Goal: Task Accomplishment & Management: Manage account settings

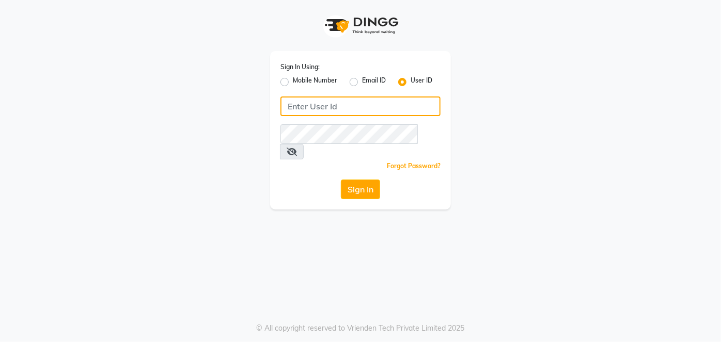
click at [307, 103] on input "Username" at bounding box center [360, 107] width 160 height 20
type input "kwairahmakeovers"
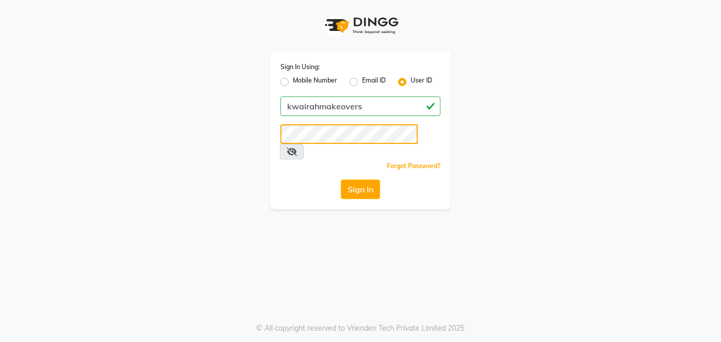
click at [341, 180] on button "Sign In" at bounding box center [360, 190] width 39 height 20
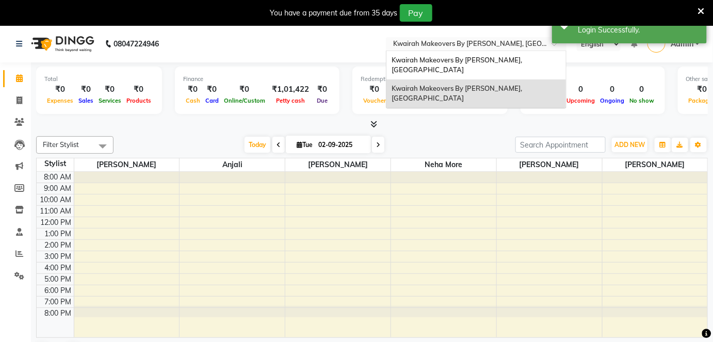
click at [479, 45] on input "text" at bounding box center [466, 45] width 150 height 10
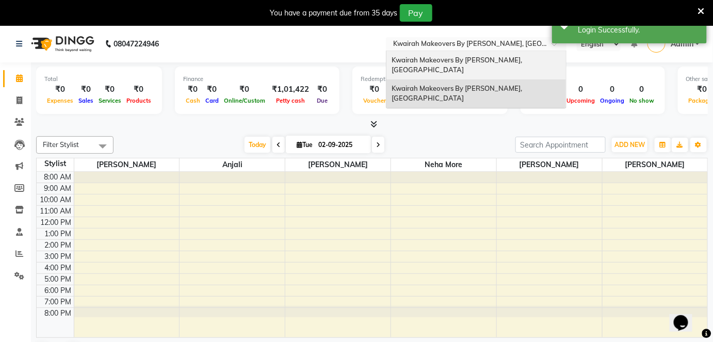
click at [483, 66] on div "Kwairah Makeovers By [PERSON_NAME], [GEOGRAPHIC_DATA]" at bounding box center [477, 65] width 180 height 28
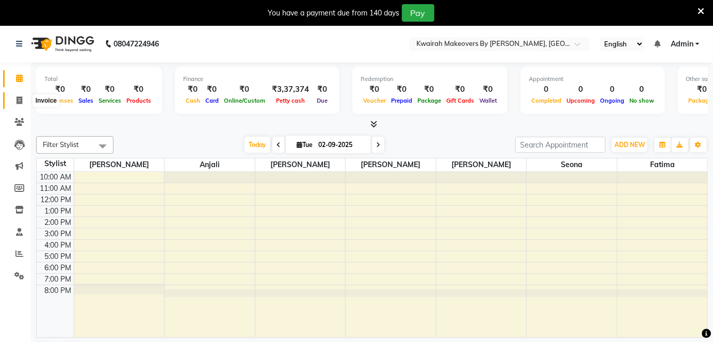
click at [18, 101] on icon at bounding box center [20, 101] width 6 height 8
select select "service"
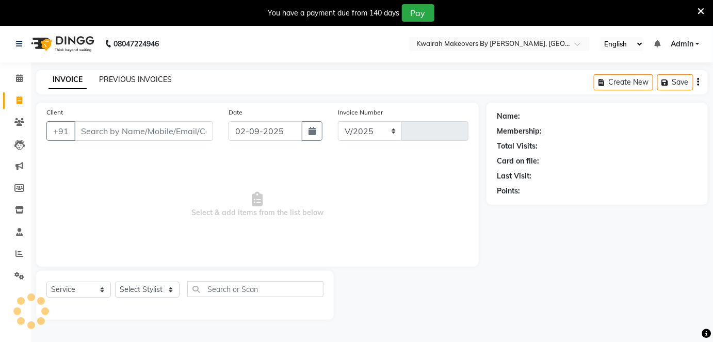
select select "3832"
type input "0980"
click at [156, 79] on link "PREVIOUS INVOICES" at bounding box center [135, 79] width 73 height 9
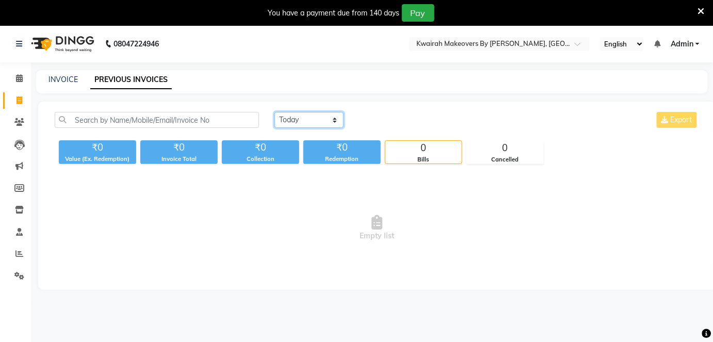
click at [319, 120] on select "[DATE] [DATE] Custom Range" at bounding box center [309, 120] width 69 height 16
select select "range"
click at [275, 112] on select "[DATE] [DATE] Custom Range" at bounding box center [309, 120] width 69 height 16
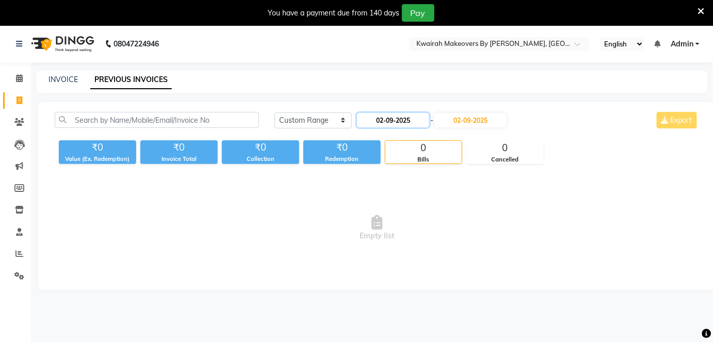
click at [395, 122] on input "02-09-2025" at bounding box center [393, 120] width 72 height 14
select select "9"
select select "2025"
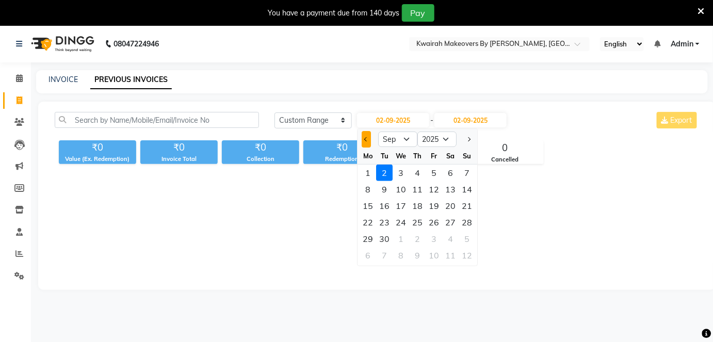
click at [369, 137] on button "Previous month" at bounding box center [366, 139] width 9 height 17
select select "8"
click at [413, 203] on div "14" at bounding box center [418, 206] width 17 height 17
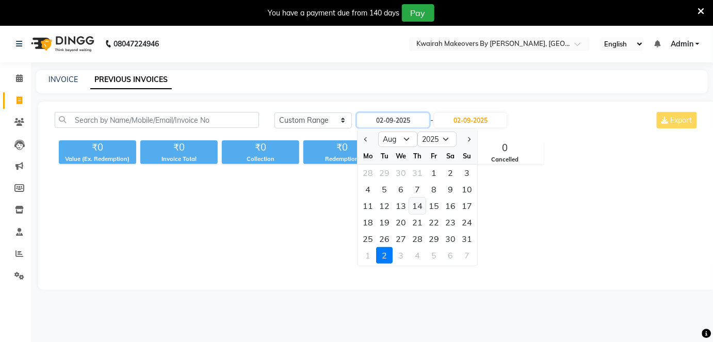
type input "[DATE]"
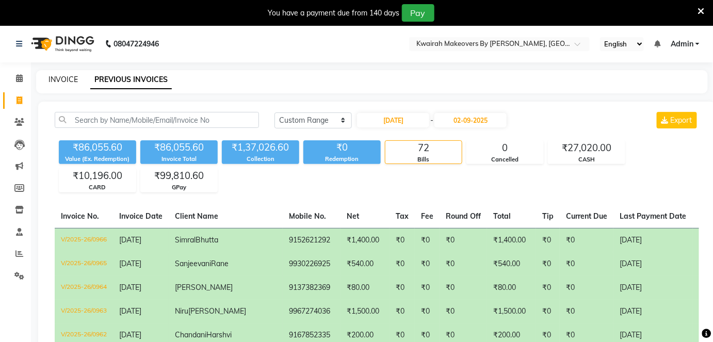
click at [67, 76] on link "INVOICE" at bounding box center [63, 79] width 29 height 9
select select "3832"
select select "service"
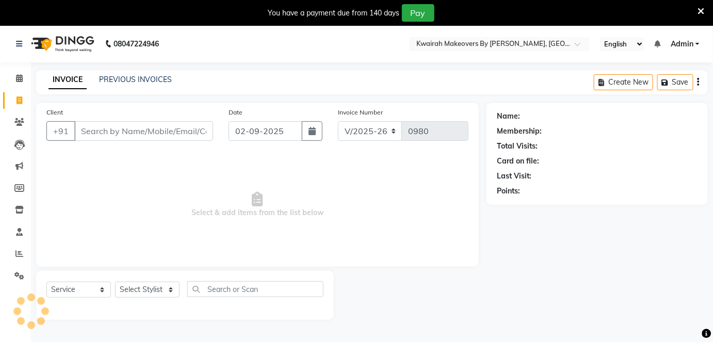
scroll to position [25, 0]
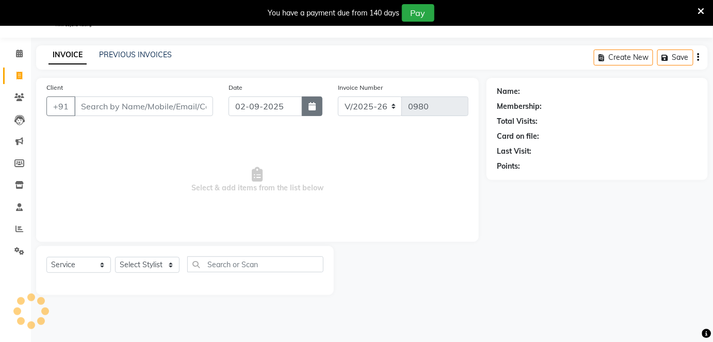
click at [317, 105] on button "button" at bounding box center [312, 107] width 21 height 20
select select "9"
select select "2025"
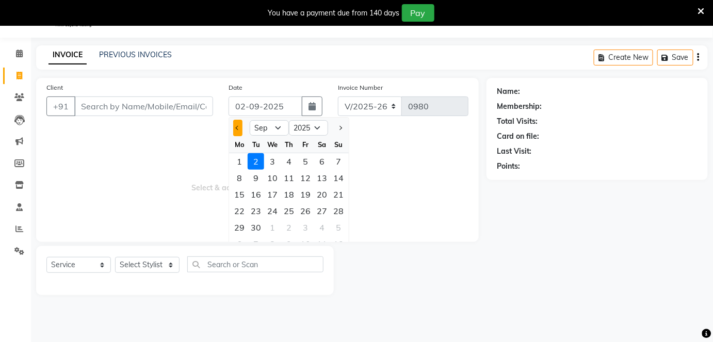
click at [242, 126] on div at bounding box center [239, 128] width 21 height 17
click at [236, 124] on button "Previous month" at bounding box center [237, 128] width 9 height 17
select select "8"
click at [256, 225] on div "26" at bounding box center [256, 227] width 17 height 17
type input "26-08-2025"
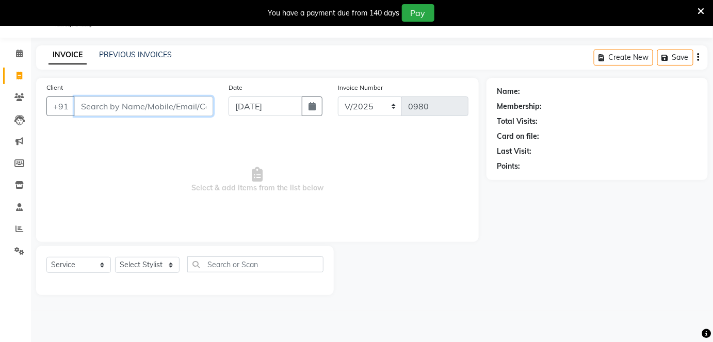
click at [152, 107] on input "Client" at bounding box center [143, 107] width 139 height 20
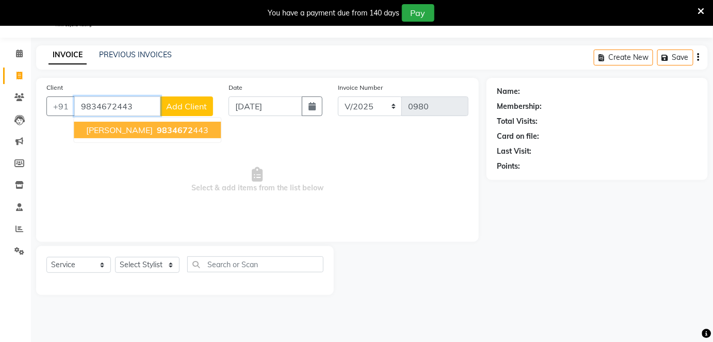
type input "9834672443"
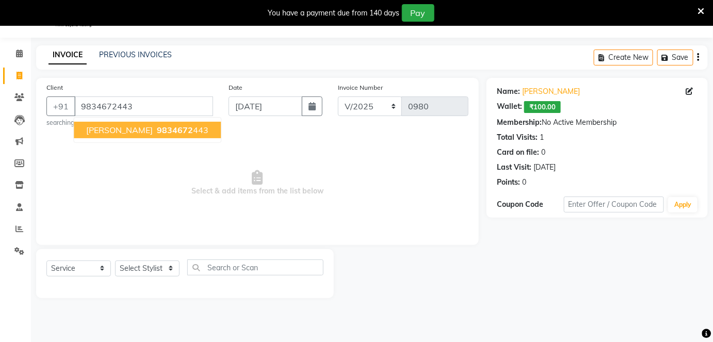
drag, startPoint x: 154, startPoint y: 132, endPoint x: 151, endPoint y: 168, distance: 36.7
click at [154, 132] on button "Manali Narverkar 9834672 443" at bounding box center [147, 130] width 147 height 17
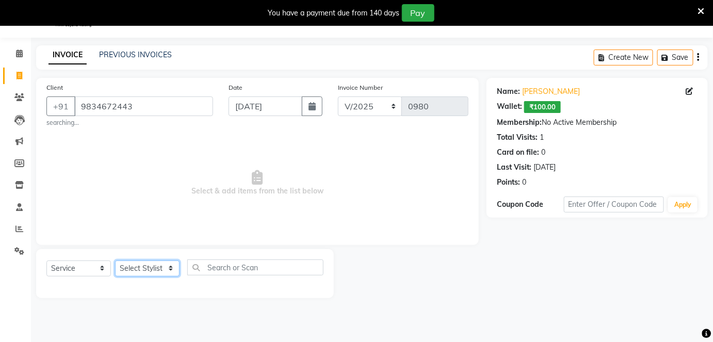
click at [150, 263] on select "Select Stylist Amruta Anjali Fatima Ketki Somani Rakhi Chaurasia seona Shrushti" at bounding box center [147, 269] width 65 height 16
select select "78253"
click at [115, 261] on select "Select Stylist Amruta Anjali Fatima Ketki Somani Rakhi Chaurasia seona Shrushti" at bounding box center [147, 269] width 65 height 16
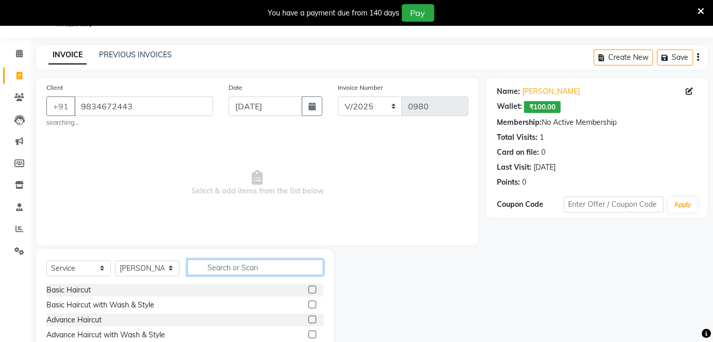
click at [235, 272] on input "text" at bounding box center [255, 268] width 136 height 16
type input "thread"
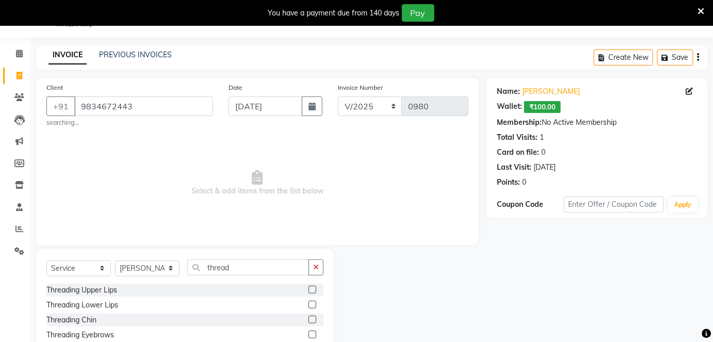
drag, startPoint x: 305, startPoint y: 334, endPoint x: 331, endPoint y: 319, distance: 30.5
click at [309, 334] on label at bounding box center [313, 335] width 8 height 8
click at [309, 334] on input "checkbox" at bounding box center [312, 335] width 7 height 7
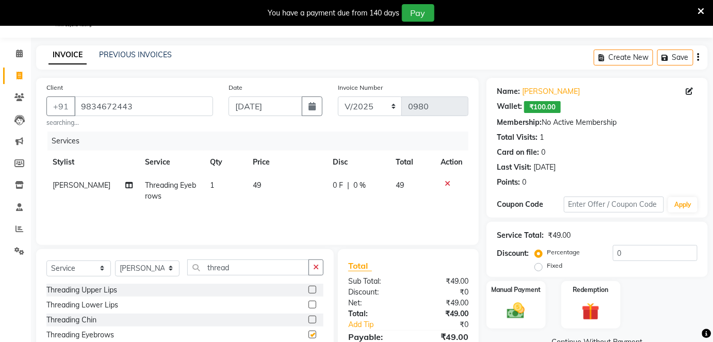
checkbox input "false"
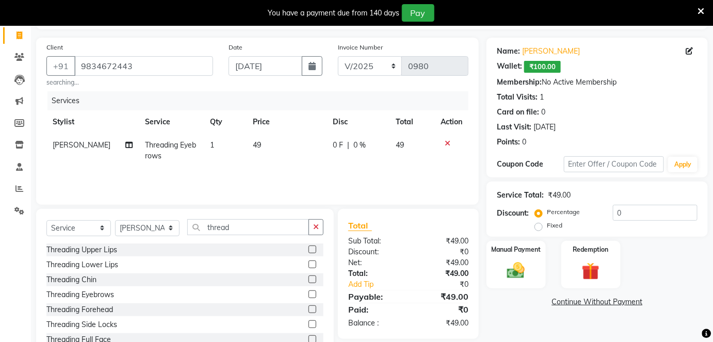
scroll to position [99, 0]
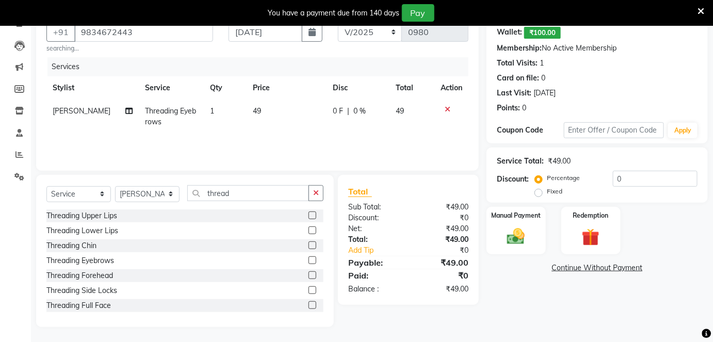
click at [309, 214] on label at bounding box center [313, 216] width 8 height 8
click at [309, 214] on input "checkbox" at bounding box center [312, 216] width 7 height 7
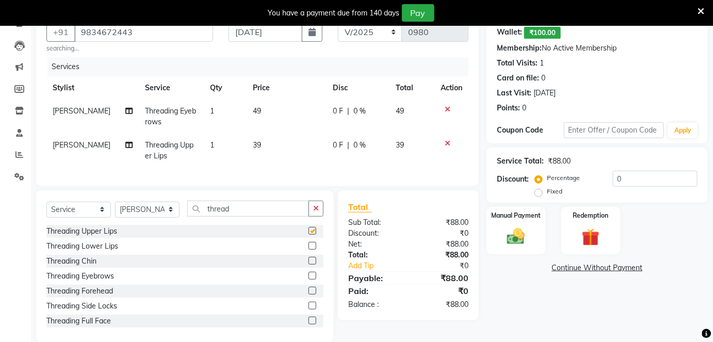
checkbox input "false"
click at [278, 140] on td "39" at bounding box center [286, 151] width 79 height 34
select select "78253"
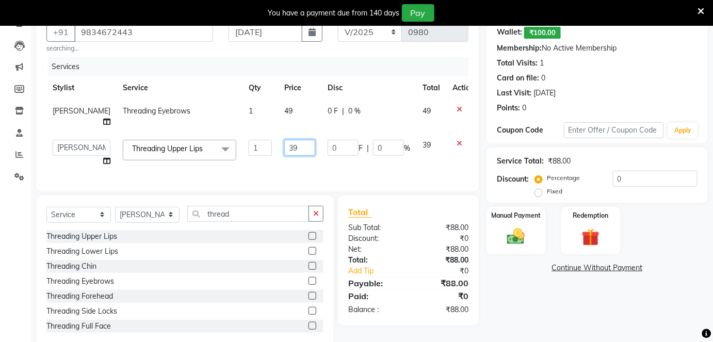
click at [284, 156] on input "39" at bounding box center [299, 148] width 31 height 16
drag, startPoint x: 282, startPoint y: 158, endPoint x: 230, endPoint y: 161, distance: 52.7
click at [230, 161] on tr "Amruta Anjali Fatima Ketki Somani Rakhi Chaurasia seona Shrushti Threading Uppe…" at bounding box center [263, 153] width 434 height 39
type input "40"
click at [283, 116] on td "49" at bounding box center [299, 117] width 43 height 34
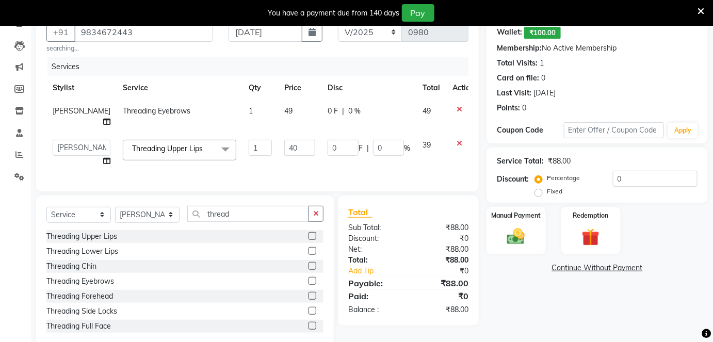
select select "78253"
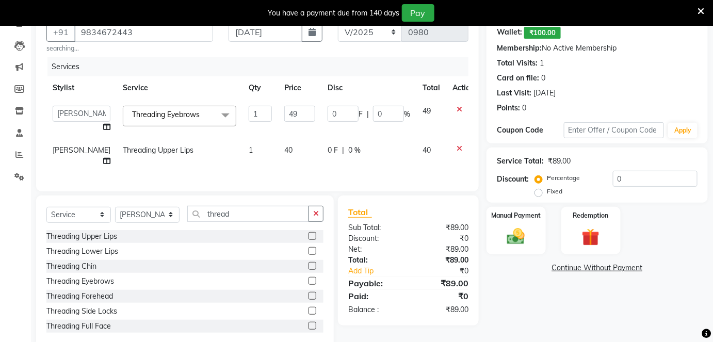
drag, startPoint x: 282, startPoint y: 113, endPoint x: 266, endPoint y: 113, distance: 15.5
click at [284, 113] on input "49" at bounding box center [299, 114] width 31 height 16
type input "50"
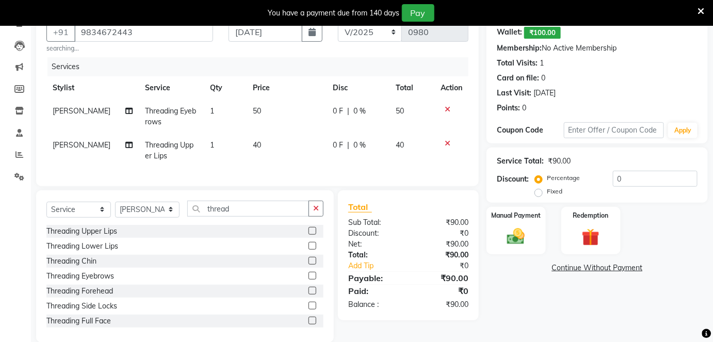
click at [289, 126] on td "50" at bounding box center [286, 117] width 79 height 34
select select "78253"
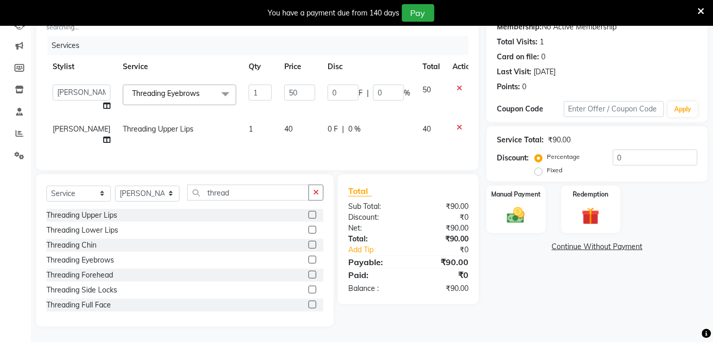
scroll to position [138, 0]
click at [506, 189] on label "Manual Payment" at bounding box center [516, 194] width 52 height 10
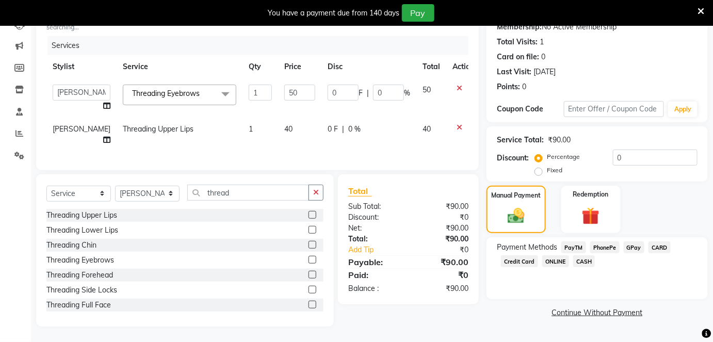
click at [585, 256] on span "CASH" at bounding box center [584, 262] width 22 height 12
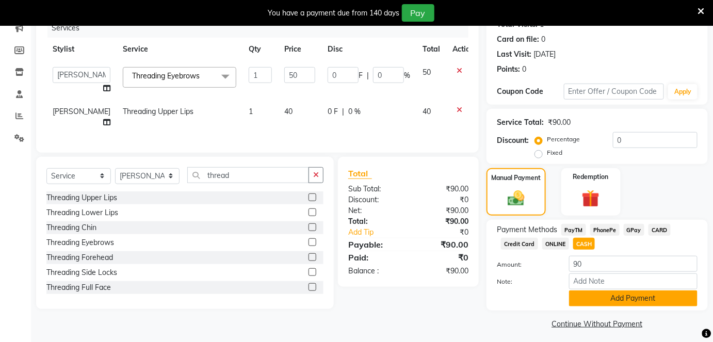
click at [600, 292] on button "Add Payment" at bounding box center [633, 299] width 129 height 16
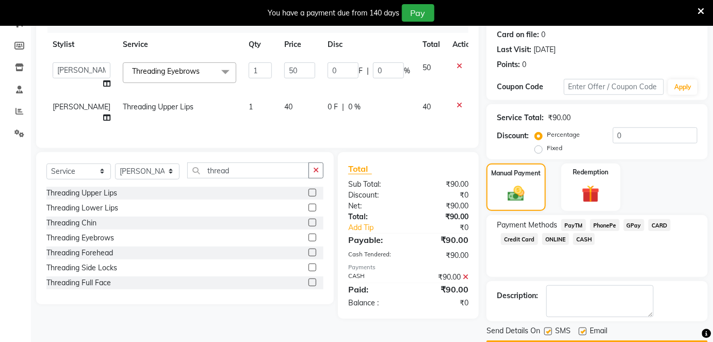
scroll to position [171, 0]
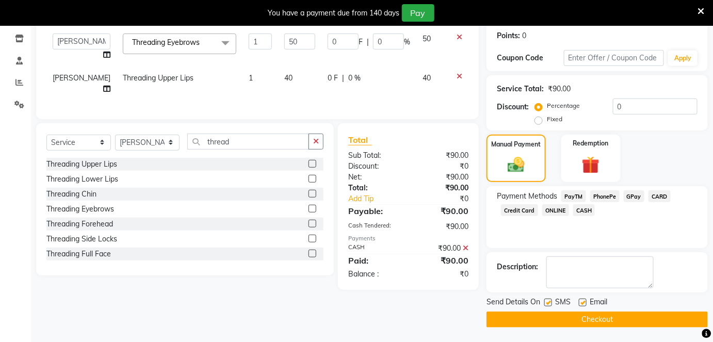
drag, startPoint x: 583, startPoint y: 297, endPoint x: 577, endPoint y: 305, distance: 10.2
click at [580, 301] on div "Email" at bounding box center [597, 303] width 37 height 13
click at [582, 300] on label at bounding box center [583, 303] width 8 height 8
click at [582, 300] on input "checkbox" at bounding box center [582, 303] width 7 height 7
checkbox input "false"
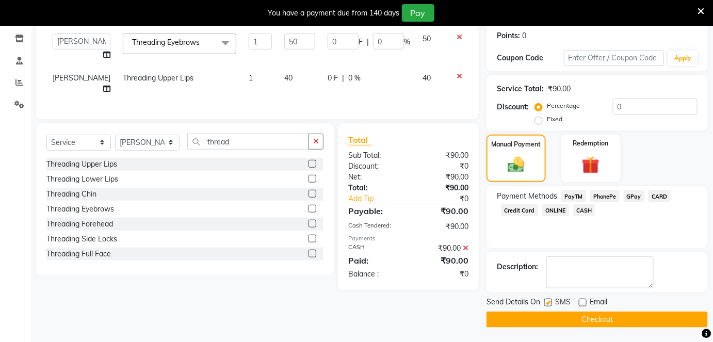
drag, startPoint x: 548, startPoint y: 302, endPoint x: 549, endPoint y: 316, distance: 13.9
click at [548, 303] on label at bounding box center [549, 303] width 8 height 8
click at [548, 303] on input "checkbox" at bounding box center [548, 303] width 7 height 7
checkbox input "false"
click at [549, 316] on button "Checkout" at bounding box center [597, 320] width 221 height 16
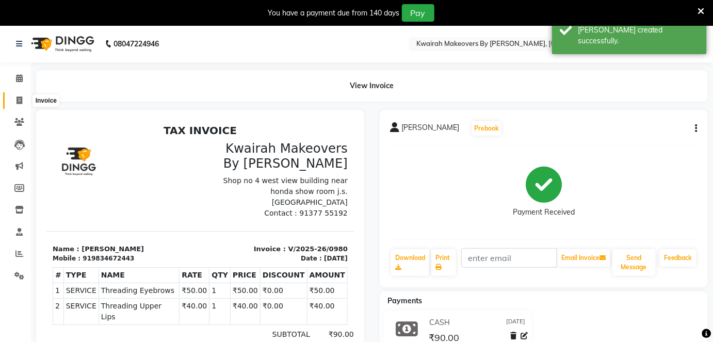
drag, startPoint x: 11, startPoint y: 103, endPoint x: 28, endPoint y: 106, distance: 17.3
click at [11, 103] on span at bounding box center [19, 101] width 18 height 12
select select "service"
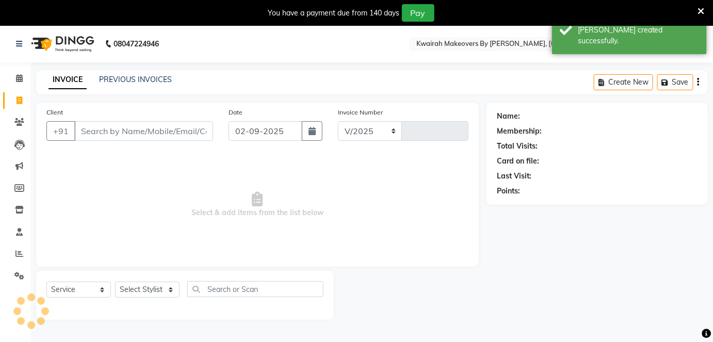
select select "3832"
type input "0981"
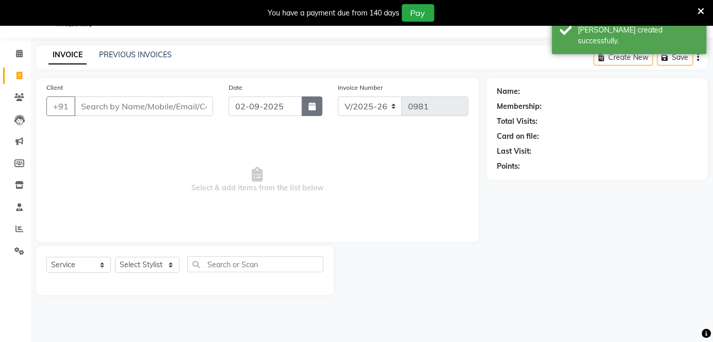
click at [310, 109] on button "button" at bounding box center [312, 107] width 21 height 20
select select "9"
select select "2025"
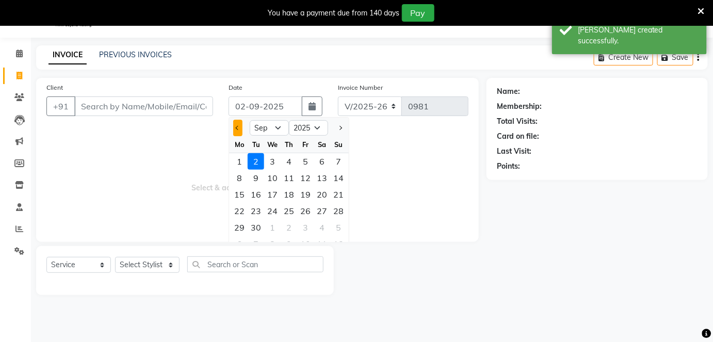
click at [236, 124] on button "Previous month" at bounding box center [237, 128] width 9 height 17
select select "8"
click at [262, 229] on div "26" at bounding box center [256, 227] width 17 height 17
type input "26-08-2025"
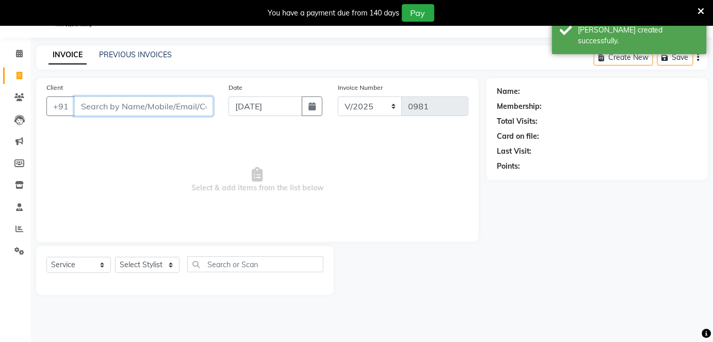
click at [194, 102] on input "Client" at bounding box center [143, 107] width 139 height 20
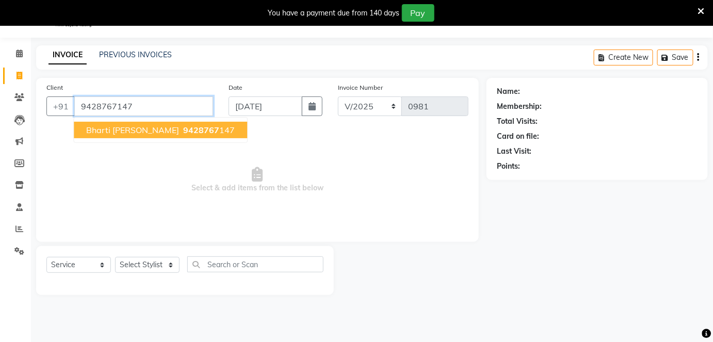
type input "9428767147"
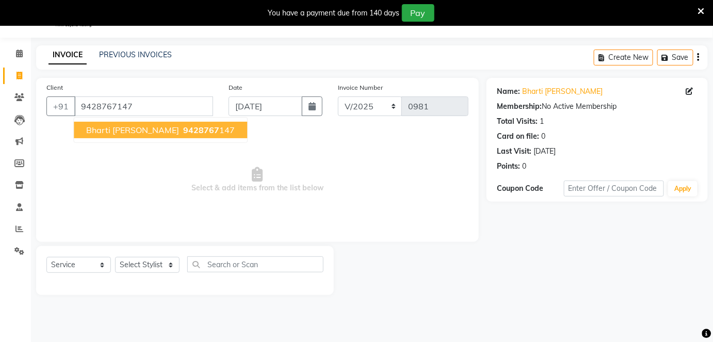
drag, startPoint x: 166, startPoint y: 125, endPoint x: 163, endPoint y: 131, distance: 6.0
click at [183, 130] on span "9428767" at bounding box center [201, 130] width 36 height 10
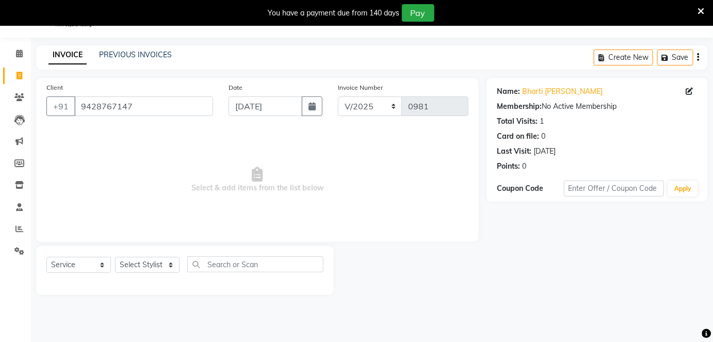
click at [150, 257] on div "Select Service Product Membership Package Voucher Prepaid Gift Card Select Styl…" at bounding box center [184, 269] width 277 height 24
click at [153, 274] on div "Select Service Product Membership Package Voucher Prepaid Gift Card Select Styl…" at bounding box center [184, 269] width 277 height 24
click at [154, 268] on select "Select Stylist Amruta Anjali Fatima Ketki Somani Rakhi Chaurasia seona Shrushti" at bounding box center [147, 265] width 65 height 16
select select "89251"
click at [115, 257] on select "Select Stylist Amruta Anjali Fatima Ketki Somani Rakhi Chaurasia seona Shrushti" at bounding box center [147, 265] width 65 height 16
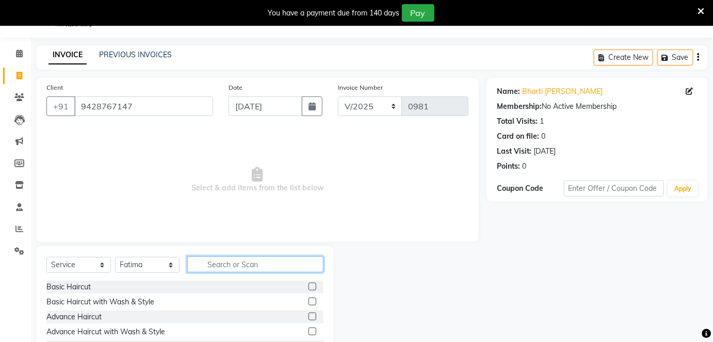
click at [232, 261] on input "text" at bounding box center [255, 265] width 136 height 16
type input "thread"
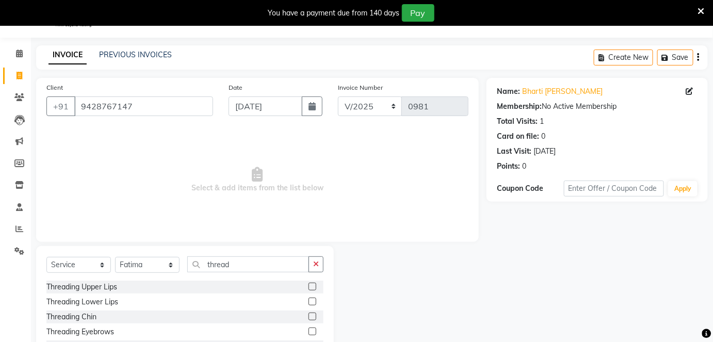
click at [309, 329] on label at bounding box center [313, 332] width 8 height 8
click at [309, 329] on input "checkbox" at bounding box center [312, 332] width 7 height 7
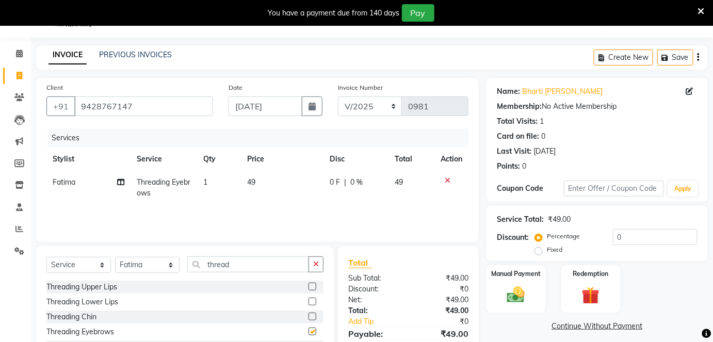
checkbox input "false"
click at [271, 171] on td "49" at bounding box center [282, 188] width 83 height 34
select select "89251"
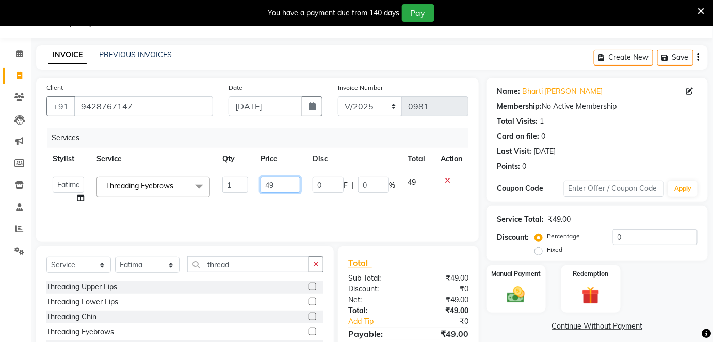
click at [275, 179] on input "49" at bounding box center [281, 185] width 40 height 16
drag, startPoint x: 276, startPoint y: 180, endPoint x: 250, endPoint y: 183, distance: 25.5
click at [250, 183] on tr "Amruta Anjali Fatima Ketki Somani Rakhi Chaurasia seona Shrushti Threading Eyeb…" at bounding box center [257, 190] width 422 height 39
type input "50"
drag, startPoint x: 294, startPoint y: 208, endPoint x: 334, endPoint y: 214, distance: 40.1
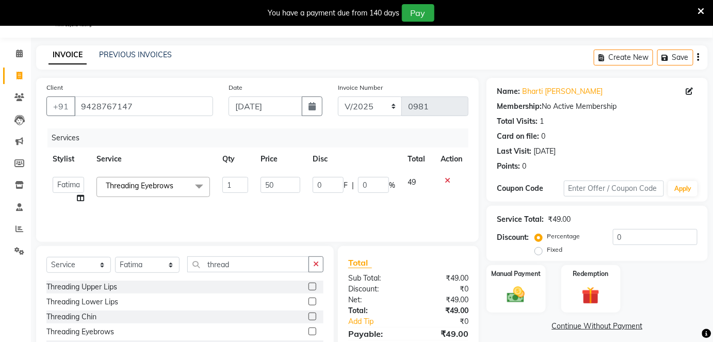
click at [294, 208] on div "Services Stylist Service Qty Price Disc Total Action Amruta Anjali Fatima Ketki…" at bounding box center [257, 180] width 422 height 103
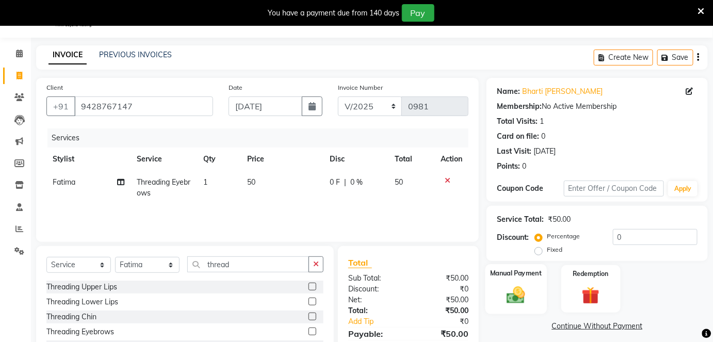
click at [536, 277] on div "Manual Payment" at bounding box center [516, 289] width 61 height 50
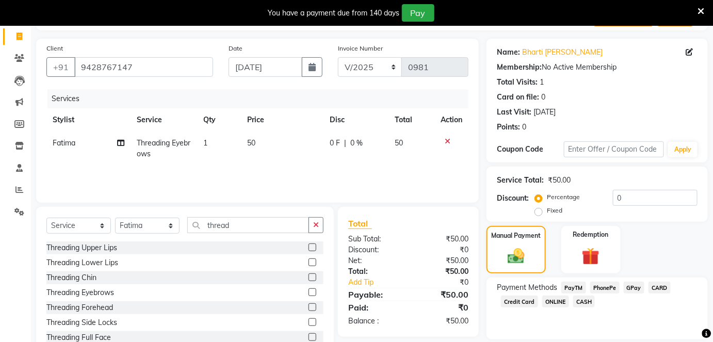
scroll to position [98, 0]
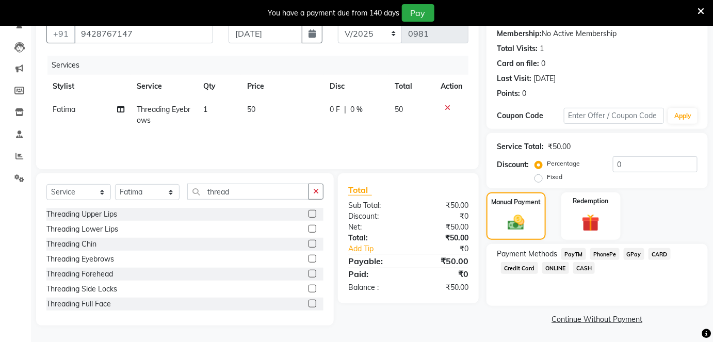
click at [589, 262] on span "CASH" at bounding box center [584, 268] width 22 height 12
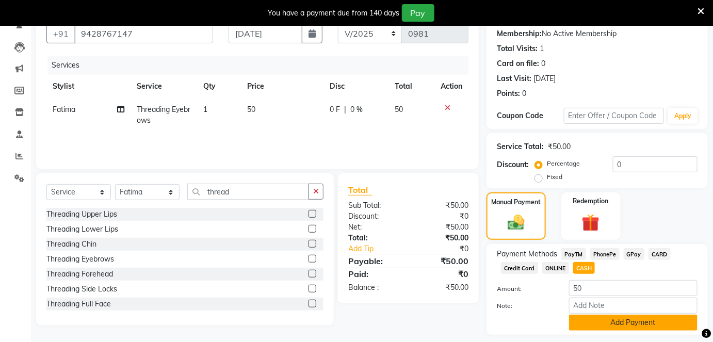
click at [590, 323] on button "Add Payment" at bounding box center [633, 323] width 129 height 16
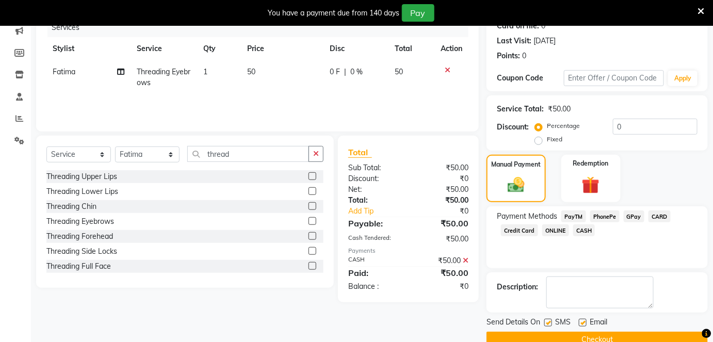
scroll to position [155, 0]
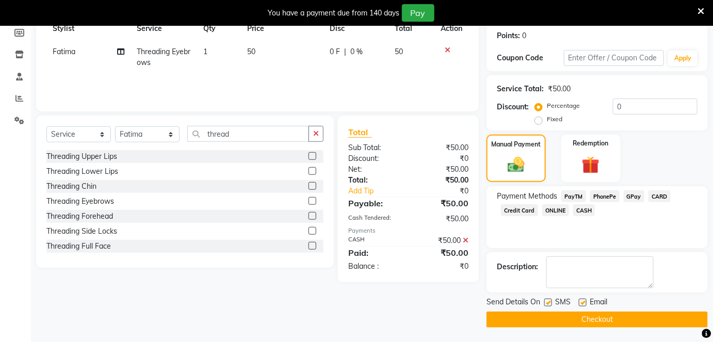
click at [549, 300] on label at bounding box center [549, 303] width 8 height 8
click at [549, 300] on input "checkbox" at bounding box center [548, 303] width 7 height 7
checkbox input "false"
click at [582, 304] on label at bounding box center [583, 303] width 8 height 8
click at [582, 304] on input "checkbox" at bounding box center [582, 303] width 7 height 7
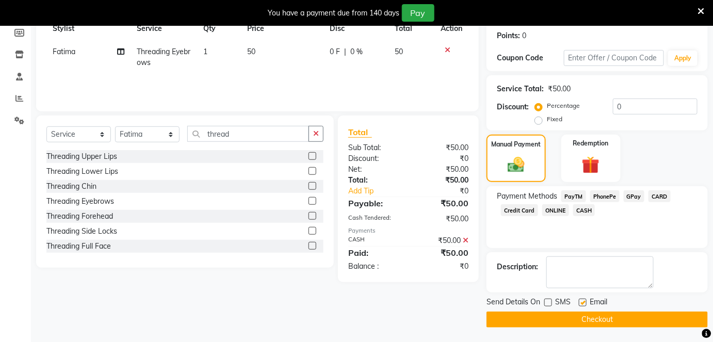
checkbox input "false"
click at [581, 317] on button "Checkout" at bounding box center [597, 320] width 221 height 16
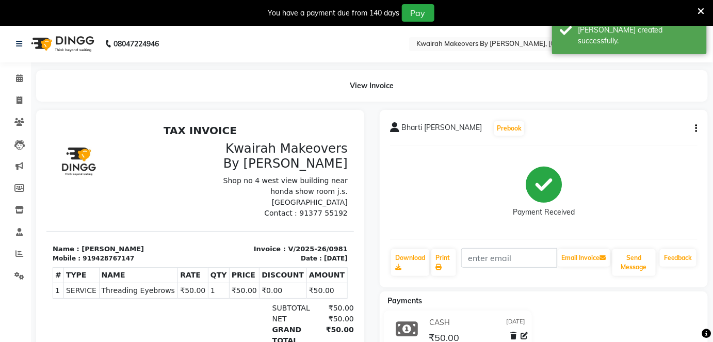
click at [22, 90] on li "Invoice" at bounding box center [15, 101] width 31 height 22
click at [24, 99] on span at bounding box center [19, 101] width 18 height 12
select select "3832"
select select "service"
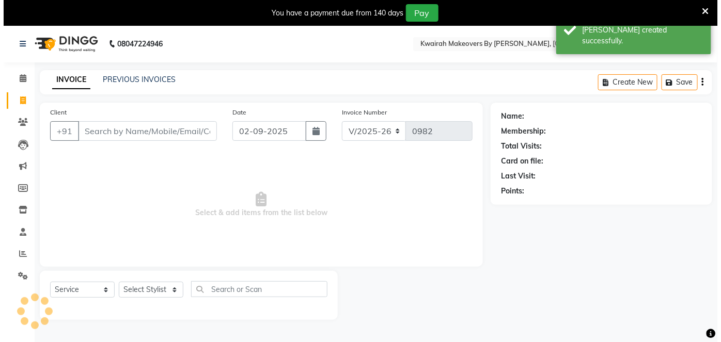
scroll to position [25, 0]
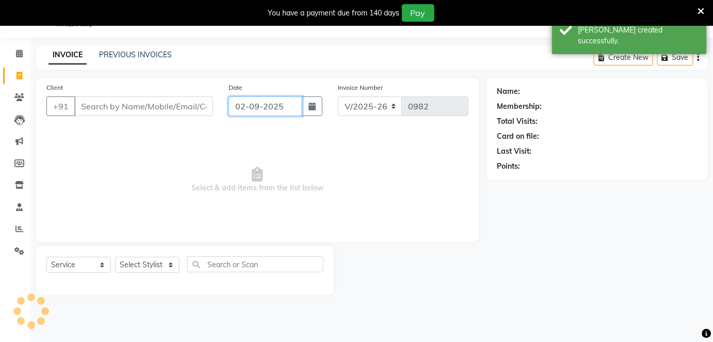
click at [287, 103] on input "02-09-2025" at bounding box center [266, 107] width 74 height 20
select select "9"
select select "2025"
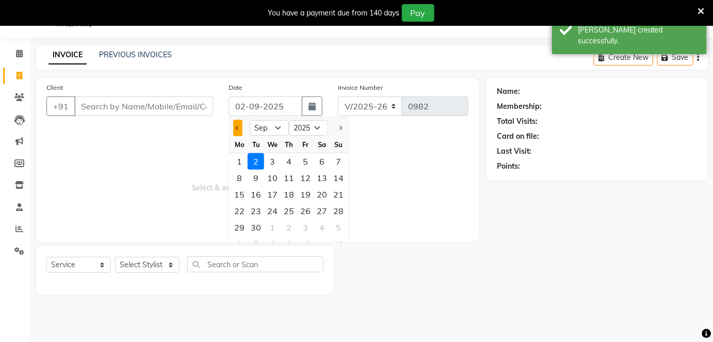
click at [234, 130] on button "Previous month" at bounding box center [237, 128] width 9 height 17
select select "8"
drag, startPoint x: 254, startPoint y: 227, endPoint x: 242, endPoint y: 173, distance: 54.7
click at [254, 227] on div "26" at bounding box center [256, 227] width 17 height 17
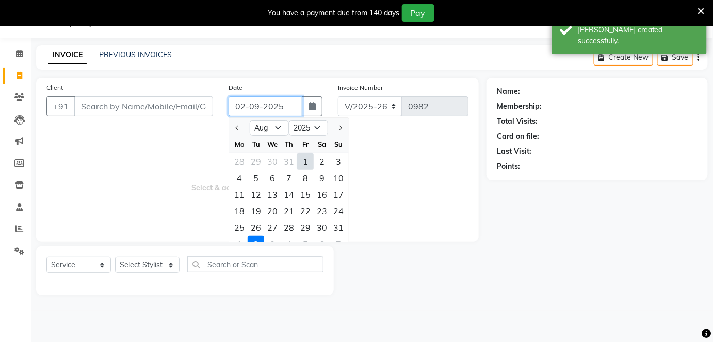
type input "26-08-2025"
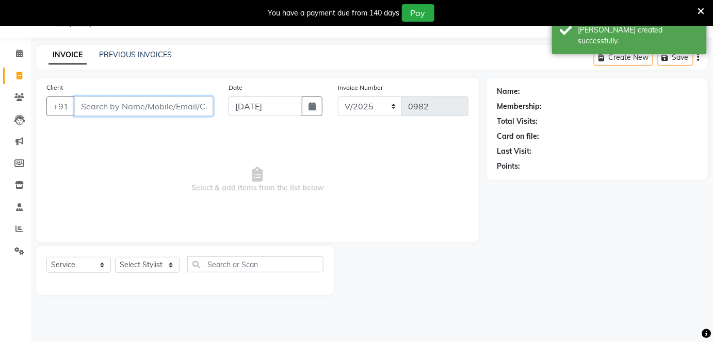
click at [200, 109] on input "Client" at bounding box center [143, 107] width 139 height 20
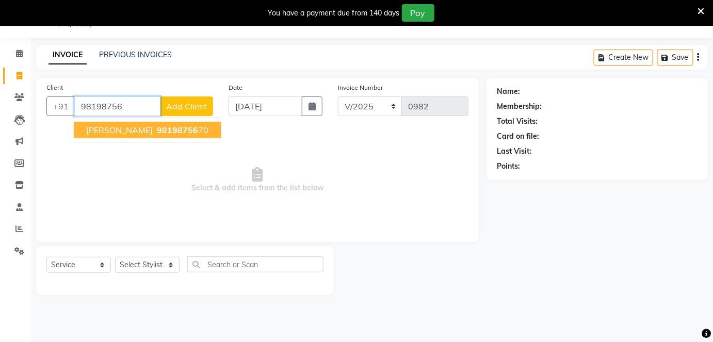
click at [196, 131] on ngb-highlight "98198756 70" at bounding box center [182, 130] width 54 height 10
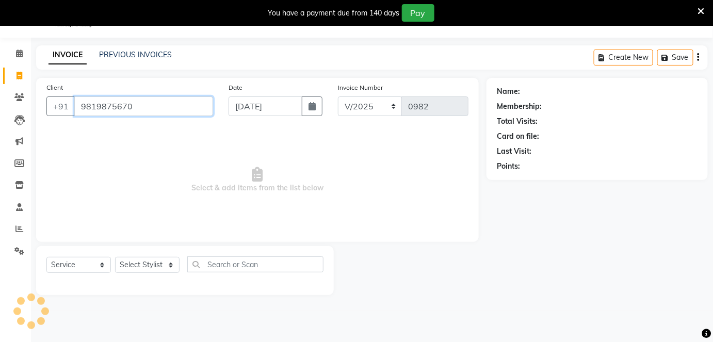
type input "9819875670"
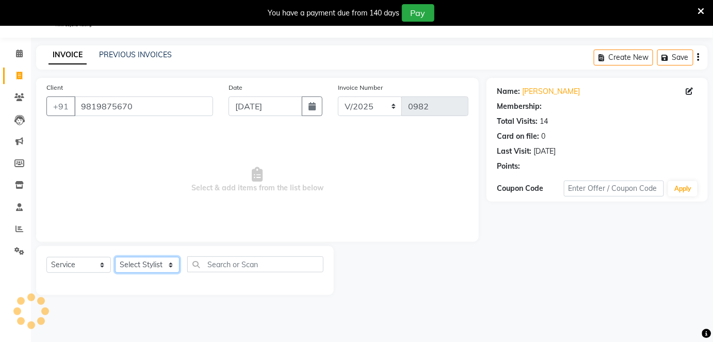
click at [165, 262] on select "Select Stylist Amruta Anjali Fatima Ketki Somani Rakhi Chaurasia seona Shrushti" at bounding box center [147, 265] width 65 height 16
select select "1: Object"
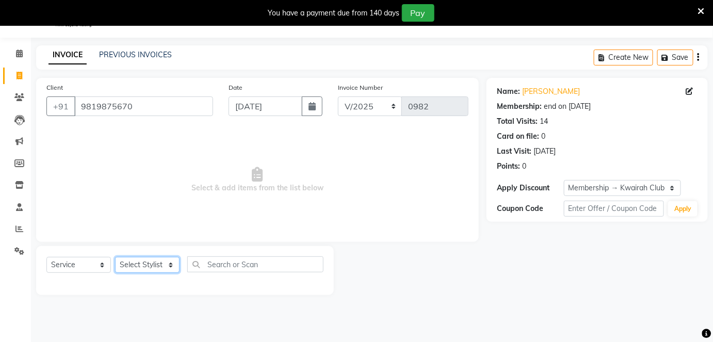
select select "82011"
click at [115, 257] on select "Select Stylist Amruta Anjali Fatima Ketki Somani Rakhi Chaurasia seona Shrushti" at bounding box center [147, 265] width 65 height 16
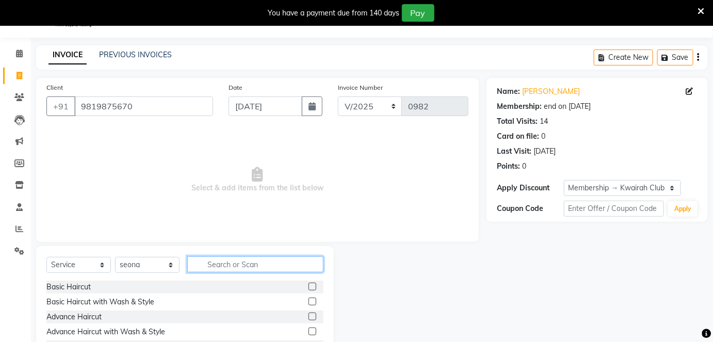
click at [204, 257] on input "text" at bounding box center [255, 265] width 136 height 16
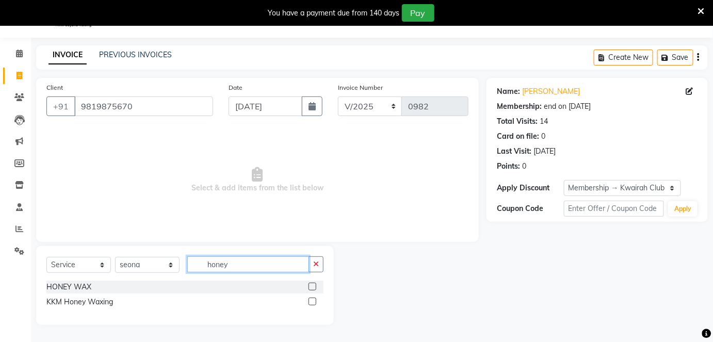
type input "honey"
click at [311, 286] on label at bounding box center [313, 287] width 8 height 8
click at [311, 286] on input "checkbox" at bounding box center [312, 287] width 7 height 7
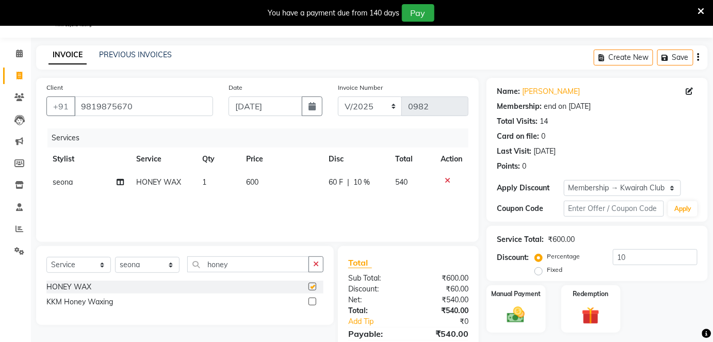
checkbox input "false"
drag, startPoint x: 219, startPoint y: 265, endPoint x: 191, endPoint y: 261, distance: 27.6
click at [191, 261] on input "honey" at bounding box center [248, 265] width 122 height 16
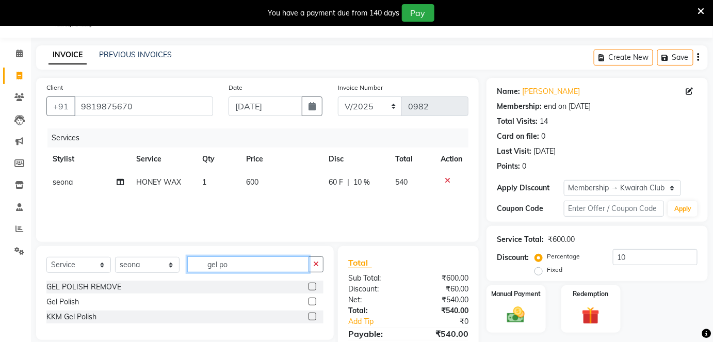
type input "gel po"
click at [311, 300] on label at bounding box center [313, 302] width 8 height 8
click at [311, 300] on input "checkbox" at bounding box center [312, 302] width 7 height 7
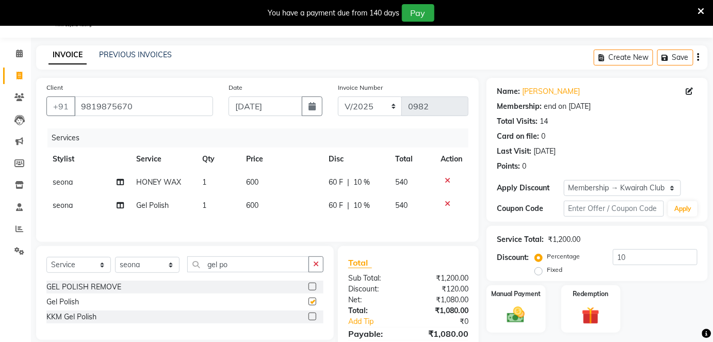
checkbox input "false"
drag, startPoint x: 230, startPoint y: 266, endPoint x: 166, endPoint y: 268, distance: 64.0
click at [166, 268] on div "Select Service Product Membership Package Voucher Prepaid Gift Card Select Styl…" at bounding box center [184, 269] width 277 height 24
click at [312, 314] on label at bounding box center [313, 317] width 8 height 8
click at [312, 314] on input "checkbox" at bounding box center [312, 317] width 7 height 7
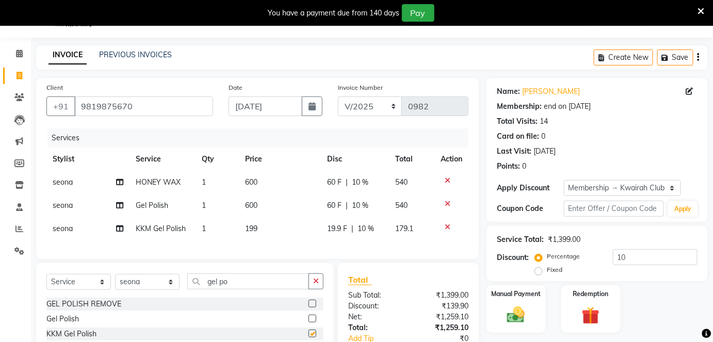
checkbox input "false"
click at [443, 205] on div at bounding box center [452, 203] width 22 height 7
click at [445, 203] on icon at bounding box center [448, 203] width 6 height 7
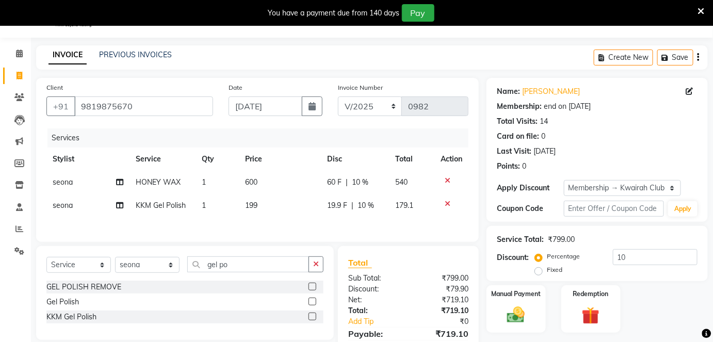
click at [212, 203] on td "1" at bounding box center [218, 205] width 44 height 23
select select "82011"
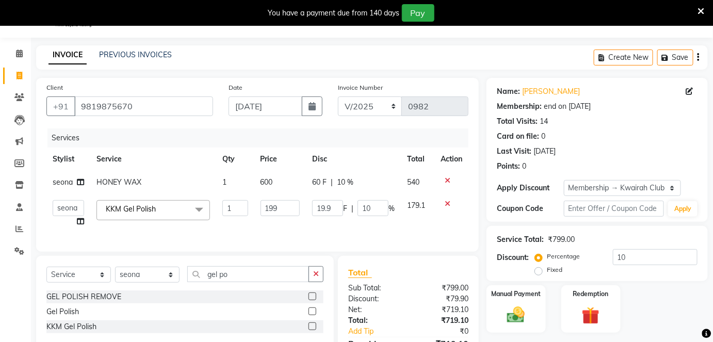
drag, startPoint x: 212, startPoint y: 203, endPoint x: 219, endPoint y: 205, distance: 6.9
click at [212, 203] on td "KKM Gel Polish x Basic Haircut Basic Haircut with Wash & Style Advance Haircut …" at bounding box center [153, 213] width 126 height 39
click at [225, 203] on input "1" at bounding box center [234, 208] width 25 height 16
drag, startPoint x: 239, startPoint y: 205, endPoint x: 219, endPoint y: 208, distance: 20.3
click at [219, 208] on td "1" at bounding box center [235, 213] width 38 height 39
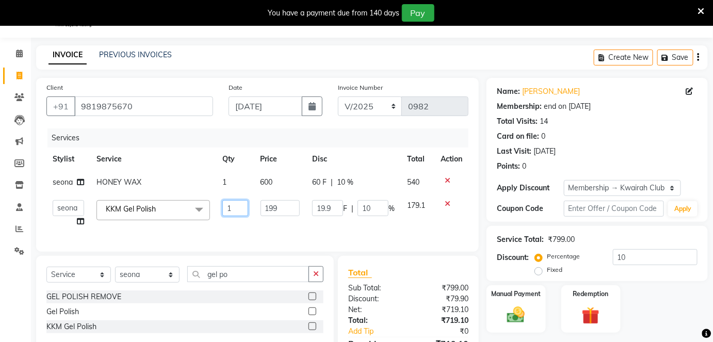
type input "2"
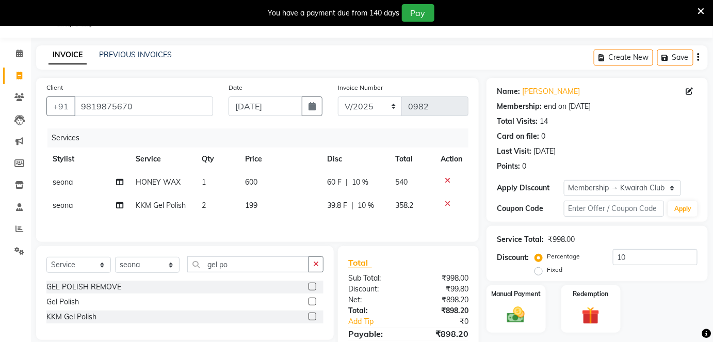
click at [279, 208] on td "199" at bounding box center [281, 205] width 82 height 23
select select "82011"
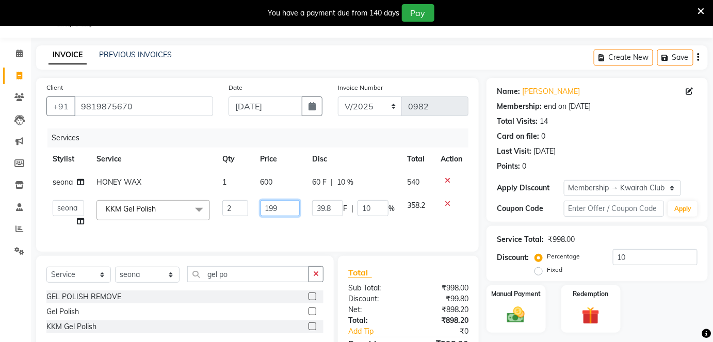
drag, startPoint x: 278, startPoint y: 204, endPoint x: 207, endPoint y: 211, distance: 71.0
click at [207, 211] on tr "Amruta Anjali Fatima Ketki Somani Rakhi Chaurasia seona Shrushti KKM Gel Polish…" at bounding box center [257, 213] width 422 height 39
type input "200"
click at [263, 199] on td "200" at bounding box center [280, 213] width 52 height 39
select select "82011"
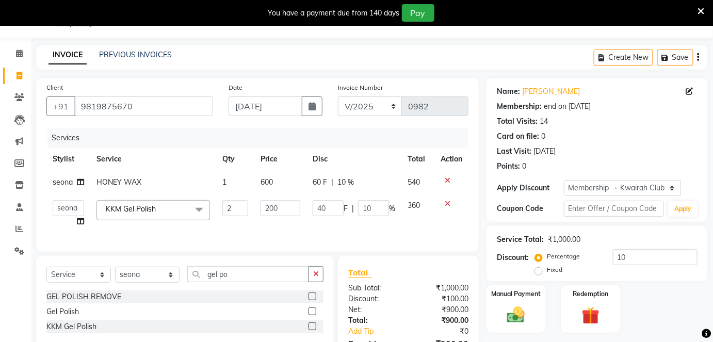
click at [268, 184] on span "600" at bounding box center [267, 182] width 12 height 9
select select "82011"
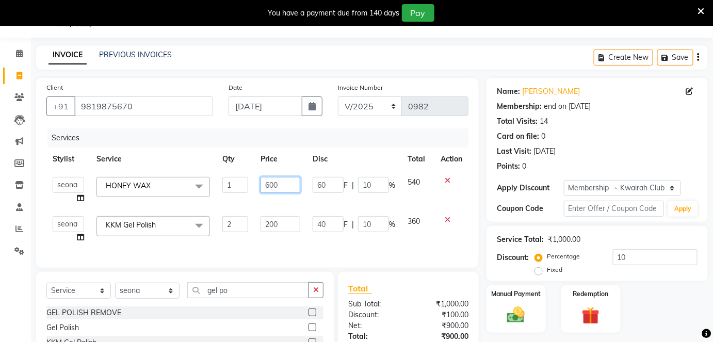
drag, startPoint x: 277, startPoint y: 183, endPoint x: 261, endPoint y: 187, distance: 16.4
click at [261, 187] on input "600" at bounding box center [281, 185] width 40 height 16
click at [448, 178] on icon at bounding box center [448, 180] width 6 height 7
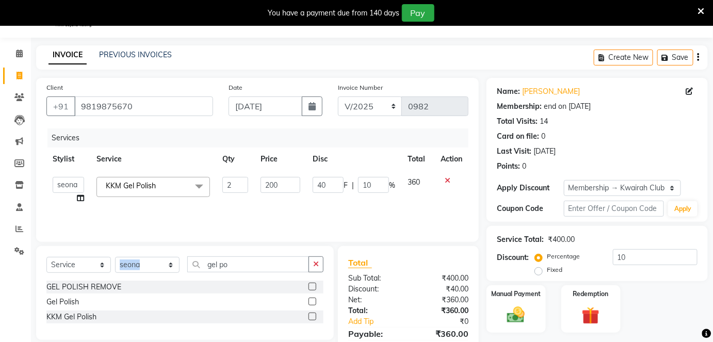
drag, startPoint x: 244, startPoint y: 254, endPoint x: 165, endPoint y: 272, distance: 80.4
click at [165, 272] on div "Select Service Product Membership Package Voucher Prepaid Gift Card Select Styl…" at bounding box center [185, 293] width 298 height 94
drag, startPoint x: 249, startPoint y: 266, endPoint x: 164, endPoint y: 265, distance: 85.7
click at [164, 265] on div "Select Service Product Membership Package Voucher Prepaid Gift Card Select Styl…" at bounding box center [184, 269] width 277 height 24
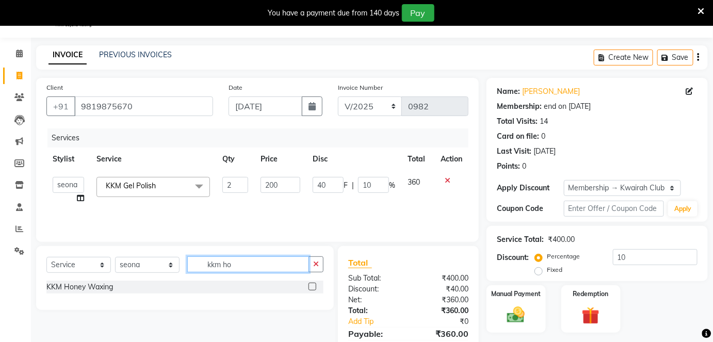
type input "kkm ho"
click at [312, 286] on label at bounding box center [313, 287] width 8 height 8
click at [312, 286] on input "checkbox" at bounding box center [312, 287] width 7 height 7
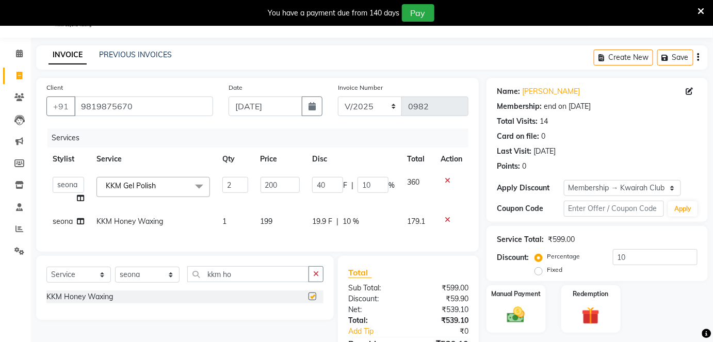
checkbox input "false"
click at [293, 215] on td "199" at bounding box center [280, 221] width 52 height 23
select select "82011"
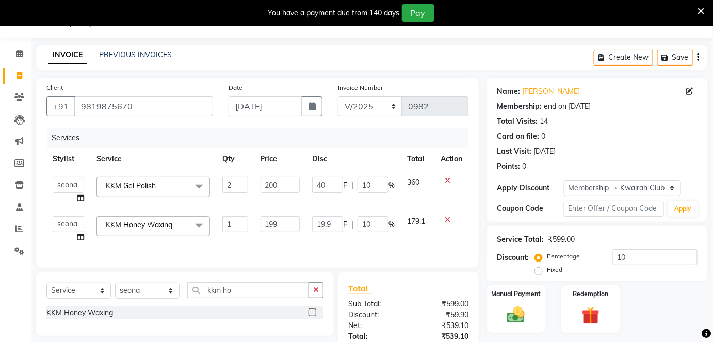
drag, startPoint x: 293, startPoint y: 215, endPoint x: 240, endPoint y: 224, distance: 54.5
click at [240, 224] on tr "Amruta Anjali Fatima Ketki Somani Rakhi Chaurasia seona Shrushti KKM Honey Waxi…" at bounding box center [257, 229] width 422 height 39
type input "200"
click at [266, 246] on div "Services Stylist Service Qty Price Disc Total Action Amruta Anjali Fatima Ketki…" at bounding box center [257, 193] width 422 height 129
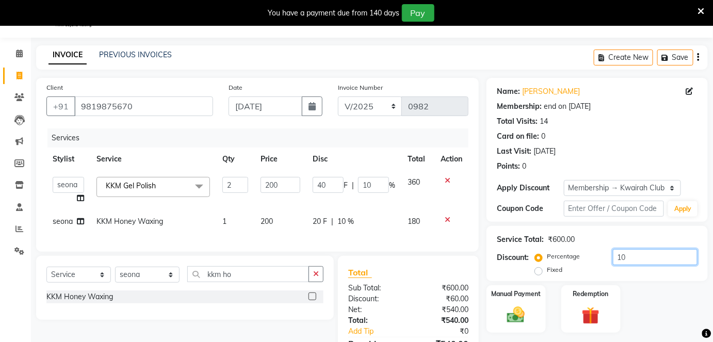
drag, startPoint x: 632, startPoint y: 254, endPoint x: 552, endPoint y: 254, distance: 80.0
click at [552, 254] on div "Percentage Fixed 10" at bounding box center [617, 263] width 161 height 28
type input "0"
click at [673, 290] on div "Manual Payment Redemption" at bounding box center [597, 309] width 237 height 48
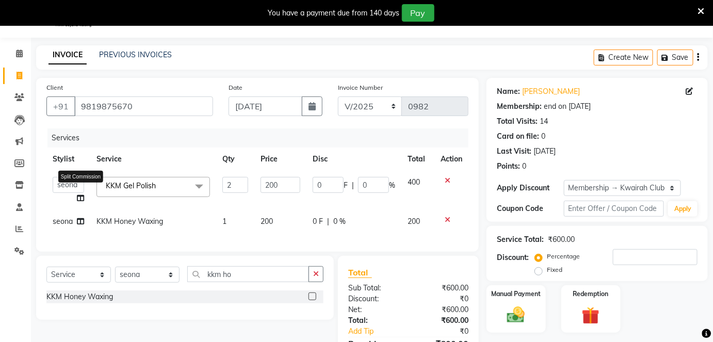
click at [78, 195] on icon at bounding box center [80, 198] width 7 height 7
select select "82011"
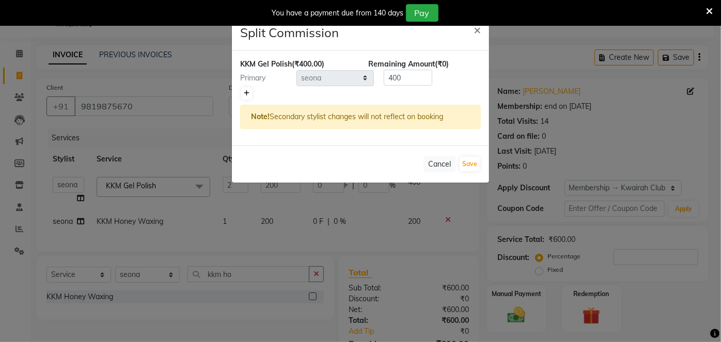
click at [245, 93] on icon at bounding box center [247, 93] width 6 height 6
type input "200"
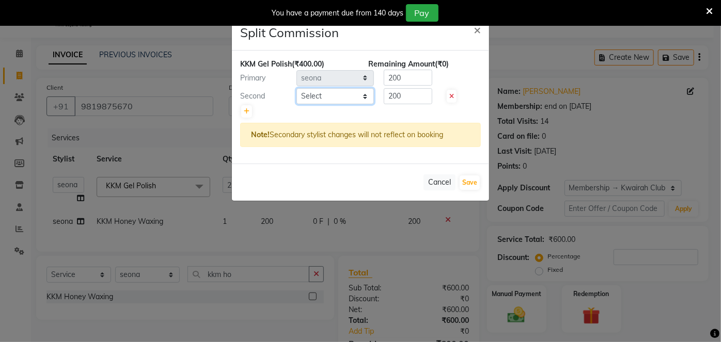
click at [316, 97] on select "Select Amruta Anjali Fatima Ketki Somani Rakhi Chaurasia seona Shrushti" at bounding box center [334, 96] width 77 height 16
select select "78253"
click at [296, 88] on select "Select Amruta Anjali Fatima Ketki Somani Rakhi Chaurasia seona Shrushti" at bounding box center [334, 96] width 77 height 16
click at [459, 182] on div "Cancel Save" at bounding box center [360, 182] width 257 height 37
click at [464, 182] on button "Save" at bounding box center [469, 182] width 20 height 14
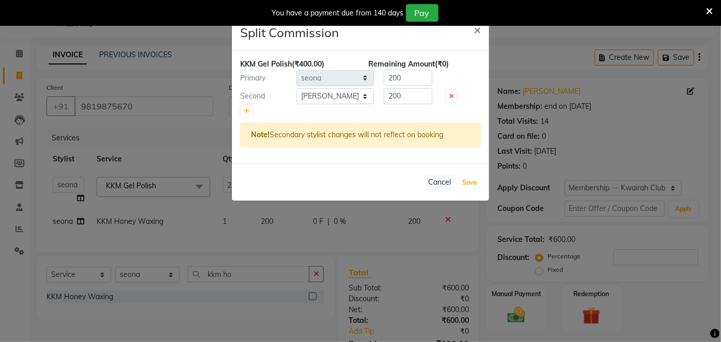
select select "Select"
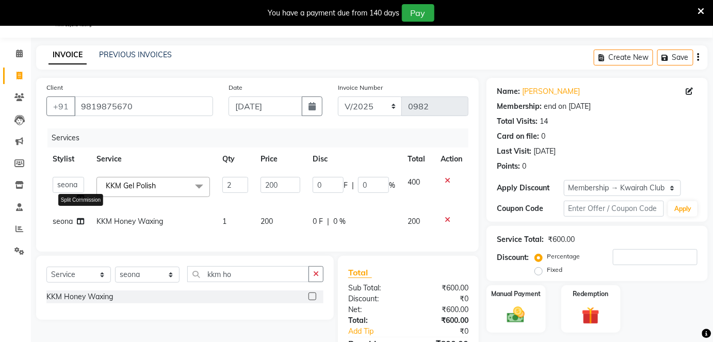
click at [80, 219] on icon at bounding box center [80, 221] width 7 height 7
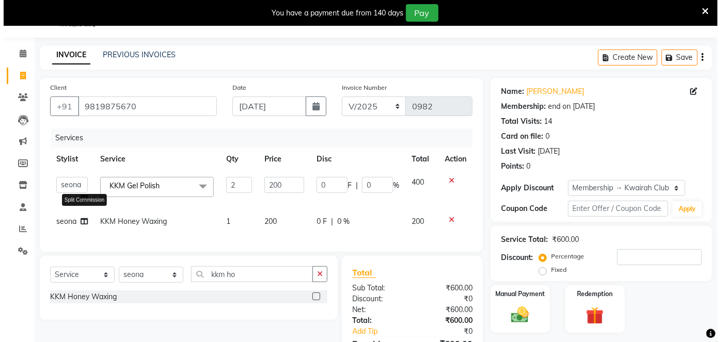
select select "82011"
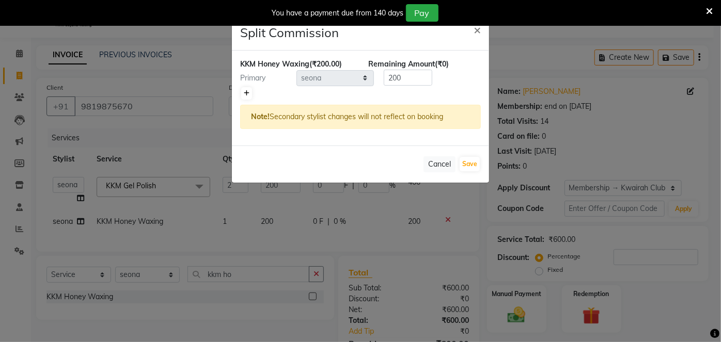
click at [244, 96] on link at bounding box center [246, 93] width 11 height 12
type input "100"
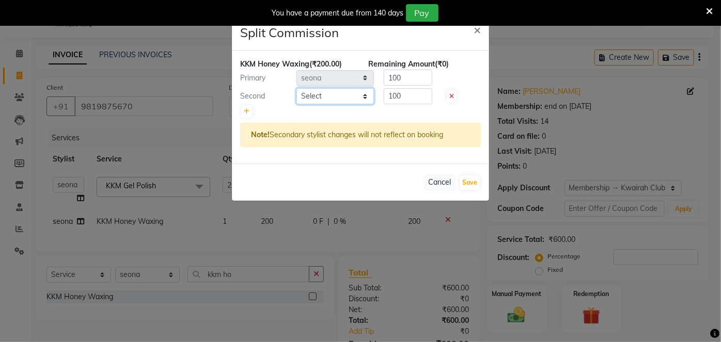
click at [310, 91] on select "Select Amruta Anjali Fatima Ketki Somani Rakhi Chaurasia seona Shrushti" at bounding box center [334, 96] width 77 height 16
select select "78253"
click at [296, 88] on select "Select Amruta Anjali Fatima Ketki Somani Rakhi Chaurasia seona Shrushti" at bounding box center [334, 96] width 77 height 16
click at [472, 184] on button "Save" at bounding box center [469, 182] width 20 height 14
select select "Select"
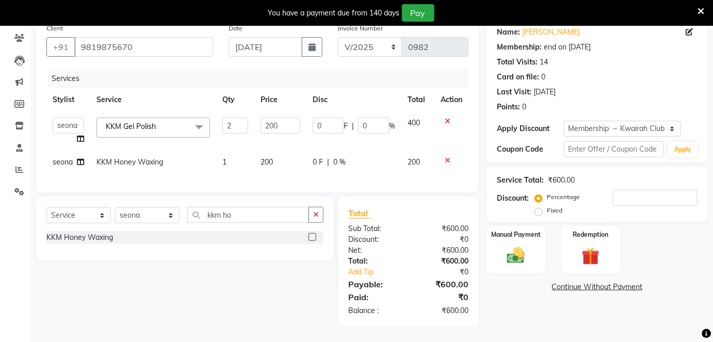
scroll to position [91, 0]
click at [509, 245] on img at bounding box center [516, 255] width 30 height 21
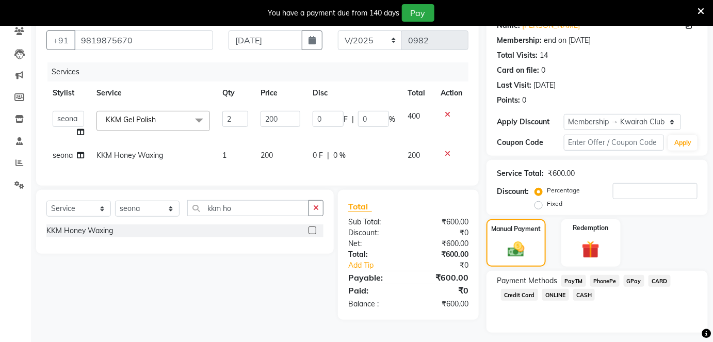
click at [580, 293] on span "CASH" at bounding box center [584, 295] width 22 height 12
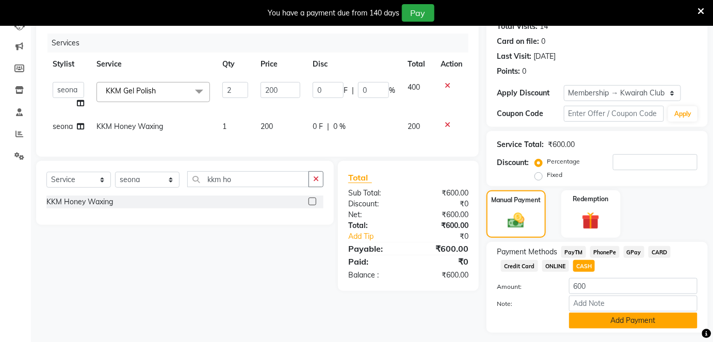
scroll to position [147, 0]
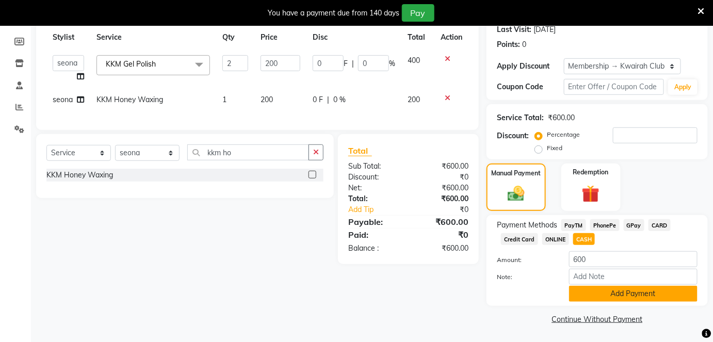
click at [603, 300] on button "Add Payment" at bounding box center [633, 294] width 129 height 16
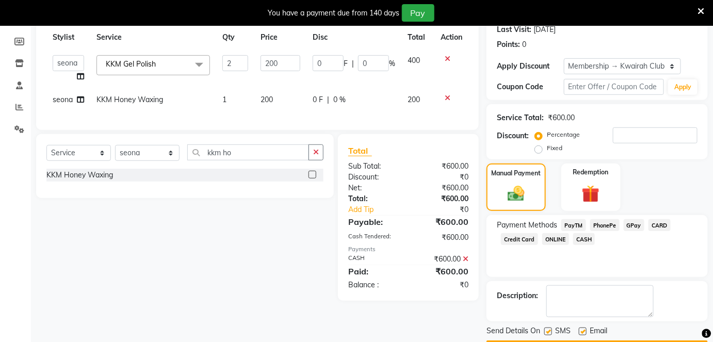
scroll to position [175, 0]
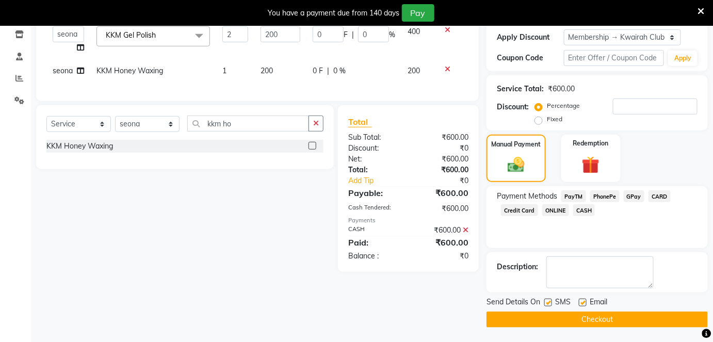
click at [584, 300] on label at bounding box center [583, 303] width 8 height 8
click at [584, 300] on input "checkbox" at bounding box center [582, 303] width 7 height 7
checkbox input "false"
click at [548, 302] on label at bounding box center [549, 303] width 8 height 8
click at [548, 302] on input "checkbox" at bounding box center [548, 303] width 7 height 7
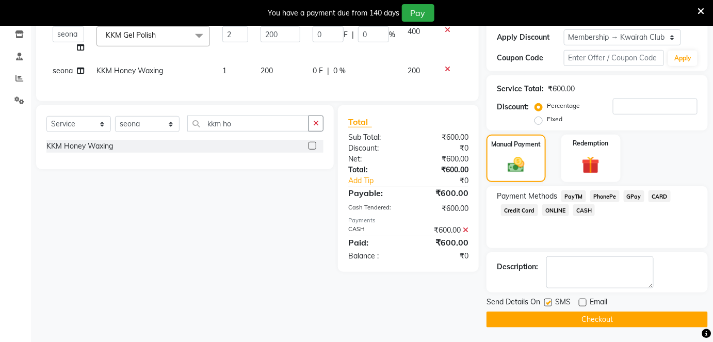
checkbox input "false"
click at [550, 314] on button "Checkout" at bounding box center [597, 320] width 221 height 16
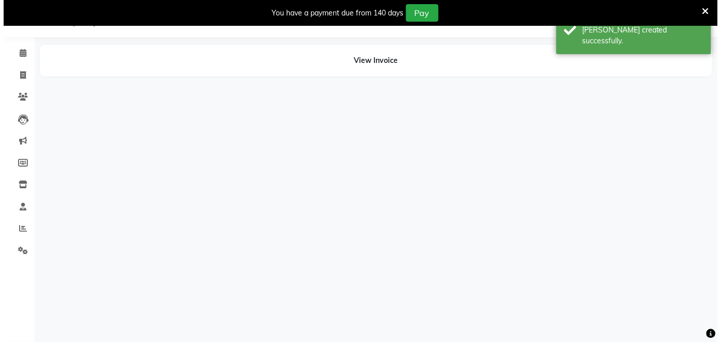
scroll to position [25, 0]
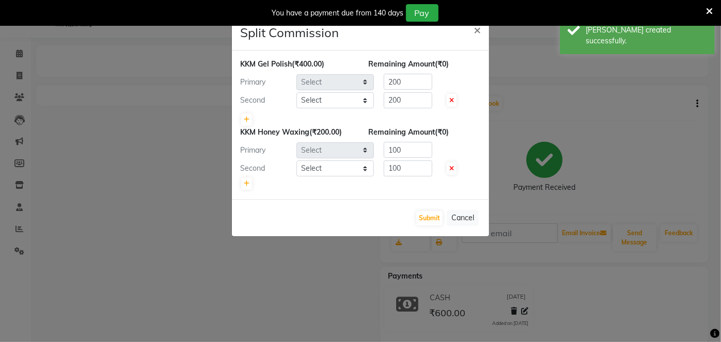
select select "82011"
select select "78253"
select select "82011"
select select "78253"
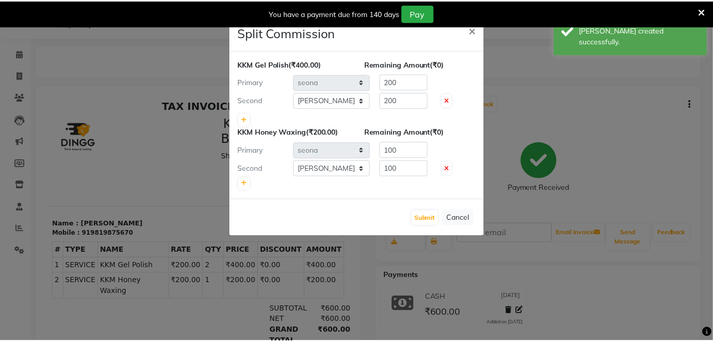
scroll to position [0, 0]
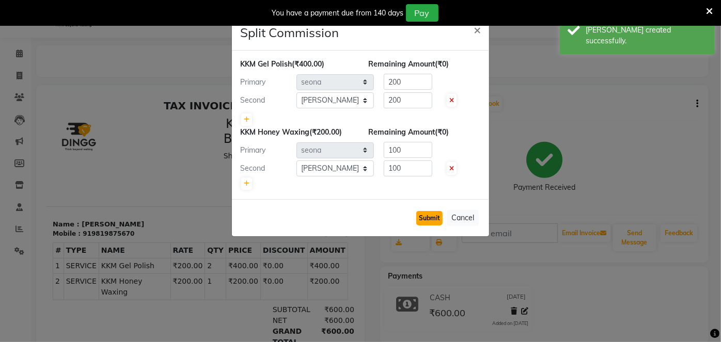
click at [436, 216] on button "Submit" at bounding box center [429, 218] width 26 height 14
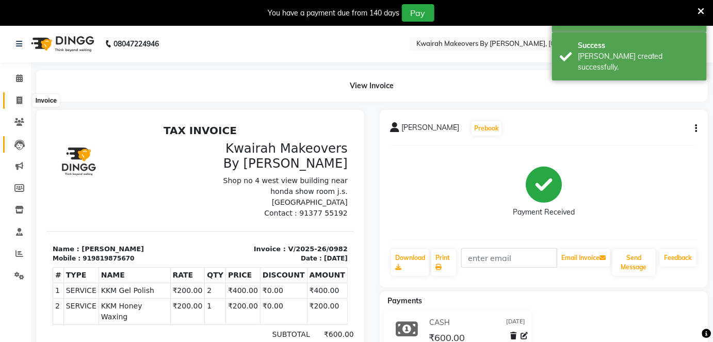
drag, startPoint x: 20, startPoint y: 104, endPoint x: 19, endPoint y: 113, distance: 8.3
click at [20, 104] on icon at bounding box center [20, 101] width 6 height 8
select select "service"
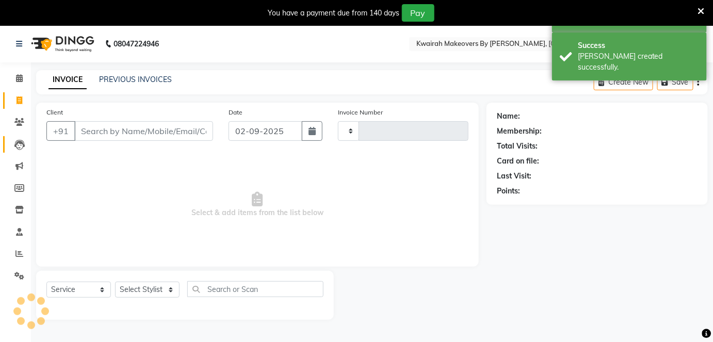
type input "0983"
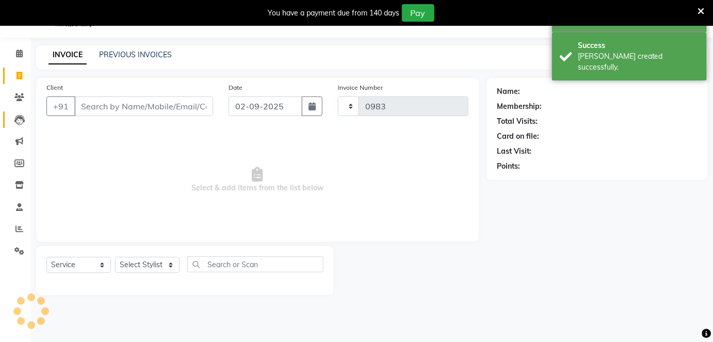
select select "3832"
click at [308, 104] on button "button" at bounding box center [312, 107] width 21 height 20
select select "9"
select select "2025"
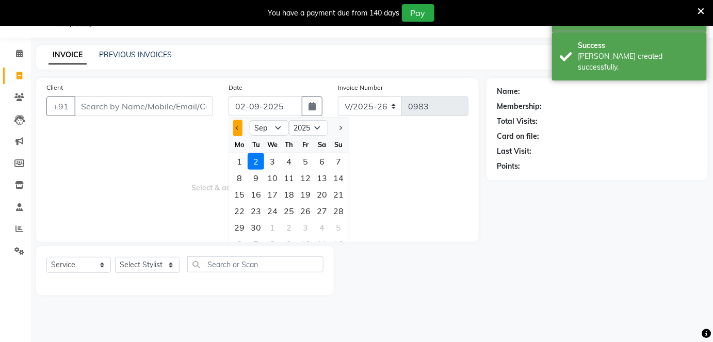
click at [240, 126] on span "Previous month" at bounding box center [238, 128] width 4 height 4
select select "8"
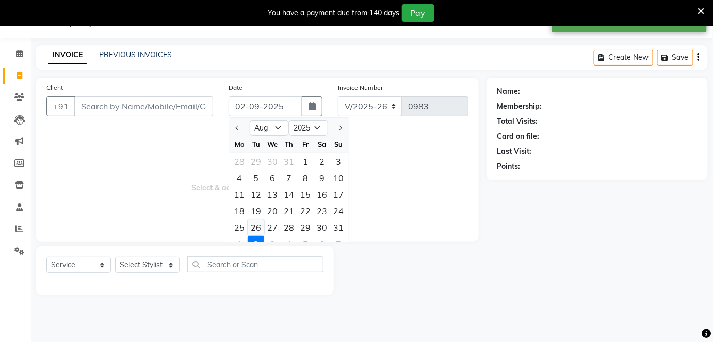
click at [260, 228] on div "26" at bounding box center [256, 227] width 17 height 17
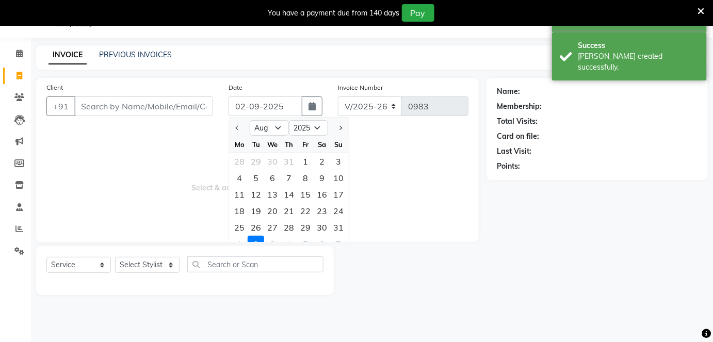
type input "26-08-2025"
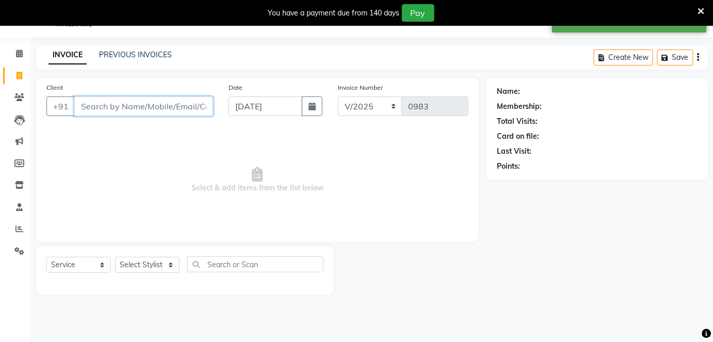
click at [196, 105] on input "Client" at bounding box center [143, 107] width 139 height 20
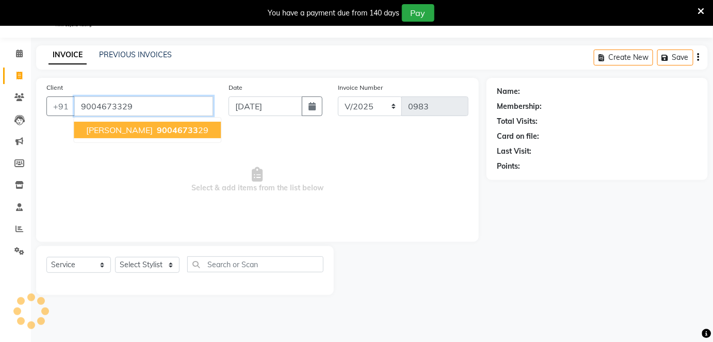
type input "9004673329"
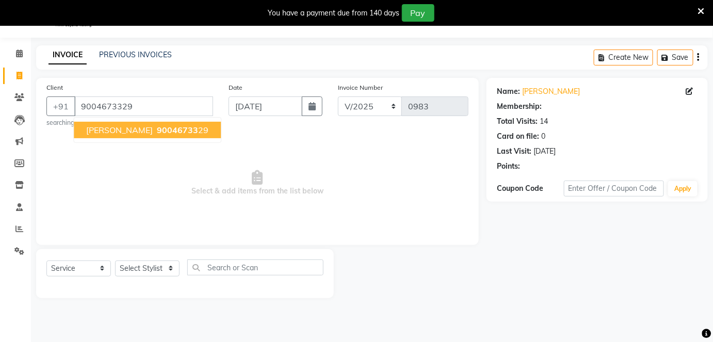
click at [211, 130] on button "Sujata MANNAR 90046733 29" at bounding box center [147, 130] width 147 height 17
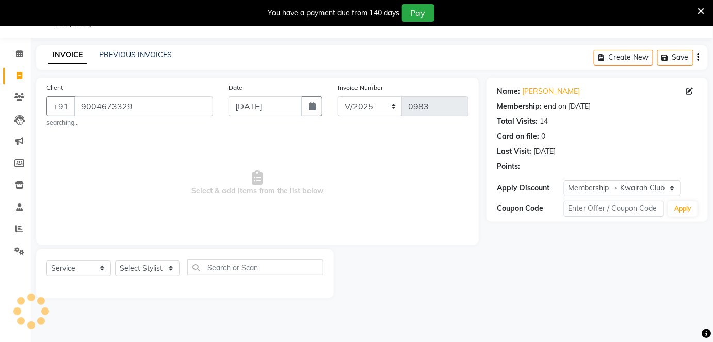
select select "2: Object"
click at [143, 269] on select "Select Stylist Amruta Anjali Fatima Ketki Somani Rakhi Chaurasia seona Shrushti" at bounding box center [147, 269] width 65 height 16
select select "82011"
click at [115, 261] on select "Select Stylist Amruta Anjali Fatima Ketki Somani Rakhi Chaurasia seona Shrushti" at bounding box center [147, 269] width 65 height 16
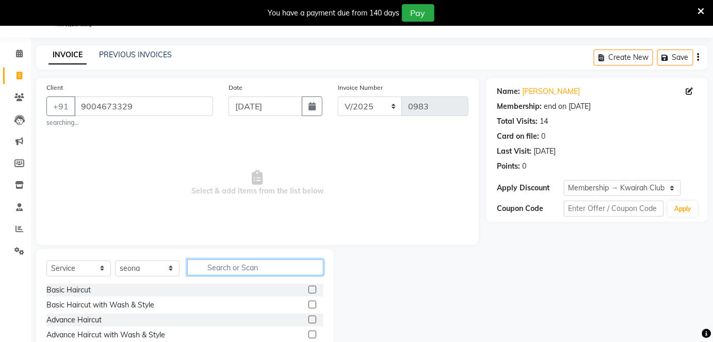
click at [235, 268] on input "text" at bounding box center [255, 268] width 136 height 16
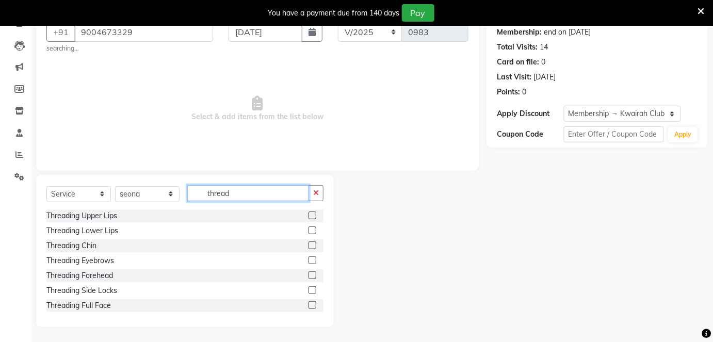
type input "thread"
click at [309, 260] on label at bounding box center [313, 261] width 8 height 8
click at [309, 260] on input "checkbox" at bounding box center [312, 261] width 7 height 7
checkbox input "true"
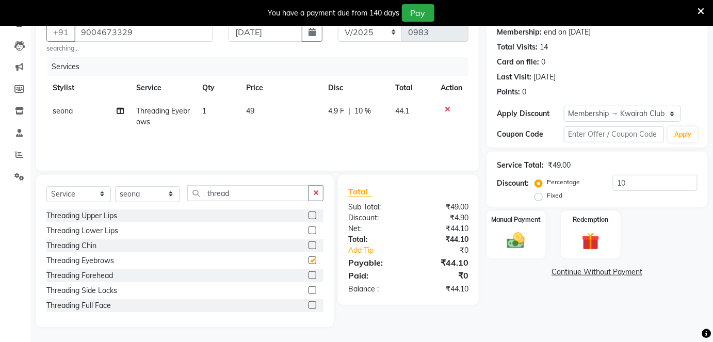
click at [309, 274] on label at bounding box center [313, 276] width 8 height 8
click at [309, 274] on input "checkbox" at bounding box center [312, 276] width 7 height 7
checkbox input "true"
checkbox input "false"
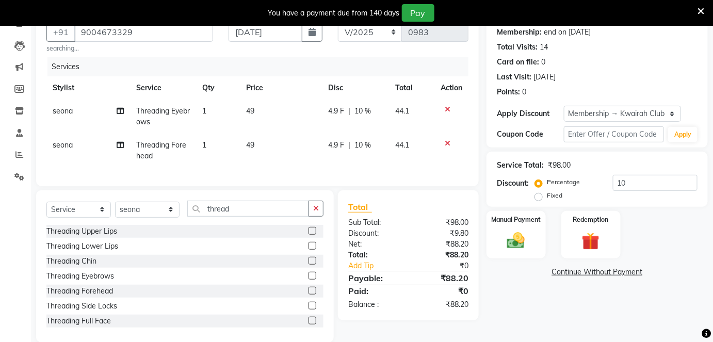
checkbox input "false"
drag, startPoint x: 307, startPoint y: 230, endPoint x: 308, endPoint y: 236, distance: 6.7
click at [308, 225] on div "Select Service Product Membership Package Voucher Prepaid Gift Card Select Styl…" at bounding box center [184, 213] width 277 height 24
click at [309, 235] on label at bounding box center [313, 231] width 8 height 8
click at [309, 235] on input "checkbox" at bounding box center [312, 231] width 7 height 7
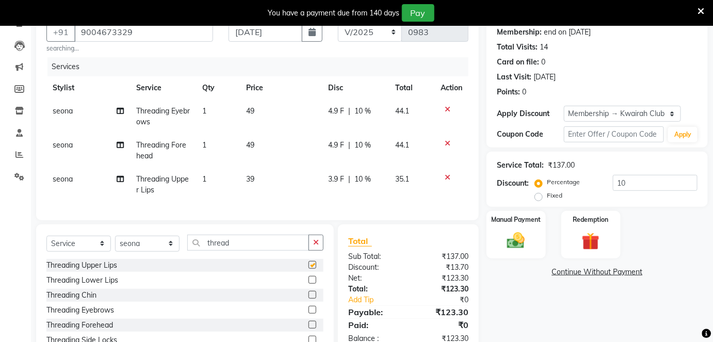
checkbox input "false"
click at [260, 170] on td "39" at bounding box center [281, 185] width 82 height 34
select select "82011"
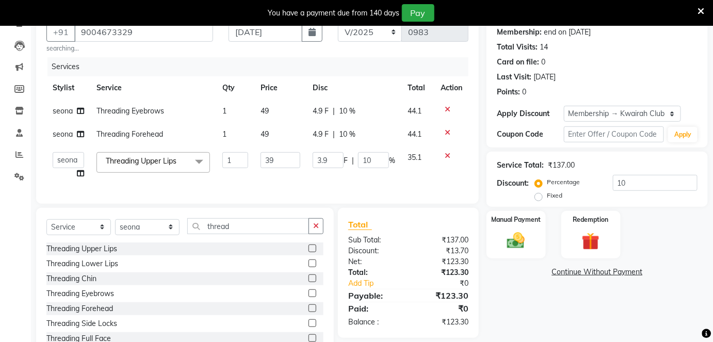
click at [267, 178] on td "39" at bounding box center [280, 165] width 52 height 39
drag, startPoint x: 277, startPoint y: 162, endPoint x: 241, endPoint y: 168, distance: 36.7
click at [242, 166] on tr "Amruta Anjali Fatima Ketki Somani Rakhi Chaurasia seona Shrushti Threading Uppe…" at bounding box center [257, 165] width 422 height 39
type input "40"
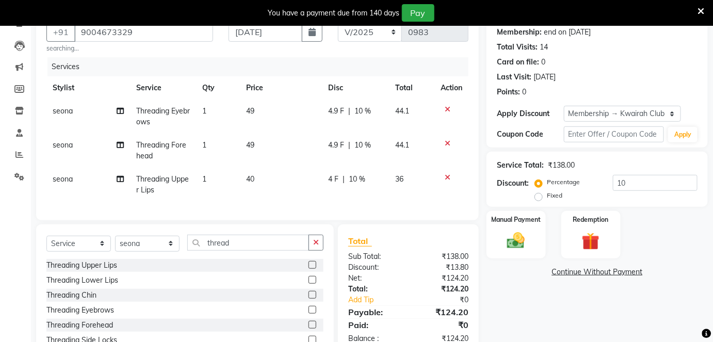
drag, startPoint x: 285, startPoint y: 124, endPoint x: 283, endPoint y: 131, distance: 7.5
click at [283, 131] on tbody "seona Threading Eyebrows 1 49 4.9 F | 10 % 44.1 seona Threading Forehead 1 49 4…" at bounding box center [257, 151] width 422 height 102
drag, startPoint x: 283, startPoint y: 132, endPoint x: 276, endPoint y: 140, distance: 11.0
click at [281, 134] on tbody "seona Threading Eyebrows 1 49 4.9 F | 10 % 44.1 seona Threading Forehead 1 49 4…" at bounding box center [257, 151] width 422 height 102
click at [273, 144] on td "49" at bounding box center [281, 151] width 82 height 34
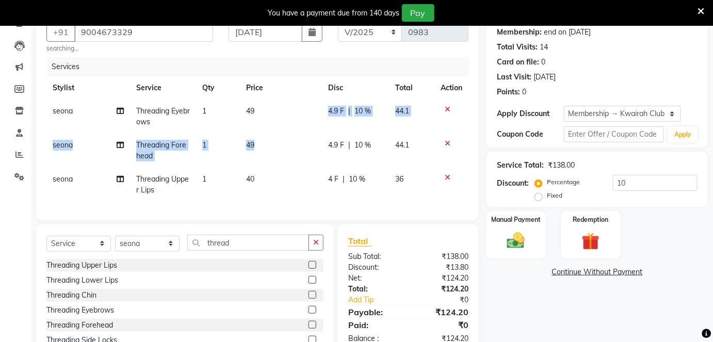
select select "82011"
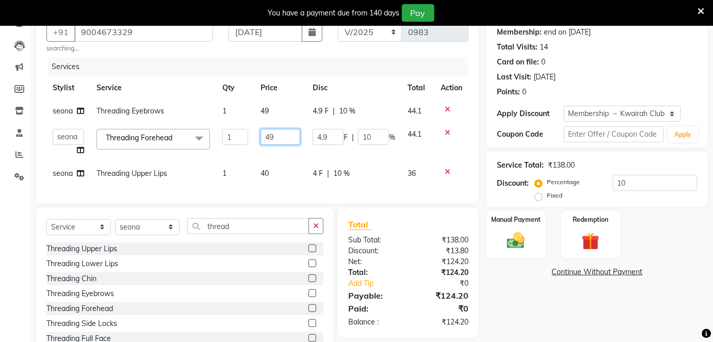
click at [274, 142] on input "49" at bounding box center [281, 137] width 40 height 16
drag, startPoint x: 274, startPoint y: 140, endPoint x: 263, endPoint y: 140, distance: 11.4
click at [263, 140] on input "49" at bounding box center [281, 137] width 40 height 16
type input "50"
click at [273, 106] on td "49" at bounding box center [280, 111] width 52 height 23
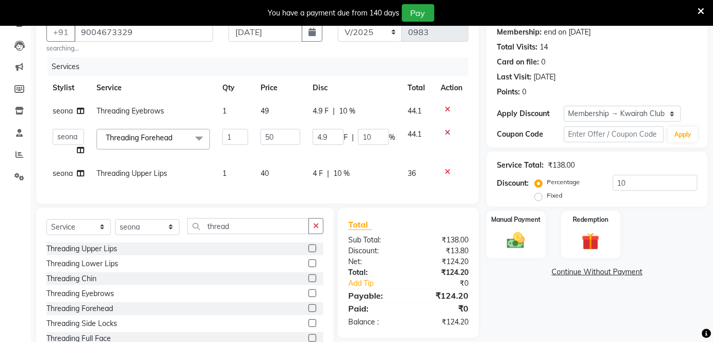
select select "82011"
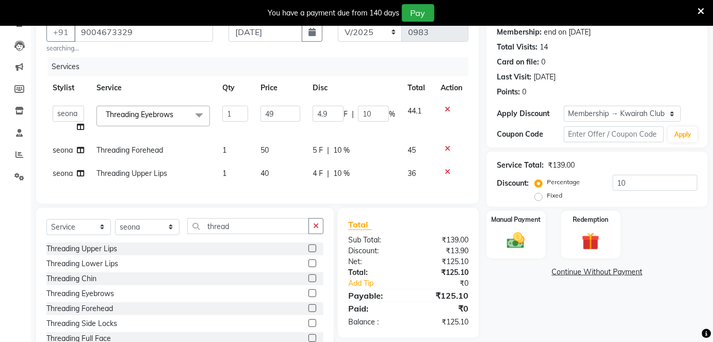
click at [273, 109] on input "49" at bounding box center [281, 114] width 40 height 16
drag, startPoint x: 268, startPoint y: 111, endPoint x: 262, endPoint y: 113, distance: 5.9
click at [262, 113] on input "49" at bounding box center [281, 114] width 40 height 16
type input "50"
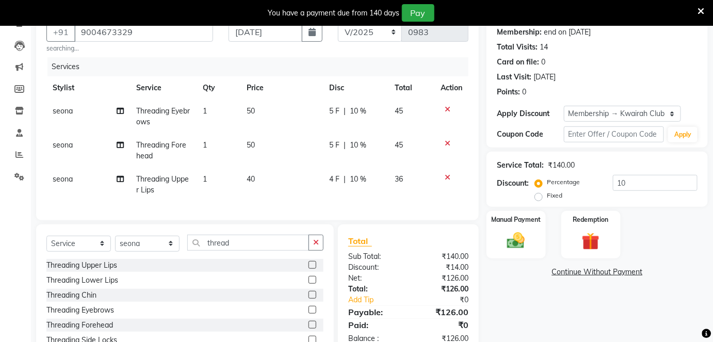
click at [284, 123] on td "50" at bounding box center [282, 117] width 83 height 34
select select "82011"
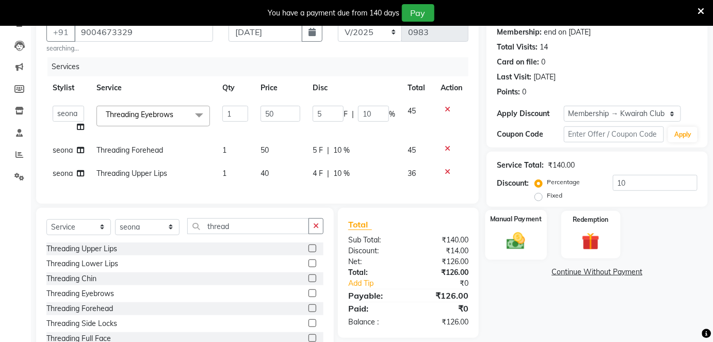
click at [505, 237] on img at bounding box center [516, 240] width 30 height 21
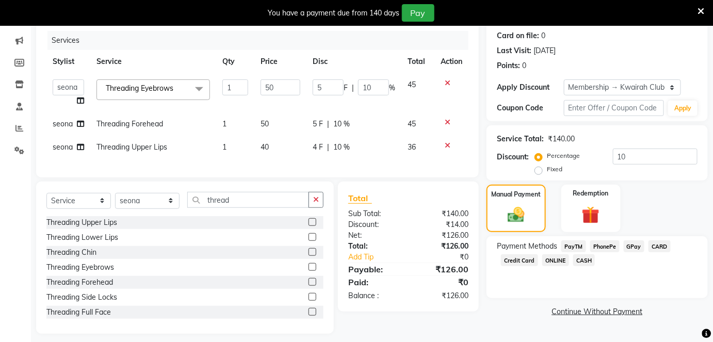
scroll to position [139, 0]
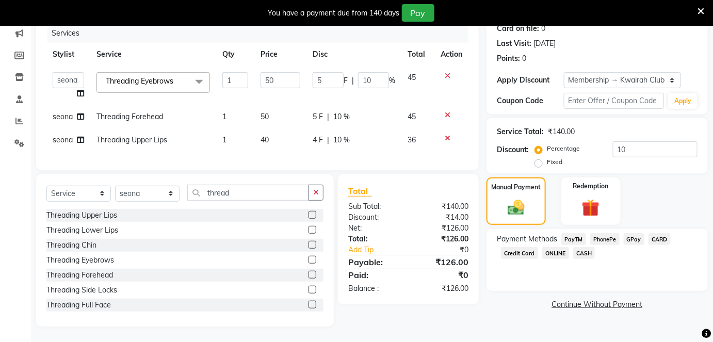
click at [651, 233] on span "CARD" at bounding box center [660, 239] width 22 height 12
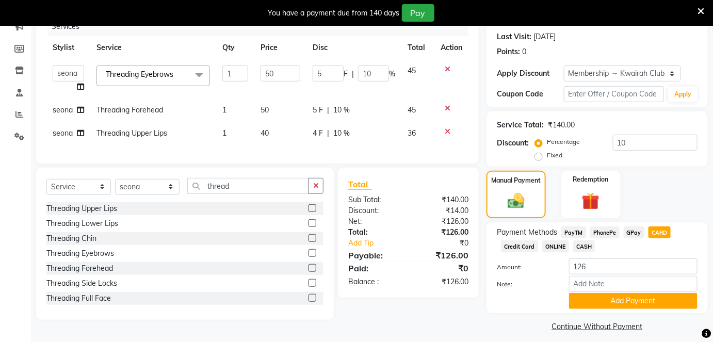
click at [638, 231] on span "GPay" at bounding box center [634, 233] width 21 height 12
click at [633, 297] on button "Add Payment" at bounding box center [633, 301] width 129 height 16
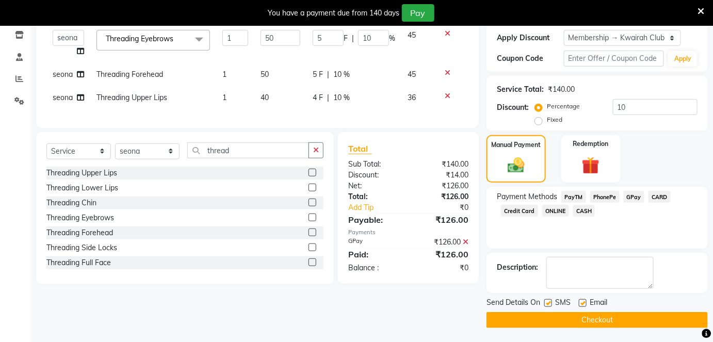
scroll to position [175, 0]
click at [582, 304] on label at bounding box center [583, 303] width 8 height 8
click at [582, 304] on input "checkbox" at bounding box center [582, 303] width 7 height 7
checkbox input "false"
click at [548, 303] on label at bounding box center [549, 303] width 8 height 8
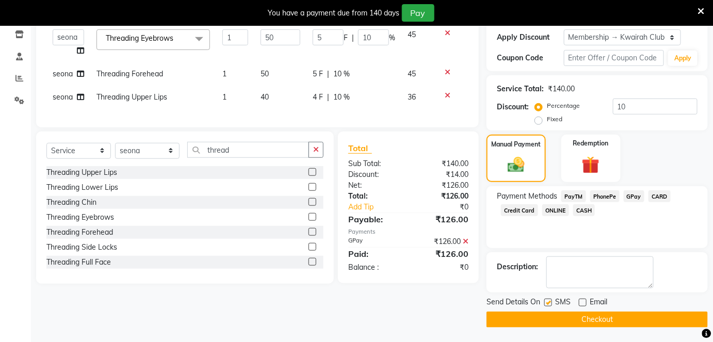
click at [548, 303] on input "checkbox" at bounding box center [548, 303] width 7 height 7
checkbox input "false"
click at [555, 312] on button "Checkout" at bounding box center [597, 320] width 221 height 16
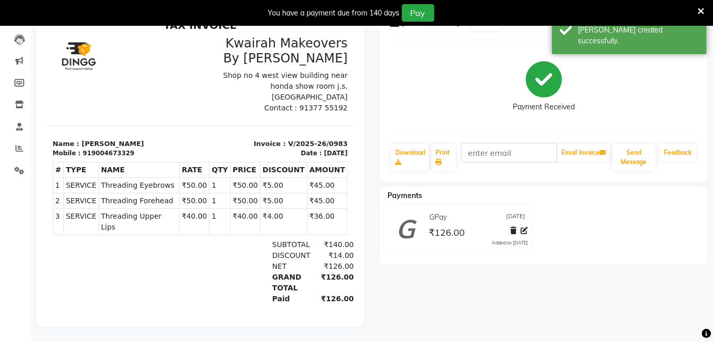
click at [87, 148] on div "919004673329" at bounding box center [108, 152] width 52 height 9
drag, startPoint x: 86, startPoint y: 142, endPoint x: 120, endPoint y: 145, distance: 34.2
click at [120, 148] on div "Mobile : 919004673329" at bounding box center [122, 152] width 141 height 9
copy div "9004673329"
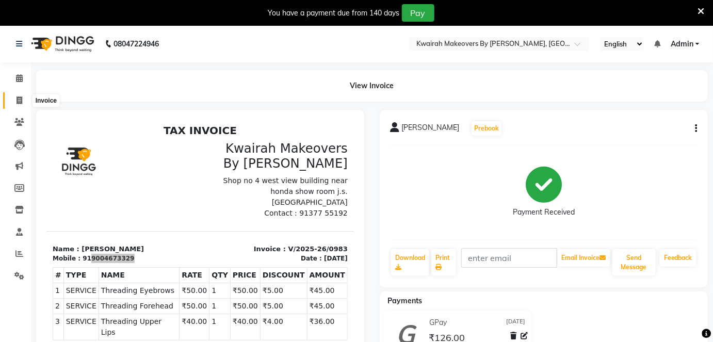
click at [19, 98] on icon at bounding box center [20, 101] width 6 height 8
select select "service"
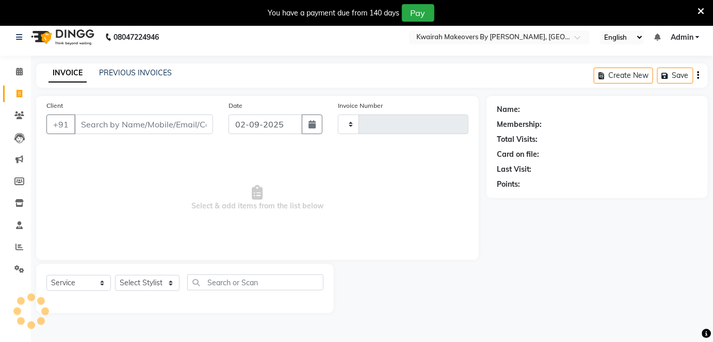
scroll to position [25, 0]
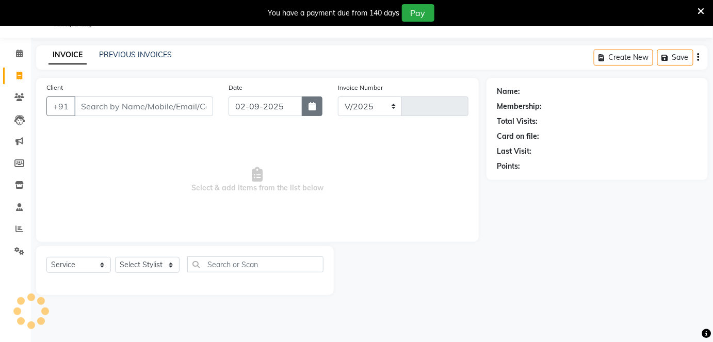
select select "3832"
type input "0984"
click at [316, 101] on button "button" at bounding box center [312, 107] width 21 height 20
select select "9"
select select "2025"
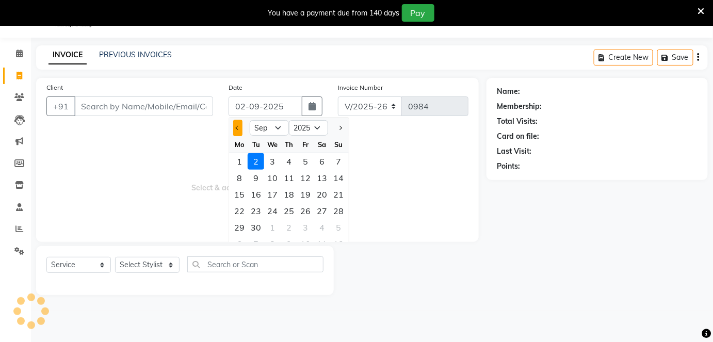
click at [236, 123] on button "Previous month" at bounding box center [237, 128] width 9 height 17
select select "8"
click at [257, 227] on div "26" at bounding box center [256, 227] width 17 height 17
type input "26-08-2025"
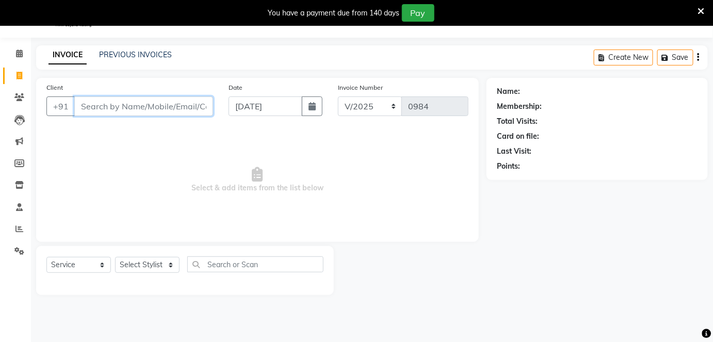
click at [188, 101] on input "Client" at bounding box center [143, 107] width 139 height 20
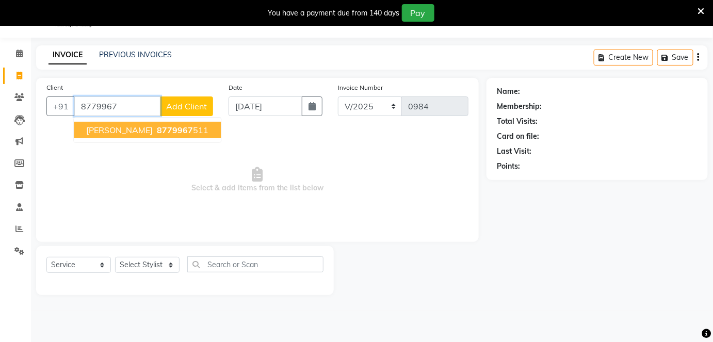
click at [176, 131] on span "8779967" at bounding box center [175, 130] width 36 height 10
type input "8779967511"
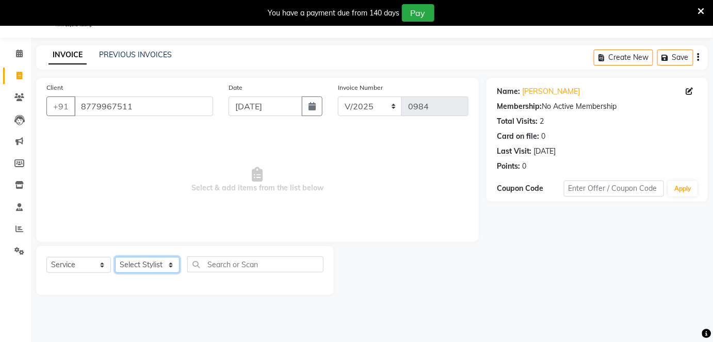
drag, startPoint x: 135, startPoint y: 266, endPoint x: 135, endPoint y: 260, distance: 6.2
click at [132, 265] on select "Select Stylist Amruta Anjali Fatima Ketki Somani Rakhi Chaurasia seona Shrushti" at bounding box center [147, 265] width 65 height 16
select select "71137"
click at [115, 257] on select "Select Stylist Amruta Anjali Fatima Ketki Somani Rakhi Chaurasia seona Shrushti" at bounding box center [147, 265] width 65 height 16
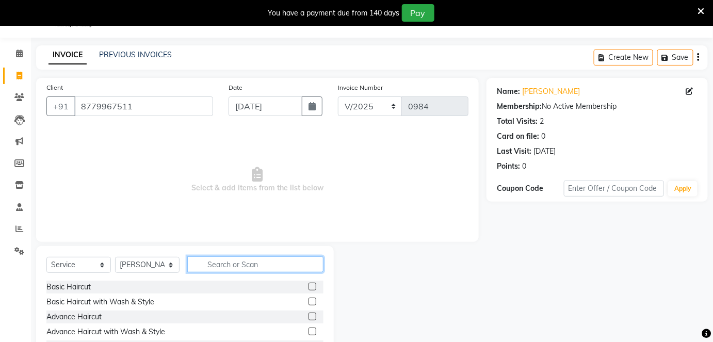
click at [209, 257] on input "text" at bounding box center [255, 265] width 136 height 16
click at [210, 258] on input "r" at bounding box center [255, 265] width 136 height 16
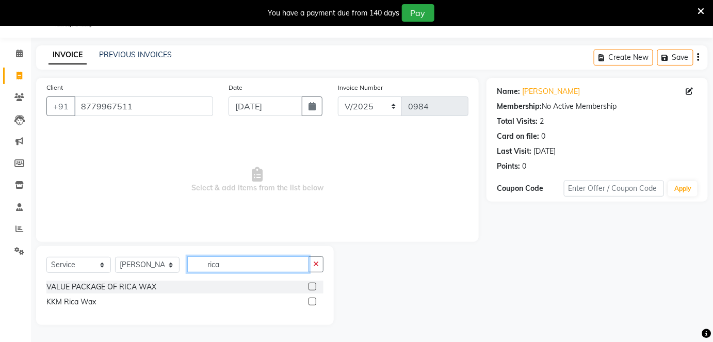
drag, startPoint x: 229, startPoint y: 263, endPoint x: 176, endPoint y: 264, distance: 52.7
click at [176, 264] on div "Select Service Product Membership Package Voucher Prepaid Gift Card Select Styl…" at bounding box center [184, 269] width 277 height 24
type input "fh"
click at [313, 287] on label at bounding box center [313, 287] width 8 height 8
click at [313, 287] on input "checkbox" at bounding box center [312, 287] width 7 height 7
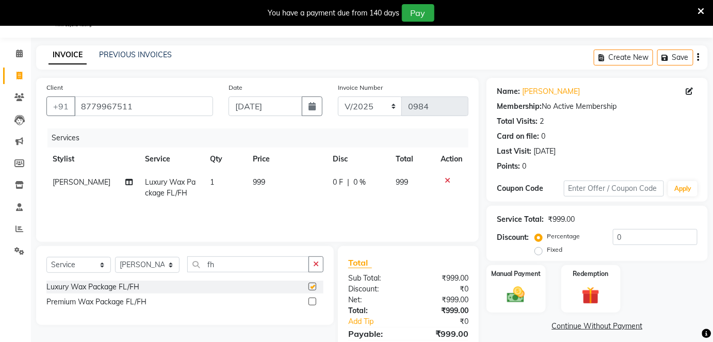
checkbox input "false"
click at [286, 185] on td "999" at bounding box center [286, 188] width 79 height 34
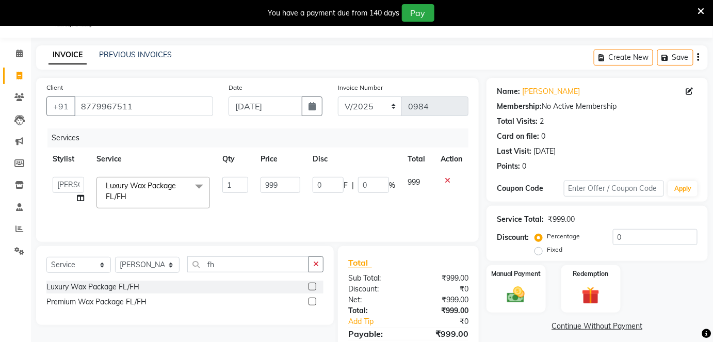
click at [286, 185] on input "999" at bounding box center [281, 185] width 40 height 16
drag, startPoint x: 285, startPoint y: 184, endPoint x: 251, endPoint y: 184, distance: 34.1
click at [251, 184] on tr "Amruta Anjali Fatima Ketki Somani Rakhi Chaurasia seona Shrushti Luxury Wax Pac…" at bounding box center [257, 193] width 422 height 44
type input "600"
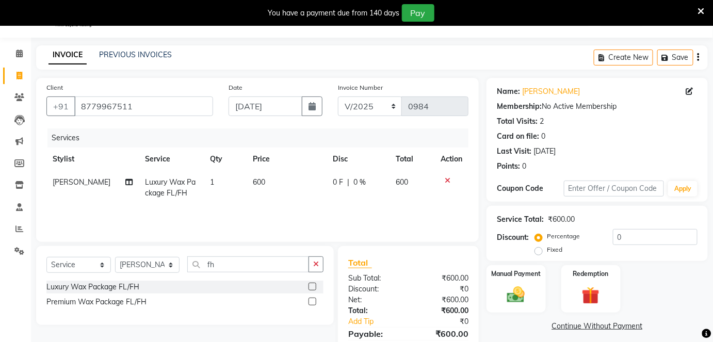
click at [270, 211] on div "Services Stylist Service Qty Price Disc Total Action Amruta Luxury Wax Package …" at bounding box center [257, 180] width 422 height 103
click at [126, 182] on icon at bounding box center [129, 182] width 7 height 7
select select "71137"
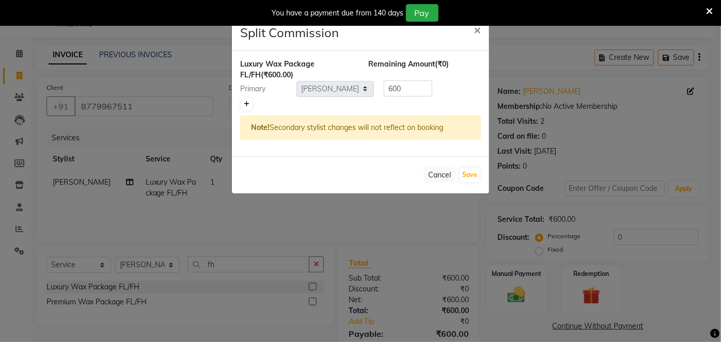
click at [249, 103] on link at bounding box center [246, 104] width 11 height 12
type input "300"
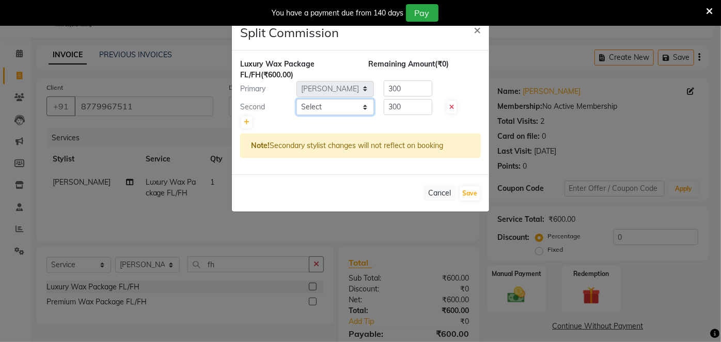
drag, startPoint x: 345, startPoint y: 100, endPoint x: 344, endPoint y: 109, distance: 9.3
click at [345, 100] on select "Select Amruta Anjali Fatima Ketki Somani Rakhi Chaurasia seona Shrushti" at bounding box center [334, 107] width 77 height 16
select select "78253"
click at [296, 99] on select "Select Amruta Anjali Fatima Ketki Somani Rakhi Chaurasia seona Shrushti" at bounding box center [334, 107] width 77 height 16
click at [476, 190] on button "Save" at bounding box center [469, 193] width 20 height 14
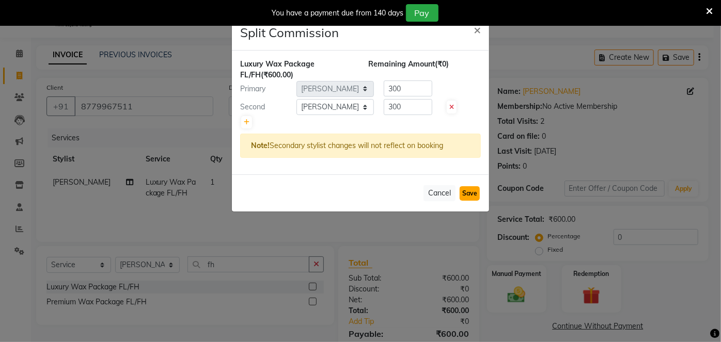
select select "Select"
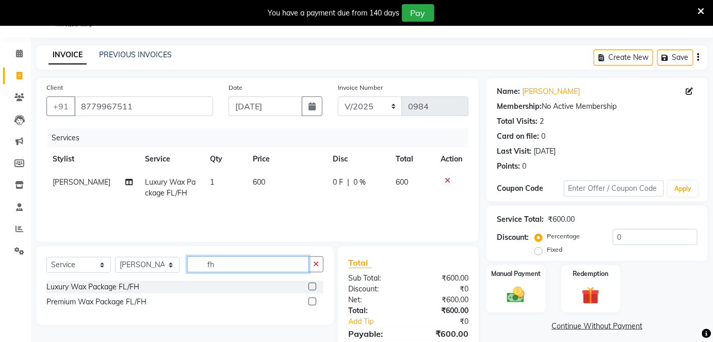
drag, startPoint x: 223, startPoint y: 263, endPoint x: 203, endPoint y: 267, distance: 20.0
click at [203, 267] on input "fh" at bounding box center [248, 265] width 122 height 16
click at [150, 266] on select "Select Stylist Amruta Anjali Fatima Ketki Somani Rakhi Chaurasia seona Shrushti" at bounding box center [147, 265] width 65 height 16
select select "78253"
click at [115, 257] on select "Select Stylist Amruta Anjali Fatima Ketki Somani Rakhi Chaurasia seona Shrushti" at bounding box center [147, 265] width 65 height 16
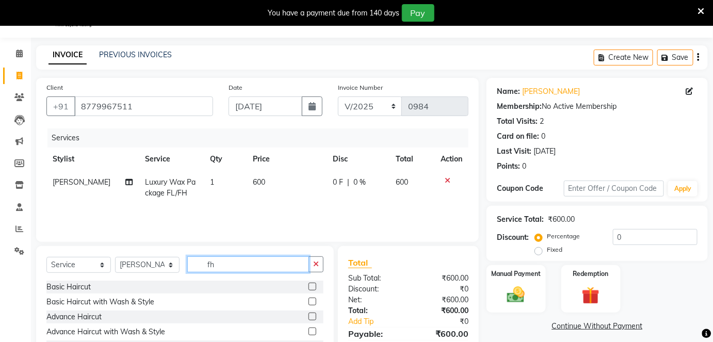
click at [221, 265] on input "fh" at bounding box center [248, 265] width 122 height 16
drag, startPoint x: 206, startPoint y: 266, endPoint x: 188, endPoint y: 266, distance: 18.1
click at [188, 266] on input "fh" at bounding box center [248, 265] width 122 height 16
type input "upper"
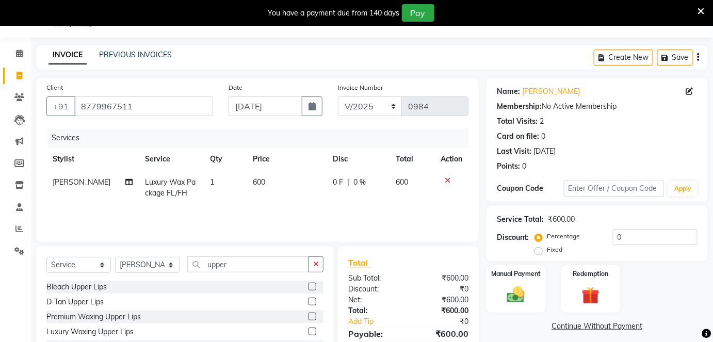
click at [310, 330] on label at bounding box center [313, 332] width 8 height 8
click at [310, 330] on input "checkbox" at bounding box center [312, 332] width 7 height 7
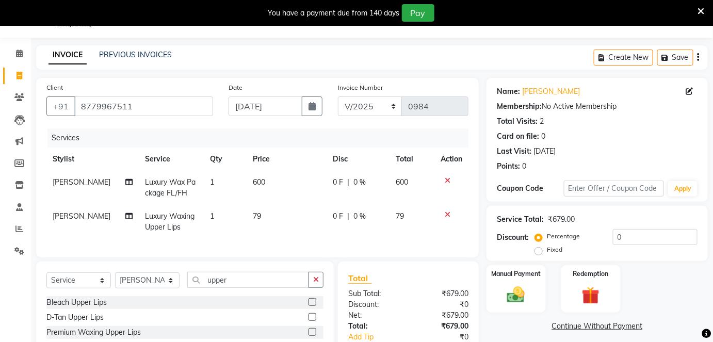
checkbox input "false"
drag, startPoint x: 226, startPoint y: 288, endPoint x: 190, endPoint y: 288, distance: 36.1
click at [190, 288] on input "upper" at bounding box center [248, 280] width 122 height 16
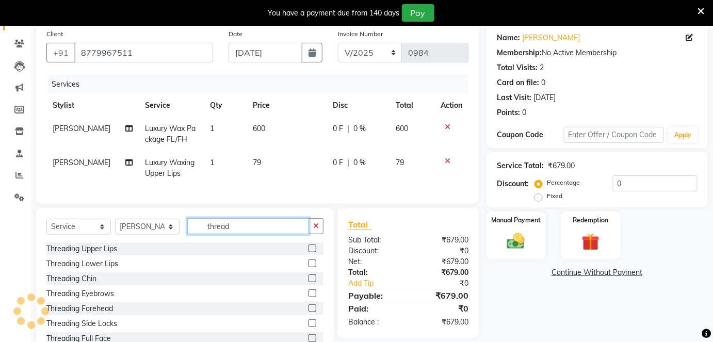
scroll to position [119, 0]
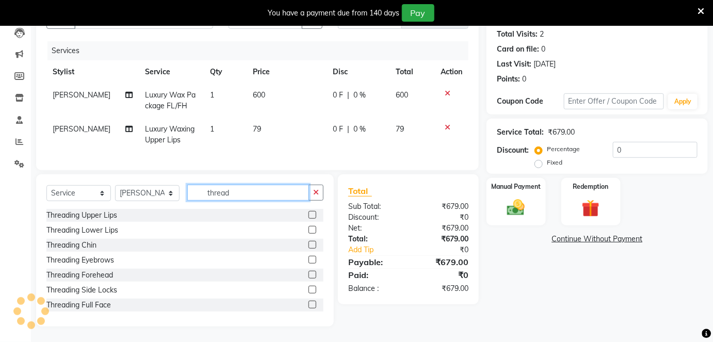
type input "thread"
click at [309, 259] on label at bounding box center [313, 260] width 8 height 8
click at [309, 259] on input "checkbox" at bounding box center [312, 260] width 7 height 7
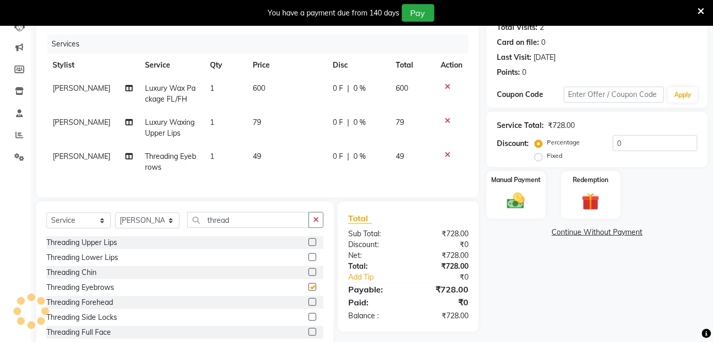
checkbox input "false"
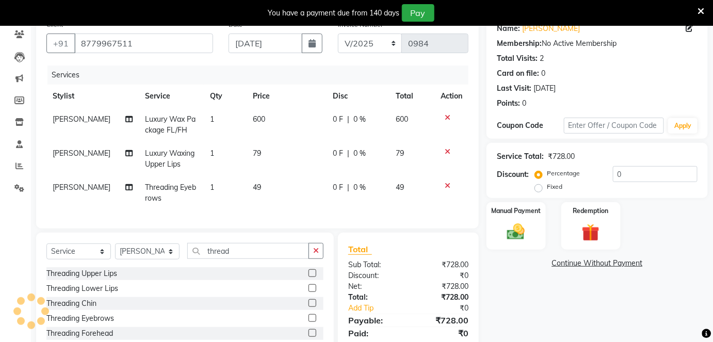
scroll to position [72, 0]
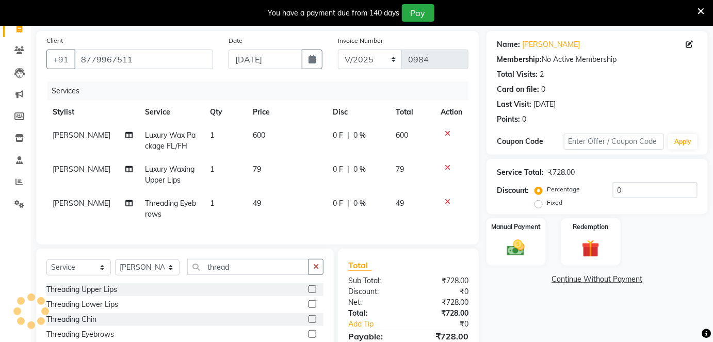
click at [275, 198] on td "49" at bounding box center [286, 209] width 79 height 34
select select "78253"
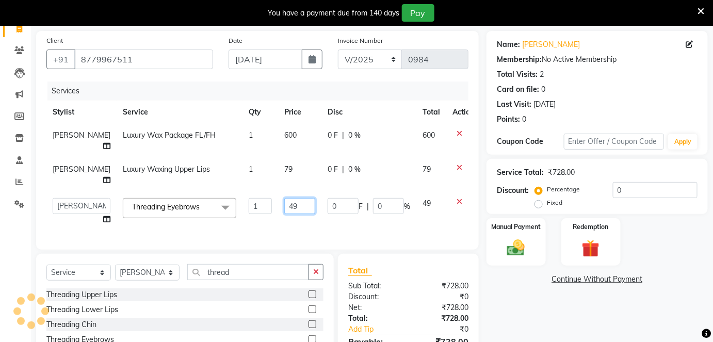
click at [284, 198] on input "49" at bounding box center [299, 206] width 31 height 16
click at [253, 206] on tr "Amruta Anjali Fatima Ketki Somani Rakhi Chaurasia seona Shrushti Threading Eyeb…" at bounding box center [263, 211] width 434 height 39
type input "50"
click at [290, 164] on td "79" at bounding box center [299, 175] width 43 height 34
select select "78253"
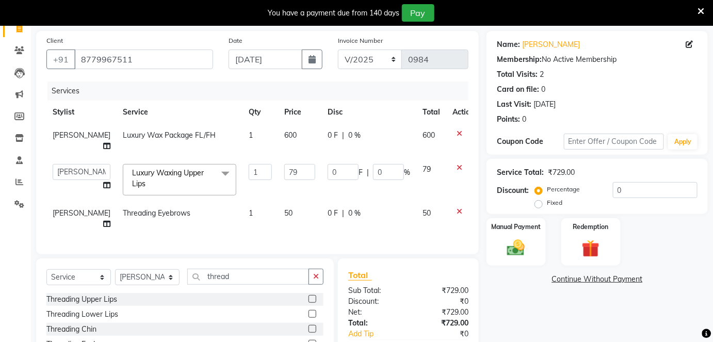
click at [284, 166] on input "79" at bounding box center [299, 172] width 31 height 16
drag, startPoint x: 280, startPoint y: 162, endPoint x: 265, endPoint y: 164, distance: 15.0
click at [278, 164] on td "79" at bounding box center [299, 180] width 43 height 44
type input "80"
click at [296, 202] on td "50" at bounding box center [299, 219] width 43 height 34
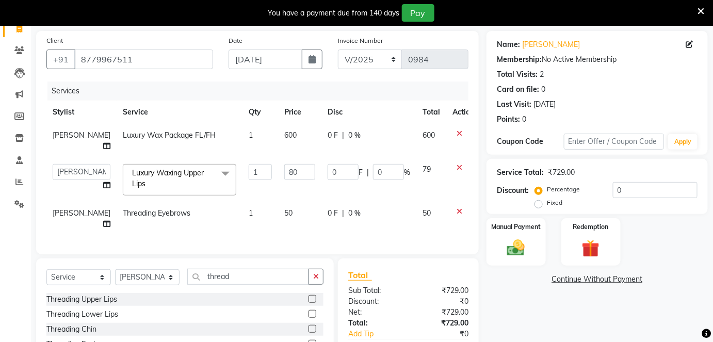
select select "78253"
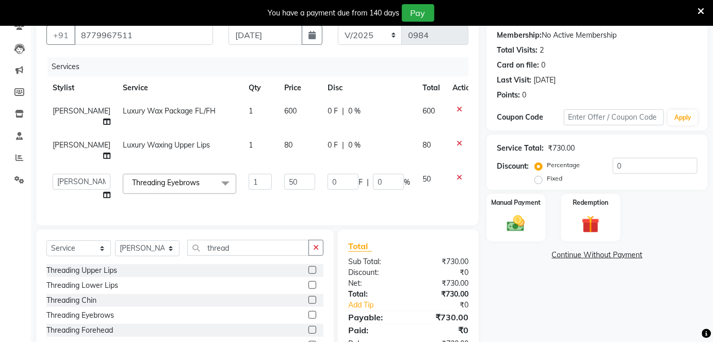
scroll to position [119, 0]
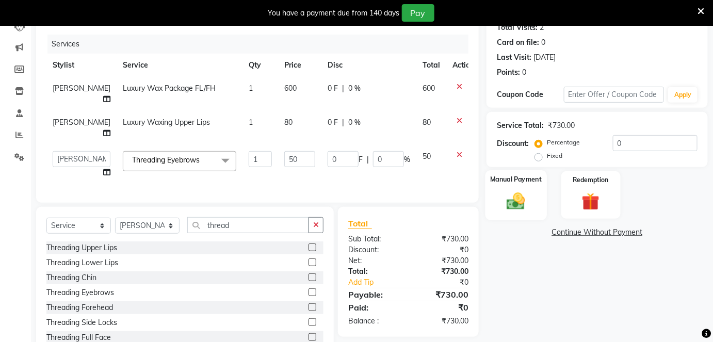
click at [504, 197] on img at bounding box center [516, 200] width 30 height 21
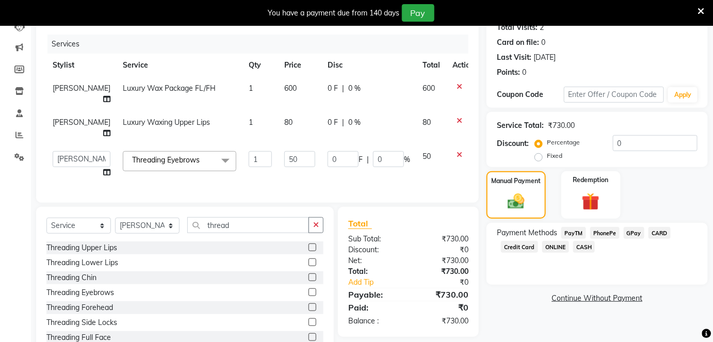
click at [629, 232] on span "GPay" at bounding box center [634, 233] width 21 height 12
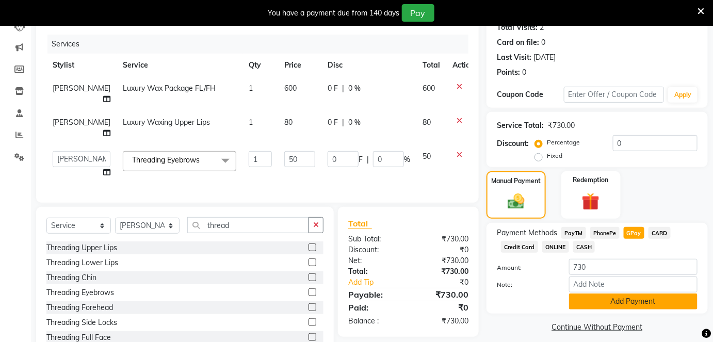
click at [608, 296] on button "Add Payment" at bounding box center [633, 302] width 129 height 16
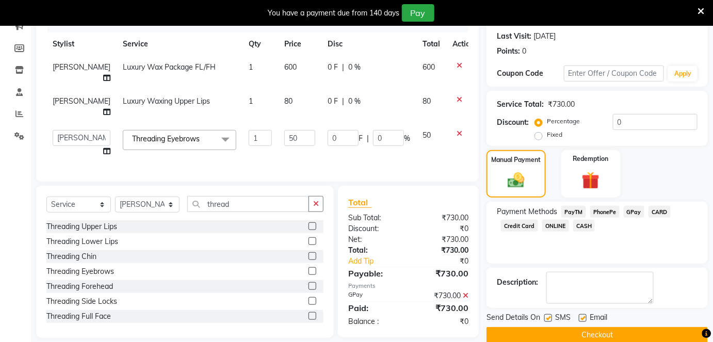
scroll to position [158, 0]
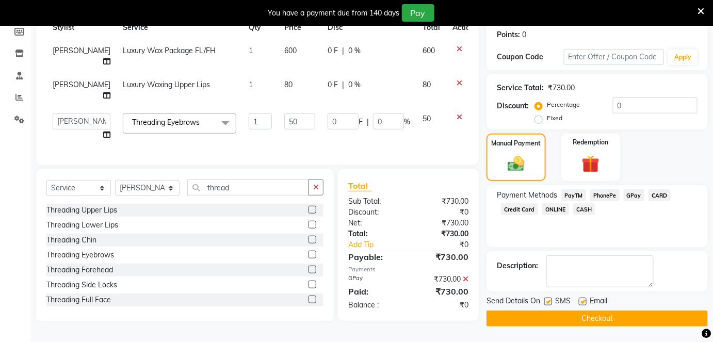
click at [547, 301] on label at bounding box center [549, 302] width 8 height 8
click at [547, 301] on input "checkbox" at bounding box center [548, 302] width 7 height 7
checkbox input "false"
click at [580, 298] on label at bounding box center [583, 302] width 8 height 8
click at [580, 299] on input "checkbox" at bounding box center [582, 302] width 7 height 7
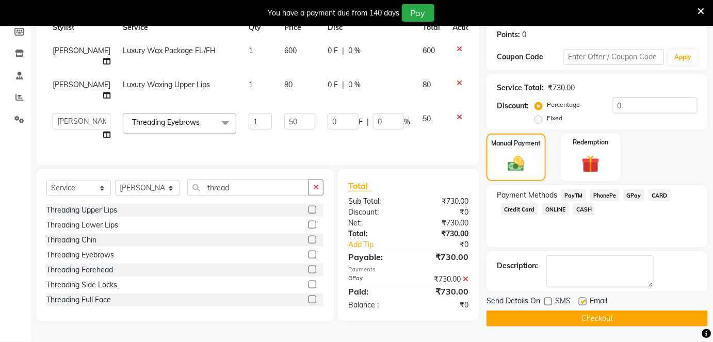
checkbox input "false"
click at [572, 315] on button "Checkout" at bounding box center [597, 319] width 221 height 16
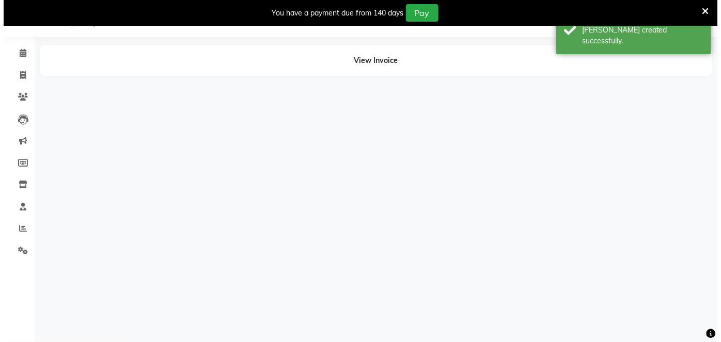
scroll to position [25, 0]
select select "71137"
select select "78253"
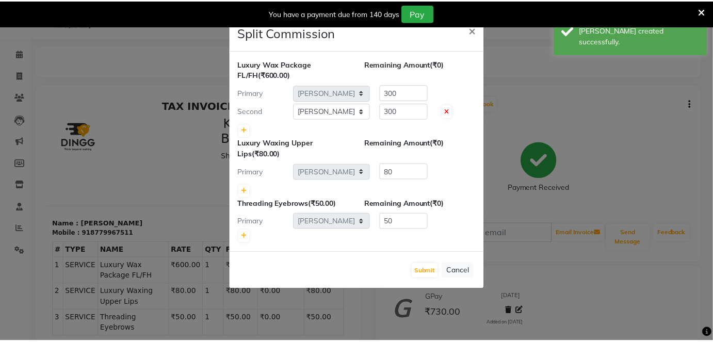
scroll to position [0, 0]
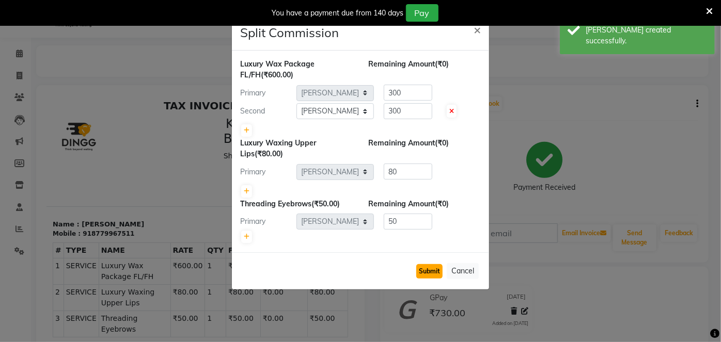
click at [440, 272] on button "Submit" at bounding box center [429, 271] width 26 height 14
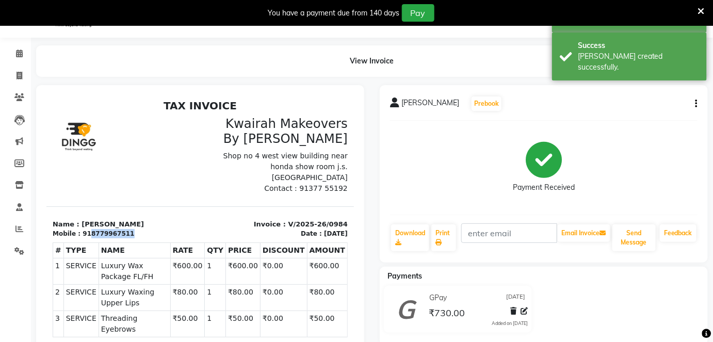
drag, startPoint x: 85, startPoint y: 219, endPoint x: 144, endPoint y: 220, distance: 59.4
click at [144, 229] on div "Mobile : 918779967511" at bounding box center [122, 233] width 141 height 9
copy div "8779967511"
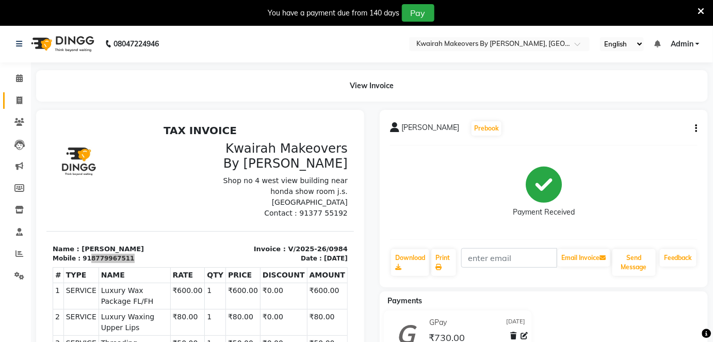
drag, startPoint x: 20, startPoint y: 90, endPoint x: 22, endPoint y: 103, distance: 13.2
click at [20, 91] on ul "Calendar Invoice Clients Leads Marketing Members Inventory Staff Reports Settin…" at bounding box center [15, 180] width 31 height 225
click at [23, 105] on span at bounding box center [19, 101] width 18 height 12
select select "3832"
select select "service"
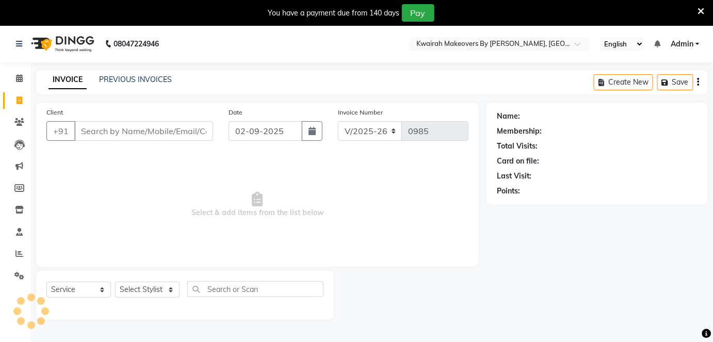
scroll to position [25, 0]
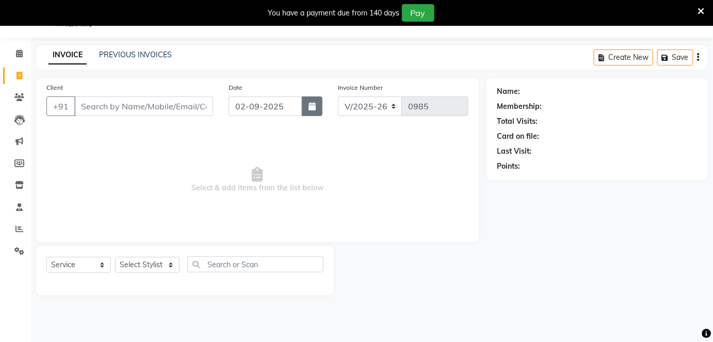
click at [313, 110] on button "button" at bounding box center [312, 107] width 21 height 20
select select "9"
select select "2025"
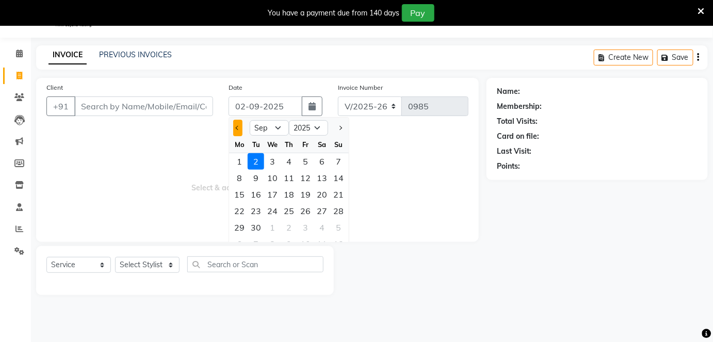
click at [234, 125] on button "Previous month" at bounding box center [237, 128] width 9 height 17
select select "8"
click at [253, 222] on div "26" at bounding box center [256, 227] width 17 height 17
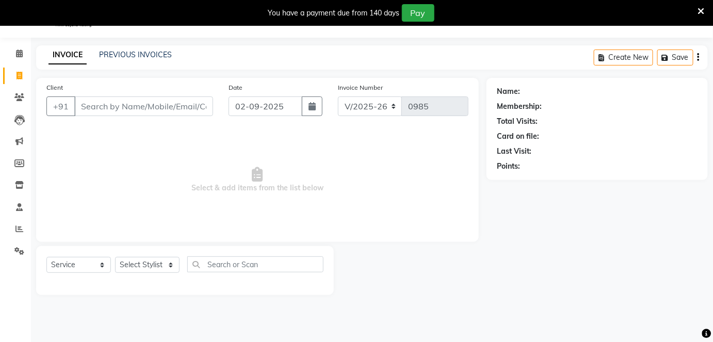
type input "26-08-2025"
click at [173, 110] on input "Client" at bounding box center [143, 107] width 139 height 20
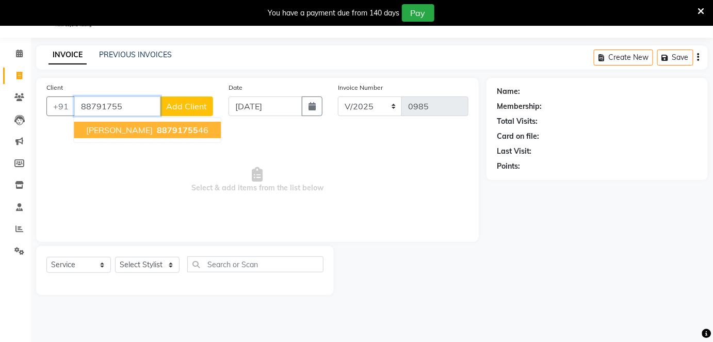
click at [177, 132] on span "88791755" at bounding box center [177, 130] width 41 height 10
type input "8879175546"
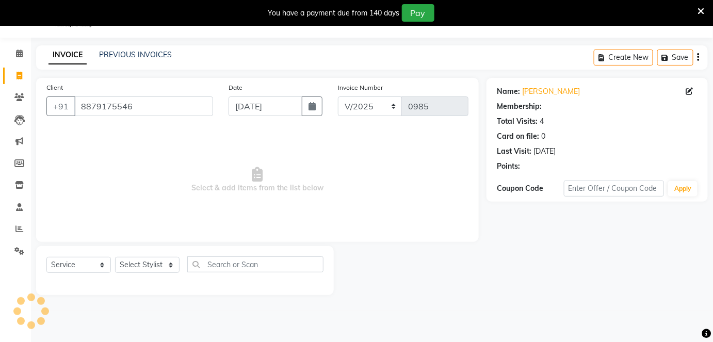
select select "1: Object"
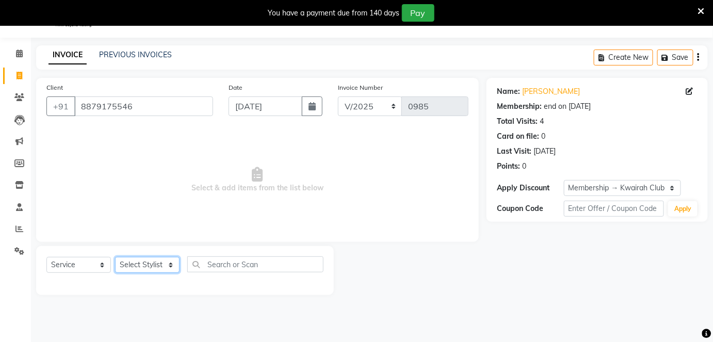
click at [143, 260] on select "Select Stylist Amruta Anjali Fatima Ketki Somani Rakhi Chaurasia seona Shrushti" at bounding box center [147, 265] width 65 height 16
select select "82011"
click at [115, 257] on select "Select Stylist Amruta Anjali Fatima Ketki Somani Rakhi Chaurasia seona Shrushti" at bounding box center [147, 265] width 65 height 16
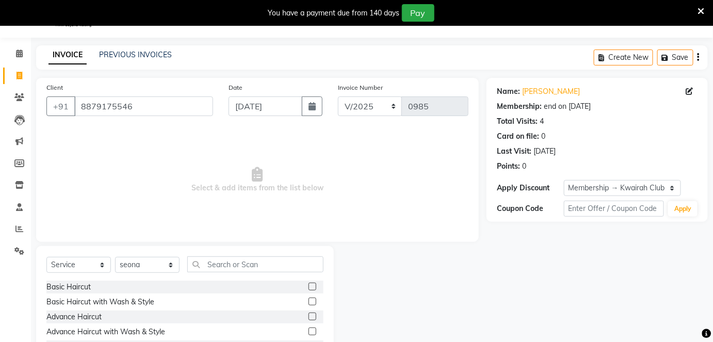
click at [227, 273] on div "Select Service Product Membership Package Voucher Prepaid Gift Card Select Styl…" at bounding box center [184, 269] width 277 height 24
click at [228, 266] on input "text" at bounding box center [255, 265] width 136 height 16
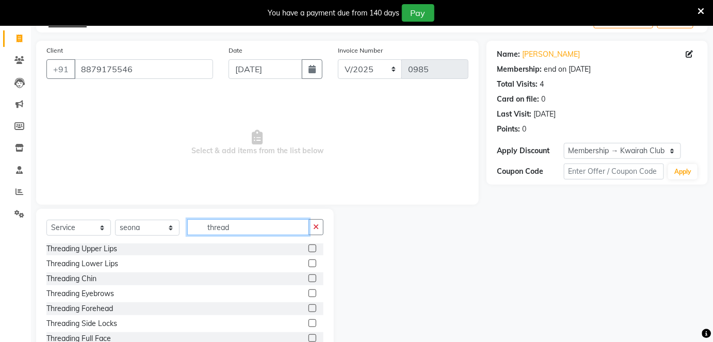
scroll to position [96, 0]
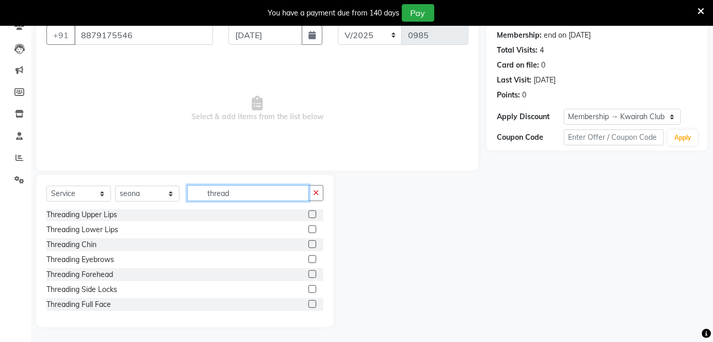
type input "thread"
click at [309, 260] on label at bounding box center [313, 260] width 8 height 8
click at [309, 260] on input "checkbox" at bounding box center [312, 260] width 7 height 7
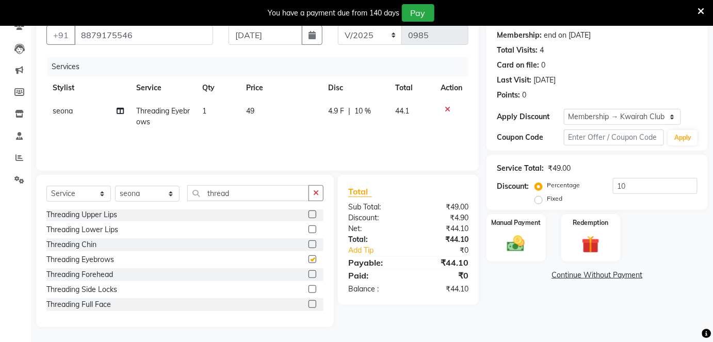
checkbox input "false"
click at [309, 276] on label at bounding box center [313, 274] width 8 height 8
click at [309, 276] on input "checkbox" at bounding box center [312, 275] width 7 height 7
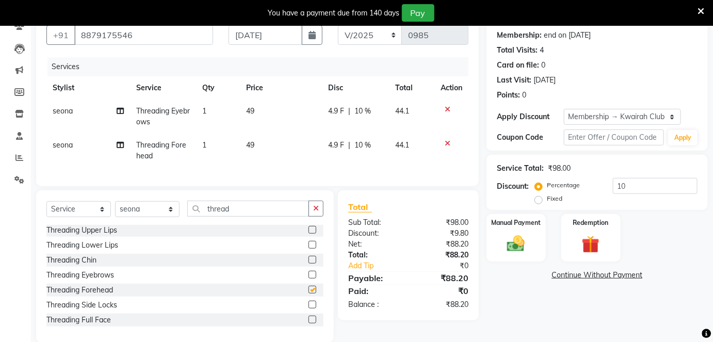
checkbox input "false"
click at [309, 234] on label at bounding box center [313, 230] width 8 height 8
click at [309, 234] on input "checkbox" at bounding box center [312, 230] width 7 height 7
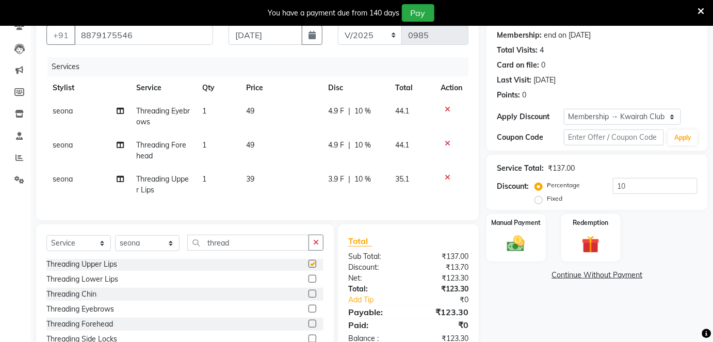
checkbox input "false"
click at [309, 298] on label at bounding box center [313, 294] width 8 height 8
click at [309, 298] on input "checkbox" at bounding box center [312, 294] width 7 height 7
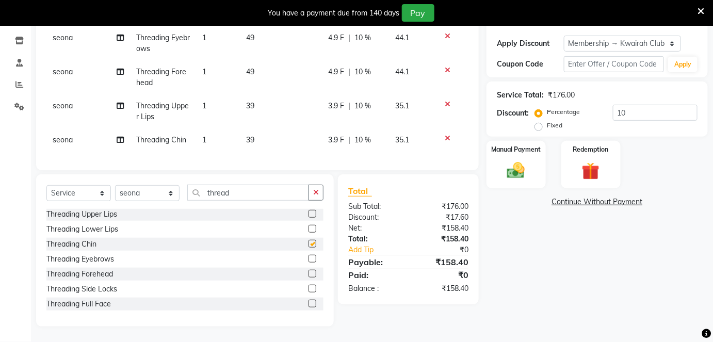
checkbox input "false"
click at [309, 226] on label at bounding box center [313, 229] width 8 height 8
click at [309, 226] on input "checkbox" at bounding box center [312, 229] width 7 height 7
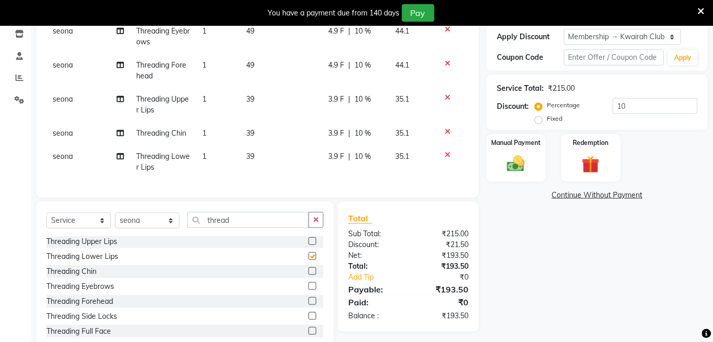
checkbox input "false"
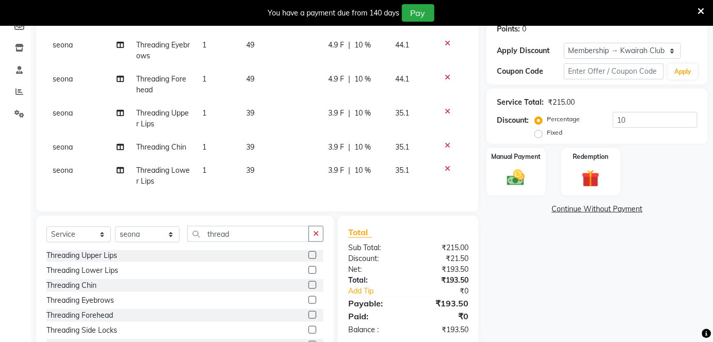
scroll to position [210, 0]
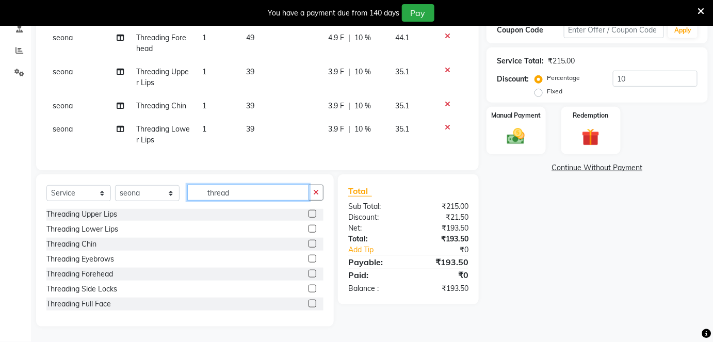
drag, startPoint x: 242, startPoint y: 191, endPoint x: 180, endPoint y: 191, distance: 62.5
click at [180, 191] on div "Select Service Product Membership Package Voucher Prepaid Gift Card Select Styl…" at bounding box center [184, 197] width 277 height 24
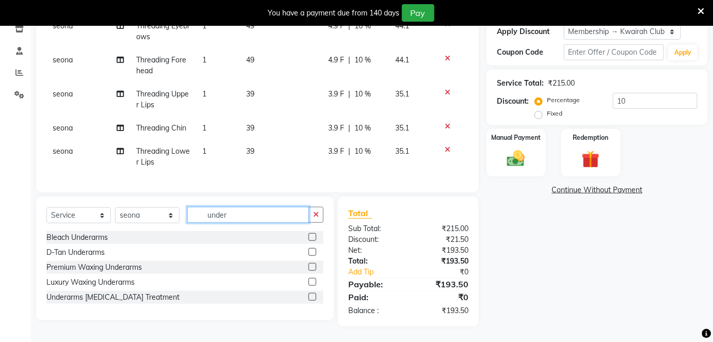
type input "under"
click at [313, 281] on label at bounding box center [313, 282] width 8 height 8
click at [313, 281] on input "checkbox" at bounding box center [312, 282] width 7 height 7
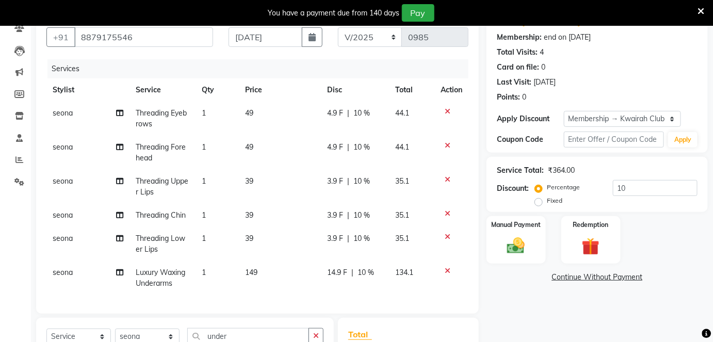
checkbox input "false"
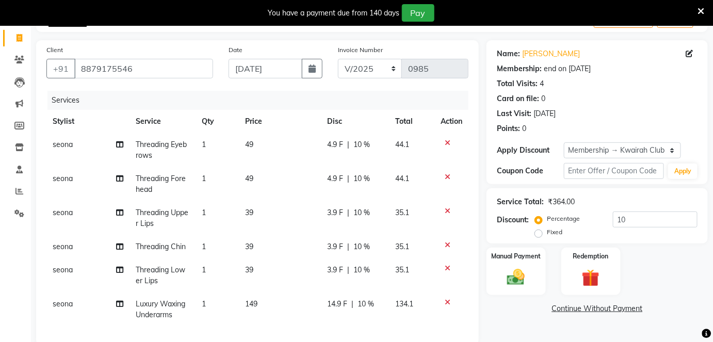
scroll to position [46, 0]
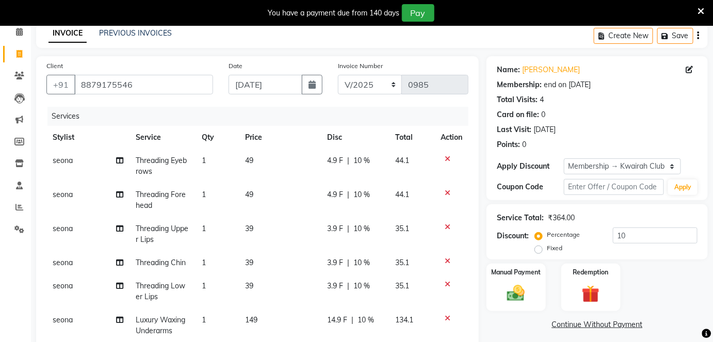
click at [269, 314] on td "149" at bounding box center [281, 326] width 82 height 34
select select "82011"
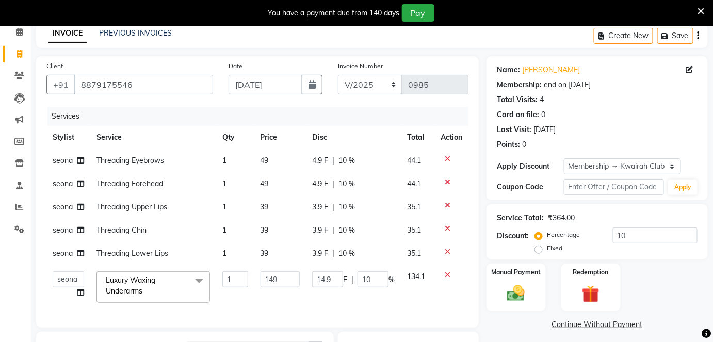
drag, startPoint x: 269, startPoint y: 313, endPoint x: 290, endPoint y: 269, distance: 47.8
click at [270, 310] on div "Services Stylist Service Qty Price Disc Total Action seona Threading Eyebrows 1…" at bounding box center [257, 212] width 422 height 211
click at [290, 269] on td "149" at bounding box center [280, 287] width 52 height 44
click at [285, 275] on input "149" at bounding box center [281, 280] width 40 height 16
drag, startPoint x: 285, startPoint y: 275, endPoint x: 262, endPoint y: 273, distance: 23.3
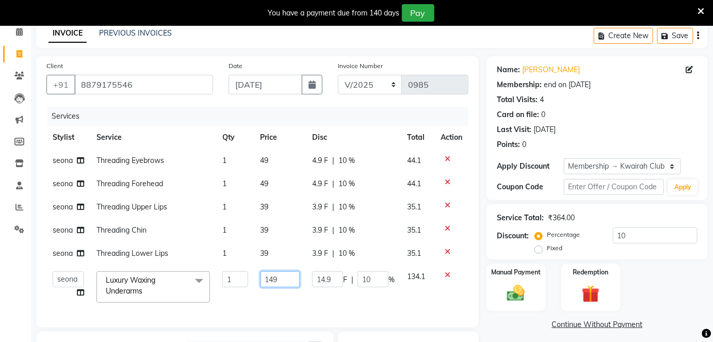
click at [262, 273] on input "149" at bounding box center [281, 280] width 40 height 16
type input "150"
click at [282, 248] on tbody "seona Threading Eyebrows 1 49 4.9 F | 10 % 44.1 seona Threading Forehead 1 49 4…" at bounding box center [257, 229] width 422 height 160
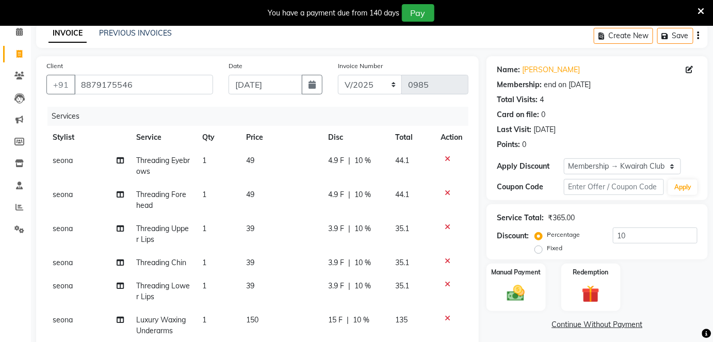
click at [279, 273] on td "39" at bounding box center [281, 262] width 82 height 23
select select "82011"
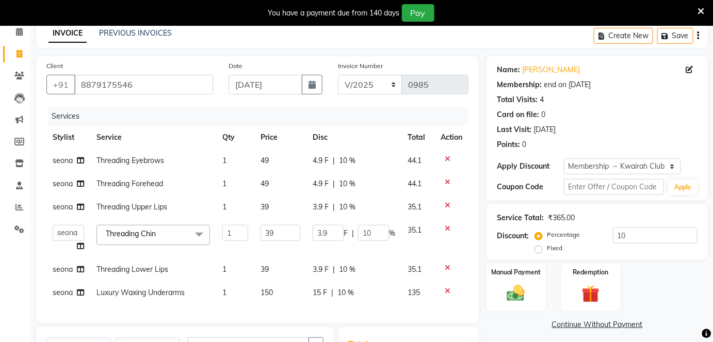
click at [278, 280] on td "39" at bounding box center [280, 269] width 52 height 23
select select "82011"
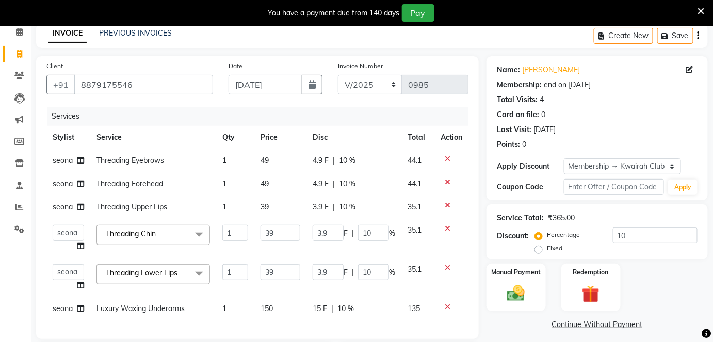
click at [278, 272] on input "39" at bounding box center [281, 272] width 40 height 16
drag, startPoint x: 277, startPoint y: 271, endPoint x: 258, endPoint y: 273, distance: 19.7
click at [258, 273] on td "39" at bounding box center [280, 277] width 52 height 39
type input "40"
click at [295, 231] on input "39" at bounding box center [281, 233] width 40 height 16
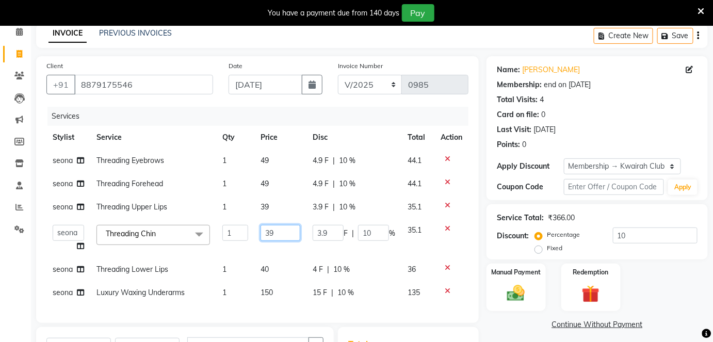
drag, startPoint x: 292, startPoint y: 233, endPoint x: 241, endPoint y: 235, distance: 51.1
click at [242, 233] on tr "Amruta Anjali Fatima Ketki Somani Rakhi Chaurasia seona Shrushti Threading Chin…" at bounding box center [257, 238] width 422 height 39
type input "40"
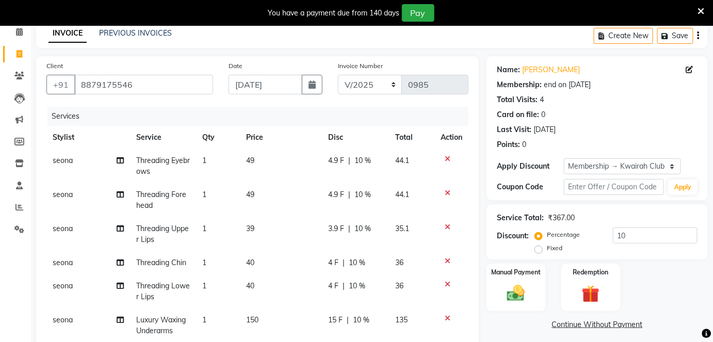
click at [273, 210] on tbody "seona Threading Eyebrows 1 49 4.9 F | 10 % 44.1 seona Threading Forehead 1 49 4…" at bounding box center [257, 246] width 422 height 194
drag, startPoint x: 273, startPoint y: 210, endPoint x: 271, endPoint y: 220, distance: 9.9
click at [273, 211] on td "49" at bounding box center [281, 200] width 82 height 34
select select "82011"
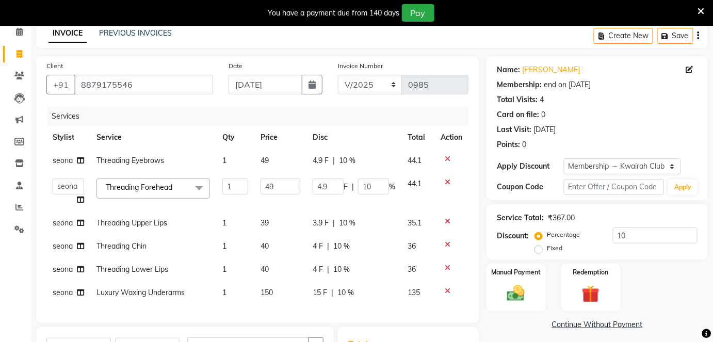
click at [271, 220] on td "39" at bounding box center [280, 223] width 52 height 23
select select "82011"
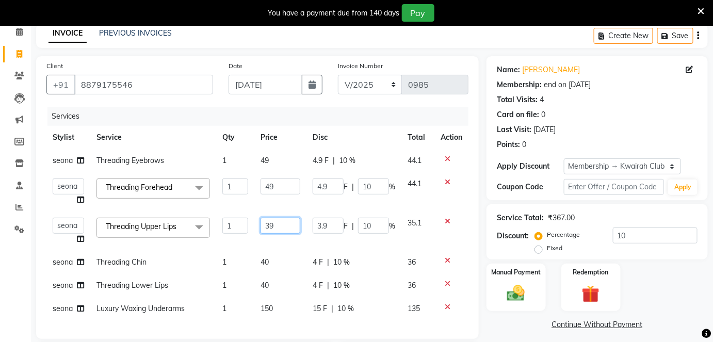
click at [271, 220] on input "39" at bounding box center [281, 226] width 40 height 16
type input "40"
click at [291, 193] on input "49" at bounding box center [281, 187] width 40 height 16
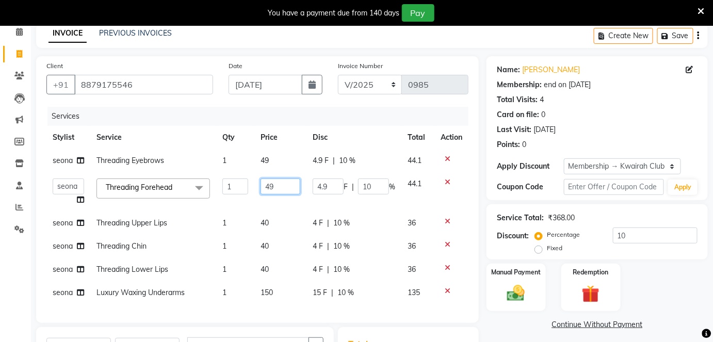
drag, startPoint x: 290, startPoint y: 191, endPoint x: 251, endPoint y: 193, distance: 38.7
click at [251, 191] on tr "Amruta Anjali Fatima Ketki Somani Rakhi Chaurasia seona Shrushti Threading Fore…" at bounding box center [257, 191] width 422 height 39
type input "50"
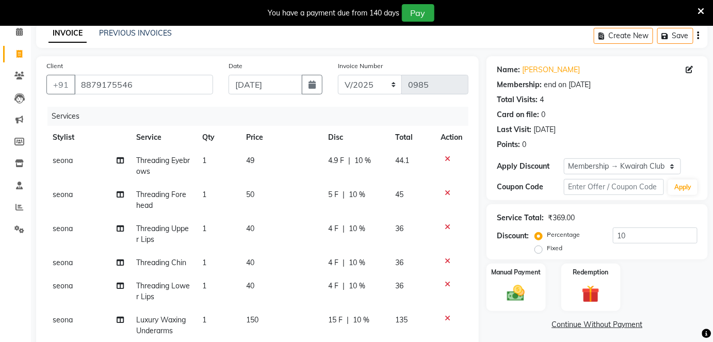
click at [279, 160] on td "49" at bounding box center [281, 166] width 82 height 34
select select "82011"
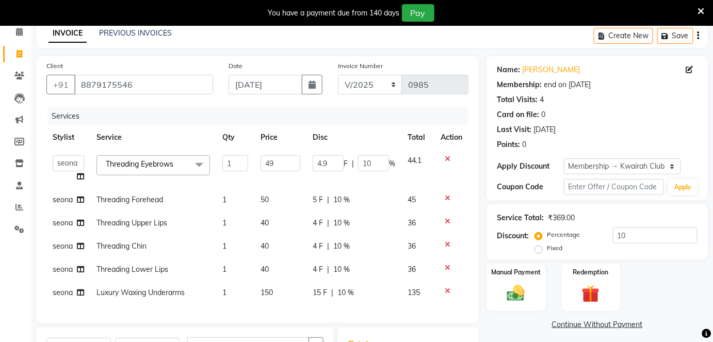
click at [279, 161] on input "49" at bounding box center [281, 163] width 40 height 16
drag, startPoint x: 279, startPoint y: 161, endPoint x: 248, endPoint y: 164, distance: 31.2
click at [248, 160] on tr "Amruta Anjali Fatima Ketki Somani Rakhi Chaurasia seona Shrushti Threading Eyeb…" at bounding box center [257, 168] width 422 height 39
type input "50"
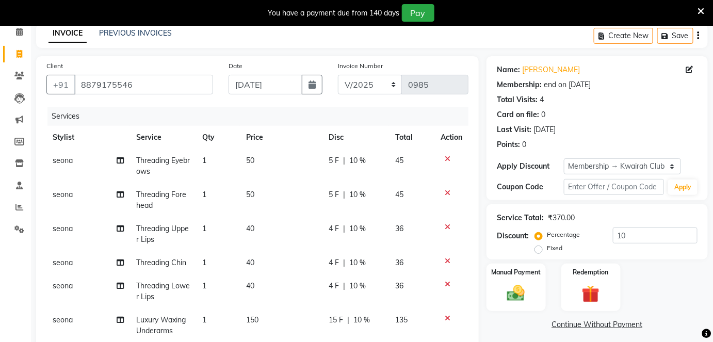
click at [269, 187] on tbody "seona Threading Eyebrows 1 50 5 F | 10 % 45 seona Threading Forehead 1 50 5 F |…" at bounding box center [257, 246] width 422 height 194
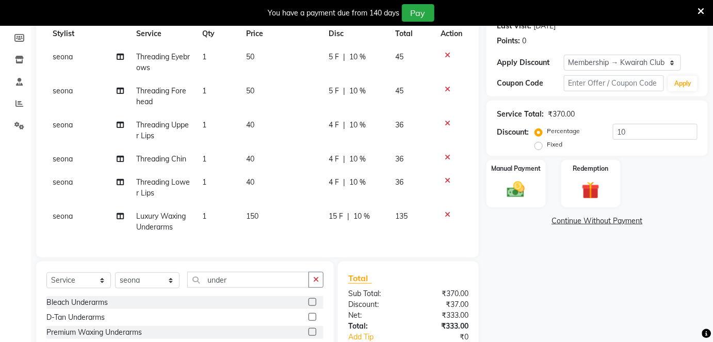
scroll to position [221, 0]
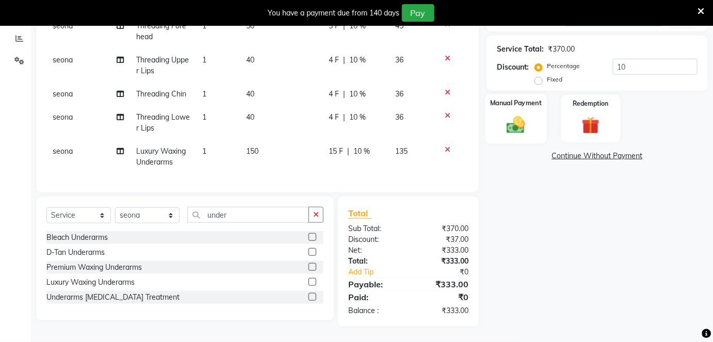
click at [524, 114] on img at bounding box center [516, 124] width 30 height 21
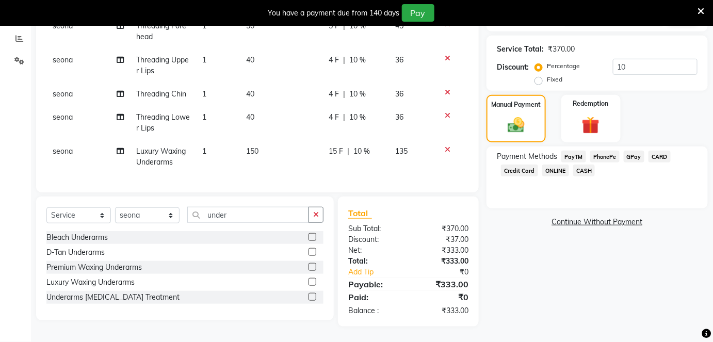
click at [630, 151] on span "GPay" at bounding box center [634, 157] width 21 height 12
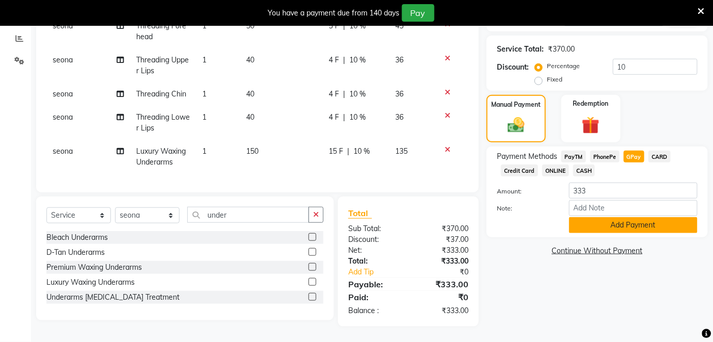
click at [622, 220] on button "Add Payment" at bounding box center [633, 225] width 129 height 16
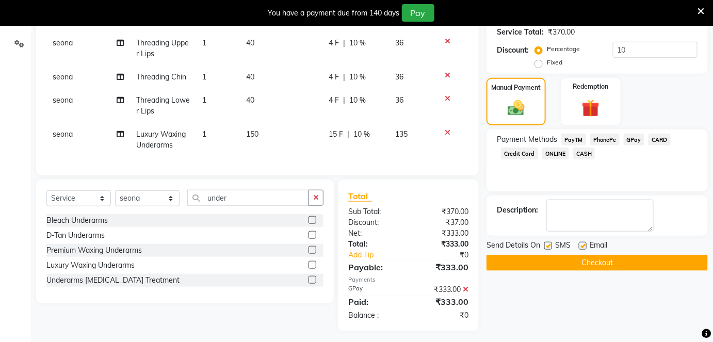
scroll to position [243, 0]
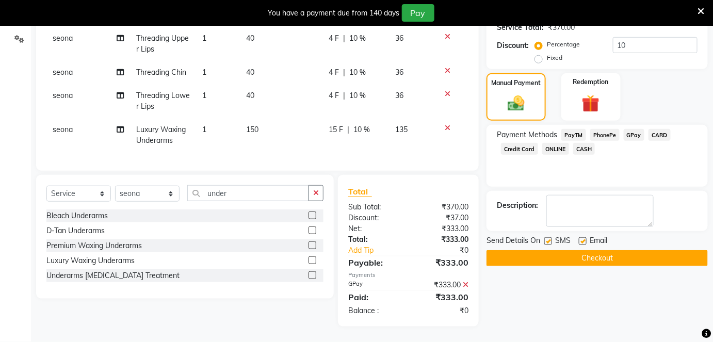
click at [583, 237] on label at bounding box center [583, 241] width 8 height 8
click at [583, 238] on input "checkbox" at bounding box center [582, 241] width 7 height 7
checkbox input "false"
click at [548, 237] on label at bounding box center [549, 241] width 8 height 8
click at [548, 238] on input "checkbox" at bounding box center [548, 241] width 7 height 7
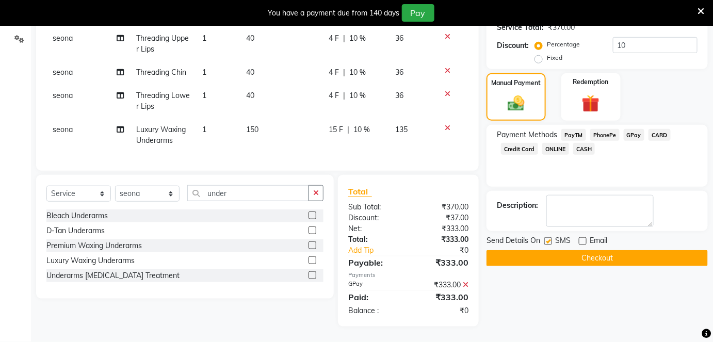
checkbox input "false"
click at [549, 253] on button "Checkout" at bounding box center [597, 258] width 221 height 16
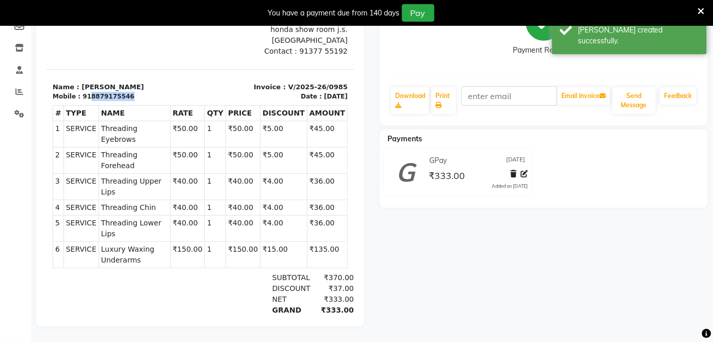
drag, startPoint x: 86, startPoint y: 86, endPoint x: 127, endPoint y: 84, distance: 41.3
click at [127, 92] on div "Mobile : 918879175546" at bounding box center [122, 96] width 141 height 9
copy div "8879175546"
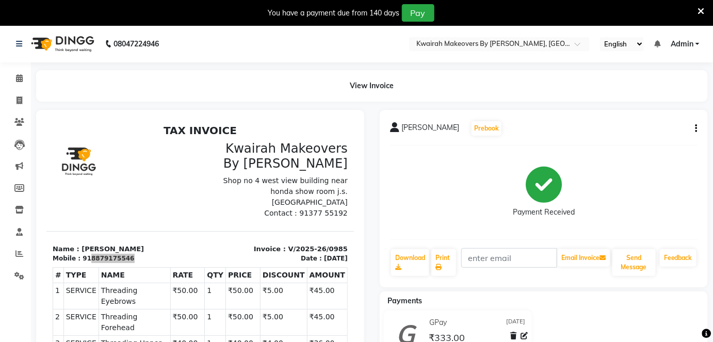
click at [25, 110] on li "Invoice" at bounding box center [15, 101] width 31 height 22
click at [17, 97] on icon at bounding box center [20, 101] width 6 height 8
select select "3832"
select select "service"
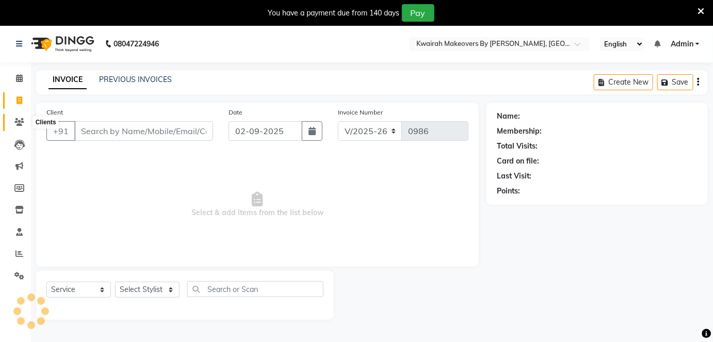
scroll to position [25, 0]
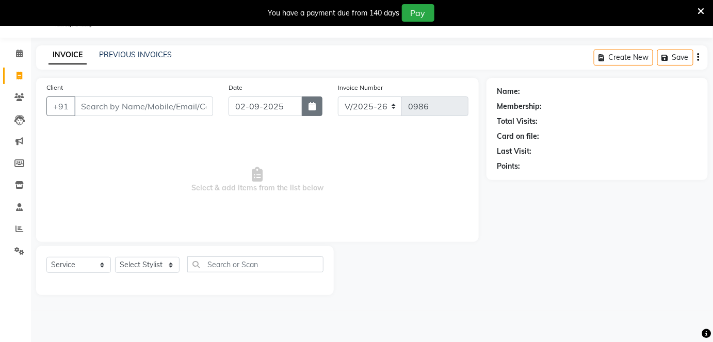
click at [319, 107] on button "button" at bounding box center [312, 107] width 21 height 20
select select "9"
select select "2025"
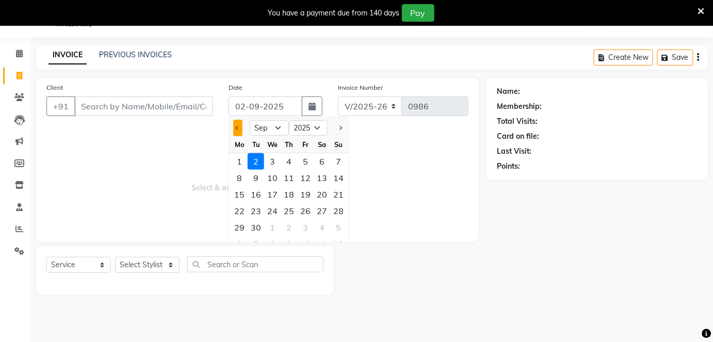
click at [235, 124] on button "Previous month" at bounding box center [237, 128] width 9 height 17
select select "8"
click at [259, 227] on div "26" at bounding box center [256, 227] width 17 height 17
type input "26-08-2025"
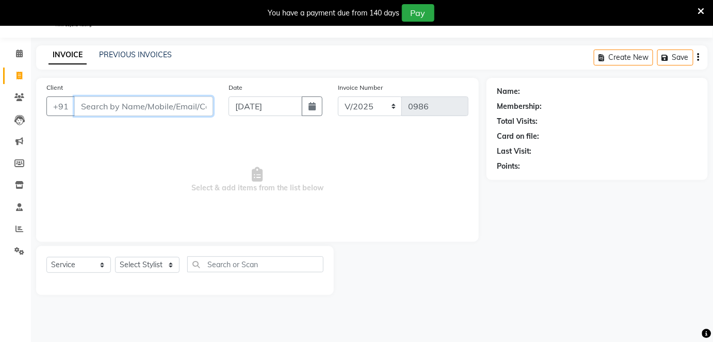
click at [171, 105] on input "Client" at bounding box center [143, 107] width 139 height 20
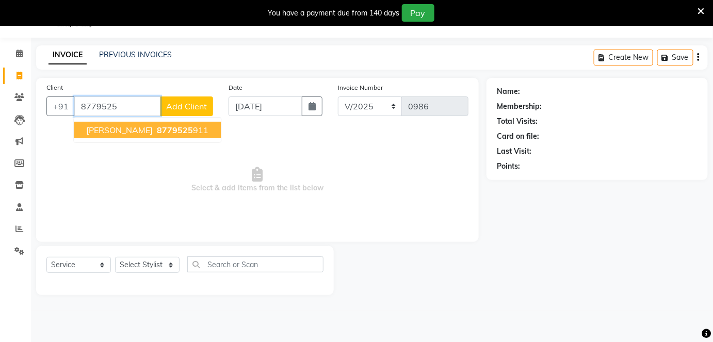
click at [169, 123] on button "Hasti Soni 8779525 911" at bounding box center [147, 130] width 147 height 17
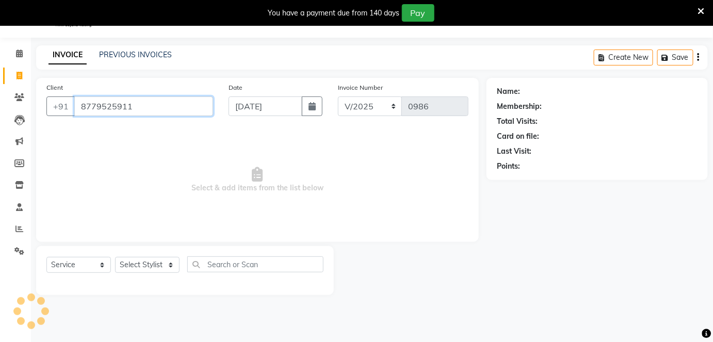
type input "8779525911"
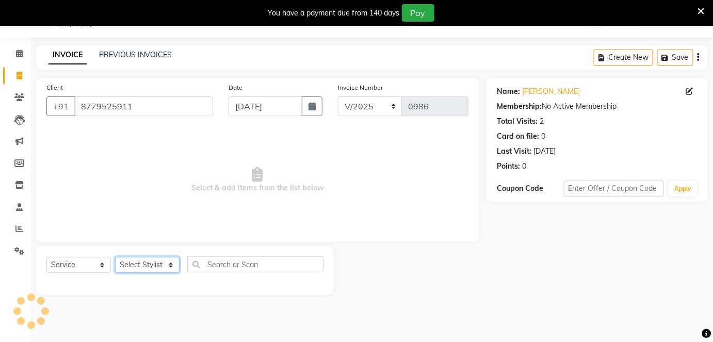
click at [155, 267] on select "Select Stylist Amruta Anjali Fatima Ketki Somani Rakhi Chaurasia seona Shrushti" at bounding box center [147, 265] width 65 height 16
select select "71137"
click at [115, 257] on select "Select Stylist Amruta Anjali Fatima Ketki Somani Rakhi Chaurasia seona Shrushti" at bounding box center [147, 265] width 65 height 16
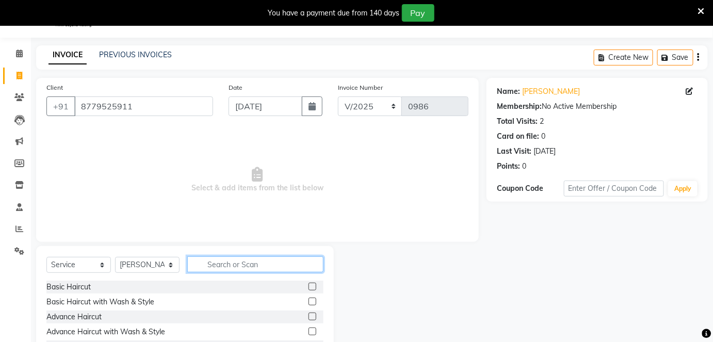
click at [209, 259] on input "text" at bounding box center [255, 265] width 136 height 16
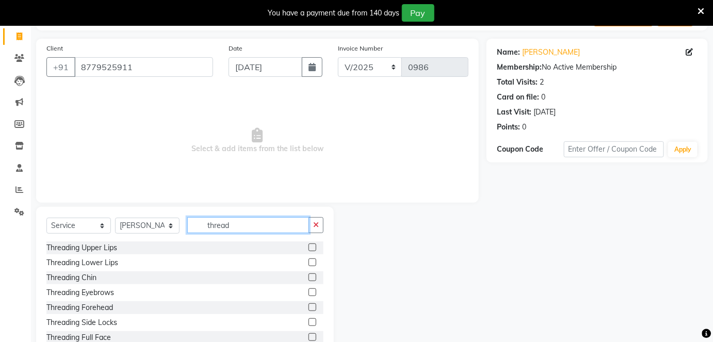
scroll to position [96, 0]
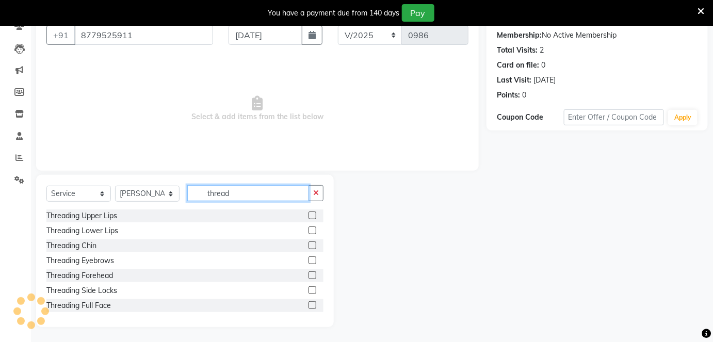
type input "thread"
click at [309, 260] on label at bounding box center [313, 261] width 8 height 8
click at [309, 260] on input "checkbox" at bounding box center [312, 261] width 7 height 7
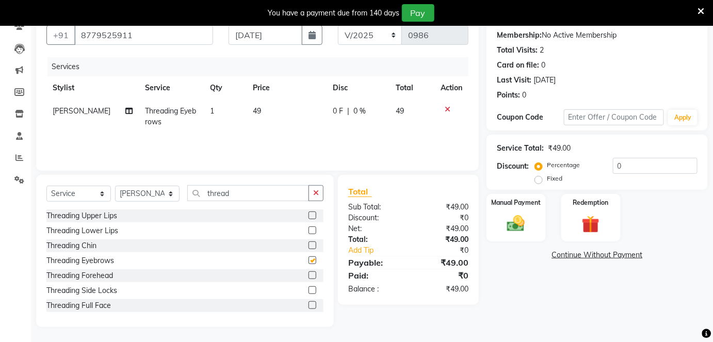
checkbox input "false"
click at [309, 277] on label at bounding box center [313, 276] width 8 height 8
click at [309, 277] on input "checkbox" at bounding box center [312, 276] width 7 height 7
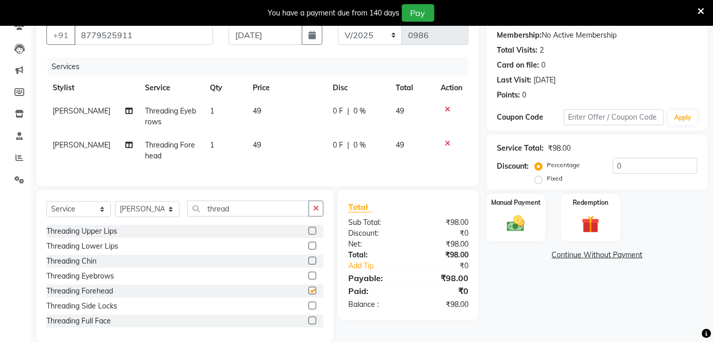
checkbox input "false"
drag, startPoint x: 238, startPoint y: 219, endPoint x: 188, endPoint y: 220, distance: 50.1
click at [188, 217] on input "thread" at bounding box center [248, 209] width 122 height 16
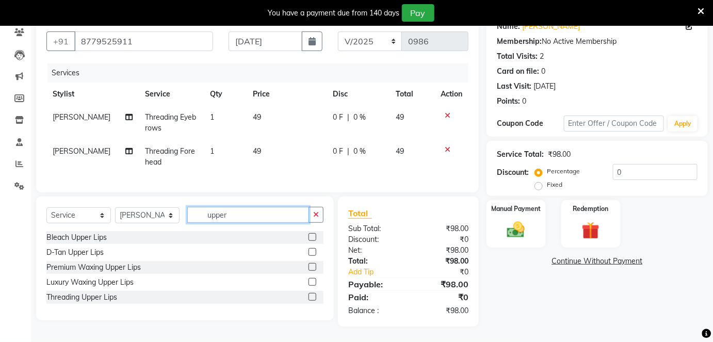
type input "upper"
click at [314, 282] on label at bounding box center [313, 282] width 8 height 8
click at [314, 282] on input "checkbox" at bounding box center [312, 282] width 7 height 7
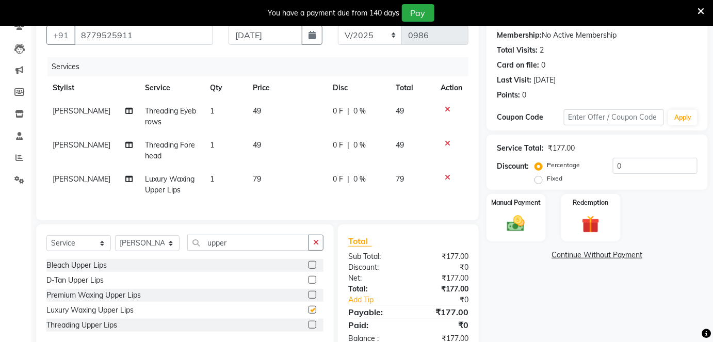
checkbox input "false"
click at [277, 176] on td "79" at bounding box center [286, 185] width 79 height 34
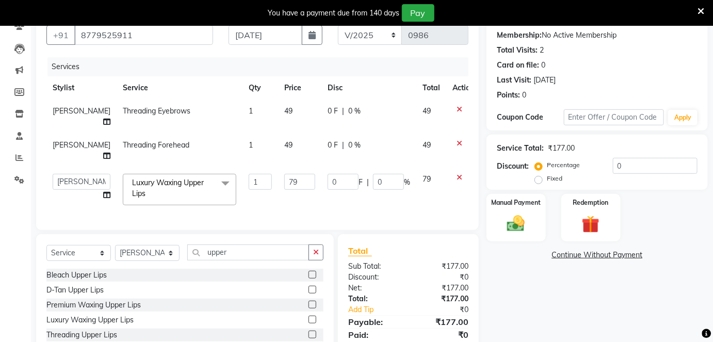
click at [278, 176] on td "79" at bounding box center [299, 190] width 43 height 44
click at [284, 174] on input "79" at bounding box center [299, 182] width 31 height 16
drag, startPoint x: 268, startPoint y: 160, endPoint x: 262, endPoint y: 159, distance: 6.2
click at [284, 174] on input "79" at bounding box center [299, 182] width 31 height 16
type input "80"
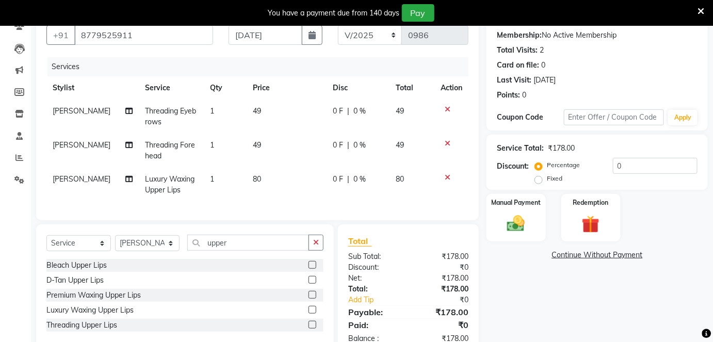
click at [286, 139] on td "49" at bounding box center [286, 151] width 79 height 34
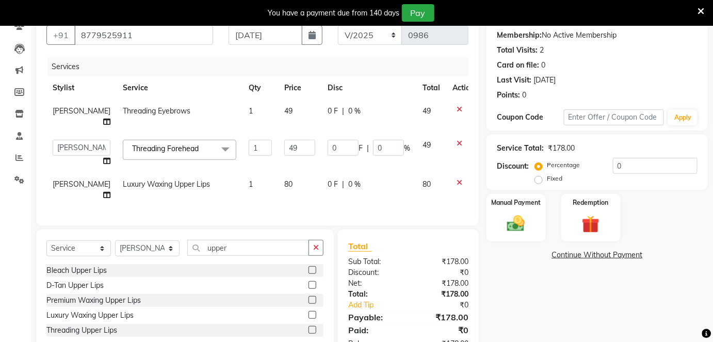
click at [286, 140] on input "49" at bounding box center [299, 148] width 31 height 16
drag, startPoint x: 283, startPoint y: 139, endPoint x: 252, endPoint y: 138, distance: 30.5
click at [253, 138] on tr "Amruta Anjali Fatima Ketki Somani Rakhi Chaurasia seona Shrushti Threading Fore…" at bounding box center [263, 153] width 434 height 39
click at [284, 140] on input "49" at bounding box center [299, 148] width 31 height 16
drag, startPoint x: 279, startPoint y: 134, endPoint x: 267, endPoint y: 136, distance: 12.1
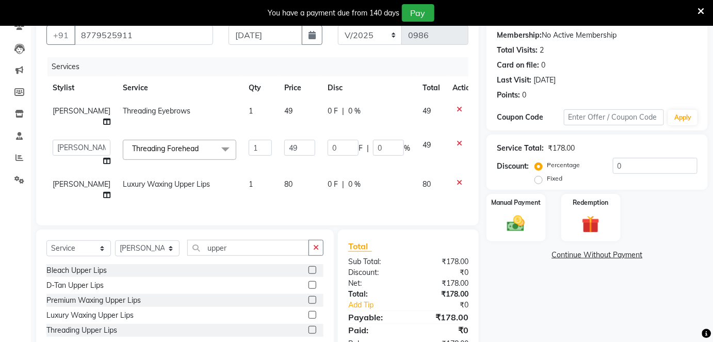
click at [284, 140] on input "49" at bounding box center [299, 148] width 31 height 16
type input "50"
click at [278, 109] on td "49" at bounding box center [299, 117] width 43 height 34
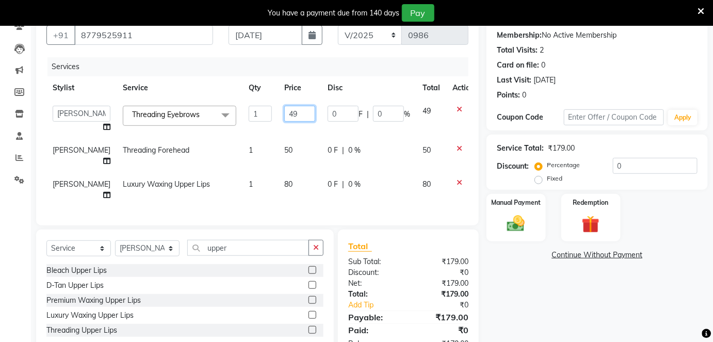
click at [284, 109] on input "49" at bounding box center [299, 114] width 31 height 16
drag, startPoint x: 272, startPoint y: 109, endPoint x: 265, endPoint y: 111, distance: 7.0
click at [284, 111] on input "49" at bounding box center [299, 114] width 31 height 16
type input "50"
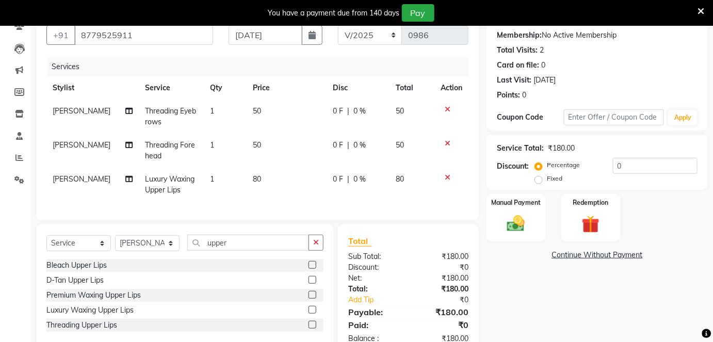
click at [274, 125] on td "50" at bounding box center [286, 117] width 79 height 34
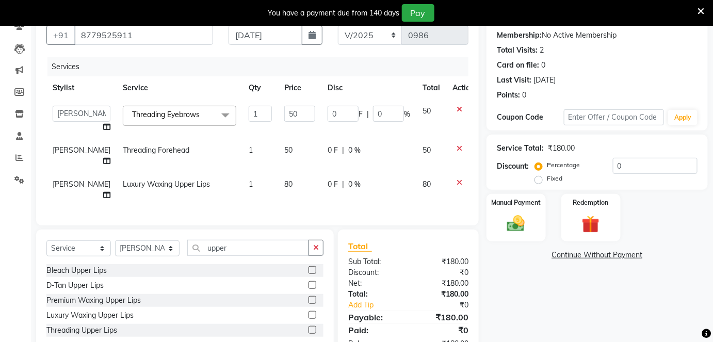
scroll to position [114, 0]
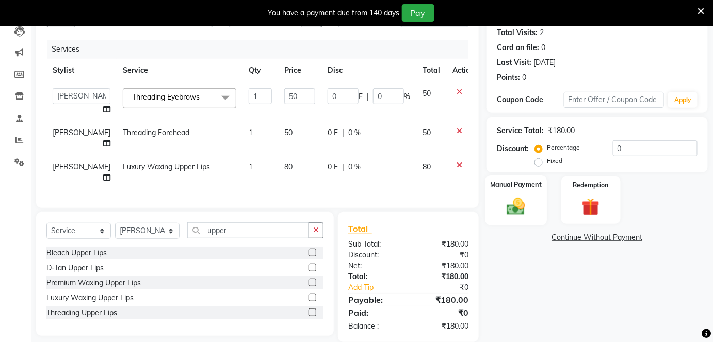
click at [506, 190] on div "Manual Payment" at bounding box center [516, 200] width 61 height 50
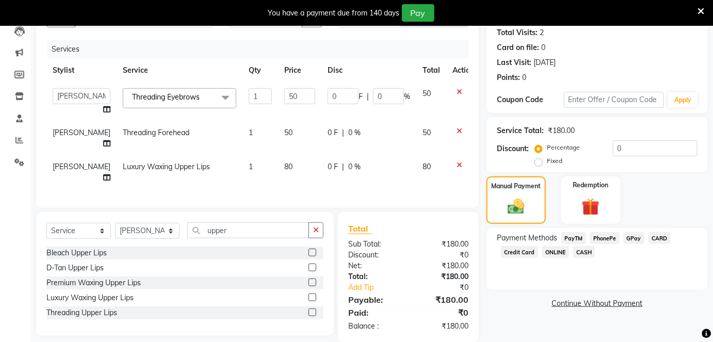
click at [582, 251] on span "CASH" at bounding box center [584, 252] width 22 height 12
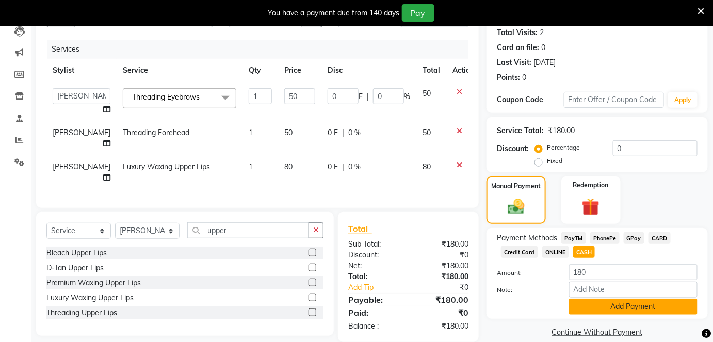
click at [590, 307] on button "Add Payment" at bounding box center [633, 307] width 129 height 16
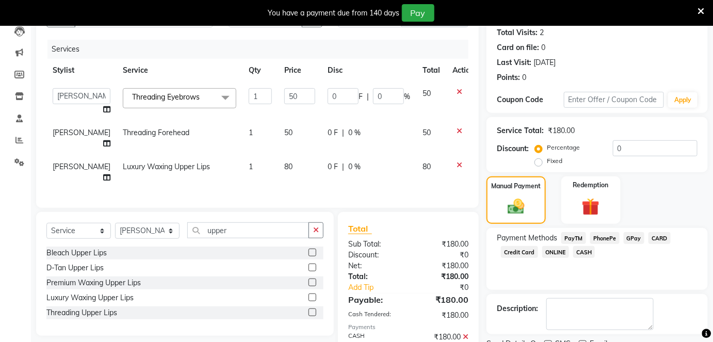
scroll to position [155, 0]
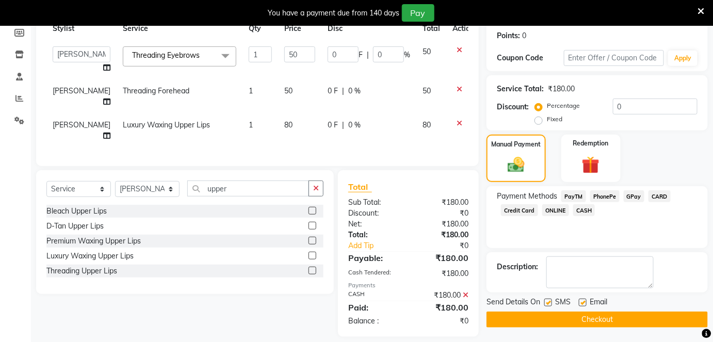
drag, startPoint x: 552, startPoint y: 299, endPoint x: 572, endPoint y: 302, distance: 20.4
click at [552, 299] on label at bounding box center [549, 303] width 8 height 8
click at [551, 300] on input "checkbox" at bounding box center [548, 303] width 7 height 7
checkbox input "false"
click at [581, 300] on label at bounding box center [583, 303] width 8 height 8
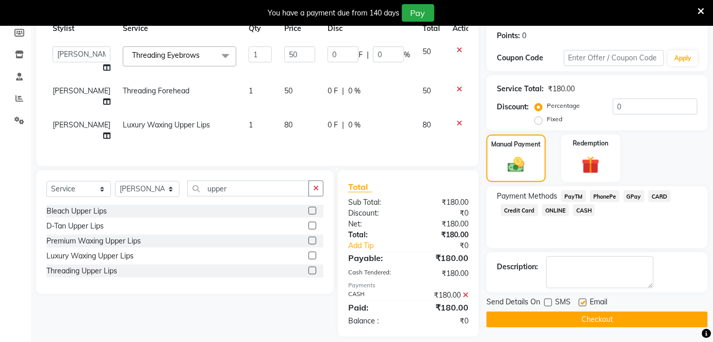
click at [581, 300] on input "checkbox" at bounding box center [582, 303] width 7 height 7
checkbox input "false"
click at [582, 312] on button "Checkout" at bounding box center [597, 320] width 221 height 16
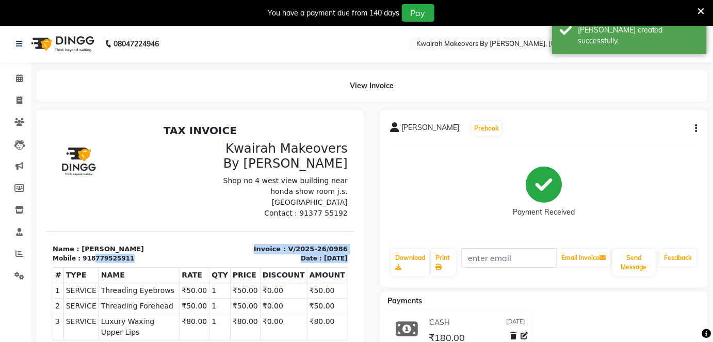
drag, startPoint x: 87, startPoint y: 249, endPoint x: 155, endPoint y: 254, distance: 68.9
click at [155, 254] on div "TAX INVOICE Kwairah Makeovers By Ketki Shop no 4 west view building near honda …" at bounding box center [200, 279] width 308 height 310
click at [153, 244] on p "Name : Hasti Soni" at bounding box center [122, 249] width 141 height 10
click at [86, 253] on div "918779525911" at bounding box center [108, 257] width 52 height 9
drag, startPoint x: 86, startPoint y: 246, endPoint x: 119, endPoint y: 249, distance: 33.1
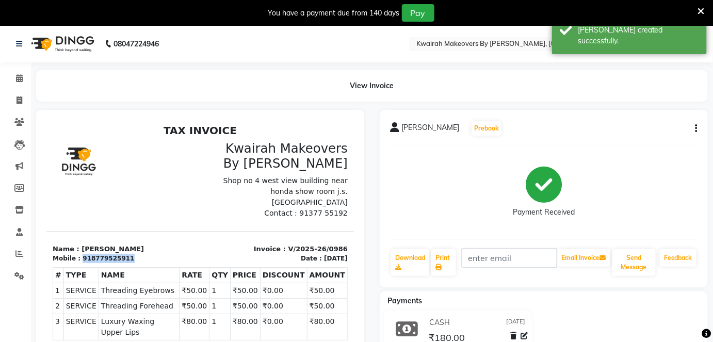
click at [119, 253] on div "918779525911" at bounding box center [108, 257] width 52 height 9
click at [158, 253] on div "Mobile : 918779525911" at bounding box center [122, 257] width 141 height 9
click at [162, 231] on section "Name : Hasti Soni Mobile : 918779525911 Invoice : V/2025-26/0986 Date : 26/08/2…" at bounding box center [200, 247] width 308 height 33
drag, startPoint x: 85, startPoint y: 247, endPoint x: 132, endPoint y: 248, distance: 46.5
click at [132, 253] on div "Mobile : 918779525911" at bounding box center [122, 257] width 141 height 9
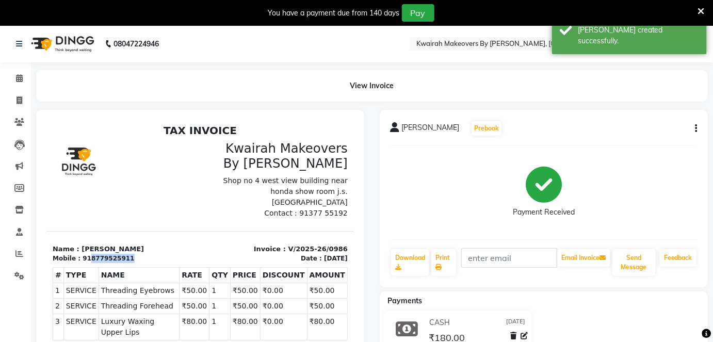
copy div "8779525911"
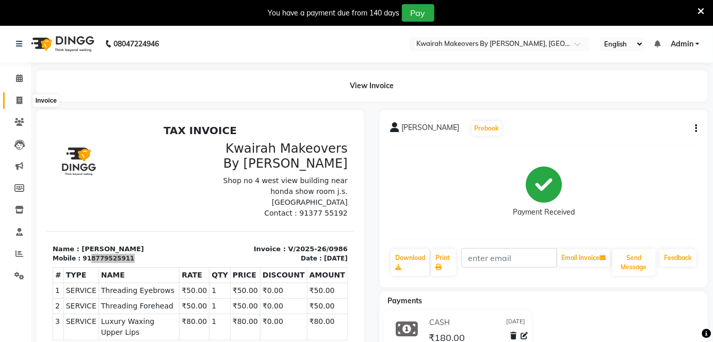
click at [11, 96] on span at bounding box center [19, 101] width 18 height 12
select select "service"
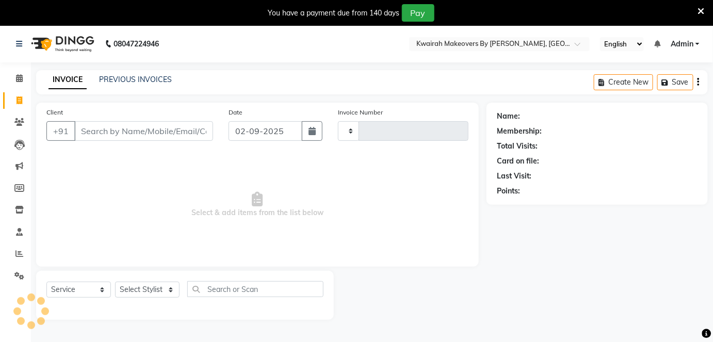
type input "0987"
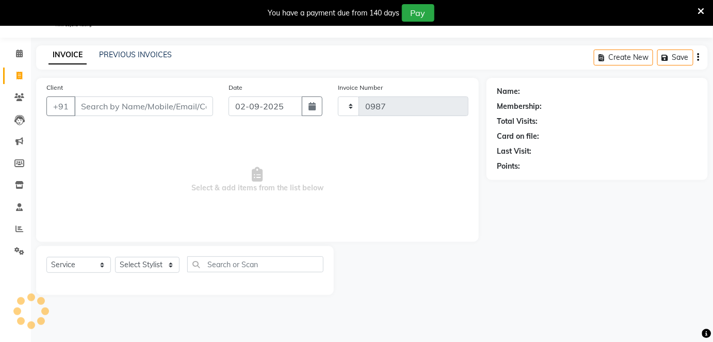
select select "3832"
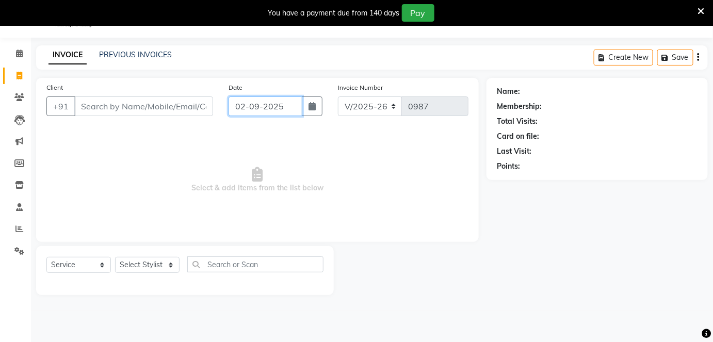
click at [243, 106] on input "02-09-2025" at bounding box center [266, 107] width 74 height 20
select select "9"
select select "2025"
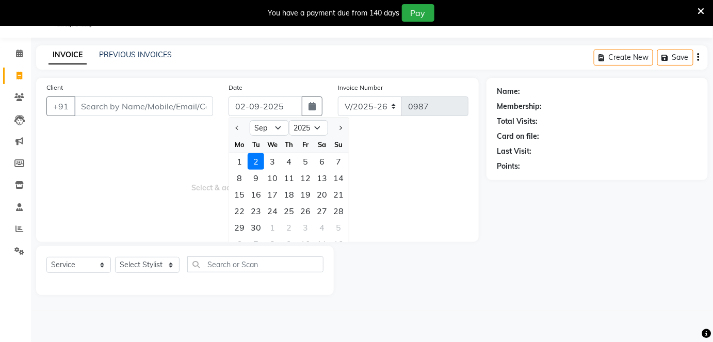
click at [232, 128] on div at bounding box center [239, 128] width 21 height 17
click at [240, 126] on span "Previous month" at bounding box center [238, 128] width 4 height 4
select select "8"
click at [261, 222] on div "26" at bounding box center [256, 227] width 17 height 17
type input "26-08-2025"
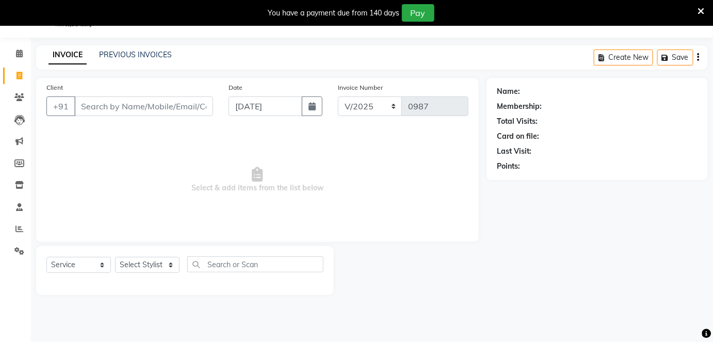
drag, startPoint x: 157, startPoint y: 117, endPoint x: 157, endPoint y: 108, distance: 9.3
click at [157, 117] on div "Client +91" at bounding box center [130, 103] width 182 height 42
click at [157, 108] on input "Client" at bounding box center [143, 107] width 139 height 20
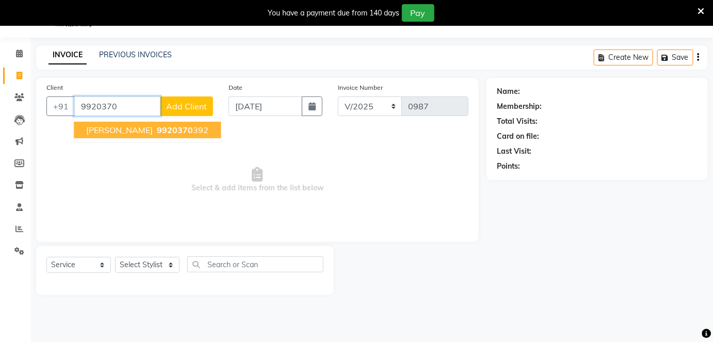
click at [164, 125] on span "9920370" at bounding box center [175, 130] width 36 height 10
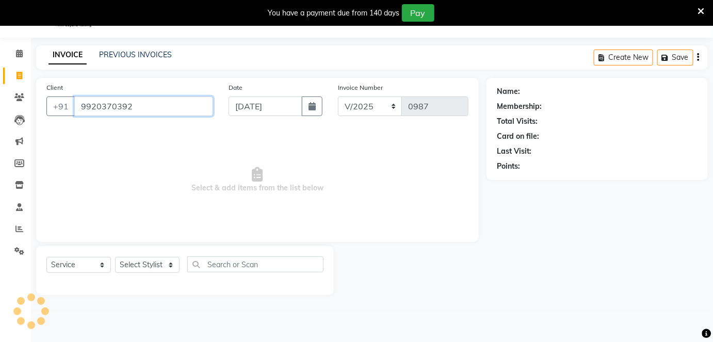
type input "9920370392"
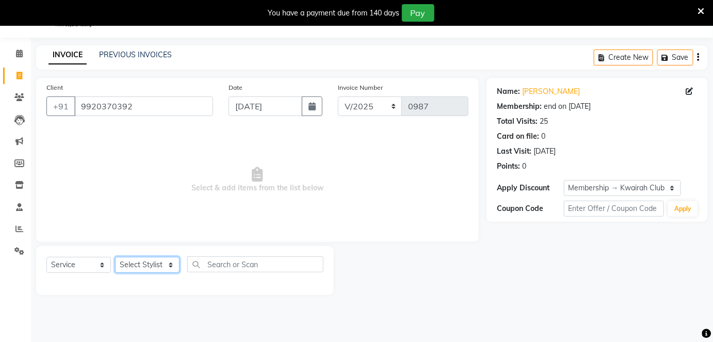
click at [159, 268] on select "Select Stylist Amruta Anjali Fatima Ketki Somani Rakhi Chaurasia seona Shrushti" at bounding box center [147, 265] width 65 height 16
click at [115, 257] on select "Select Stylist Amruta Anjali Fatima Ketki Somani Rakhi Chaurasia seona Shrushti" at bounding box center [147, 265] width 65 height 16
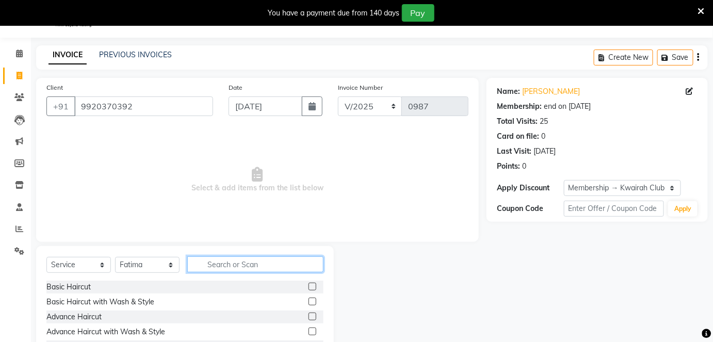
click at [215, 259] on input "text" at bounding box center [255, 265] width 136 height 16
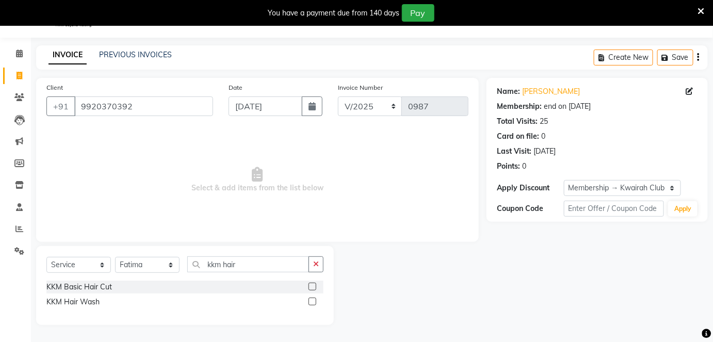
click at [314, 300] on label at bounding box center [313, 302] width 8 height 8
click at [314, 300] on input "checkbox" at bounding box center [312, 302] width 7 height 7
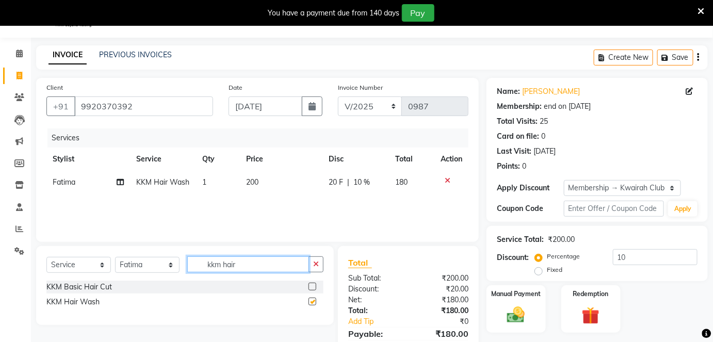
click at [264, 269] on input "kkm hair" at bounding box center [248, 265] width 122 height 16
drag, startPoint x: 252, startPoint y: 264, endPoint x: 171, endPoint y: 272, distance: 81.4
click at [171, 272] on div "Select Service Product Membership Package Voucher Prepaid Gift Card Select Styl…" at bounding box center [184, 269] width 277 height 24
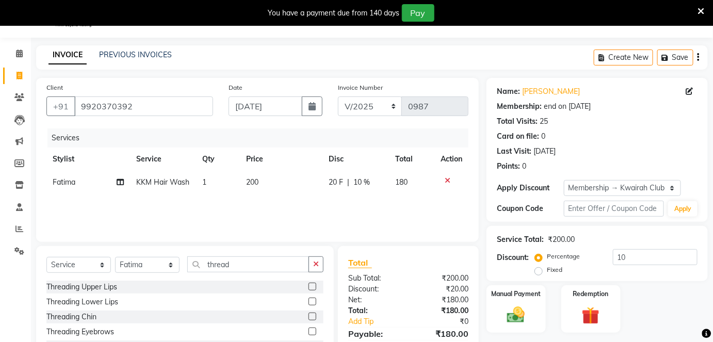
click at [309, 332] on label at bounding box center [313, 332] width 8 height 8
click at [309, 332] on input "checkbox" at bounding box center [312, 332] width 7 height 7
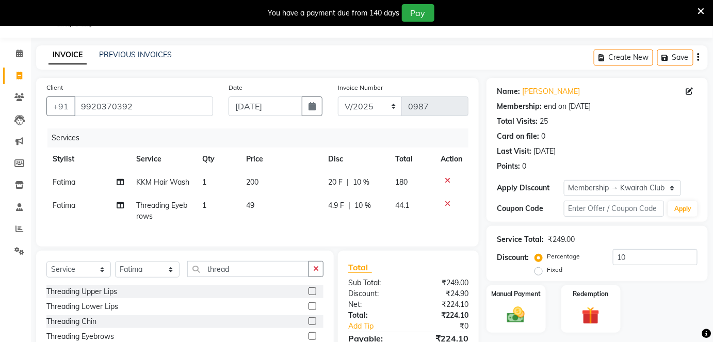
click at [242, 212] on td "49" at bounding box center [281, 211] width 82 height 34
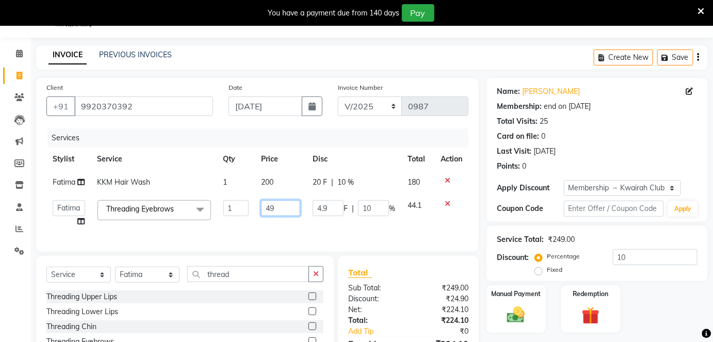
click at [265, 209] on input "49" at bounding box center [280, 208] width 39 height 16
drag, startPoint x: 275, startPoint y: 206, endPoint x: 258, endPoint y: 209, distance: 17.7
click at [258, 209] on td "49" at bounding box center [281, 213] width 52 height 39
click at [341, 184] on div "20 F | 10 %" at bounding box center [354, 182] width 83 height 11
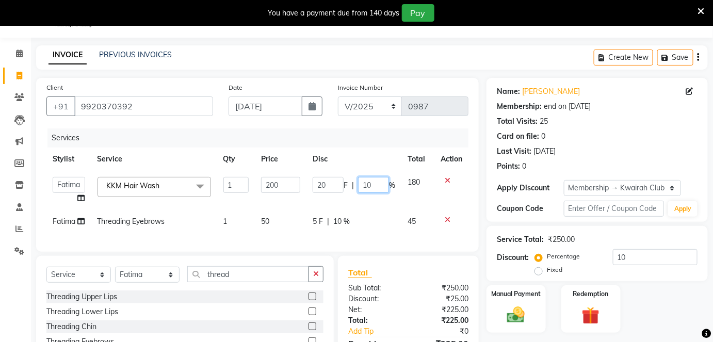
drag, startPoint x: 368, startPoint y: 183, endPoint x: 374, endPoint y: 183, distance: 6.2
click at [374, 183] on input "10" at bounding box center [373, 185] width 31 height 16
click at [388, 203] on tbody "Amruta Anjali Fatima Ketki Somani Rakhi Chaurasia seona Shrushti KKM Hair Wash …" at bounding box center [257, 202] width 422 height 62
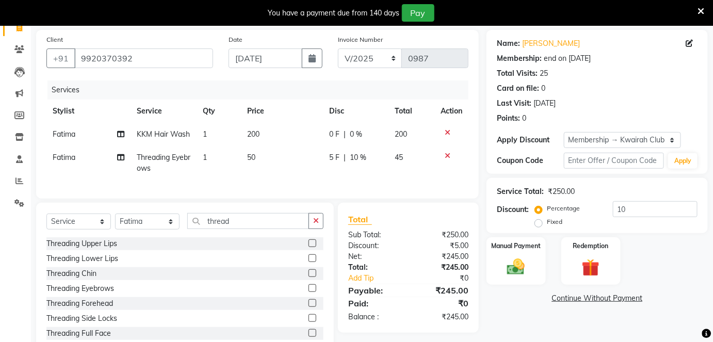
scroll to position [108, 0]
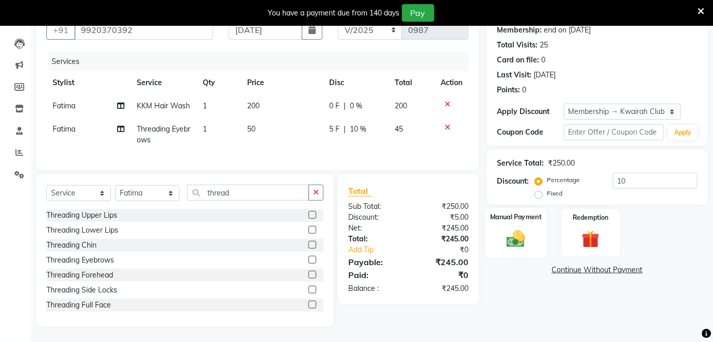
click at [533, 212] on label "Manual Payment" at bounding box center [516, 217] width 52 height 10
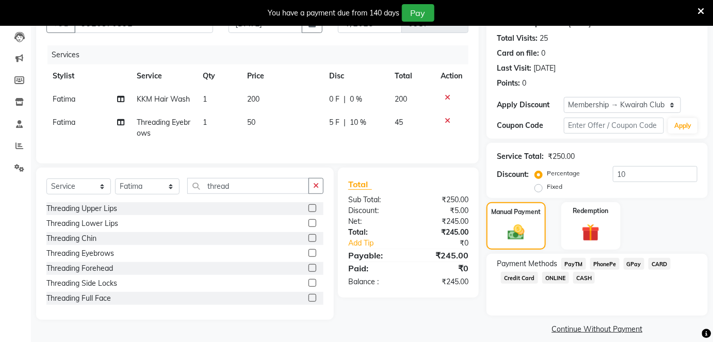
click at [628, 265] on span "GPay" at bounding box center [634, 264] width 21 height 12
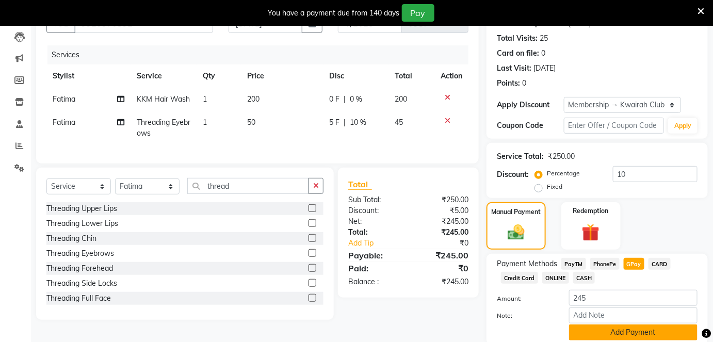
click at [625, 330] on button "Add Payment" at bounding box center [633, 333] width 129 height 16
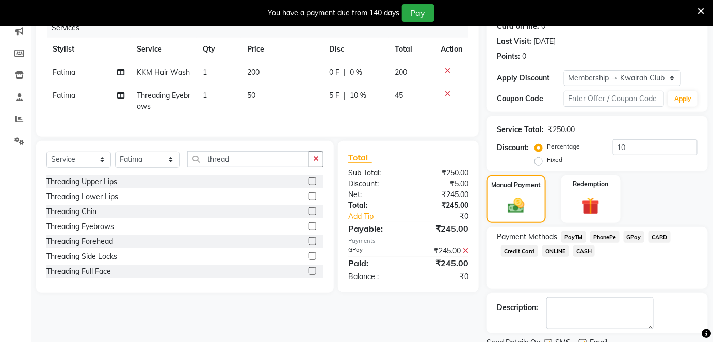
scroll to position [175, 0]
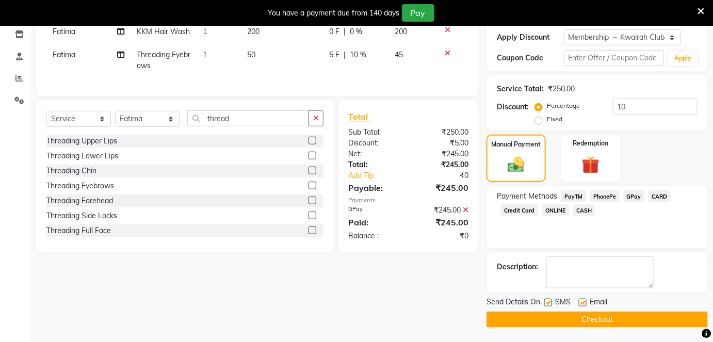
click at [548, 300] on label at bounding box center [549, 303] width 8 height 8
click at [548, 300] on input "checkbox" at bounding box center [548, 303] width 7 height 7
click at [580, 301] on label at bounding box center [583, 303] width 8 height 8
click at [580, 301] on input "checkbox" at bounding box center [582, 303] width 7 height 7
click at [580, 318] on button "Checkout" at bounding box center [597, 320] width 221 height 16
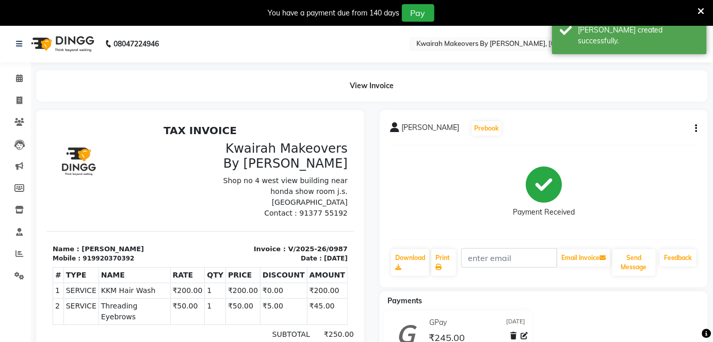
click at [22, 91] on li "Invoice" at bounding box center [15, 101] width 31 height 22
click at [23, 103] on span at bounding box center [19, 101] width 18 height 12
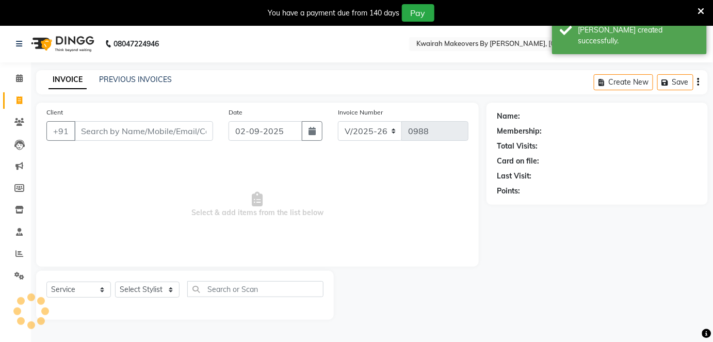
scroll to position [25, 0]
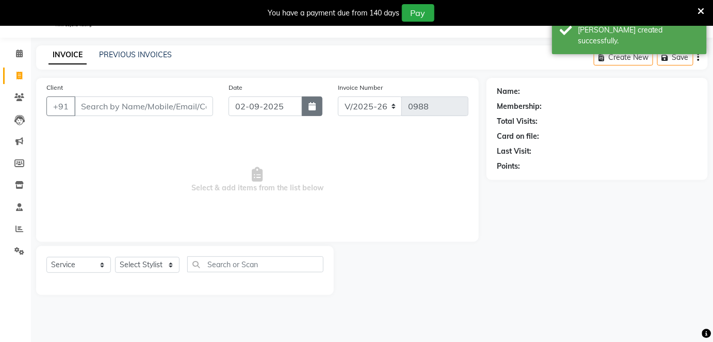
click at [310, 110] on button "button" at bounding box center [312, 107] width 21 height 20
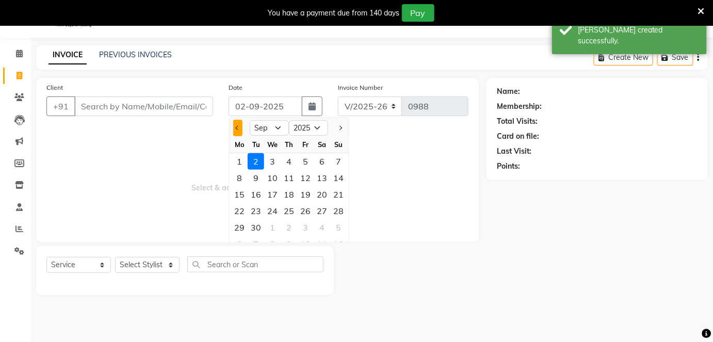
click at [235, 126] on button "Previous month" at bounding box center [237, 128] width 9 height 17
click at [256, 225] on div "26" at bounding box center [256, 227] width 17 height 17
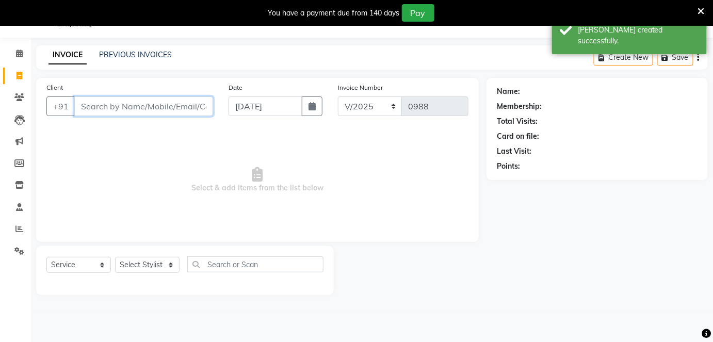
click at [212, 105] on input "Client" at bounding box center [143, 107] width 139 height 20
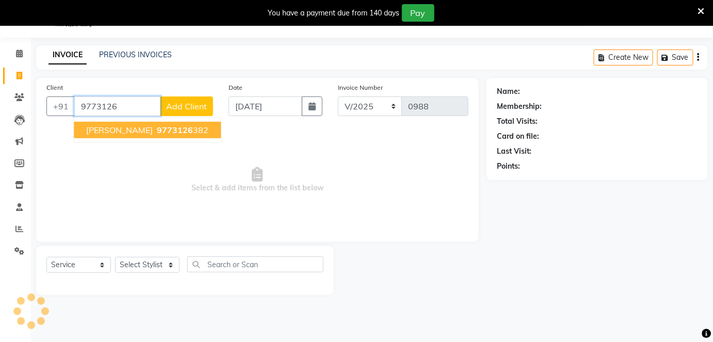
click at [176, 125] on span "9773126" at bounding box center [175, 130] width 36 height 10
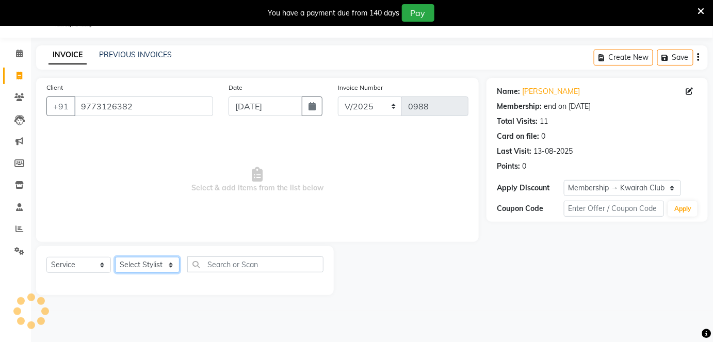
click at [161, 267] on select "Select Stylist Amruta Anjali Fatima Ketki Somani Rakhi Chaurasia seona Shrushti" at bounding box center [147, 265] width 65 height 16
click at [115, 257] on select "Select Stylist Amruta Anjali Fatima Ketki Somani Rakhi Chaurasia seona Shrushti" at bounding box center [147, 265] width 65 height 16
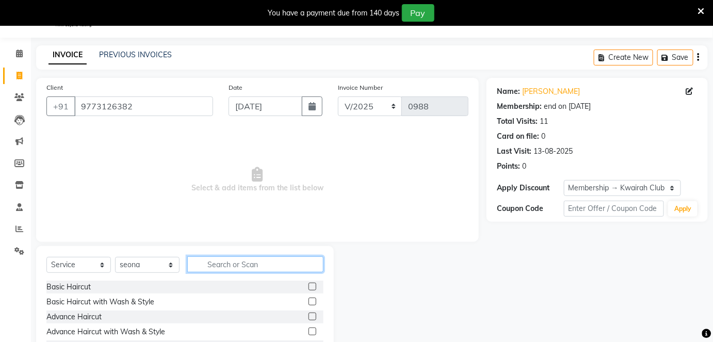
click at [262, 262] on input "text" at bounding box center [255, 265] width 136 height 16
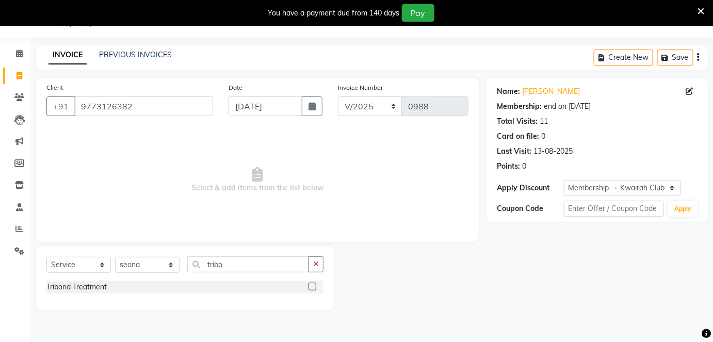
click at [311, 285] on label at bounding box center [313, 287] width 8 height 8
click at [311, 285] on input "checkbox" at bounding box center [312, 287] width 7 height 7
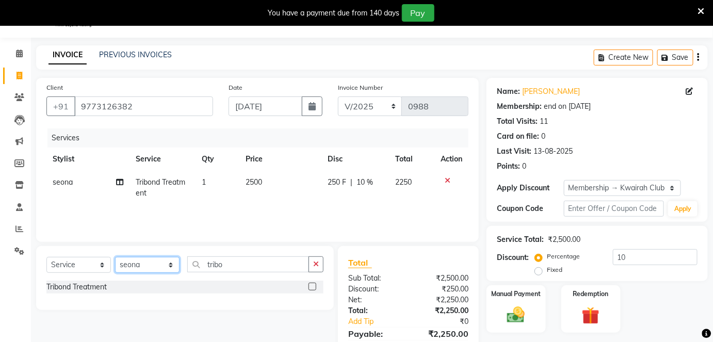
click at [148, 262] on select "Select Stylist Amruta Anjali Fatima Ketki Somani Rakhi Chaurasia seona Shrushti" at bounding box center [147, 265] width 65 height 16
click at [115, 257] on select "Select Stylist Amruta Anjali Fatima Ketki Somani Rakhi Chaurasia seona Shrushti" at bounding box center [147, 265] width 65 height 16
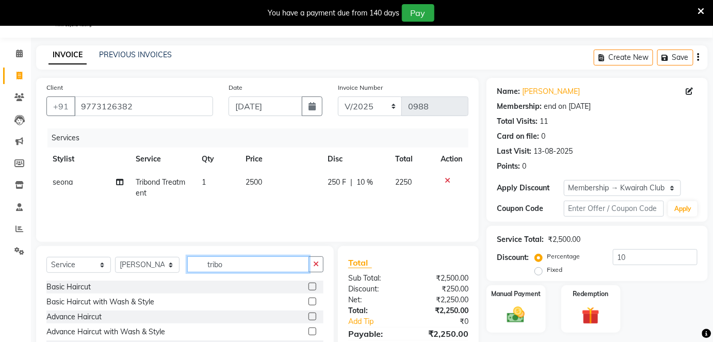
drag, startPoint x: 232, startPoint y: 266, endPoint x: 199, endPoint y: 269, distance: 33.1
click at [199, 269] on input "tribo" at bounding box center [248, 265] width 122 height 16
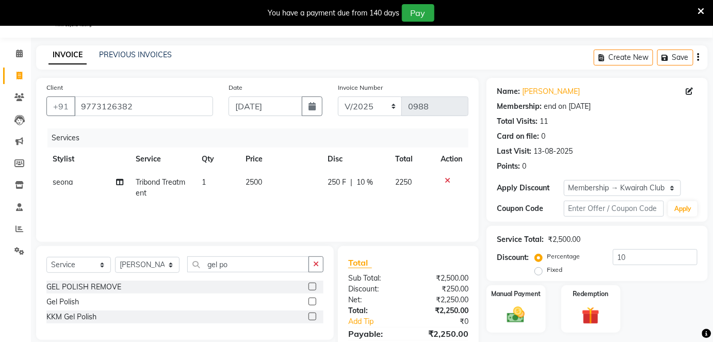
click at [312, 302] on label at bounding box center [313, 302] width 8 height 8
click at [312, 302] on input "checkbox" at bounding box center [312, 302] width 7 height 7
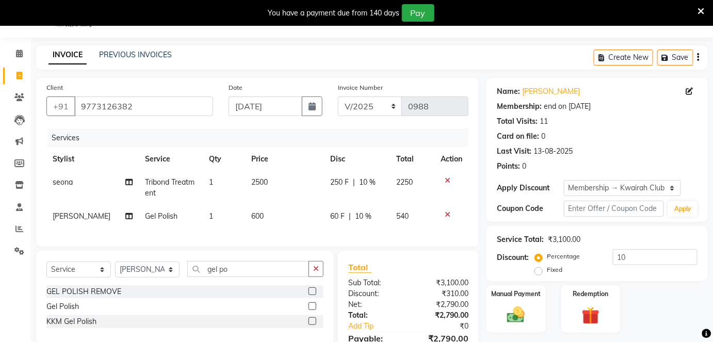
click at [241, 285] on div "Select Service Product Membership Package Voucher Prepaid Gift Card Select Styl…" at bounding box center [184, 273] width 277 height 24
click at [236, 277] on input "gel po" at bounding box center [248, 269] width 122 height 16
drag, startPoint x: 232, startPoint y: 278, endPoint x: 178, endPoint y: 278, distance: 54.2
click at [178, 278] on div "Select Service Product Membership Package Voucher Prepaid Gift Card Select Styl…" at bounding box center [184, 273] width 277 height 24
click at [146, 272] on select "Select Stylist Amruta Anjali Fatima Ketki Somani Rakhi Chaurasia seona Shrushti" at bounding box center [147, 270] width 65 height 16
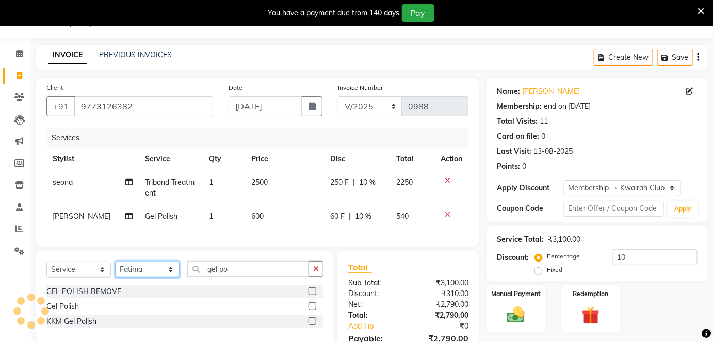
click at [115, 268] on select "Select Stylist Amruta Anjali Fatima Ketki Somani Rakhi Chaurasia seona Shrushti" at bounding box center [147, 270] width 65 height 16
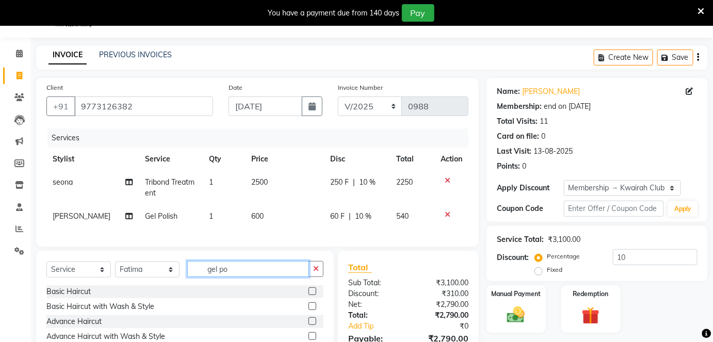
click at [223, 274] on input "gel po" at bounding box center [248, 269] width 122 height 16
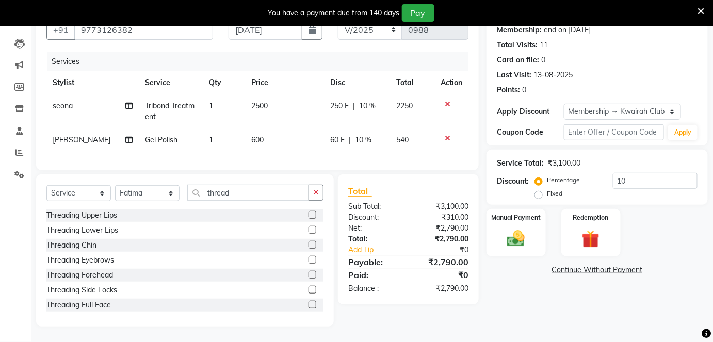
click at [309, 212] on label at bounding box center [313, 215] width 8 height 8
click at [309, 212] on input "checkbox" at bounding box center [312, 215] width 7 height 7
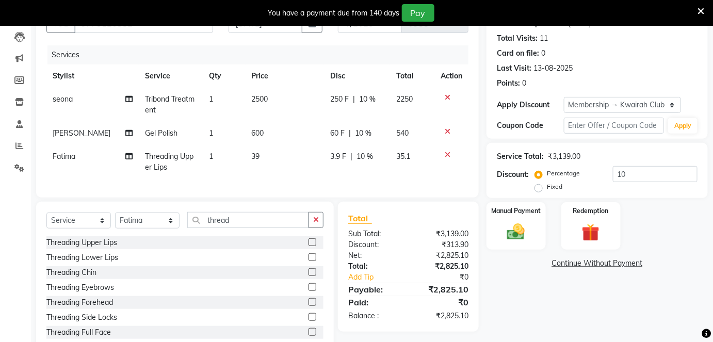
click at [309, 291] on label at bounding box center [313, 287] width 8 height 8
click at [309, 291] on input "checkbox" at bounding box center [312, 287] width 7 height 7
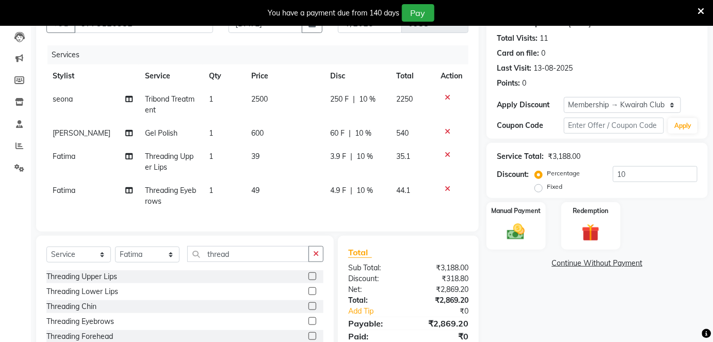
click at [283, 194] on td "49" at bounding box center [285, 196] width 78 height 34
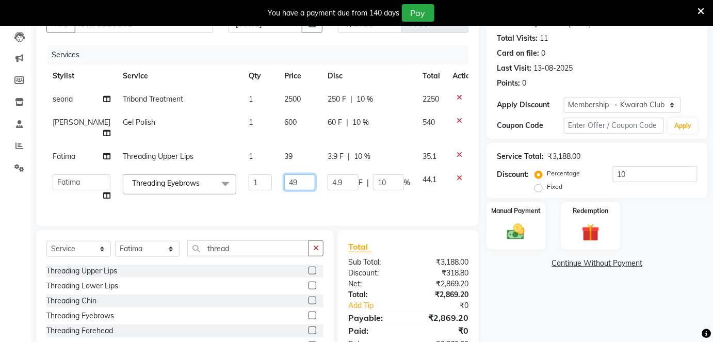
click at [284, 190] on input "49" at bounding box center [299, 182] width 31 height 16
drag, startPoint x: 281, startPoint y: 191, endPoint x: 268, endPoint y: 192, distance: 12.4
click at [284, 190] on input "49" at bounding box center [299, 182] width 31 height 16
click at [296, 165] on td "39" at bounding box center [299, 156] width 43 height 23
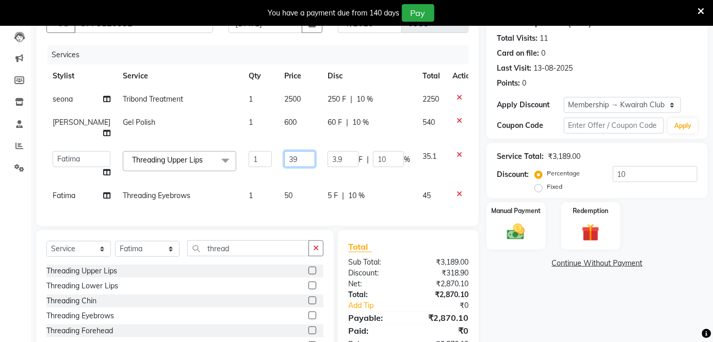
click at [295, 165] on input "39" at bounding box center [299, 159] width 31 height 16
drag, startPoint x: 293, startPoint y: 166, endPoint x: 232, endPoint y: 172, distance: 61.7
click at [232, 172] on tr "Amruta Anjali Fatima Ketki Somani Rakhi Chaurasia seona Shrushti Threading Uppe…" at bounding box center [263, 164] width 434 height 39
click at [278, 125] on td "600" at bounding box center [299, 128] width 43 height 34
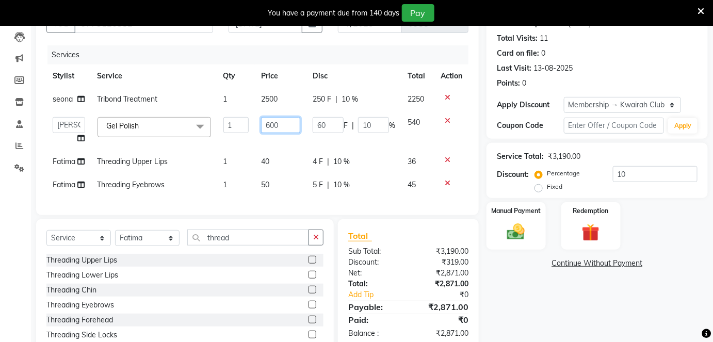
click at [279, 122] on input "600" at bounding box center [280, 125] width 39 height 16
drag, startPoint x: 279, startPoint y: 122, endPoint x: 248, endPoint y: 123, distance: 30.5
click at [248, 123] on tr "Amruta Anjali Fatima Ketki Somani Rakhi Chaurasia seona Shrushti Gel Polish x B…" at bounding box center [257, 130] width 422 height 39
click at [267, 139] on td "1000" at bounding box center [281, 130] width 52 height 39
click at [271, 99] on span "2500" at bounding box center [269, 98] width 17 height 9
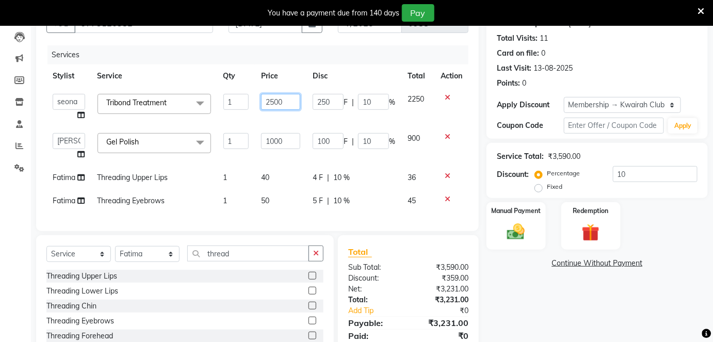
drag, startPoint x: 271, startPoint y: 99, endPoint x: 259, endPoint y: 99, distance: 11.9
click at [259, 99] on td "2500" at bounding box center [281, 107] width 52 height 39
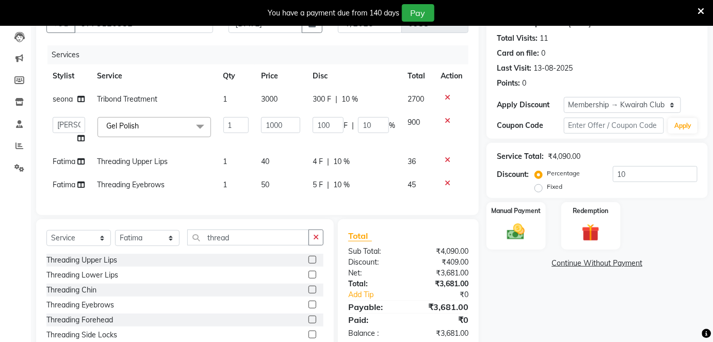
click at [372, 102] on div "300 F | 10 %" at bounding box center [354, 99] width 83 height 11
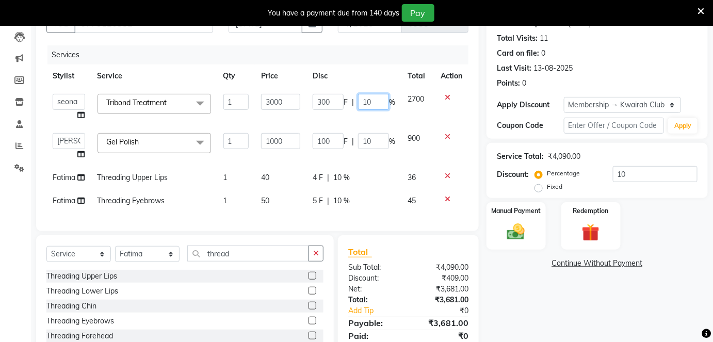
drag, startPoint x: 374, startPoint y: 99, endPoint x: 364, endPoint y: 97, distance: 9.5
click at [364, 97] on input "10" at bounding box center [373, 102] width 31 height 16
click at [374, 99] on input "10" at bounding box center [373, 102] width 31 height 16
drag, startPoint x: 374, startPoint y: 99, endPoint x: 349, endPoint y: 100, distance: 24.8
click at [349, 100] on div "300 F | 10 %" at bounding box center [354, 102] width 83 height 16
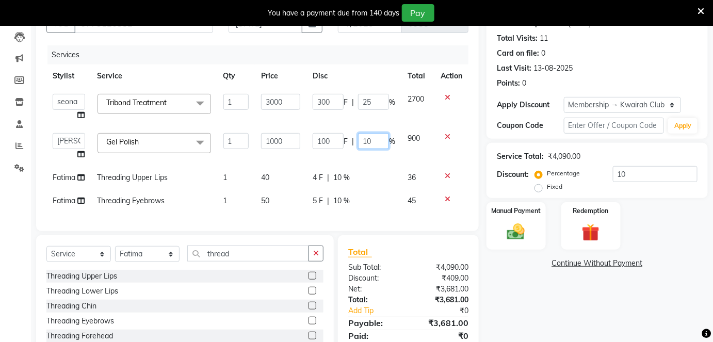
click at [381, 136] on td "100 F | 10 %" at bounding box center [354, 146] width 95 height 39
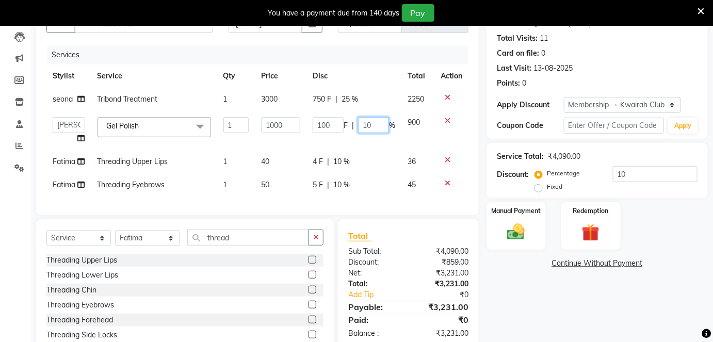
drag, startPoint x: 376, startPoint y: 121, endPoint x: 337, endPoint y: 119, distance: 38.7
click at [337, 119] on div "100 F | 10 %" at bounding box center [354, 125] width 83 height 16
click at [343, 159] on div "4 F | 10 %" at bounding box center [354, 161] width 83 height 11
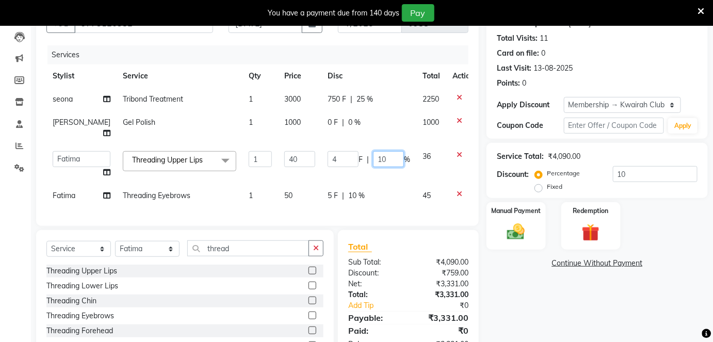
drag, startPoint x: 375, startPoint y: 168, endPoint x: 352, endPoint y: 168, distance: 23.2
click at [352, 167] on div "4 F | 10 %" at bounding box center [369, 159] width 83 height 16
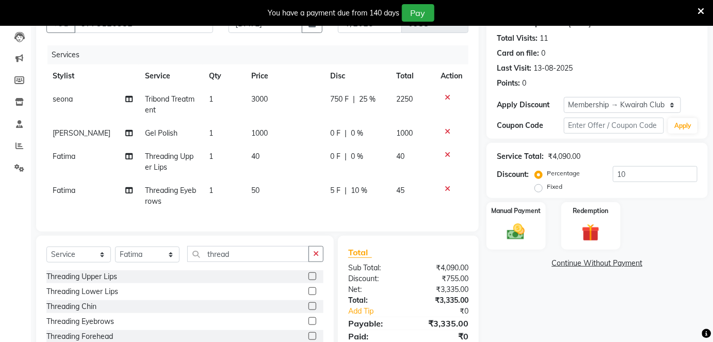
click at [352, 207] on td "5 F | 10 %" at bounding box center [357, 196] width 66 height 34
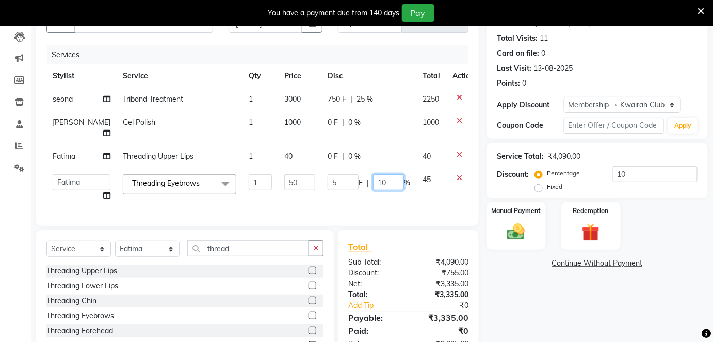
drag, startPoint x: 372, startPoint y: 191, endPoint x: 347, endPoint y: 193, distance: 24.8
click at [347, 190] on div "5 F | 10 %" at bounding box center [369, 182] width 83 height 16
click at [404, 216] on div "Services Stylist Service Qty Price Disc Total Action seona Tribond Treatment 1 …" at bounding box center [257, 130] width 422 height 170
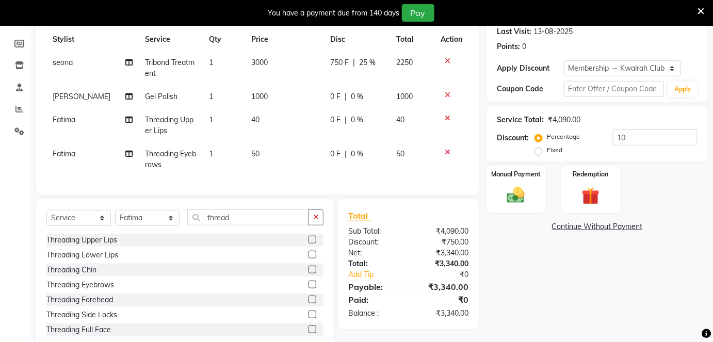
scroll to position [176, 0]
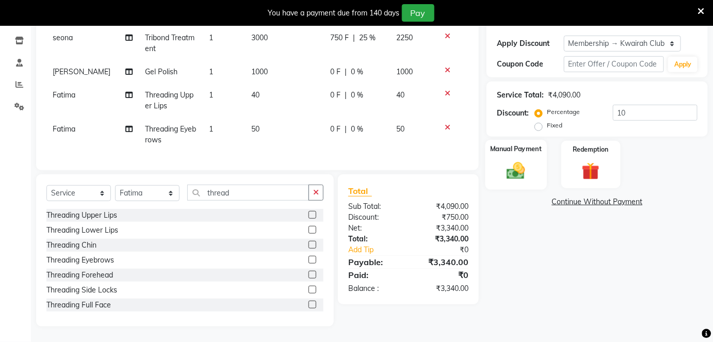
click at [501, 160] on div "Manual Payment" at bounding box center [516, 165] width 61 height 50
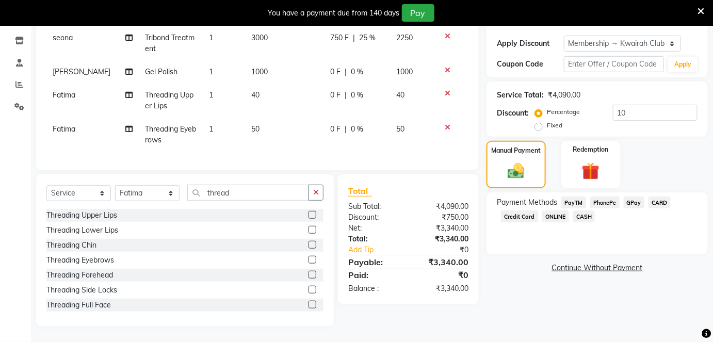
click at [636, 198] on span "GPay" at bounding box center [634, 203] width 21 height 12
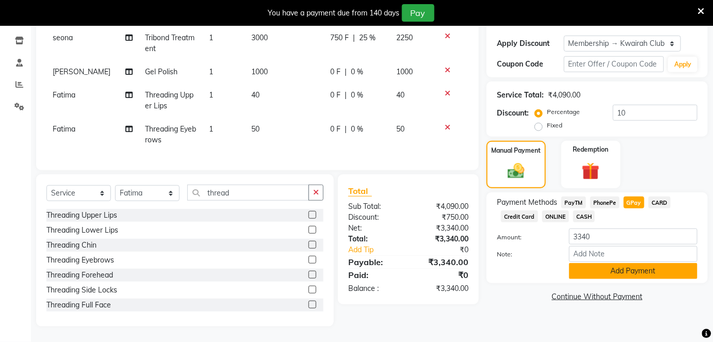
click at [625, 263] on button "Add Payment" at bounding box center [633, 271] width 129 height 16
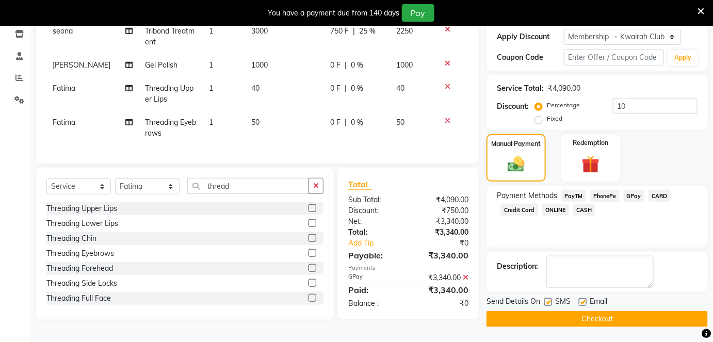
click at [582, 301] on label at bounding box center [583, 302] width 8 height 8
click at [582, 301] on input "checkbox" at bounding box center [582, 302] width 7 height 7
click at [548, 300] on label at bounding box center [549, 302] width 8 height 8
click at [548, 300] on input "checkbox" at bounding box center [548, 302] width 7 height 7
click at [552, 311] on button "Checkout" at bounding box center [597, 319] width 221 height 16
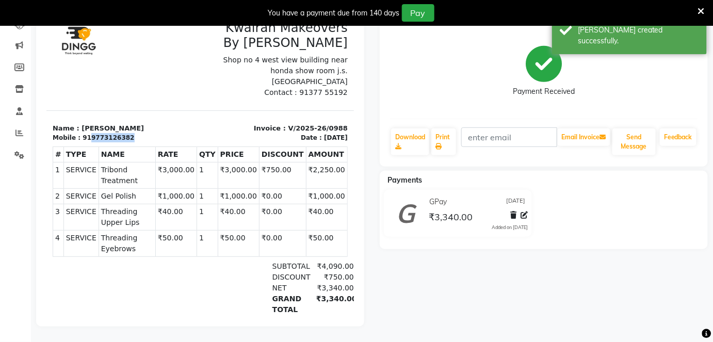
drag, startPoint x: 86, startPoint y: 129, endPoint x: 128, endPoint y: 130, distance: 42.4
click at [128, 133] on div "Mobile : 919773126382" at bounding box center [122, 137] width 141 height 9
copy div "9773126382"
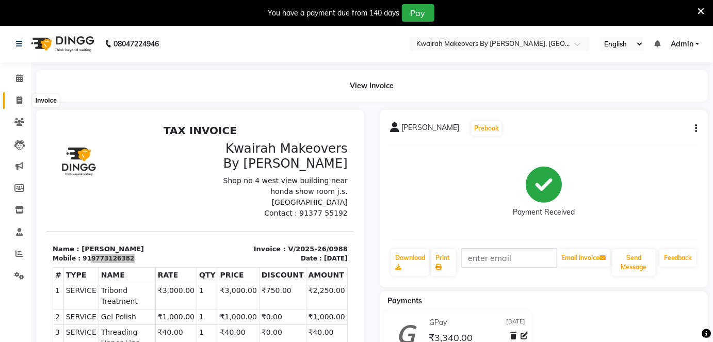
drag, startPoint x: 20, startPoint y: 102, endPoint x: 28, endPoint y: 102, distance: 8.3
click at [21, 102] on icon at bounding box center [20, 101] width 6 height 8
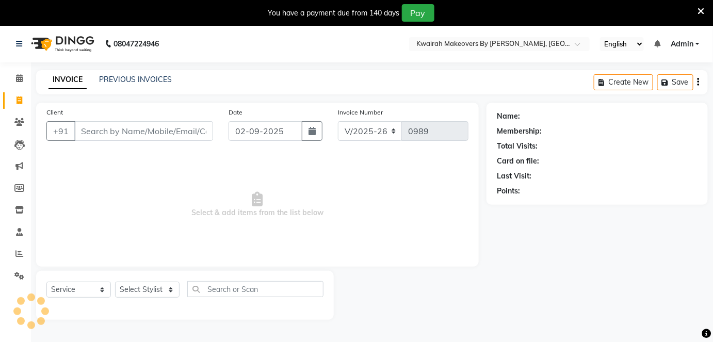
scroll to position [25, 0]
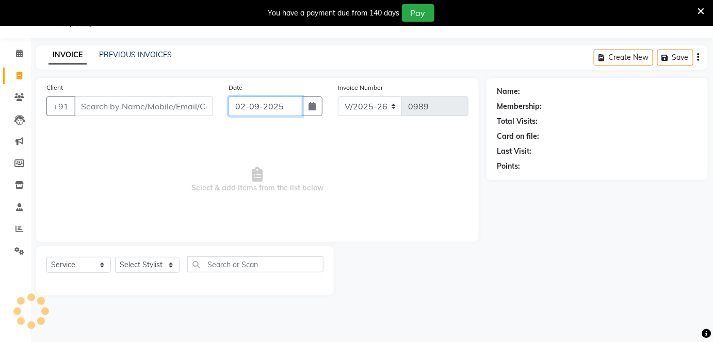
click at [294, 115] on input "02-09-2025" at bounding box center [266, 107] width 74 height 20
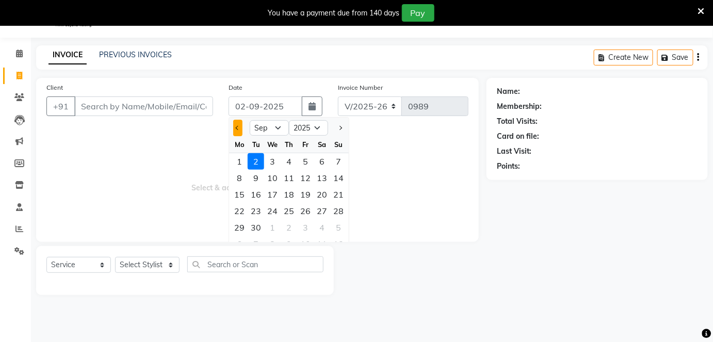
click at [238, 126] on span "Previous month" at bounding box center [238, 128] width 4 height 4
click at [258, 221] on div "26" at bounding box center [256, 227] width 17 height 17
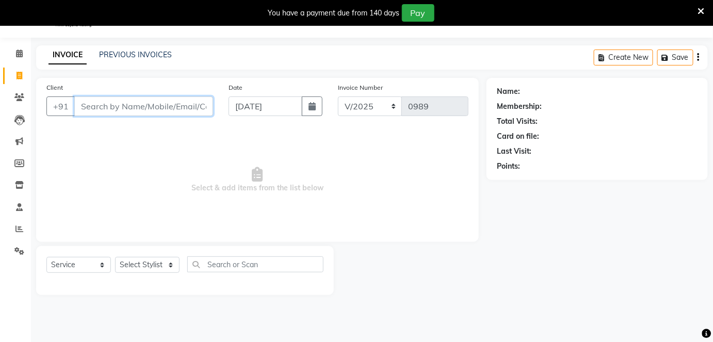
click at [187, 108] on input "Client" at bounding box center [143, 107] width 139 height 20
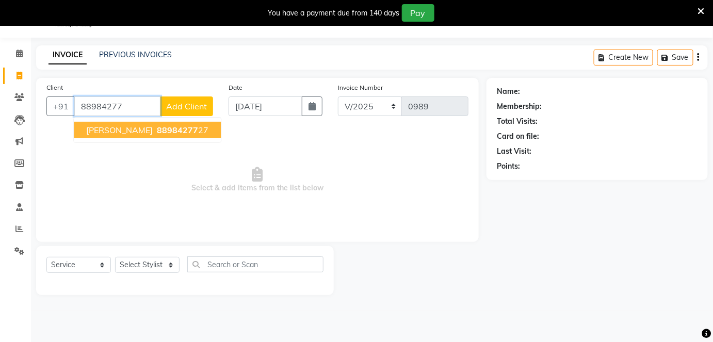
click at [182, 127] on span "88984277" at bounding box center [177, 130] width 41 height 10
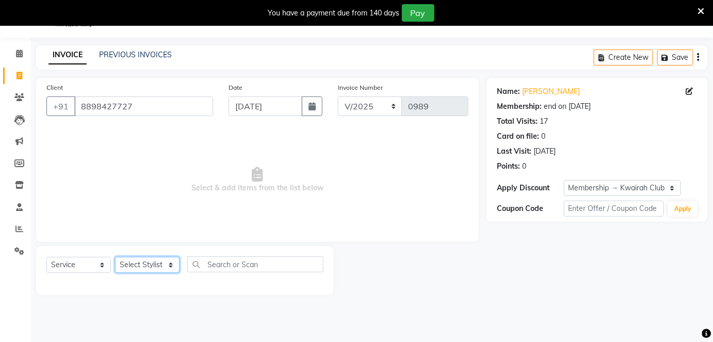
click at [153, 267] on select "Select Stylist Amruta Anjali Fatima Ketki Somani Rakhi Chaurasia seona Shrushti" at bounding box center [147, 265] width 65 height 16
click at [115, 257] on select "Select Stylist Amruta Anjali Fatima Ketki Somani Rakhi Chaurasia seona Shrushti" at bounding box center [147, 265] width 65 height 16
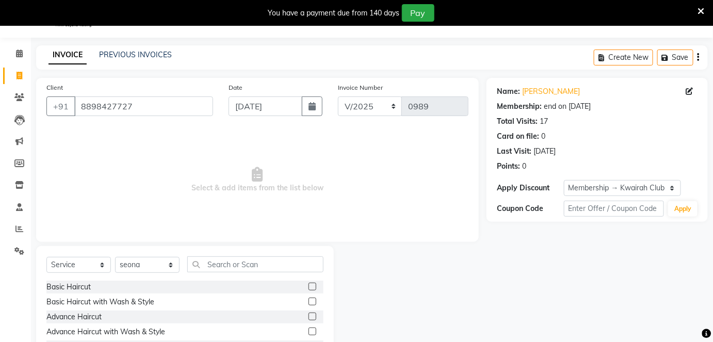
click at [236, 255] on div "Select Service Product Membership Package Voucher Prepaid Gift Card Select Styl…" at bounding box center [185, 322] width 298 height 152
click at [235, 260] on input "text" at bounding box center [255, 265] width 136 height 16
click at [309, 329] on label at bounding box center [313, 332] width 8 height 8
click at [309, 329] on input "checkbox" at bounding box center [312, 332] width 7 height 7
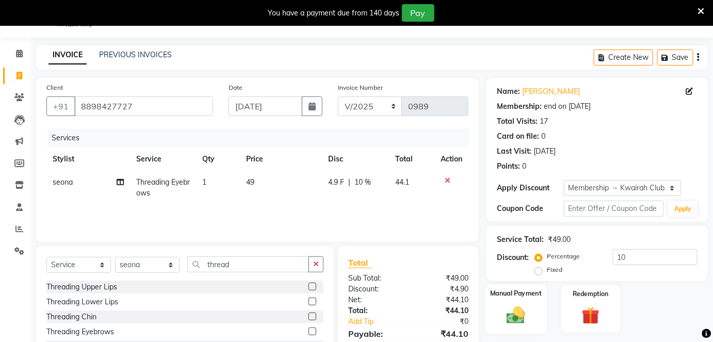
scroll to position [96, 0]
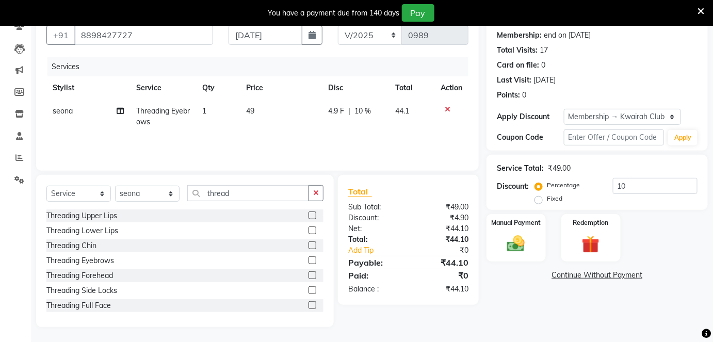
click at [307, 126] on td "49" at bounding box center [281, 117] width 82 height 34
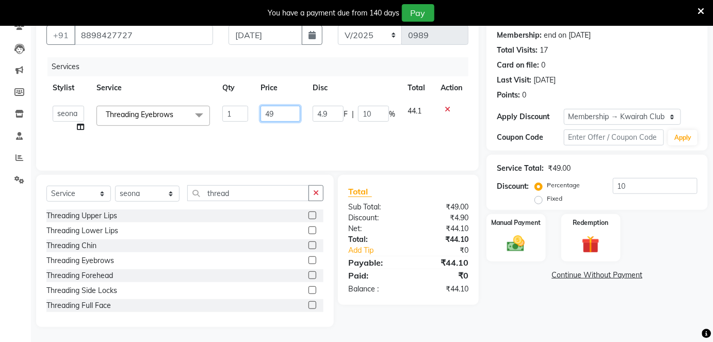
click at [299, 117] on input "49" at bounding box center [281, 114] width 40 height 16
drag, startPoint x: 298, startPoint y: 116, endPoint x: 222, endPoint y: 116, distance: 75.9
click at [220, 116] on tr "Amruta Anjali Fatima Ketki Somani Rakhi Chaurasia seona Shrushti Threading Eyeb…" at bounding box center [257, 119] width 422 height 39
click at [271, 137] on div "Services Stylist Service Qty Price Disc Total Action Amruta Anjali Fatima Ketki…" at bounding box center [257, 108] width 422 height 103
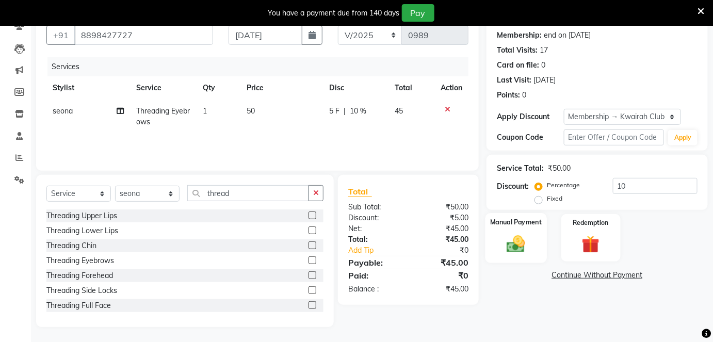
click at [501, 218] on label "Manual Payment" at bounding box center [516, 222] width 52 height 10
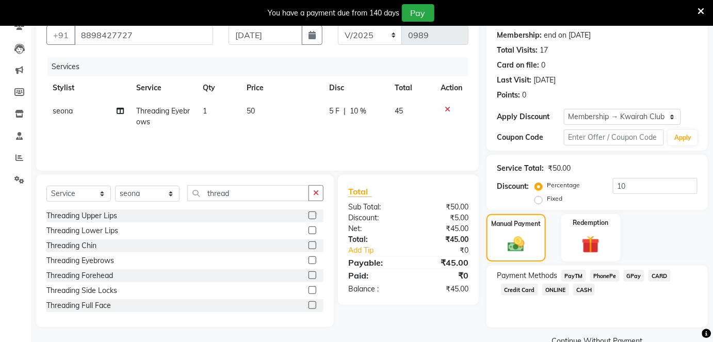
click at [635, 278] on span "GPay" at bounding box center [634, 276] width 21 height 12
click at [628, 339] on button "Add Payment" at bounding box center [633, 345] width 129 height 16
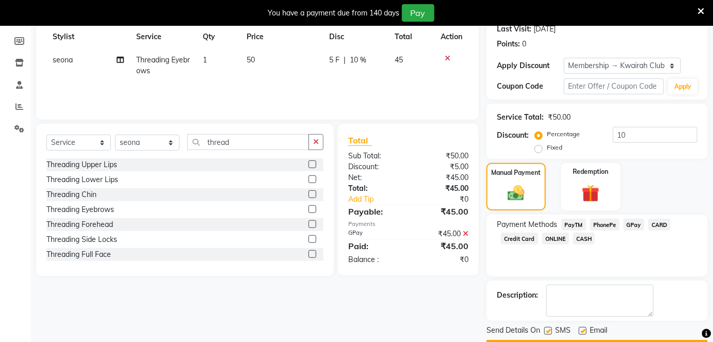
scroll to position [175, 0]
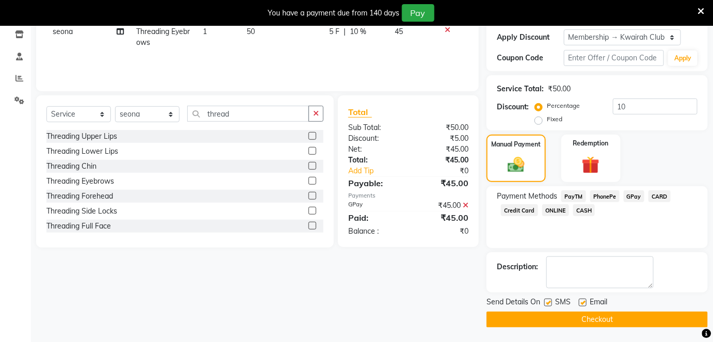
click at [550, 302] on label at bounding box center [549, 303] width 8 height 8
click at [550, 302] on input "checkbox" at bounding box center [548, 303] width 7 height 7
click at [579, 301] on label at bounding box center [583, 303] width 8 height 8
click at [579, 301] on input "checkbox" at bounding box center [582, 303] width 7 height 7
click at [579, 314] on button "Checkout" at bounding box center [597, 320] width 221 height 16
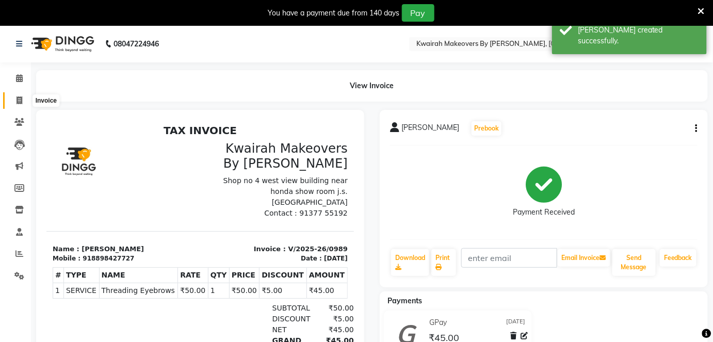
click at [19, 104] on icon at bounding box center [20, 101] width 6 height 8
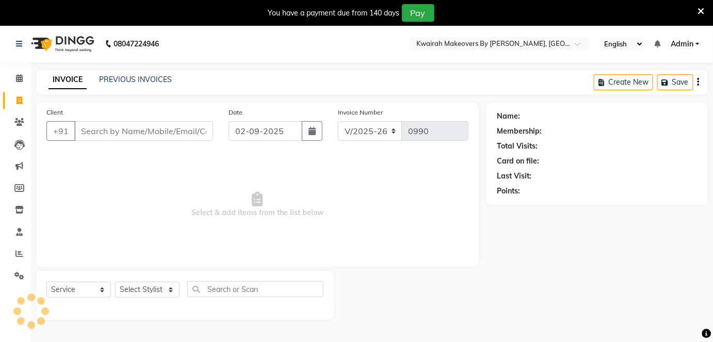
scroll to position [25, 0]
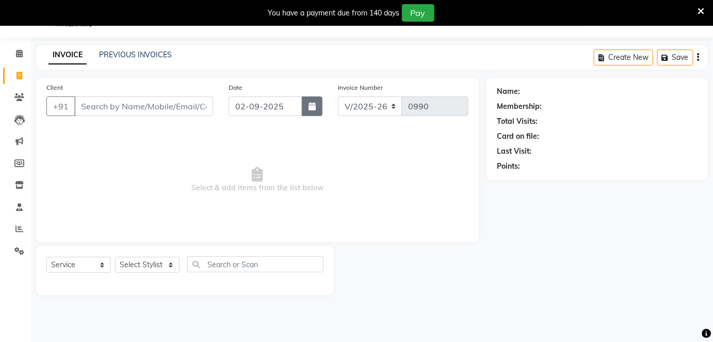
click at [315, 106] on icon "button" at bounding box center [312, 106] width 7 height 8
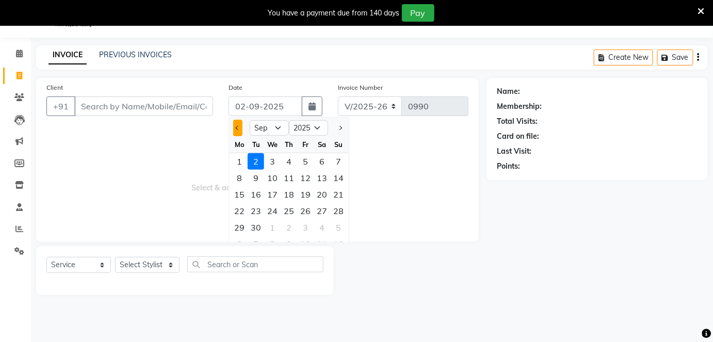
click at [240, 123] on button "Previous month" at bounding box center [237, 128] width 9 height 17
click at [290, 225] on div "28" at bounding box center [289, 227] width 17 height 17
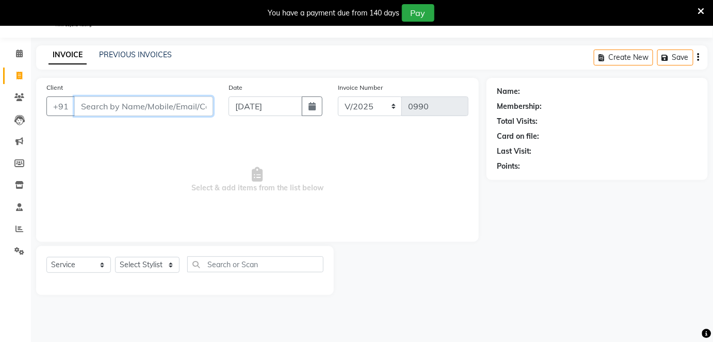
click at [195, 105] on input "Client" at bounding box center [143, 107] width 139 height 20
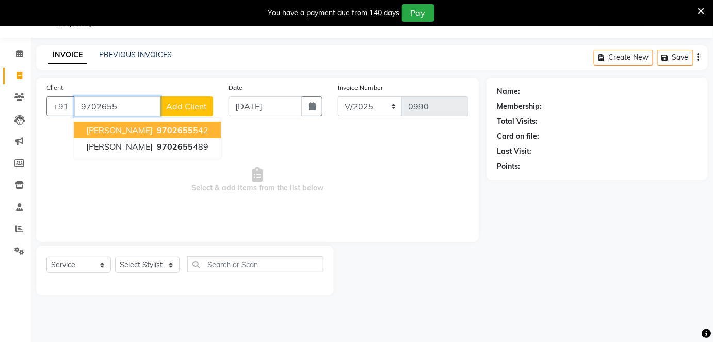
click at [194, 127] on button "Drishti Shah 9702655 542" at bounding box center [147, 130] width 147 height 17
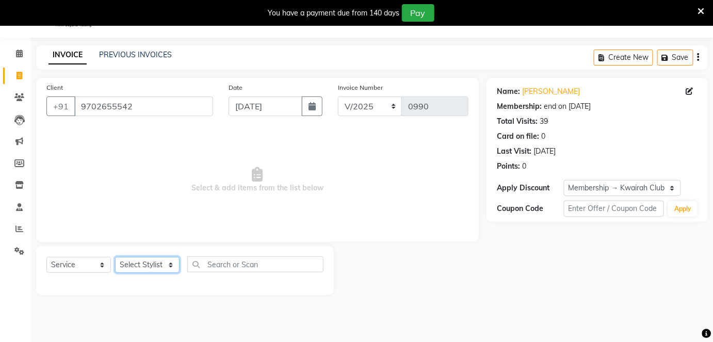
click at [167, 265] on select "Select Stylist Amruta Anjali Fatima Ketki Somani Rakhi Chaurasia seona Shrushti" at bounding box center [147, 265] width 65 height 16
click at [115, 257] on select "Select Stylist Amruta Anjali Fatima Ketki Somani Rakhi Chaurasia seona Shrushti" at bounding box center [147, 265] width 65 height 16
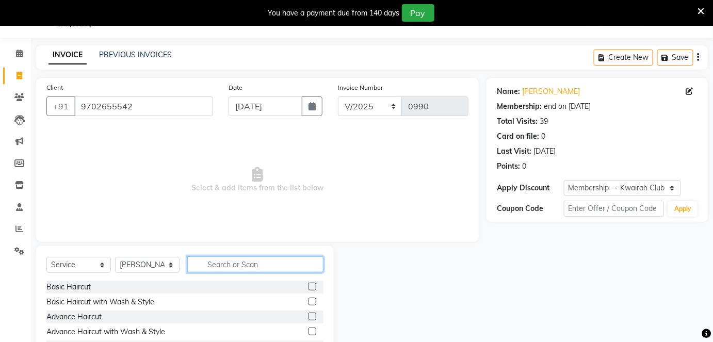
click at [207, 265] on input "text" at bounding box center [255, 265] width 136 height 16
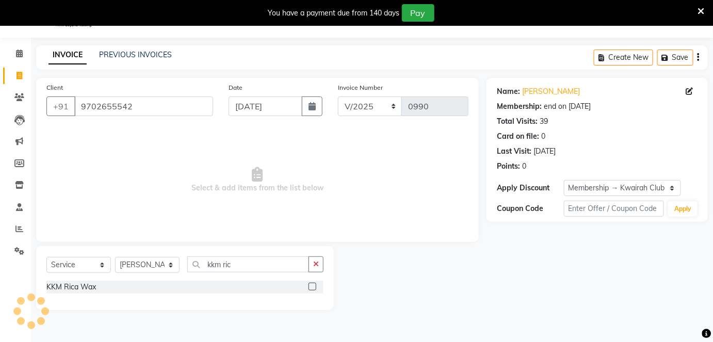
click at [312, 289] on label at bounding box center [313, 287] width 8 height 8
click at [312, 289] on input "checkbox" at bounding box center [312, 287] width 7 height 7
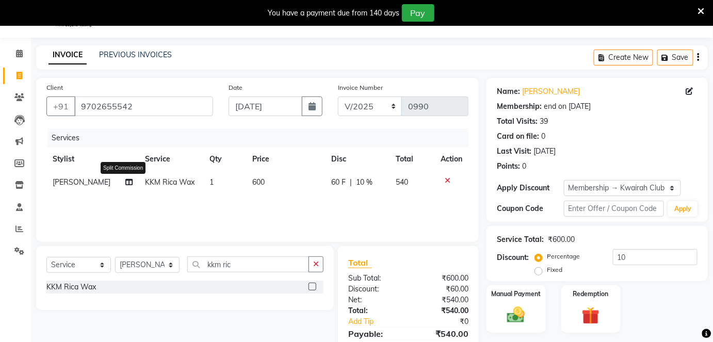
click at [125, 180] on icon at bounding box center [128, 182] width 7 height 7
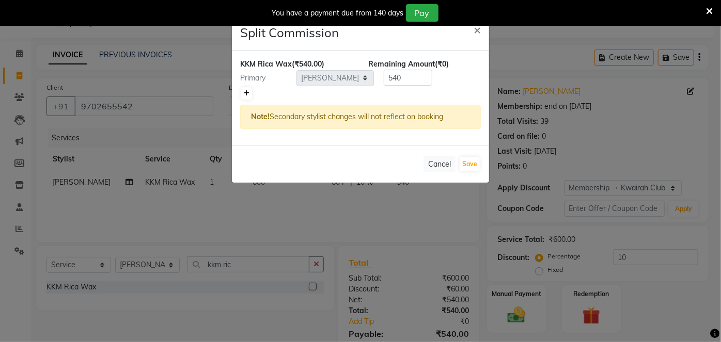
click at [245, 91] on icon at bounding box center [247, 93] width 6 height 6
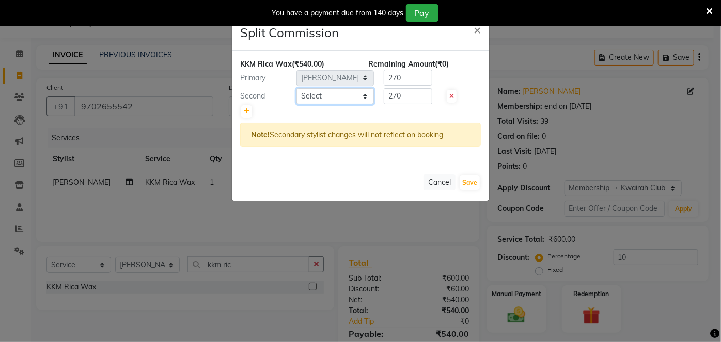
click at [310, 97] on select "Select Amruta Anjali Fatima Ketki Somani Rakhi Chaurasia seona Shrushti" at bounding box center [334, 96] width 77 height 16
click at [296, 88] on select "Select Amruta Anjali Fatima Ketki Somani Rakhi Chaurasia seona Shrushti" at bounding box center [334, 96] width 77 height 16
click at [475, 181] on button "Save" at bounding box center [469, 182] width 20 height 14
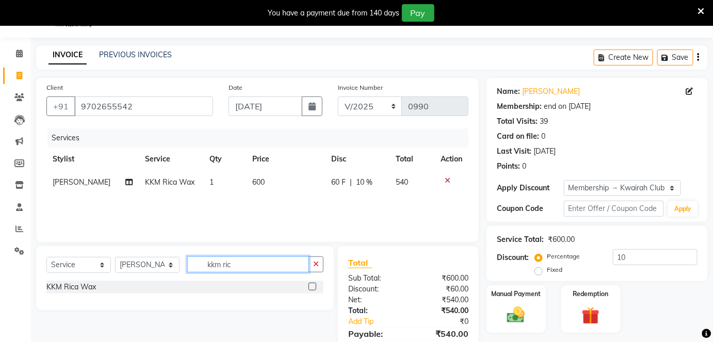
drag, startPoint x: 249, startPoint y: 264, endPoint x: 129, endPoint y: 245, distance: 121.3
click at [129, 245] on div "Client +91 9702655542 Date 28-08-2025 Invoice Number V/2025 V/2025-26 0990 Serv…" at bounding box center [257, 227] width 458 height 298
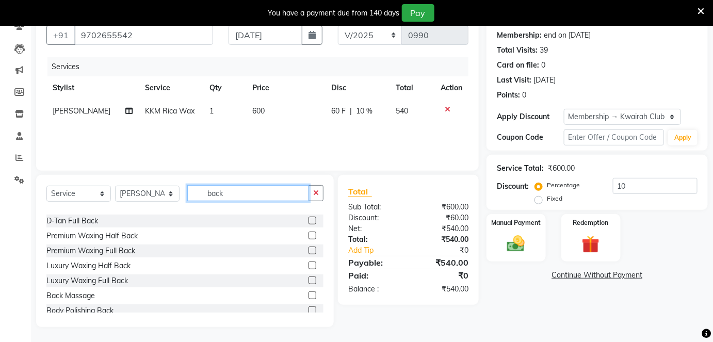
scroll to position [61, 0]
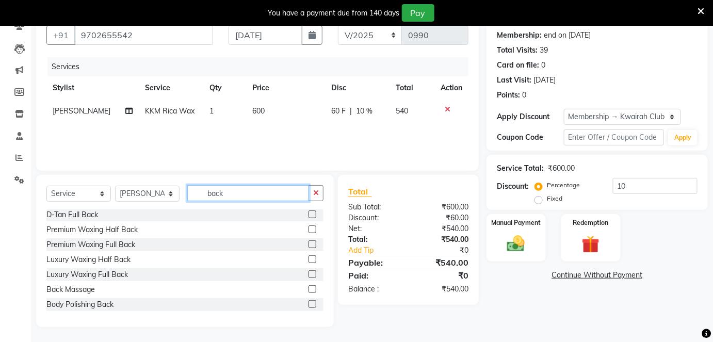
drag, startPoint x: 142, startPoint y: 197, endPoint x: 119, endPoint y: 197, distance: 22.7
click at [115, 197] on div "Select Service Product Membership Package Voucher Prepaid Gift Card Select Styl…" at bounding box center [184, 197] width 277 height 24
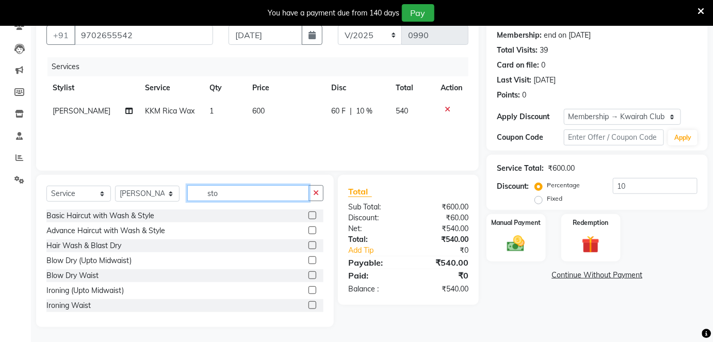
scroll to position [73, 0]
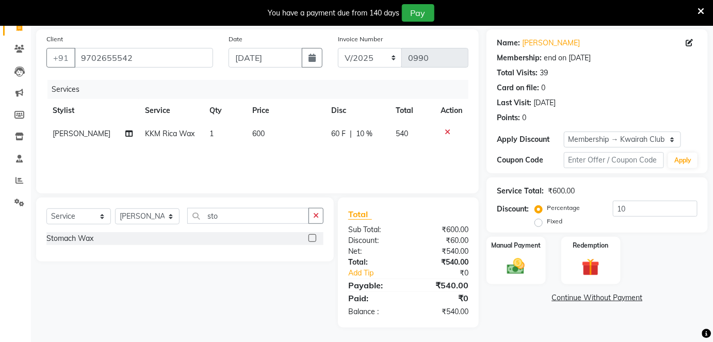
click at [314, 238] on label at bounding box center [313, 238] width 8 height 8
click at [314, 238] on input "checkbox" at bounding box center [312, 238] width 7 height 7
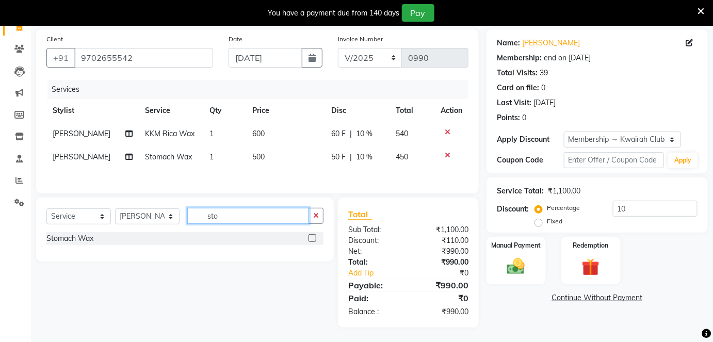
drag, startPoint x: 226, startPoint y: 221, endPoint x: 196, endPoint y: 221, distance: 29.4
click at [196, 221] on input "sto" at bounding box center [248, 216] width 122 height 16
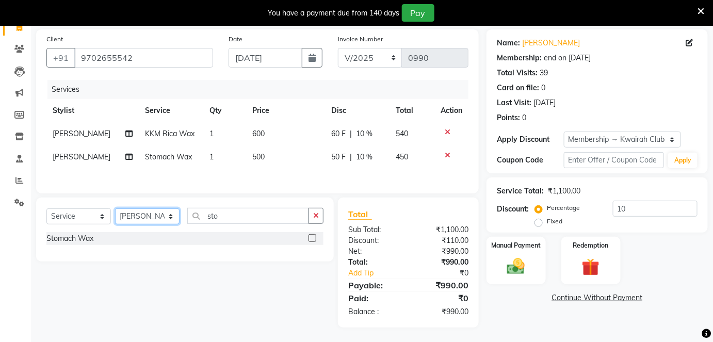
click at [141, 219] on select "Select Stylist Amruta Anjali Fatima Ketki Somani Rakhi Chaurasia seona Shrushti" at bounding box center [147, 217] width 65 height 16
click at [115, 209] on select "Select Stylist Amruta Anjali Fatima Ketki Somani Rakhi Chaurasia seona Shrushti" at bounding box center [147, 217] width 65 height 16
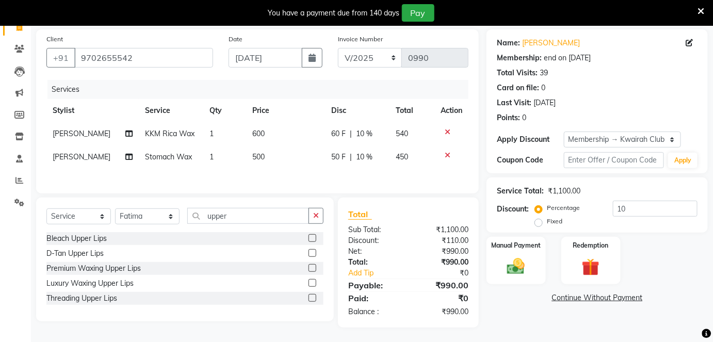
click at [314, 282] on label at bounding box center [313, 283] width 8 height 8
click at [314, 282] on input "checkbox" at bounding box center [312, 283] width 7 height 7
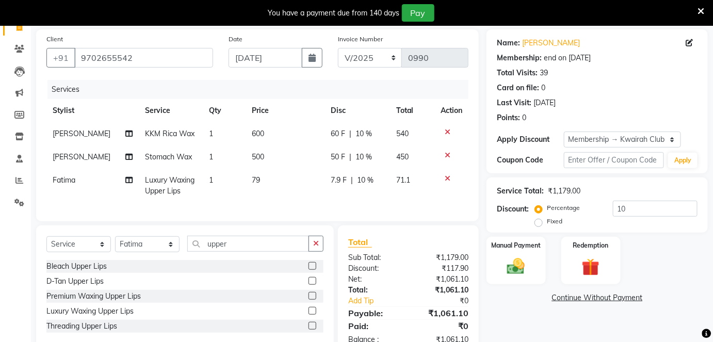
click at [266, 184] on td "79" at bounding box center [285, 186] width 79 height 34
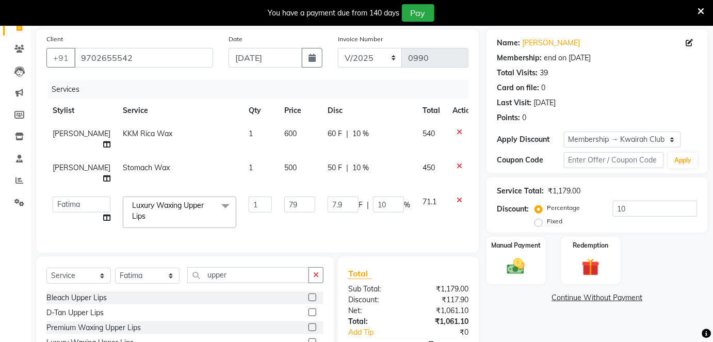
drag, startPoint x: 269, startPoint y: 179, endPoint x: 282, endPoint y: 226, distance: 48.6
click at [284, 172] on span "500" at bounding box center [290, 167] width 12 height 9
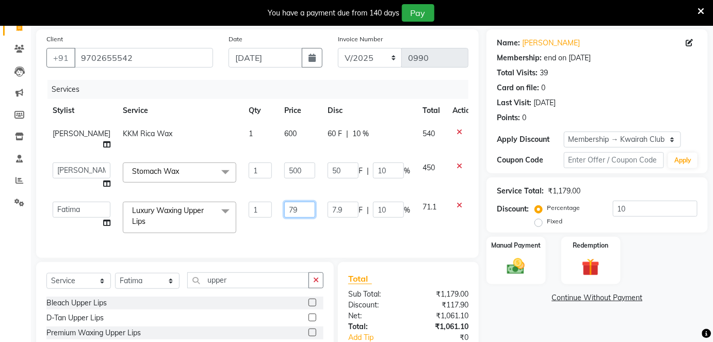
click at [284, 218] on input "79" at bounding box center [299, 210] width 31 height 16
drag, startPoint x: 238, startPoint y: 217, endPoint x: 224, endPoint y: 216, distance: 13.9
click at [224, 217] on tr "Amruta Anjali Fatima Ketki Somani Rakhi Chaurasia seona Shrushti Luxury Waxing …" at bounding box center [263, 218] width 434 height 44
click at [328, 179] on input "50" at bounding box center [343, 171] width 31 height 16
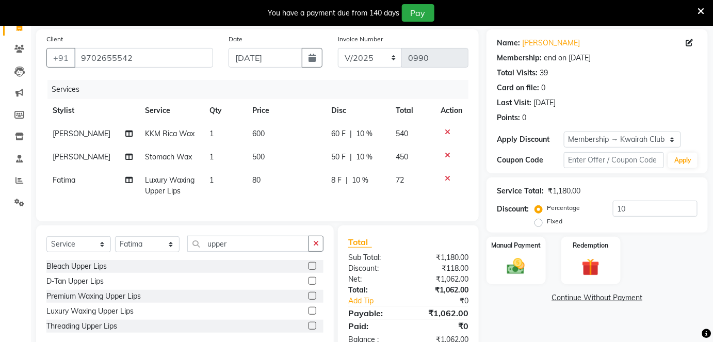
click at [274, 150] on td "500" at bounding box center [285, 157] width 79 height 23
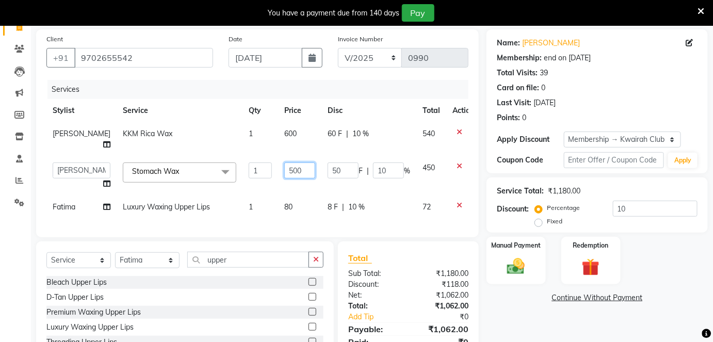
drag, startPoint x: 290, startPoint y: 177, endPoint x: 244, endPoint y: 178, distance: 45.9
click at [244, 178] on tr "Amruta Anjali Fatima Ketki Somani Rakhi Chaurasia seona Shrushti Stomach Wax x …" at bounding box center [263, 175] width 434 height 39
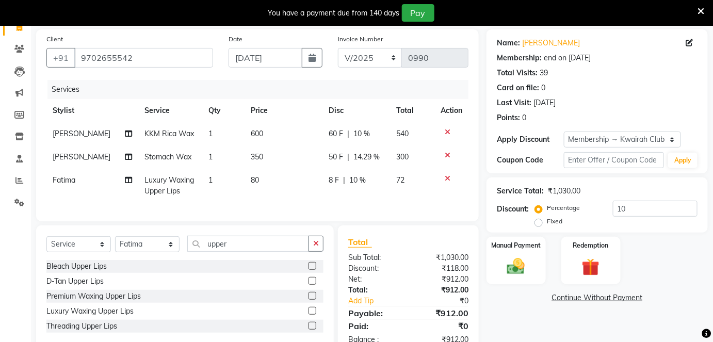
click at [306, 199] on tbody "Rakhi Chaurasia KKM Rica Wax 1 600 60 F | 10 % 540 Rakhi Chaurasia Stomach Wax …" at bounding box center [257, 162] width 422 height 81
drag, startPoint x: 590, startPoint y: 213, endPoint x: 538, endPoint y: 213, distance: 51.6
click at [538, 213] on div "Percentage Fixed 10" at bounding box center [617, 215] width 161 height 28
click at [683, 251] on div "Manual Payment Redemption" at bounding box center [597, 261] width 237 height 48
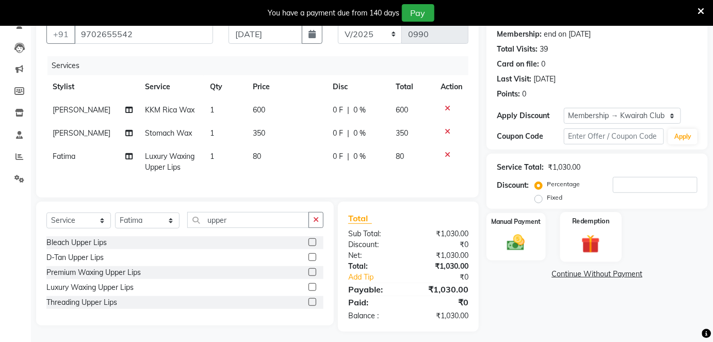
scroll to position [108, 0]
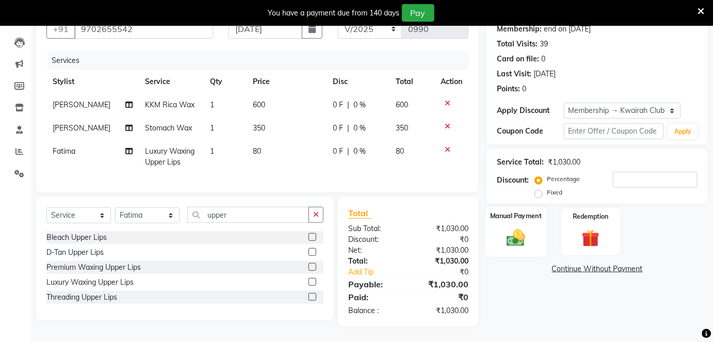
click at [533, 239] on div "Manual Payment" at bounding box center [516, 232] width 61 height 50
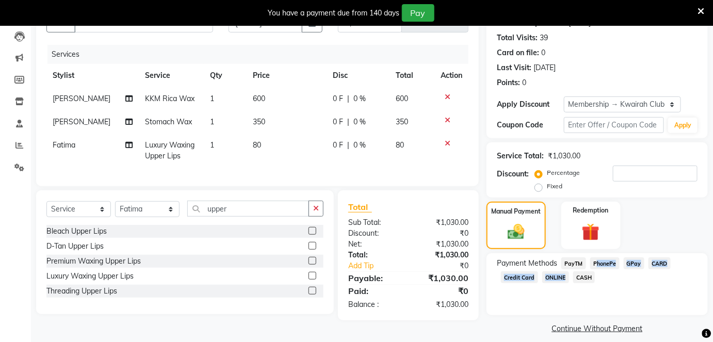
click at [588, 272] on div "Payment Methods PayTM PhonePe GPay CARD Credit Card ONLINE CASH" at bounding box center [597, 272] width 201 height 28
click at [587, 276] on span "CASH" at bounding box center [584, 278] width 22 height 12
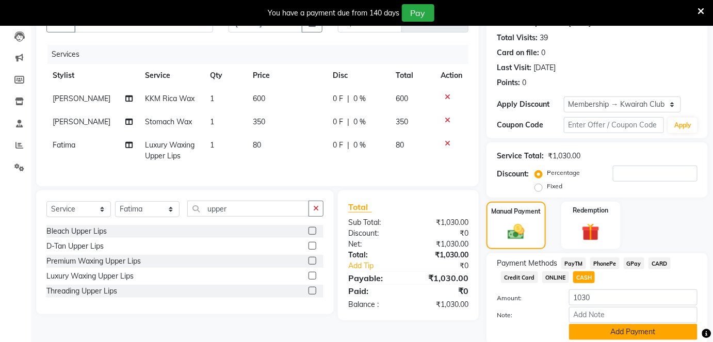
click at [622, 330] on button "Add Payment" at bounding box center [633, 332] width 129 height 16
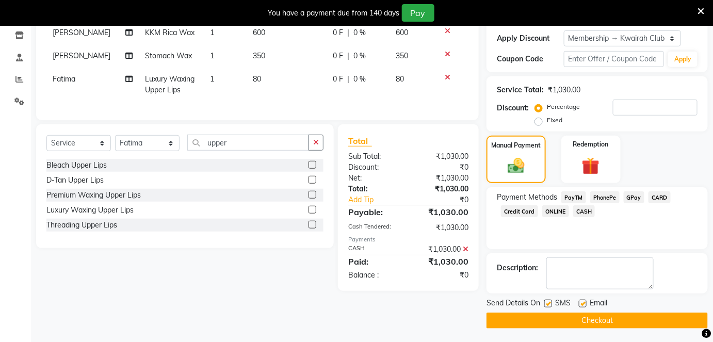
scroll to position [175, 0]
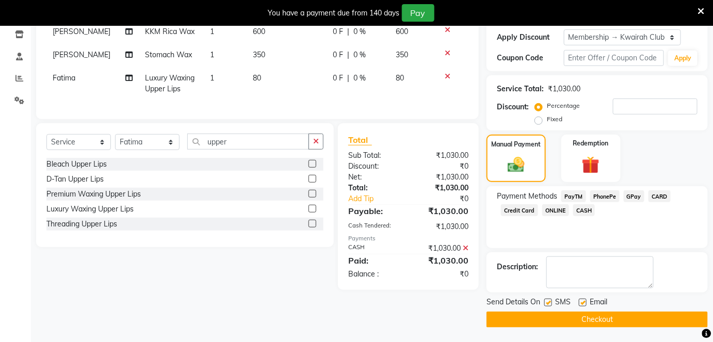
click at [550, 301] on label at bounding box center [549, 303] width 8 height 8
click at [550, 301] on input "checkbox" at bounding box center [548, 303] width 7 height 7
click at [585, 301] on label at bounding box center [583, 303] width 8 height 8
click at [585, 301] on input "checkbox" at bounding box center [582, 303] width 7 height 7
click at [584, 314] on button "Checkout" at bounding box center [597, 320] width 221 height 16
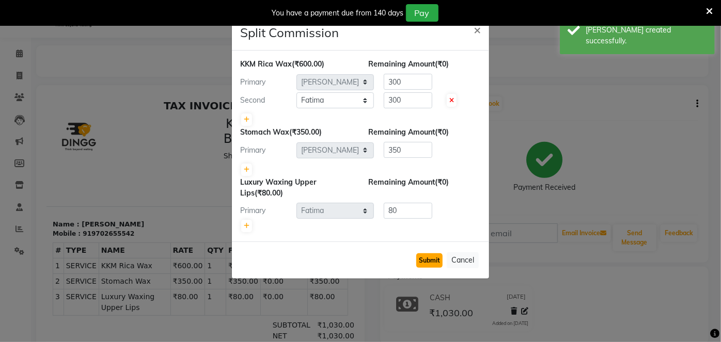
click at [433, 254] on button "Submit" at bounding box center [429, 260] width 26 height 14
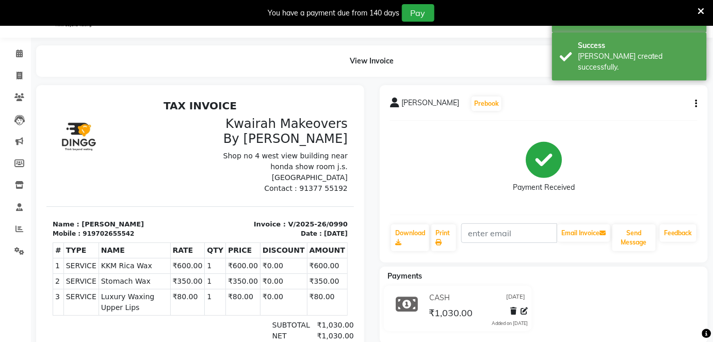
click at [87, 229] on div "919702655542" at bounding box center [108, 233] width 52 height 9
drag, startPoint x: 83, startPoint y: 221, endPoint x: 137, endPoint y: 222, distance: 54.2
click at [137, 229] on div "Mobile : 919702655542" at bounding box center [122, 233] width 141 height 9
copy div "9702655542"
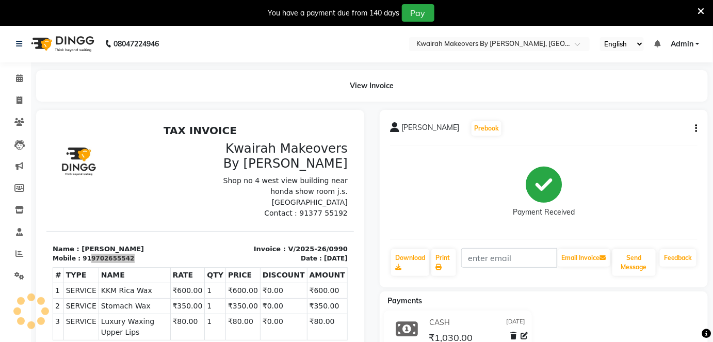
click at [23, 111] on li "Clients" at bounding box center [15, 122] width 31 height 22
click at [22, 103] on icon at bounding box center [20, 101] width 6 height 8
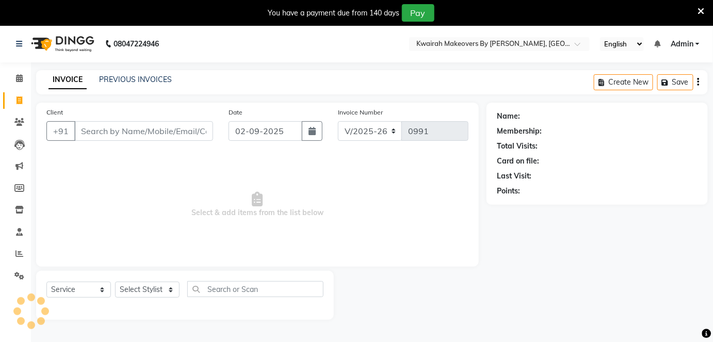
scroll to position [25, 0]
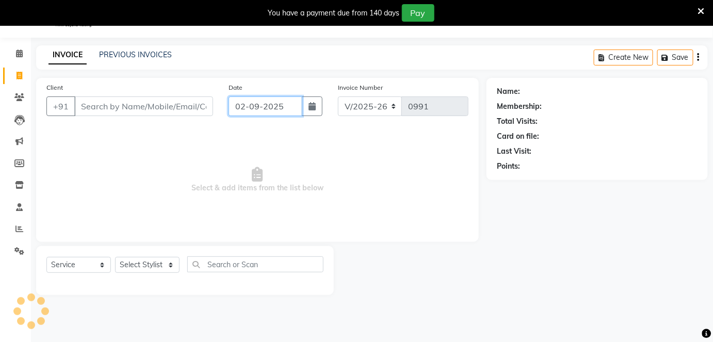
click at [285, 102] on input "02-09-2025" at bounding box center [266, 107] width 74 height 20
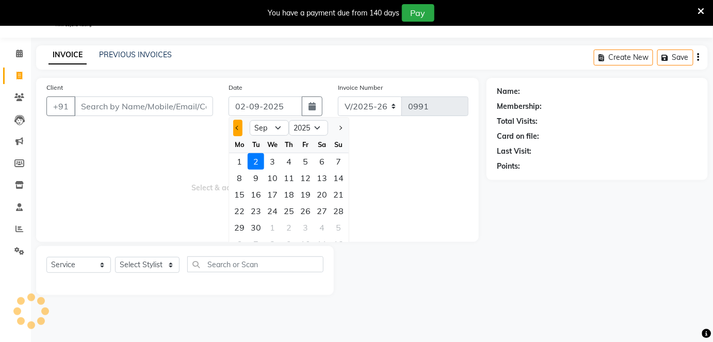
click at [242, 125] on div at bounding box center [239, 128] width 21 height 17
click at [241, 126] on button "Previous month" at bounding box center [237, 128] width 9 height 17
click at [287, 227] on div "28" at bounding box center [289, 227] width 17 height 17
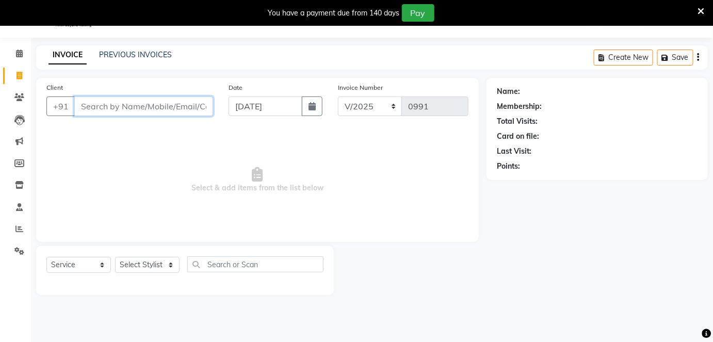
click at [204, 110] on input "Client" at bounding box center [143, 107] width 139 height 20
click at [279, 109] on input "28-08-2025" at bounding box center [266, 107] width 74 height 20
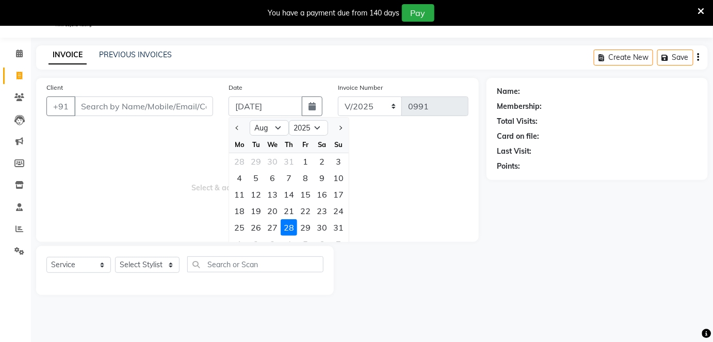
click at [307, 225] on div "29" at bounding box center [305, 227] width 17 height 17
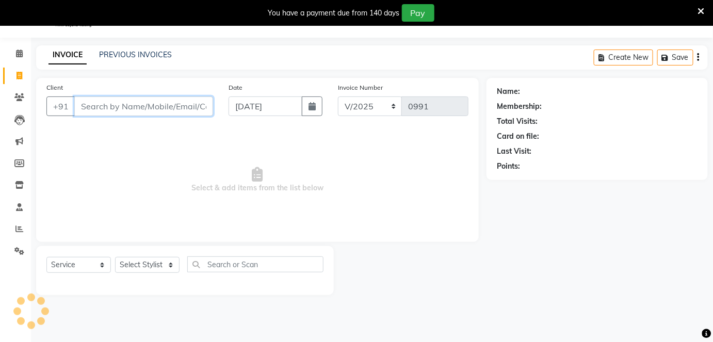
click at [203, 115] on input "Client" at bounding box center [143, 107] width 139 height 20
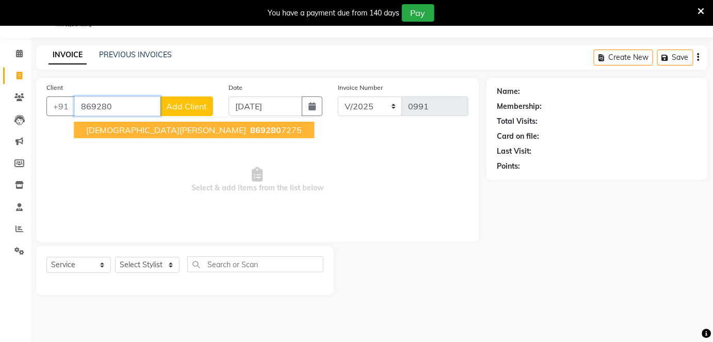
click at [248, 127] on ngb-highlight "869280 7275" at bounding box center [275, 130] width 54 height 10
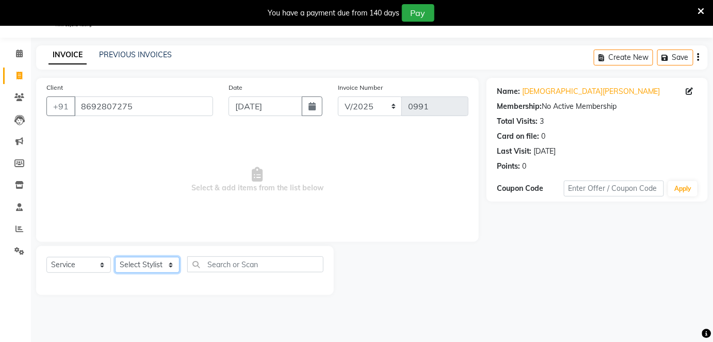
click at [166, 272] on select "Select Stylist Amruta Anjali Fatima Ketki Somani Rakhi Chaurasia seona Shrushti" at bounding box center [147, 265] width 65 height 16
click at [115, 257] on select "Select Stylist Amruta Anjali Fatima Ketki Somani Rakhi Chaurasia seona Shrushti" at bounding box center [147, 265] width 65 height 16
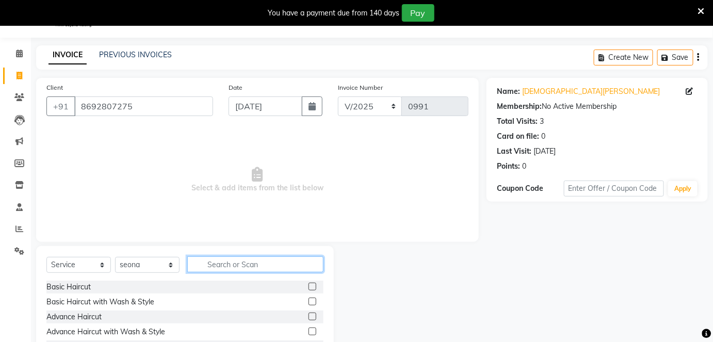
click at [223, 265] on input "text" at bounding box center [255, 265] width 136 height 16
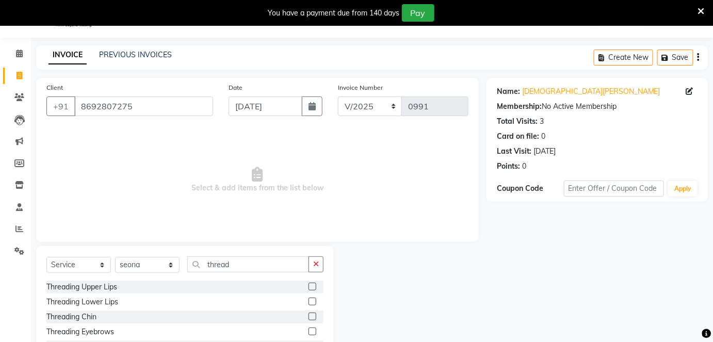
click at [309, 331] on label at bounding box center [313, 332] width 8 height 8
click at [309, 331] on input "checkbox" at bounding box center [312, 332] width 7 height 7
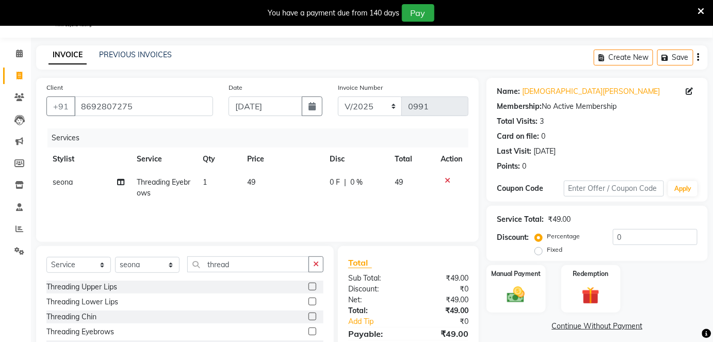
click at [309, 318] on label at bounding box center [313, 317] width 8 height 8
click at [309, 318] on input "checkbox" at bounding box center [312, 317] width 7 height 7
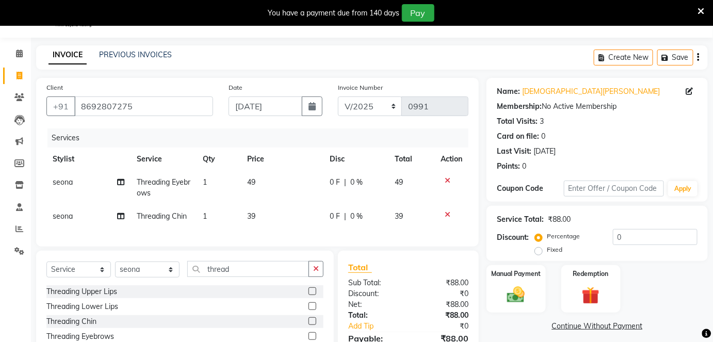
click at [309, 295] on label at bounding box center [313, 292] width 8 height 8
click at [309, 295] on input "checkbox" at bounding box center [312, 292] width 7 height 7
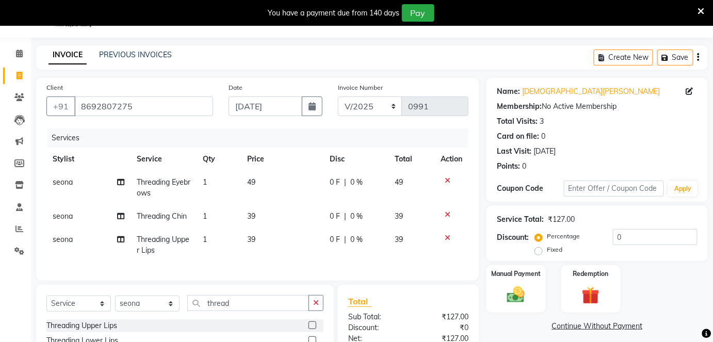
click at [268, 235] on td "39" at bounding box center [282, 245] width 83 height 34
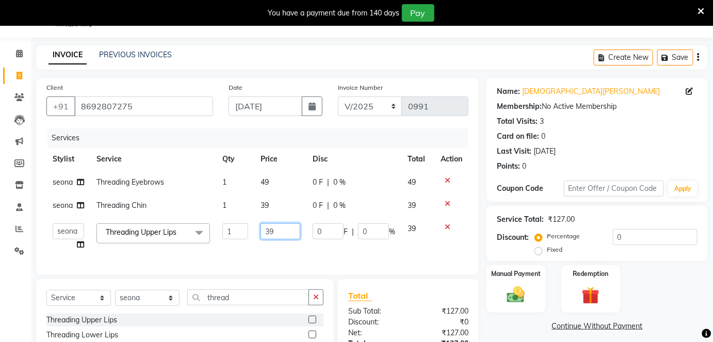
drag, startPoint x: 274, startPoint y: 231, endPoint x: 267, endPoint y: 233, distance: 6.9
click at [267, 233] on input "39" at bounding box center [281, 231] width 40 height 16
click at [269, 202] on tbody "seona Threading Eyebrows 1 49 0 F | 0 % 49 seona Threading Chin 1 39 0 F | 0 % …" at bounding box center [257, 214] width 422 height 86
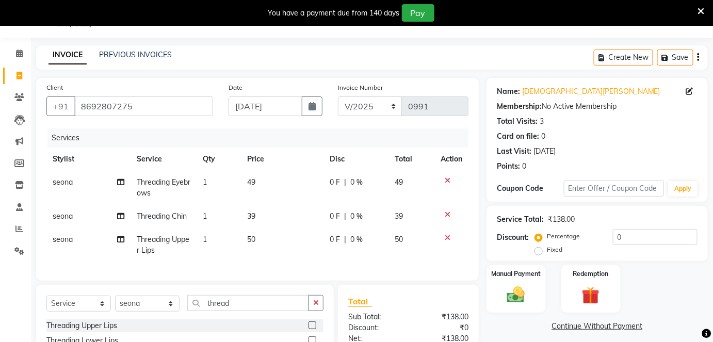
click at [274, 210] on td "39" at bounding box center [282, 216] width 83 height 23
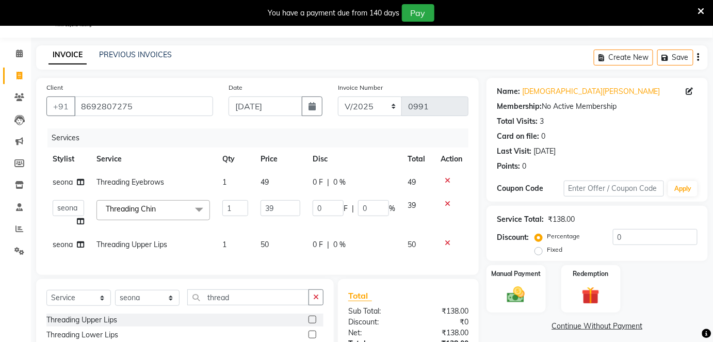
click at [273, 210] on input "39" at bounding box center [281, 208] width 40 height 16
drag, startPoint x: 266, startPoint y: 211, endPoint x: 223, endPoint y: 210, distance: 42.9
click at [223, 210] on tr "Amruta Anjali Fatima Ketki Somani Rakhi Chaurasia seona Shrushti Threading Chin…" at bounding box center [257, 213] width 422 height 39
click at [263, 184] on td "49" at bounding box center [280, 182] width 52 height 23
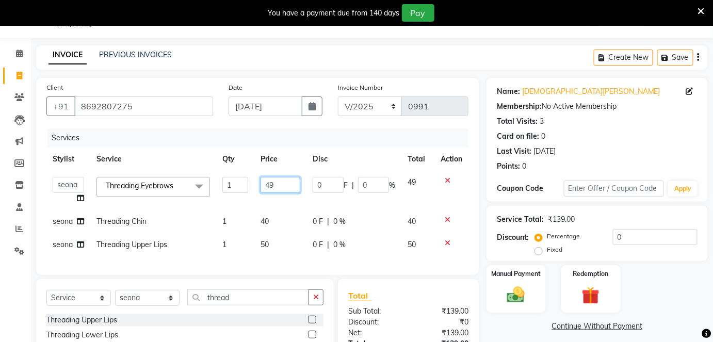
drag, startPoint x: 263, startPoint y: 184, endPoint x: 268, endPoint y: 182, distance: 5.8
click at [268, 182] on input "49" at bounding box center [281, 185] width 40 height 16
drag, startPoint x: 278, startPoint y: 182, endPoint x: 243, endPoint y: 181, distance: 34.6
click at [243, 181] on tr "Amruta Anjali Fatima Ketki Somani Rakhi Chaurasia seona Shrushti Threading Eyeb…" at bounding box center [257, 190] width 422 height 39
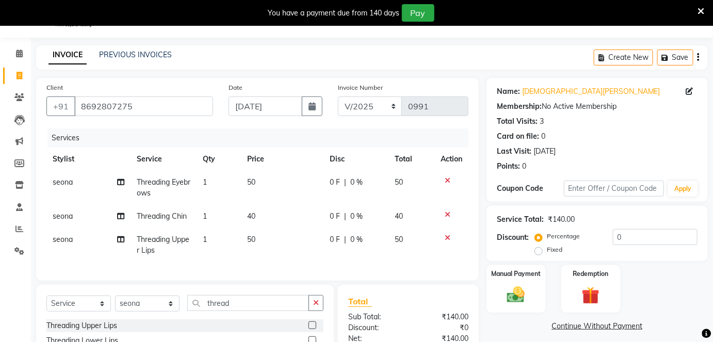
click at [261, 207] on tbody "seona Threading Eyebrows 1 50 0 F | 0 % 50 seona Threading Chin 1 40 0 F | 0 % …" at bounding box center [257, 216] width 422 height 91
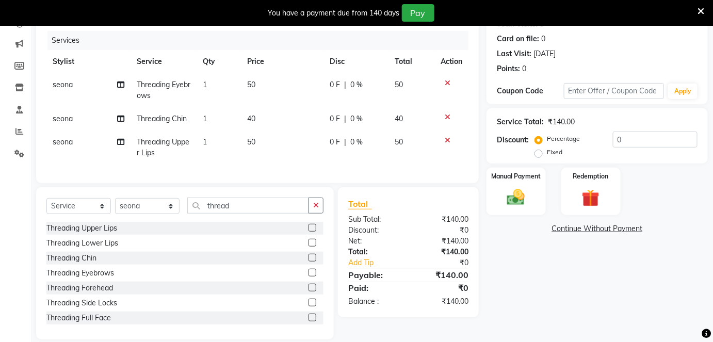
scroll to position [141, 0]
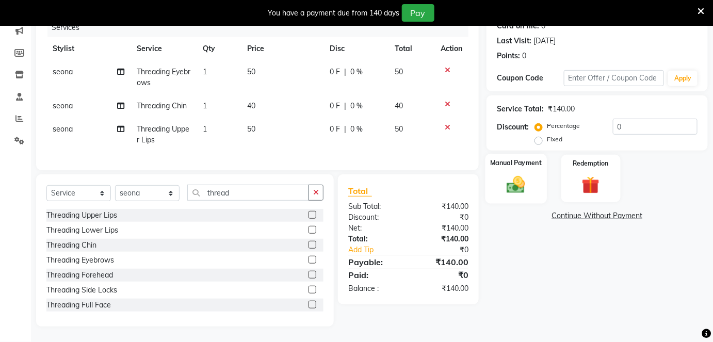
click at [533, 191] on div "Manual Payment" at bounding box center [516, 179] width 61 height 50
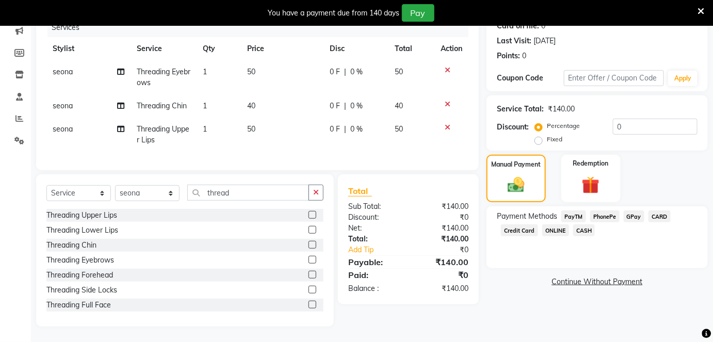
click at [587, 225] on span "CASH" at bounding box center [584, 231] width 22 height 12
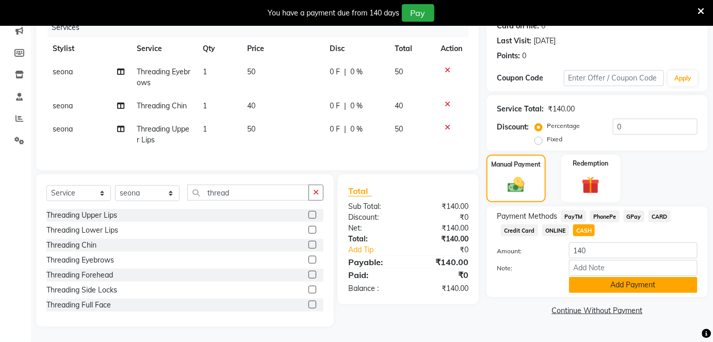
click at [600, 278] on button "Add Payment" at bounding box center [633, 285] width 129 height 16
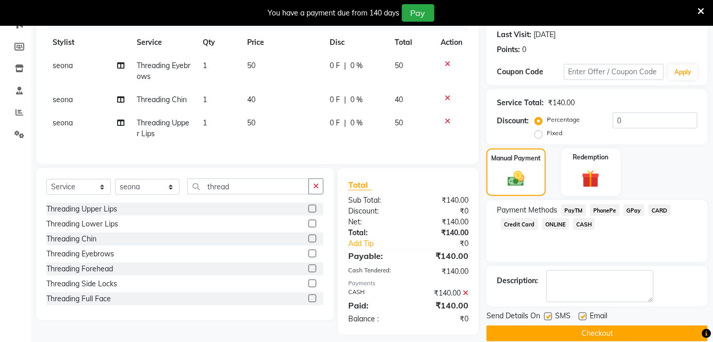
scroll to position [156, 0]
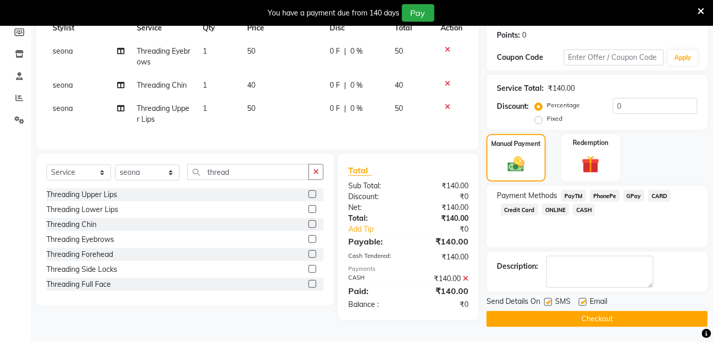
click at [549, 302] on label at bounding box center [549, 302] width 8 height 8
click at [549, 302] on input "checkbox" at bounding box center [548, 302] width 7 height 7
click at [587, 300] on div "Email" at bounding box center [597, 302] width 37 height 13
drag, startPoint x: 577, startPoint y: 318, endPoint x: 586, endPoint y: 300, distance: 19.9
click at [577, 317] on button "Checkout" at bounding box center [597, 319] width 221 height 16
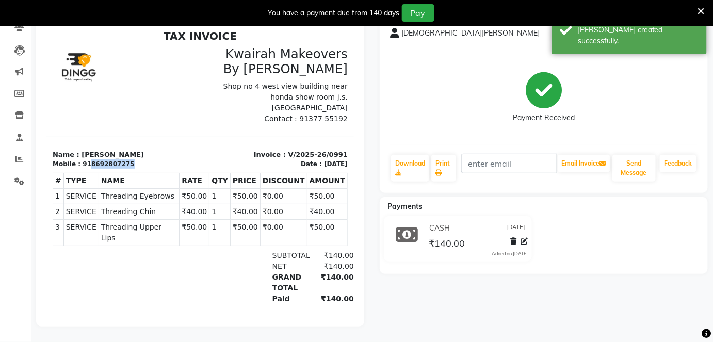
drag, startPoint x: 85, startPoint y: 155, endPoint x: 139, endPoint y: 155, distance: 54.2
click at [140, 159] on div "Mobile : 918692807275" at bounding box center [122, 163] width 141 height 9
copy div "8692807275"
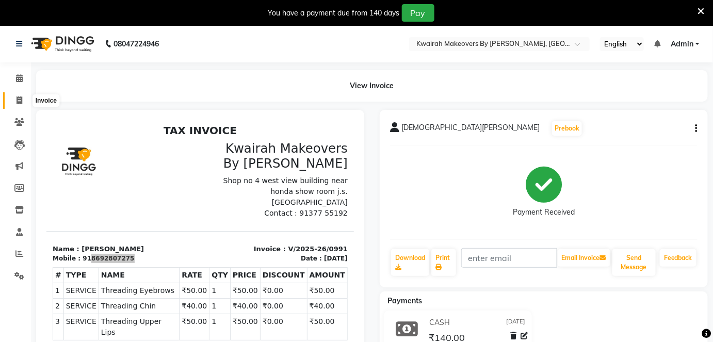
click at [21, 105] on span at bounding box center [19, 101] width 18 height 12
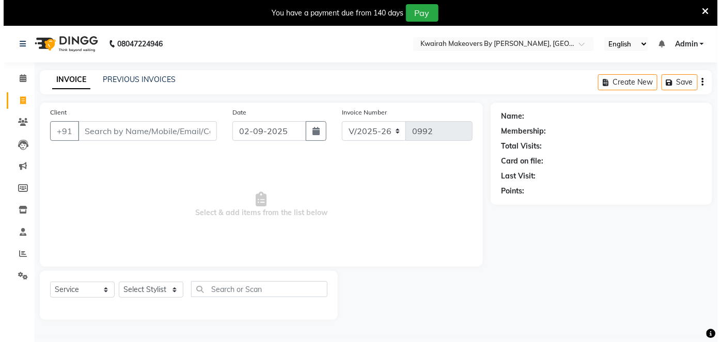
scroll to position [25, 0]
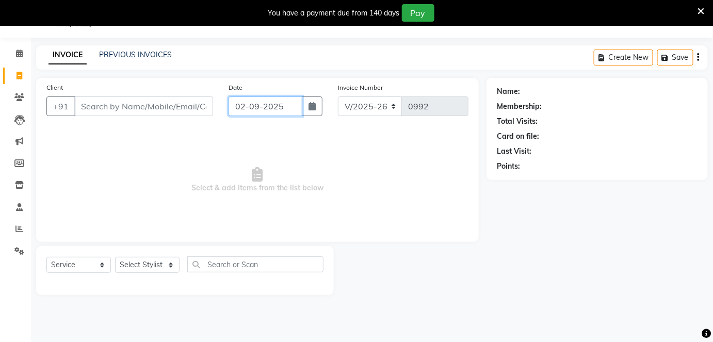
drag, startPoint x: 279, startPoint y: 103, endPoint x: 247, endPoint y: 106, distance: 31.6
click at [279, 103] on input "02-09-2025" at bounding box center [266, 107] width 74 height 20
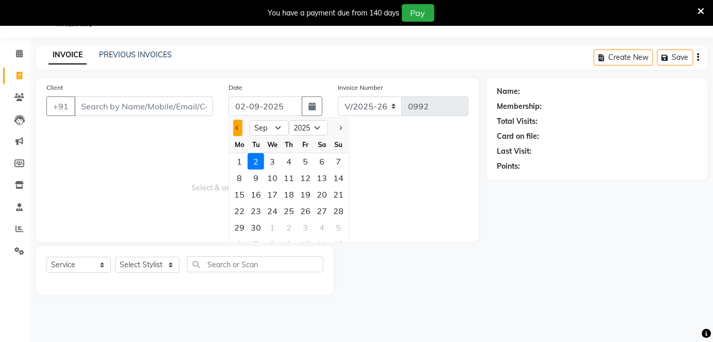
click at [238, 124] on button "Previous month" at bounding box center [237, 128] width 9 height 17
drag, startPoint x: 304, startPoint y: 223, endPoint x: 284, endPoint y: 208, distance: 25.0
click at [304, 224] on div "29" at bounding box center [305, 227] width 17 height 17
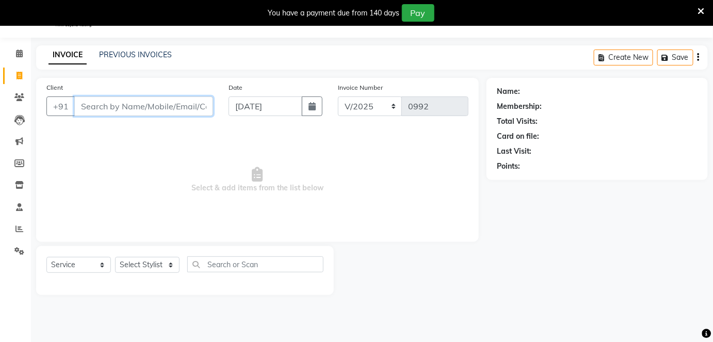
click at [183, 109] on input "Client" at bounding box center [143, 107] width 139 height 20
click at [187, 103] on span "Add Client" at bounding box center [186, 106] width 41 height 10
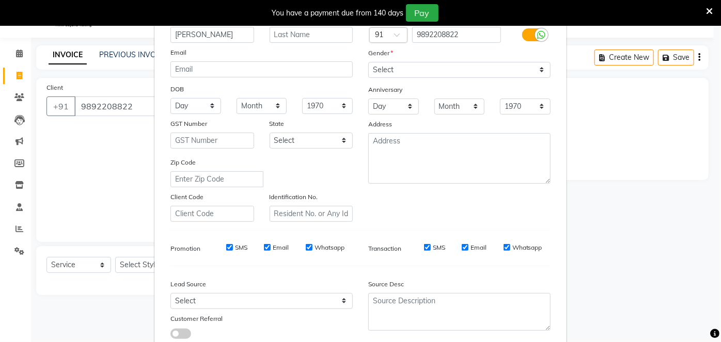
scroll to position [133, 0]
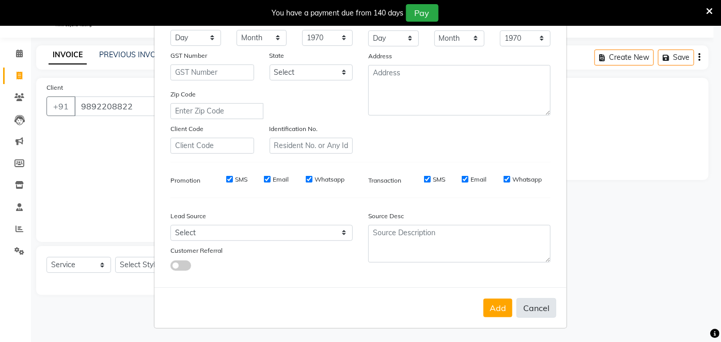
click at [530, 310] on button "Cancel" at bounding box center [536, 308] width 40 height 20
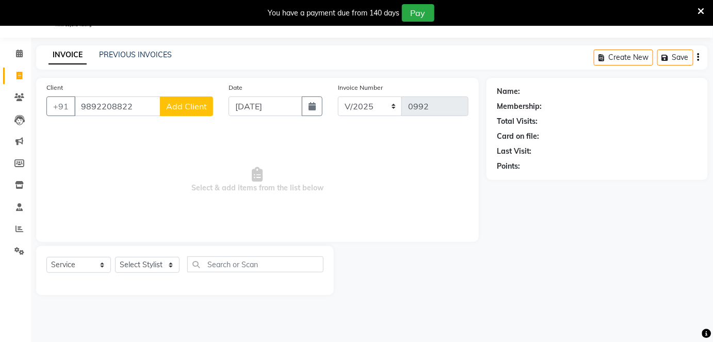
click at [165, 111] on button "Add Client" at bounding box center [186, 107] width 53 height 20
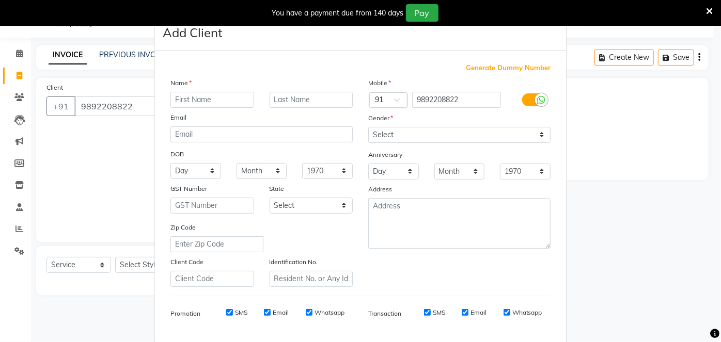
click at [154, 106] on div "Add Client Generate Dummy Number Name Email DOB Day 01 02 03 04 05 06 07 08 09 …" at bounding box center [360, 238] width 413 height 448
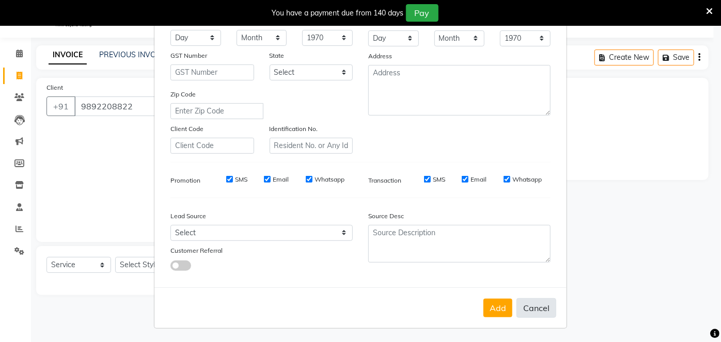
click at [530, 310] on button "Cancel" at bounding box center [536, 308] width 40 height 20
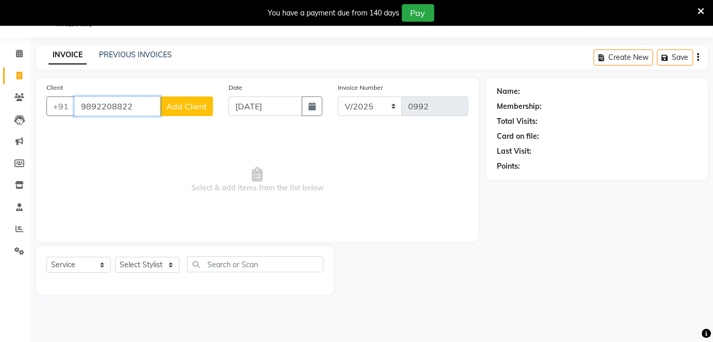
click at [142, 99] on input "9892208822" at bounding box center [117, 107] width 86 height 20
click at [157, 125] on span "989220882" at bounding box center [180, 130] width 46 height 10
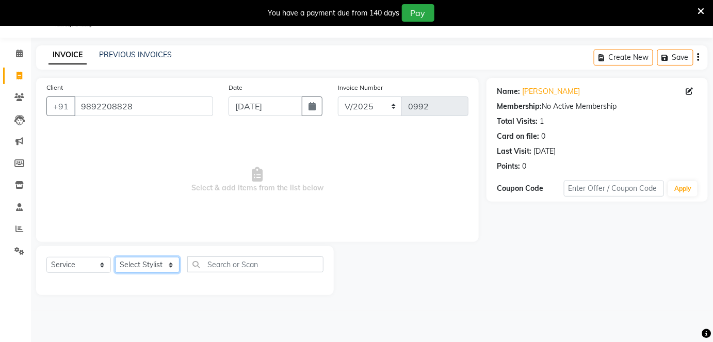
click at [135, 266] on select "Select Stylist Amruta Anjali Fatima Ketki Somani Rakhi Chaurasia seona Shrushti" at bounding box center [147, 265] width 65 height 16
click at [115, 257] on select "Select Stylist Amruta Anjali Fatima Ketki Somani Rakhi Chaurasia seona Shrushti" at bounding box center [147, 265] width 65 height 16
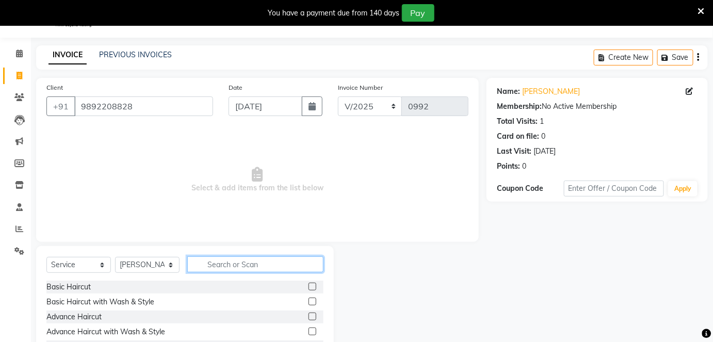
click at [232, 257] on input "text" at bounding box center [255, 265] width 136 height 16
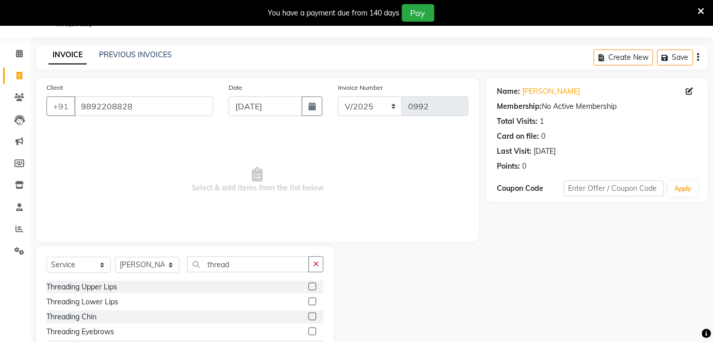
click at [309, 284] on label at bounding box center [313, 287] width 8 height 8
click at [309, 284] on input "checkbox" at bounding box center [312, 287] width 7 height 7
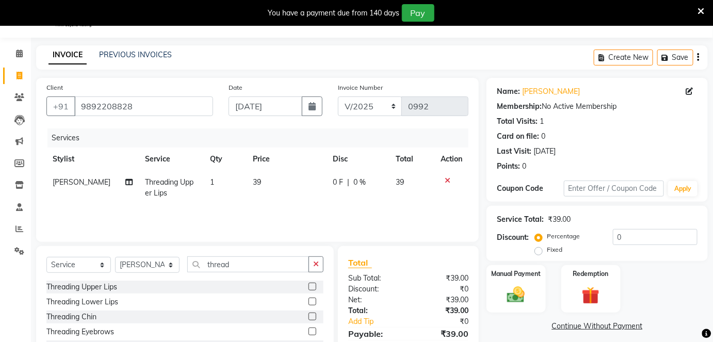
click at [309, 330] on label at bounding box center [313, 332] width 8 height 8
click at [309, 330] on input "checkbox" at bounding box center [312, 332] width 7 height 7
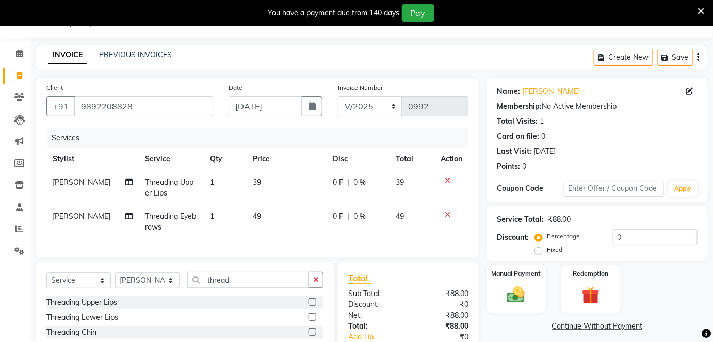
click at [261, 207] on td "49" at bounding box center [286, 222] width 79 height 34
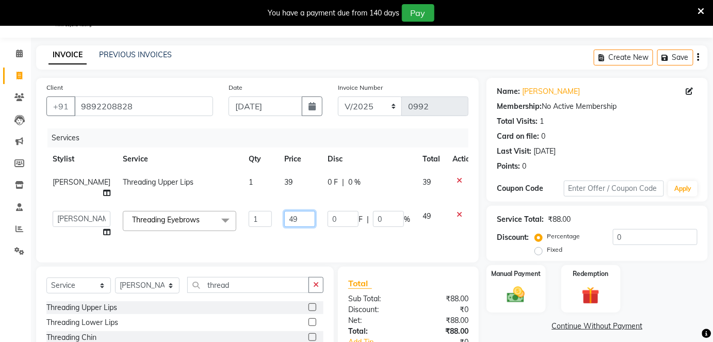
click at [284, 214] on input "49" at bounding box center [299, 219] width 31 height 16
drag, startPoint x: 288, startPoint y: 213, endPoint x: 252, endPoint y: 212, distance: 35.1
click at [252, 212] on tr "Amruta Anjali Fatima Ketki Somani Rakhi Chaurasia seona Shrushti Threading Eyeb…" at bounding box center [263, 224] width 434 height 39
click at [278, 176] on td "39" at bounding box center [299, 188] width 43 height 34
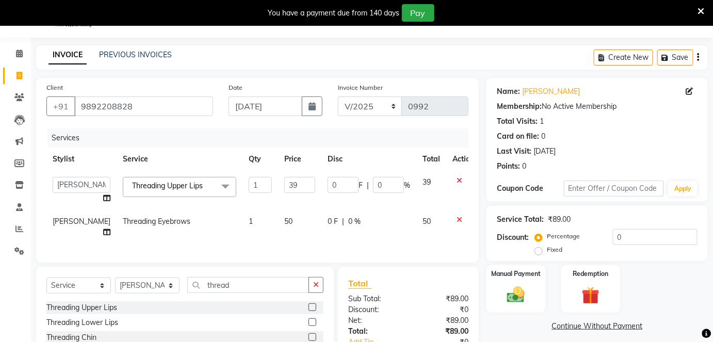
click at [278, 175] on td "39" at bounding box center [299, 190] width 43 height 39
drag, startPoint x: 274, startPoint y: 177, endPoint x: 254, endPoint y: 181, distance: 20.0
click at [254, 181] on tr "Amruta Anjali Fatima Ketki Somani Rakhi Chaurasia seona Shrushti Threading Uppe…" at bounding box center [263, 190] width 434 height 39
click at [281, 195] on td "40" at bounding box center [299, 190] width 43 height 39
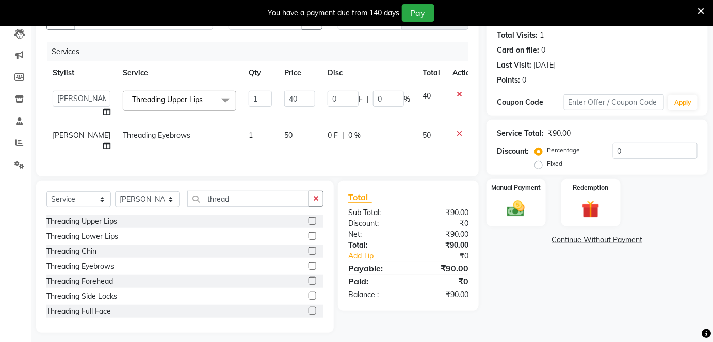
scroll to position [113, 0]
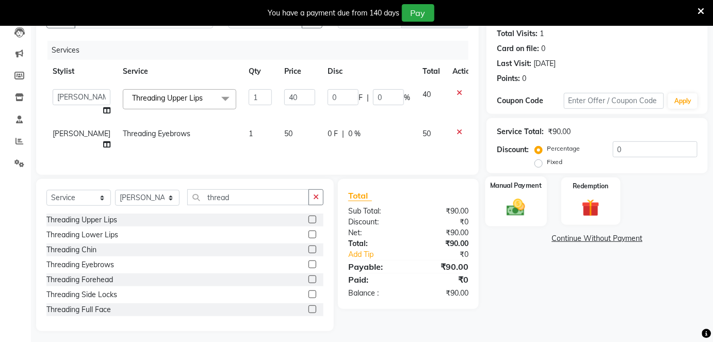
click at [508, 217] on div "Manual Payment" at bounding box center [516, 202] width 61 height 50
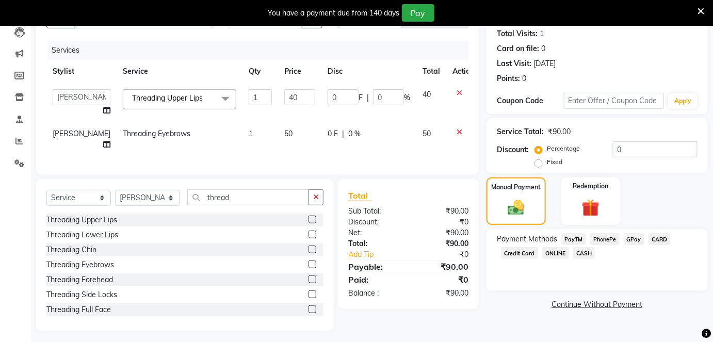
click at [593, 253] on span "CASH" at bounding box center [584, 253] width 22 height 12
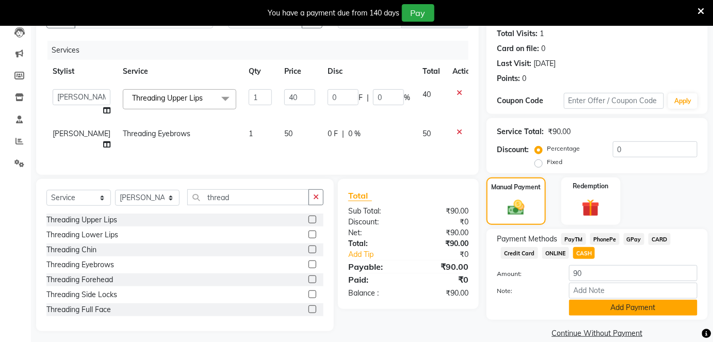
click at [606, 311] on button "Add Payment" at bounding box center [633, 308] width 129 height 16
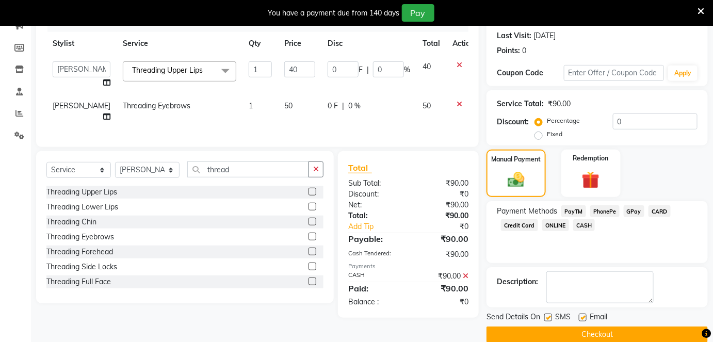
scroll to position [155, 0]
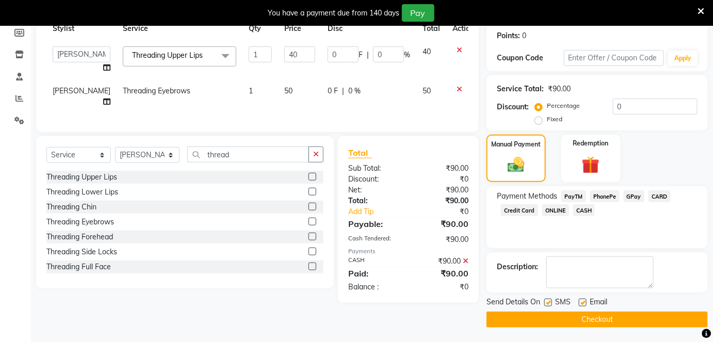
drag, startPoint x: 582, startPoint y: 301, endPoint x: 564, endPoint y: 302, distance: 17.6
click at [580, 302] on label at bounding box center [583, 303] width 8 height 8
click at [580, 302] on input "checkbox" at bounding box center [582, 303] width 7 height 7
click at [550, 302] on label at bounding box center [549, 303] width 8 height 8
click at [550, 302] on input "checkbox" at bounding box center [548, 303] width 7 height 7
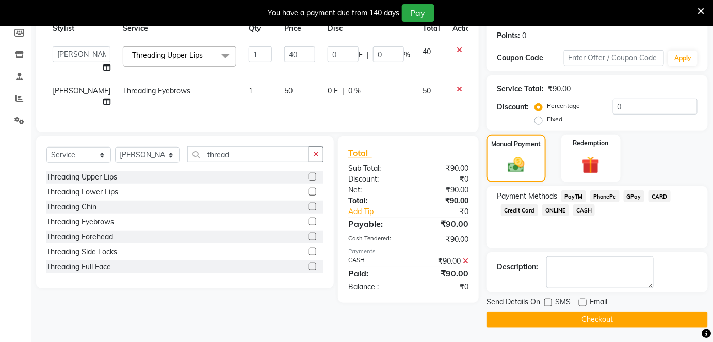
click at [552, 314] on button "Checkout" at bounding box center [597, 320] width 221 height 16
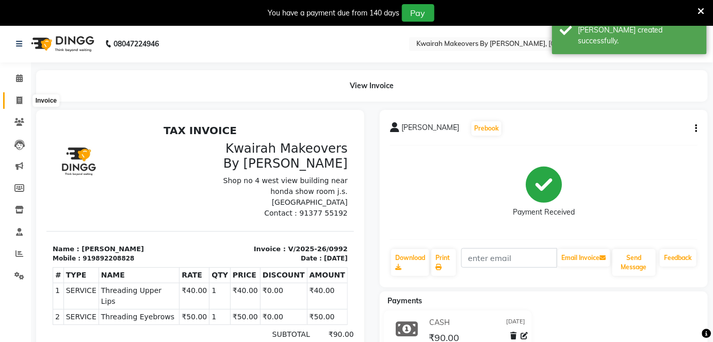
click at [23, 98] on span at bounding box center [19, 101] width 18 height 12
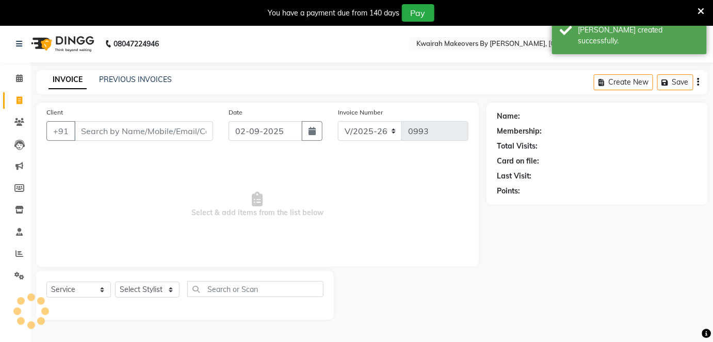
scroll to position [25, 0]
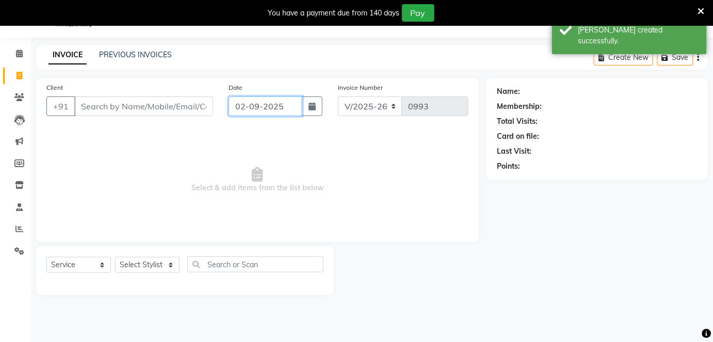
click at [275, 108] on input "02-09-2025" at bounding box center [266, 107] width 74 height 20
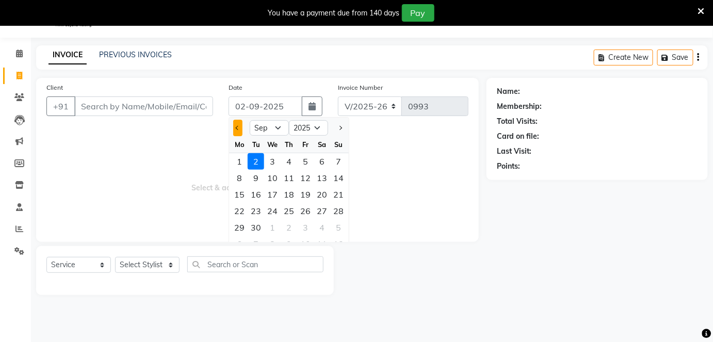
click at [240, 126] on button "Previous month" at bounding box center [237, 128] width 9 height 17
click at [307, 228] on div "29" at bounding box center [305, 227] width 17 height 17
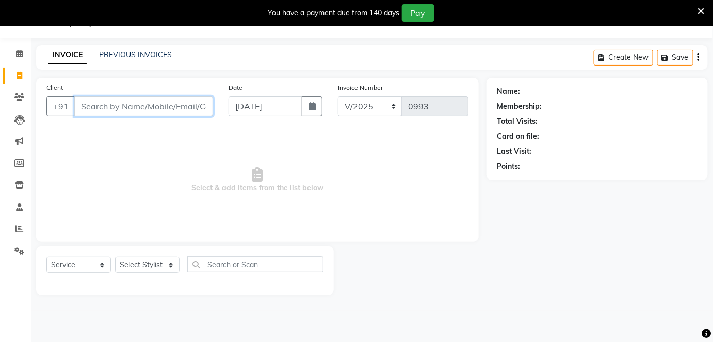
click at [115, 106] on input "Client" at bounding box center [143, 107] width 139 height 20
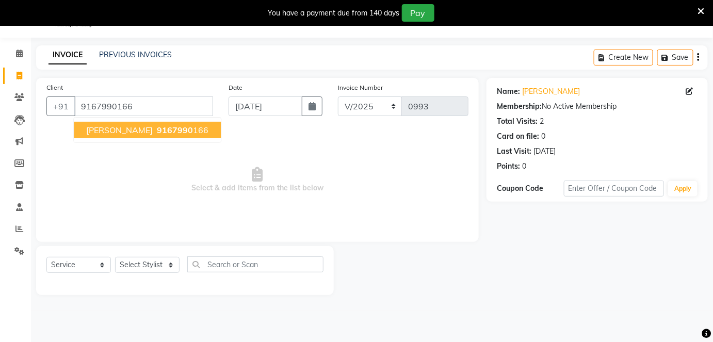
click at [117, 132] on button "Pratima 9167990 166" at bounding box center [147, 130] width 147 height 17
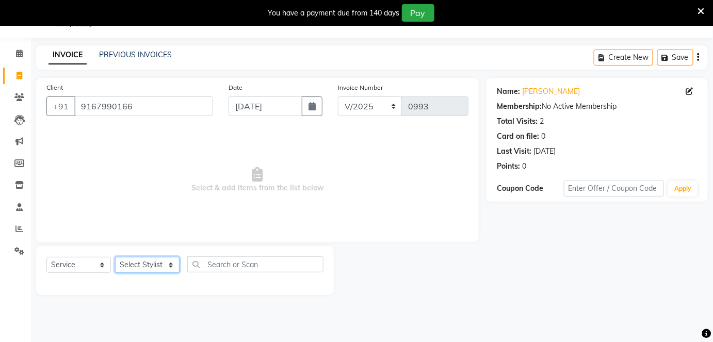
click at [143, 265] on select "Select Stylist Amruta Anjali Fatima Ketki Somani Rakhi Chaurasia seona Shrushti" at bounding box center [147, 265] width 65 height 16
click at [115, 257] on select "Select Stylist Amruta Anjali Fatima Ketki Somani Rakhi Chaurasia seona Shrushti" at bounding box center [147, 265] width 65 height 16
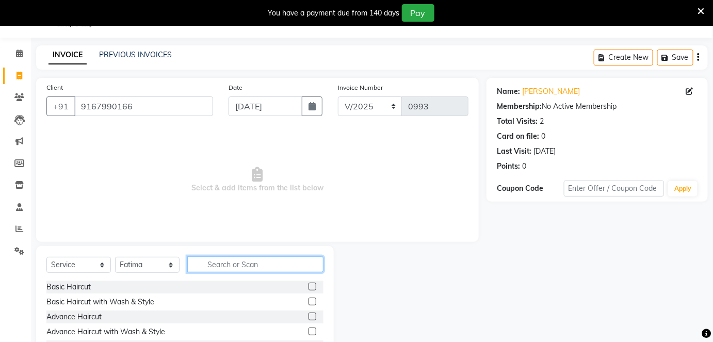
click at [224, 263] on input "text" at bounding box center [255, 265] width 136 height 16
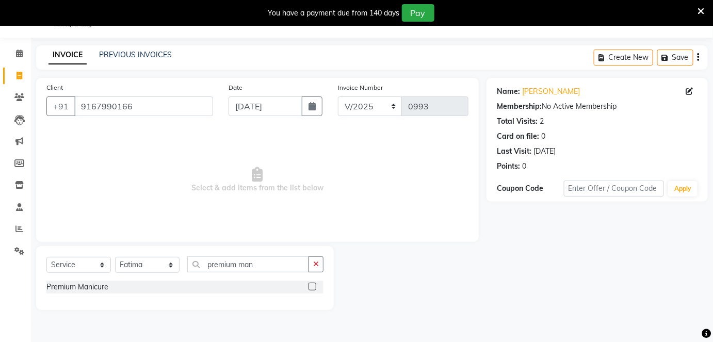
click at [309, 284] on label at bounding box center [313, 287] width 8 height 8
click at [309, 284] on input "checkbox" at bounding box center [312, 287] width 7 height 7
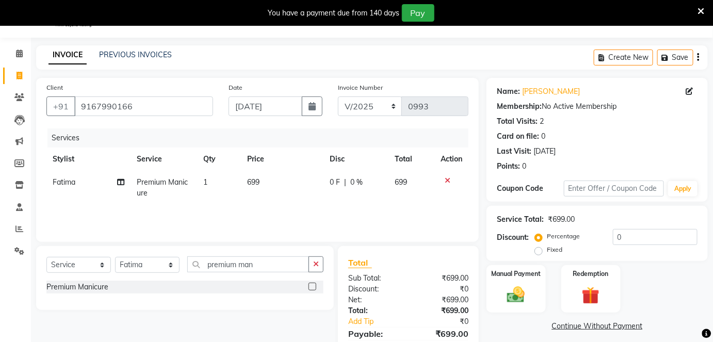
click at [275, 179] on td "699" at bounding box center [282, 188] width 83 height 34
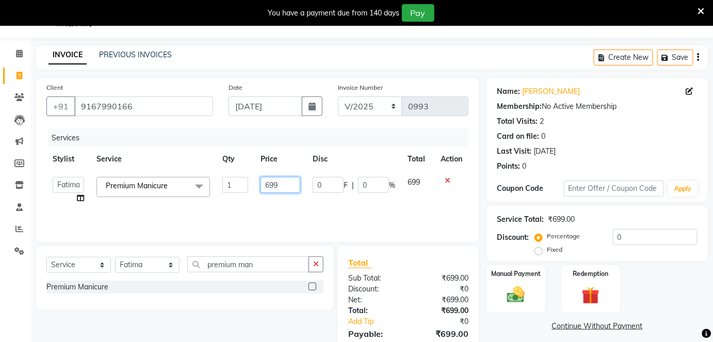
click at [275, 179] on input "699" at bounding box center [281, 185] width 40 height 16
click at [295, 205] on div "Services Stylist Service Qty Price Disc Total Action Amruta Anjali Fatima Ketki…" at bounding box center [257, 180] width 422 height 103
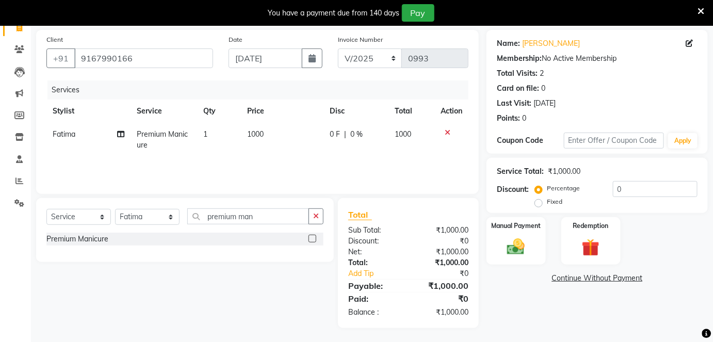
scroll to position [73, 0]
click at [515, 244] on img at bounding box center [516, 246] width 30 height 21
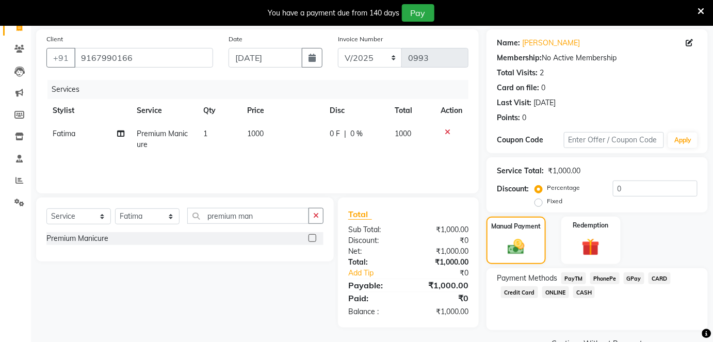
click at [582, 289] on span "CASH" at bounding box center [584, 292] width 22 height 12
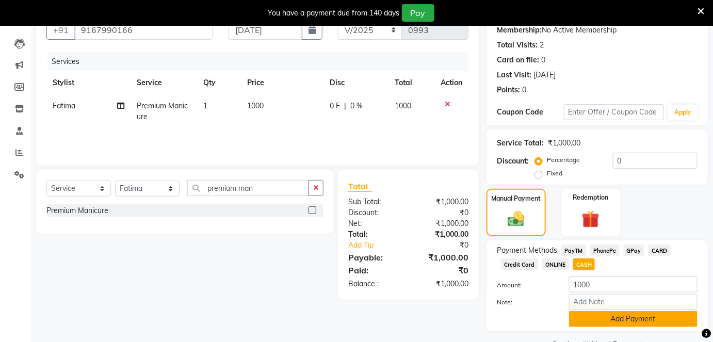
scroll to position [126, 0]
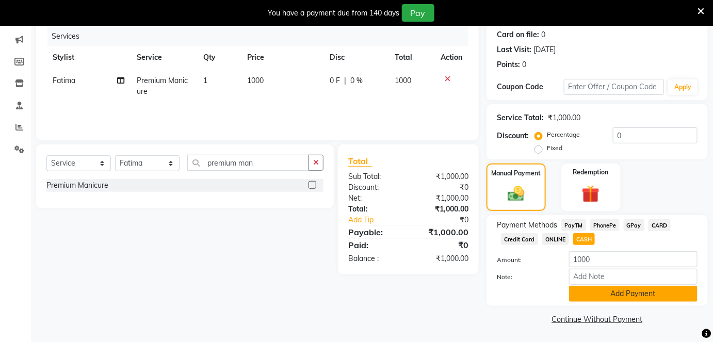
click at [607, 292] on button "Add Payment" at bounding box center [633, 294] width 129 height 16
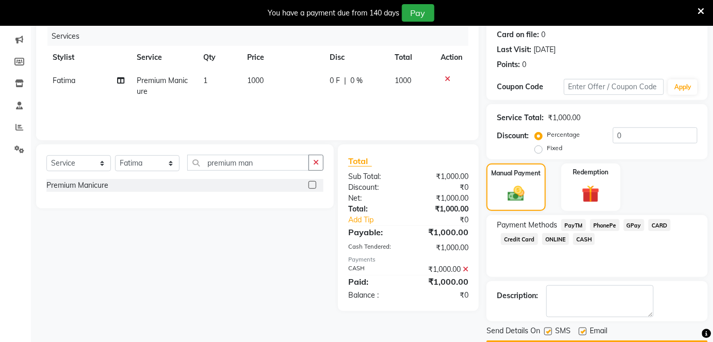
click at [549, 329] on label at bounding box center [549, 332] width 8 height 8
click at [549, 329] on input "checkbox" at bounding box center [548, 332] width 7 height 7
click at [581, 328] on label at bounding box center [583, 332] width 8 height 8
click at [581, 329] on input "checkbox" at bounding box center [582, 332] width 7 height 7
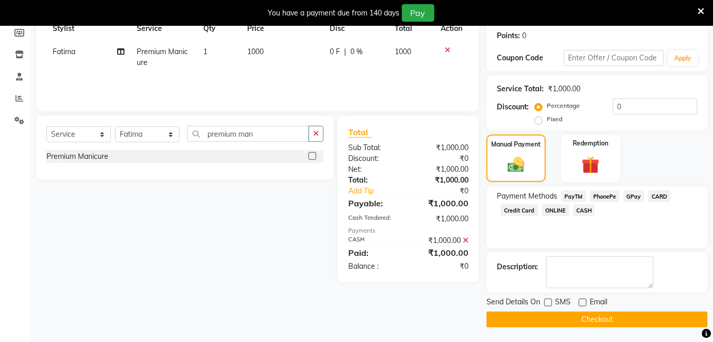
click at [578, 315] on button "Checkout" at bounding box center [597, 320] width 221 height 16
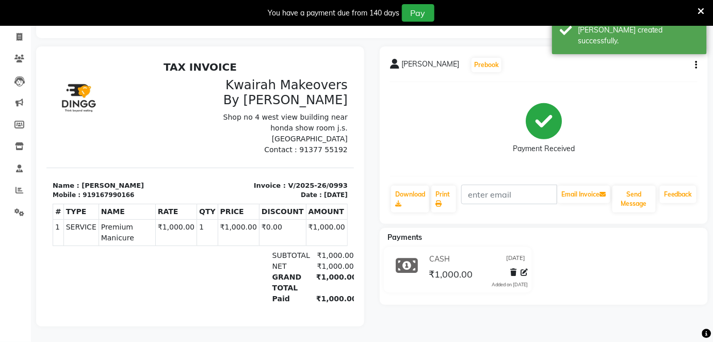
click at [85, 190] on div "919167990166" at bounding box center [108, 194] width 52 height 9
click at [143, 180] on p "Name : Pratima" at bounding box center [122, 185] width 141 height 10
drag, startPoint x: 85, startPoint y: 185, endPoint x: 138, endPoint y: 187, distance: 53.7
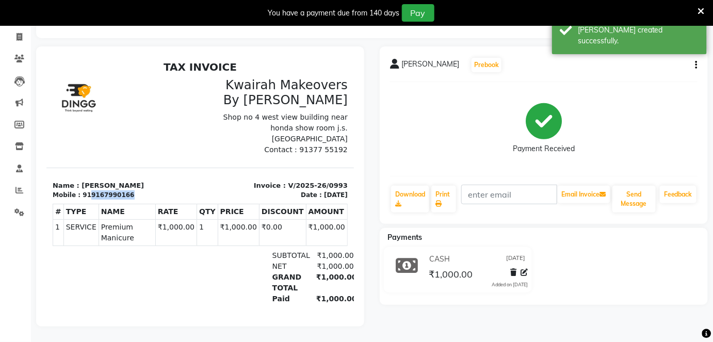
click at [138, 190] on div "Mobile : 919167990166" at bounding box center [122, 194] width 141 height 9
copy div "9167990166"
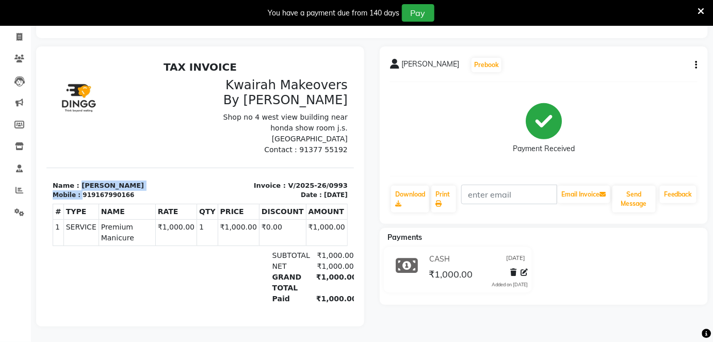
drag, startPoint x: 78, startPoint y: 173, endPoint x: 115, endPoint y: 179, distance: 37.5
click at [115, 180] on div "Name : Pratima Mobile : 919167990166" at bounding box center [123, 190] width 154 height 20
click at [112, 180] on p "Name : Pratima" at bounding box center [122, 185] width 141 height 10
drag, startPoint x: 77, startPoint y: 173, endPoint x: 122, endPoint y: 173, distance: 44.9
click at [122, 180] on p "Name : Pratima" at bounding box center [122, 185] width 141 height 10
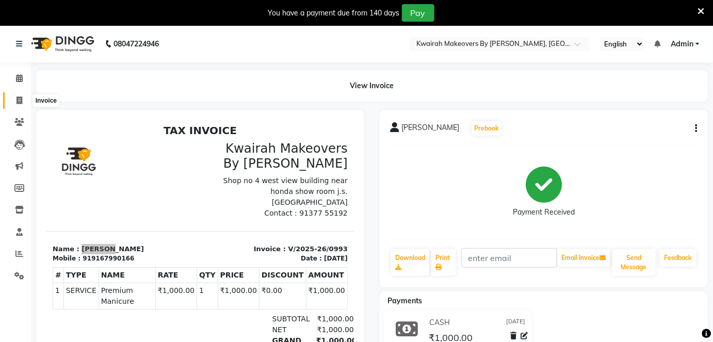
click at [19, 98] on icon at bounding box center [20, 101] width 6 height 8
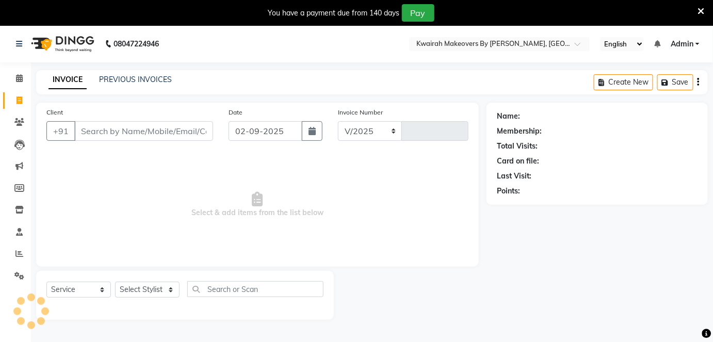
scroll to position [25, 0]
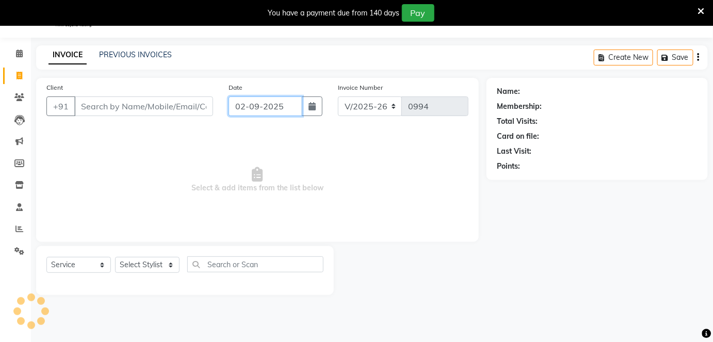
click at [267, 113] on input "02-09-2025" at bounding box center [266, 107] width 74 height 20
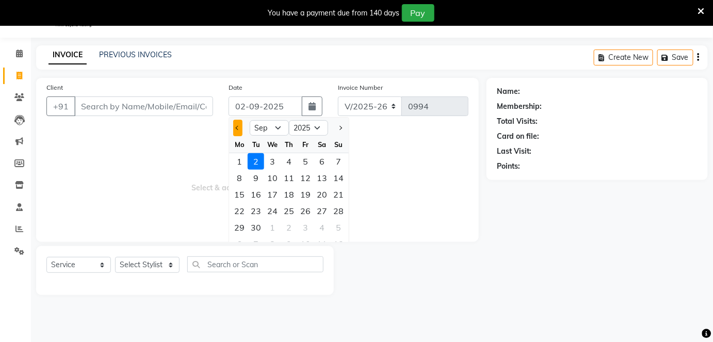
click at [241, 124] on button "Previous month" at bounding box center [237, 128] width 9 height 17
click at [302, 225] on div "29" at bounding box center [305, 227] width 17 height 17
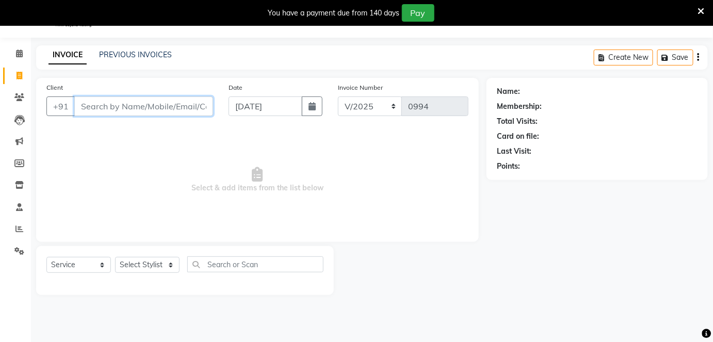
click at [174, 104] on input "Client" at bounding box center [143, 107] width 139 height 20
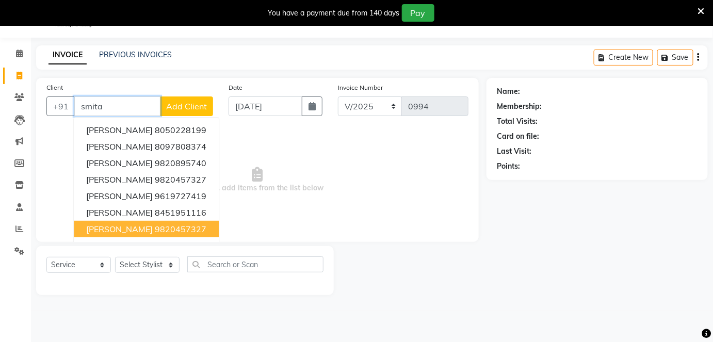
click at [128, 227] on span "Smita Parmar" at bounding box center [119, 229] width 67 height 10
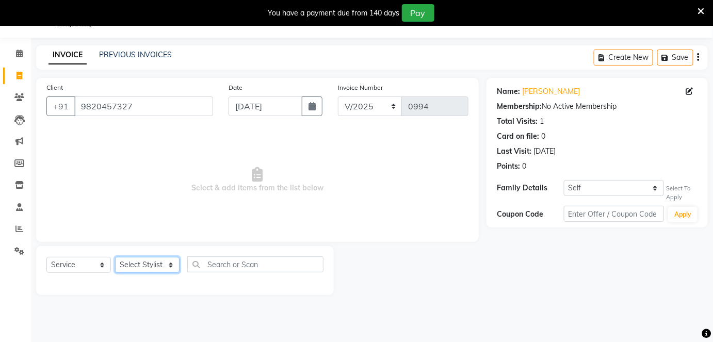
click at [150, 261] on select "Select Stylist Amruta Anjali Fatima Ketki Somani Rakhi Chaurasia seona Shrushti" at bounding box center [147, 265] width 65 height 16
drag, startPoint x: 139, startPoint y: 105, endPoint x: 26, endPoint y: 103, distance: 113.1
click at [26, 103] on app-home "08047224946 Select Location × Kwairah Makeovers By Ketki, Dahisar West English …" at bounding box center [356, 156] width 713 height 310
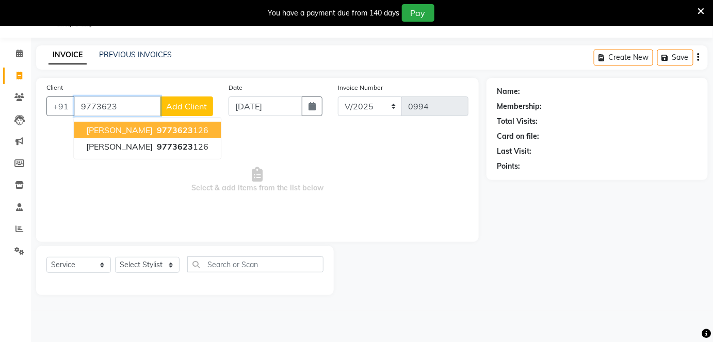
click at [126, 131] on span "Kinjal Shah" at bounding box center [119, 130] width 67 height 10
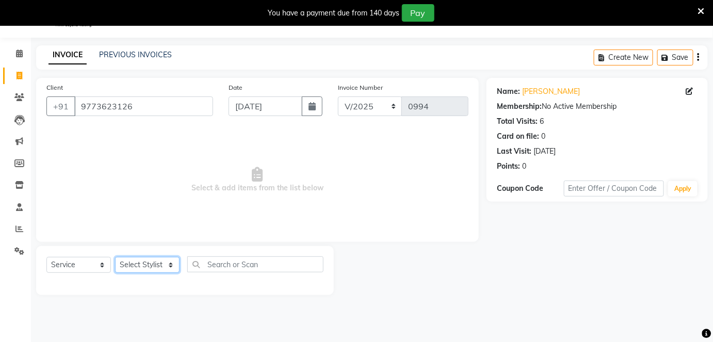
click at [144, 269] on select "Select Stylist Amruta Anjali Fatima Ketki Somani Rakhi Chaurasia seona Shrushti" at bounding box center [147, 265] width 65 height 16
click at [115, 257] on select "Select Stylist Amruta Anjali Fatima Ketki Somani Rakhi Chaurasia seona Shrushti" at bounding box center [147, 265] width 65 height 16
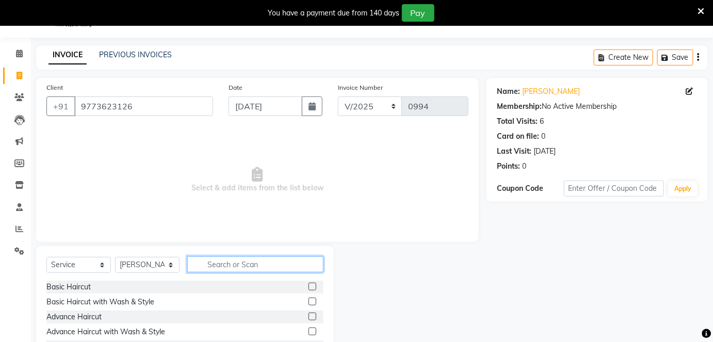
click at [206, 261] on input "text" at bounding box center [255, 265] width 136 height 16
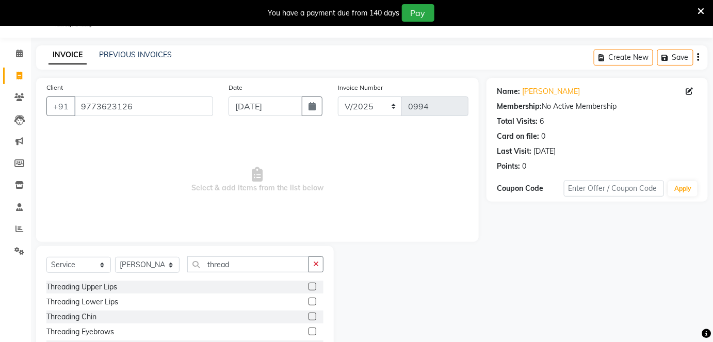
click at [309, 332] on label at bounding box center [313, 332] width 8 height 8
click at [309, 332] on input "checkbox" at bounding box center [312, 332] width 7 height 7
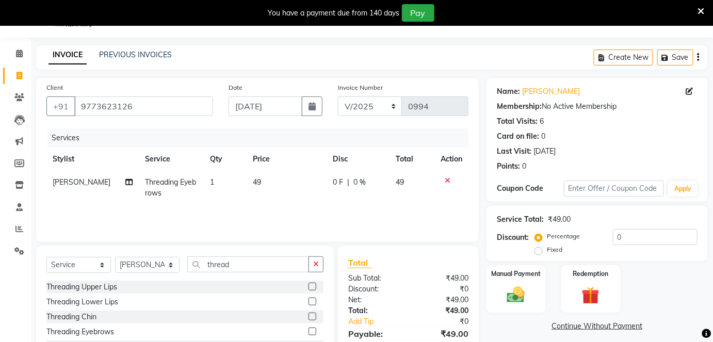
click at [309, 283] on label at bounding box center [313, 287] width 8 height 8
click at [309, 284] on input "checkbox" at bounding box center [312, 287] width 7 height 7
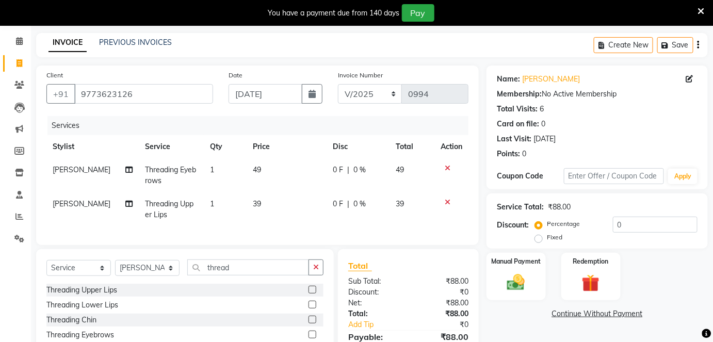
scroll to position [72, 0]
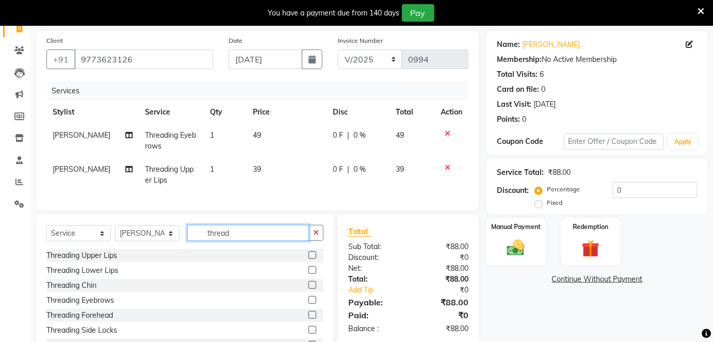
drag, startPoint x: 236, startPoint y: 238, endPoint x: 190, endPoint y: 243, distance: 46.6
click at [190, 241] on input "thread" at bounding box center [248, 233] width 122 height 16
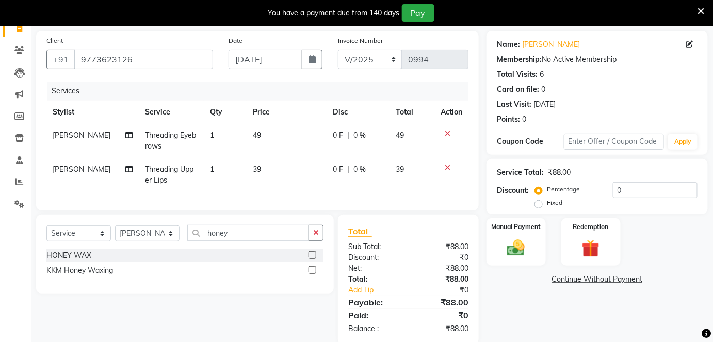
click at [314, 259] on label at bounding box center [313, 255] width 8 height 8
click at [314, 259] on input "checkbox" at bounding box center [312, 255] width 7 height 7
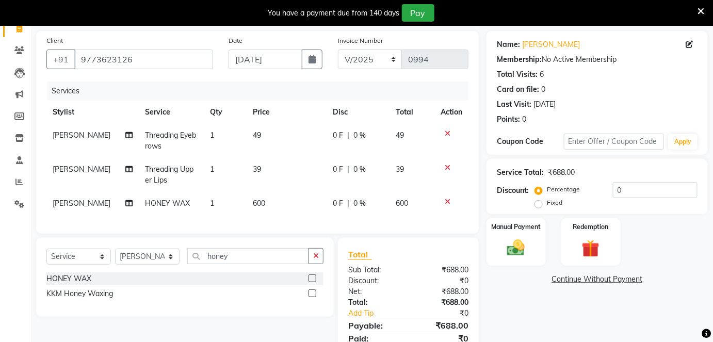
click at [270, 205] on td "600" at bounding box center [286, 203] width 79 height 23
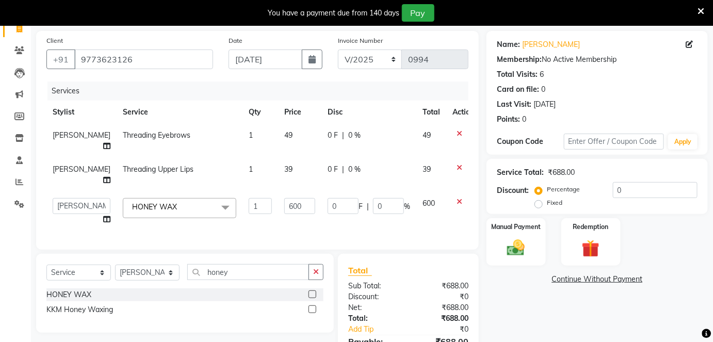
click at [278, 192] on td "39" at bounding box center [299, 175] width 43 height 34
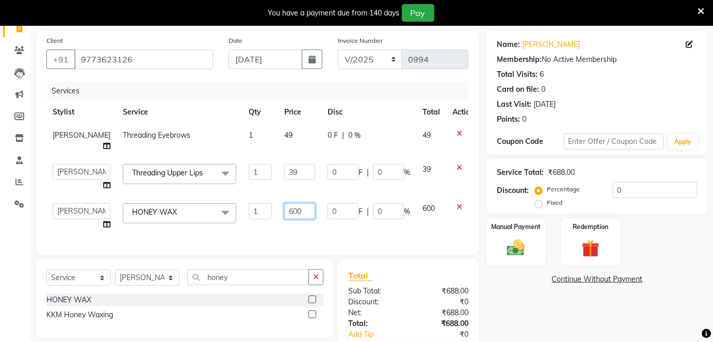
click at [284, 218] on input "600" at bounding box center [299, 211] width 31 height 16
drag, startPoint x: 282, startPoint y: 217, endPoint x: 234, endPoint y: 216, distance: 48.0
click at [234, 216] on tr "Amruta Anjali Fatima Ketki Somani Rakhi Chaurasia seona Shrushti HONEY WAX x Ba…" at bounding box center [263, 216] width 434 height 39
click at [286, 180] on input "39" at bounding box center [299, 172] width 31 height 16
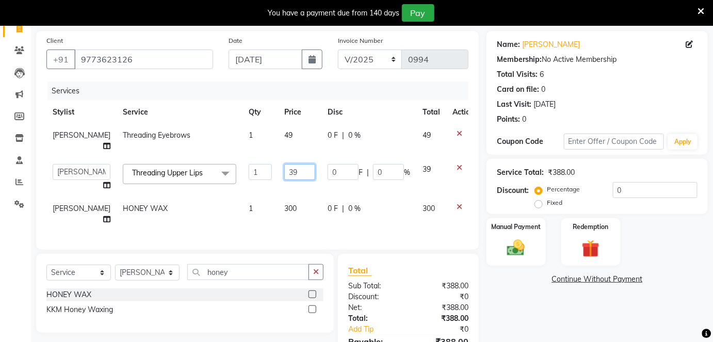
drag, startPoint x: 286, startPoint y: 180, endPoint x: 247, endPoint y: 183, distance: 39.4
click at [247, 183] on tr "Amruta Anjali Fatima Ketki Somani Rakhi Chaurasia seona Shrushti Threading Uppe…" at bounding box center [263, 177] width 434 height 39
click at [278, 138] on td "49" at bounding box center [299, 141] width 43 height 34
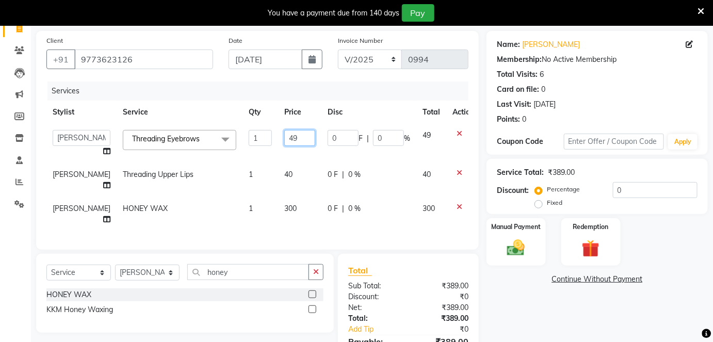
drag, startPoint x: 277, startPoint y: 138, endPoint x: 255, endPoint y: 139, distance: 22.2
click at [255, 139] on tr "Amruta Anjali Fatima Ketki Somani Rakhi Chaurasia seona Shrushti Threading Eyeb…" at bounding box center [263, 143] width 434 height 39
click at [284, 135] on input "49" at bounding box center [299, 138] width 31 height 16
drag, startPoint x: 281, startPoint y: 135, endPoint x: 272, endPoint y: 136, distance: 8.8
click at [284, 136] on input "49" at bounding box center [299, 138] width 31 height 16
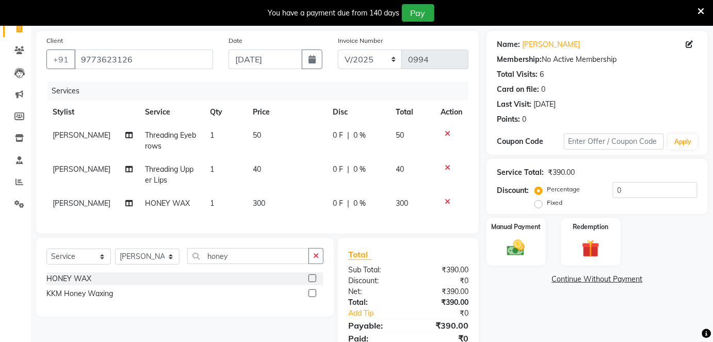
click at [286, 158] on tbody "Rakhi Chaurasia Threading Eyebrows 1 50 0 F | 0 % 50 Rakhi Chaurasia Threading …" at bounding box center [257, 169] width 422 height 91
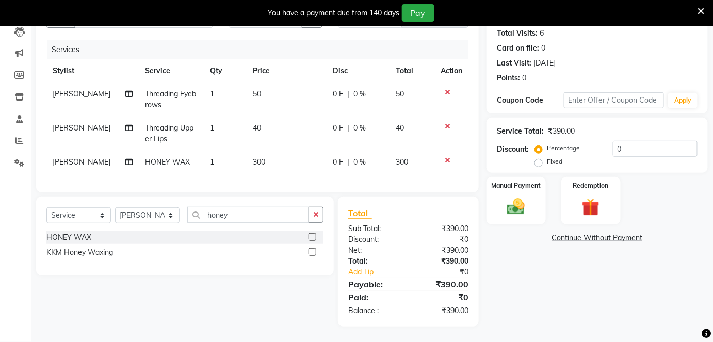
scroll to position [120, 0]
click at [493, 180] on label "Manual Payment" at bounding box center [516, 185] width 52 height 10
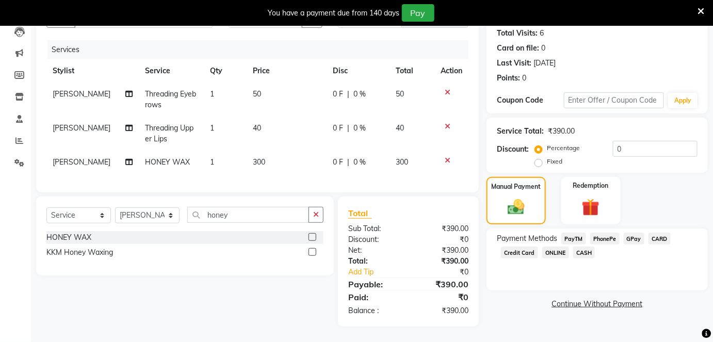
click at [629, 233] on span "GPay" at bounding box center [634, 239] width 21 height 12
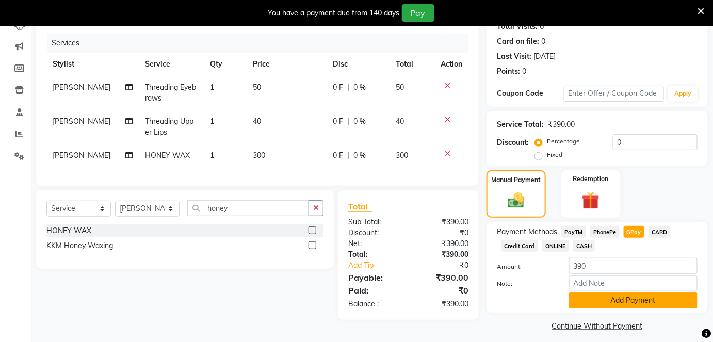
click at [616, 301] on button "Add Payment" at bounding box center [633, 301] width 129 height 16
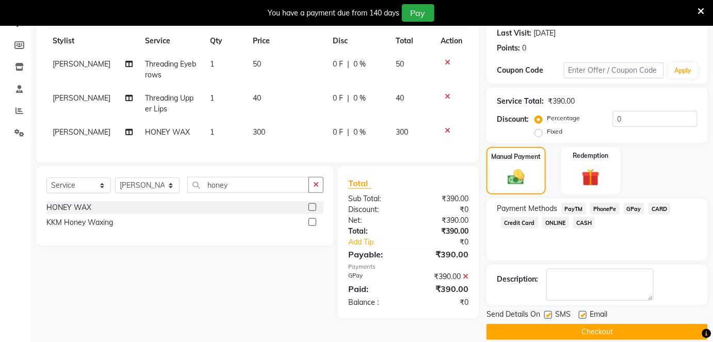
scroll to position [155, 0]
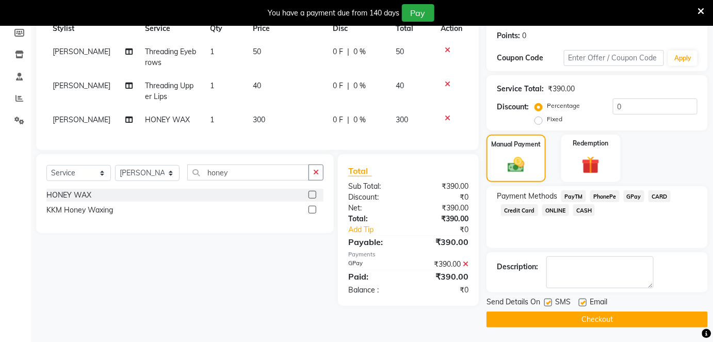
click at [585, 299] on label at bounding box center [583, 303] width 8 height 8
click at [585, 300] on input "checkbox" at bounding box center [582, 303] width 7 height 7
click at [548, 299] on label at bounding box center [549, 303] width 8 height 8
click at [548, 300] on input "checkbox" at bounding box center [548, 303] width 7 height 7
click at [549, 316] on button "Checkout" at bounding box center [597, 320] width 221 height 16
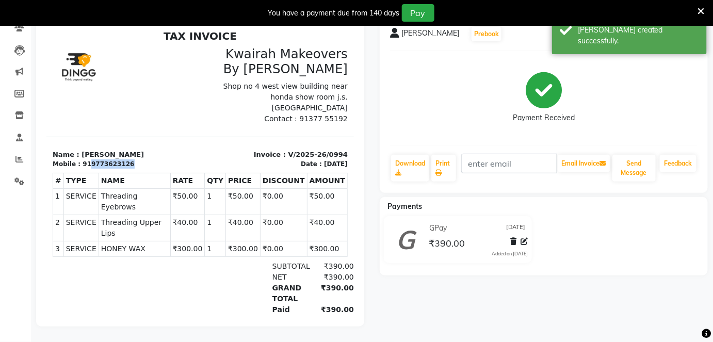
drag, startPoint x: 83, startPoint y: 152, endPoint x: 122, endPoint y: 153, distance: 38.7
click at [122, 159] on div "Mobile : 919773623126" at bounding box center [122, 163] width 141 height 9
copy div "9773623126"
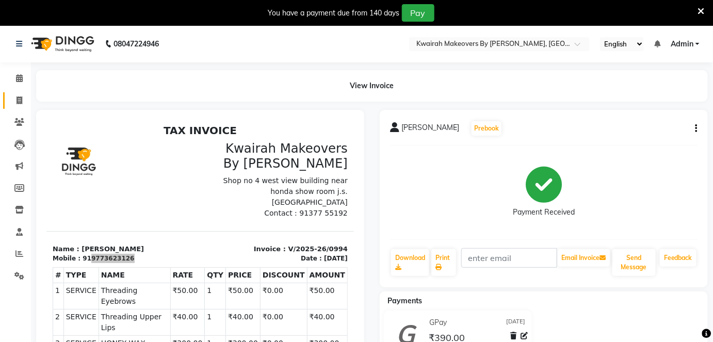
click at [24, 106] on link "Invoice" at bounding box center [15, 100] width 25 height 17
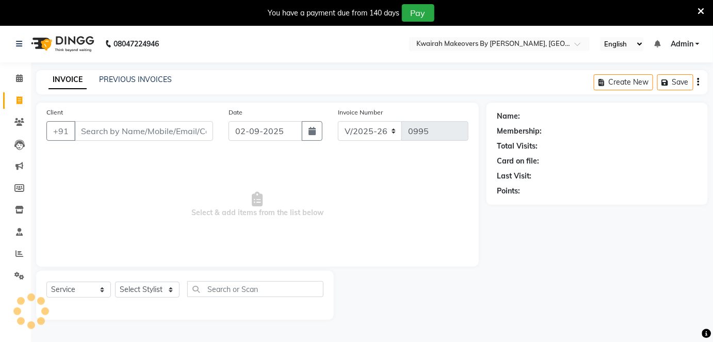
scroll to position [25, 0]
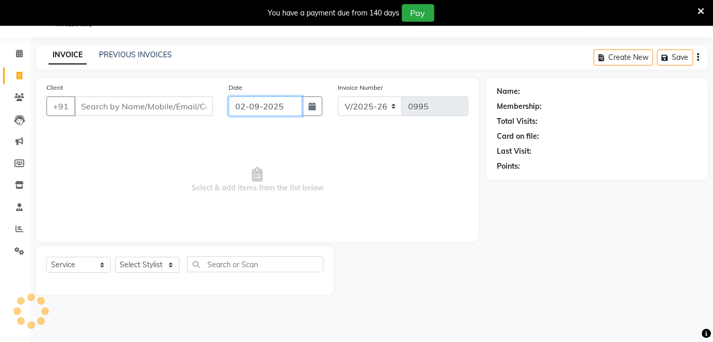
click at [273, 105] on input "02-09-2025" at bounding box center [266, 107] width 74 height 20
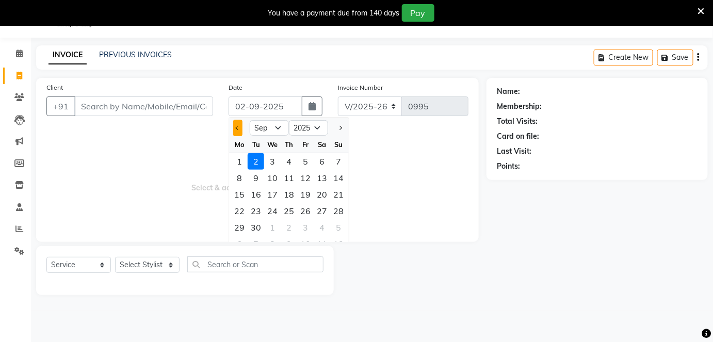
click at [236, 126] on span "Previous month" at bounding box center [238, 128] width 4 height 4
click at [299, 231] on div "29" at bounding box center [305, 227] width 17 height 17
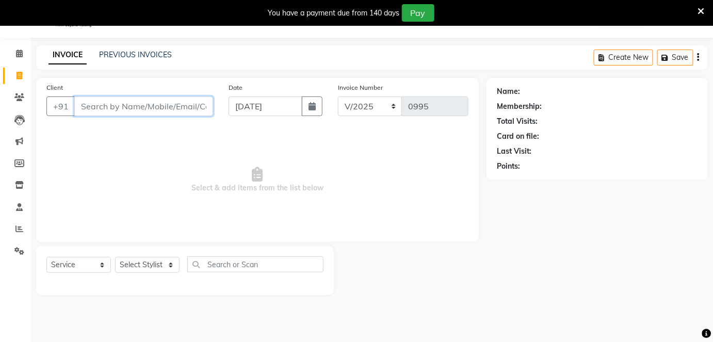
click at [202, 97] on input "Client" at bounding box center [143, 107] width 139 height 20
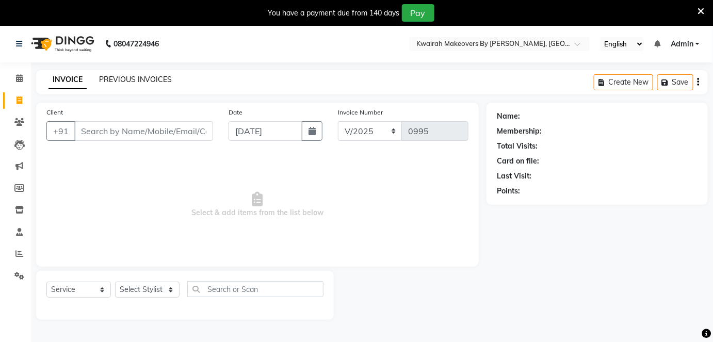
click at [161, 76] on link "PREVIOUS INVOICES" at bounding box center [135, 79] width 73 height 9
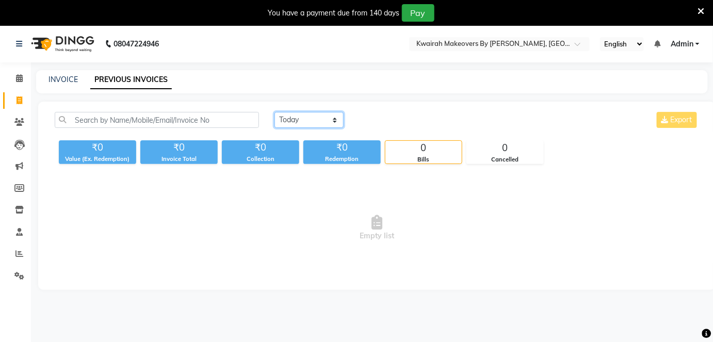
click at [299, 122] on select "[DATE] [DATE] Custom Range" at bounding box center [309, 120] width 69 height 16
click at [275, 112] on select "[DATE] [DATE] Custom Range" at bounding box center [309, 120] width 69 height 16
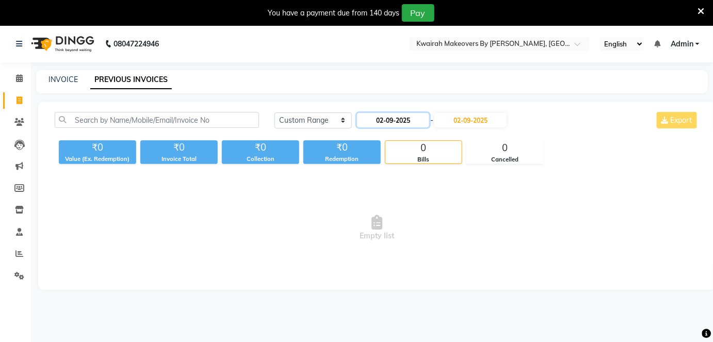
click at [386, 115] on input "02-09-2025" at bounding box center [393, 120] width 72 height 14
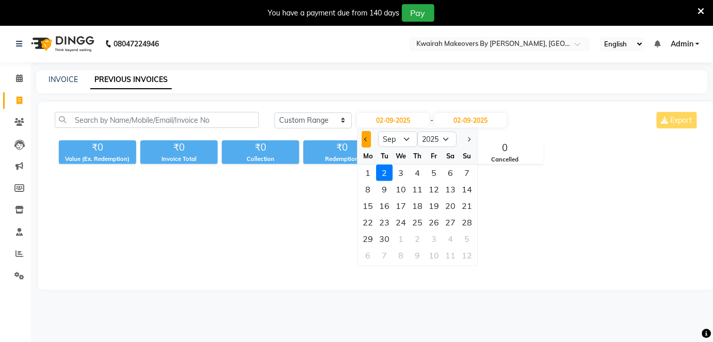
click at [366, 137] on span "Previous month" at bounding box center [366, 139] width 4 height 4
click at [430, 202] on div "15" at bounding box center [434, 206] width 17 height 17
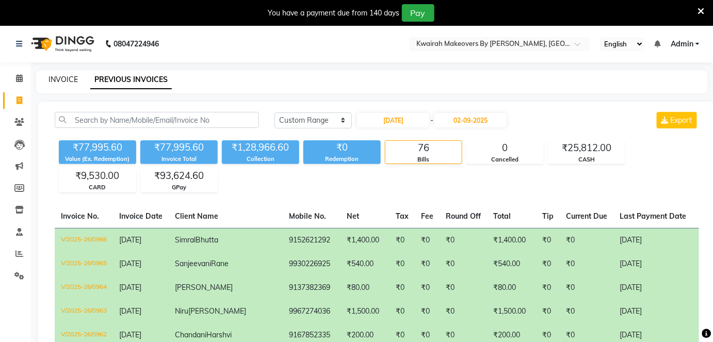
click at [75, 80] on link "INVOICE" at bounding box center [63, 79] width 29 height 9
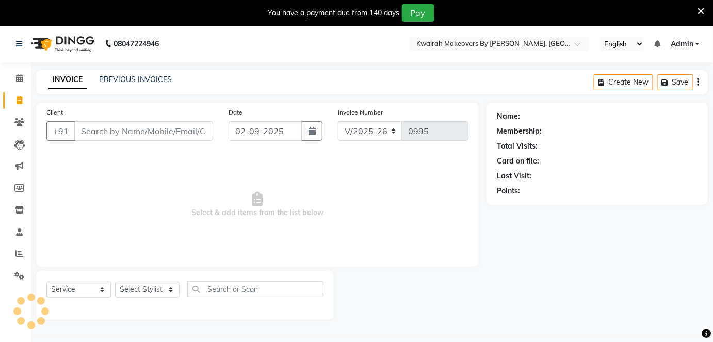
scroll to position [25, 0]
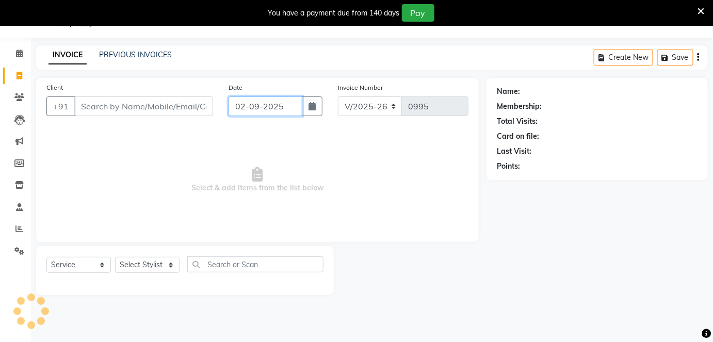
click at [253, 99] on input "02-09-2025" at bounding box center [266, 107] width 74 height 20
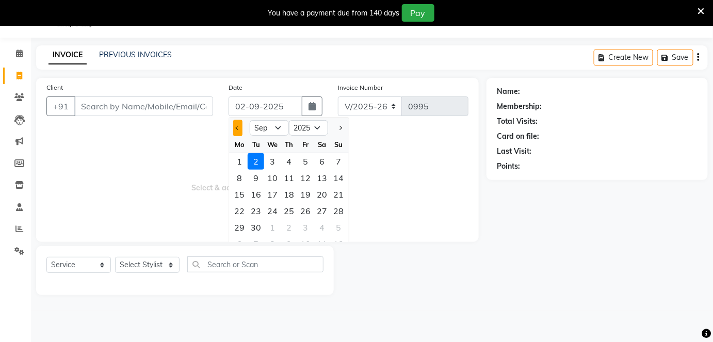
click at [240, 123] on button "Previous month" at bounding box center [237, 128] width 9 height 17
click at [321, 227] on div "30" at bounding box center [322, 227] width 17 height 17
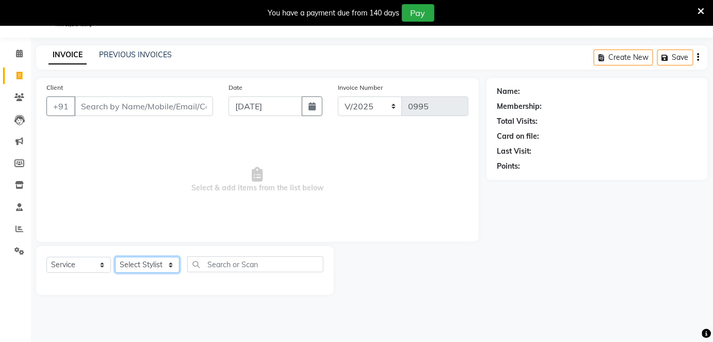
click at [167, 267] on select "Select Stylist Amruta Anjali Fatima Ketki Somani Rakhi Chaurasia seona Shrushti" at bounding box center [147, 265] width 65 height 16
click at [157, 101] on input "Client" at bounding box center [143, 107] width 139 height 20
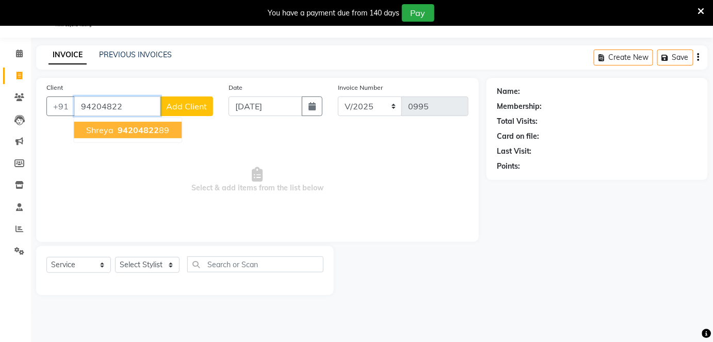
click at [170, 130] on button "Shreya 94204822 89" at bounding box center [128, 130] width 108 height 17
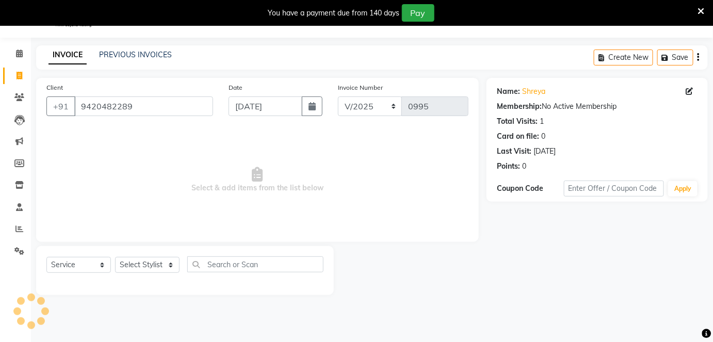
click at [143, 255] on div "Select Service Product Membership Package Voucher Prepaid Gift Card Select Styl…" at bounding box center [185, 270] width 298 height 49
click at [145, 262] on select "Select Stylist Amruta Anjali Fatima Ketki Somani Rakhi Chaurasia seona Shrushti" at bounding box center [147, 265] width 65 height 16
click at [115, 257] on select "Select Stylist Amruta Anjali Fatima Ketki Somani Rakhi Chaurasia seona Shrushti" at bounding box center [147, 265] width 65 height 16
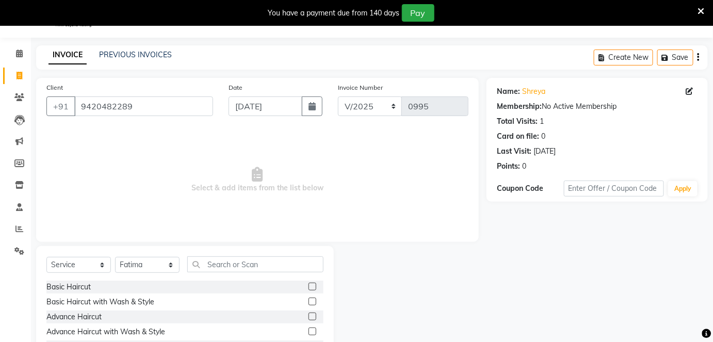
click at [235, 254] on div "Select Service Product Membership Package Voucher Prepaid Gift Card Select Styl…" at bounding box center [185, 322] width 298 height 152
click at [232, 258] on input "text" at bounding box center [255, 265] width 136 height 16
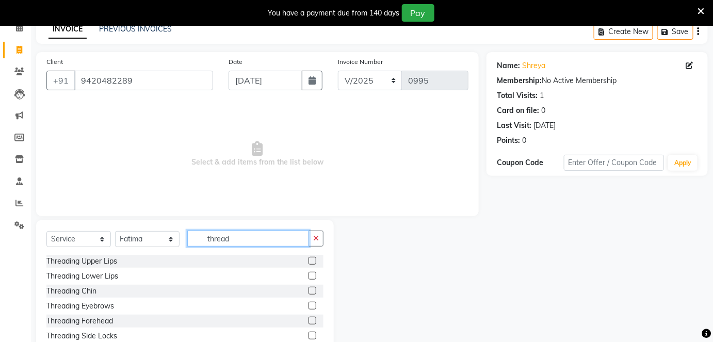
scroll to position [72, 0]
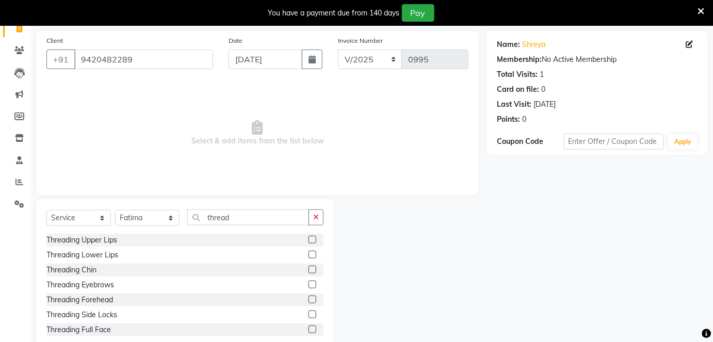
click at [309, 285] on label at bounding box center [313, 285] width 8 height 8
click at [309, 285] on input "checkbox" at bounding box center [312, 285] width 7 height 7
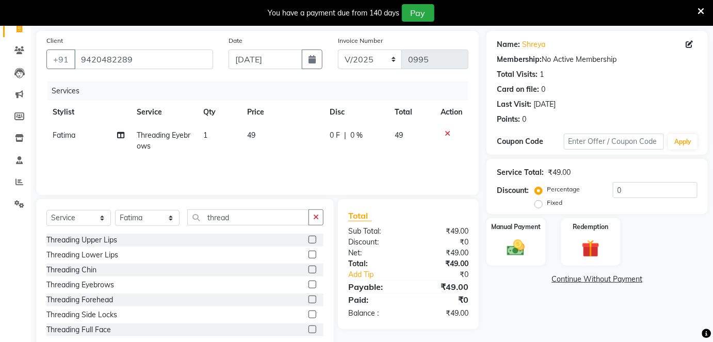
click at [309, 240] on label at bounding box center [313, 240] width 8 height 8
click at [309, 240] on input "checkbox" at bounding box center [312, 240] width 7 height 7
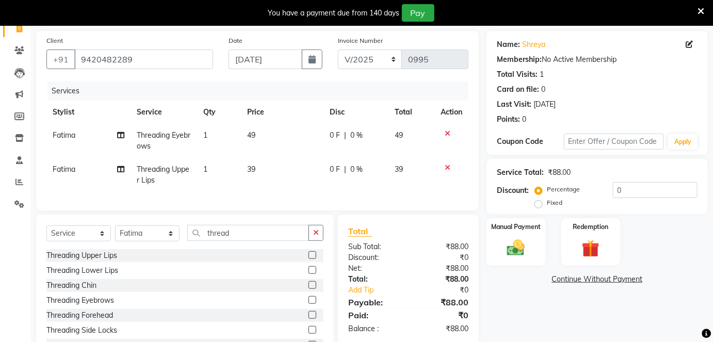
click at [276, 170] on td "39" at bounding box center [282, 175] width 83 height 34
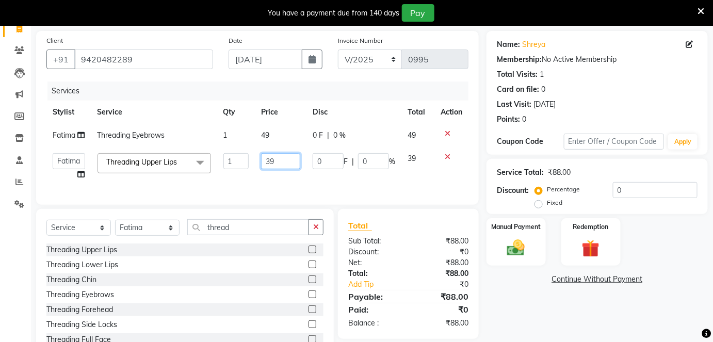
drag, startPoint x: 281, startPoint y: 165, endPoint x: 250, endPoint y: 171, distance: 32.0
click at [248, 170] on tr "Amruta Anjali Fatima Ketki Somani Rakhi Chaurasia seona Shrushti Threading Uppe…" at bounding box center [257, 166] width 422 height 39
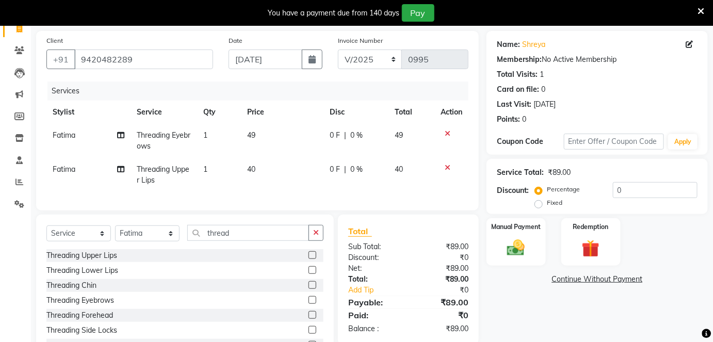
click at [303, 131] on td "49" at bounding box center [282, 141] width 83 height 34
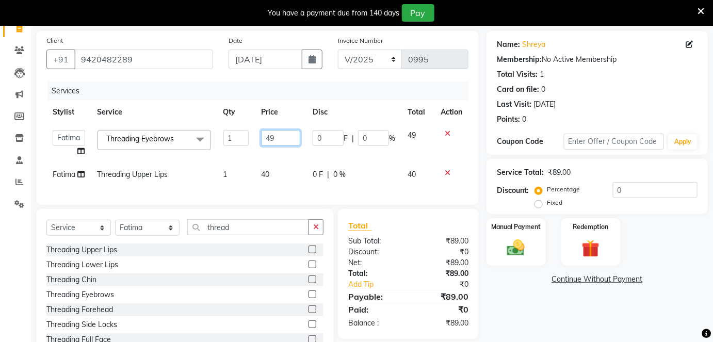
click at [298, 134] on input "49" at bounding box center [280, 138] width 39 height 16
drag, startPoint x: 289, startPoint y: 135, endPoint x: 264, endPoint y: 136, distance: 24.8
click at [264, 136] on input "49" at bounding box center [280, 138] width 39 height 16
click at [331, 171] on div "0 F | 0 %" at bounding box center [354, 174] width 83 height 11
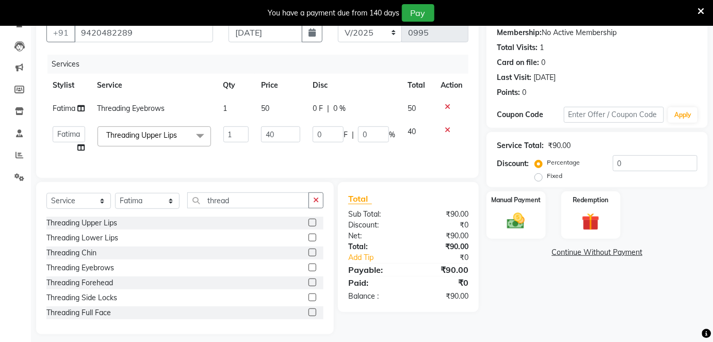
scroll to position [113, 0]
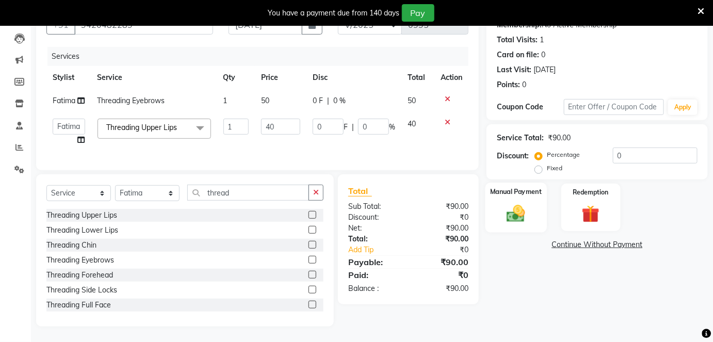
click at [502, 203] on img at bounding box center [516, 213] width 30 height 21
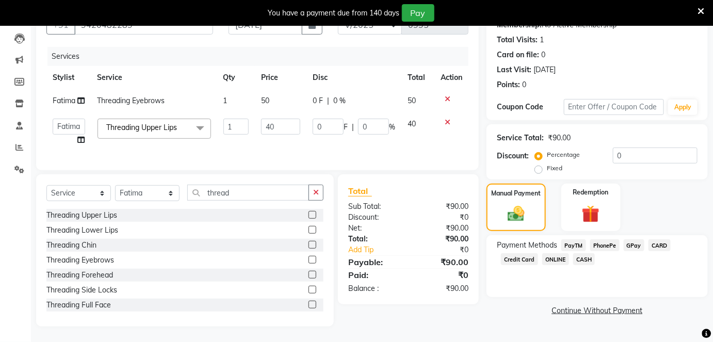
click at [579, 253] on span "CASH" at bounding box center [584, 259] width 22 height 12
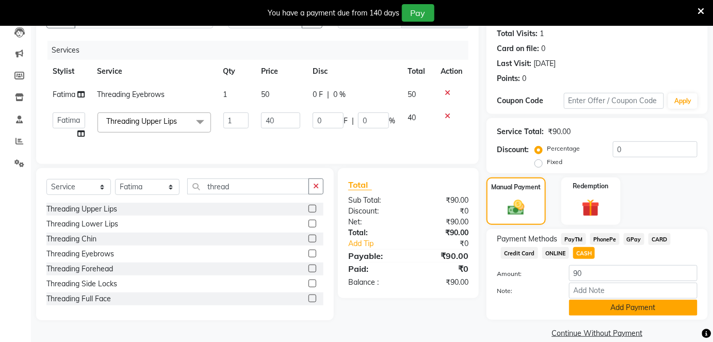
click at [581, 300] on button "Add Payment" at bounding box center [633, 308] width 129 height 16
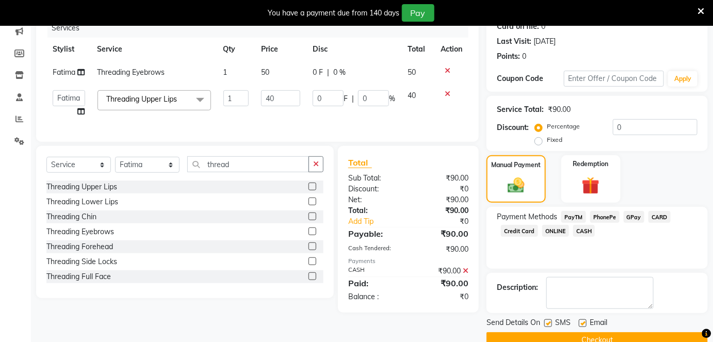
scroll to position [155, 0]
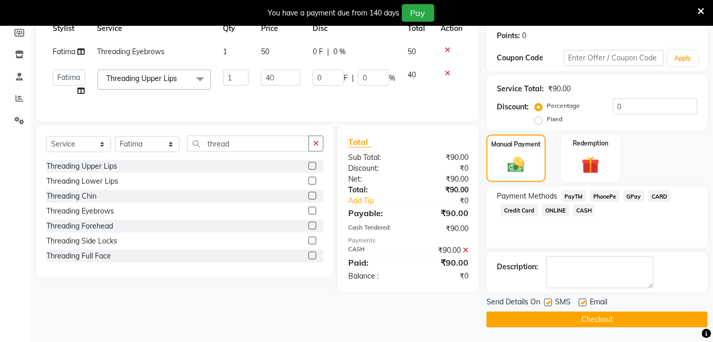
click at [546, 300] on label at bounding box center [549, 303] width 8 height 8
click at [546, 300] on input "checkbox" at bounding box center [548, 303] width 7 height 7
click at [582, 301] on label at bounding box center [583, 303] width 8 height 8
click at [582, 301] on input "checkbox" at bounding box center [582, 303] width 7 height 7
click at [571, 320] on button "Checkout" at bounding box center [597, 320] width 221 height 16
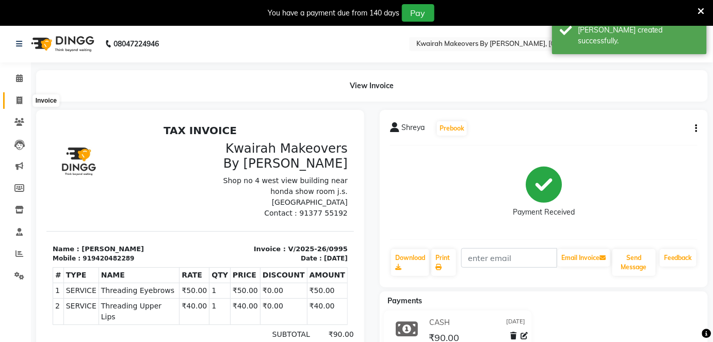
click at [19, 101] on icon at bounding box center [20, 101] width 6 height 8
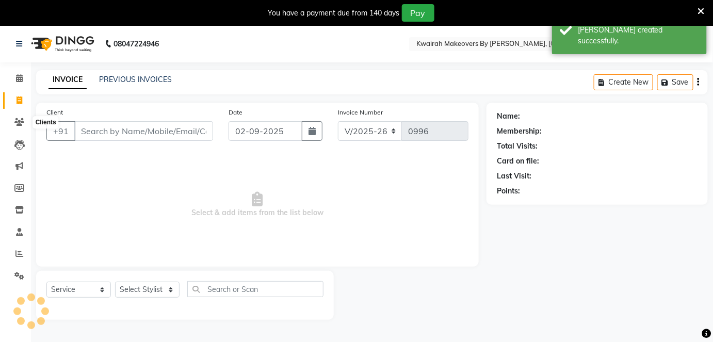
scroll to position [25, 0]
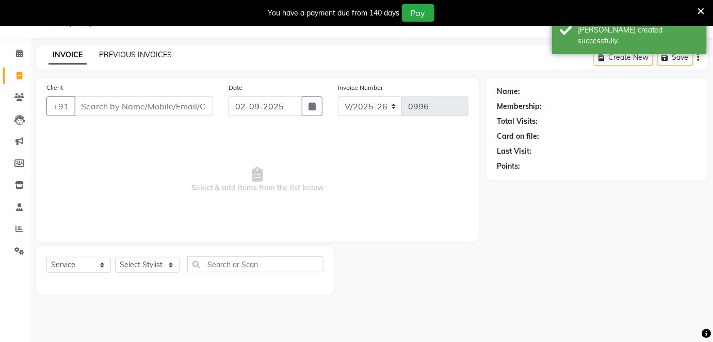
click at [157, 54] on link "PREVIOUS INVOICES" at bounding box center [135, 54] width 73 height 9
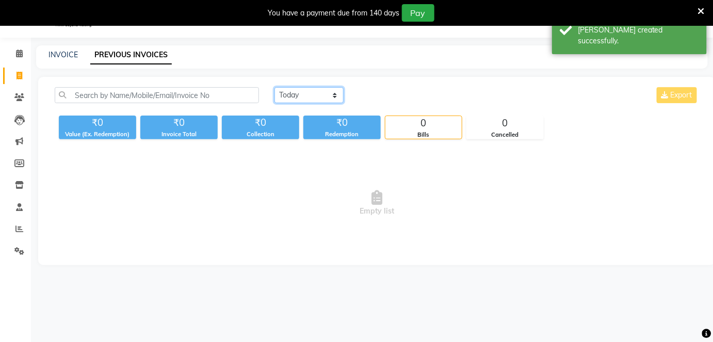
click at [342, 90] on select "[DATE] [DATE] Custom Range" at bounding box center [309, 95] width 69 height 16
click at [275, 87] on select "[DATE] [DATE] Custom Range" at bounding box center [309, 95] width 69 height 16
drag, startPoint x: 403, startPoint y: 83, endPoint x: 402, endPoint y: 93, distance: 10.4
click at [402, 93] on div "Today Yesterday Custom Range 02-09-2025 - 02-09-2025 Export ₹0 Value (Ex. Redem…" at bounding box center [377, 171] width 678 height 188
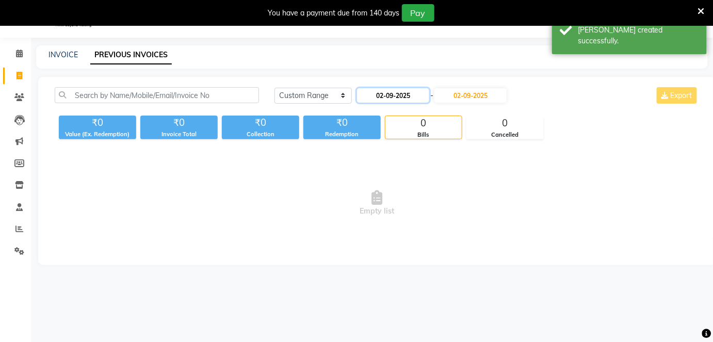
click at [401, 94] on input "02-09-2025" at bounding box center [393, 95] width 72 height 14
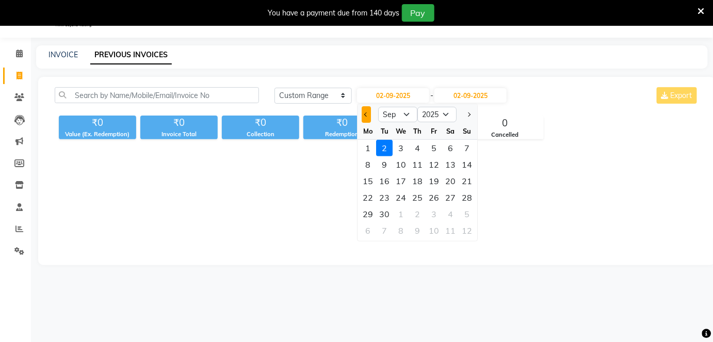
click at [364, 110] on button "Previous month" at bounding box center [366, 114] width 9 height 17
click at [440, 184] on div "15" at bounding box center [434, 181] width 17 height 17
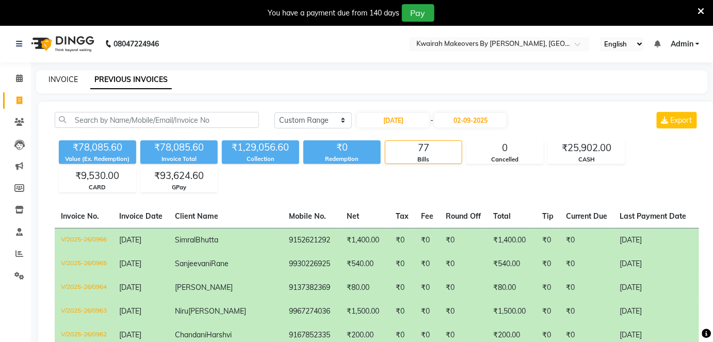
click at [73, 83] on link "INVOICE" at bounding box center [63, 79] width 29 height 9
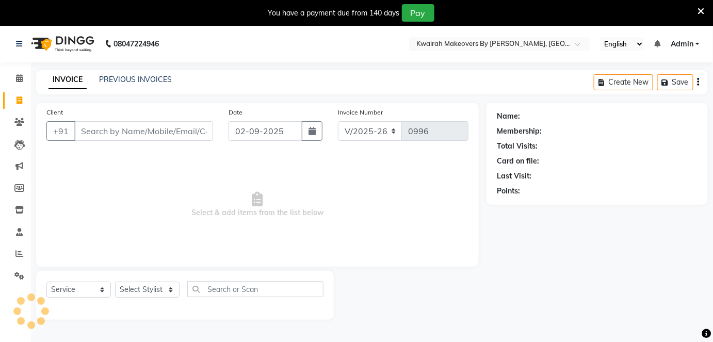
scroll to position [25, 0]
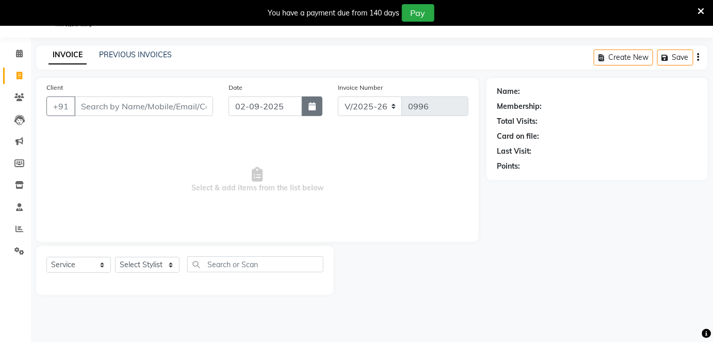
click at [307, 105] on button "button" at bounding box center [312, 107] width 21 height 20
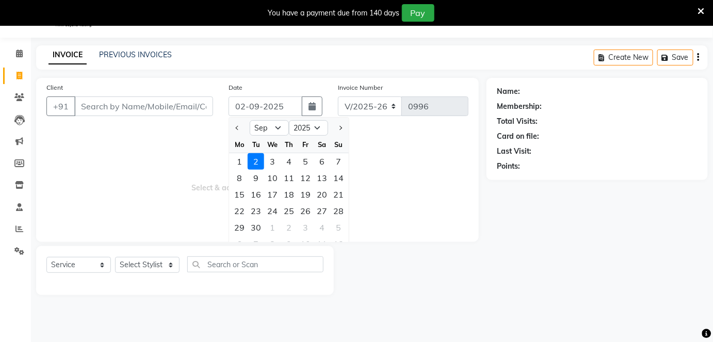
drag, startPoint x: 224, startPoint y: 124, endPoint x: 232, endPoint y: 127, distance: 8.2
click at [225, 124] on div "Client +91 Date 02-09-2025 Jan Feb Mar Apr May Jun Jul Aug Sep Oct Nov Dec 2015…" at bounding box center [257, 160] width 443 height 164
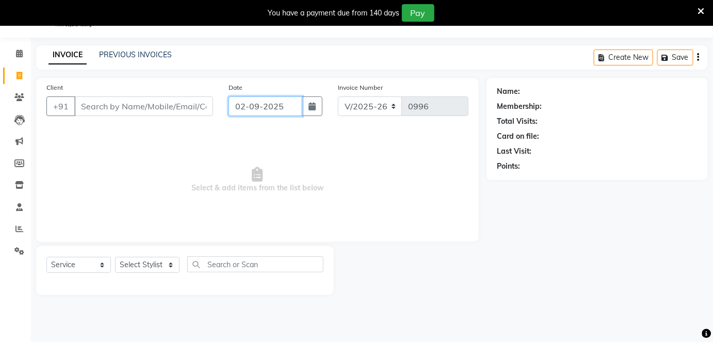
click at [252, 106] on input "02-09-2025" at bounding box center [266, 107] width 74 height 20
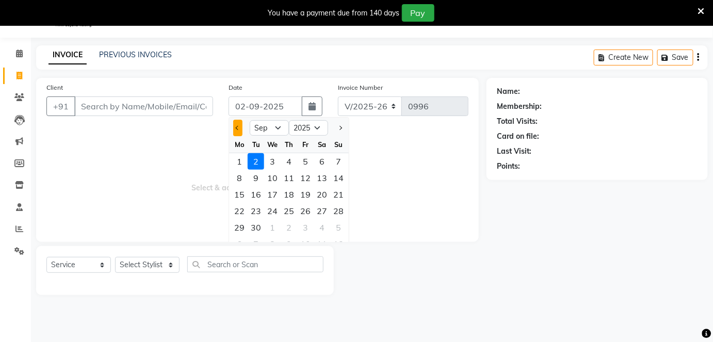
click at [238, 126] on span "Previous month" at bounding box center [238, 128] width 4 height 4
click at [322, 223] on div "30" at bounding box center [322, 227] width 17 height 17
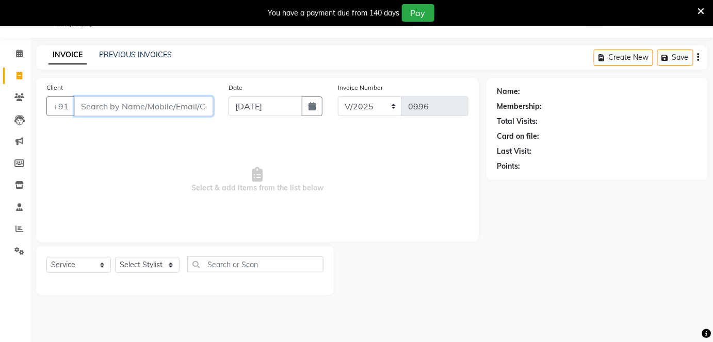
click at [197, 102] on input "Client" at bounding box center [143, 107] width 139 height 20
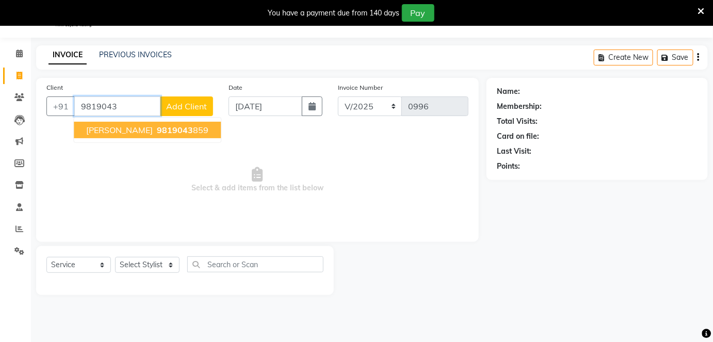
drag, startPoint x: 198, startPoint y: 121, endPoint x: 198, endPoint y: 127, distance: 5.7
click at [197, 123] on button "Tanushree bhagwat 9819043 859" at bounding box center [147, 130] width 147 height 17
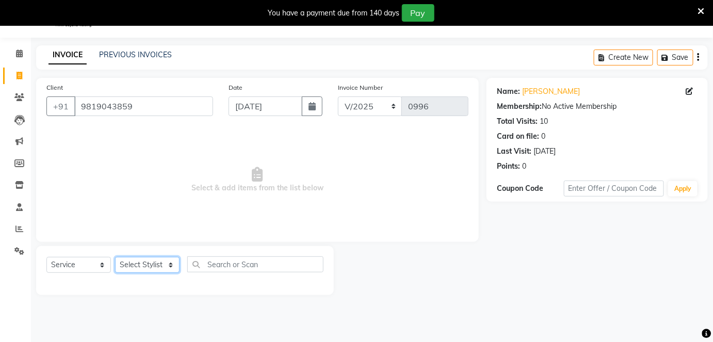
click at [158, 260] on select "Select Stylist Amruta Anjali Fatima Ketki Somani Rakhi Chaurasia seona Shrushti" at bounding box center [147, 265] width 65 height 16
click at [115, 257] on select "Select Stylist Amruta Anjali Fatima Ketki Somani Rakhi Chaurasia seona Shrushti" at bounding box center [147, 265] width 65 height 16
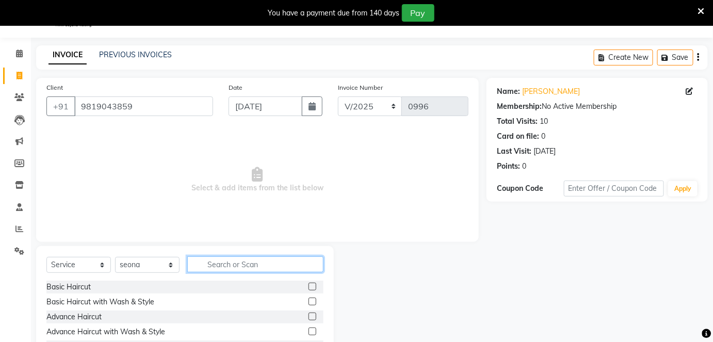
click at [228, 263] on input "text" at bounding box center [255, 265] width 136 height 16
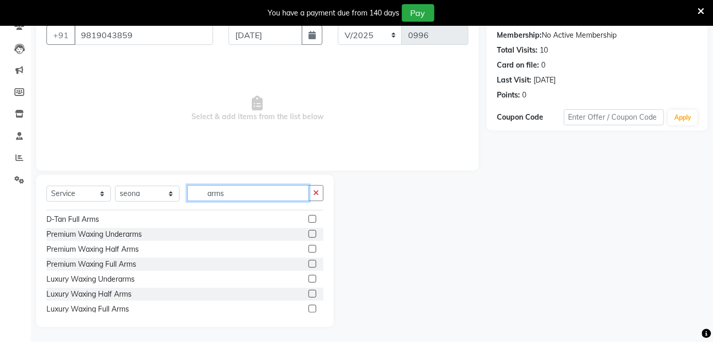
scroll to position [91, 0]
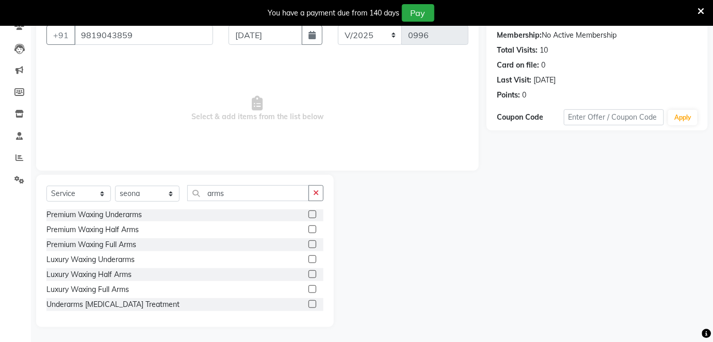
click at [309, 273] on label at bounding box center [313, 274] width 8 height 8
click at [309, 273] on input "checkbox" at bounding box center [312, 275] width 7 height 7
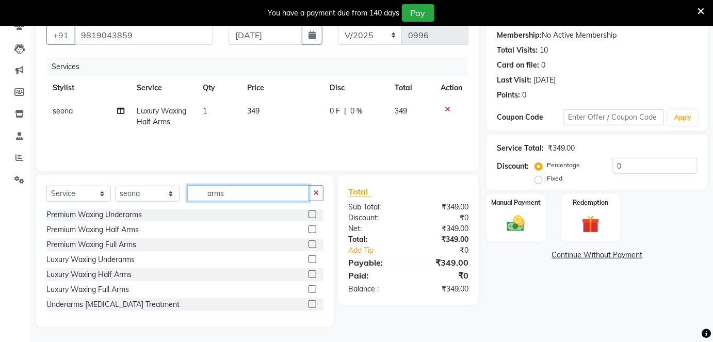
drag, startPoint x: 223, startPoint y: 194, endPoint x: 185, endPoint y: 197, distance: 38.3
click at [185, 197] on div "Select Service Product Membership Package Voucher Prepaid Gift Card Select Styl…" at bounding box center [184, 197] width 277 height 24
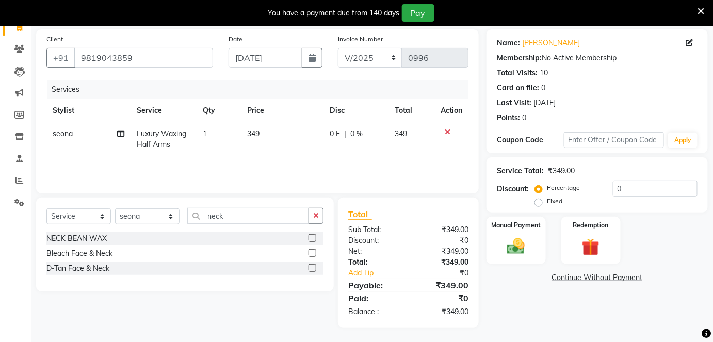
click at [314, 239] on label at bounding box center [313, 238] width 8 height 8
click at [314, 239] on input "checkbox" at bounding box center [312, 238] width 7 height 7
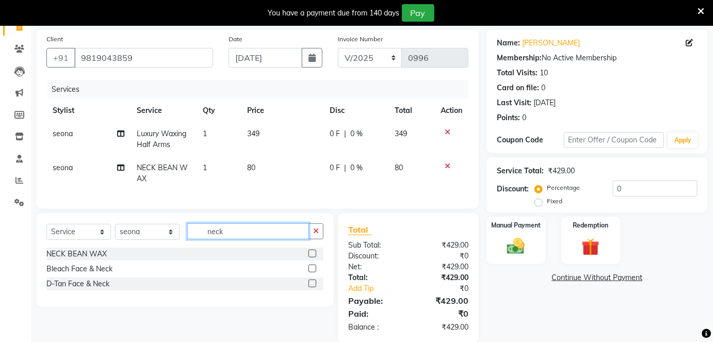
drag, startPoint x: 236, startPoint y: 238, endPoint x: 163, endPoint y: 240, distance: 73.8
click at [163, 240] on div "Select Service Product Membership Package Voucher Prepaid Gift Card Select Styl…" at bounding box center [184, 235] width 277 height 24
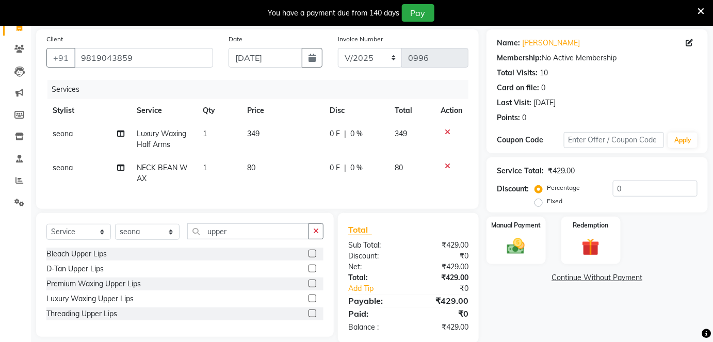
click at [314, 302] on label at bounding box center [313, 299] width 8 height 8
click at [314, 302] on input "checkbox" at bounding box center [312, 299] width 7 height 7
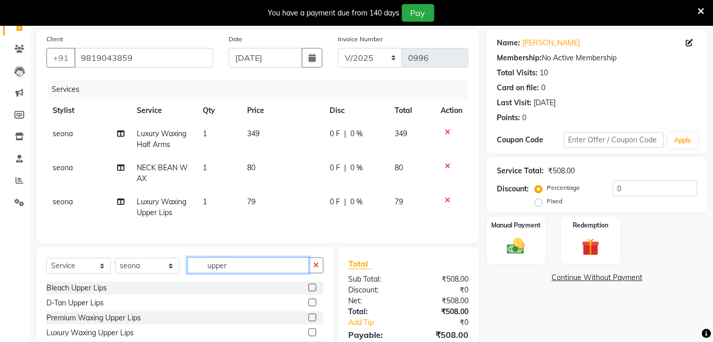
drag, startPoint x: 248, startPoint y: 276, endPoint x: 204, endPoint y: 276, distance: 43.4
click at [204, 274] on input "upper" at bounding box center [248, 266] width 122 height 16
click at [164, 274] on select "Select Stylist Amruta Anjali Fatima Ketki Somani Rakhi Chaurasia seona Shrushti" at bounding box center [147, 266] width 65 height 16
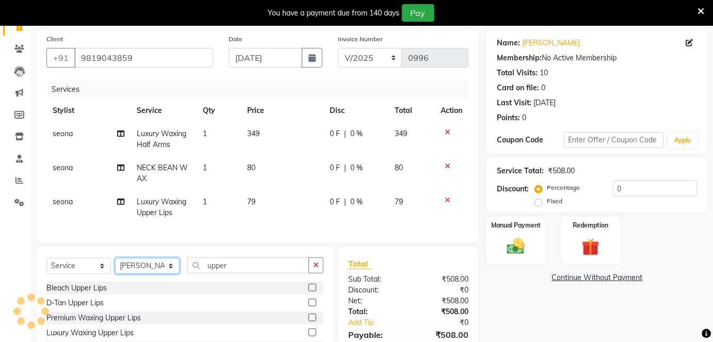
click at [115, 265] on select "Select Stylist Amruta Anjali Fatima Ketki Somani Rakhi Chaurasia seona Shrushti" at bounding box center [147, 266] width 65 height 16
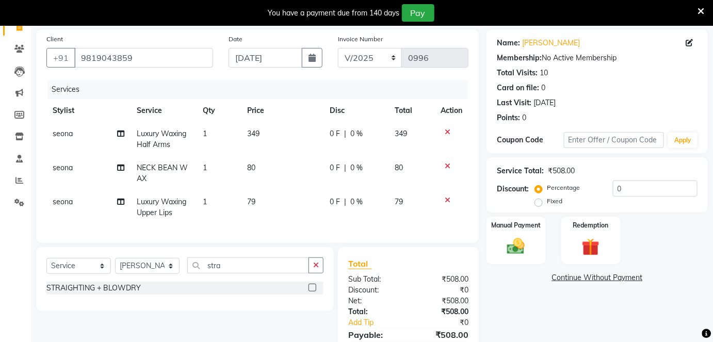
click at [315, 292] on label at bounding box center [313, 288] width 8 height 8
click at [315, 292] on input "checkbox" at bounding box center [312, 288] width 7 height 7
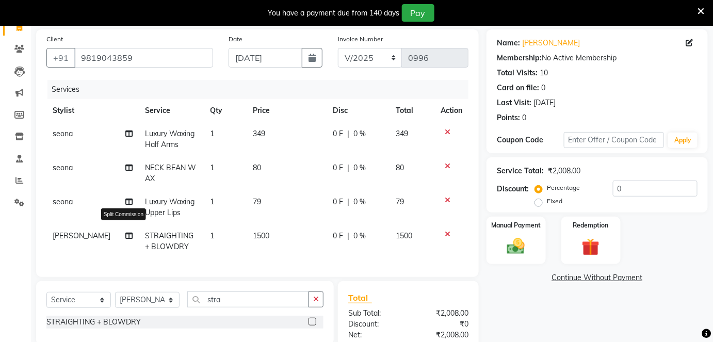
click at [126, 235] on icon at bounding box center [129, 235] width 7 height 7
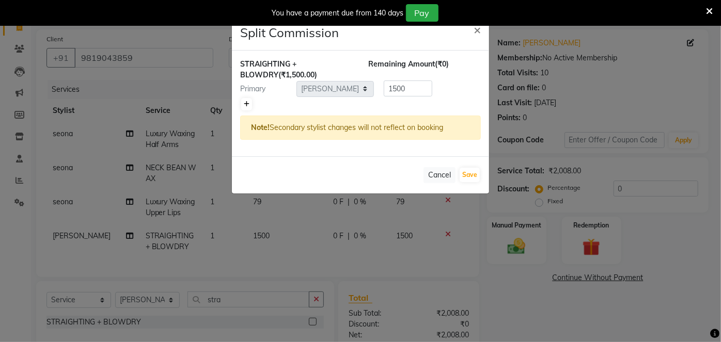
click at [248, 99] on link at bounding box center [246, 104] width 11 height 12
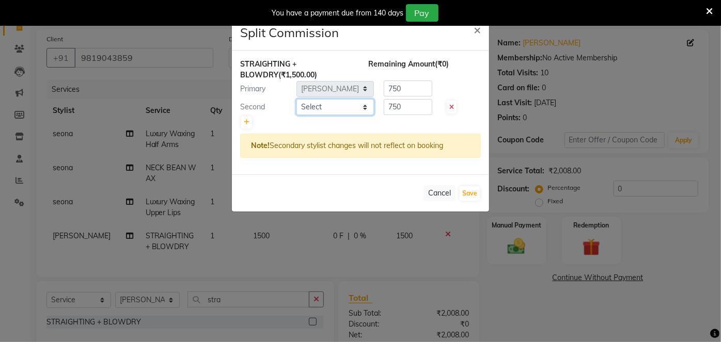
click at [329, 110] on select "Select Amruta Anjali Fatima Ketki Somani Rakhi Chaurasia seona Shrushti" at bounding box center [334, 107] width 77 height 16
click at [296, 99] on select "Select Amruta Anjali Fatima Ketki Somani Rakhi Chaurasia seona Shrushti" at bounding box center [334, 107] width 77 height 16
click at [474, 192] on button "Save" at bounding box center [469, 193] width 20 height 14
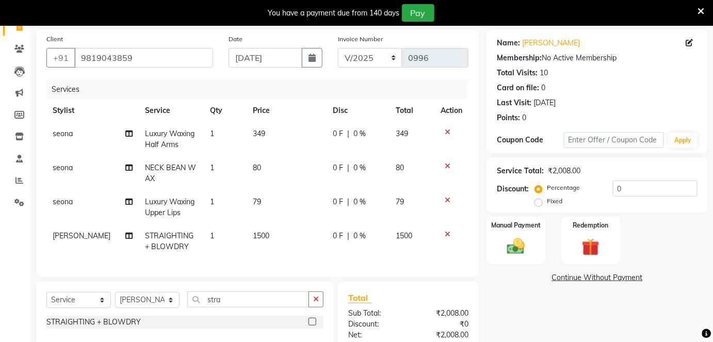
click at [288, 241] on td "1500" at bounding box center [286, 242] width 79 height 34
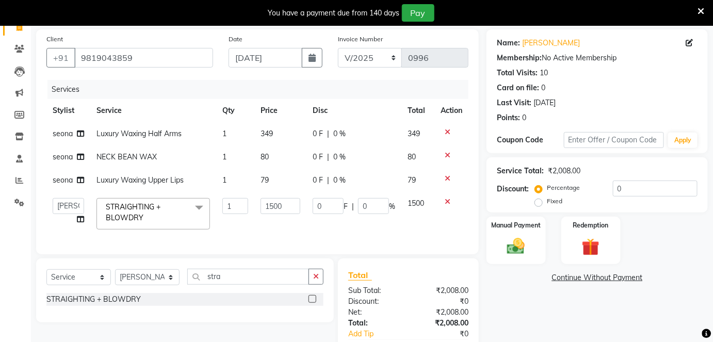
drag, startPoint x: 288, startPoint y: 236, endPoint x: 294, endPoint y: 216, distance: 20.7
click at [288, 234] on div "Services Stylist Service Qty Price Disc Total Action seona Luxury Waxing Half A…" at bounding box center [257, 162] width 422 height 164
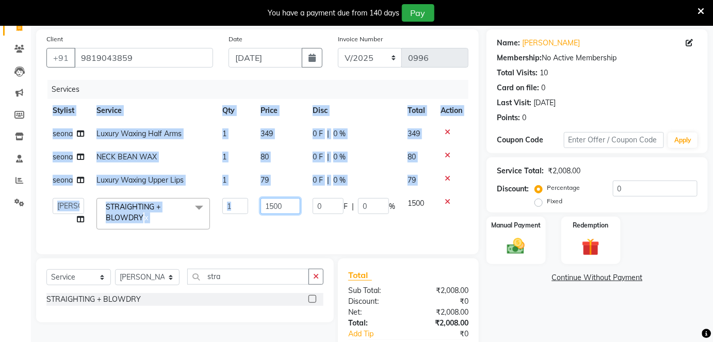
click at [293, 210] on input "1500" at bounding box center [281, 206] width 40 height 16
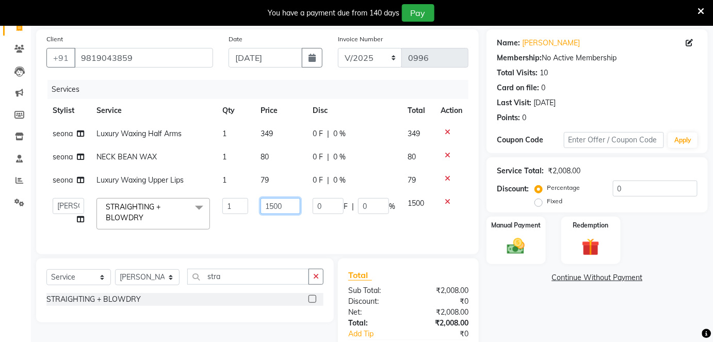
drag, startPoint x: 293, startPoint y: 203, endPoint x: 256, endPoint y: 206, distance: 36.7
click at [257, 206] on td "1500" at bounding box center [280, 214] width 52 height 44
click at [261, 176] on tbody "seona Luxury Waxing Half Arms 1 349 0 F | 0 % 349 seona NECK BEAN WAX 1 80 0 F …" at bounding box center [257, 179] width 422 height 114
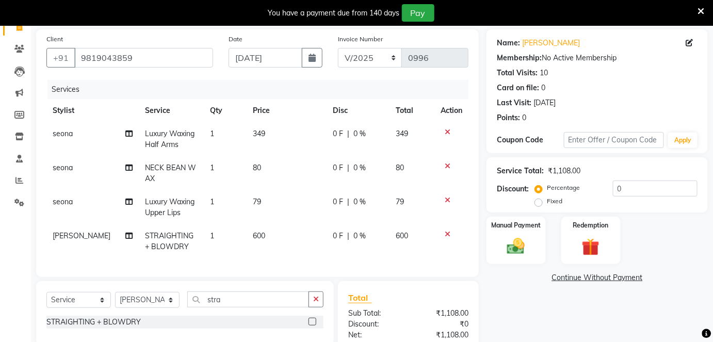
click at [268, 201] on td "79" at bounding box center [286, 207] width 79 height 34
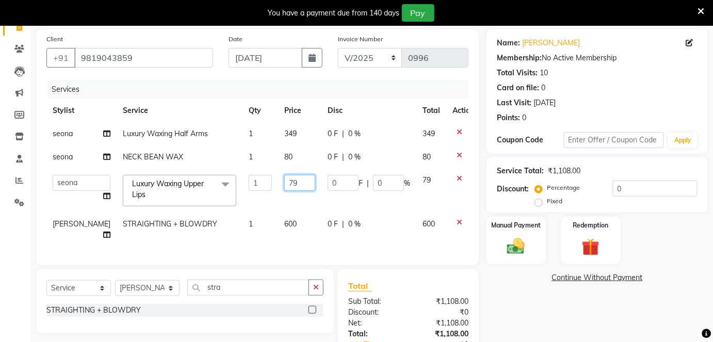
drag, startPoint x: 290, startPoint y: 187, endPoint x: 246, endPoint y: 182, distance: 44.2
click at [247, 182] on tr "Amruta Anjali Fatima Ketki Somani Rakhi Chaurasia seona Shrushti Luxury Waxing …" at bounding box center [263, 191] width 434 height 44
click at [278, 156] on td "80" at bounding box center [299, 157] width 43 height 23
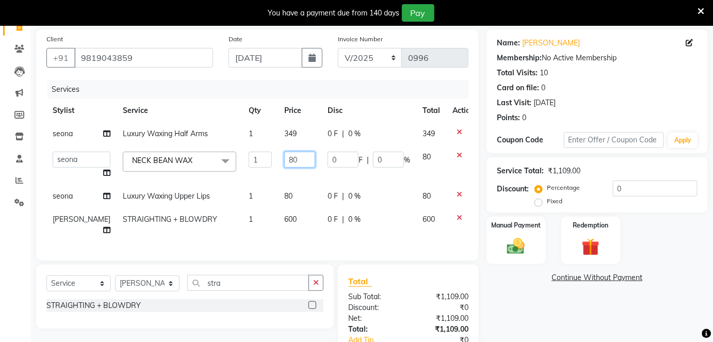
drag, startPoint x: 290, startPoint y: 160, endPoint x: 265, endPoint y: 159, distance: 24.3
click at [278, 159] on td "80" at bounding box center [299, 165] width 43 height 39
click at [278, 139] on td "349" at bounding box center [299, 133] width 43 height 23
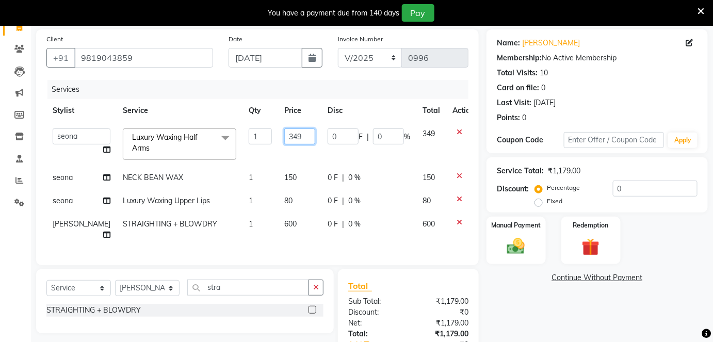
click at [284, 134] on input "349" at bounding box center [299, 137] width 31 height 16
drag, startPoint x: 286, startPoint y: 134, endPoint x: 269, endPoint y: 134, distance: 17.0
click at [284, 134] on input "349" at bounding box center [299, 137] width 31 height 16
click at [285, 154] on td "600" at bounding box center [299, 144] width 43 height 44
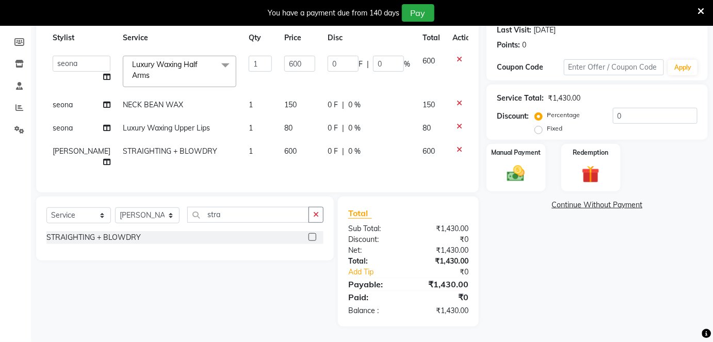
scroll to position [163, 0]
click at [527, 163] on img at bounding box center [516, 173] width 30 height 21
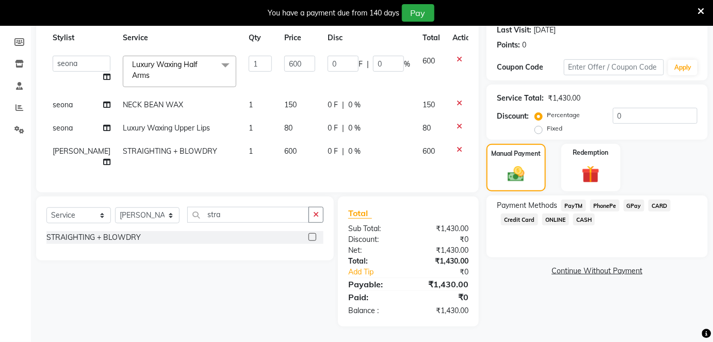
click at [634, 200] on span "GPay" at bounding box center [634, 206] width 21 height 12
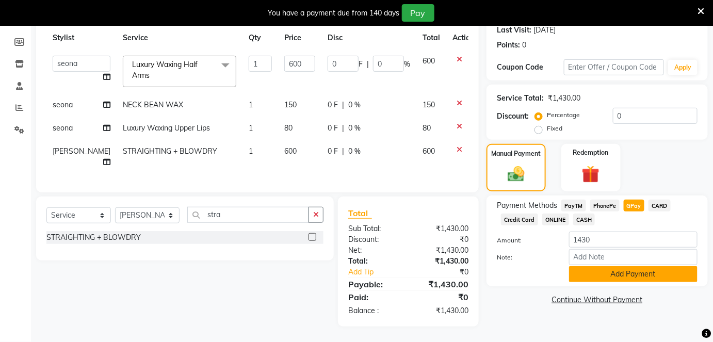
click at [614, 266] on button "Add Payment" at bounding box center [633, 274] width 129 height 16
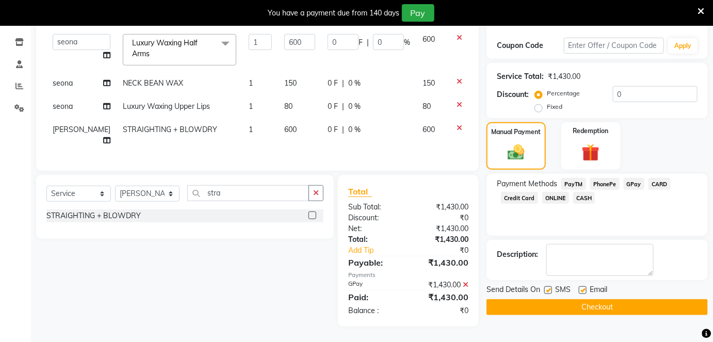
scroll to position [184, 0]
click at [581, 286] on label at bounding box center [583, 290] width 8 height 8
click at [581, 288] on input "checkbox" at bounding box center [582, 291] width 7 height 7
click at [550, 286] on label at bounding box center [549, 290] width 8 height 8
click at [550, 288] on input "checkbox" at bounding box center [548, 291] width 7 height 7
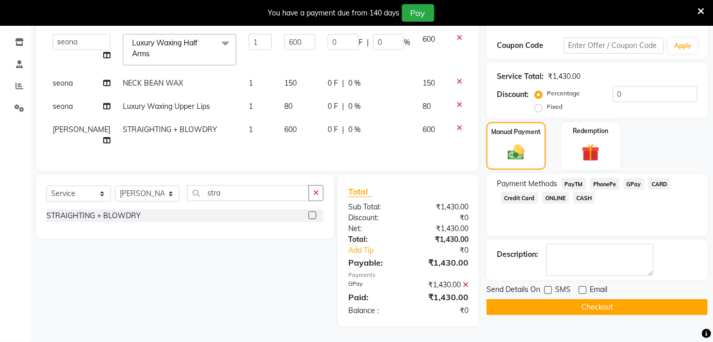
click at [550, 284] on div "Send Details On SMS Email Checkout" at bounding box center [597, 299] width 221 height 31
click at [552, 299] on button "Checkout" at bounding box center [597, 307] width 221 height 16
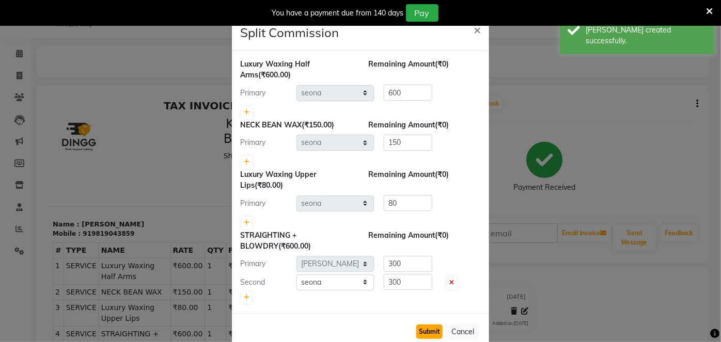
click at [432, 325] on button "Submit" at bounding box center [429, 332] width 26 height 14
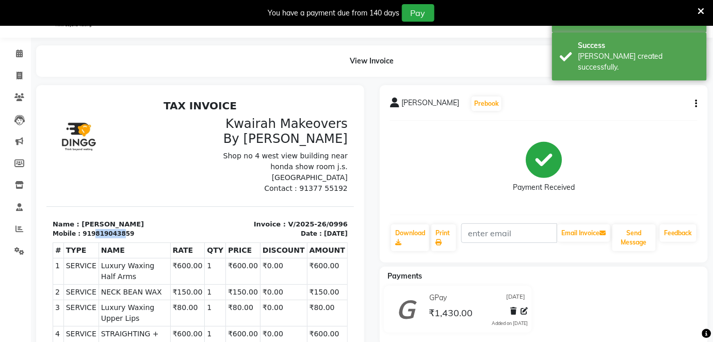
drag, startPoint x: 87, startPoint y: 222, endPoint x: 112, endPoint y: 222, distance: 24.8
click at [112, 229] on div "919819043859" at bounding box center [108, 233] width 52 height 9
click at [84, 229] on div "919819043859" at bounding box center [108, 233] width 52 height 9
drag, startPoint x: 84, startPoint y: 221, endPoint x: 124, endPoint y: 223, distance: 40.3
click at [124, 229] on div "Mobile : 919819043859" at bounding box center [122, 233] width 141 height 9
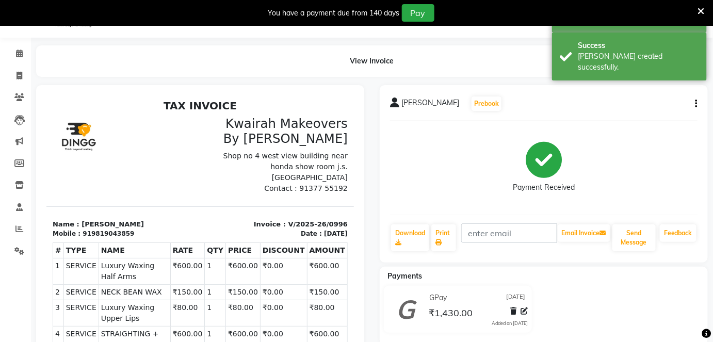
click at [125, 219] on p "Name : Tanushree bhagwat" at bounding box center [122, 224] width 141 height 10
drag, startPoint x: 84, startPoint y: 221, endPoint x: 125, endPoint y: 221, distance: 41.3
click at [125, 229] on div "Mobile : 919819043859" at bounding box center [122, 233] width 141 height 9
copy div "9819043859"
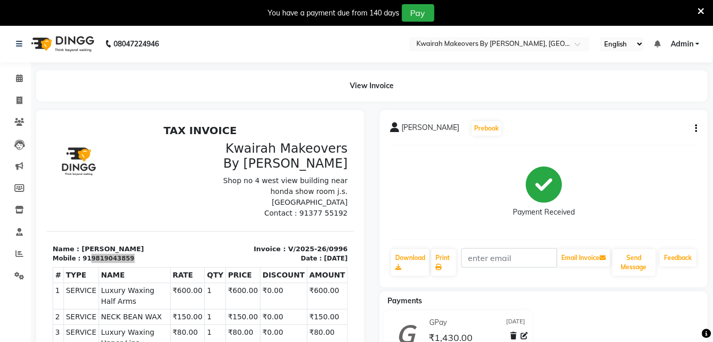
click at [11, 110] on li "Invoice" at bounding box center [15, 101] width 31 height 22
click at [13, 105] on span at bounding box center [19, 101] width 18 height 12
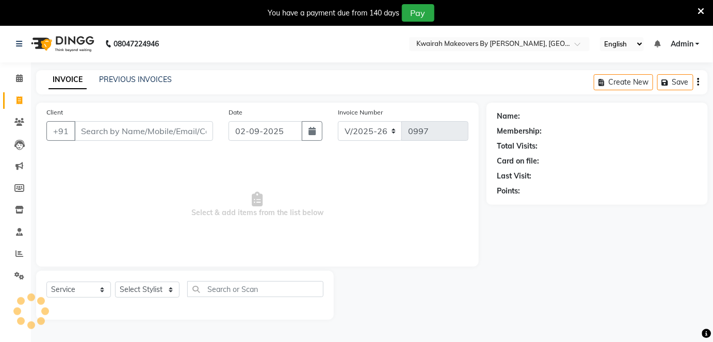
scroll to position [25, 0]
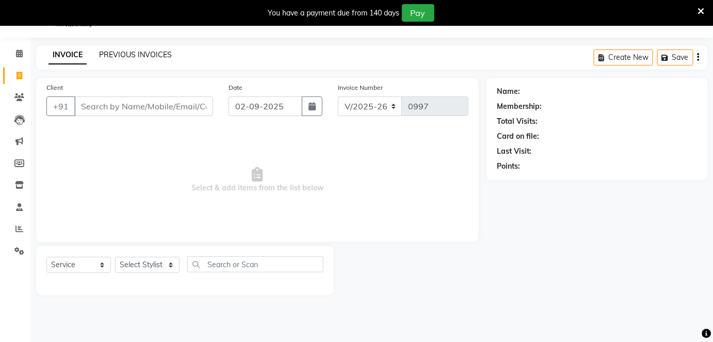
click at [169, 55] on link "PREVIOUS INVOICES" at bounding box center [135, 54] width 73 height 9
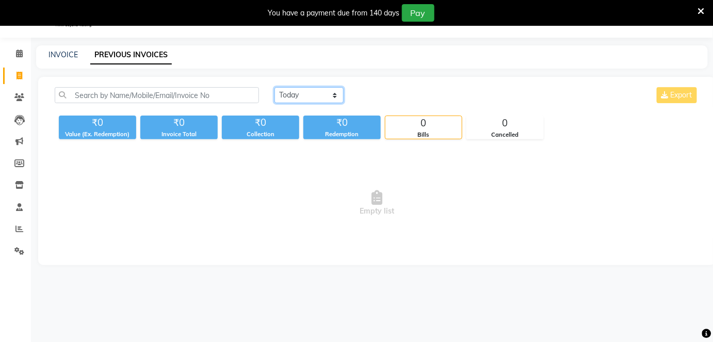
click at [302, 93] on select "[DATE] [DATE] Custom Range" at bounding box center [309, 95] width 69 height 16
click at [275, 87] on select "[DATE] [DATE] Custom Range" at bounding box center [309, 95] width 69 height 16
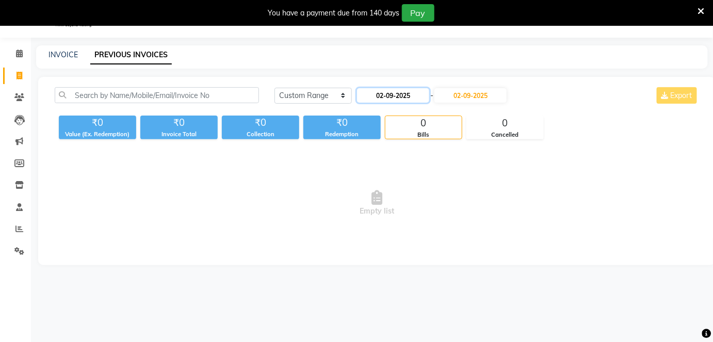
click at [387, 92] on input "02-09-2025" at bounding box center [393, 95] width 72 height 14
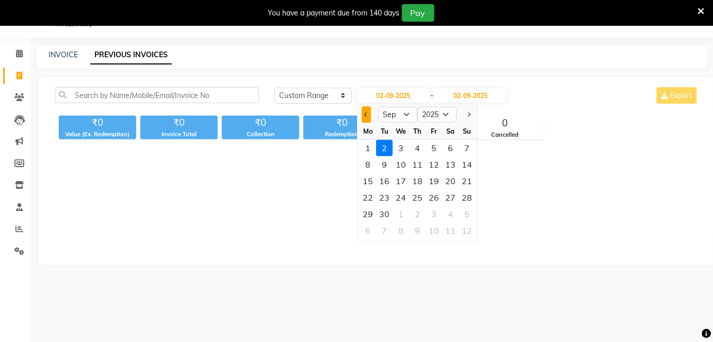
click at [368, 112] on button "Previous month" at bounding box center [366, 114] width 9 height 17
click at [438, 178] on div "15" at bounding box center [434, 181] width 17 height 17
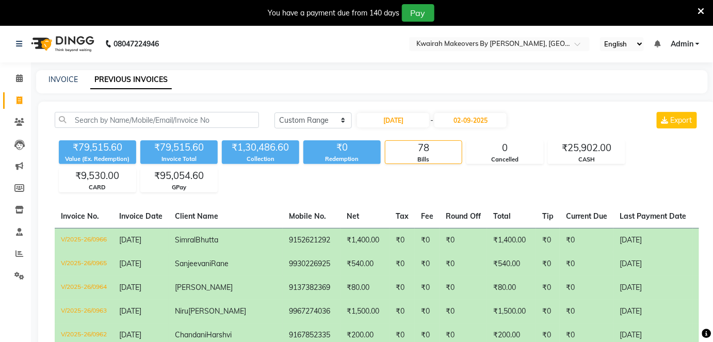
click at [68, 74] on div "INVOICE" at bounding box center [63, 79] width 29 height 11
click at [75, 82] on link "INVOICE" at bounding box center [63, 79] width 29 height 9
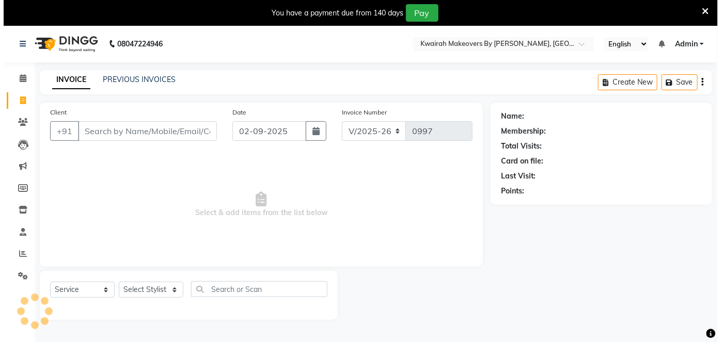
scroll to position [25, 0]
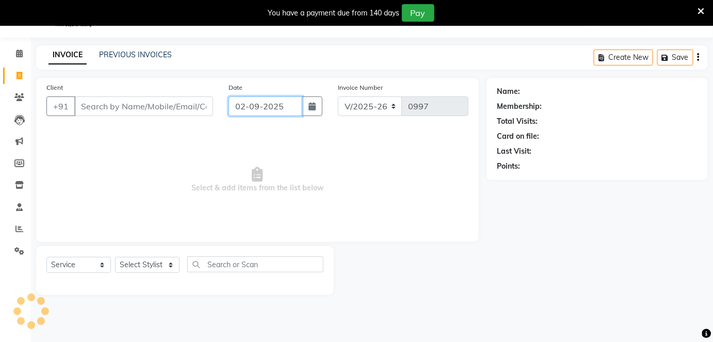
click at [301, 106] on input "02-09-2025" at bounding box center [266, 107] width 74 height 20
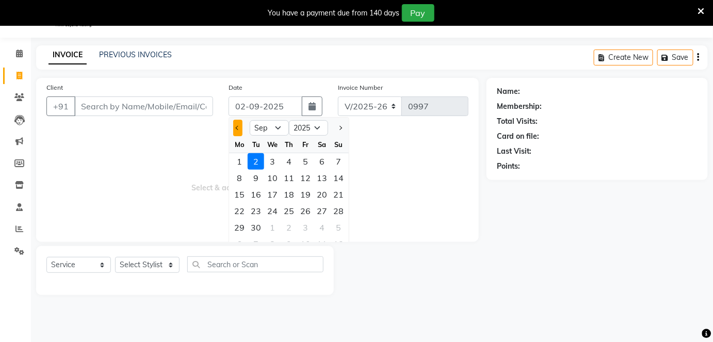
click at [234, 125] on button "Previous month" at bounding box center [237, 128] width 9 height 17
click at [326, 228] on div "30" at bounding box center [322, 227] width 17 height 17
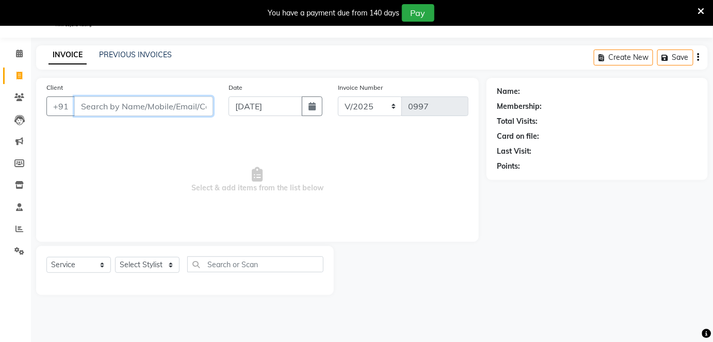
click at [199, 99] on input "Client" at bounding box center [143, 107] width 139 height 20
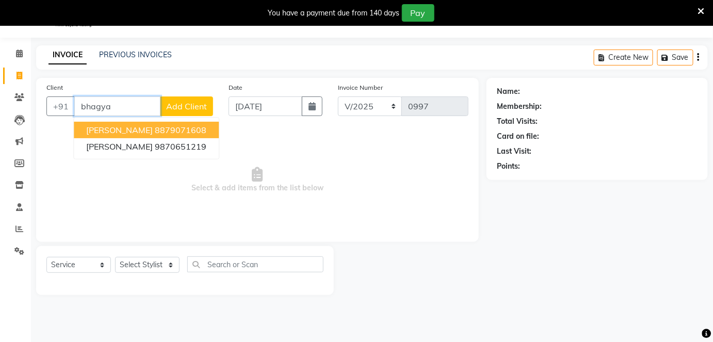
click at [190, 133] on button "Bhagyashree 8879071608" at bounding box center [146, 130] width 145 height 17
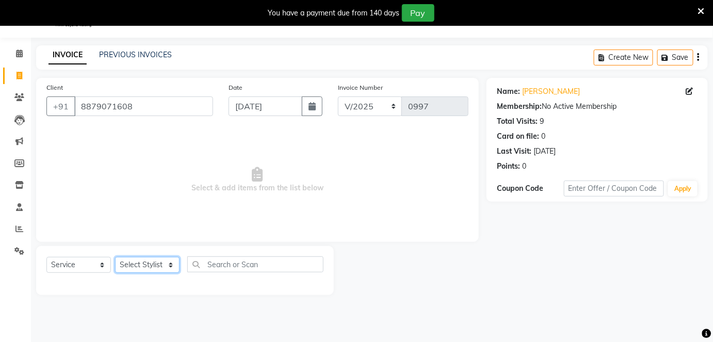
click at [147, 266] on select "Select Stylist Amruta Anjali Fatima Ketki Somani Rakhi Chaurasia seona Shrushti" at bounding box center [147, 265] width 65 height 16
click at [115, 257] on select "Select Stylist Amruta Anjali Fatima Ketki Somani Rakhi Chaurasia seona Shrushti" at bounding box center [147, 265] width 65 height 16
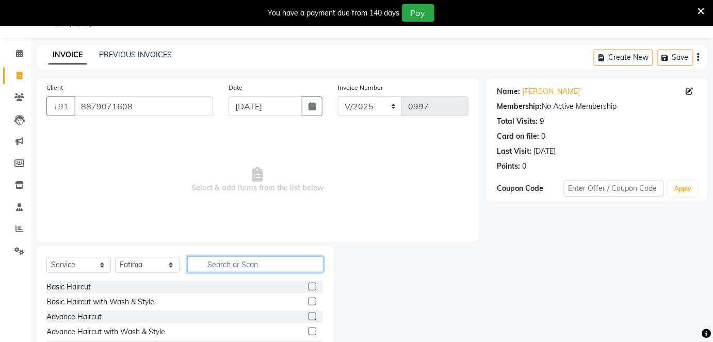
click at [217, 262] on input "text" at bounding box center [255, 265] width 136 height 16
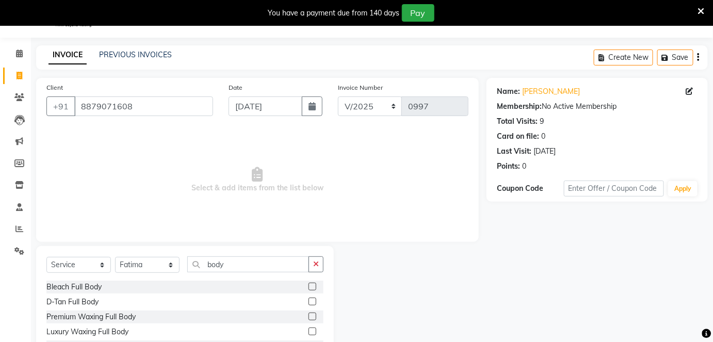
click at [309, 329] on label at bounding box center [313, 332] width 8 height 8
click at [309, 329] on input "checkbox" at bounding box center [312, 332] width 7 height 7
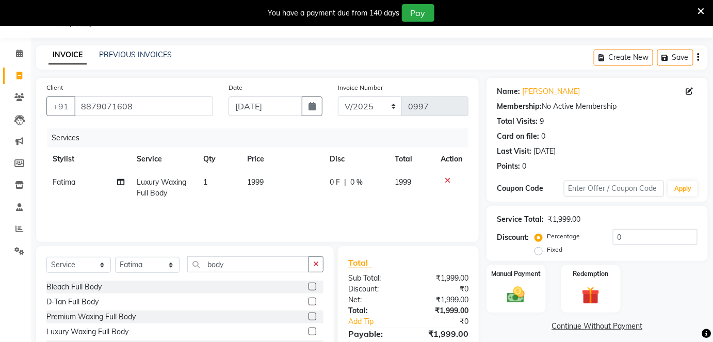
click at [278, 189] on td "1999" at bounding box center [282, 188] width 83 height 34
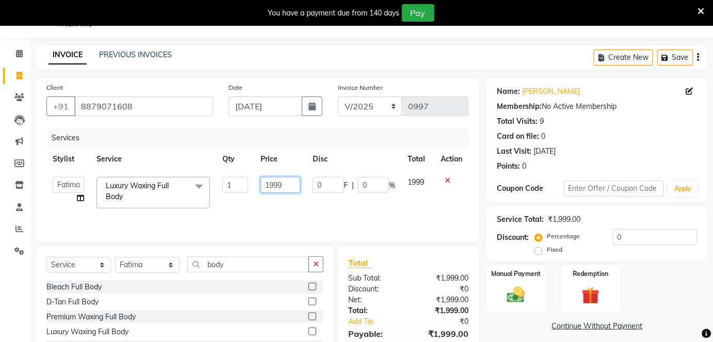
click at [282, 181] on input "1999" at bounding box center [281, 185] width 40 height 16
drag, startPoint x: 285, startPoint y: 182, endPoint x: 217, endPoint y: 182, distance: 68.1
click at [214, 182] on tr "Amruta Anjali Fatima Ketki Somani Rakhi Chaurasia seona Shrushti Luxury Waxing …" at bounding box center [257, 193] width 422 height 44
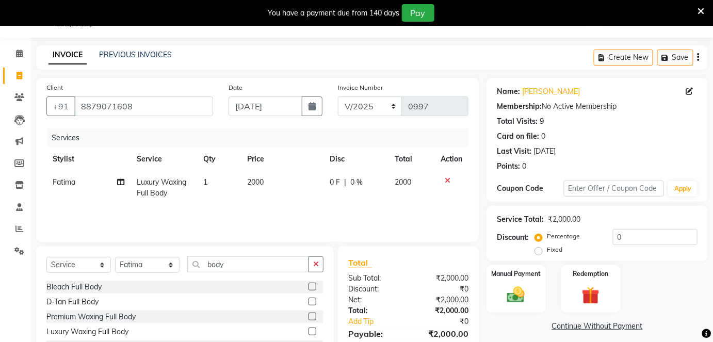
click at [256, 210] on div "Services Stylist Service Qty Price Disc Total Action Fatima Luxury Waxing Full …" at bounding box center [257, 180] width 422 height 103
click at [118, 183] on icon at bounding box center [120, 182] width 7 height 7
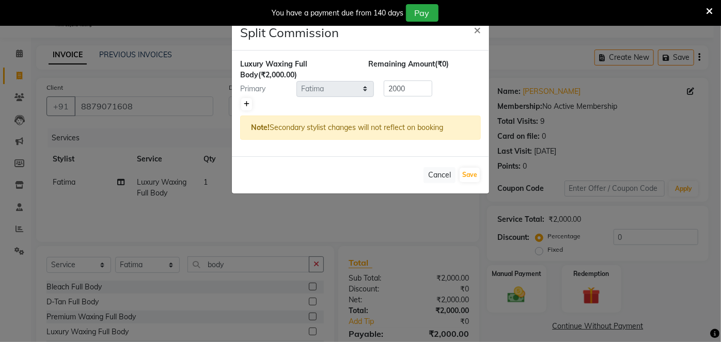
click at [250, 103] on link at bounding box center [246, 104] width 11 height 12
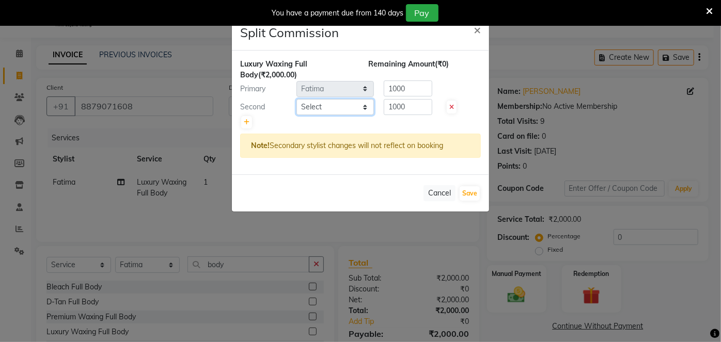
click at [310, 106] on select "Select Amruta Anjali Fatima Ketki Somani Rakhi Chaurasia seona Shrushti" at bounding box center [334, 107] width 77 height 16
click at [296, 99] on select "Select Amruta Anjali Fatima Ketki Somani Rakhi Chaurasia seona Shrushti" at bounding box center [334, 107] width 77 height 16
click at [464, 194] on button "Save" at bounding box center [469, 193] width 20 height 14
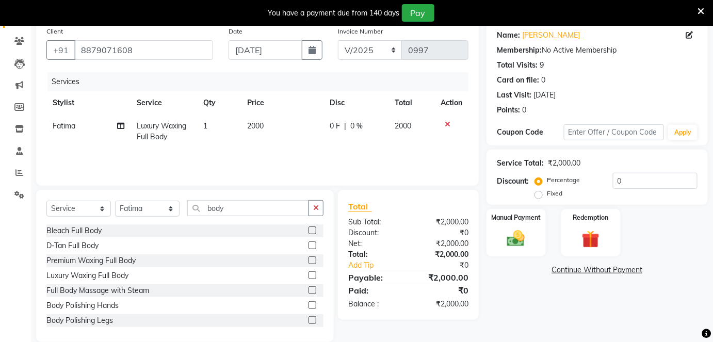
scroll to position [96, 0]
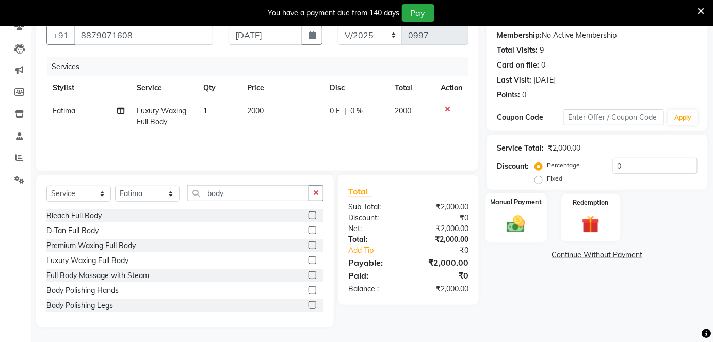
click at [508, 220] on img at bounding box center [516, 223] width 30 height 21
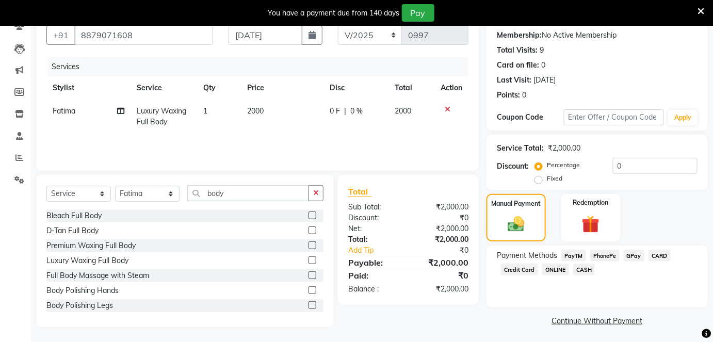
click at [636, 253] on span "GPay" at bounding box center [634, 256] width 21 height 12
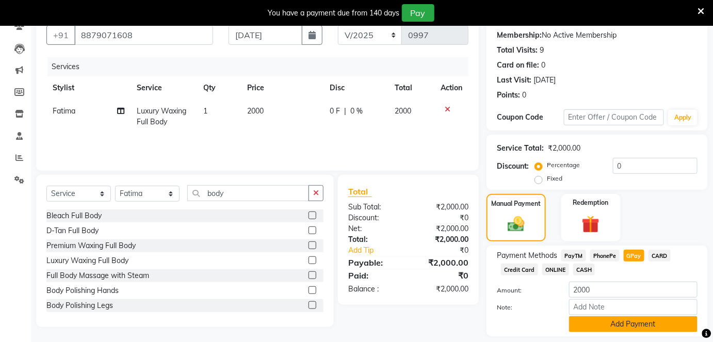
click at [647, 327] on button "Add Payment" at bounding box center [633, 324] width 129 height 16
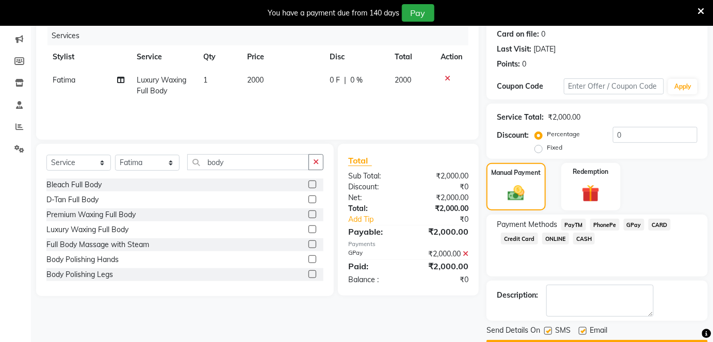
scroll to position [155, 0]
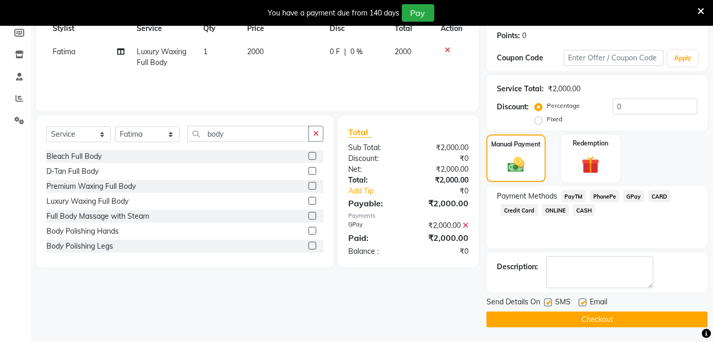
click at [586, 300] on label at bounding box center [583, 303] width 8 height 8
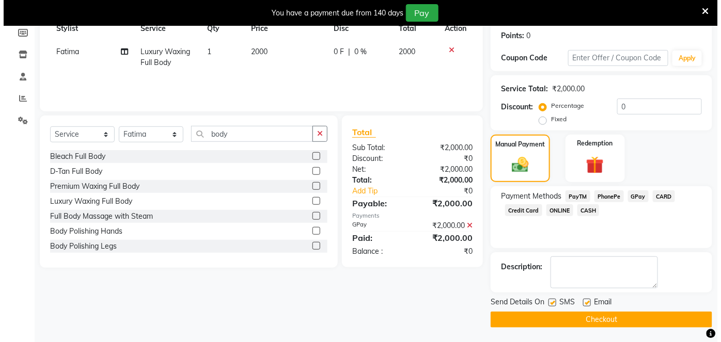
click
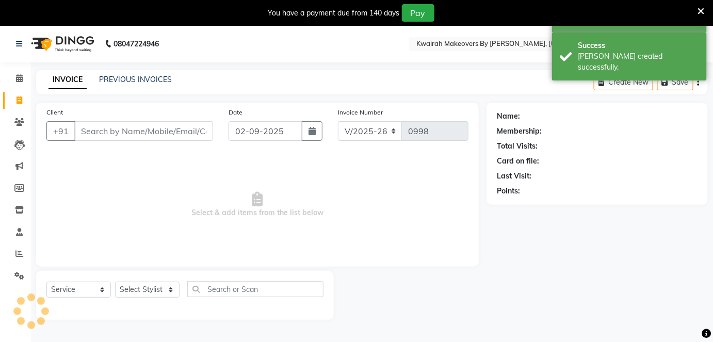
scroll to position [25, 0]
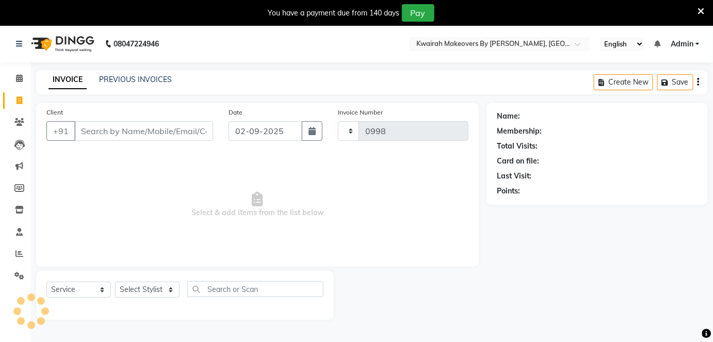
scroll to position [25, 0]
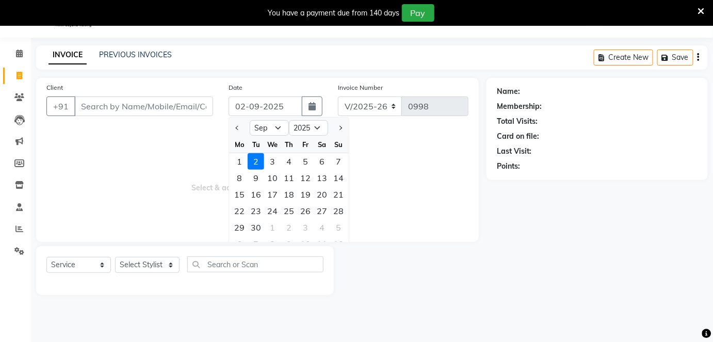
drag, startPoint x: 140, startPoint y: 41, endPoint x: 140, endPoint y: 48, distance: 7.2
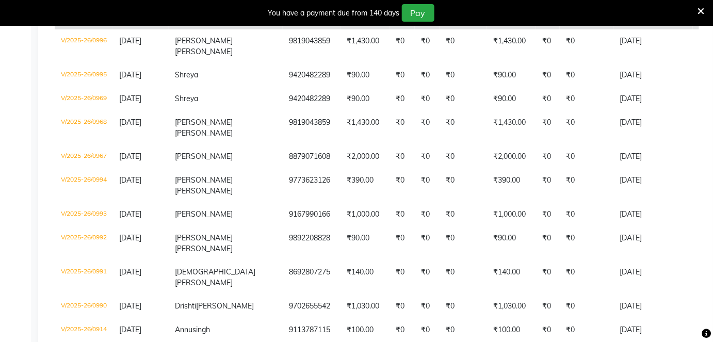
scroll to position [1386, 0]
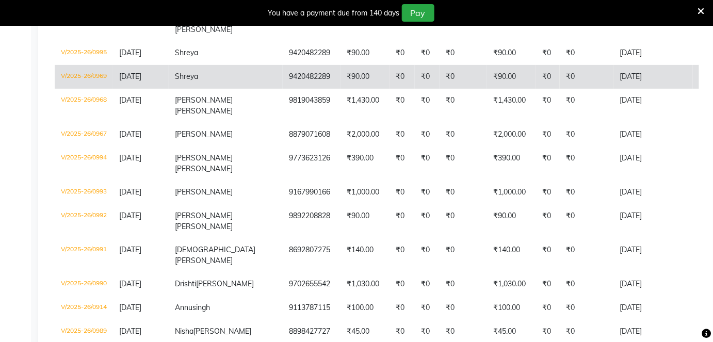
drag, startPoint x: 308, startPoint y: 251, endPoint x: 242, endPoint y: 255, distance: 66.7
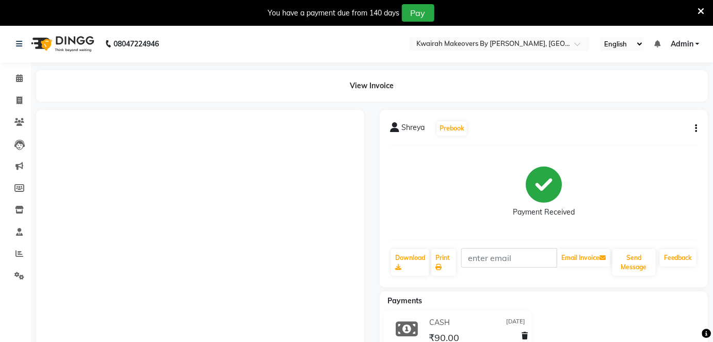
click at [697, 129] on icon "button" at bounding box center [697, 129] width 2 height 1
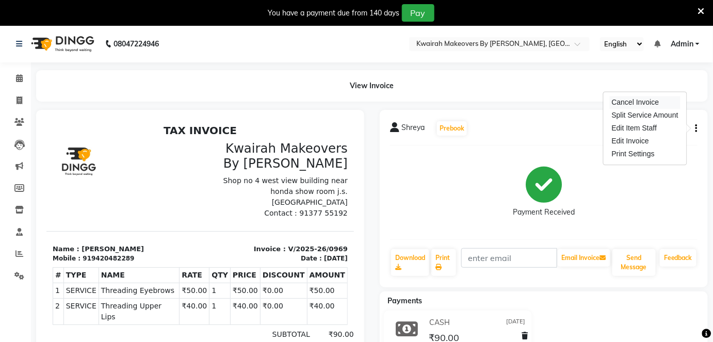
click at [638, 104] on div "Cancel Invoice" at bounding box center [645, 102] width 71 height 13
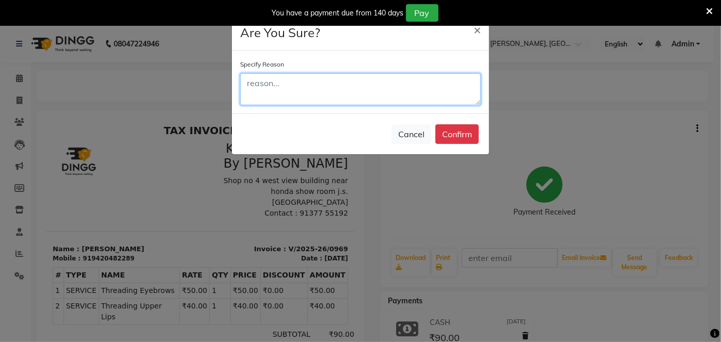
click at [315, 89] on textarea at bounding box center [360, 89] width 241 height 32
type textarea "double"
drag, startPoint x: 293, startPoint y: 86, endPoint x: 244, endPoint y: 86, distance: 49.6
click at [247, 86] on textarea "double" at bounding box center [360, 89] width 241 height 32
type textarea "reapeated"
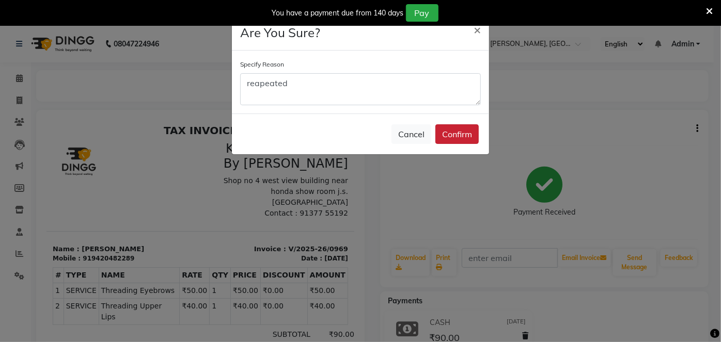
click at [472, 133] on button "Confirm" at bounding box center [456, 134] width 43 height 20
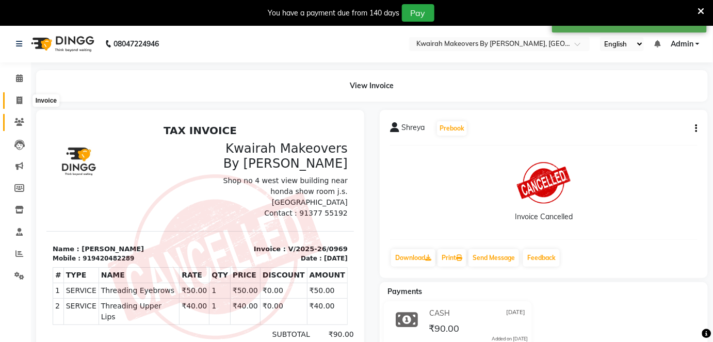
click at [24, 99] on span at bounding box center [19, 101] width 18 height 12
select select "service"
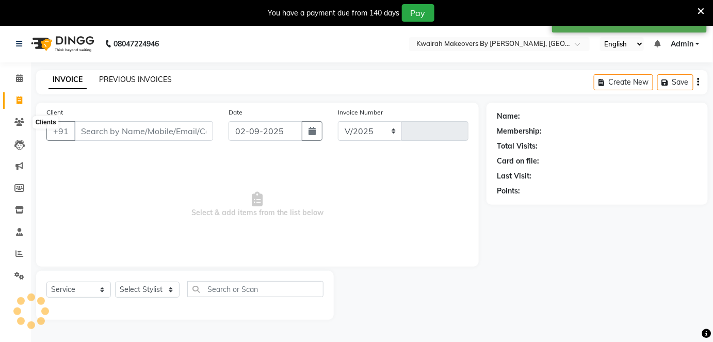
select select "3832"
type input "0998"
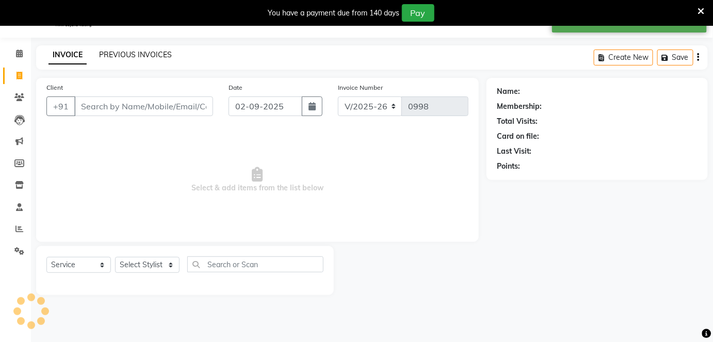
click at [169, 58] on link "PREVIOUS INVOICES" at bounding box center [135, 54] width 73 height 9
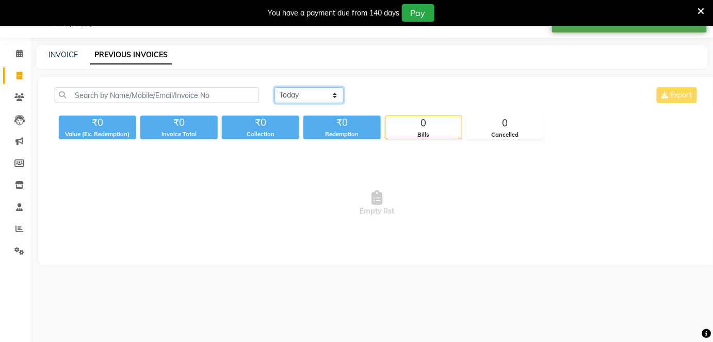
click at [286, 102] on select "[DATE] [DATE] Custom Range" at bounding box center [309, 95] width 69 height 16
select select "range"
click at [275, 87] on select "[DATE] [DATE] Custom Range" at bounding box center [309, 95] width 69 height 16
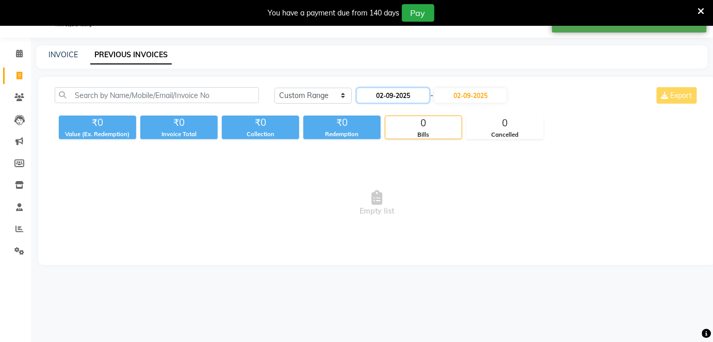
click at [407, 93] on input "02-09-2025" at bounding box center [393, 95] width 72 height 14
select select "9"
select select "2025"
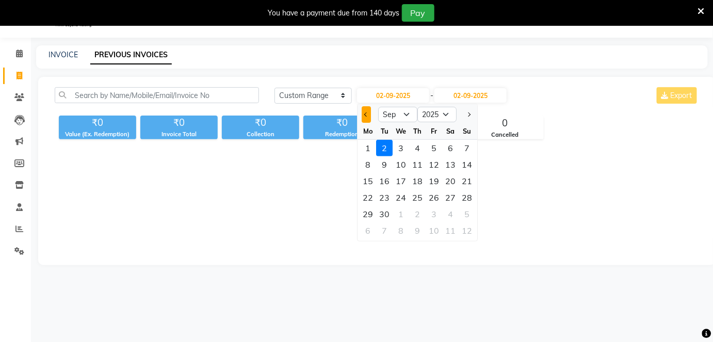
click at [364, 109] on button "Previous month" at bounding box center [366, 114] width 9 height 17
select select "8"
click at [438, 180] on div "15" at bounding box center [434, 181] width 17 height 17
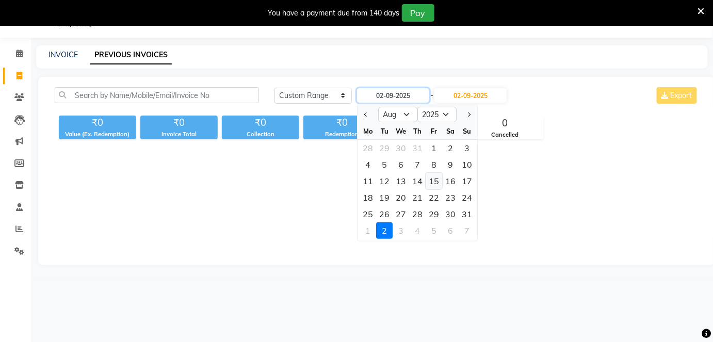
type input "[DATE]"
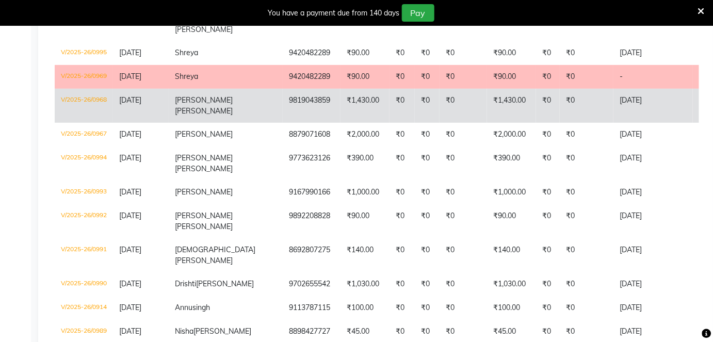
scroll to position [1433, 0]
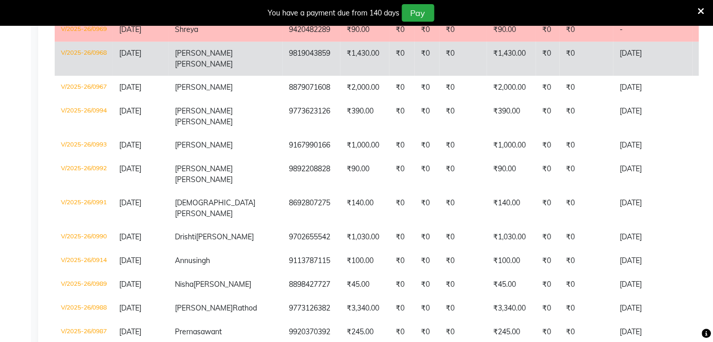
click at [283, 76] on td "9819043859" at bounding box center [312, 59] width 58 height 34
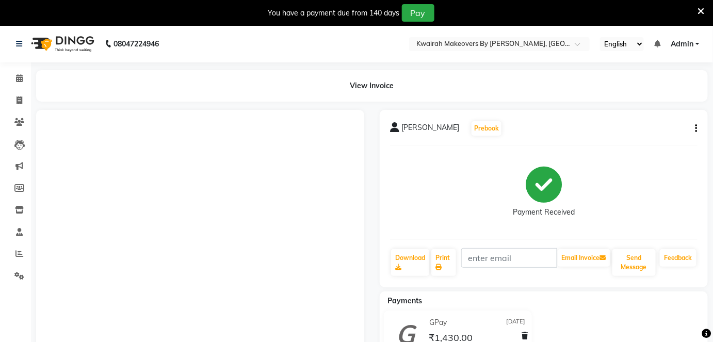
click at [696, 129] on icon "button" at bounding box center [697, 129] width 2 height 1
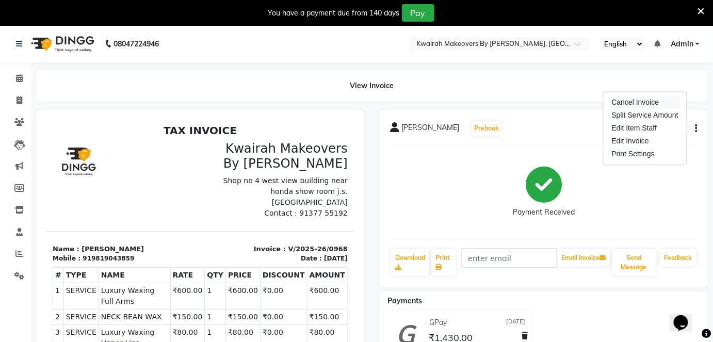
click at [648, 98] on div "Cancel Invoice" at bounding box center [645, 102] width 71 height 13
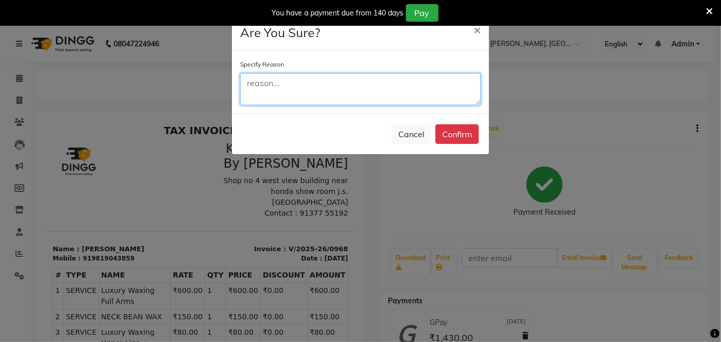
click at [323, 78] on textarea at bounding box center [360, 89] width 241 height 32
type textarea "reapeated"
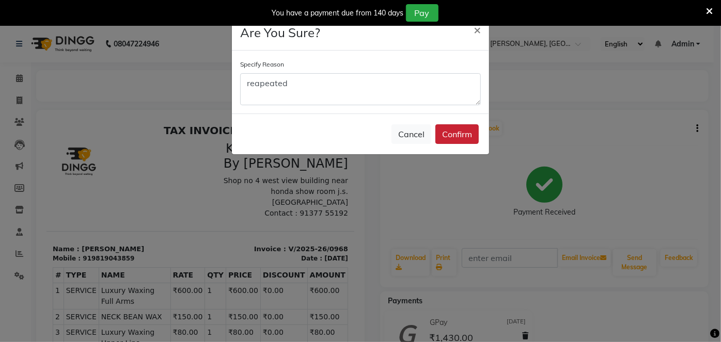
click at [456, 134] on button "Confirm" at bounding box center [456, 134] width 43 height 20
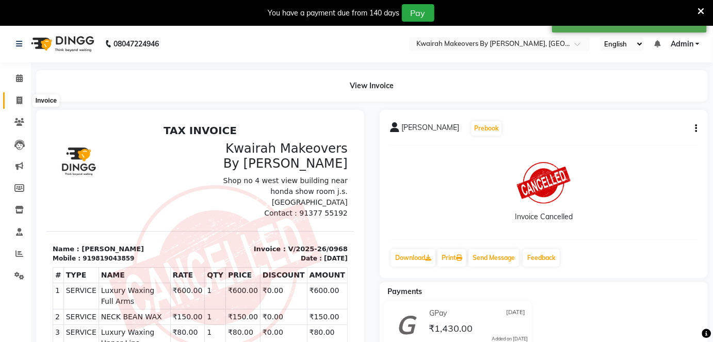
click at [18, 95] on span at bounding box center [19, 101] width 18 height 12
select select "service"
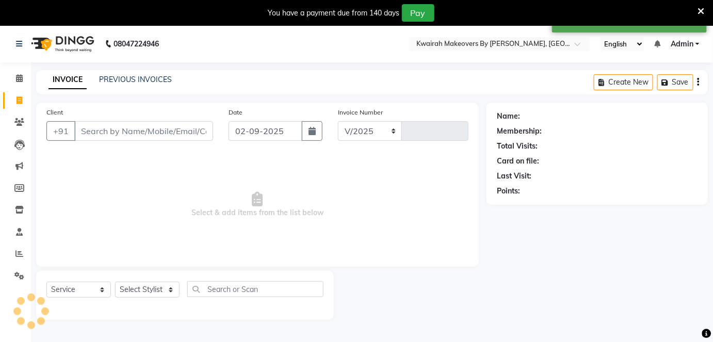
select select "3832"
type input "0998"
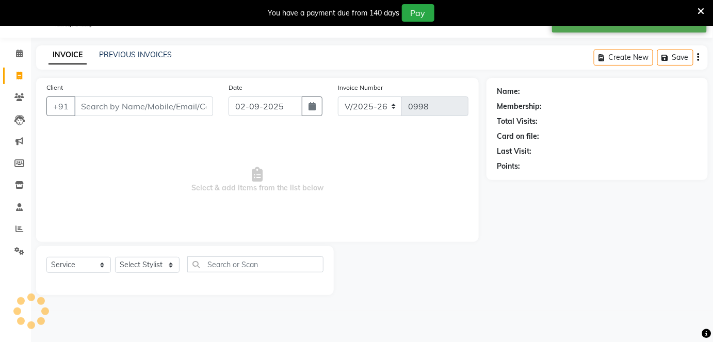
click at [121, 60] on div "INVOICE PREVIOUS INVOICES" at bounding box center [110, 56] width 148 height 12
click at [122, 58] on link "PREVIOUS INVOICES" at bounding box center [135, 54] width 73 height 9
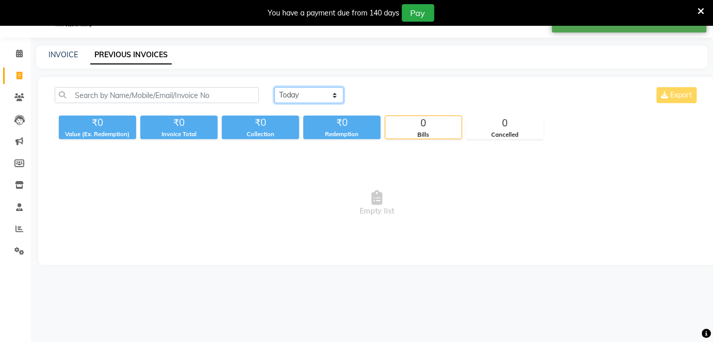
click at [310, 95] on select "[DATE] [DATE] Custom Range" at bounding box center [309, 95] width 69 height 16
select select "range"
click at [275, 87] on select "[DATE] [DATE] Custom Range" at bounding box center [309, 95] width 69 height 16
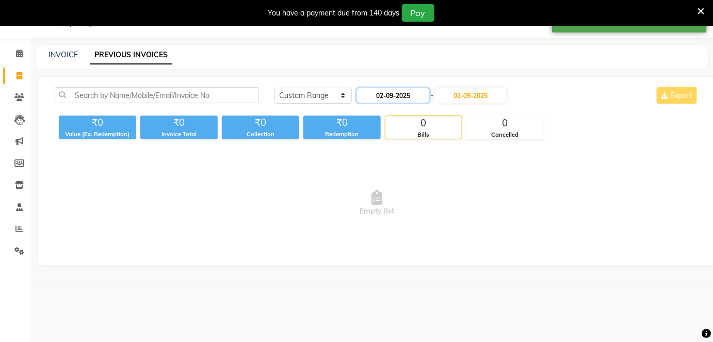
click at [374, 91] on input "02-09-2025" at bounding box center [393, 95] width 72 height 14
select select "9"
select select "2025"
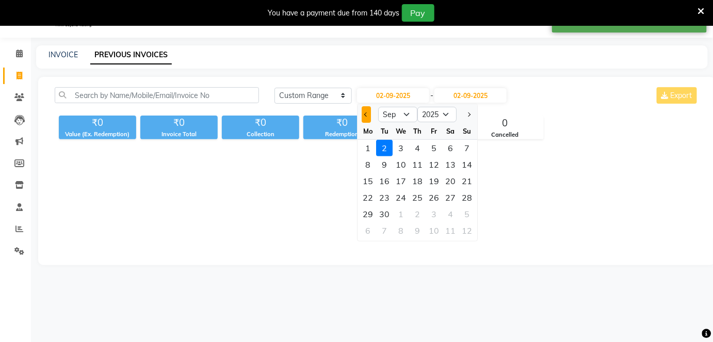
click at [364, 111] on button "Previous month" at bounding box center [366, 114] width 9 height 17
select select "8"
click at [437, 184] on div "15" at bounding box center [434, 181] width 17 height 17
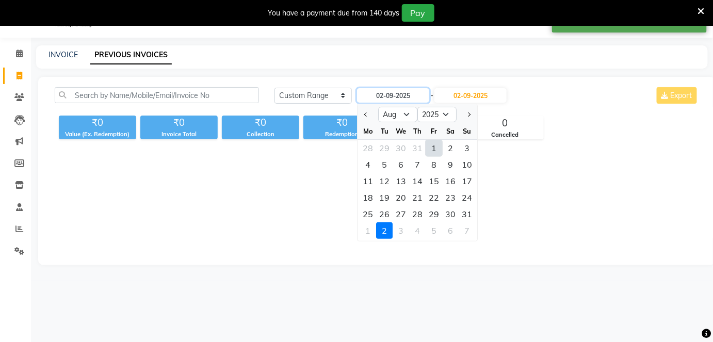
type input "[DATE]"
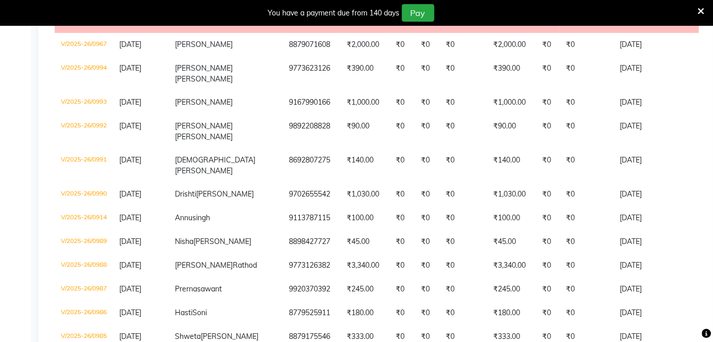
scroll to position [1479, 0]
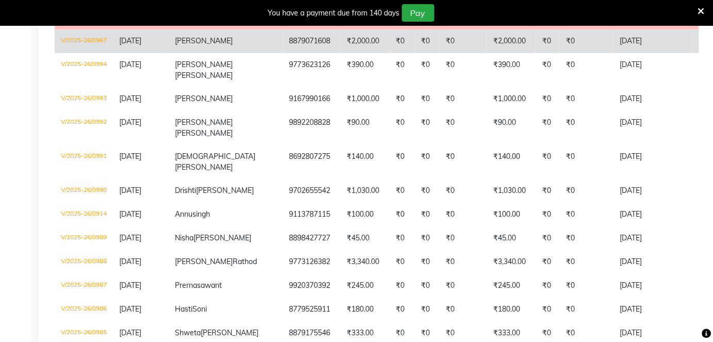
click at [283, 53] on td "8879071608" at bounding box center [312, 41] width 58 height 24
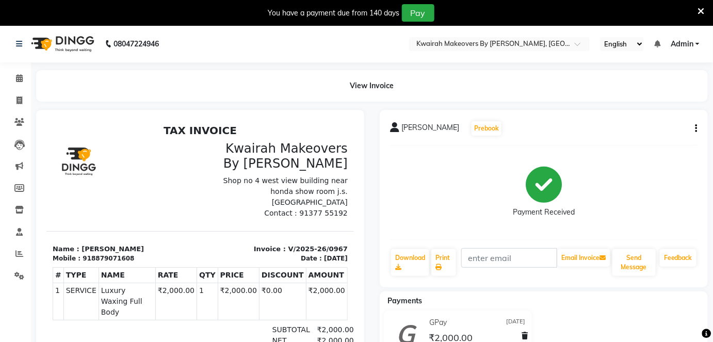
click at [695, 131] on button "button" at bounding box center [695, 128] width 6 height 11
click at [636, 101] on div "Cancel Invoice" at bounding box center [645, 102] width 71 height 13
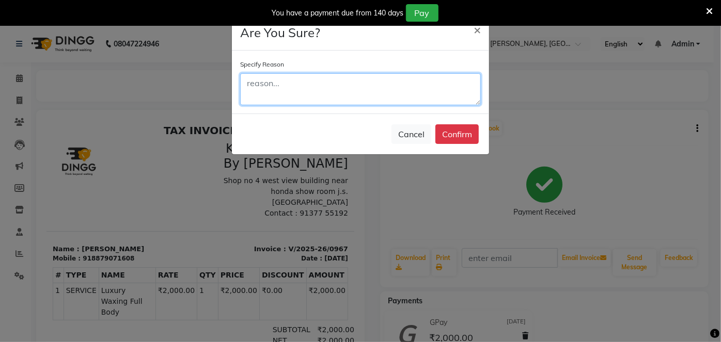
click at [406, 85] on textarea at bounding box center [360, 89] width 241 height 32
type textarea "repited"
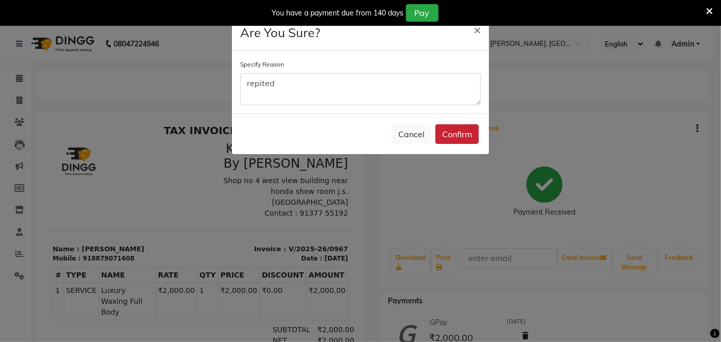
click at [450, 131] on button "Confirm" at bounding box center [456, 134] width 43 height 20
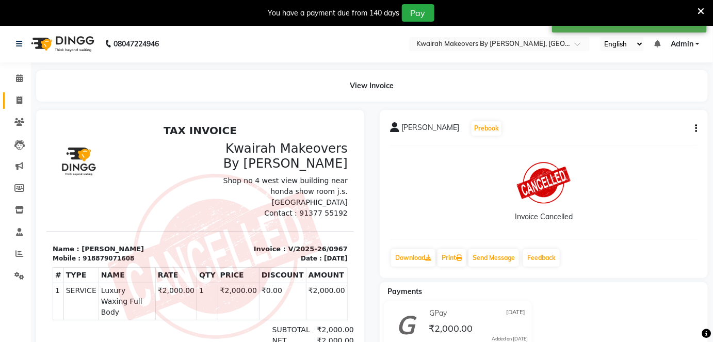
click at [23, 93] on link "Invoice" at bounding box center [15, 100] width 25 height 17
select select "service"
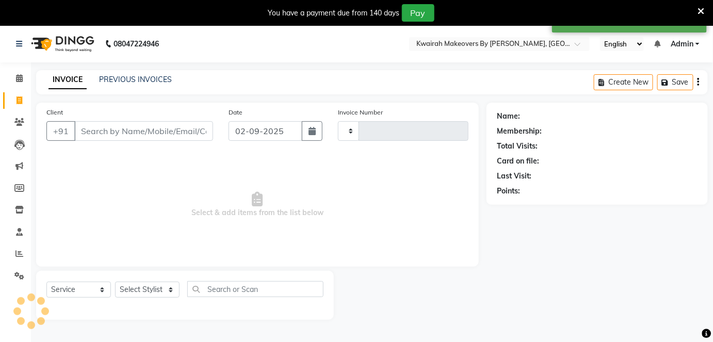
type input "0998"
select select "3832"
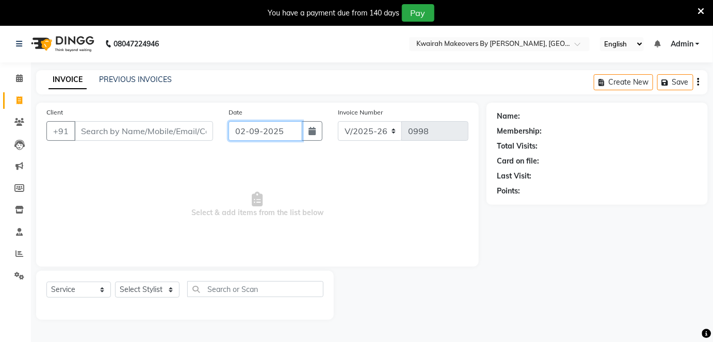
click at [256, 131] on input "02-09-2025" at bounding box center [266, 131] width 74 height 20
select select "9"
select select "2025"
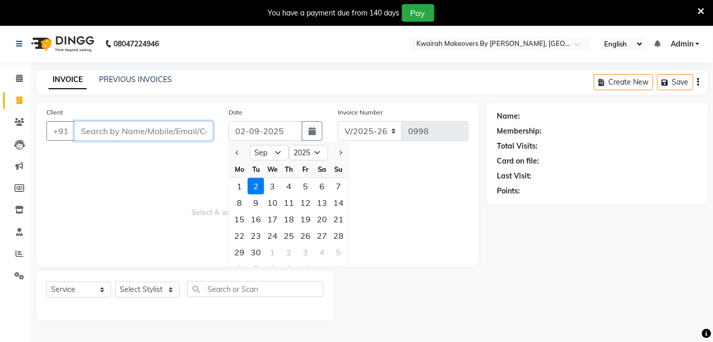
click at [207, 134] on input "Client" at bounding box center [143, 131] width 139 height 20
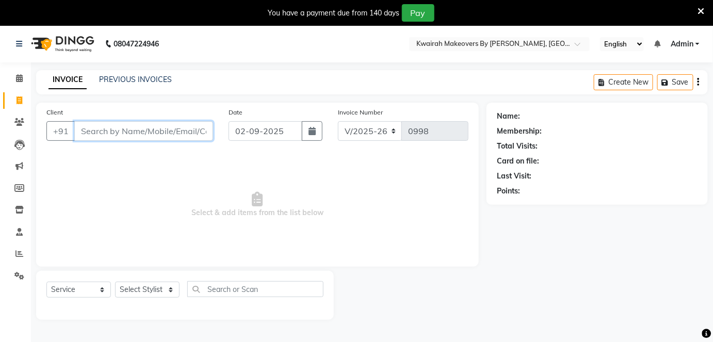
click at [174, 132] on input "Client" at bounding box center [143, 131] width 139 height 20
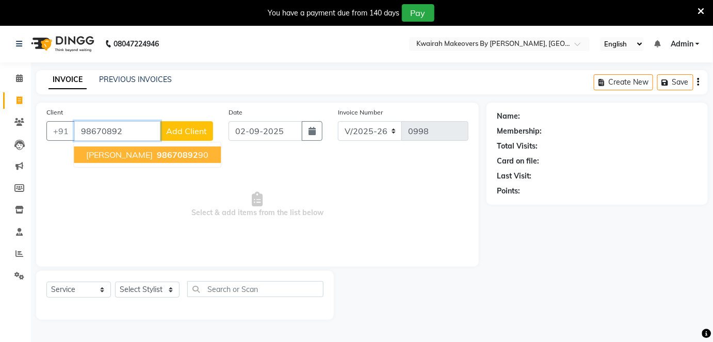
click at [157, 155] on span "98670892" at bounding box center [177, 155] width 41 height 10
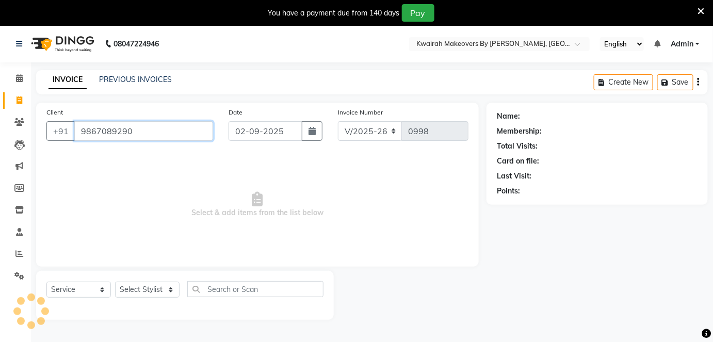
type input "9867089290"
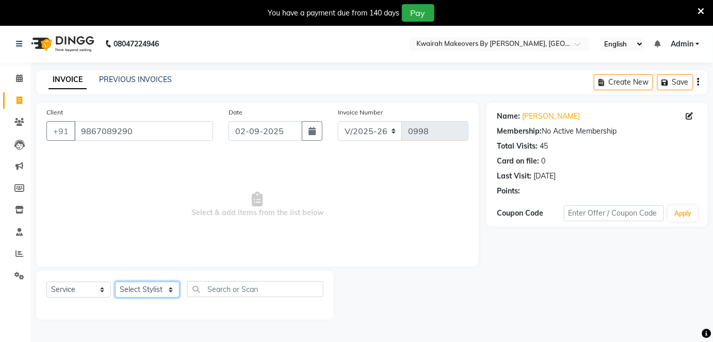
click at [149, 288] on select "Select Stylist Amruta Anjali Fatima Ketki Somani Rakhi Chaurasia seona Shrushti" at bounding box center [147, 290] width 65 height 16
select select "78253"
click at [115, 282] on select "Select Stylist Amruta Anjali Fatima Ketki Somani Rakhi Chaurasia seona Shrushti" at bounding box center [147, 290] width 65 height 16
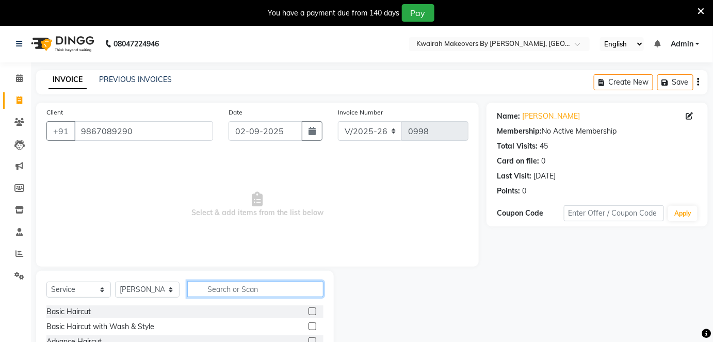
click at [206, 285] on input "text" at bounding box center [255, 289] width 136 height 16
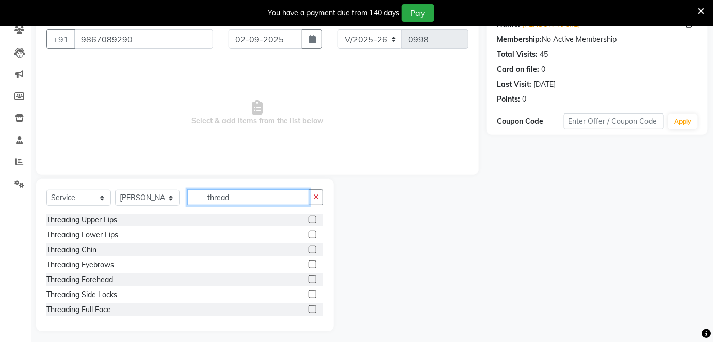
scroll to position [93, 0]
type input "thread"
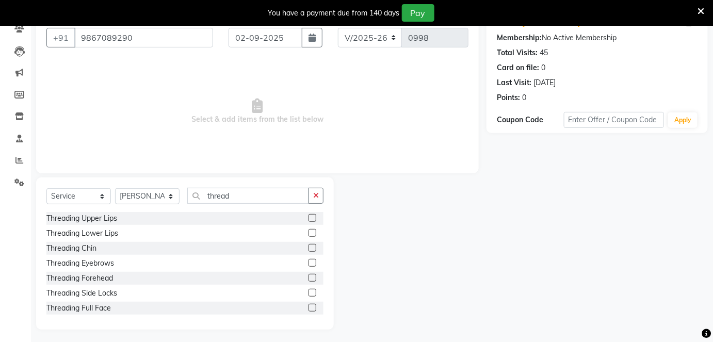
click at [309, 262] on label at bounding box center [313, 263] width 8 height 8
click at [309, 262] on input "checkbox" at bounding box center [312, 263] width 7 height 7
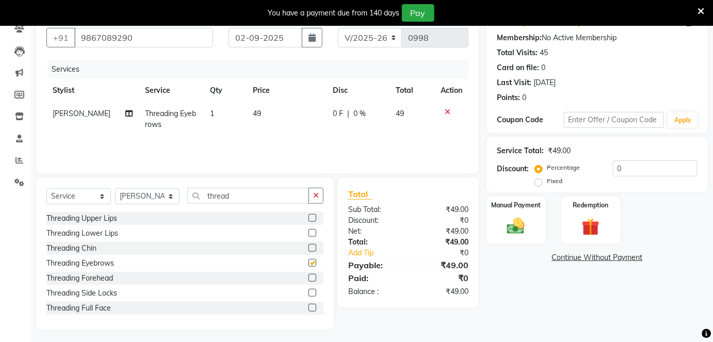
checkbox input "false"
click at [309, 215] on label at bounding box center [313, 218] width 8 height 8
click at [309, 215] on input "checkbox" at bounding box center [312, 218] width 7 height 7
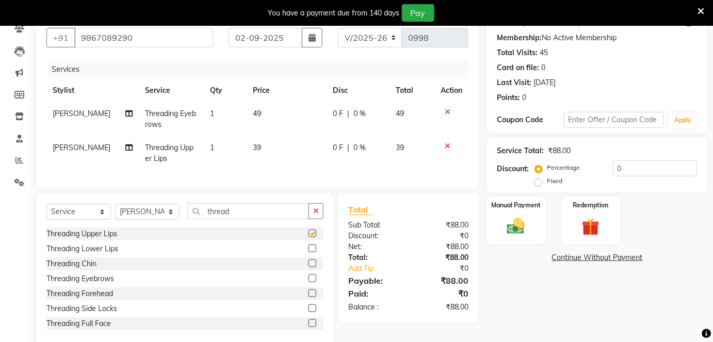
checkbox input "false"
click at [253, 141] on td "39" at bounding box center [286, 153] width 79 height 34
select select "78253"
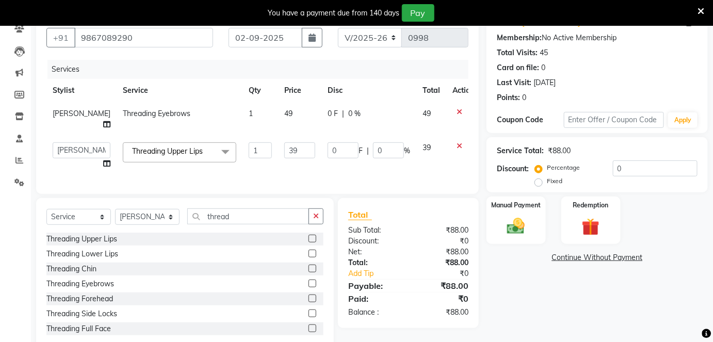
click at [278, 136] on td "49" at bounding box center [299, 119] width 43 height 34
select select "78253"
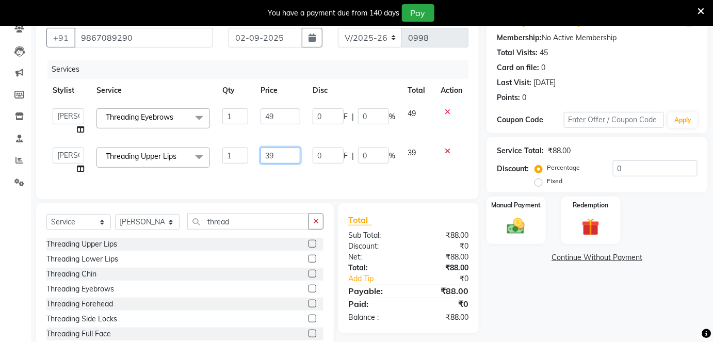
click at [281, 154] on input "39" at bounding box center [281, 156] width 40 height 16
drag, startPoint x: 281, startPoint y: 154, endPoint x: 259, endPoint y: 153, distance: 22.2
click at [259, 153] on td "39" at bounding box center [280, 160] width 52 height 39
type input "40"
drag, startPoint x: 292, startPoint y: 98, endPoint x: 286, endPoint y: 116, distance: 18.9
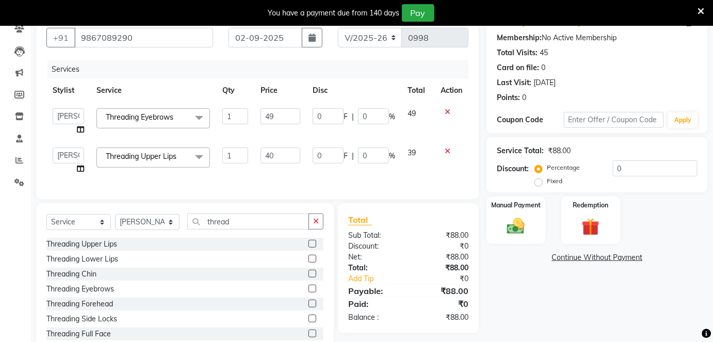
click at [290, 101] on table "Stylist Service Qty Price Disc Total Action Amruta Anjali Fatima Ketki Somani R…" at bounding box center [257, 130] width 422 height 102
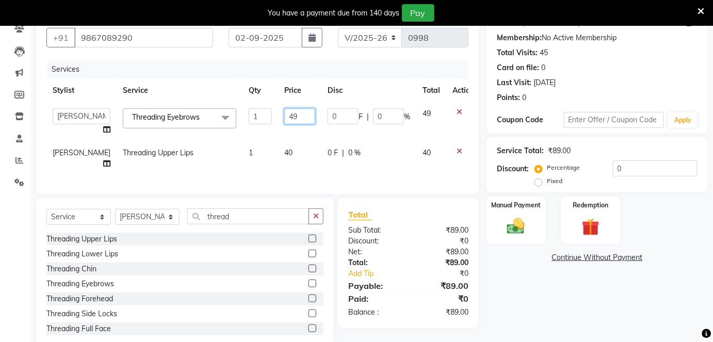
click at [286, 116] on input "49" at bounding box center [299, 116] width 31 height 16
drag, startPoint x: 286, startPoint y: 116, endPoint x: 269, endPoint y: 116, distance: 16.5
click at [284, 116] on input "49" at bounding box center [299, 116] width 31 height 16
type input "50"
click at [305, 134] on td "50" at bounding box center [299, 121] width 43 height 39
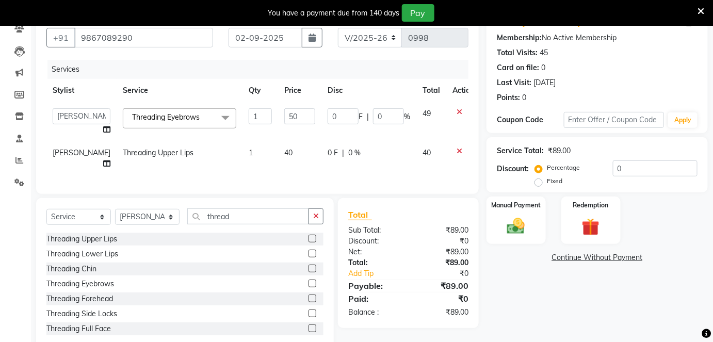
select select "78253"
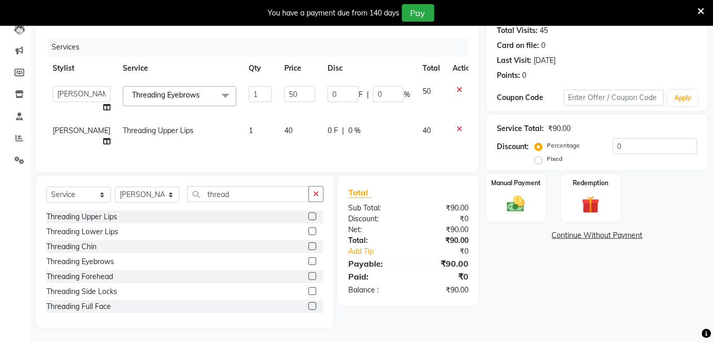
scroll to position [135, 0]
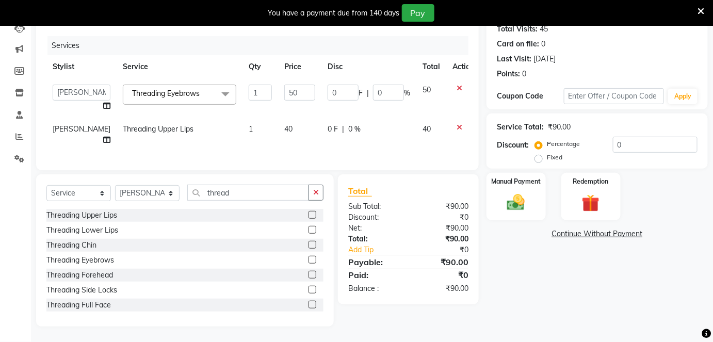
click at [483, 179] on div "Manual Payment Redemption" at bounding box center [597, 197] width 237 height 48
click at [533, 187] on div "Manual Payment" at bounding box center [516, 197] width 61 height 50
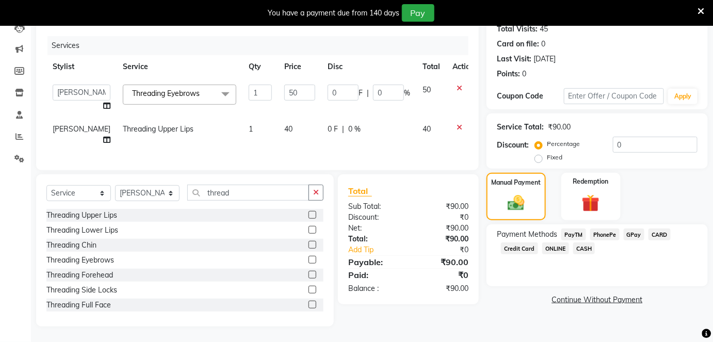
click at [582, 243] on span "CASH" at bounding box center [584, 249] width 22 height 12
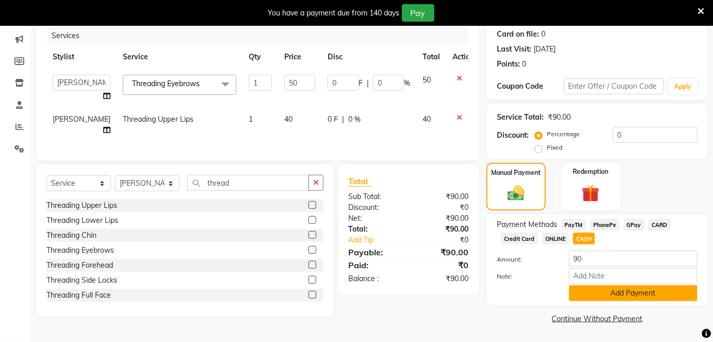
click at [598, 291] on button "Add Payment" at bounding box center [633, 293] width 129 height 16
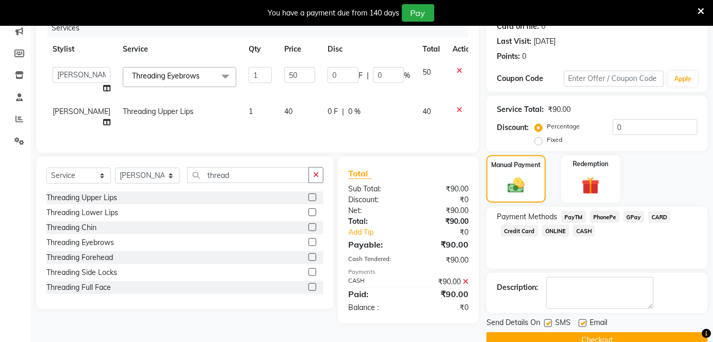
scroll to position [155, 0]
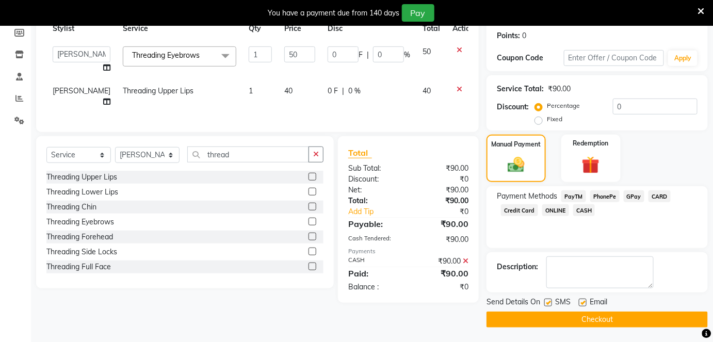
click at [583, 299] on label at bounding box center [583, 303] width 8 height 8
click at [583, 300] on input "checkbox" at bounding box center [582, 303] width 7 height 7
checkbox input "false"
click at [546, 303] on label at bounding box center [549, 303] width 8 height 8
click at [546, 303] on input "checkbox" at bounding box center [548, 303] width 7 height 7
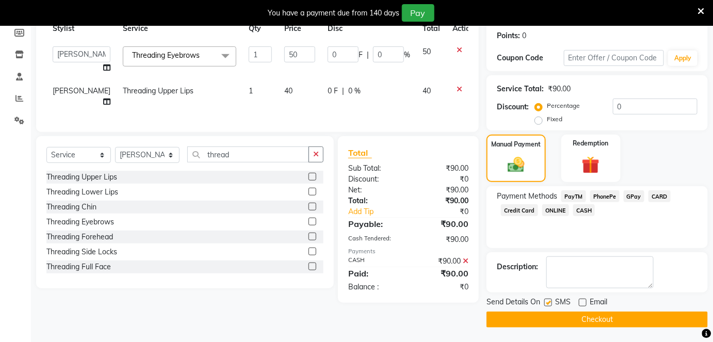
checkbox input "false"
click at [549, 313] on button "Checkout" at bounding box center [597, 320] width 221 height 16
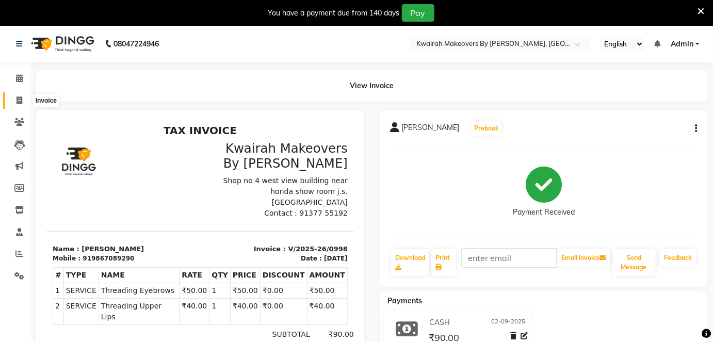
click at [18, 102] on icon at bounding box center [20, 101] width 6 height 8
select select "3832"
select select "service"
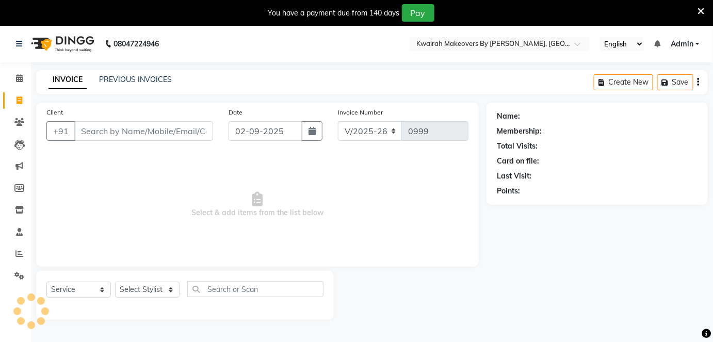
scroll to position [25, 0]
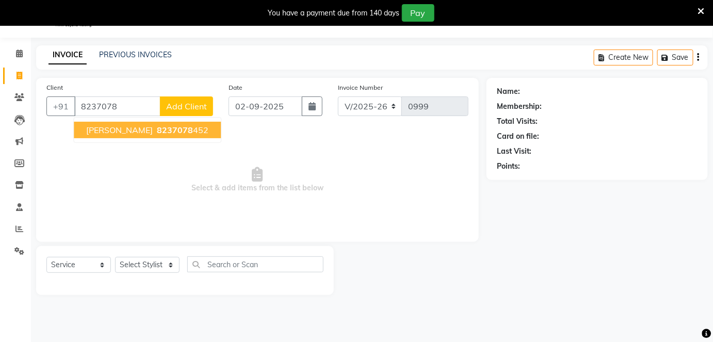
click at [180, 126] on ngb-highlight "8237078 452" at bounding box center [182, 130] width 54 height 10
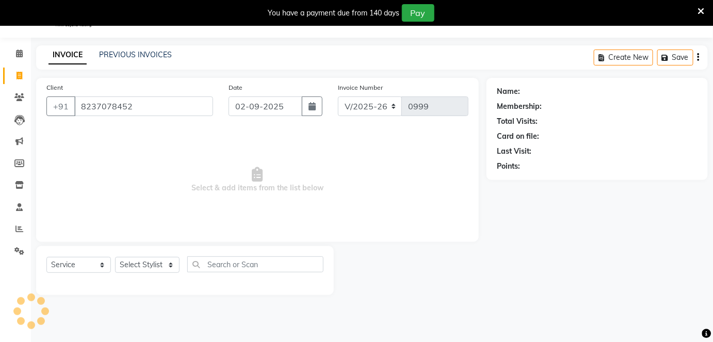
type input "8237078452"
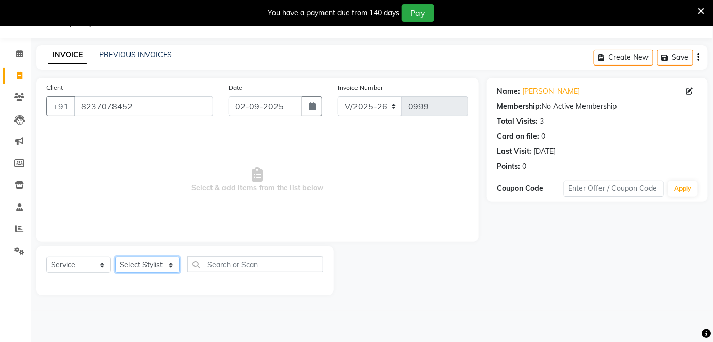
click at [162, 257] on select "Select Stylist Amruta Anjali Fatima Ketki Somani Rakhi Chaurasia seona Shrushti" at bounding box center [147, 265] width 65 height 16
select select "89251"
click at [115, 257] on select "Select Stylist Amruta Anjali Fatima Ketki Somani Rakhi Chaurasia seona Shrushti" at bounding box center [147, 265] width 65 height 16
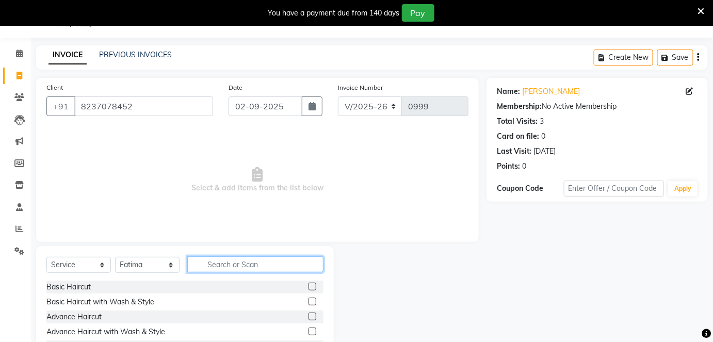
click at [225, 268] on input "text" at bounding box center [255, 265] width 136 height 16
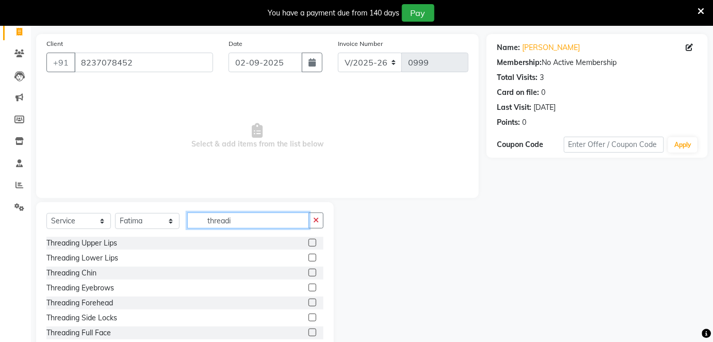
scroll to position [96, 0]
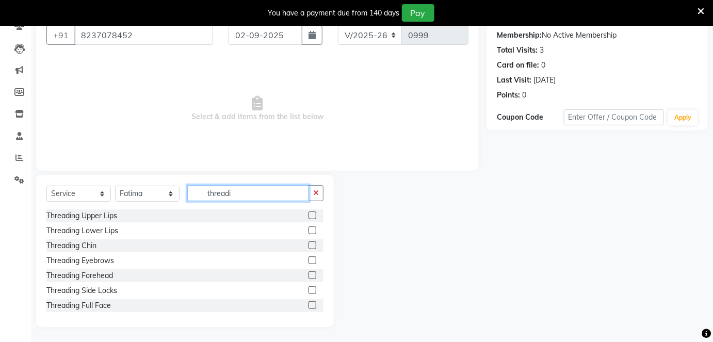
type input "threadi"
click at [309, 260] on label at bounding box center [313, 261] width 8 height 8
click at [309, 260] on input "checkbox" at bounding box center [312, 261] width 7 height 7
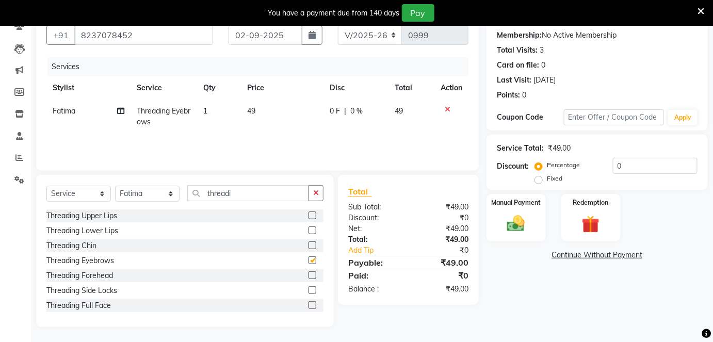
checkbox input "false"
drag, startPoint x: 242, startPoint y: 189, endPoint x: 201, endPoint y: 189, distance: 40.8
click at [201, 189] on input "threadi" at bounding box center [248, 193] width 122 height 16
click at [309, 214] on label at bounding box center [313, 216] width 8 height 8
click at [309, 214] on input "checkbox" at bounding box center [312, 216] width 7 height 7
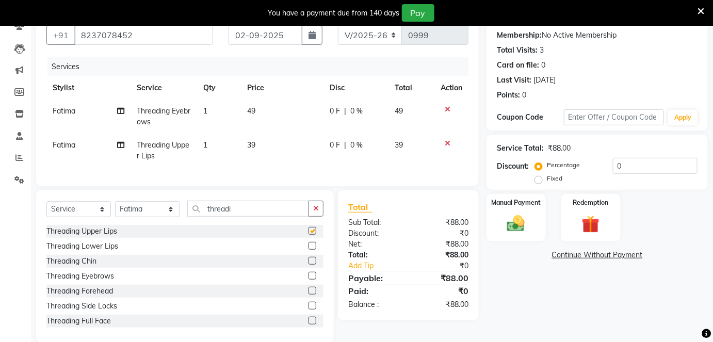
checkbox input "false"
drag, startPoint x: 220, startPoint y: 218, endPoint x: 229, endPoint y: 216, distance: 8.4
click at [221, 217] on input "threadi" at bounding box center [248, 209] width 122 height 16
drag, startPoint x: 232, startPoint y: 214, endPoint x: 180, endPoint y: 212, distance: 51.6
click at [180, 212] on div "Select Service Product Membership Package Voucher Prepaid Gift Card Select Styl…" at bounding box center [184, 213] width 277 height 24
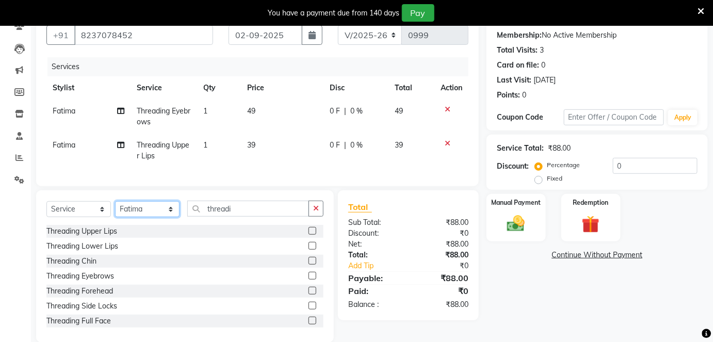
click at [120, 213] on select "Select Stylist Amruta Anjali Fatima Ketki Somani Rakhi Chaurasia seona Shrushti" at bounding box center [147, 209] width 65 height 16
select select "82011"
click at [115, 208] on select "Select Stylist Amruta Anjali Fatima Ketki Somani Rakhi Chaurasia seona Shrushti" at bounding box center [147, 209] width 65 height 16
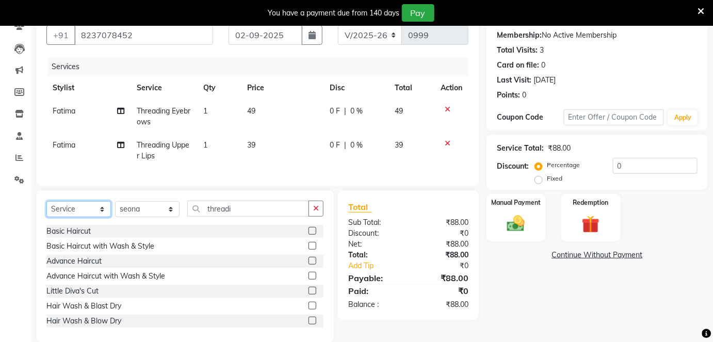
click at [102, 217] on select "Select Service Product Membership Package Voucher Prepaid Gift Card" at bounding box center [78, 209] width 65 height 16
click at [46, 208] on select "Select Service Product Membership Package Voucher Prepaid Gift Card" at bounding box center [78, 209] width 65 height 16
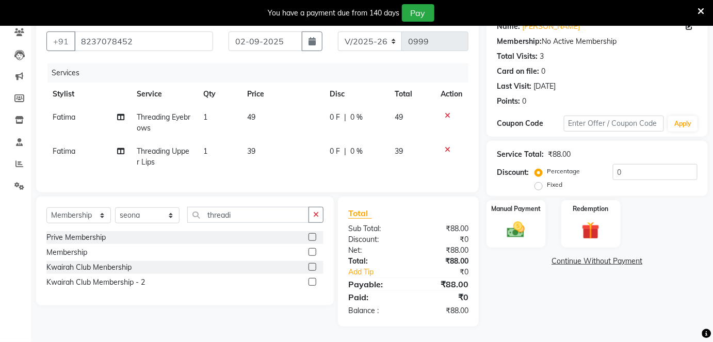
click at [309, 281] on label at bounding box center [313, 282] width 8 height 8
click at [309, 281] on input "checkbox" at bounding box center [312, 282] width 7 height 7
select select "select"
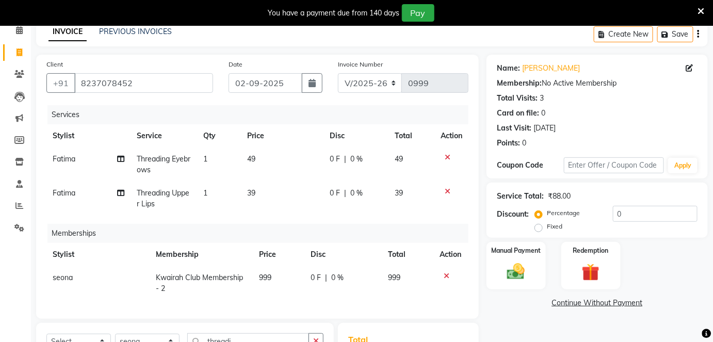
scroll to position [143, 0]
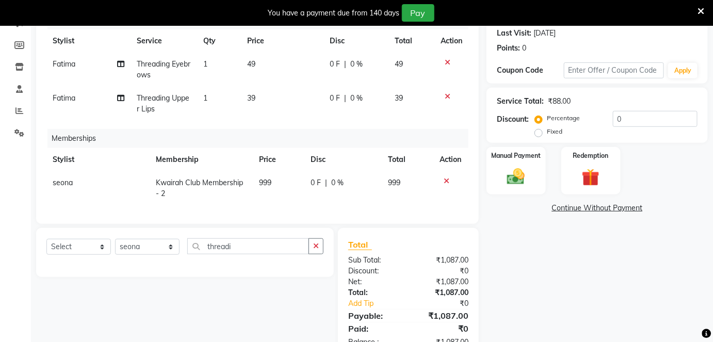
click at [283, 193] on td "999" at bounding box center [279, 188] width 52 height 34
select select "82011"
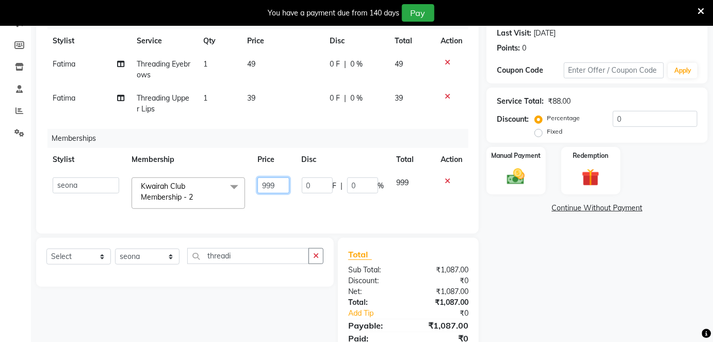
click at [285, 184] on input "999" at bounding box center [273, 186] width 31 height 16
drag, startPoint x: 284, startPoint y: 184, endPoint x: 243, endPoint y: 184, distance: 41.3
click at [243, 184] on tr "Amruta Anjali Fatima Ketki Somani Rakhi Chaurasia seona Shrushti Kwairah Club M…" at bounding box center [257, 193] width 422 height 44
type input "1000"
click at [257, 95] on td "39" at bounding box center [282, 104] width 83 height 34
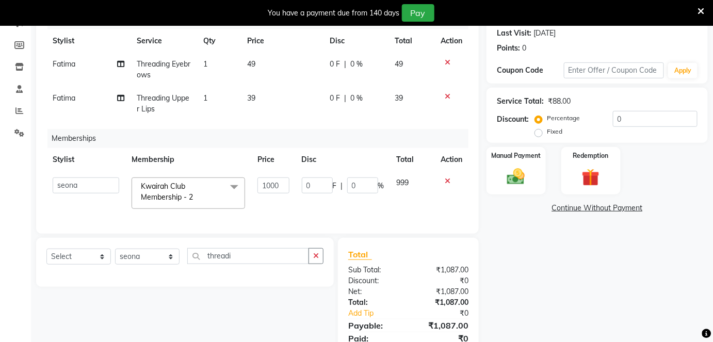
select select "89251"
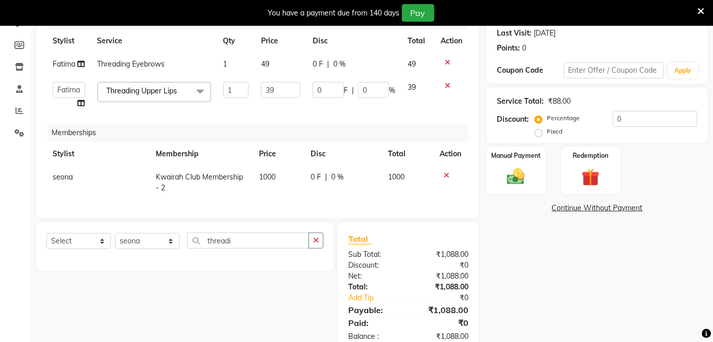
click at [263, 98] on td "39" at bounding box center [281, 95] width 52 height 39
drag, startPoint x: 274, startPoint y: 90, endPoint x: 257, endPoint y: 90, distance: 17.0
click at [257, 90] on td "39" at bounding box center [281, 95] width 52 height 39
type input "40"
click at [275, 65] on td "49" at bounding box center [281, 64] width 52 height 23
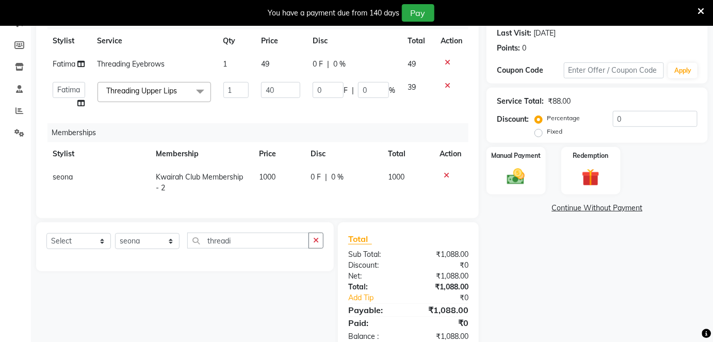
select select "89251"
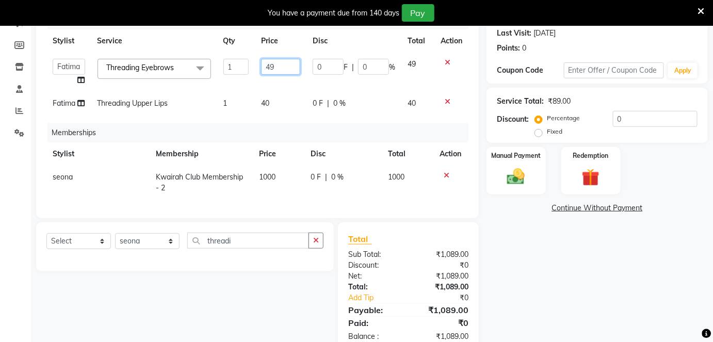
drag, startPoint x: 275, startPoint y: 65, endPoint x: 254, endPoint y: 68, distance: 21.4
click at [255, 65] on td "49" at bounding box center [281, 72] width 52 height 39
type input "50"
click at [277, 81] on td "50" at bounding box center [281, 72] width 52 height 39
select select "89251"
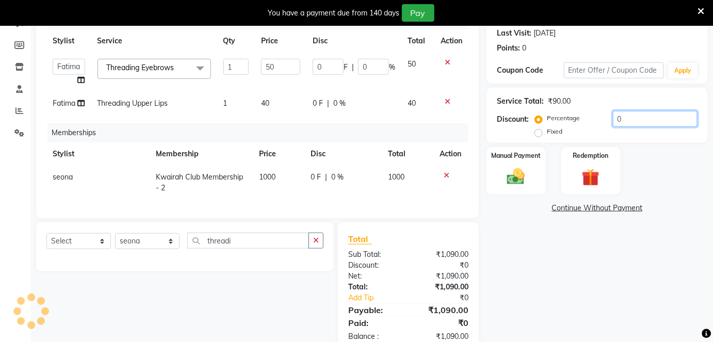
drag, startPoint x: 625, startPoint y: 116, endPoint x: 614, endPoint y: 116, distance: 10.9
click at [614, 116] on input "0" at bounding box center [655, 119] width 85 height 16
type input "1"
type input "0.5"
type input "1"
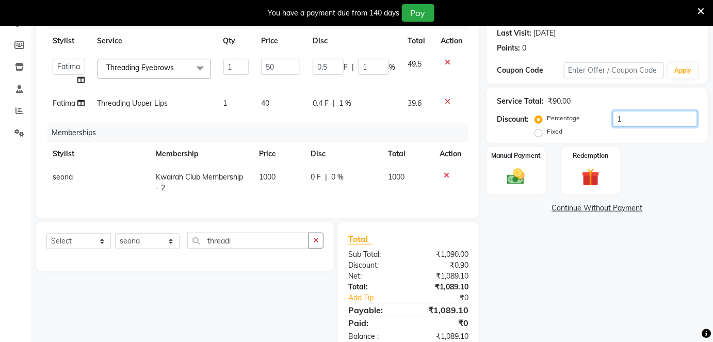
type input "10"
type input "5"
type input "10"
click at [550, 270] on div "Name: Kinjal Shah Membership: No Active Membership Total Visits: 3 Card on file…" at bounding box center [601, 156] width 229 height 393
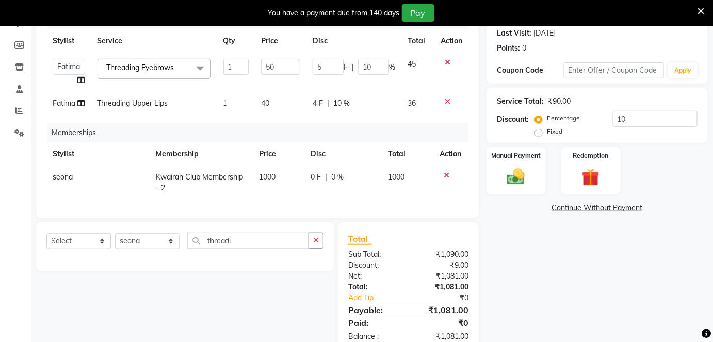
click at [449, 99] on icon at bounding box center [448, 101] width 6 height 7
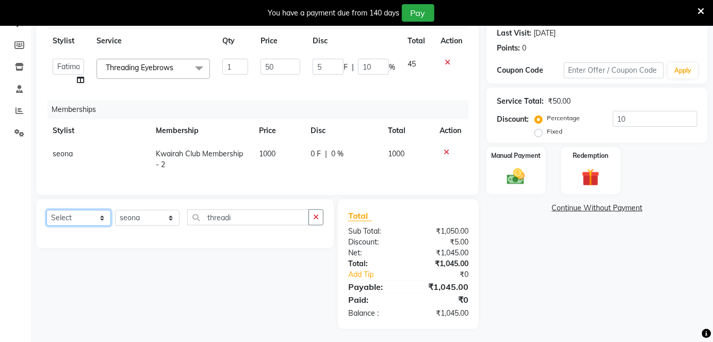
click at [93, 226] on select "Select Service Product Package Voucher Prepaid Gift Card" at bounding box center [78, 218] width 65 height 16
select select "service"
click at [46, 217] on select "Select Service Product Package Voucher Prepaid Gift Card" at bounding box center [78, 218] width 65 height 16
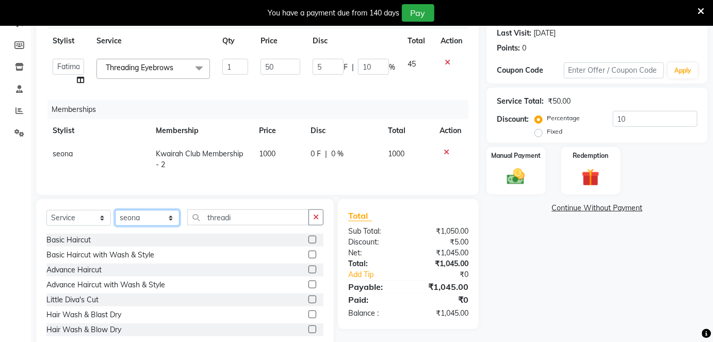
click at [137, 225] on select "Select Stylist Amruta Anjali Fatima Ketki Somani Rakhi Chaurasia seona Shrushti" at bounding box center [147, 218] width 65 height 16
select select "89251"
click at [115, 217] on select "Select Stylist Amruta Anjali Fatima Ketki Somani Rakhi Chaurasia seona Shrushti" at bounding box center [147, 218] width 65 height 16
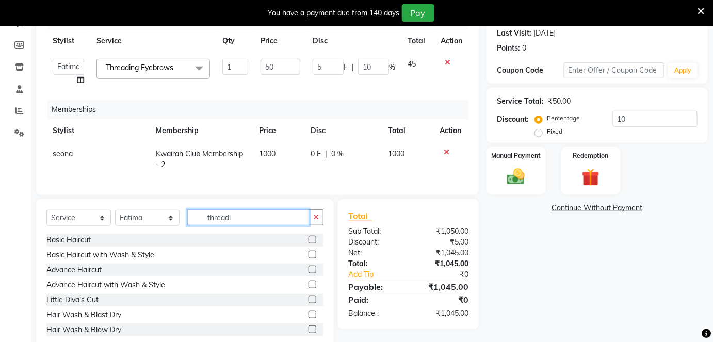
drag, startPoint x: 243, startPoint y: 222, endPoint x: 189, endPoint y: 216, distance: 53.5
click at [189, 216] on input "threadi" at bounding box center [248, 218] width 122 height 16
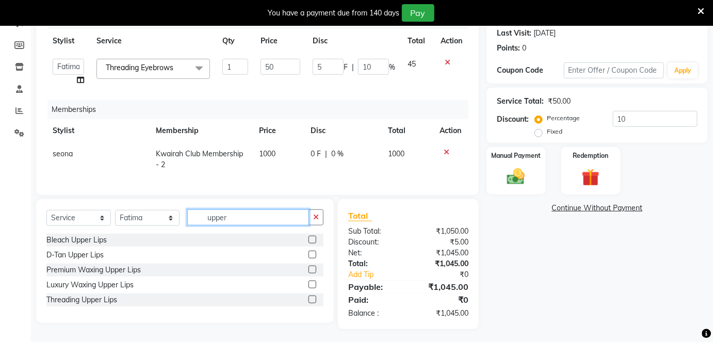
type input "upper"
click at [314, 289] on label at bounding box center [313, 285] width 8 height 8
click at [314, 289] on input "checkbox" at bounding box center [312, 285] width 7 height 7
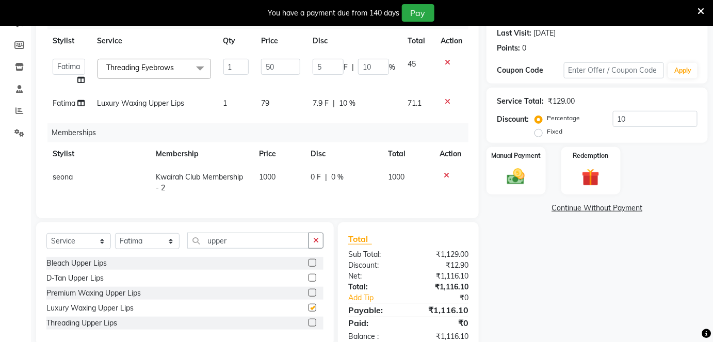
checkbox input "false"
click at [285, 94] on td "79" at bounding box center [281, 103] width 52 height 23
select select "89251"
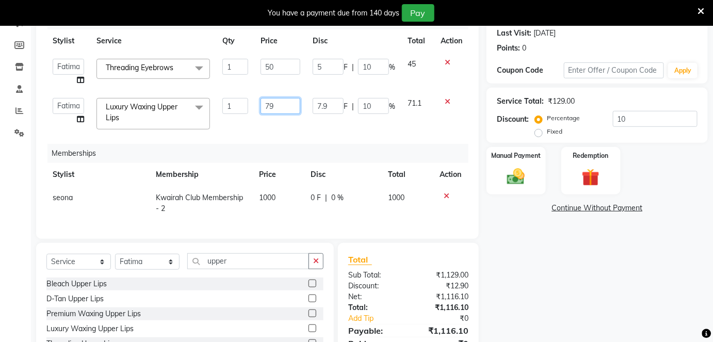
drag, startPoint x: 290, startPoint y: 102, endPoint x: 257, endPoint y: 113, distance: 35.3
click at [261, 105] on input "79" at bounding box center [281, 106] width 40 height 16
type input "80"
click at [269, 120] on div "Services Stylist Service Qty Price Disc Total Action Amruta Anjali Fatima Ketki…" at bounding box center [257, 119] width 422 height 218
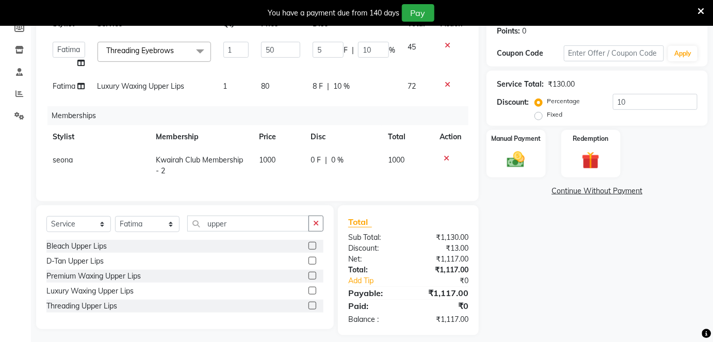
scroll to position [175, 0]
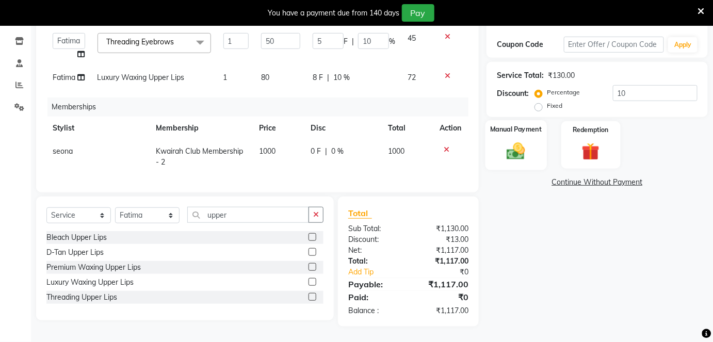
click at [488, 143] on div "Manual Payment" at bounding box center [516, 145] width 61 height 50
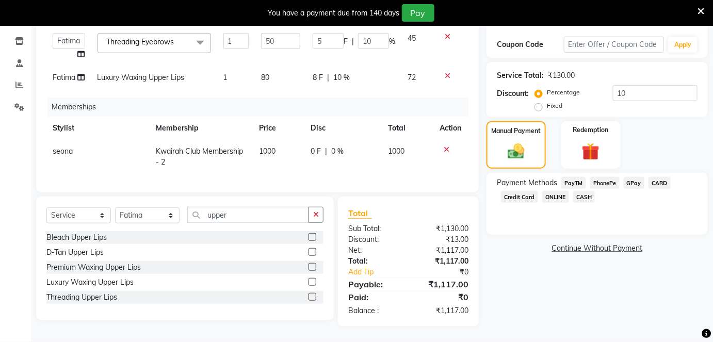
click at [631, 177] on span "GPay" at bounding box center [634, 183] width 21 height 12
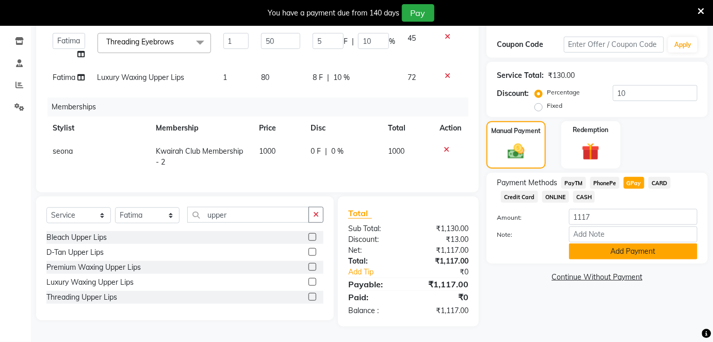
click at [611, 244] on button "Add Payment" at bounding box center [633, 252] width 129 height 16
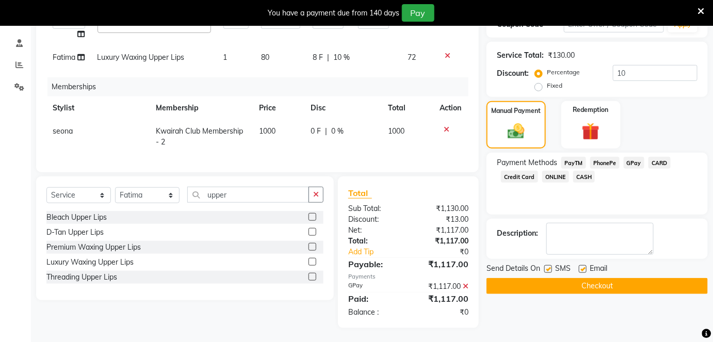
scroll to position [197, 0]
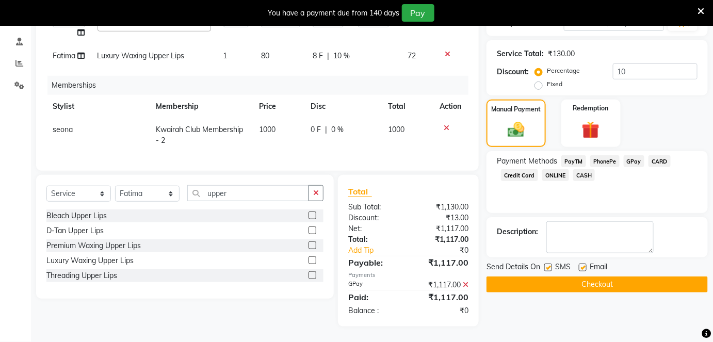
click at [550, 264] on label at bounding box center [549, 268] width 8 height 8
click at [550, 265] on input "checkbox" at bounding box center [548, 268] width 7 height 7
checkbox input "false"
click at [584, 264] on label at bounding box center [583, 268] width 8 height 8
click at [584, 265] on input "checkbox" at bounding box center [582, 268] width 7 height 7
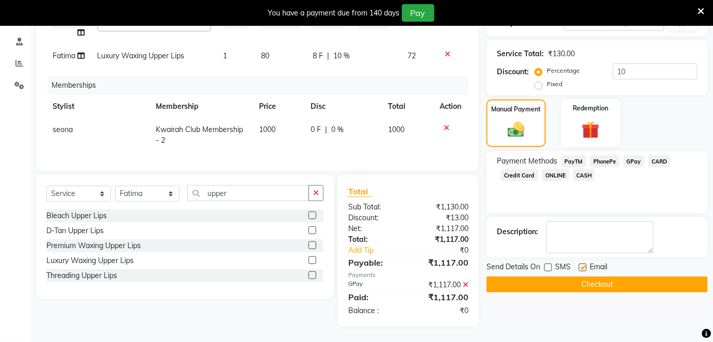
checkbox input "false"
click at [580, 277] on button "Checkout" at bounding box center [597, 285] width 221 height 16
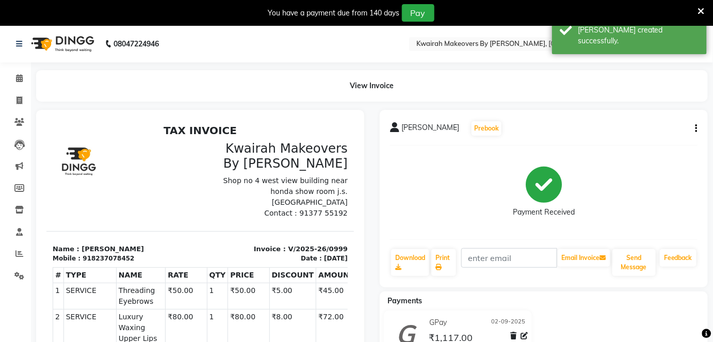
click at [86, 253] on div "918237078452" at bounding box center [108, 257] width 52 height 9
drag, startPoint x: 85, startPoint y: 246, endPoint x: 124, endPoint y: 249, distance: 39.9
click at [124, 253] on div "Mobile : 918237078452" at bounding box center [122, 257] width 141 height 9
copy div "8237078452"
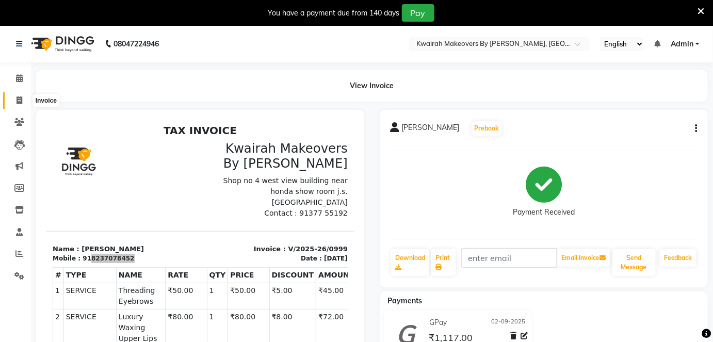
click at [20, 97] on icon at bounding box center [20, 101] width 6 height 8
select select "service"
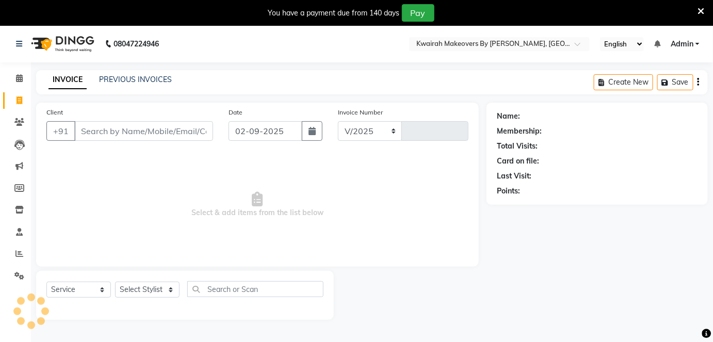
select select "3832"
type input "1000"
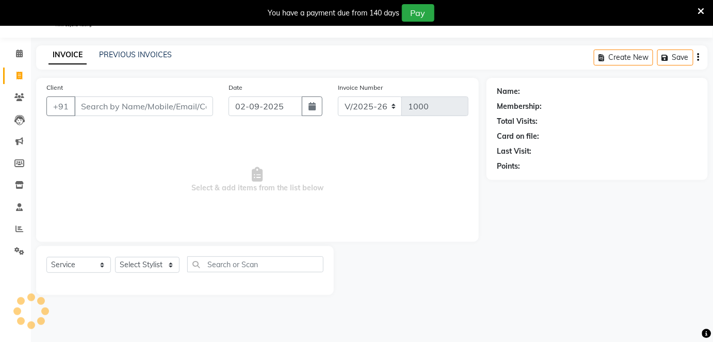
click at [174, 102] on input "Client" at bounding box center [143, 107] width 139 height 20
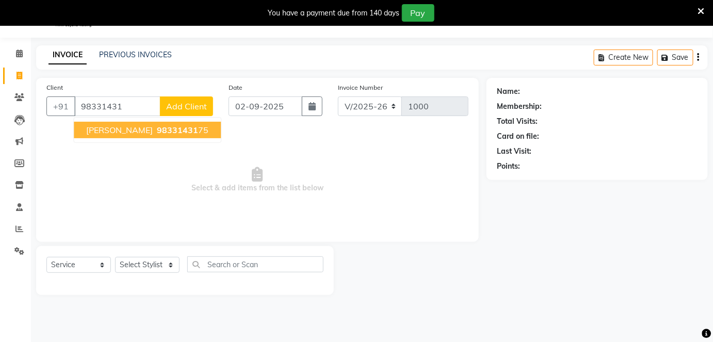
click at [198, 131] on span "98331431" at bounding box center [177, 130] width 41 height 10
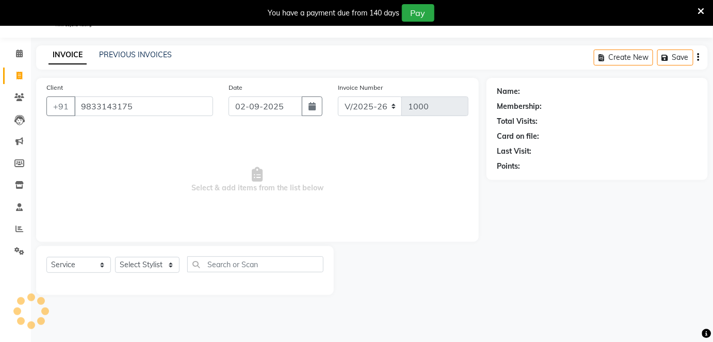
type input "9833143175"
select select "1: Object"
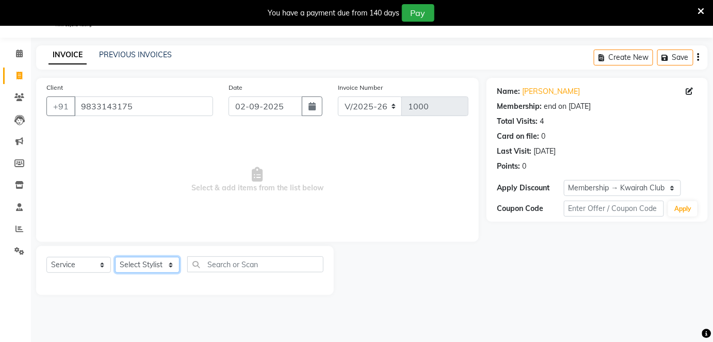
click at [151, 272] on select "Select Stylist Amruta Anjali Fatima Ketki Somani Rakhi Chaurasia seona Shrushti" at bounding box center [147, 265] width 65 height 16
select select "82011"
click at [115, 257] on select "Select Stylist Amruta Anjali Fatima Ketki Somani Rakhi Chaurasia seona Shrushti" at bounding box center [147, 265] width 65 height 16
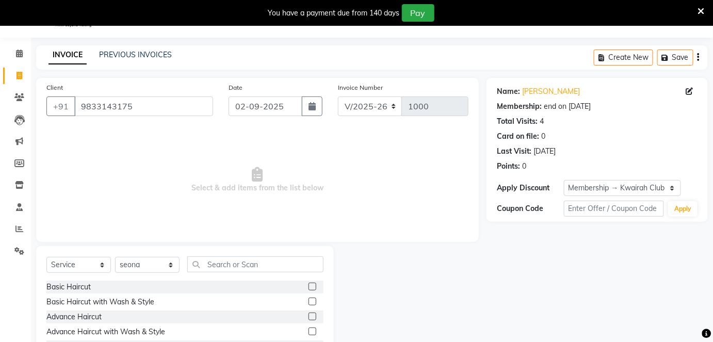
click at [215, 254] on div "Select Service Product Membership Package Voucher Prepaid Gift Card Select Styl…" at bounding box center [185, 322] width 298 height 152
click at [222, 264] on input "text" at bounding box center [255, 265] width 136 height 16
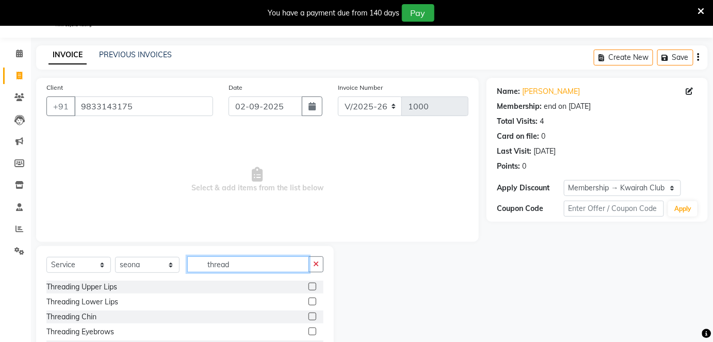
type input "thread"
click at [309, 332] on label at bounding box center [313, 332] width 8 height 8
click at [309, 332] on input "checkbox" at bounding box center [312, 332] width 7 height 7
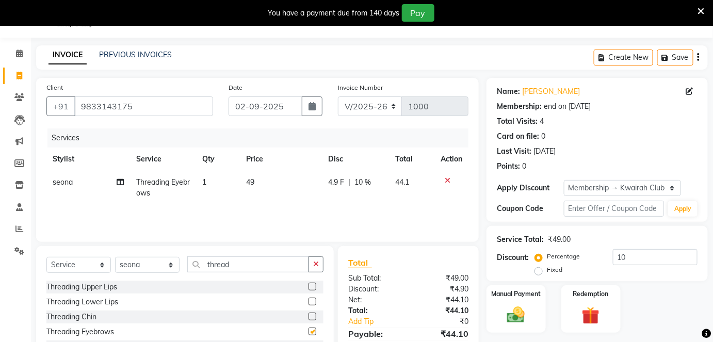
checkbox input "false"
drag, startPoint x: 284, startPoint y: 163, endPoint x: 283, endPoint y: 179, distance: 15.5
click at [283, 169] on th "Price" at bounding box center [281, 159] width 82 height 23
click at [283, 179] on td "49" at bounding box center [281, 188] width 82 height 34
select select "82011"
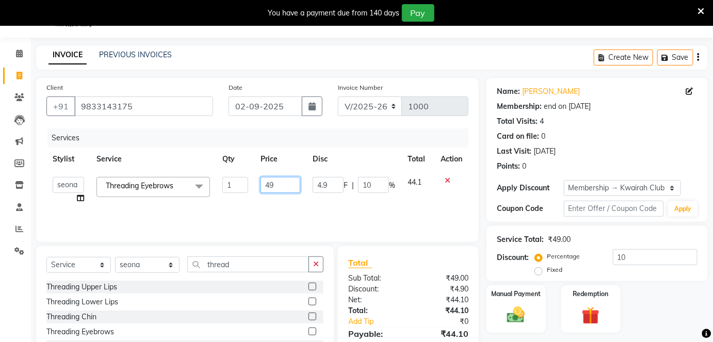
drag, startPoint x: 283, startPoint y: 179, endPoint x: 237, endPoint y: 184, distance: 46.3
click at [239, 183] on tr "Amruta Anjali Fatima Ketki Somani Rakhi Chaurasia seona Shrushti Threading Eyeb…" at bounding box center [257, 190] width 422 height 39
click at [280, 183] on input "49" at bounding box center [281, 185] width 40 height 16
drag, startPoint x: 279, startPoint y: 183, endPoint x: 264, endPoint y: 182, distance: 15.0
click at [264, 182] on input "49" at bounding box center [281, 185] width 40 height 16
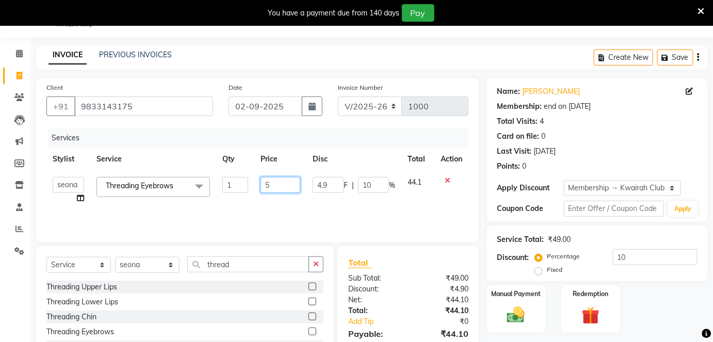
type input "50"
click at [301, 209] on div "Services Stylist Service Qty Price Disc Total Action Amruta Anjali Fatima Ketki…" at bounding box center [257, 180] width 422 height 103
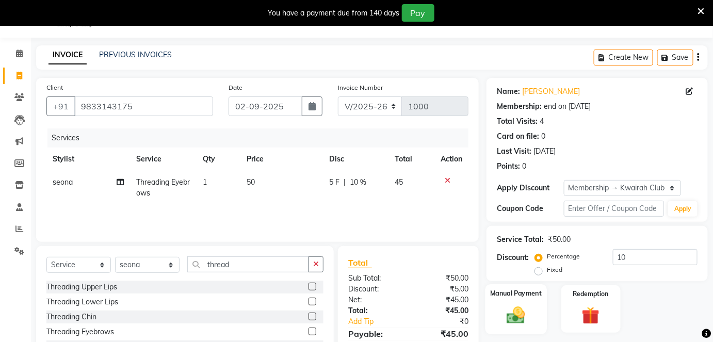
click at [520, 320] on img at bounding box center [516, 315] width 30 height 21
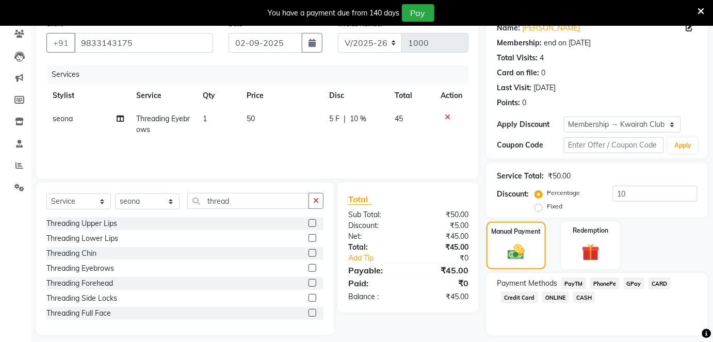
scroll to position [118, 0]
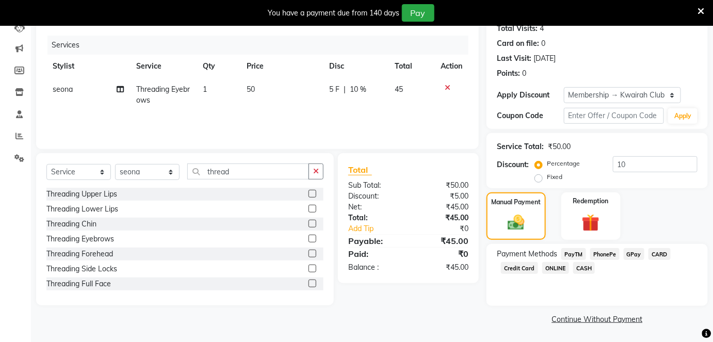
drag, startPoint x: 629, startPoint y: 252, endPoint x: 621, endPoint y: 278, distance: 27.4
click at [629, 252] on span "GPay" at bounding box center [634, 254] width 21 height 12
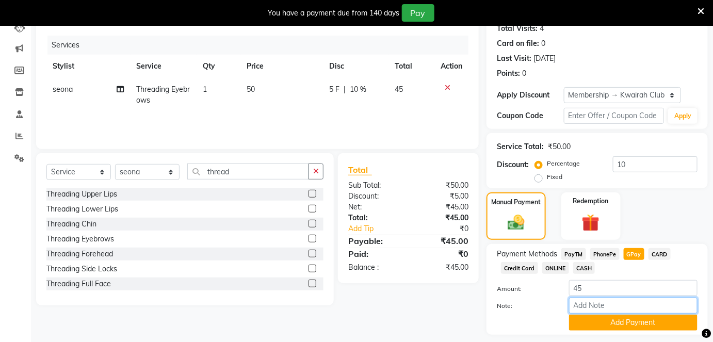
click at [617, 313] on input "Note:" at bounding box center [633, 306] width 129 height 16
click at [620, 317] on button "Add Payment" at bounding box center [633, 323] width 129 height 16
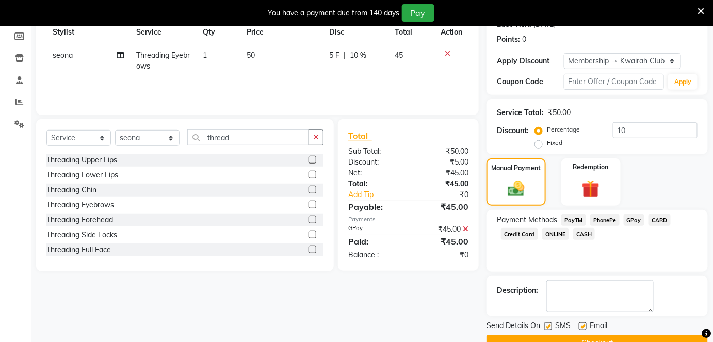
scroll to position [175, 0]
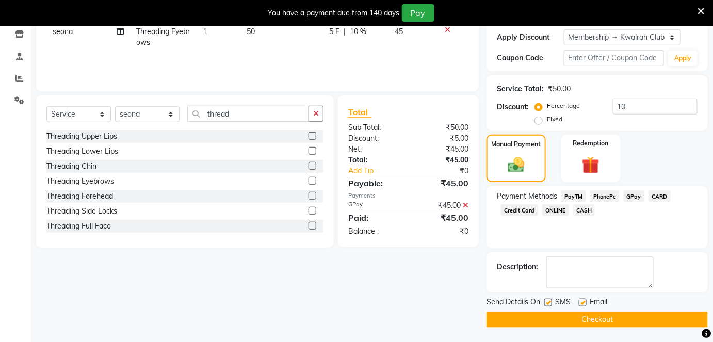
click at [550, 301] on label at bounding box center [549, 303] width 8 height 8
click at [550, 301] on input "checkbox" at bounding box center [548, 303] width 7 height 7
checkbox input "false"
click at [586, 300] on label at bounding box center [583, 303] width 8 height 8
click at [586, 300] on input "checkbox" at bounding box center [582, 303] width 7 height 7
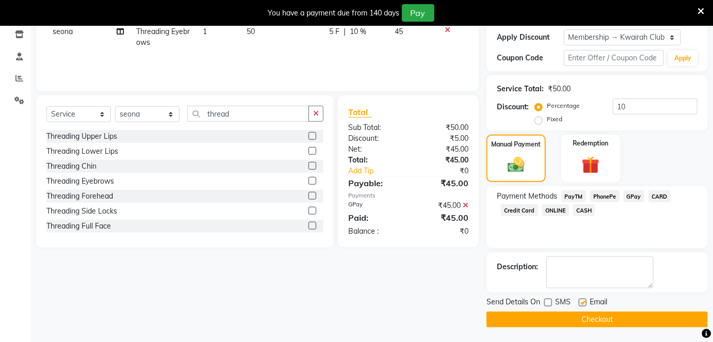
checkbox input "false"
click at [584, 312] on button "Checkout" at bounding box center [597, 320] width 221 height 16
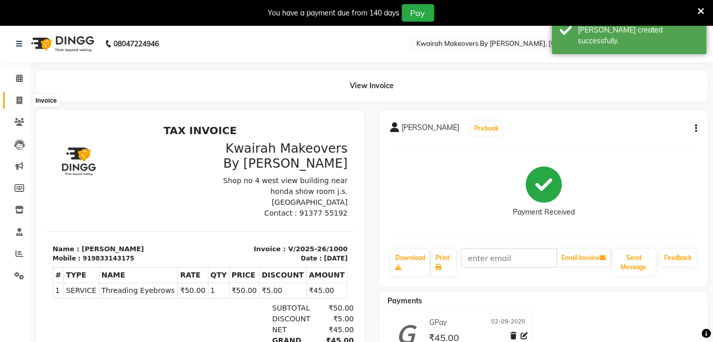
click at [23, 96] on span at bounding box center [19, 101] width 18 height 12
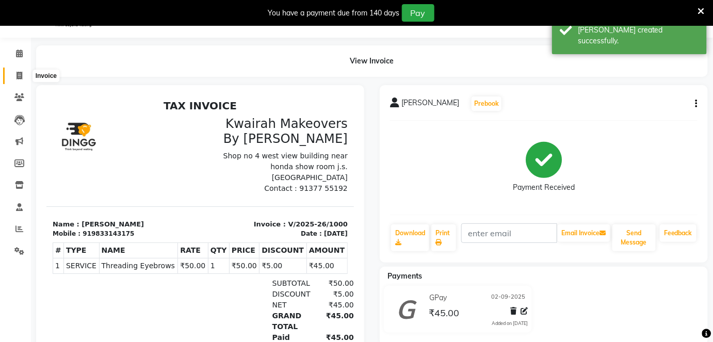
select select "3832"
select select "service"
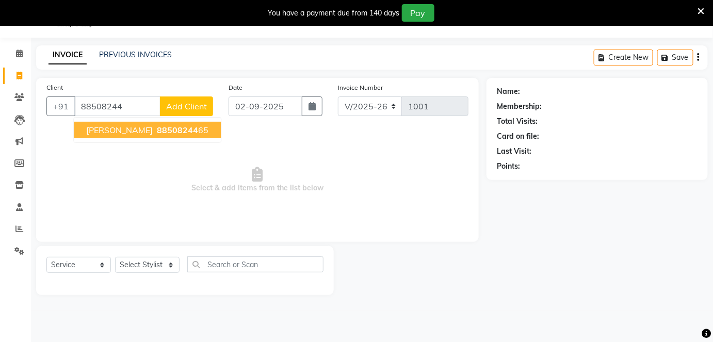
click at [155, 130] on ngb-highlight "88508244 65" at bounding box center [182, 130] width 54 height 10
type input "8850824465"
select select "1: Object"
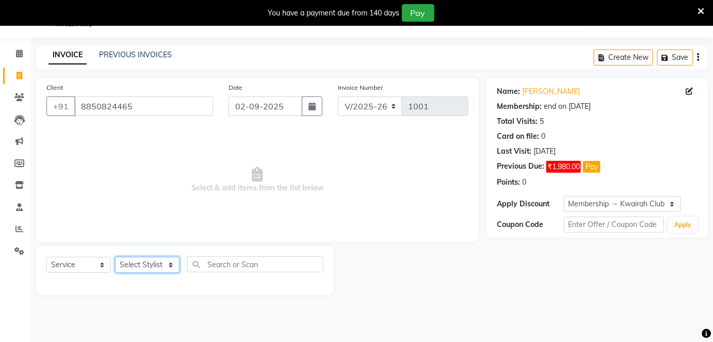
click at [145, 259] on select "Select Stylist Amruta Anjali Fatima Ketki Somani Rakhi Chaurasia seona Shrushti" at bounding box center [147, 265] width 65 height 16
select select "20091"
click at [115, 257] on select "Select Stylist Amruta Anjali Fatima Ketki Somani Rakhi Chaurasia seona Shrushti" at bounding box center [147, 265] width 65 height 16
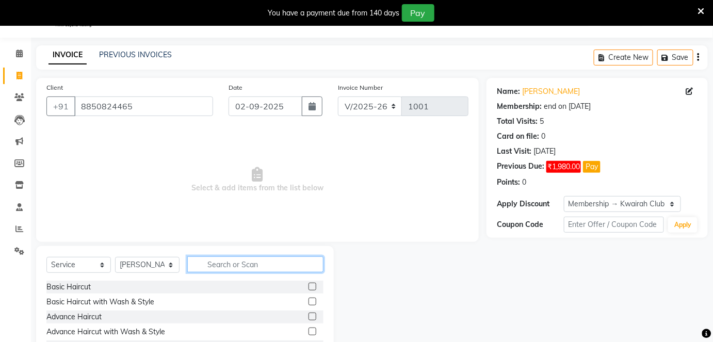
click at [210, 259] on input "text" at bounding box center [255, 265] width 136 height 16
type input "spa"
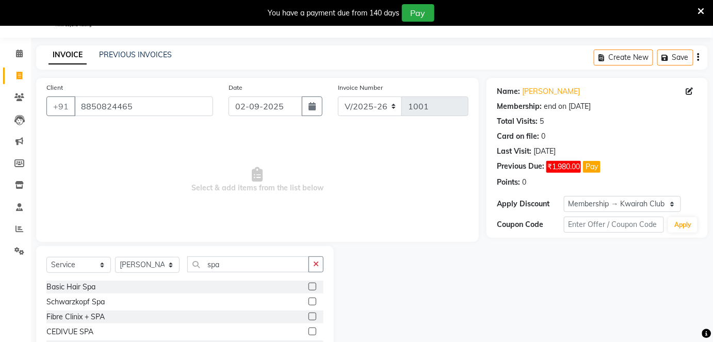
click at [309, 333] on label at bounding box center [313, 332] width 8 height 8
click at [309, 333] on input "checkbox" at bounding box center [312, 332] width 7 height 7
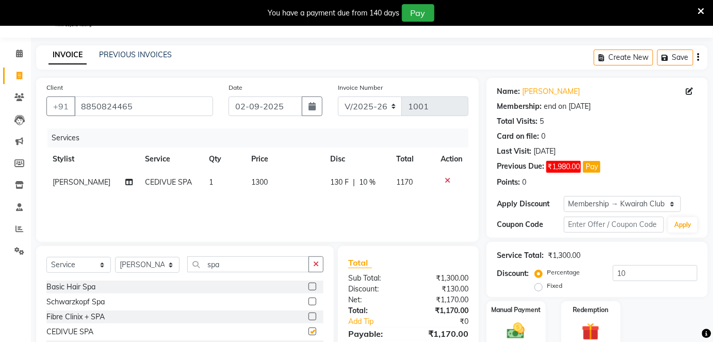
checkbox input "false"
drag, startPoint x: 247, startPoint y: 278, endPoint x: 197, endPoint y: 270, distance: 51.3
click at [197, 270] on div "Select Service Product Membership Package Voucher Prepaid Gift Card Select Styl…" at bounding box center [184, 269] width 277 height 24
click at [218, 262] on input "spa" at bounding box center [248, 265] width 122 height 16
drag, startPoint x: 222, startPoint y: 264, endPoint x: 198, endPoint y: 263, distance: 24.3
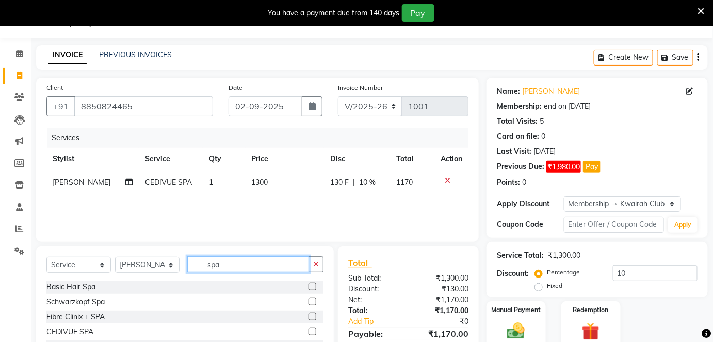
click at [198, 263] on input "spa" at bounding box center [248, 265] width 122 height 16
click at [165, 265] on select "Select Stylist Amruta Anjali Fatima Ketki Somani Rakhi Chaurasia seona Shrushti" at bounding box center [147, 265] width 65 height 16
select select "78253"
click at [115, 257] on select "Select Stylist Amruta Anjali Fatima Ketki Somani Rakhi Chaurasia seona Shrushti" at bounding box center [147, 265] width 65 height 16
drag, startPoint x: 242, startPoint y: 272, endPoint x: 211, endPoint y: 266, distance: 31.5
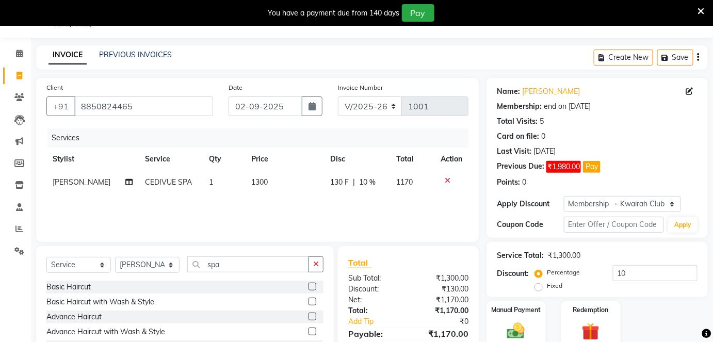
click at [212, 266] on div "Select Service Product Membership Package Voucher Prepaid Gift Card Select Styl…" at bounding box center [184, 269] width 277 height 24
drag, startPoint x: 234, startPoint y: 263, endPoint x: 207, endPoint y: 261, distance: 26.9
click at [206, 262] on input "spa" at bounding box center [248, 265] width 122 height 16
type input "hair cut"
click at [311, 330] on label at bounding box center [313, 332] width 8 height 8
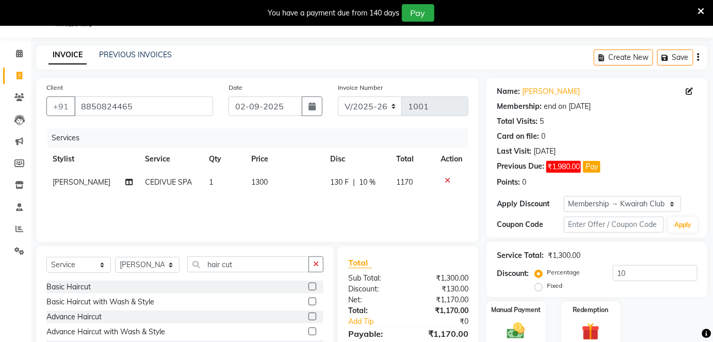
click at [311, 330] on input "checkbox" at bounding box center [312, 332] width 7 height 7
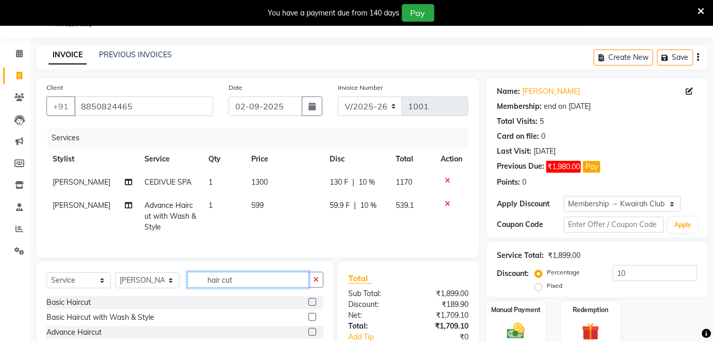
checkbox input "false"
drag, startPoint x: 257, startPoint y: 285, endPoint x: 199, endPoint y: 278, distance: 58.2
click at [201, 278] on input "hair cut" at bounding box center [248, 280] width 122 height 16
click at [265, 203] on td "599" at bounding box center [284, 216] width 78 height 45
select select "78253"
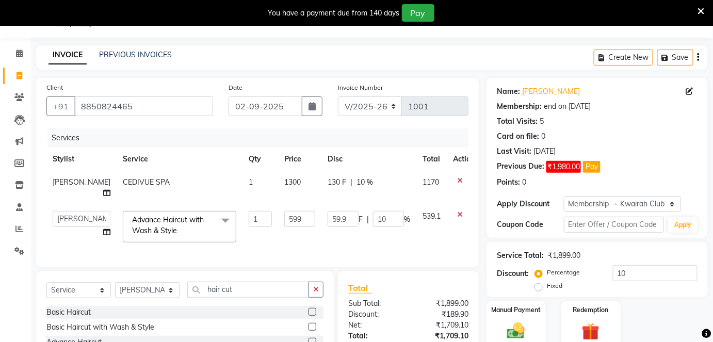
click at [278, 197] on td "1300" at bounding box center [299, 188] width 43 height 34
select select "20091"
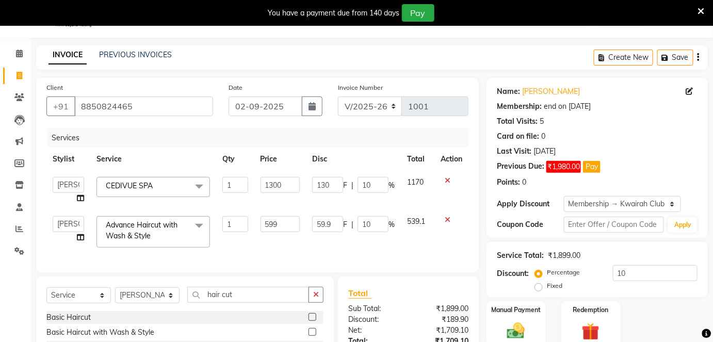
click at [278, 212] on td "599" at bounding box center [280, 232] width 52 height 44
click at [286, 218] on input "599" at bounding box center [281, 224] width 40 height 16
drag, startPoint x: 286, startPoint y: 218, endPoint x: 256, endPoint y: 217, distance: 30.0
click at [256, 217] on td "599" at bounding box center [280, 232] width 52 height 44
type input "800"
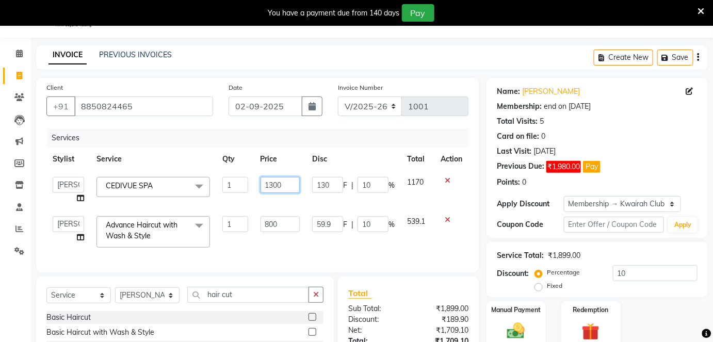
drag, startPoint x: 279, startPoint y: 172, endPoint x: 281, endPoint y: 179, distance: 6.7
click at [279, 175] on td "1300" at bounding box center [280, 190] width 52 height 39
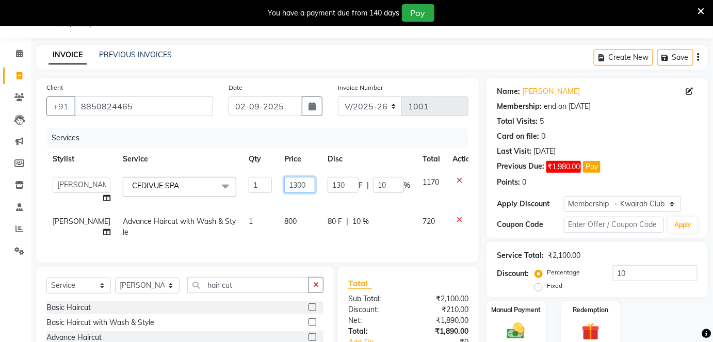
click at [284, 179] on input "1300" at bounding box center [299, 185] width 31 height 16
drag, startPoint x: 296, startPoint y: 181, endPoint x: 256, endPoint y: 182, distance: 39.8
click at [256, 182] on tr "Amruta Anjali Fatima Ketki Somani Rakhi Chaurasia seona Shrushti CEDIVUE SPA x …" at bounding box center [263, 190] width 434 height 39
type input "1500"
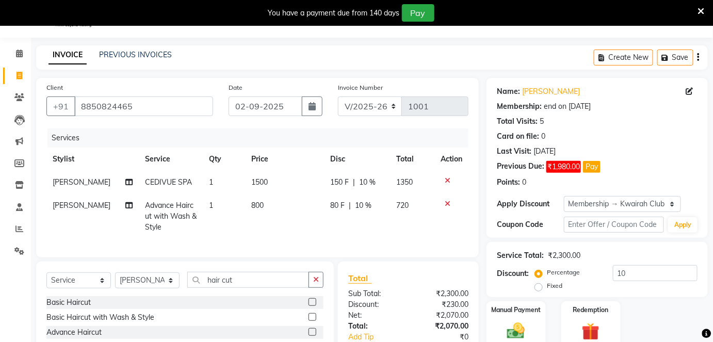
click at [298, 198] on tbody "Ketki Somani CEDIVUE SPA 1 1500 150 F | 10 % 1350 Rakhi Chaurasia Advance Hairc…" at bounding box center [257, 205] width 422 height 68
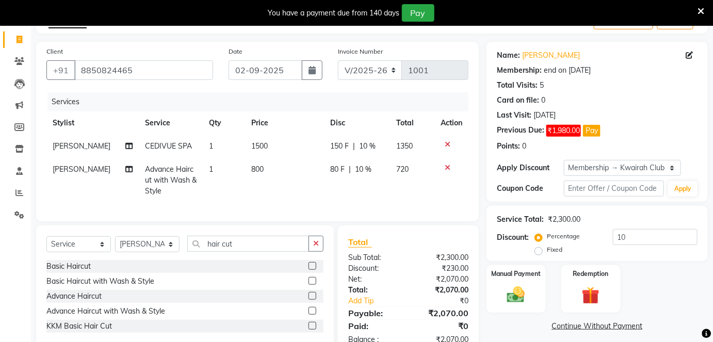
scroll to position [96, 0]
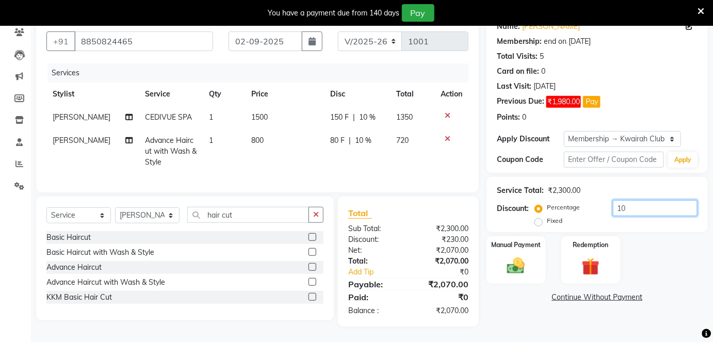
drag, startPoint x: 633, startPoint y: 203, endPoint x: 611, endPoint y: 199, distance: 22.1
click at [613, 200] on input "10" at bounding box center [655, 208] width 85 height 16
type input "25"
click at [642, 236] on div "Manual Payment Redemption" at bounding box center [597, 260] width 237 height 48
click at [531, 256] on img at bounding box center [516, 266] width 30 height 21
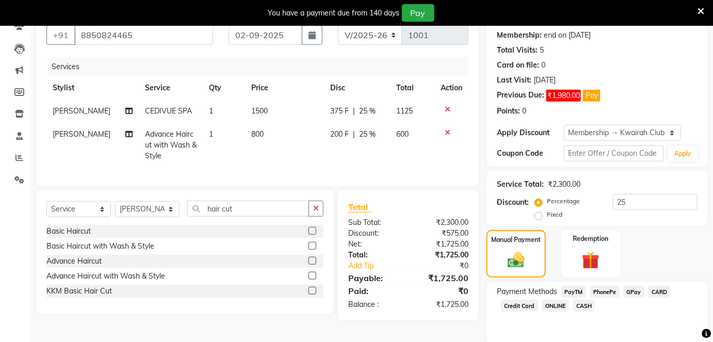
click at [634, 292] on span "GPay" at bounding box center [634, 292] width 21 height 12
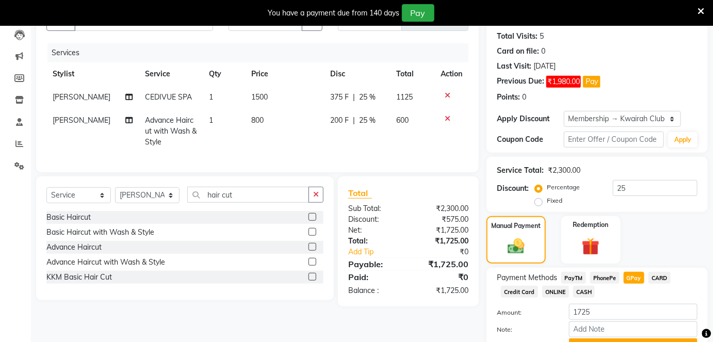
scroll to position [163, 0]
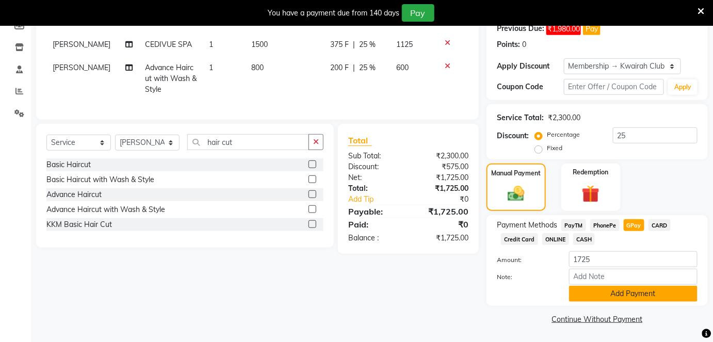
click at [595, 290] on button "Add Payment" at bounding box center [633, 294] width 129 height 16
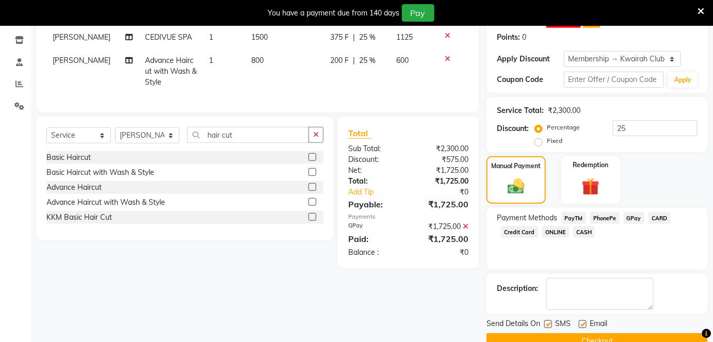
scroll to position [191, 0]
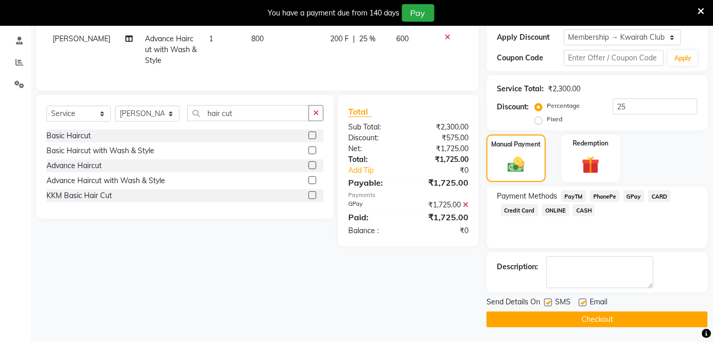
click at [549, 302] on label at bounding box center [549, 303] width 8 height 8
click at [549, 302] on input "checkbox" at bounding box center [548, 303] width 7 height 7
checkbox input "false"
click at [581, 302] on label at bounding box center [583, 303] width 8 height 8
click at [581, 302] on input "checkbox" at bounding box center [582, 303] width 7 height 7
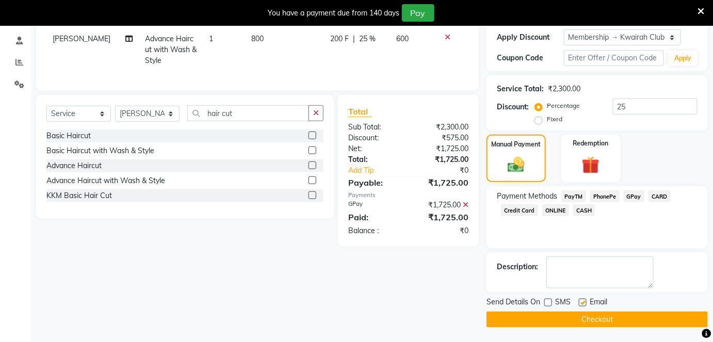
checkbox input "false"
click at [584, 314] on button "Checkout" at bounding box center [597, 320] width 221 height 16
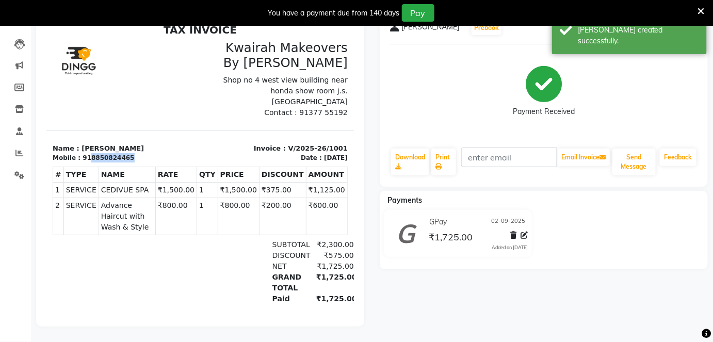
drag, startPoint x: 85, startPoint y: 146, endPoint x: 141, endPoint y: 147, distance: 55.8
click at [141, 153] on div "Mobile : 918850824465" at bounding box center [122, 157] width 141 height 9
copy div "8850824465"
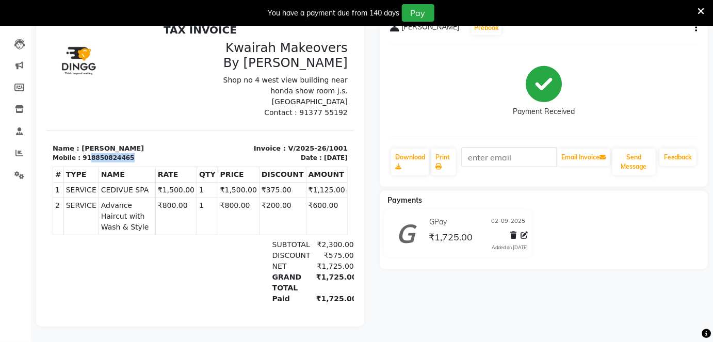
scroll to position [60, 0]
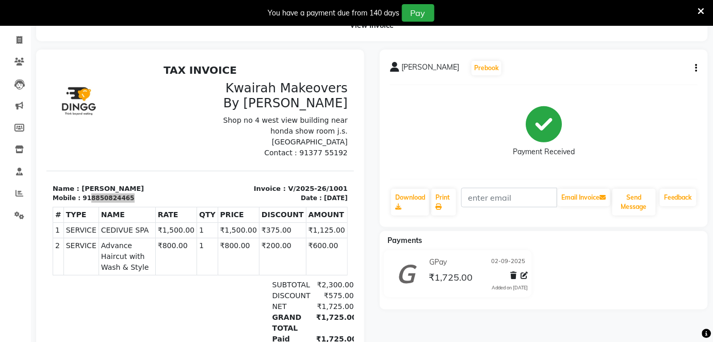
click at [36, 322] on div at bounding box center [200, 208] width 328 height 317
drag, startPoint x: 36, startPoint y: 322, endPoint x: 464, endPoint y: 94, distance: 484.4
click at [464, 94] on div "Payment Received" at bounding box center [544, 131] width 308 height 77
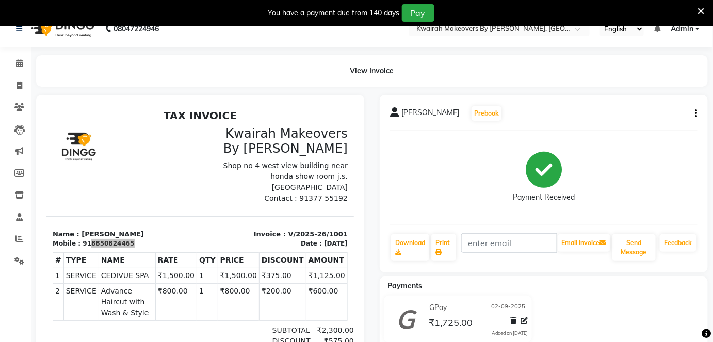
scroll to position [13, 0]
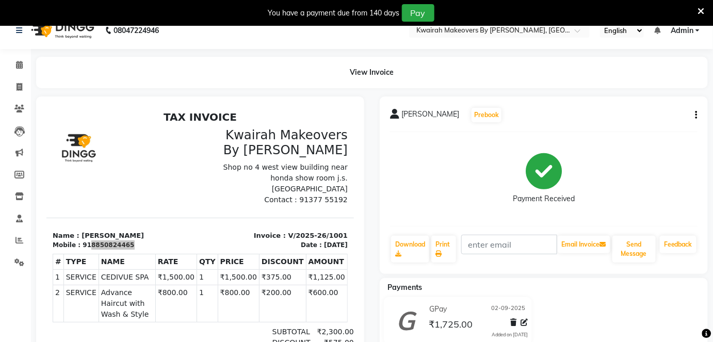
click at [36, 80] on div "View Invoice" at bounding box center [372, 72] width 672 height 31
click at [24, 81] on link "Invoice" at bounding box center [15, 87] width 25 height 17
select select "service"
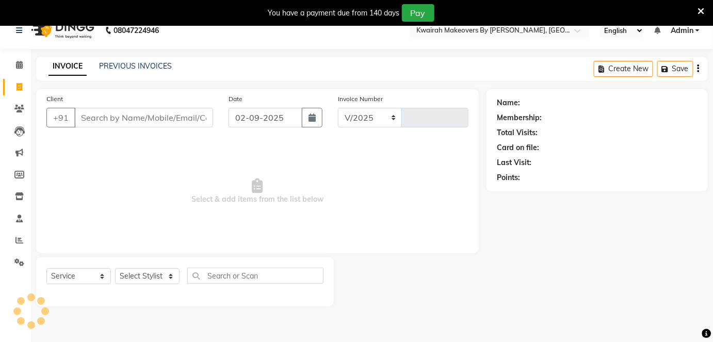
scroll to position [25, 0]
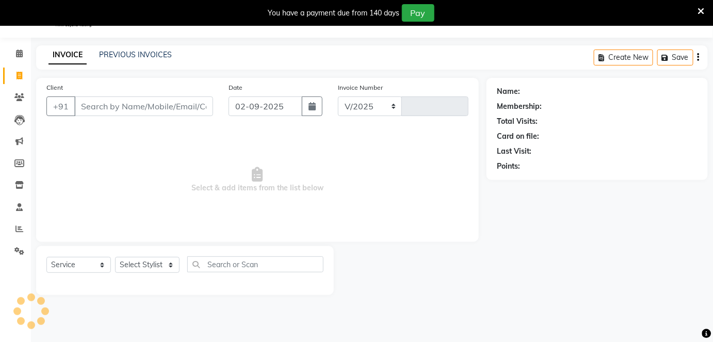
select select "3832"
type input "1002"
drag, startPoint x: 314, startPoint y: 117, endPoint x: 298, endPoint y: 102, distance: 21.9
click at [309, 107] on div "Date [DATE]" at bounding box center [275, 103] width 109 height 42
click at [297, 102] on input "02-09-2025" at bounding box center [266, 107] width 74 height 20
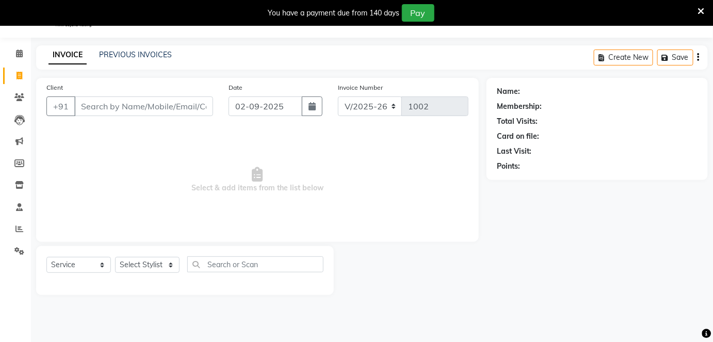
select select "9"
select select "2025"
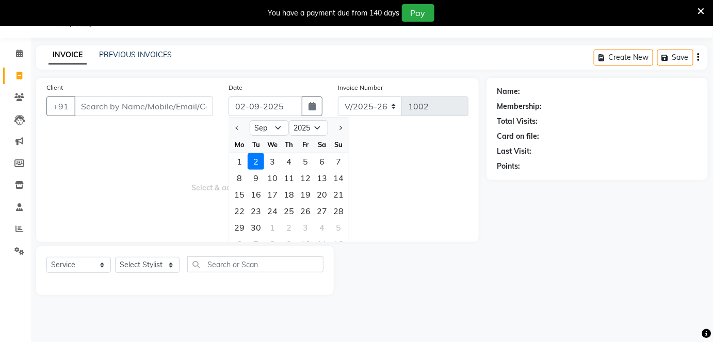
click at [165, 95] on div "Client +91" at bounding box center [130, 103] width 182 height 42
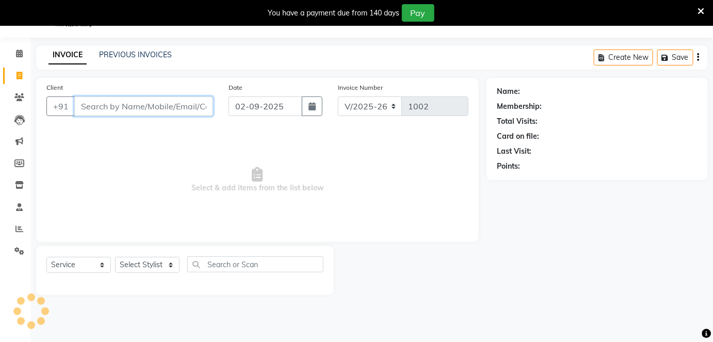
click at [165, 98] on input "Client" at bounding box center [143, 107] width 139 height 20
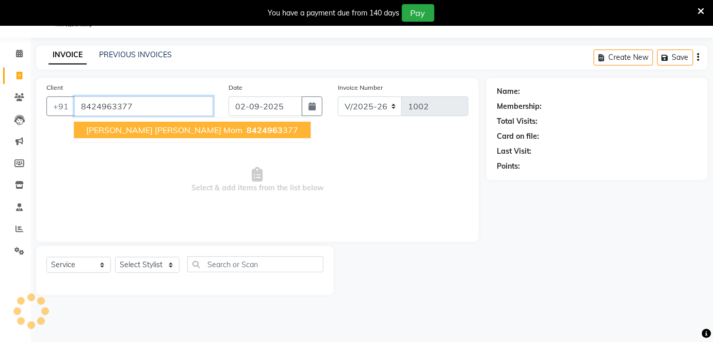
type input "8424963377"
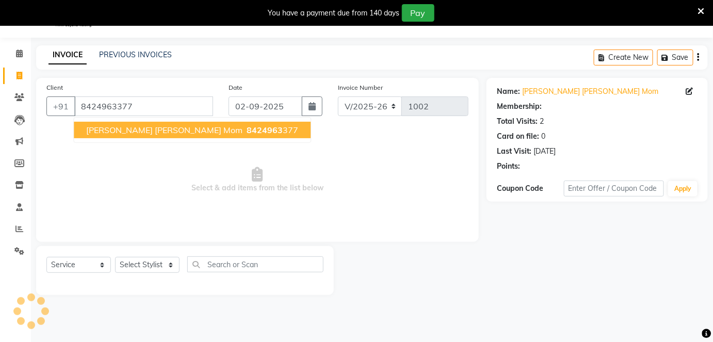
select select "1: Object"
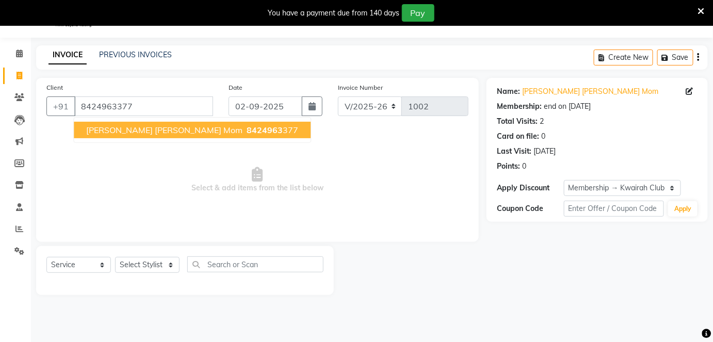
click at [247, 125] on span "8424963" at bounding box center [265, 130] width 36 height 10
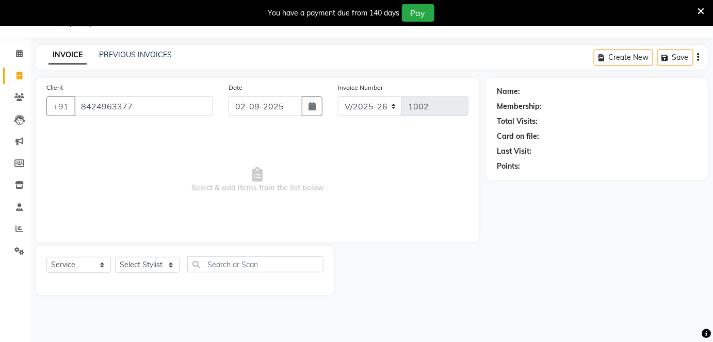
select select "1: Object"
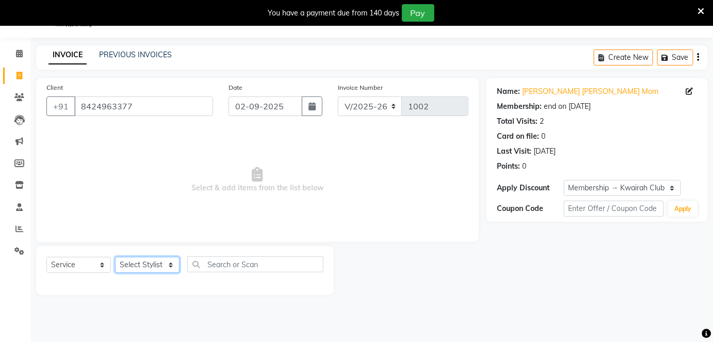
click at [147, 270] on select "Select Stylist Amruta Anjali Fatima Ketki Somani Rakhi Chaurasia seona Shrushti" at bounding box center [147, 265] width 65 height 16
select select "78253"
click at [115, 257] on select "Select Stylist Amruta Anjali Fatima Ketki Somani Rakhi Chaurasia seona Shrushti" at bounding box center [147, 265] width 65 height 16
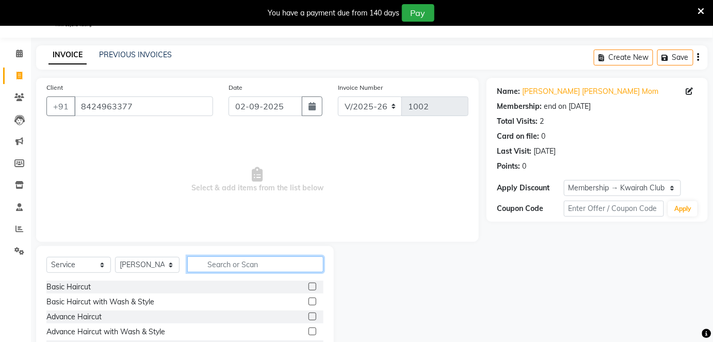
click at [242, 262] on input "text" at bounding box center [255, 265] width 136 height 16
type input "root t"
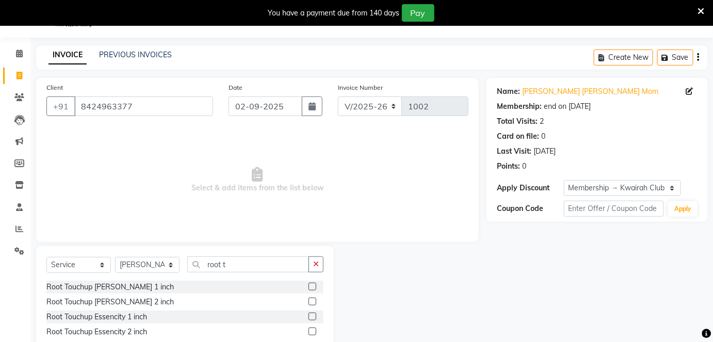
click at [311, 283] on label at bounding box center [313, 287] width 8 height 8
click at [311, 284] on input "checkbox" at bounding box center [312, 287] width 7 height 7
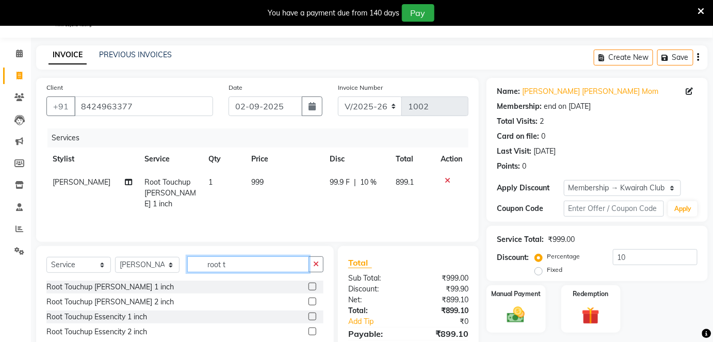
checkbox input "false"
drag, startPoint x: 237, startPoint y: 258, endPoint x: 151, endPoint y: 259, distance: 85.7
click at [151, 259] on div "Select Service Product Membership Package Voucher Prepaid Gift Card Select Styl…" at bounding box center [184, 269] width 277 height 24
click at [151, 259] on select "Select Stylist Amruta Anjali Fatima Ketki Somani Rakhi Chaurasia seona Shrushti" at bounding box center [147, 265] width 65 height 16
click at [115, 257] on select "Select Stylist Amruta Anjali Fatima Ketki Somani Rakhi Chaurasia seona Shrushti" at bounding box center [147, 265] width 65 height 16
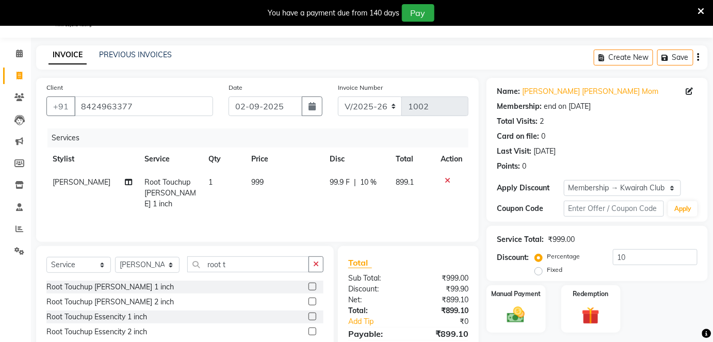
drag, startPoint x: 149, startPoint y: 253, endPoint x: 147, endPoint y: 260, distance: 6.9
click at [147, 260] on div "Select Service Product Membership Package Voucher Prepaid Gift Card Select Styl…" at bounding box center [185, 300] width 298 height 109
click at [147, 261] on select "Select Stylist Amruta Anjali Fatima Ketki Somani Rakhi Chaurasia seona Shrushti" at bounding box center [147, 265] width 65 height 16
select select "82011"
click at [115, 257] on select "Select Stylist Amruta Anjali Fatima Ketki Somani Rakhi Chaurasia seona Shrushti" at bounding box center [147, 265] width 65 height 16
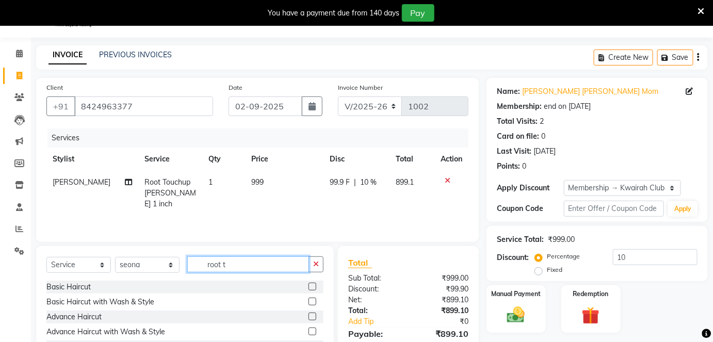
drag, startPoint x: 207, startPoint y: 267, endPoint x: 220, endPoint y: 268, distance: 12.5
click at [208, 267] on input "root t" at bounding box center [248, 265] width 122 height 16
drag, startPoint x: 253, startPoint y: 266, endPoint x: 163, endPoint y: 264, distance: 90.4
click at [164, 264] on div "Select Service Product Membership Package Voucher Prepaid Gift Card Select Styl…" at bounding box center [184, 269] width 277 height 24
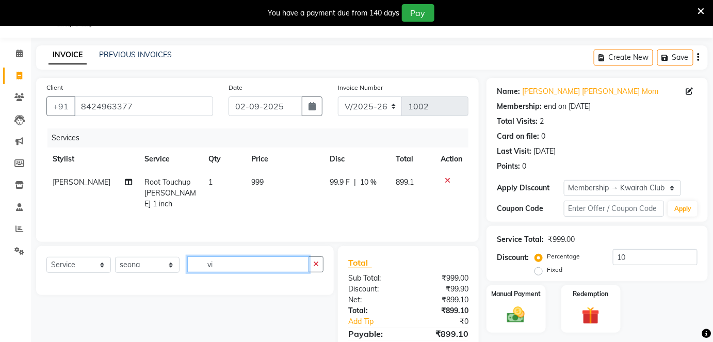
type input "v"
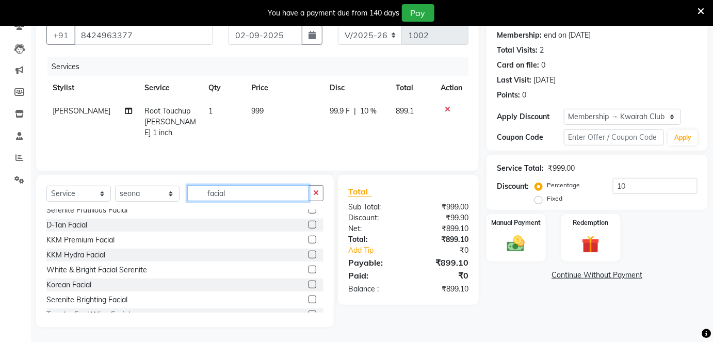
scroll to position [187, 0]
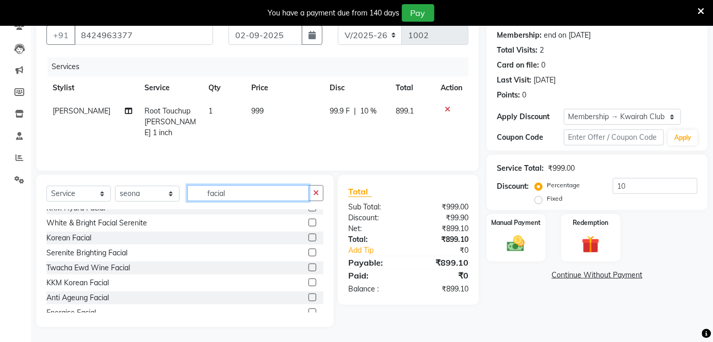
type input "facial"
click at [309, 252] on label at bounding box center [313, 253] width 8 height 8
click at [309, 252] on input "checkbox" at bounding box center [312, 253] width 7 height 7
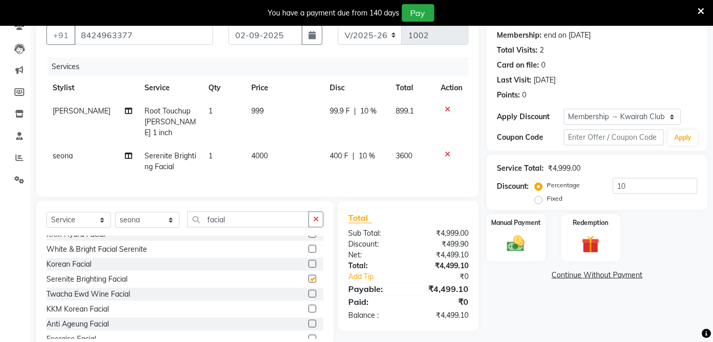
checkbox input "false"
click at [445, 151] on icon at bounding box center [448, 154] width 6 height 7
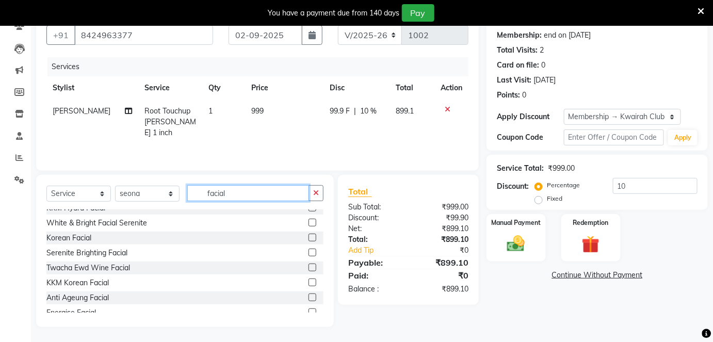
drag, startPoint x: 241, startPoint y: 190, endPoint x: 179, endPoint y: 182, distance: 62.5
click at [179, 182] on div "Select Service Product Membership Package Voucher Prepaid Gift Card Select Styl…" at bounding box center [185, 251] width 298 height 152
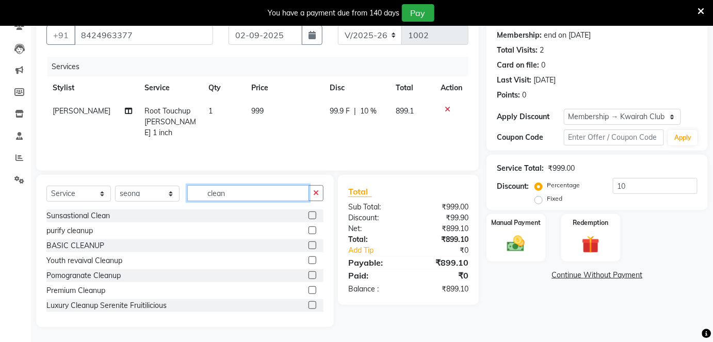
scroll to position [46, 0]
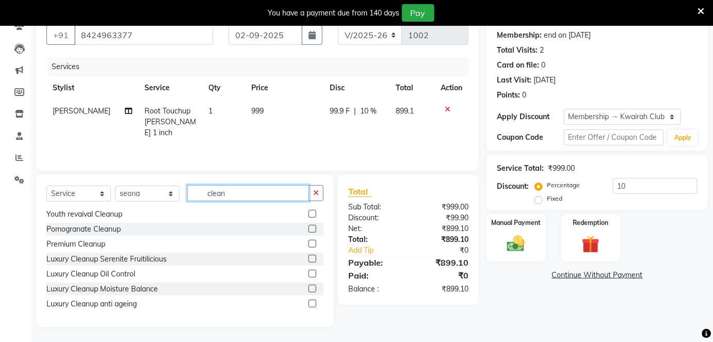
type input "clean"
click at [309, 214] on label at bounding box center [313, 214] width 8 height 8
click at [309, 214] on input "checkbox" at bounding box center [312, 214] width 7 height 7
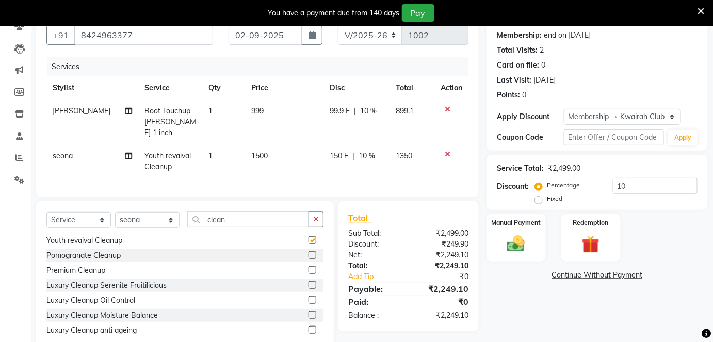
checkbox input "false"
click at [309, 266] on label at bounding box center [313, 270] width 8 height 8
click at [309, 267] on input "checkbox" at bounding box center [312, 270] width 7 height 7
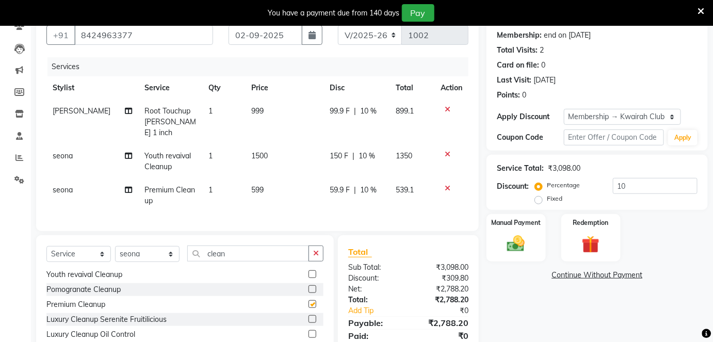
checkbox input "false"
click at [445, 185] on icon at bounding box center [448, 188] width 6 height 7
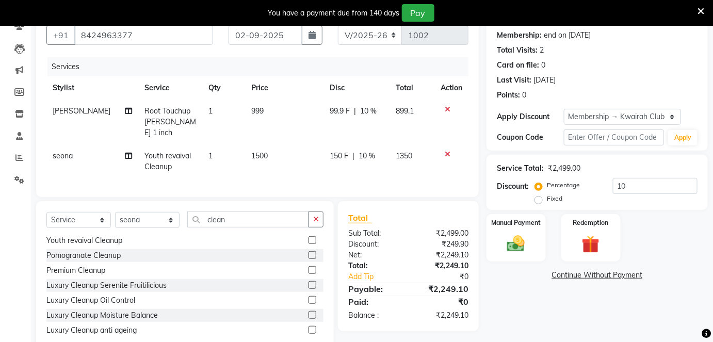
click at [446, 151] on icon at bounding box center [448, 154] width 6 height 7
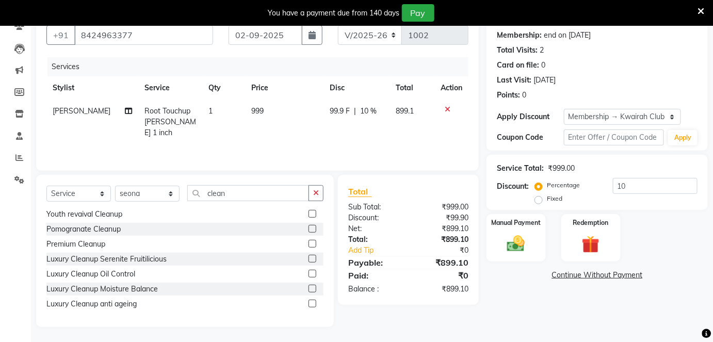
click at [309, 285] on label at bounding box center [313, 289] width 8 height 8
click at [309, 286] on input "checkbox" at bounding box center [312, 289] width 7 height 7
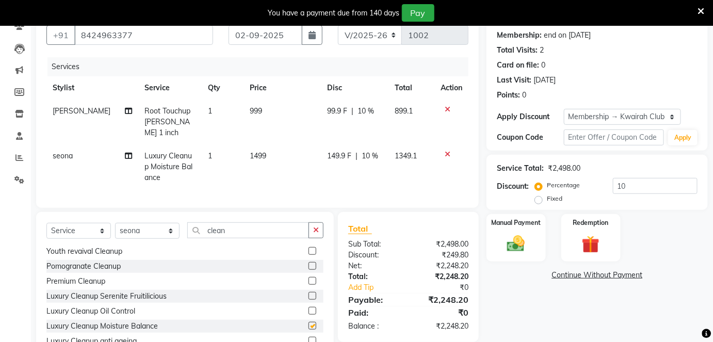
checkbox input "false"
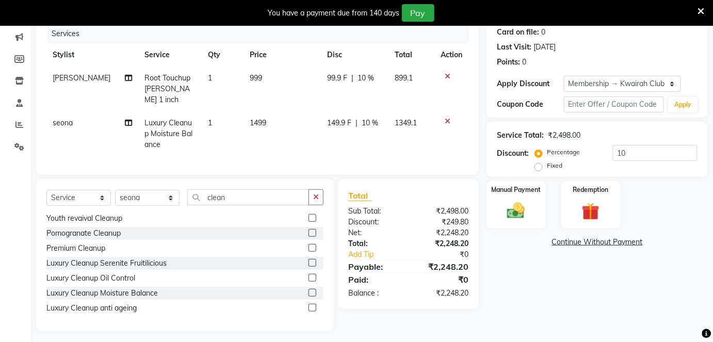
scroll to position [93, 0]
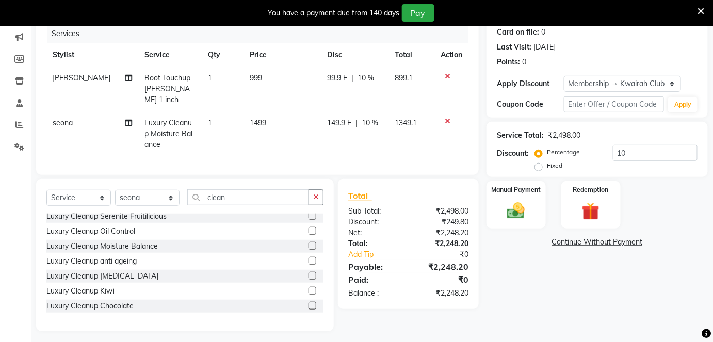
click at [309, 272] on label at bounding box center [313, 276] width 8 height 8
click at [309, 273] on input "checkbox" at bounding box center [312, 276] width 7 height 7
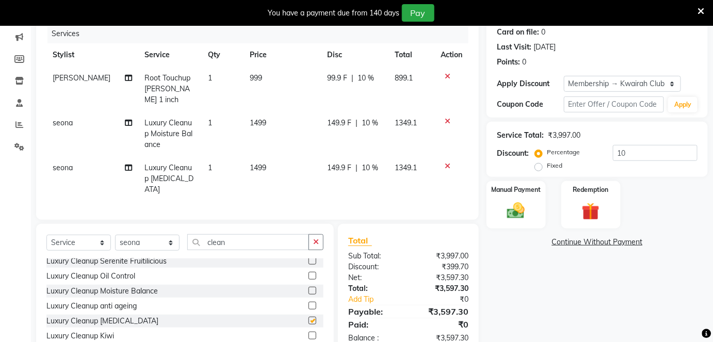
checkbox input "false"
click at [443, 118] on div at bounding box center [452, 121] width 22 height 7
click at [446, 118] on icon at bounding box center [448, 121] width 6 height 7
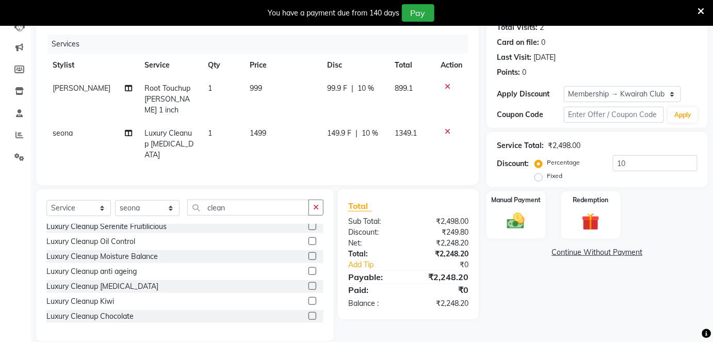
click at [446, 128] on icon at bounding box center [448, 131] width 6 height 7
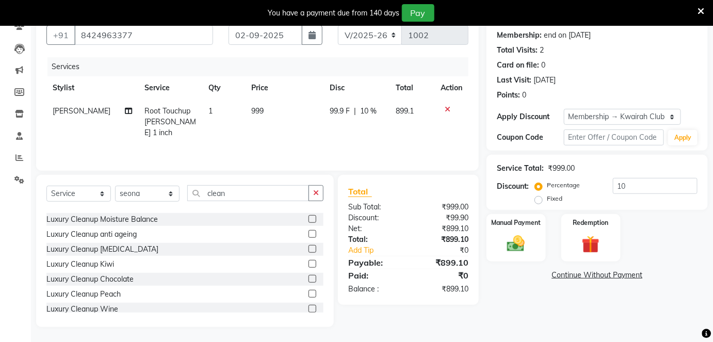
scroll to position [136, 0]
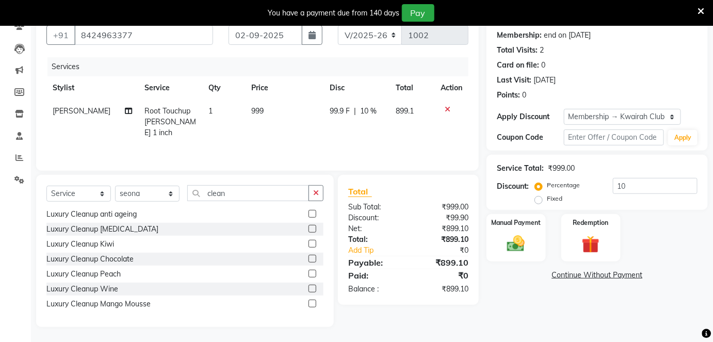
click at [309, 301] on label at bounding box center [313, 304] width 8 height 8
click at [309, 301] on input "checkbox" at bounding box center [312, 304] width 7 height 7
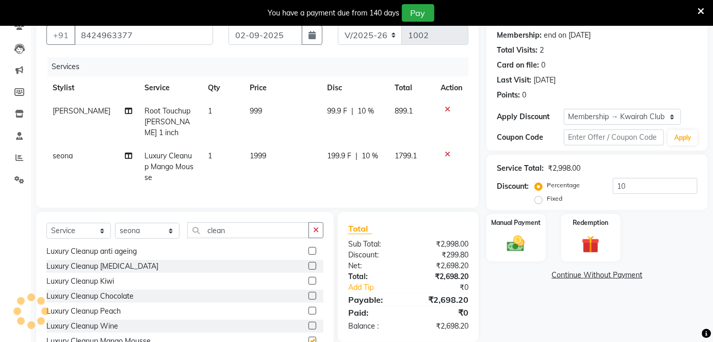
checkbox input "false"
click at [265, 147] on td "1999" at bounding box center [282, 167] width 77 height 45
select select "82011"
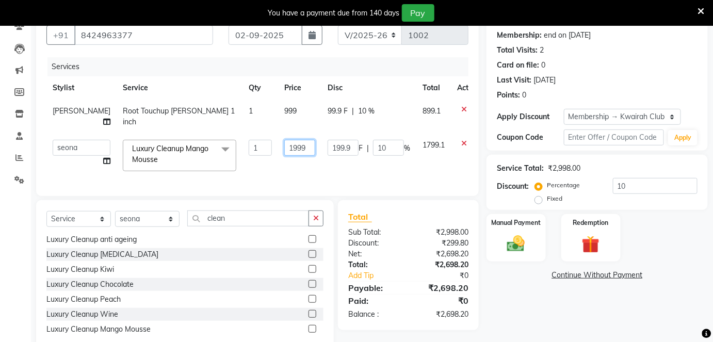
click at [284, 156] on input "1999" at bounding box center [299, 148] width 31 height 16
drag, startPoint x: 294, startPoint y: 158, endPoint x: 233, endPoint y: 153, distance: 61.6
click at [233, 153] on tr "Amruta Anjali Fatima Ketki Somani Rakhi Chaurasia seona Shrushti Luxury Cleanup…" at bounding box center [265, 156] width 439 height 44
drag, startPoint x: 288, startPoint y: 158, endPoint x: 241, endPoint y: 158, distance: 47.0
click at [241, 158] on tr "Amruta Anjali Fatima Ketki Somani Rakhi Chaurasia seona Shrushti Luxury Cleanup…" at bounding box center [265, 156] width 439 height 44
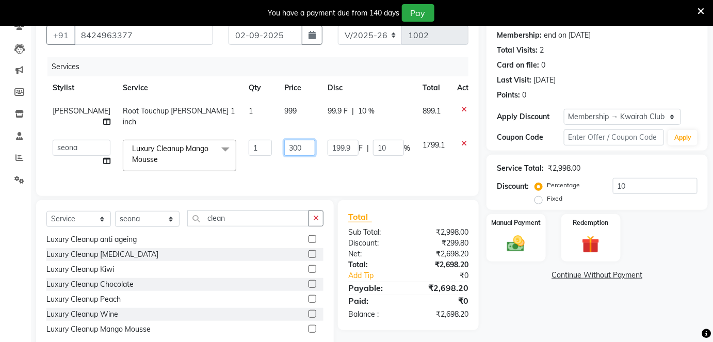
type input "3000"
click at [264, 179] on div "Services Stylist Service Qty Price Disc Total Action Rakhi Chaurasia Root Touch…" at bounding box center [257, 121] width 422 height 129
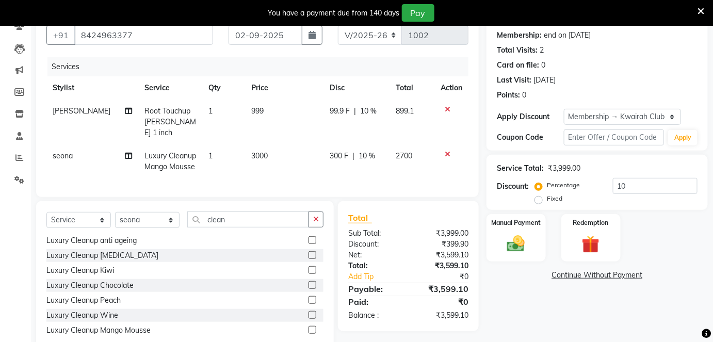
scroll to position [119, 0]
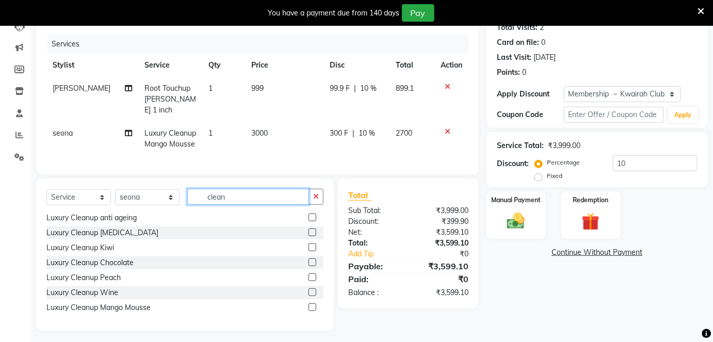
drag, startPoint x: 249, startPoint y: 195, endPoint x: 181, endPoint y: 195, distance: 68.1
click at [181, 195] on div "Select Service Product Membership Package Voucher Prepaid Gift Card Select Styl…" at bounding box center [184, 201] width 277 height 24
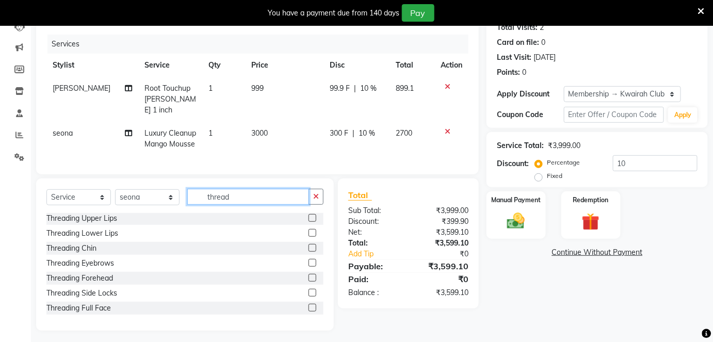
type input "thread"
click at [309, 260] on label at bounding box center [313, 263] width 8 height 8
click at [309, 260] on input "checkbox" at bounding box center [312, 263] width 7 height 7
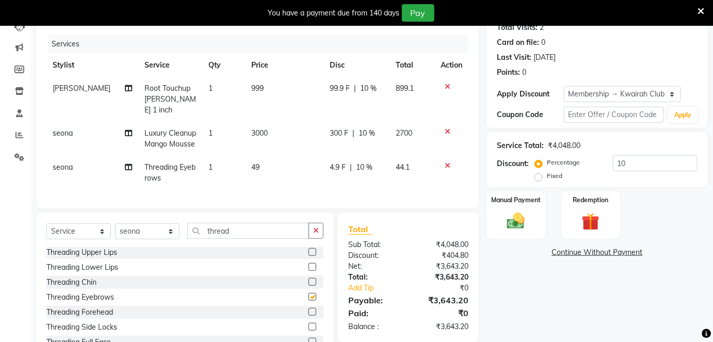
checkbox input "false"
click at [309, 308] on label at bounding box center [313, 312] width 8 height 8
click at [309, 309] on input "checkbox" at bounding box center [312, 312] width 7 height 7
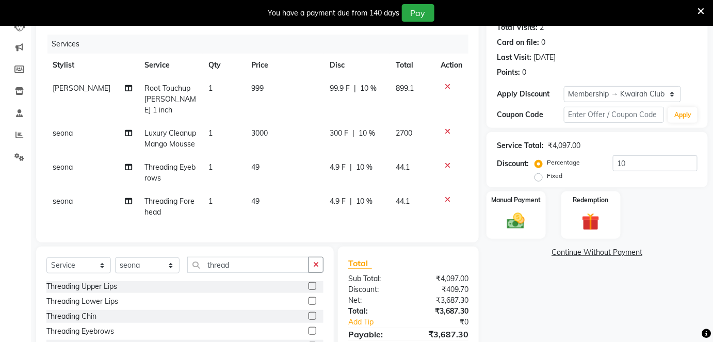
checkbox input "false"
click at [309, 282] on label at bounding box center [313, 286] width 8 height 8
click at [309, 283] on input "checkbox" at bounding box center [312, 286] width 7 height 7
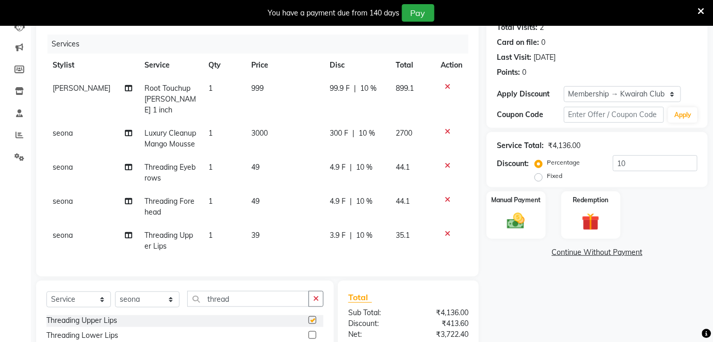
checkbox input "false"
click at [256, 226] on td "39" at bounding box center [284, 241] width 78 height 34
select select "82011"
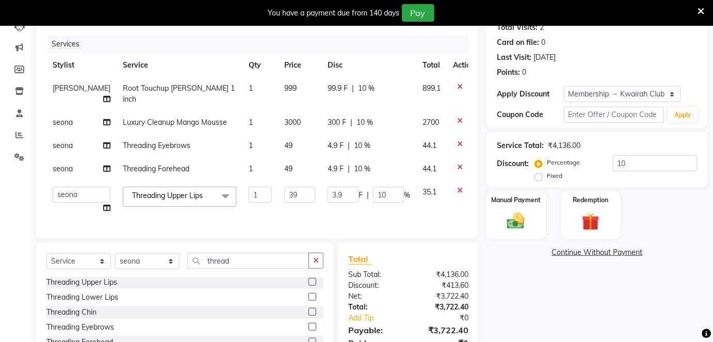
click at [278, 220] on td "39" at bounding box center [299, 200] width 43 height 39
click at [284, 203] on input "39" at bounding box center [299, 195] width 31 height 16
drag, startPoint x: 282, startPoint y: 209, endPoint x: 249, endPoint y: 212, distance: 32.6
click at [249, 212] on tr "Amruta Anjali Fatima Ketki Somani Rakhi Chaurasia seona Shrushti Threading Uppe…" at bounding box center [263, 200] width 435 height 39
type input "40"
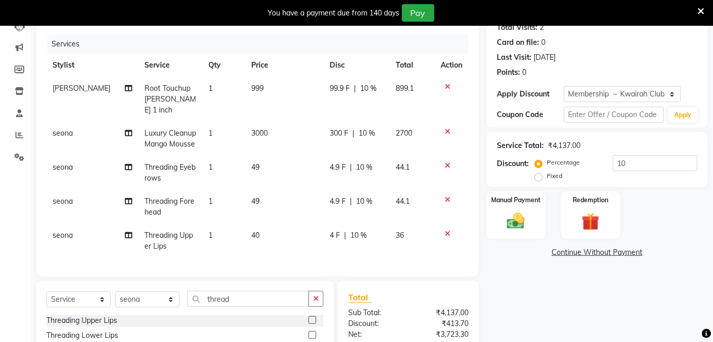
click at [278, 190] on td "49" at bounding box center [284, 207] width 78 height 34
select select "82011"
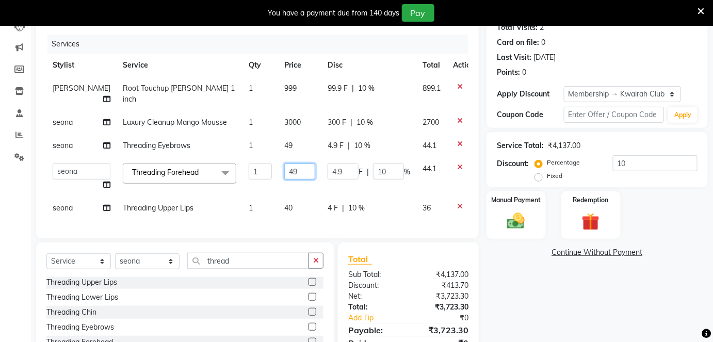
click at [284, 180] on input "49" at bounding box center [299, 172] width 31 height 16
drag, startPoint x: 278, startPoint y: 184, endPoint x: 251, endPoint y: 187, distance: 26.5
click at [245, 187] on tr "Amruta Anjali Fatima Ketki Somani Rakhi Chaurasia seona Shrushti Threading Fore…" at bounding box center [263, 176] width 435 height 39
type input "50"
click at [278, 157] on td "49" at bounding box center [299, 145] width 43 height 23
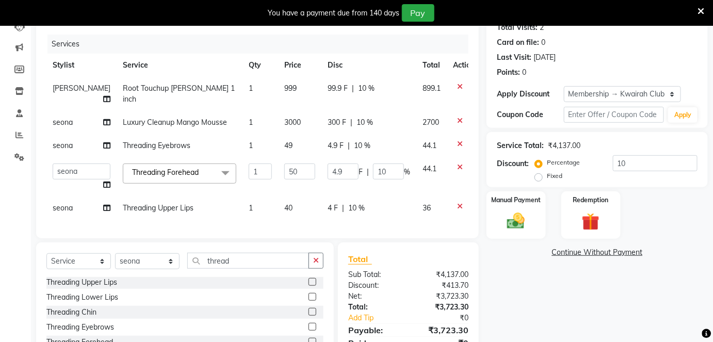
select select "82011"
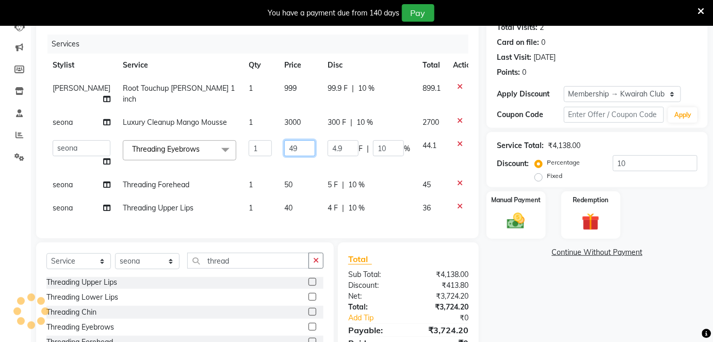
click at [284, 156] on input "49" at bounding box center [299, 148] width 31 height 16
click at [250, 157] on tr "Amruta Anjali Fatima Ketki Somani Rakhi Chaurasia seona Shrushti Threading Eyeb…" at bounding box center [263, 153] width 435 height 39
type input "50"
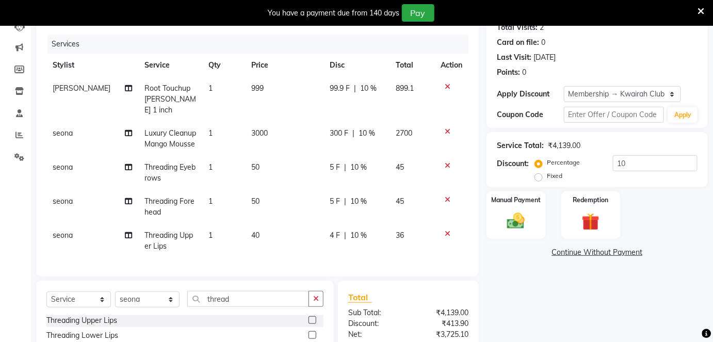
click at [286, 94] on td "999" at bounding box center [284, 99] width 78 height 45
select select "78253"
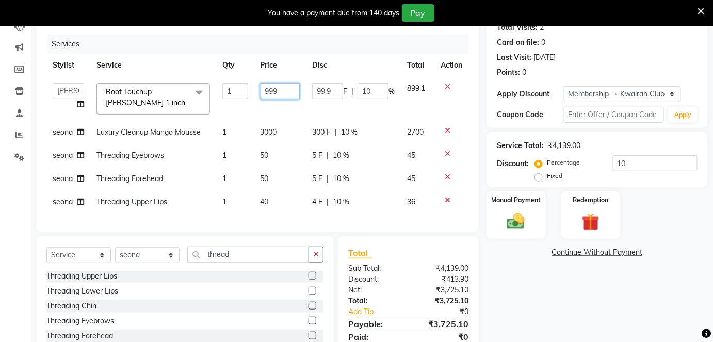
click at [286, 94] on input "999" at bounding box center [281, 91] width 40 height 16
drag, startPoint x: 261, startPoint y: 86, endPoint x: 252, endPoint y: 85, distance: 9.3
click at [252, 85] on tr "Amruta Anjali Fatima Ketki Somani Rakhi Chaurasia seona Shrushti Root Touchup I…" at bounding box center [257, 99] width 422 height 44
click at [281, 91] on input "999" at bounding box center [281, 91] width 40 height 16
drag, startPoint x: 281, startPoint y: 91, endPoint x: 246, endPoint y: 89, distance: 35.1
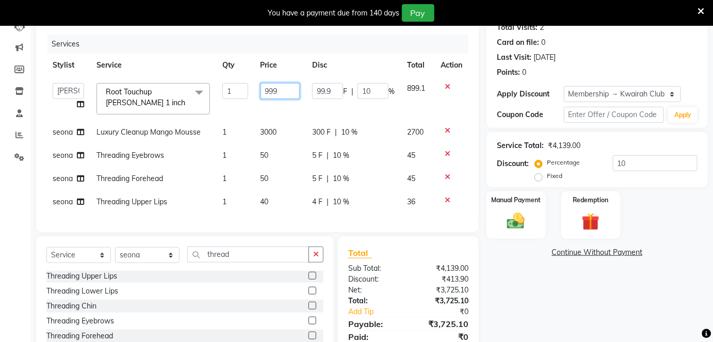
click at [246, 90] on tr "Amruta Anjali Fatima Ketki Somani Rakhi Chaurasia seona Shrushti Root Touchup I…" at bounding box center [257, 99] width 422 height 44
type input "1300"
click at [290, 110] on td "1300" at bounding box center [280, 99] width 52 height 44
select select "78253"
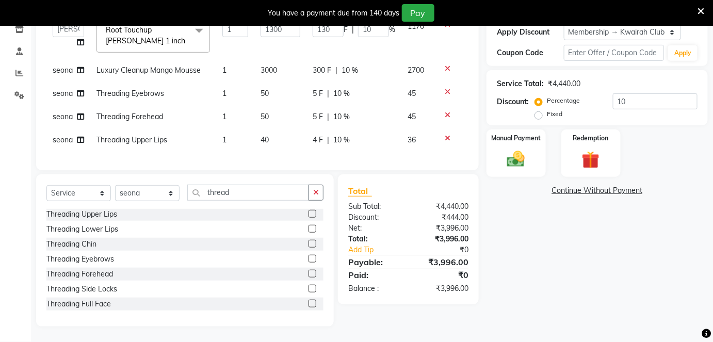
scroll to position [187, 0]
drag, startPoint x: 626, startPoint y: 97, endPoint x: 558, endPoint y: 92, distance: 67.7
click at [558, 93] on div "Percentage Fixed 10" at bounding box center [617, 107] width 161 height 28
type input "2"
type input "26"
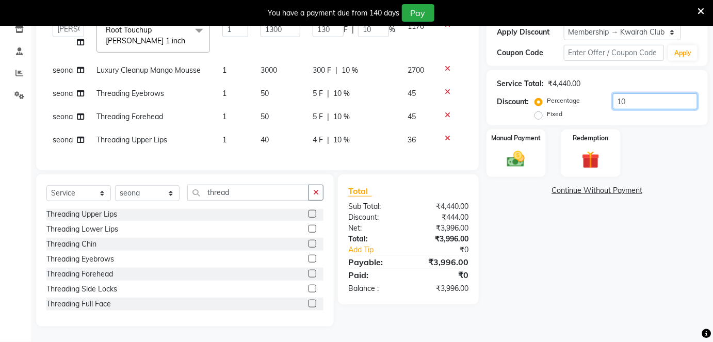
type input "2"
type input "25"
type input "325"
type input "25"
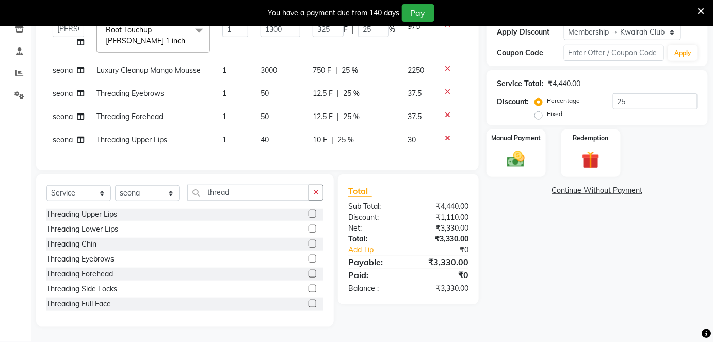
click at [686, 151] on div "Manual Payment Redemption" at bounding box center [597, 154] width 237 height 48
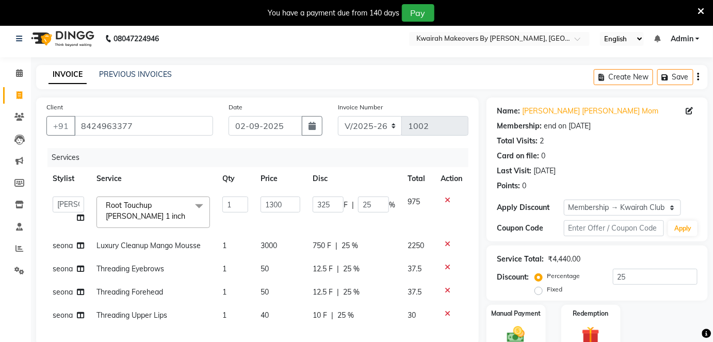
scroll to position [0, 0]
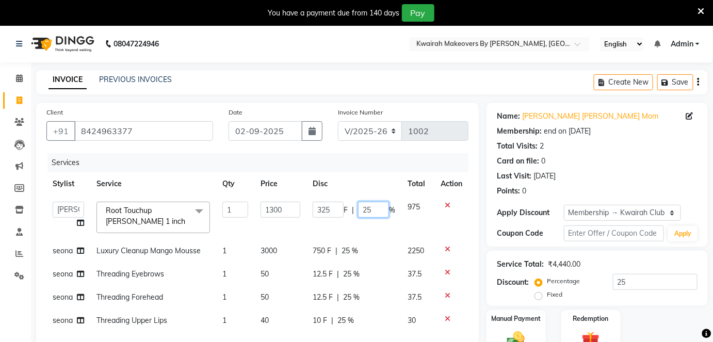
click at [370, 214] on input "25" at bounding box center [373, 210] width 31 height 16
drag, startPoint x: 370, startPoint y: 213, endPoint x: 340, endPoint y: 208, distance: 30.4
click at [340, 209] on div "325 F | 25 %" at bounding box center [354, 210] width 83 height 16
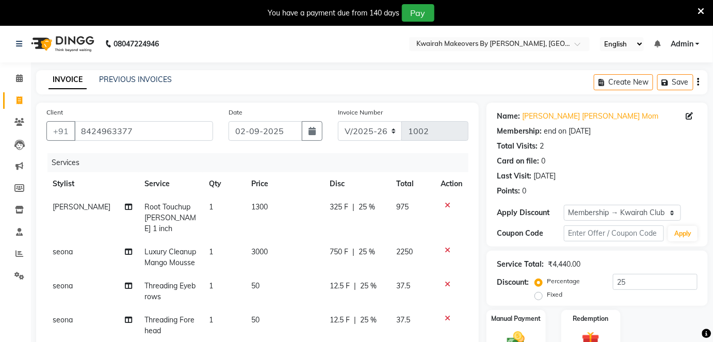
drag, startPoint x: 344, startPoint y: 197, endPoint x: 522, endPoint y: 191, distance: 177.7
click at [349, 198] on td "325 F | 25 %" at bounding box center [357, 218] width 67 height 45
select select "78253"
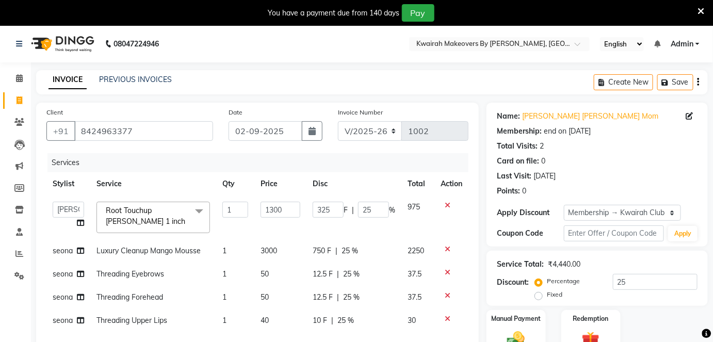
click at [447, 157] on div "Services" at bounding box center [261, 162] width 429 height 19
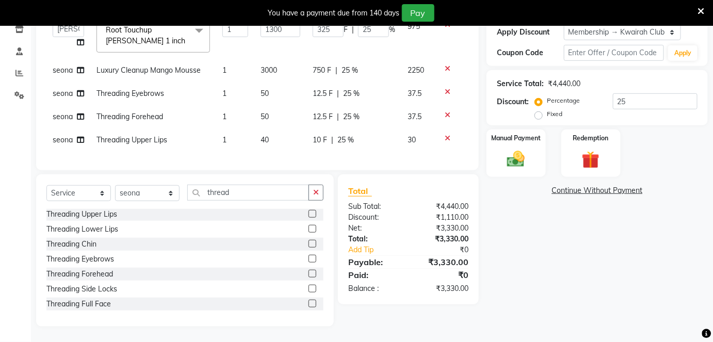
scroll to position [140, 0]
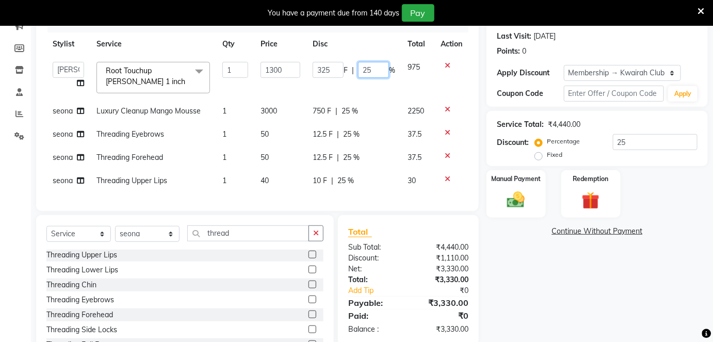
click at [381, 74] on input "25" at bounding box center [373, 70] width 31 height 16
drag, startPoint x: 371, startPoint y: 69, endPoint x: 346, endPoint y: 68, distance: 24.8
click at [346, 68] on div "325 F | 25 %" at bounding box center [354, 70] width 83 height 16
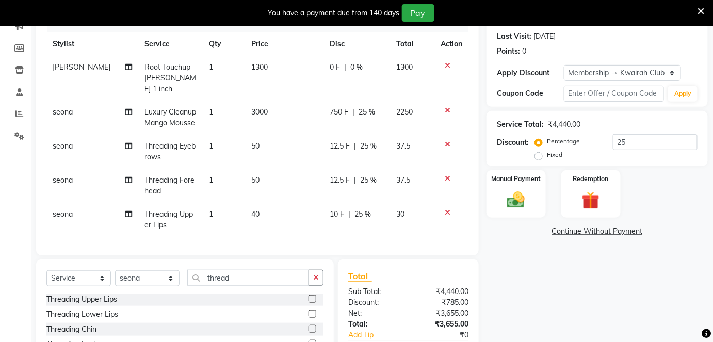
click at [375, 89] on tbody "Rakhi Chaurasia Root Touchup Igora 1 inch 1 1300 0 F | 0 % 1300 seona Luxury Cl…" at bounding box center [257, 146] width 422 height 181
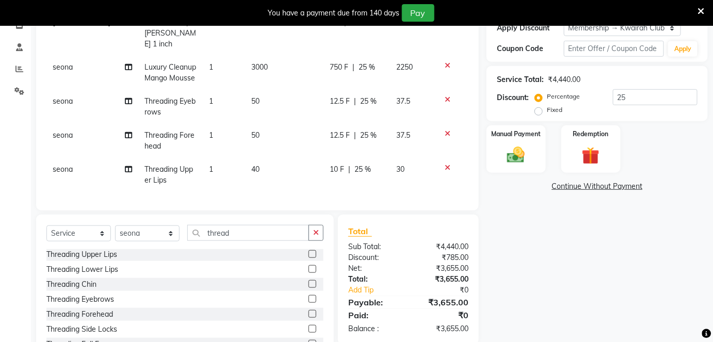
scroll to position [221, 0]
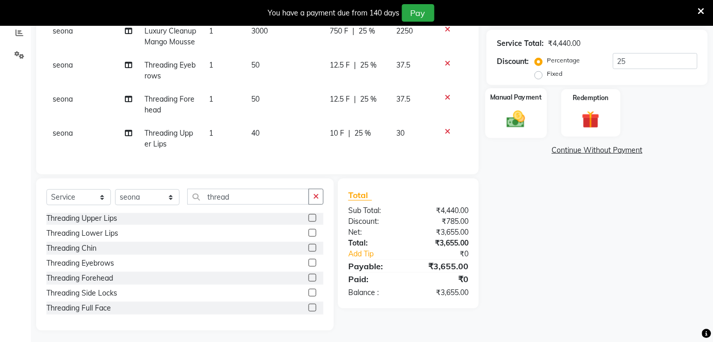
click at [525, 124] on img at bounding box center [516, 118] width 30 height 21
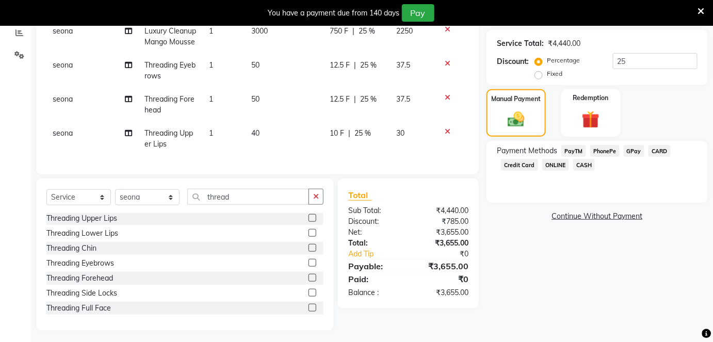
click at [633, 148] on span "GPay" at bounding box center [634, 151] width 21 height 12
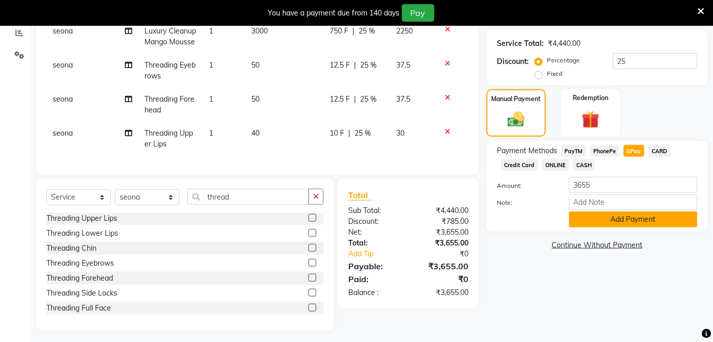
click at [653, 221] on button "Add Payment" at bounding box center [633, 220] width 129 height 16
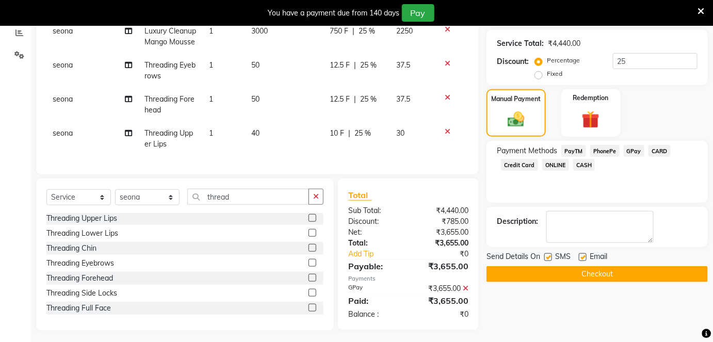
click at [546, 255] on label at bounding box center [549, 257] width 8 height 8
click at [546, 255] on input "checkbox" at bounding box center [548, 257] width 7 height 7
checkbox input "false"
click at [579, 256] on label at bounding box center [583, 257] width 8 height 8
click at [579, 256] on input "checkbox" at bounding box center [582, 257] width 7 height 7
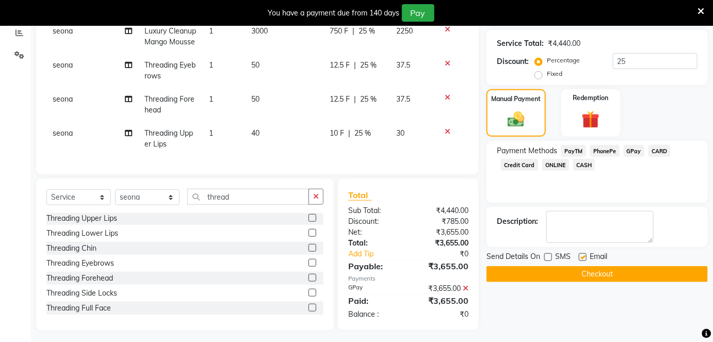
checkbox input "false"
click at [589, 273] on button "Checkout" at bounding box center [597, 274] width 221 height 16
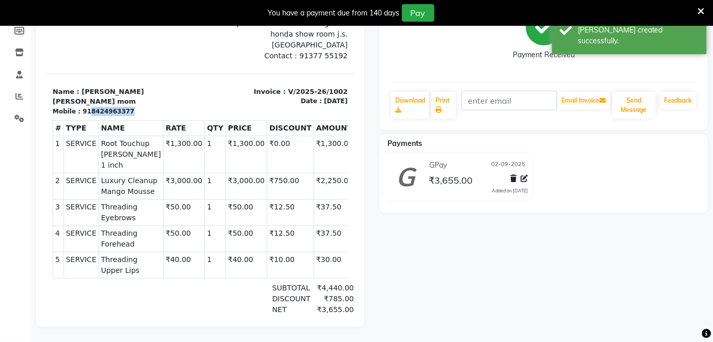
drag, startPoint x: 83, startPoint y: 92, endPoint x: 134, endPoint y: 91, distance: 50.6
click at [134, 107] on div "Mobile : 918424963377" at bounding box center [122, 111] width 141 height 9
copy div "8424963377"
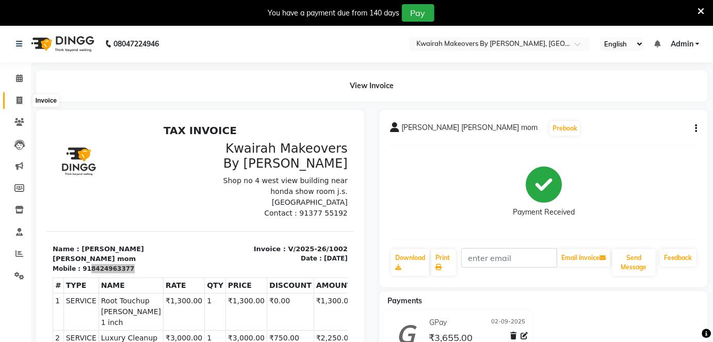
click at [10, 97] on span at bounding box center [19, 101] width 18 height 12
select select "3832"
select select "service"
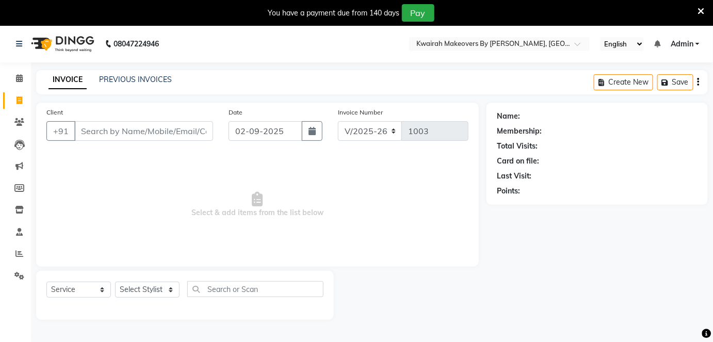
scroll to position [25, 0]
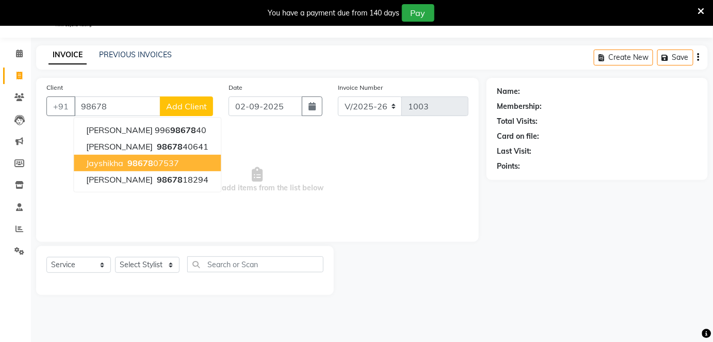
click at [155, 162] on ngb-highlight "98678 07537" at bounding box center [152, 163] width 54 height 10
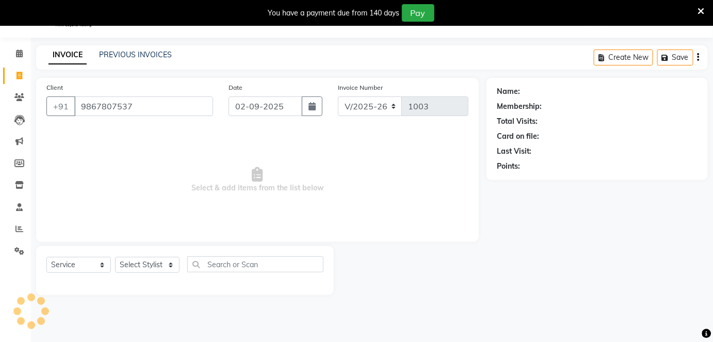
type input "9867807537"
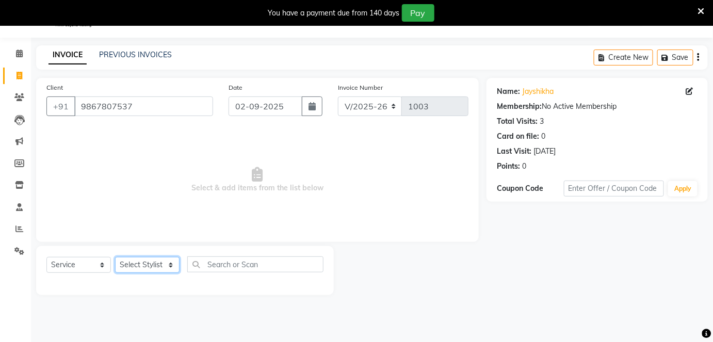
click at [149, 271] on select "Select Stylist Amruta Anjali Fatima Ketki Somani Rakhi Chaurasia seona Shrushti" at bounding box center [147, 265] width 65 height 16
select select "89251"
click at [115, 257] on select "Select Stylist Amruta Anjali Fatima Ketki Somani Rakhi Chaurasia seona Shrushti" at bounding box center [147, 265] width 65 height 16
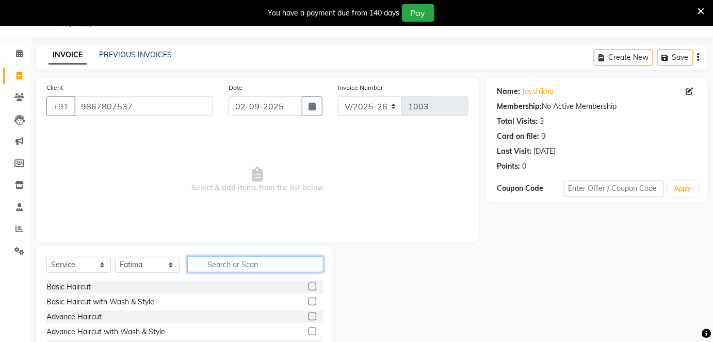
click at [220, 262] on input "text" at bounding box center [255, 265] width 136 height 16
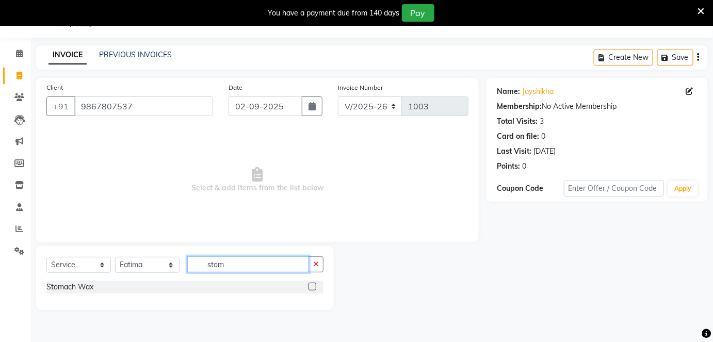
type input "stom"
click at [314, 286] on label at bounding box center [313, 287] width 8 height 8
click at [314, 286] on input "checkbox" at bounding box center [312, 287] width 7 height 7
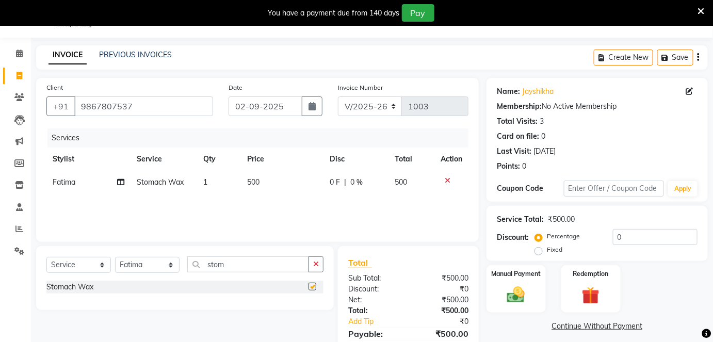
checkbox input "false"
drag, startPoint x: 229, startPoint y: 267, endPoint x: 183, endPoint y: 260, distance: 46.6
click at [183, 260] on div "Select Service Product Membership Package Voucher Prepaid Gift Card Select Styl…" at bounding box center [184, 269] width 277 height 24
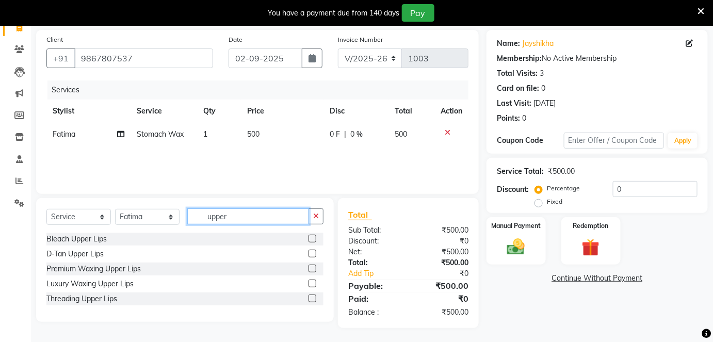
scroll to position [73, 0]
type input "upper"
click at [311, 282] on label at bounding box center [313, 283] width 8 height 8
click at [311, 282] on input "checkbox" at bounding box center [312, 283] width 7 height 7
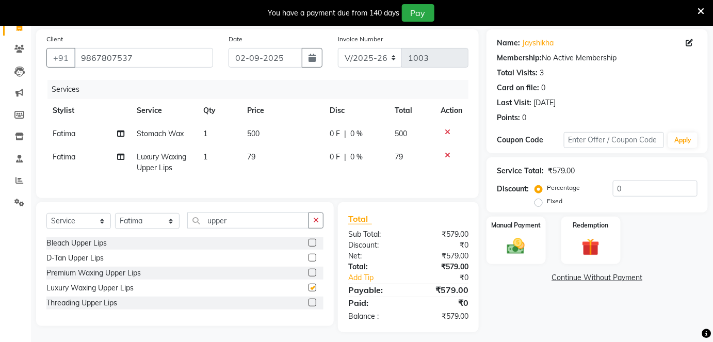
checkbox input "false"
click at [271, 157] on td "79" at bounding box center [282, 163] width 83 height 34
select select "89251"
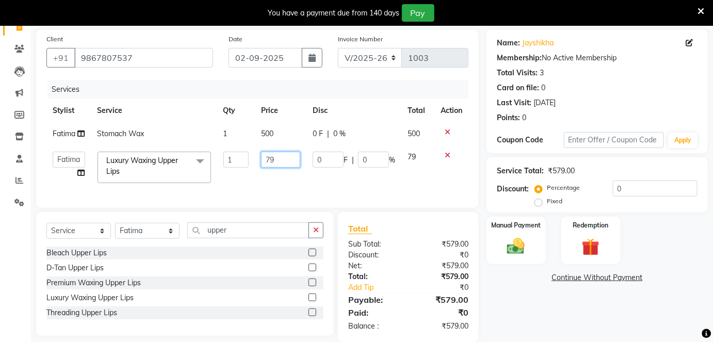
click at [271, 157] on input "79" at bounding box center [280, 160] width 39 height 16
click at [272, 156] on input "79" at bounding box center [280, 160] width 39 height 16
type input "80"
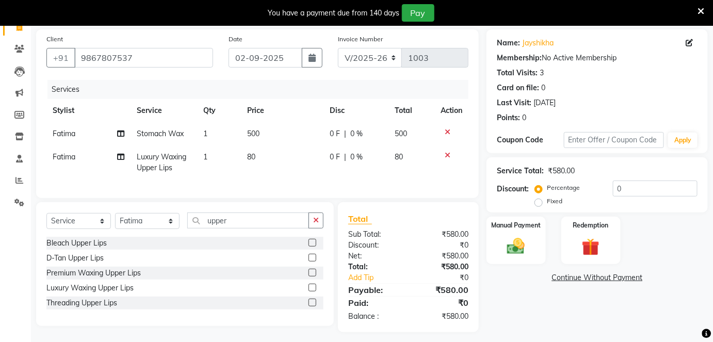
click at [275, 141] on td "500" at bounding box center [282, 133] width 83 height 23
select select "89251"
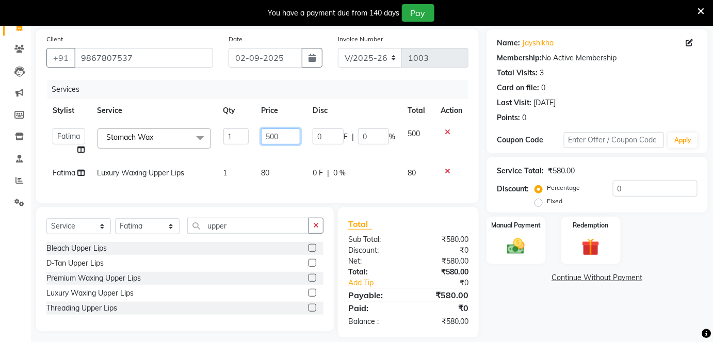
click at [277, 135] on input "500" at bounding box center [280, 137] width 39 height 16
drag, startPoint x: 281, startPoint y: 135, endPoint x: 239, endPoint y: 129, distance: 42.7
click at [239, 129] on tr "Amruta Anjali Fatima Ketki Somani Rakhi Chaurasia seona Shrushti Stomach Wax x …" at bounding box center [257, 141] width 422 height 39
type input "350"
click at [260, 146] on tbody "Amruta Anjali Fatima Ketki Somani Rakhi Chaurasia seona Shrushti Stomach Wax x …" at bounding box center [257, 153] width 422 height 62
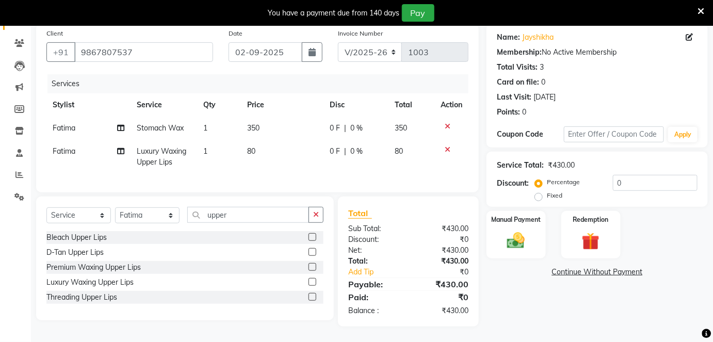
scroll to position [85, 0]
click at [509, 230] on img at bounding box center [516, 240] width 30 height 21
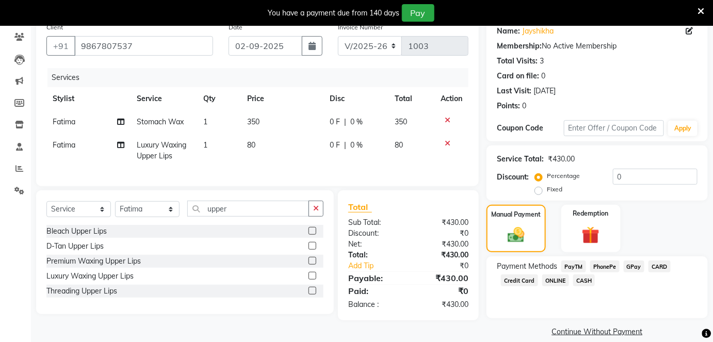
click at [631, 267] on span "GPay" at bounding box center [634, 267] width 21 height 12
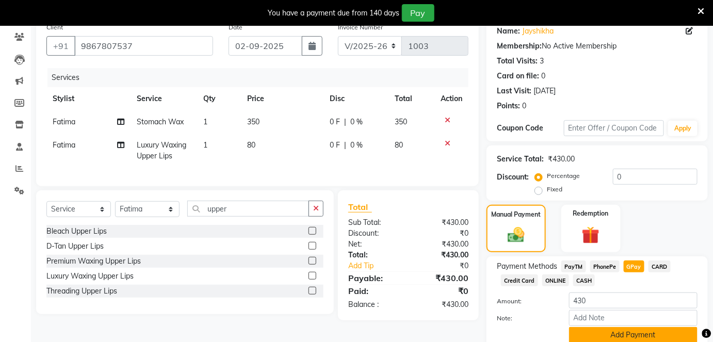
click at [633, 333] on button "Add Payment" at bounding box center [633, 335] width 129 height 16
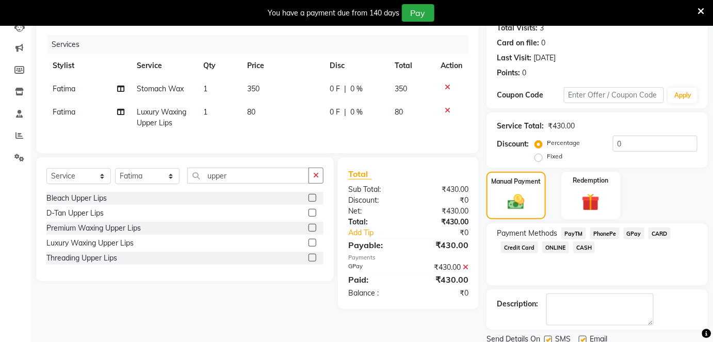
scroll to position [155, 0]
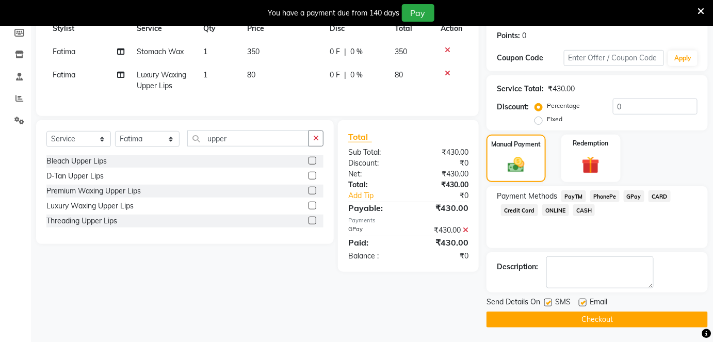
click at [549, 300] on label at bounding box center [549, 303] width 8 height 8
click at [549, 300] on input "checkbox" at bounding box center [548, 303] width 7 height 7
checkbox input "false"
click at [586, 297] on div "Email" at bounding box center [597, 303] width 37 height 13
click at [580, 303] on label at bounding box center [583, 303] width 8 height 8
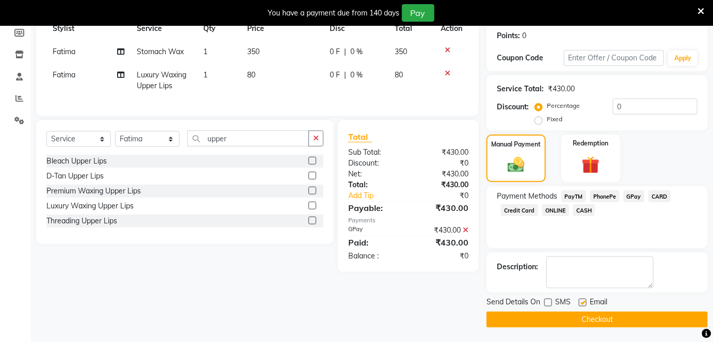
click at [580, 303] on input "checkbox" at bounding box center [582, 303] width 7 height 7
checkbox input "false"
click at [586, 314] on button "Checkout" at bounding box center [597, 320] width 221 height 16
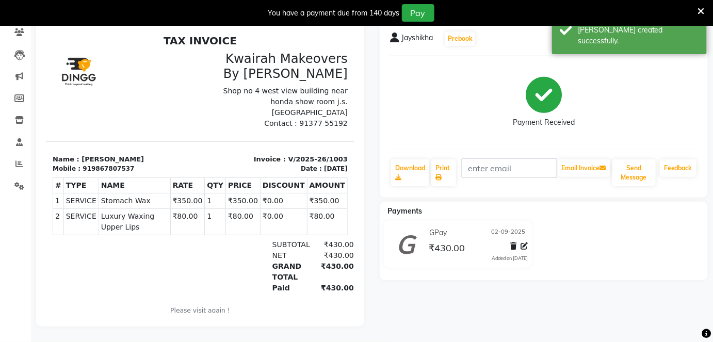
drag, startPoint x: 86, startPoint y: 157, endPoint x: 141, endPoint y: 157, distance: 54.7
click at [141, 164] on div "Mobile : 919867807537" at bounding box center [122, 168] width 141 height 9
drag, startPoint x: 84, startPoint y: 156, endPoint x: 153, endPoint y: 163, distance: 69.5
click at [153, 163] on div "TAX INVOICE Kwairah Makeovers By Ketki Shop no 4 west view building near honda …" at bounding box center [200, 181] width 308 height 295
click at [111, 141] on section "Name : Jayshikha Mobile : 919867807537 Invoice : V/2025-26/1003 Date : 02/09/20…" at bounding box center [200, 157] width 308 height 33
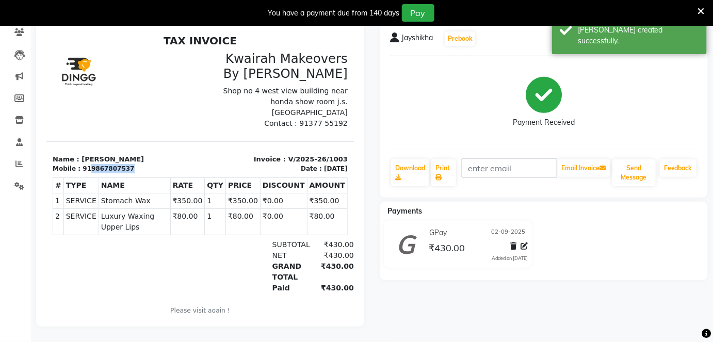
drag, startPoint x: 86, startPoint y: 156, endPoint x: 122, endPoint y: 155, distance: 35.6
click at [122, 164] on div "Mobile : 919867807537" at bounding box center [122, 168] width 141 height 9
copy div "9867807537"
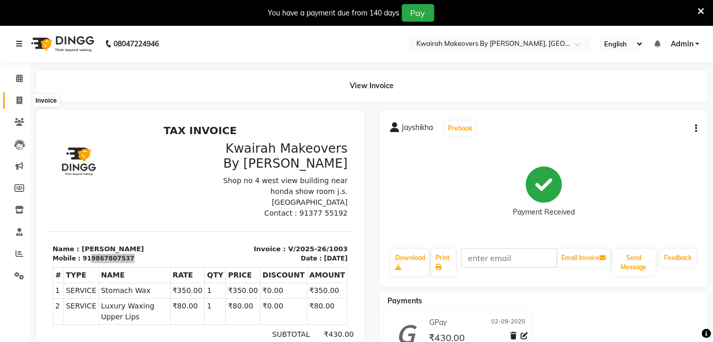
click at [17, 99] on icon at bounding box center [20, 101] width 6 height 8
select select "3832"
select select "service"
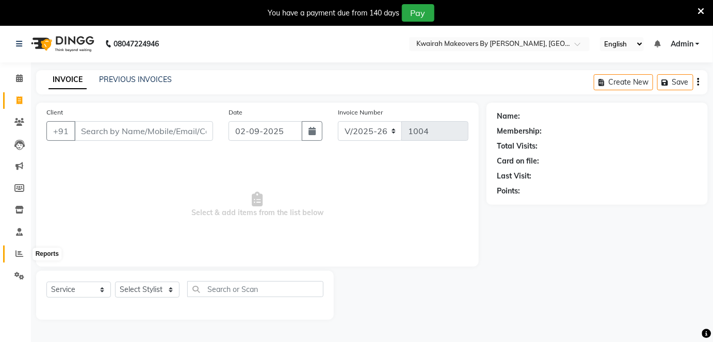
click at [18, 250] on icon at bounding box center [19, 254] width 8 height 8
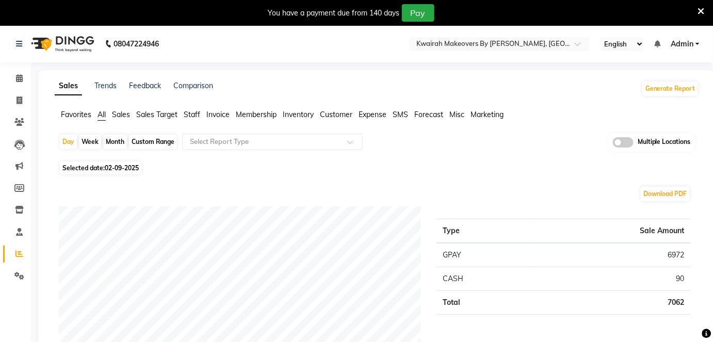
click at [111, 138] on div "Month" at bounding box center [115, 142] width 24 height 14
select select "9"
select select "2025"
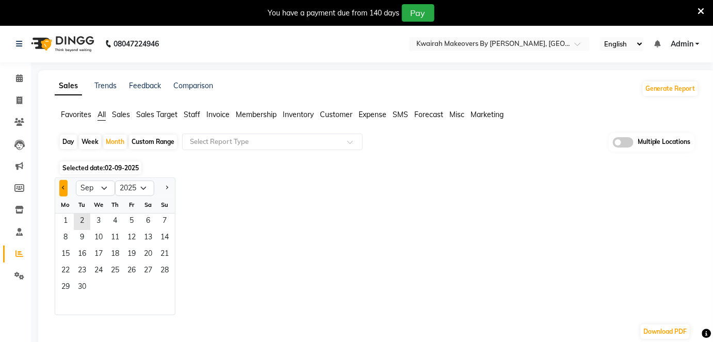
click at [60, 187] on button "Previous month" at bounding box center [63, 188] width 8 height 17
select select "8"
click at [129, 218] on span "1" at bounding box center [131, 222] width 17 height 17
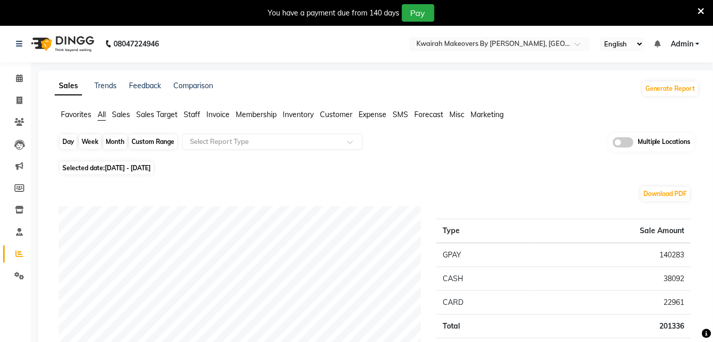
click at [120, 139] on div "Month" at bounding box center [115, 142] width 24 height 14
select select "8"
select select "2025"
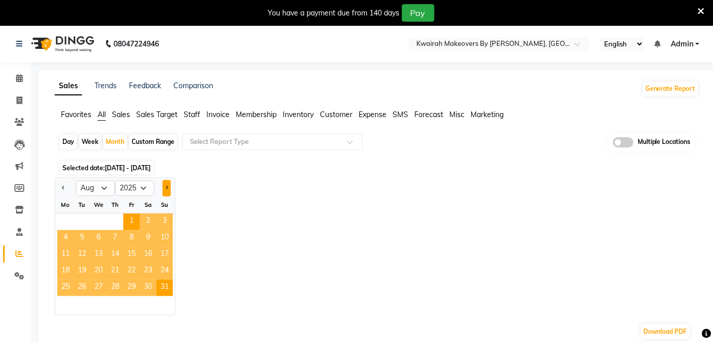
click at [166, 187] on span "Next month" at bounding box center [167, 188] width 4 height 4
select select "9"
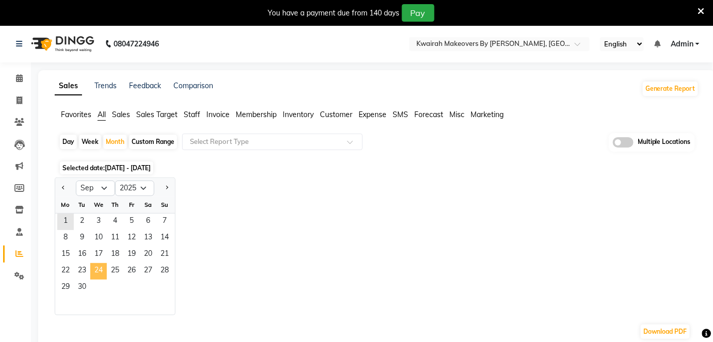
click at [101, 270] on span "24" at bounding box center [98, 271] width 17 height 17
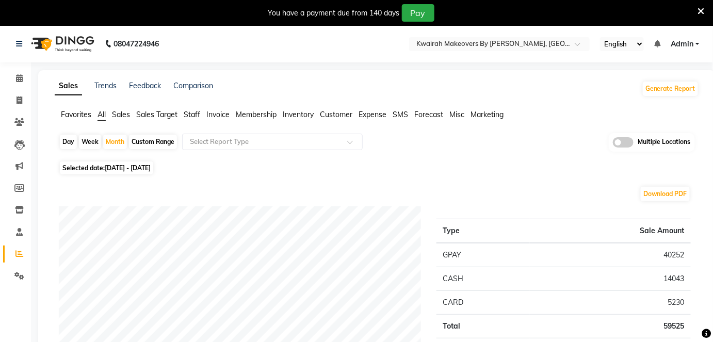
click at [90, 140] on div "Week" at bounding box center [90, 142] width 22 height 14
select select "9"
select select "2025"
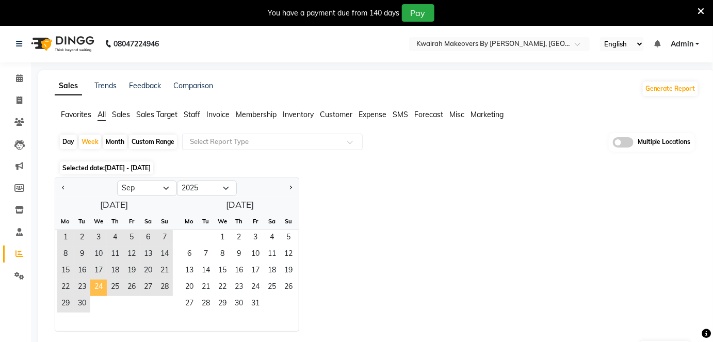
click at [94, 283] on span "24" at bounding box center [98, 288] width 17 height 17
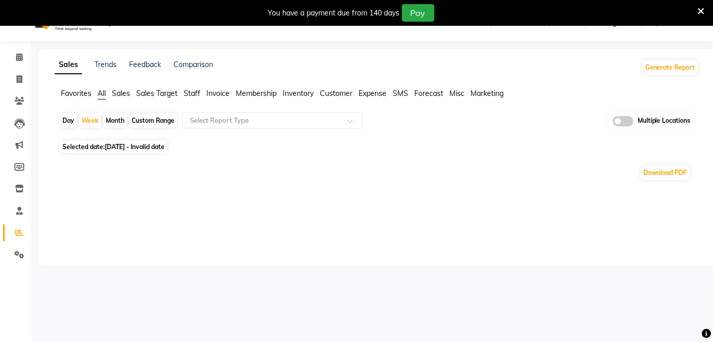
scroll to position [25, 0]
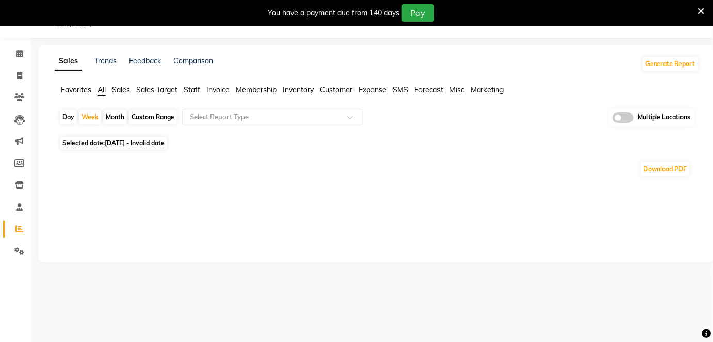
click at [154, 118] on div "Custom Range" at bounding box center [153, 117] width 48 height 14
select select "9"
select select "2025"
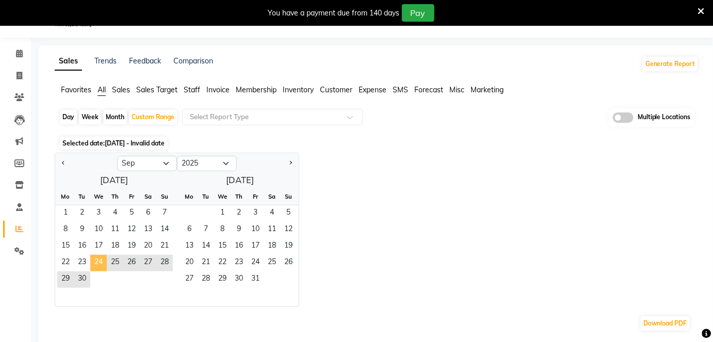
click at [103, 258] on span "24" at bounding box center [98, 263] width 17 height 17
click at [86, 274] on span "30" at bounding box center [82, 280] width 17 height 17
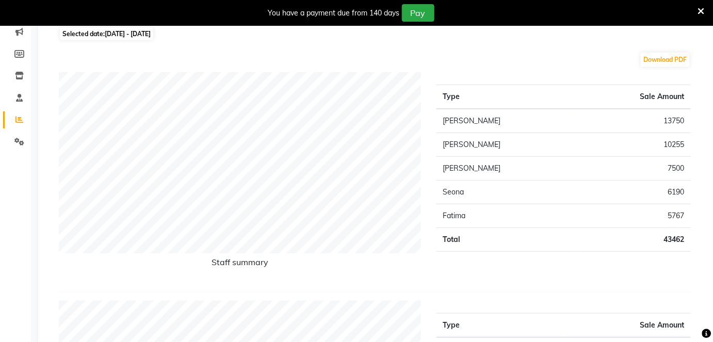
scroll to position [0, 0]
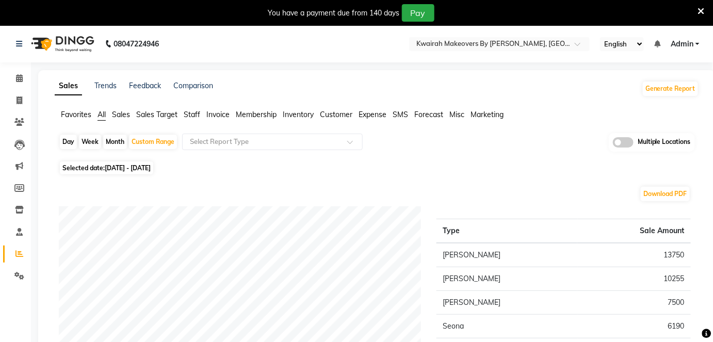
click at [106, 140] on div "Month" at bounding box center [115, 142] width 24 height 14
select select "9"
select select "2025"
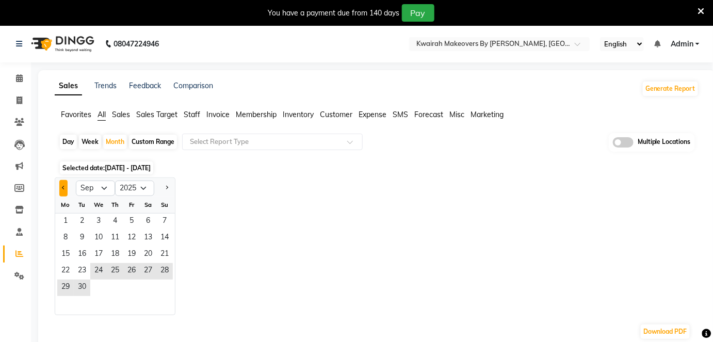
click at [61, 184] on button "Previous month" at bounding box center [63, 188] width 8 height 17
select select "8"
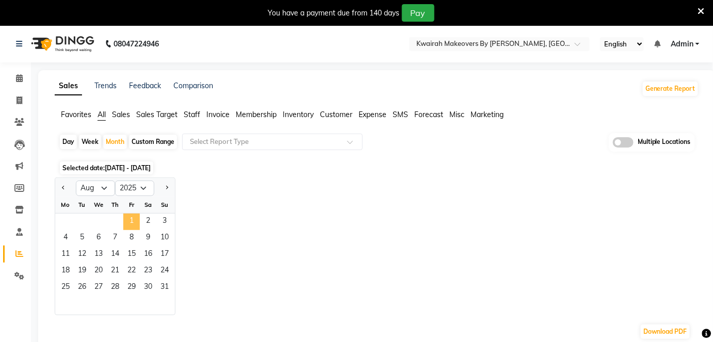
click at [126, 221] on span "1" at bounding box center [131, 222] width 17 height 17
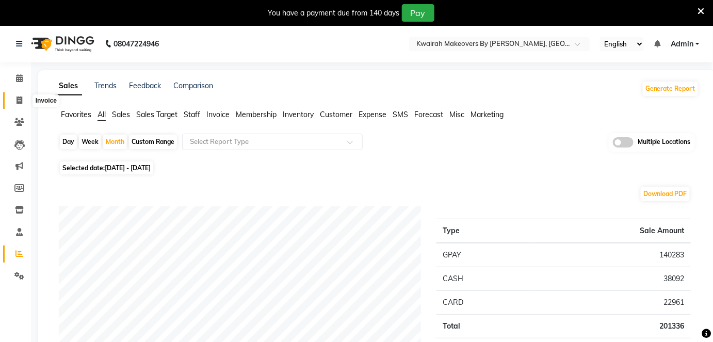
click at [20, 95] on span at bounding box center [19, 101] width 18 height 12
select select "3832"
select select "service"
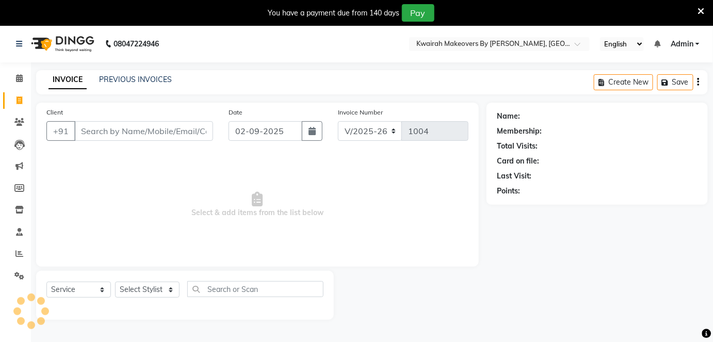
scroll to position [25, 0]
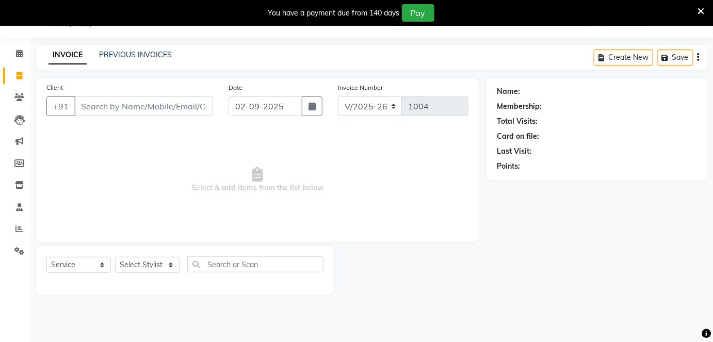
click at [160, 59] on div "PREVIOUS INVOICES" at bounding box center [135, 55] width 73 height 11
click at [158, 54] on link "PREVIOUS INVOICES" at bounding box center [135, 54] width 73 height 9
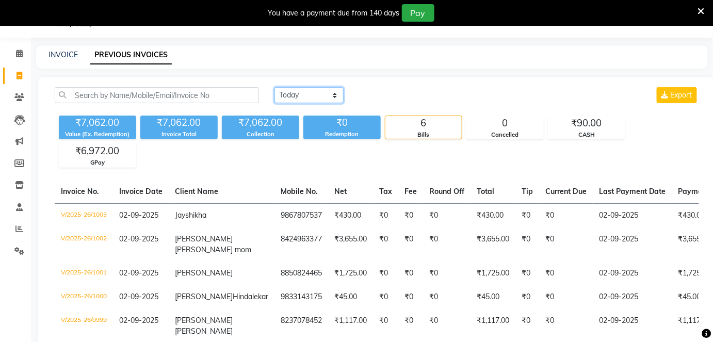
click at [297, 95] on select "[DATE] [DATE] Custom Range" at bounding box center [309, 95] width 69 height 16
select select "range"
click at [275, 87] on select "[DATE] [DATE] Custom Range" at bounding box center [309, 95] width 69 height 16
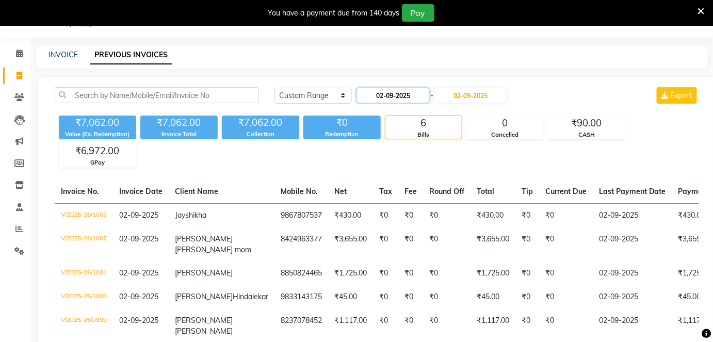
click at [389, 95] on input "02-09-2025" at bounding box center [393, 95] width 72 height 14
select select "9"
select select "2025"
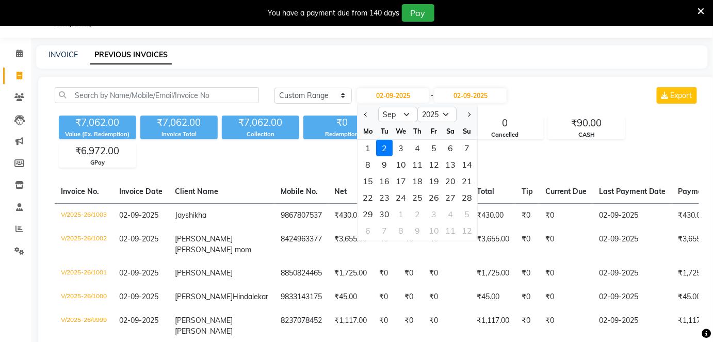
click at [353, 111] on div "₹7,062.00 Value (Ex. Redemption) ₹7,062.00 Invoice Total ₹7,062.00 Collection ₹…" at bounding box center [377, 139] width 645 height 56
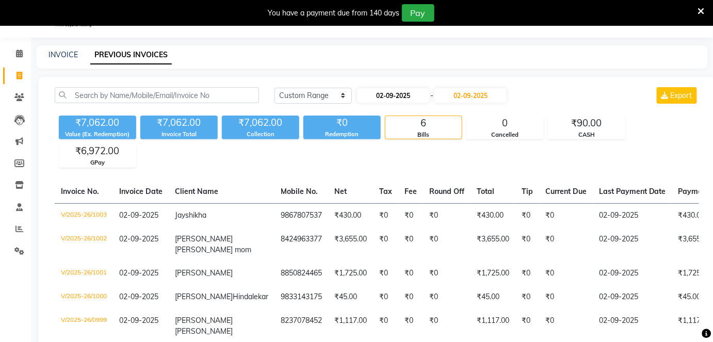
click at [369, 102] on div "02-09-2025 - 02-09-2025" at bounding box center [432, 95] width 152 height 17
click at [377, 94] on input "02-09-2025" at bounding box center [393, 95] width 72 height 14
select select "9"
select select "2025"
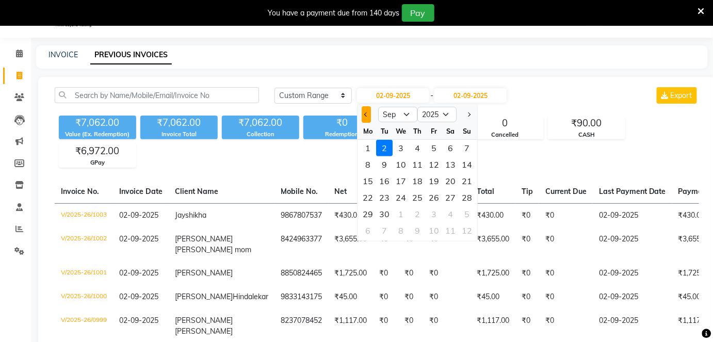
click at [364, 115] on button "Previous month" at bounding box center [366, 114] width 9 height 17
select select "8"
click at [429, 147] on div "1" at bounding box center [434, 148] width 17 height 17
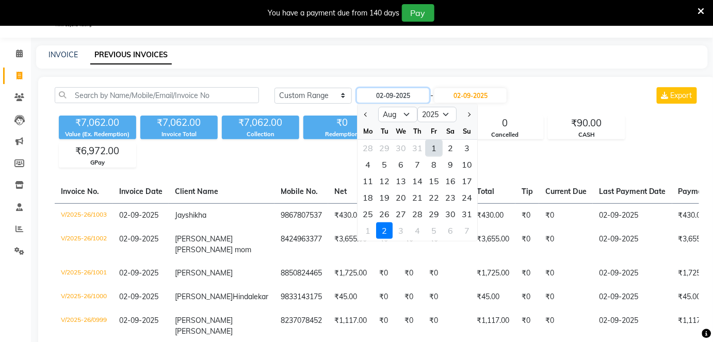
type input "[DATE]"
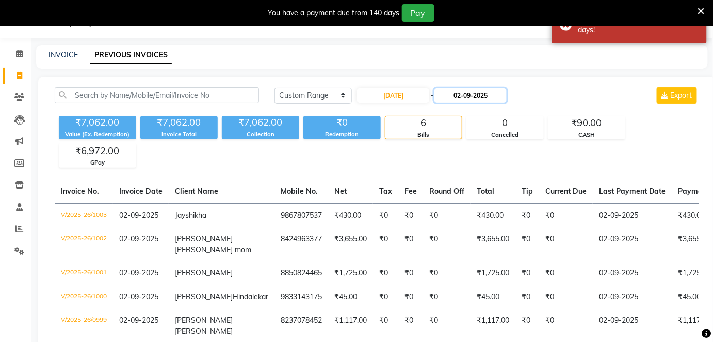
click at [460, 97] on input "02-09-2025" at bounding box center [471, 95] width 72 height 14
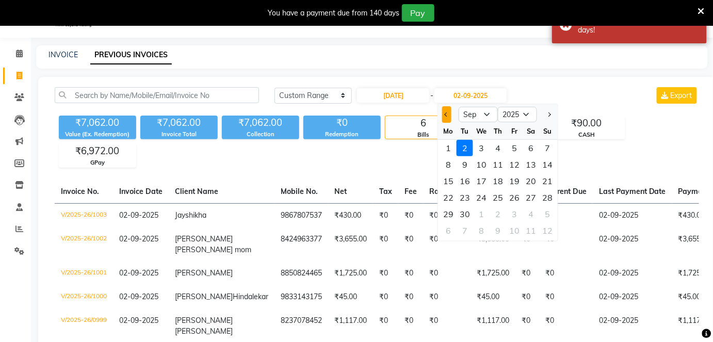
click at [443, 113] on button "Previous month" at bounding box center [446, 114] width 9 height 17
select select "8"
click at [548, 211] on div "31" at bounding box center [547, 214] width 17 height 17
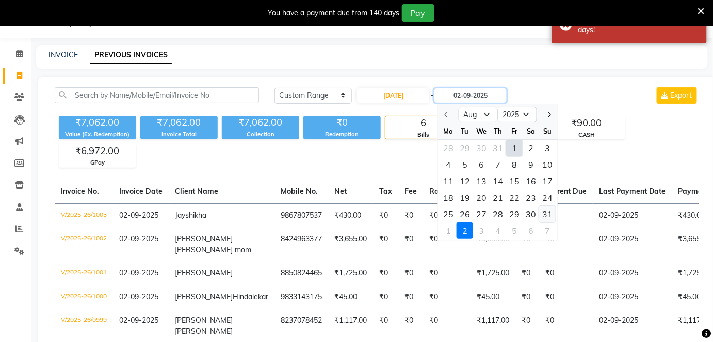
type input "31-08-2025"
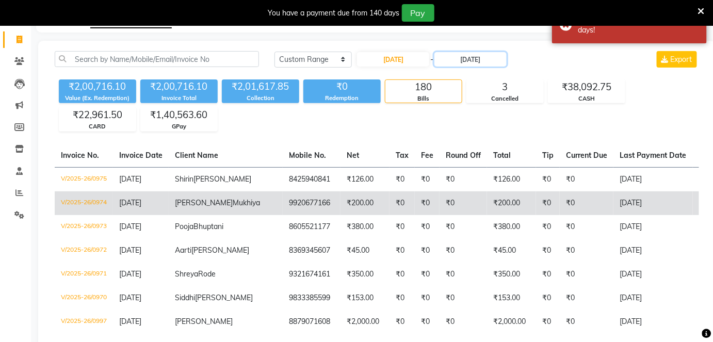
scroll to position [25, 0]
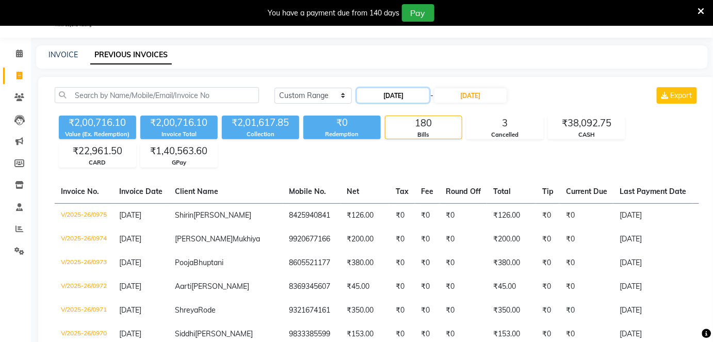
click at [379, 97] on input "[DATE]" at bounding box center [393, 95] width 72 height 14
select select "8"
select select "2025"
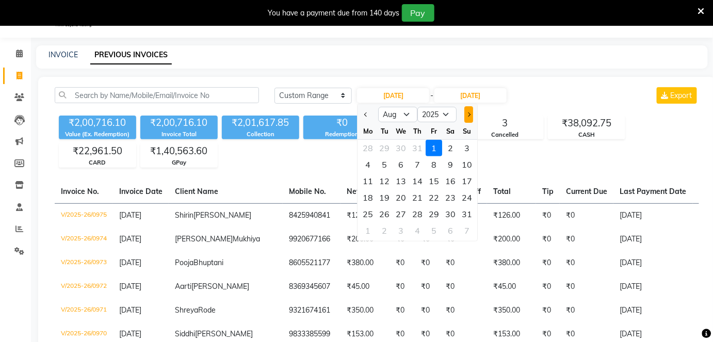
click at [468, 113] on span "Next month" at bounding box center [469, 115] width 4 height 4
select select "9"
drag, startPoint x: 399, startPoint y: 195, endPoint x: 426, endPoint y: 168, distance: 38.3
click at [399, 194] on div "24" at bounding box center [401, 197] width 17 height 17
type input "24-09-2025"
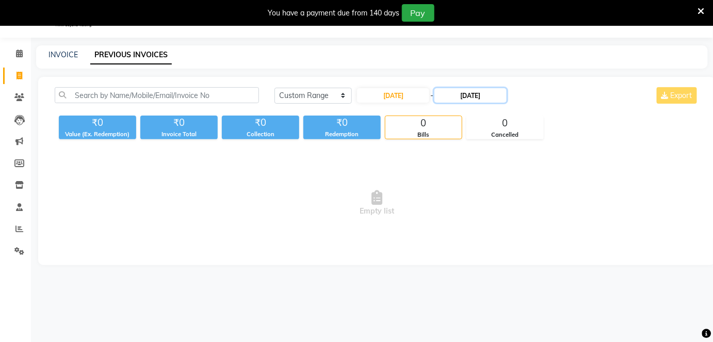
click at [465, 95] on input "31-08-2025" at bounding box center [471, 95] width 72 height 14
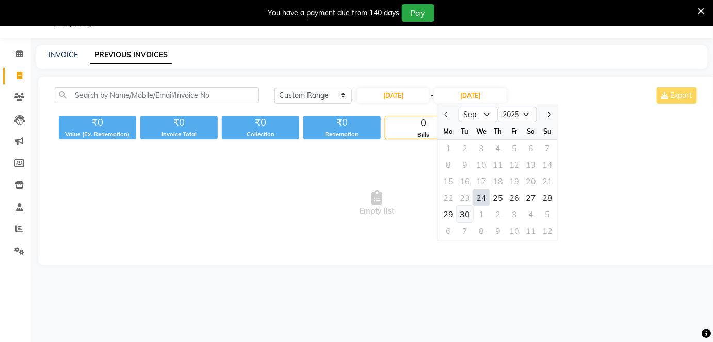
click at [468, 213] on div "30" at bounding box center [465, 214] width 17 height 17
type input "30-09-2025"
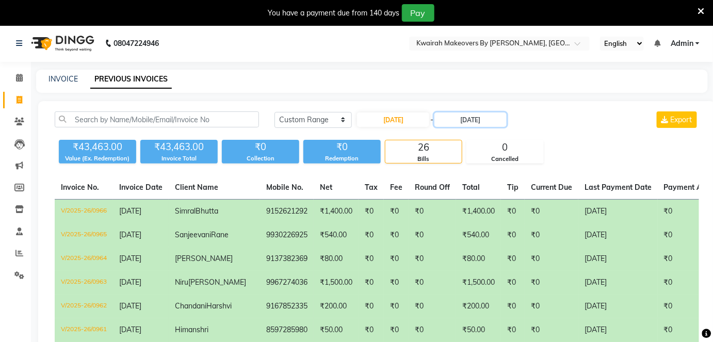
scroll to position [0, 0]
click at [49, 81] on link "INVOICE" at bounding box center [63, 79] width 29 height 9
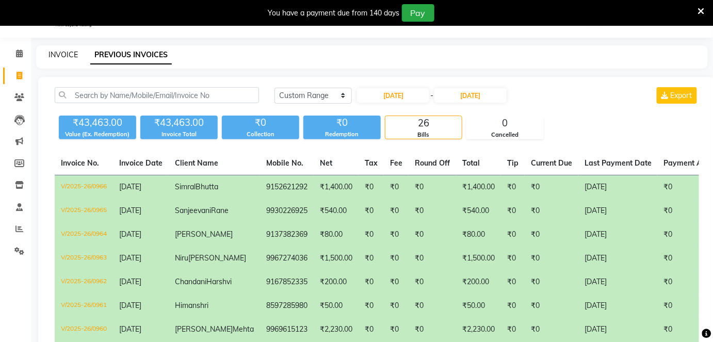
select select "3832"
select select "service"
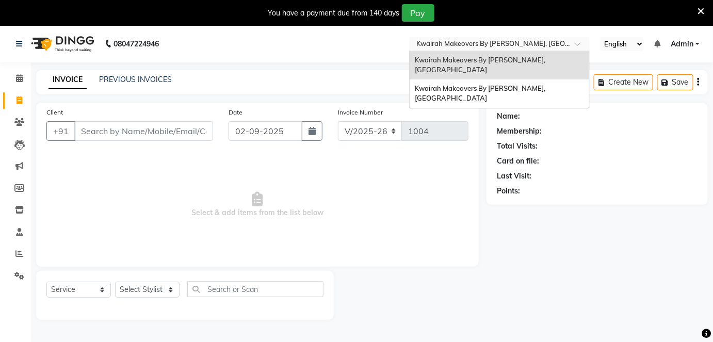
click at [479, 45] on input "text" at bounding box center [489, 45] width 150 height 10
click at [487, 84] on div "Kwairah Makeovers By [PERSON_NAME], [GEOGRAPHIC_DATA]" at bounding box center [500, 93] width 180 height 28
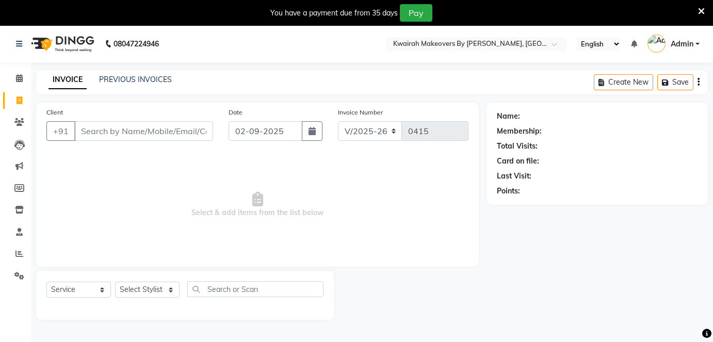
select select "4082"
select select "service"
click at [278, 126] on input "02-09-2025" at bounding box center [266, 131] width 74 height 20
select select "9"
select select "2025"
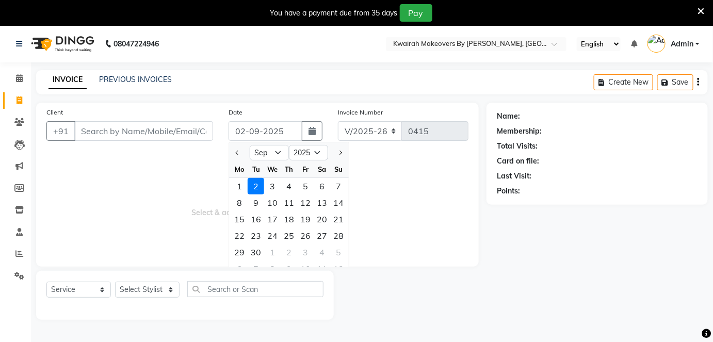
click at [231, 153] on div at bounding box center [239, 153] width 21 height 17
click at [235, 152] on button "Previous month" at bounding box center [237, 153] width 9 height 17
select select "8"
click at [306, 190] on div "1" at bounding box center [305, 186] width 17 height 17
type input "[DATE]"
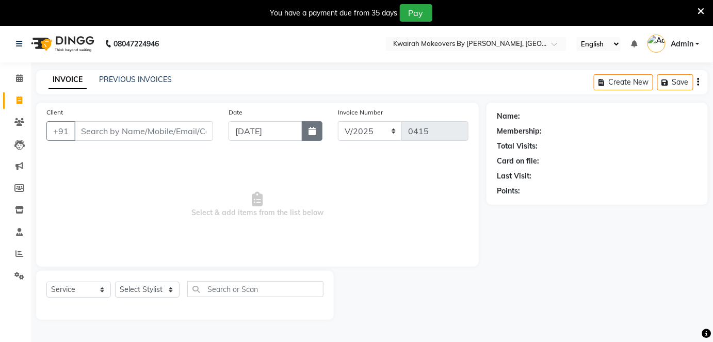
click at [309, 132] on button "button" at bounding box center [312, 131] width 21 height 20
select select "8"
select select "2025"
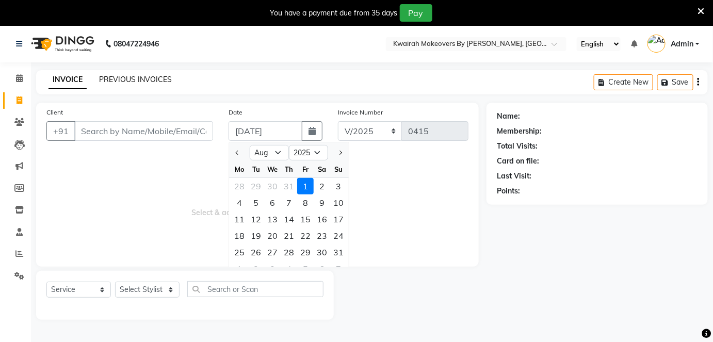
click at [111, 75] on link "PREVIOUS INVOICES" at bounding box center [135, 79] width 73 height 9
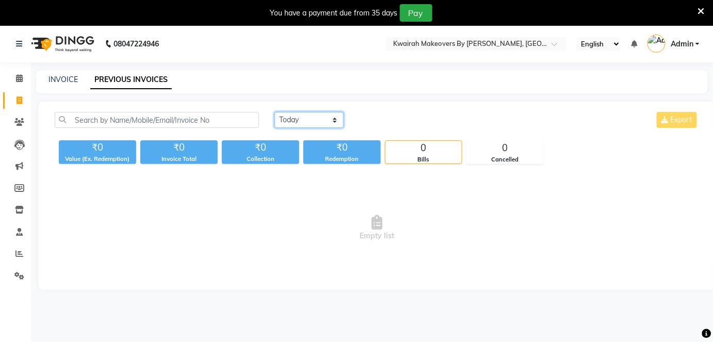
click at [315, 117] on select "[DATE] [DATE] Custom Range" at bounding box center [309, 120] width 69 height 16
select select "range"
click at [275, 112] on select "[DATE] [DATE] Custom Range" at bounding box center [309, 120] width 69 height 16
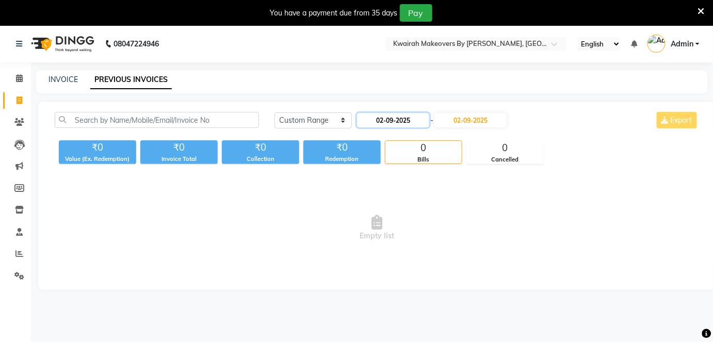
click at [399, 113] on input "02-09-2025" at bounding box center [393, 120] width 72 height 14
select select "9"
select select "2025"
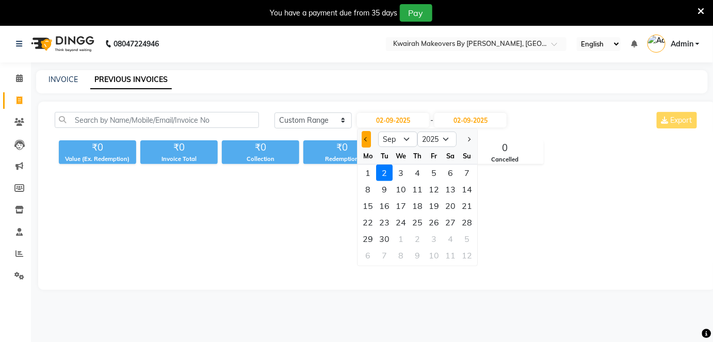
click at [367, 137] on span "Previous month" at bounding box center [366, 139] width 4 height 4
select select "8"
click at [427, 190] on div "8" at bounding box center [434, 189] width 17 height 17
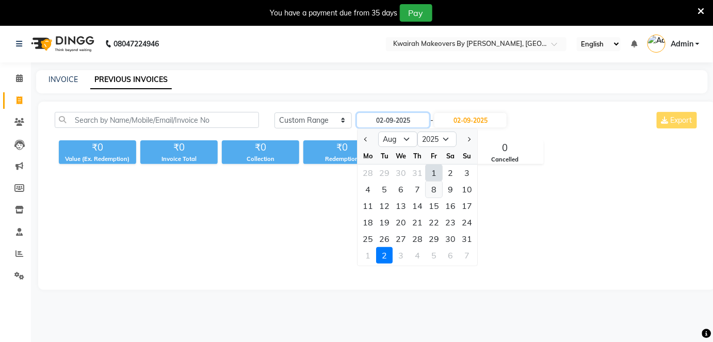
type input "[DATE]"
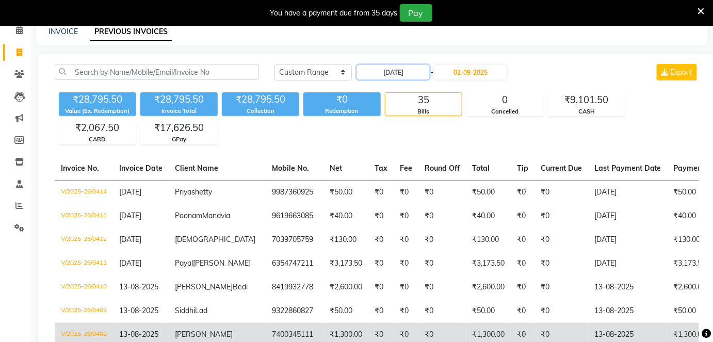
scroll to position [46, 0]
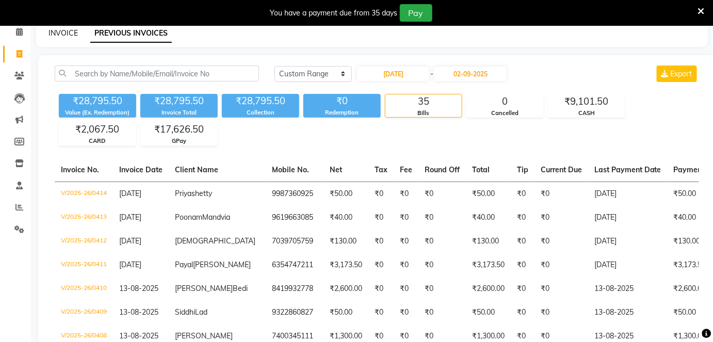
click at [62, 33] on link "INVOICE" at bounding box center [63, 32] width 29 height 9
select select "service"
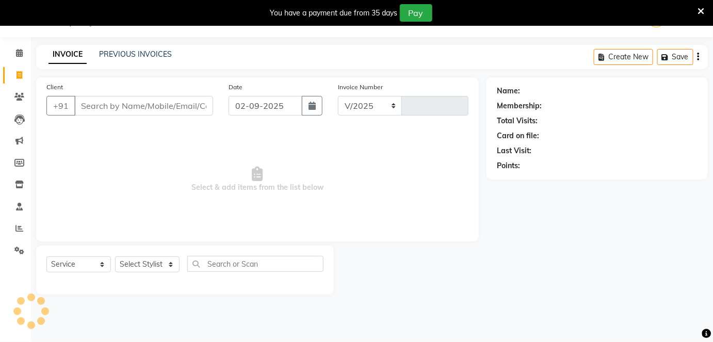
select select "4082"
type input "0415"
click at [315, 105] on icon "button" at bounding box center [312, 106] width 7 height 8
select select "9"
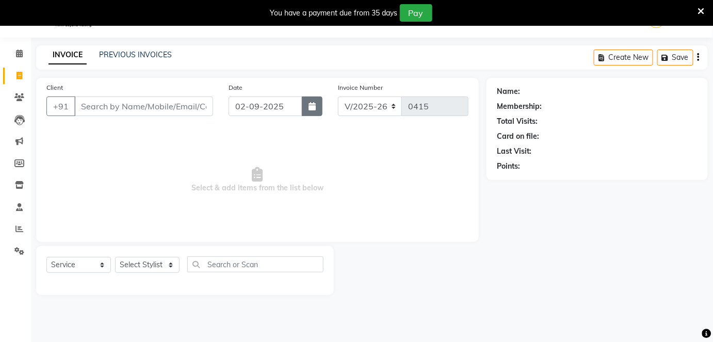
select select "2025"
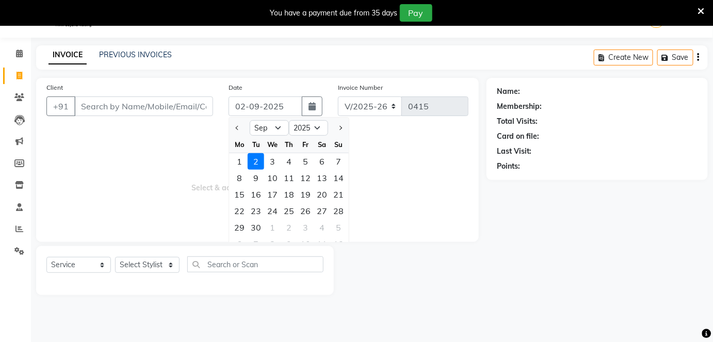
click at [232, 124] on div at bounding box center [239, 128] width 21 height 17
click at [234, 124] on button "Previous month" at bounding box center [237, 128] width 9 height 17
select select "8"
drag, startPoint x: 325, startPoint y: 194, endPoint x: 299, endPoint y: 185, distance: 27.3
click at [324, 194] on div "16" at bounding box center [322, 194] width 17 height 17
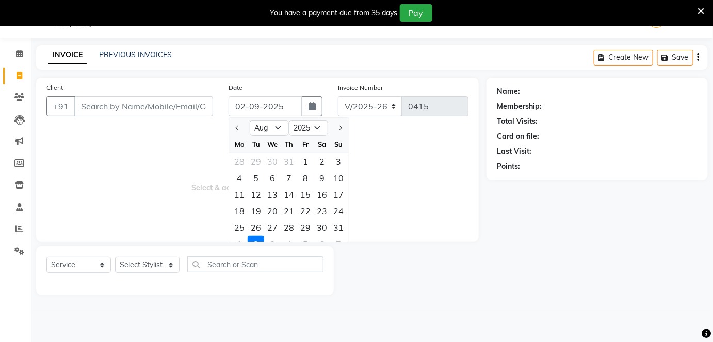
type input "[DATE]"
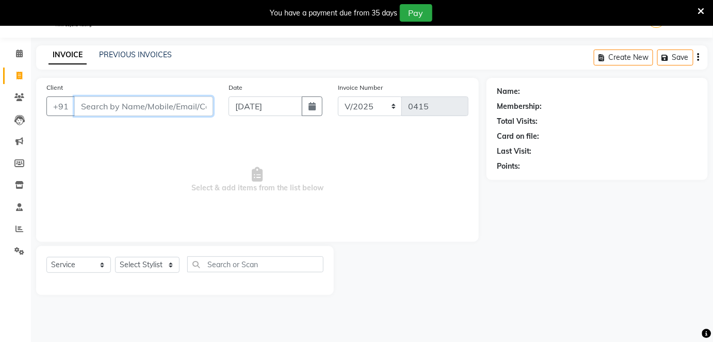
click at [179, 104] on input "Client" at bounding box center [143, 107] width 139 height 20
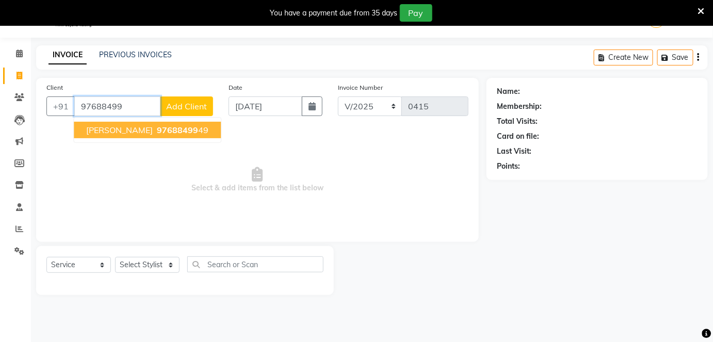
click at [158, 132] on span "97688499" at bounding box center [177, 130] width 41 height 10
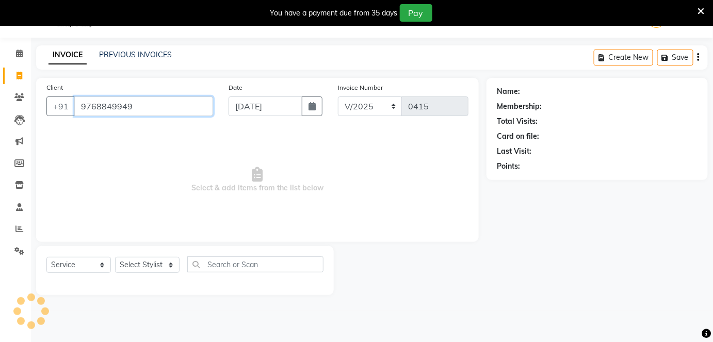
type input "9768849949"
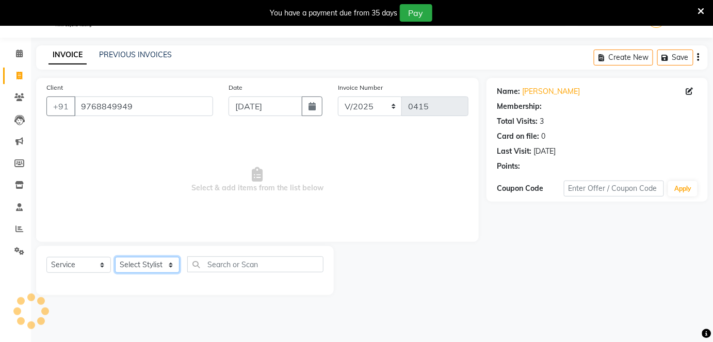
click at [162, 264] on select "Select Stylist [PERSON_NAME] [PERSON_NAME] Neha More rakhi [PERSON_NAME]" at bounding box center [147, 265] width 65 height 16
drag, startPoint x: 69, startPoint y: 137, endPoint x: 27, endPoint y: 124, distance: 43.3
click at [68, 137] on span "Select & add items from the list below" at bounding box center [257, 180] width 422 height 103
click at [178, 266] on select "Select Stylist [PERSON_NAME] [PERSON_NAME] Neha More rakhi [PERSON_NAME]" at bounding box center [147, 265] width 65 height 16
select select "54393"
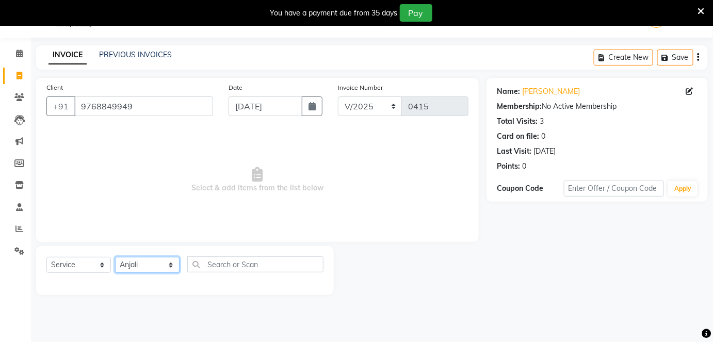
click at [115, 257] on select "Select Stylist [PERSON_NAME] [PERSON_NAME] Neha More rakhi [PERSON_NAME]" at bounding box center [147, 265] width 65 height 16
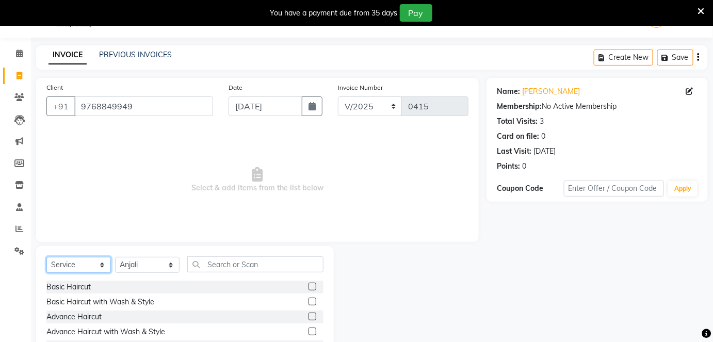
click at [98, 267] on select "Select Service Product Membership Package Voucher Prepaid Gift Card" at bounding box center [78, 265] width 65 height 16
select select "package"
click at [46, 257] on select "Select Service Product Membership Package Voucher Prepaid Gift Card" at bounding box center [78, 265] width 65 height 16
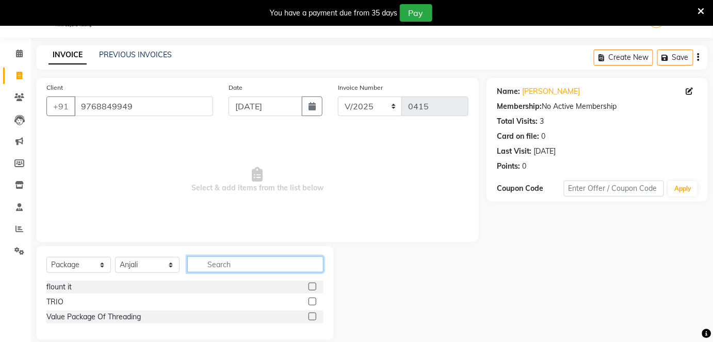
click at [229, 268] on input "text" at bounding box center [255, 265] width 136 height 16
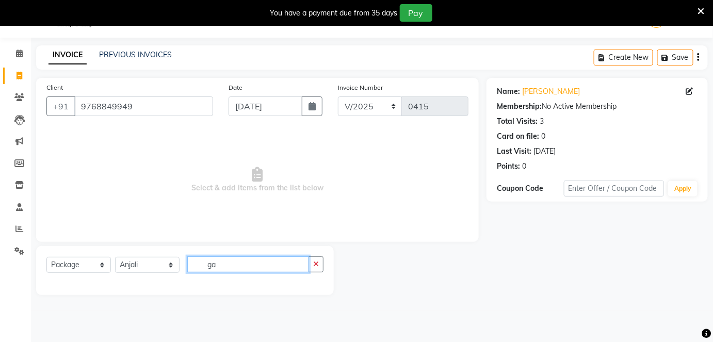
type input "g"
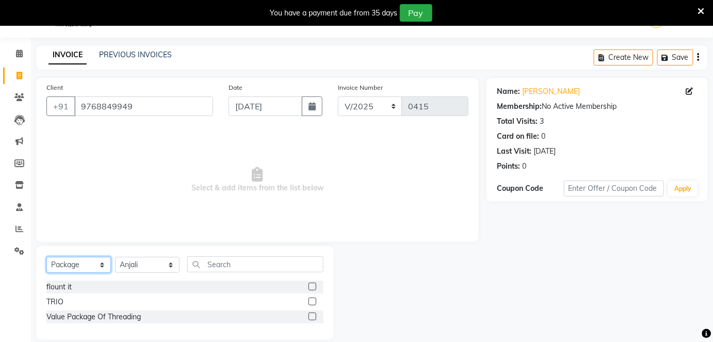
click at [89, 260] on select "Select Service Product Membership Package Voucher Prepaid Gift Card" at bounding box center [78, 265] width 65 height 16
select select "P"
click at [46, 257] on select "Select Service Product Membership Package Voucher Prepaid Gift Card" at bounding box center [78, 265] width 65 height 16
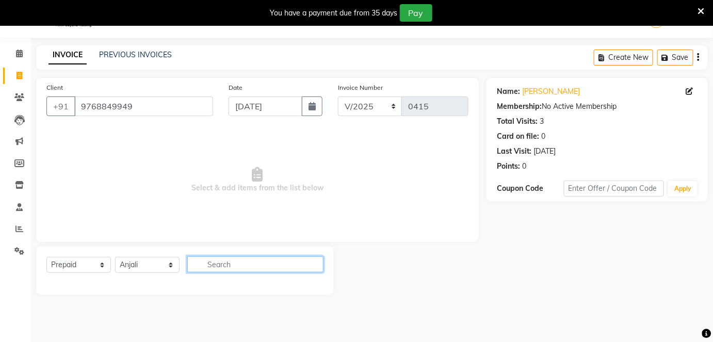
click at [227, 263] on input "text" at bounding box center [255, 265] width 136 height 16
type input "ganp"
click at [77, 259] on select "Select Service Product Membership Package Voucher Prepaid Gift Card" at bounding box center [78, 265] width 65 height 16
select select "G"
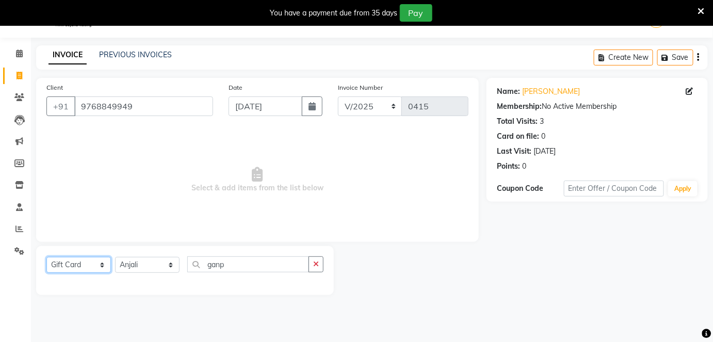
click at [46, 257] on select "Select Service Product Membership Package Voucher Prepaid Gift Card" at bounding box center [78, 265] width 65 height 16
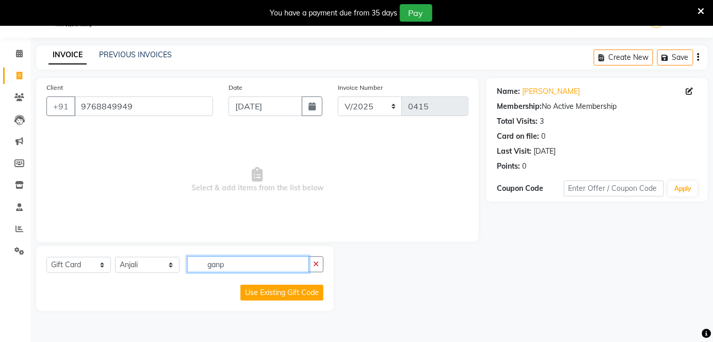
click at [233, 261] on input "ganp" at bounding box center [248, 265] width 122 height 16
drag, startPoint x: 233, startPoint y: 261, endPoint x: 175, endPoint y: 258, distance: 58.4
click at [180, 260] on div "Select Service Product Membership Package Voucher Prepaid Gift Card Select Styl…" at bounding box center [184, 269] width 277 height 24
click at [19, 247] on icon at bounding box center [19, 251] width 10 height 8
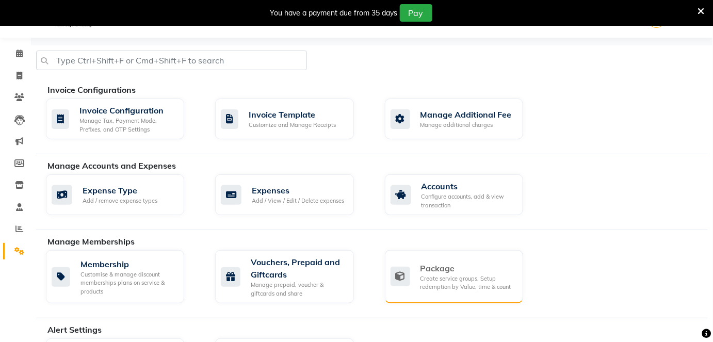
click at [467, 277] on div "Create service groups, Setup redemption by Value, time & count" at bounding box center [468, 283] width 94 height 17
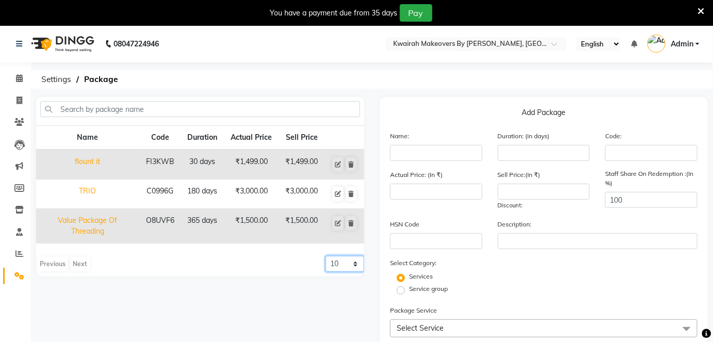
click at [355, 264] on select "10 20 50 100" at bounding box center [345, 264] width 39 height 16
click at [260, 259] on div "Previous Next 10 20 50 100" at bounding box center [200, 264] width 328 height 17
click at [14, 278] on icon at bounding box center [19, 276] width 10 height 8
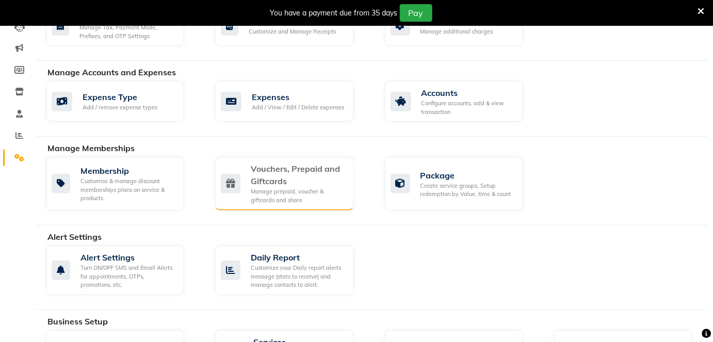
scroll to position [140, 0]
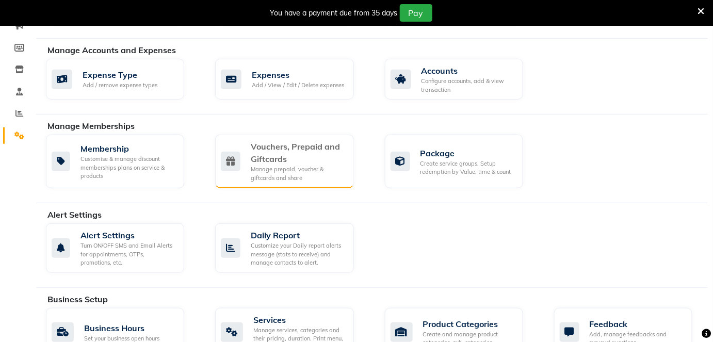
click at [311, 153] on div "Vouchers, Prepaid and Giftcards" at bounding box center [298, 152] width 94 height 25
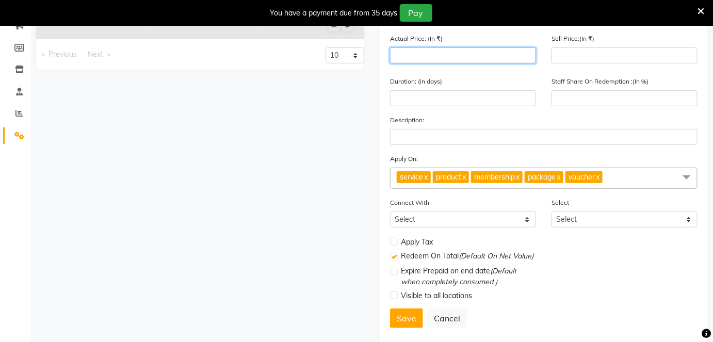
click at [427, 55] on input "number" at bounding box center [463, 55] width 146 height 16
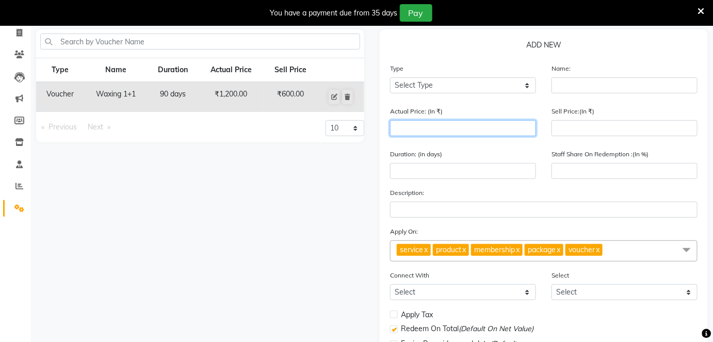
scroll to position [46, 0]
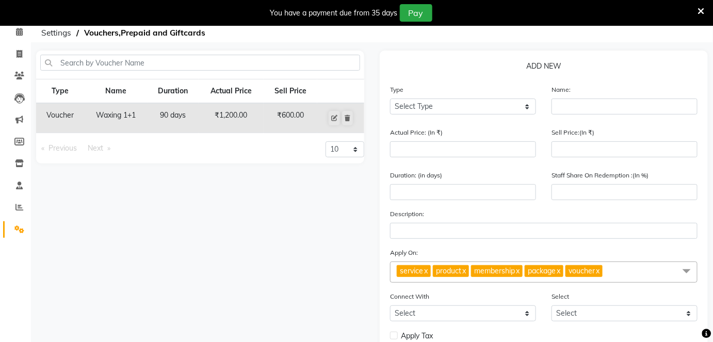
click at [450, 115] on div "Type Select Type Voucher Prepaid Gift Card" at bounding box center [463, 103] width 162 height 39
click at [450, 109] on select "Select Type Voucher Prepaid Gift Card" at bounding box center [463, 107] width 146 height 16
select select "P"
click at [390, 99] on select "Select Type Voucher Prepaid Gift Card" at bounding box center [463, 107] width 146 height 16
click at [599, 102] on input "text" at bounding box center [625, 107] width 146 height 16
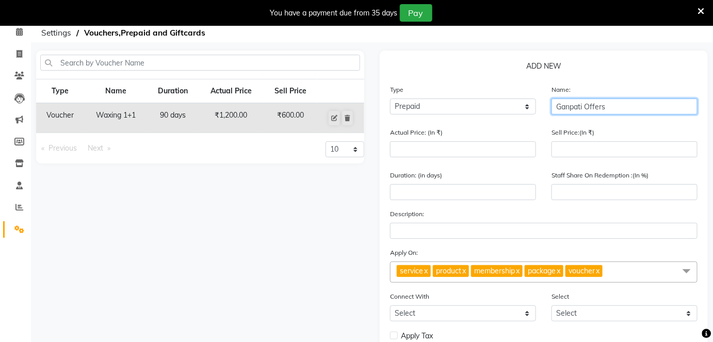
type input "Ganpati Offers"
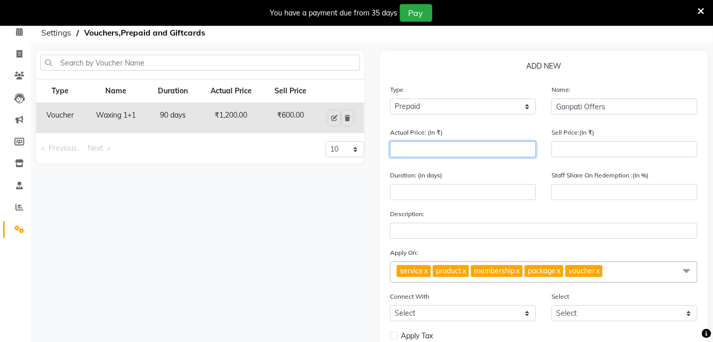
click at [484, 151] on input "number" at bounding box center [463, 149] width 146 height 16
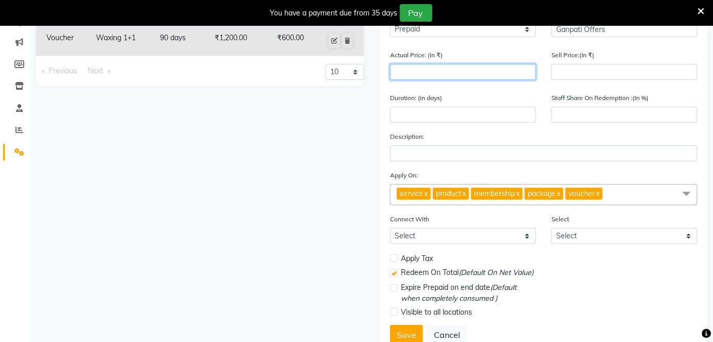
scroll to position [160, 0]
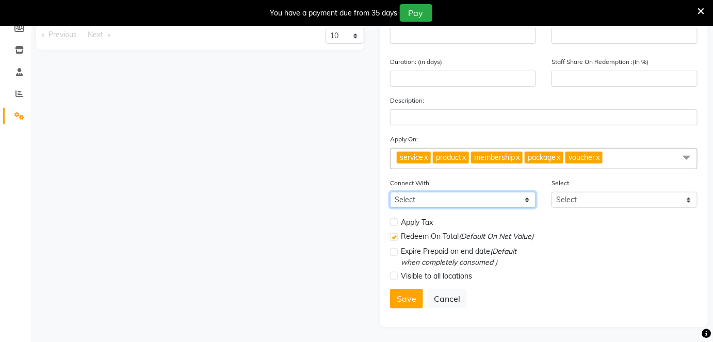
click at [442, 205] on select "Select Membership Package" at bounding box center [463, 200] width 146 height 16
select select "2: PK"
click at [390, 192] on select "Select Membership Package" at bounding box center [463, 200] width 146 height 16
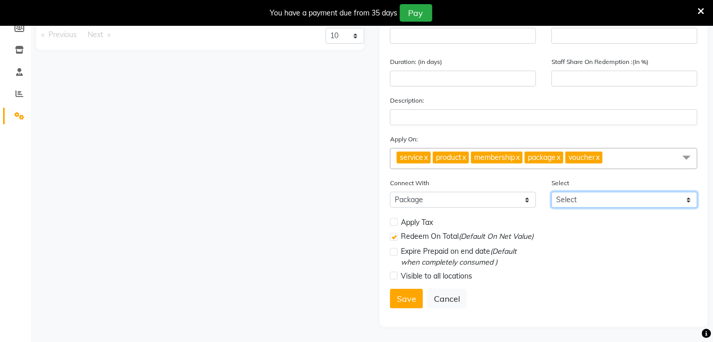
click at [599, 196] on select "Select flount it TRIO Value Package Of Threading" at bounding box center [625, 200] width 146 height 16
click at [552, 192] on select "Select flount it TRIO Value Package Of Threading" at bounding box center [625, 200] width 146 height 16
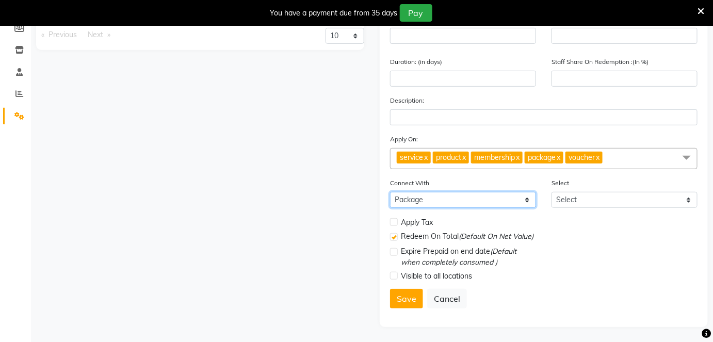
click at [461, 201] on select "Select Membership Package" at bounding box center [463, 200] width 146 height 16
select select
click at [390, 192] on select "Select Membership Package" at bounding box center [463, 200] width 146 height 16
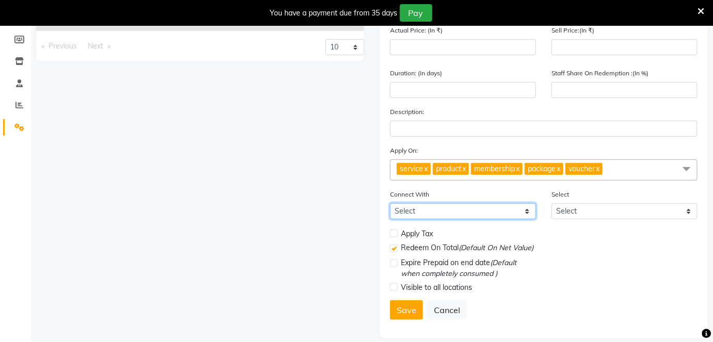
scroll to position [113, 0]
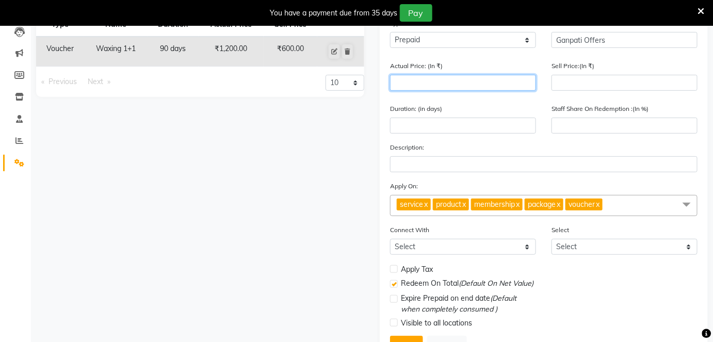
click at [469, 85] on input "number" at bounding box center [463, 83] width 146 height 16
type input "1"
type input "0"
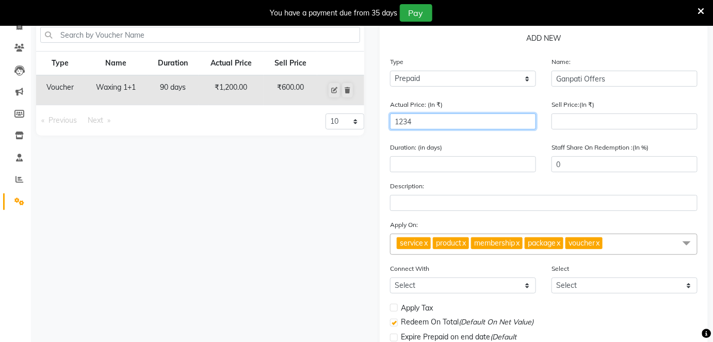
scroll to position [66, 0]
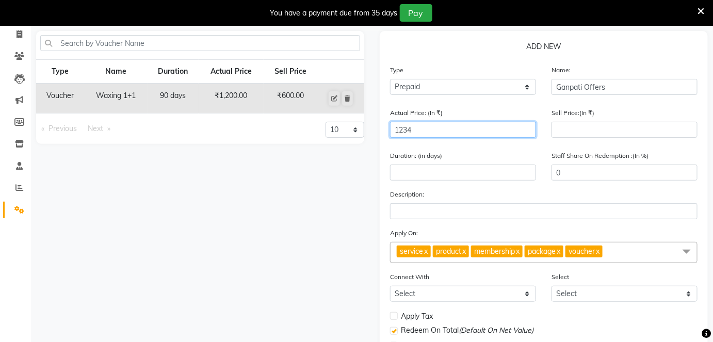
type input "1234"
click at [603, 120] on div "Sell Price:(In ₹)" at bounding box center [625, 122] width 146 height 30
click at [603, 121] on div "Sell Price:(In ₹)" at bounding box center [625, 122] width 146 height 30
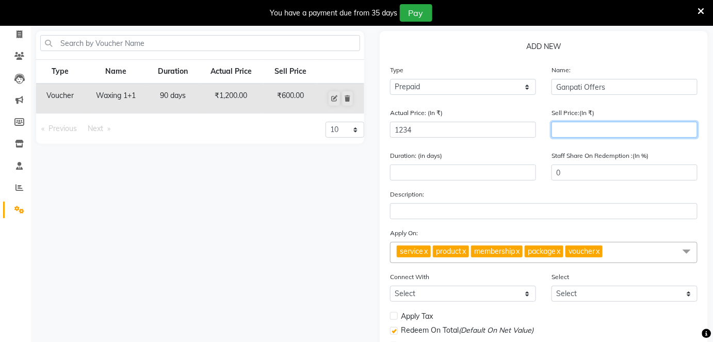
click at [592, 132] on input "number" at bounding box center [625, 130] width 146 height 16
type input "12"
type input "1"
type input "123"
type input "10"
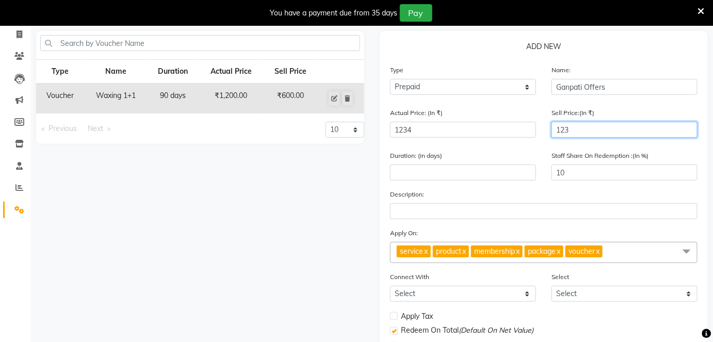
type input "1234"
type input "100"
type input "1234"
click at [685, 145] on div "Sell Price:(In ₹) 1234" at bounding box center [625, 126] width 162 height 39
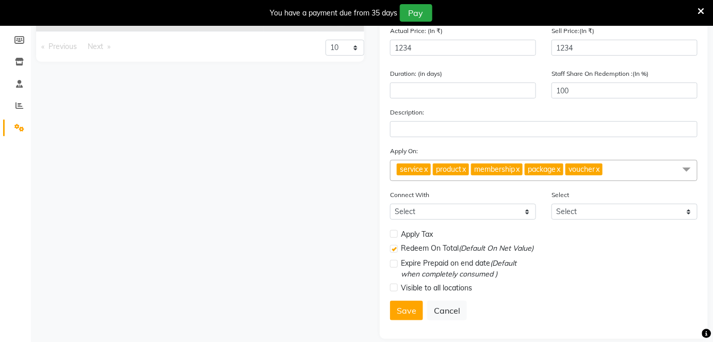
scroll to position [160, 0]
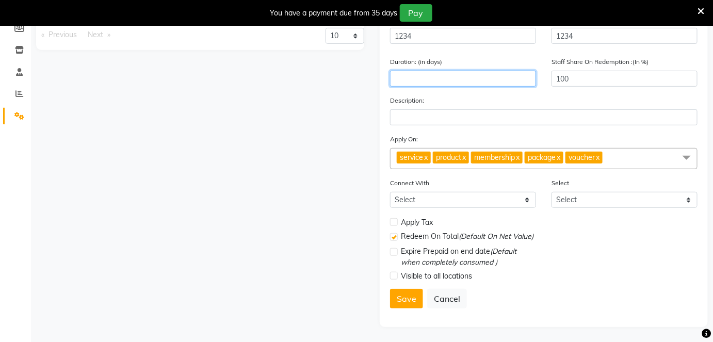
click at [427, 78] on input "number" at bounding box center [463, 79] width 146 height 16
click at [476, 104] on div "Description:" at bounding box center [544, 110] width 308 height 30
drag, startPoint x: 448, startPoint y: 76, endPoint x: 357, endPoint y: 76, distance: 90.8
click at [357, 76] on div "Type Name Duration Actual Price Sell Price Voucher Waxing 1+1 90 days ₹1,200.00…" at bounding box center [372, 132] width 688 height 390
type input "30"
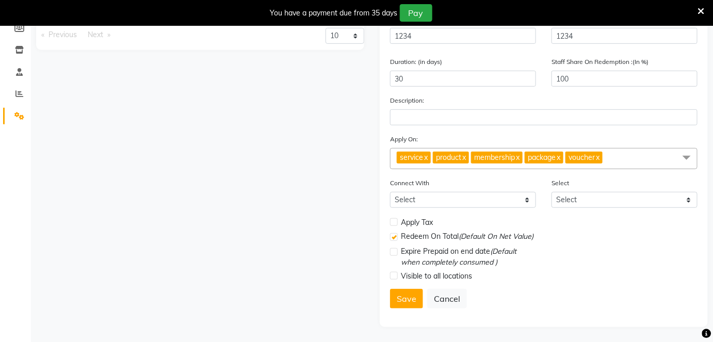
click at [443, 105] on div "Description:" at bounding box center [544, 110] width 308 height 30
click at [411, 302] on button "Save" at bounding box center [406, 299] width 33 height 20
select select
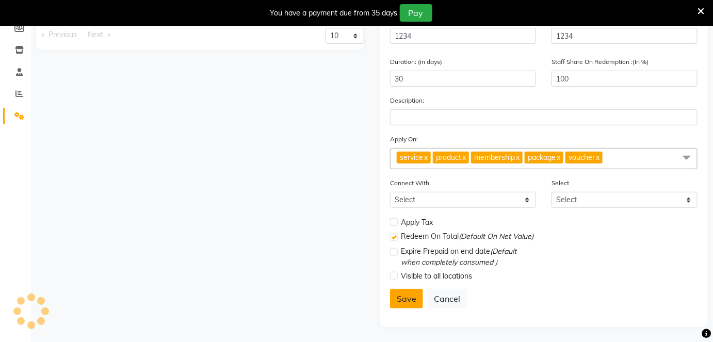
checkbox input "false"
checkbox input "true"
checkbox input "false"
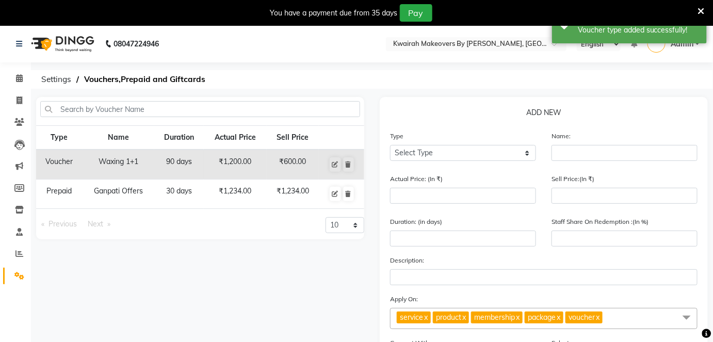
scroll to position [0, 0]
click at [12, 95] on span at bounding box center [19, 101] width 18 height 12
select select "4082"
select select "service"
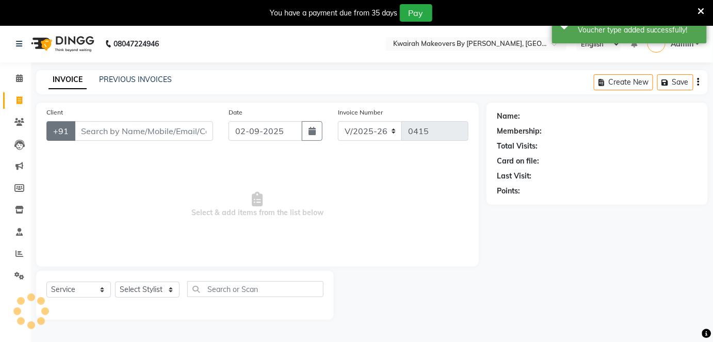
scroll to position [25, 0]
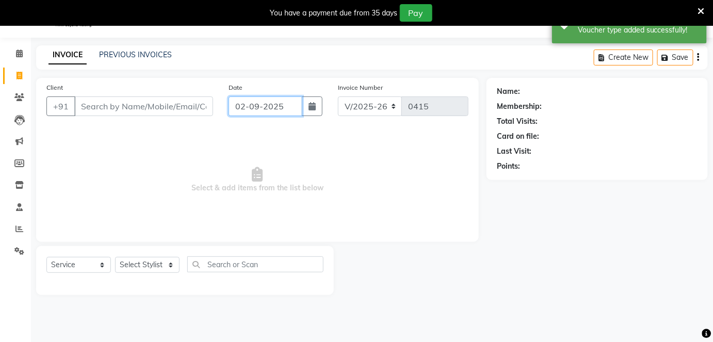
click at [256, 105] on input "02-09-2025" at bounding box center [266, 107] width 74 height 20
select select "9"
select select "2025"
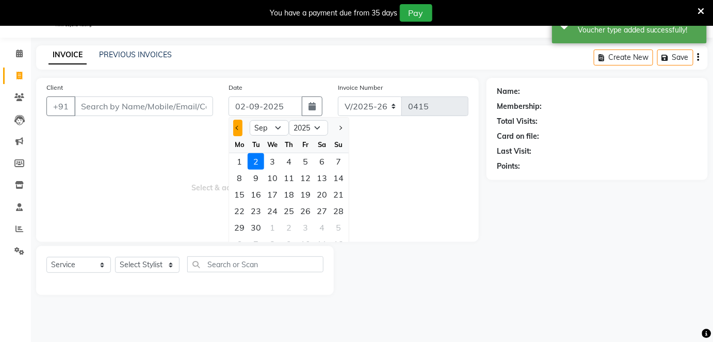
click at [238, 126] on span "Previous month" at bounding box center [238, 128] width 4 height 4
select select "8"
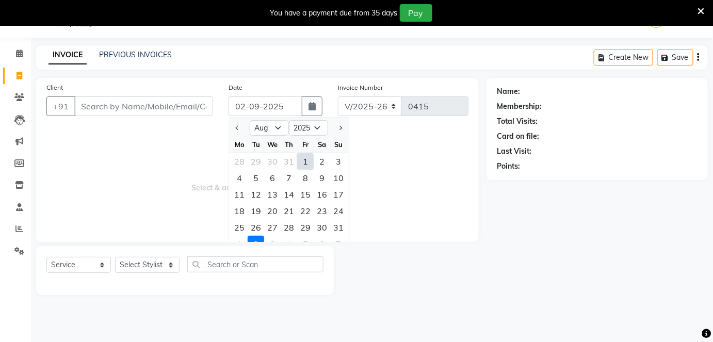
drag, startPoint x: 326, startPoint y: 190, endPoint x: 306, endPoint y: 188, distance: 19.7
click at [326, 191] on div "16" at bounding box center [322, 194] width 17 height 17
type input "[DATE]"
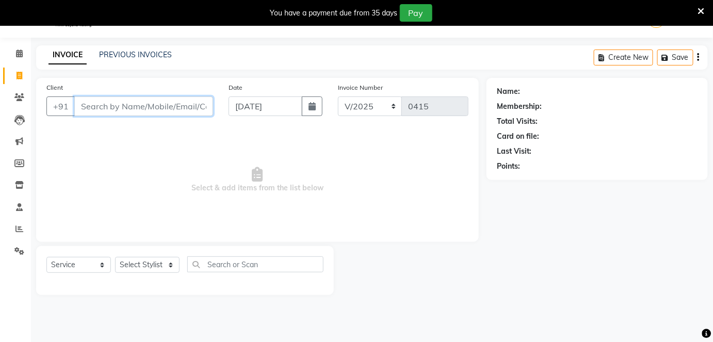
click at [194, 106] on input "Client" at bounding box center [143, 107] width 139 height 20
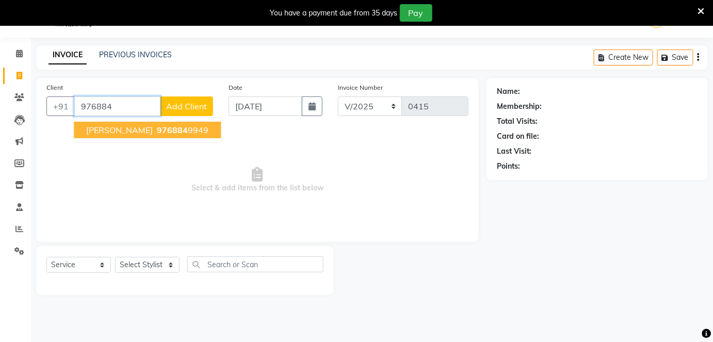
click at [180, 130] on ngb-highlight "976884 9949" at bounding box center [182, 130] width 54 height 10
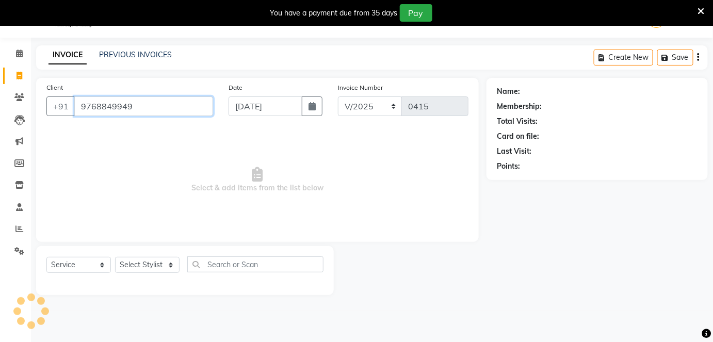
type input "9768849949"
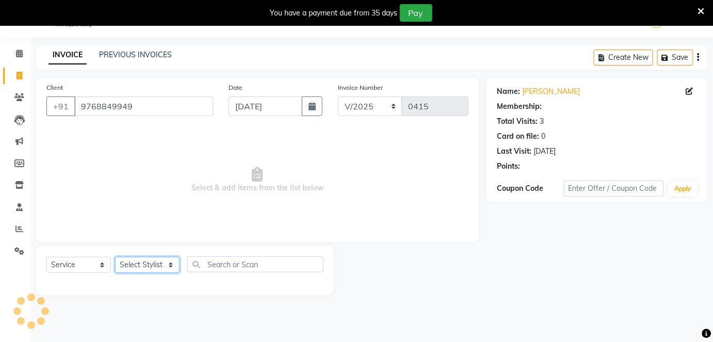
click at [164, 258] on select "Select Stylist [PERSON_NAME] [PERSON_NAME] Neha More rakhi [PERSON_NAME]" at bounding box center [147, 265] width 65 height 16
select select "54393"
click at [115, 257] on select "Select Stylist [PERSON_NAME] [PERSON_NAME] Neha More rakhi [PERSON_NAME]" at bounding box center [147, 265] width 65 height 16
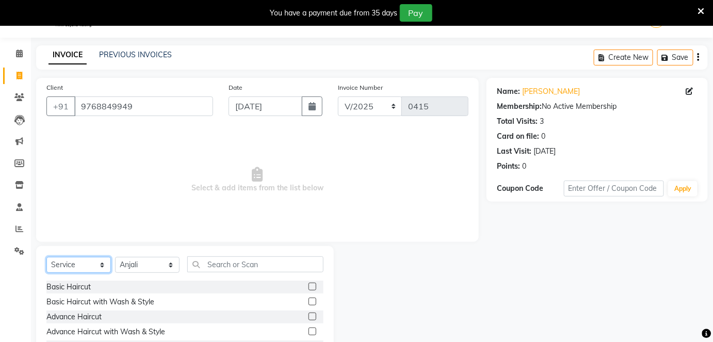
click at [94, 264] on select "Select Service Product Membership Package Voucher Prepaid Gift Card" at bounding box center [78, 265] width 65 height 16
click at [46, 257] on select "Select Service Product Membership Package Voucher Prepaid Gift Card" at bounding box center [78, 265] width 65 height 16
click at [103, 259] on select "Select Service Product Membership Package Voucher Prepaid Gift Card" at bounding box center [78, 265] width 65 height 16
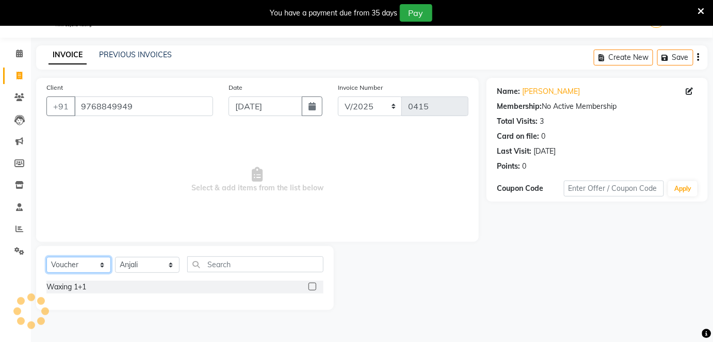
select select "P"
click at [46, 257] on select "Select Service Product Membership Package Voucher Prepaid Gift Card" at bounding box center [78, 265] width 65 height 16
click at [314, 285] on label at bounding box center [313, 287] width 8 height 8
click at [314, 285] on input "checkbox" at bounding box center [312, 287] width 7 height 7
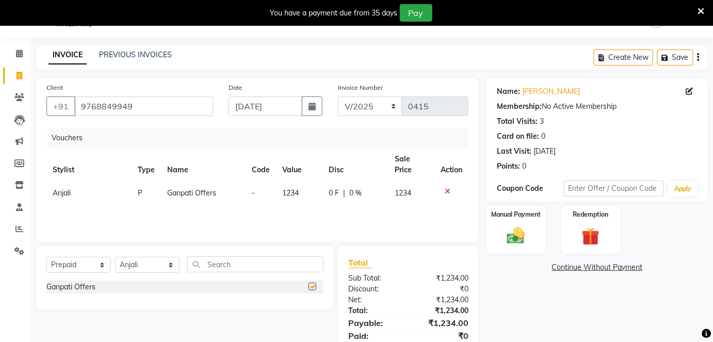
checkbox input "false"
click at [88, 264] on select "Select Service Product Membership Package Voucher Prepaid Gift Card" at bounding box center [78, 265] width 65 height 16
select select "service"
click at [46, 257] on select "Select Service Product Membership Package Voucher Prepaid Gift Card" at bounding box center [78, 265] width 65 height 16
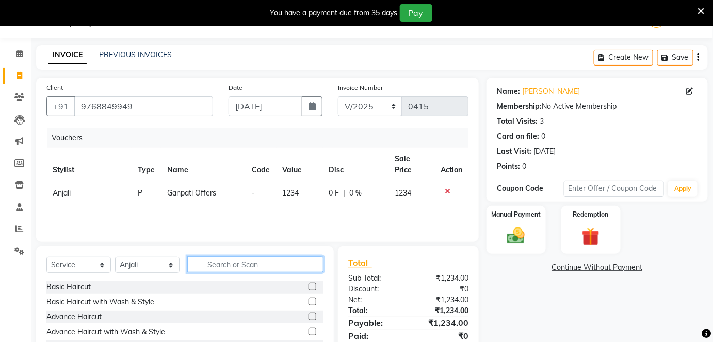
click at [214, 266] on input "text" at bounding box center [255, 265] width 136 height 16
type input "s"
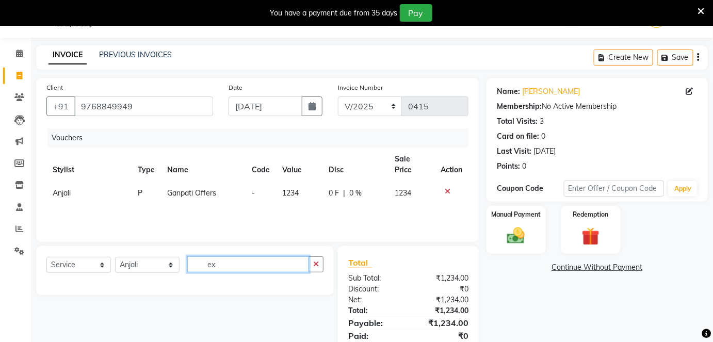
type input "e"
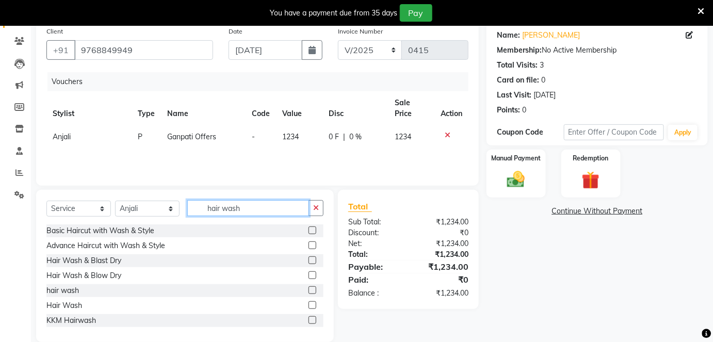
scroll to position [96, 0]
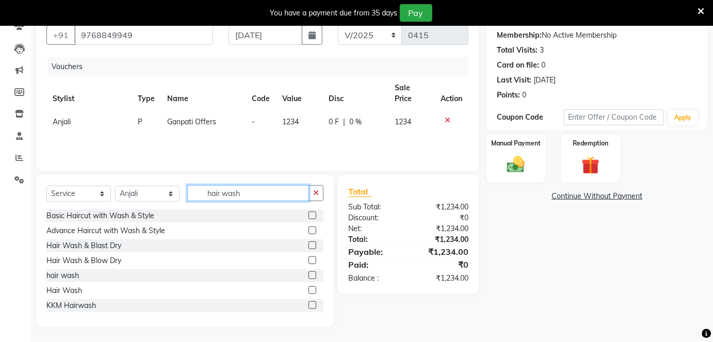
type input "hair wash"
click at [309, 272] on label at bounding box center [313, 276] width 8 height 8
click at [309, 273] on input "checkbox" at bounding box center [312, 276] width 7 height 7
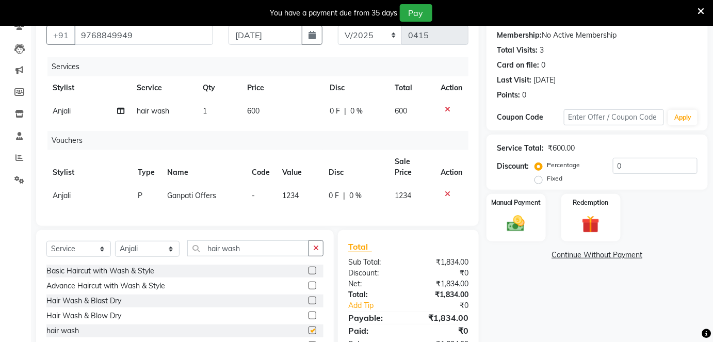
checkbox input "false"
click at [267, 113] on td "600" at bounding box center [282, 111] width 83 height 23
select select "54393"
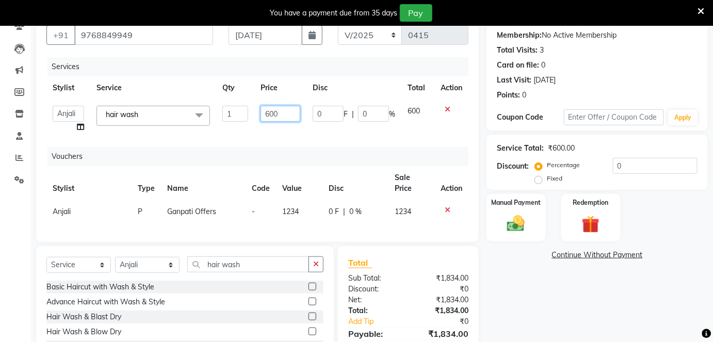
drag, startPoint x: 266, startPoint y: 113, endPoint x: 296, endPoint y: 115, distance: 30.0
click at [273, 113] on input "600" at bounding box center [281, 114] width 40 height 16
type input "100"
click at [301, 148] on div "Vouchers" at bounding box center [261, 156] width 429 height 19
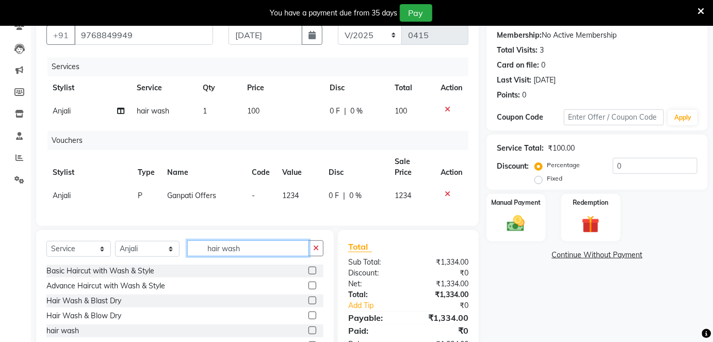
drag, startPoint x: 242, startPoint y: 251, endPoint x: 132, endPoint y: 262, distance: 110.9
click at [132, 262] on div "Select Service Product Membership Package Voucher Prepaid Gift Card Select Styl…" at bounding box center [184, 253] width 277 height 24
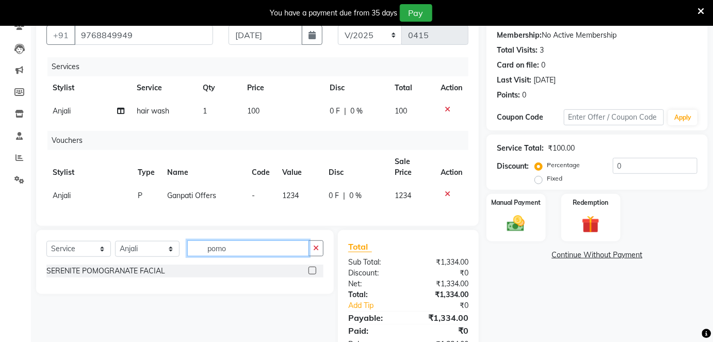
type input "pomo"
click at [311, 275] on label at bounding box center [313, 271] width 8 height 8
click at [311, 275] on input "checkbox" at bounding box center [312, 271] width 7 height 7
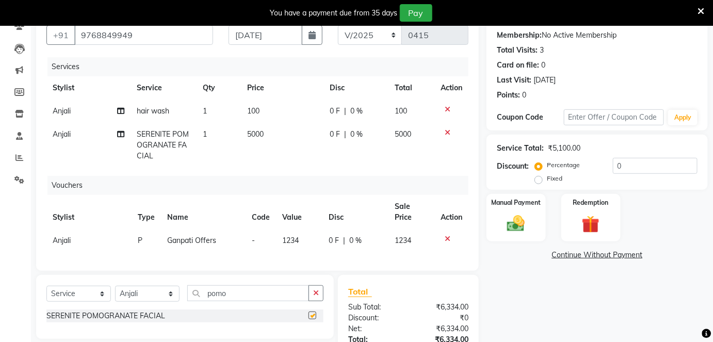
checkbox input "false"
click at [276, 135] on td "5000" at bounding box center [282, 145] width 83 height 45
select select "54393"
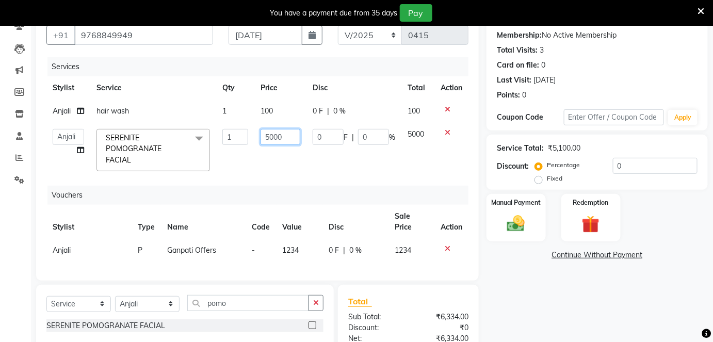
drag, startPoint x: 276, startPoint y: 135, endPoint x: 264, endPoint y: 135, distance: 11.9
click at [264, 135] on input "5000" at bounding box center [281, 137] width 40 height 16
type input "1000"
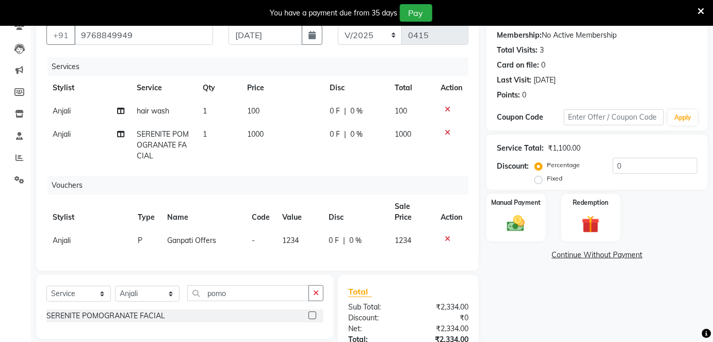
click at [294, 161] on td "1000" at bounding box center [282, 145] width 83 height 45
select select "54393"
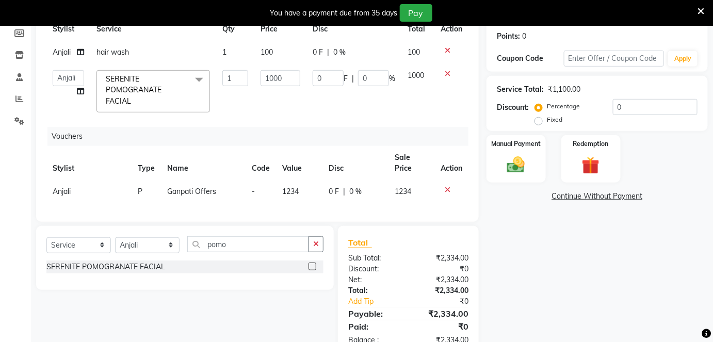
scroll to position [190, 0]
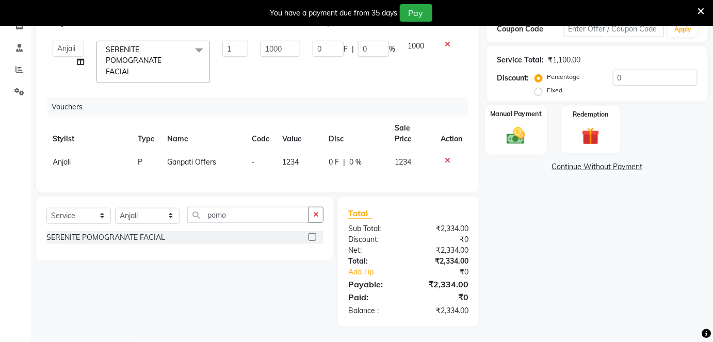
click at [533, 124] on div "Manual Payment" at bounding box center [516, 130] width 61 height 50
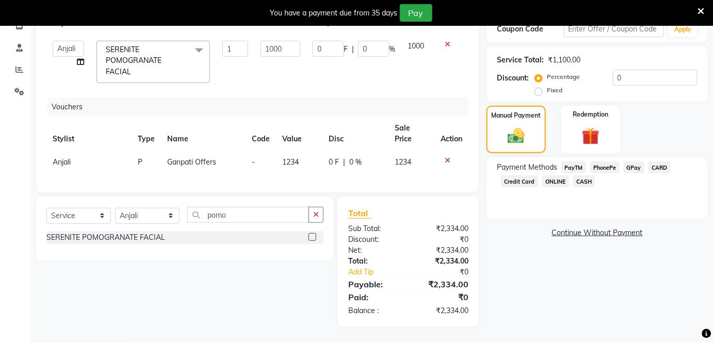
click at [585, 175] on span "CASH" at bounding box center [584, 181] width 22 height 12
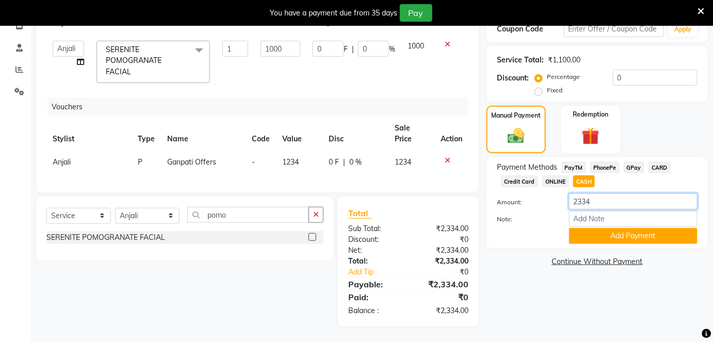
drag, startPoint x: 566, startPoint y: 187, endPoint x: 522, endPoint y: 182, distance: 44.2
click at [522, 181] on div "Payment Methods PayTM PhonePe GPay CARD Credit Card ONLINE CASH Amount: 2334 No…" at bounding box center [597, 203] width 201 height 83
type input "1500"
click at [615, 228] on button "Add Payment" at bounding box center [633, 236] width 129 height 16
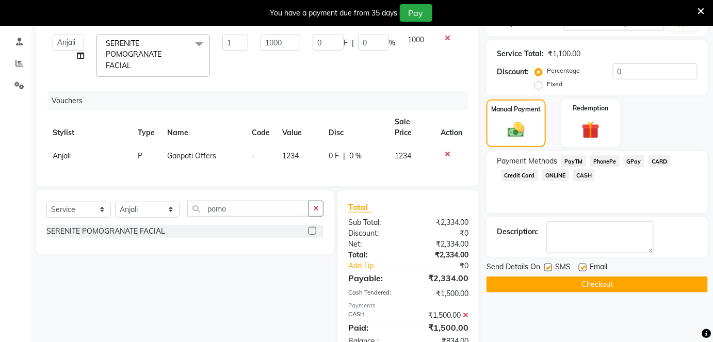
click at [635, 158] on span "GPay" at bounding box center [634, 161] width 21 height 12
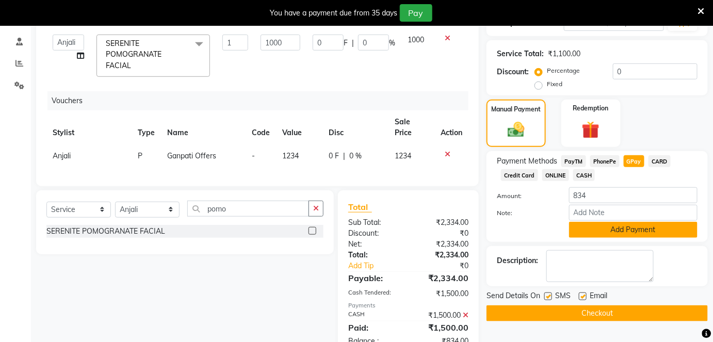
click at [607, 231] on button "Add Payment" at bounding box center [633, 230] width 129 height 16
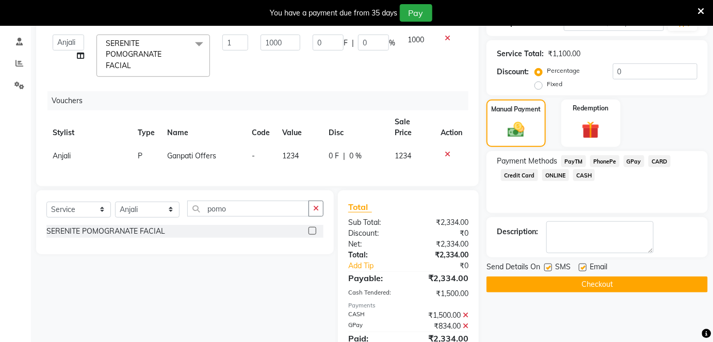
click at [584, 265] on label at bounding box center [583, 268] width 8 height 8
click at [584, 265] on input "checkbox" at bounding box center [582, 268] width 7 height 7
checkbox input "false"
click at [546, 265] on label at bounding box center [549, 268] width 8 height 8
click at [546, 265] on input "checkbox" at bounding box center [548, 268] width 7 height 7
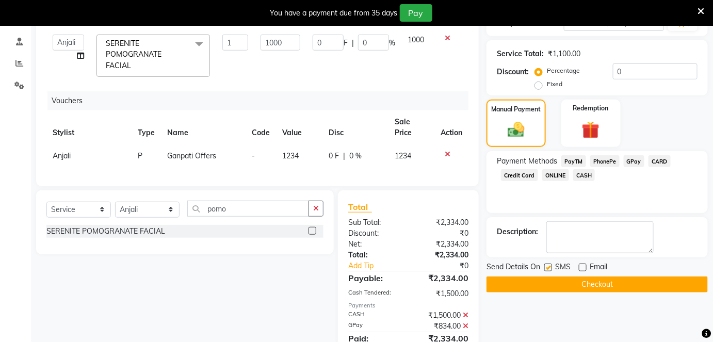
checkbox input "false"
click at [552, 284] on button "Checkout" at bounding box center [597, 285] width 221 height 16
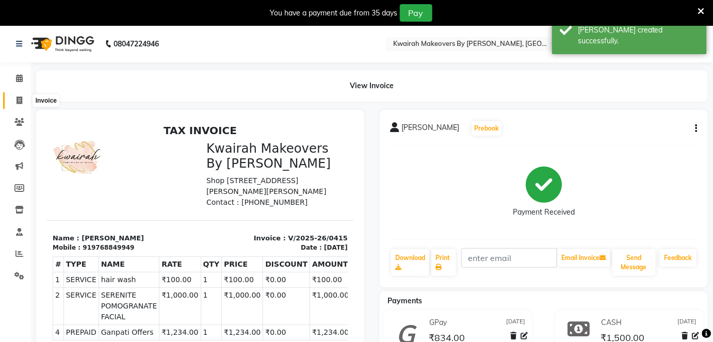
click at [17, 99] on icon at bounding box center [20, 101] width 6 height 8
select select "4082"
select select "service"
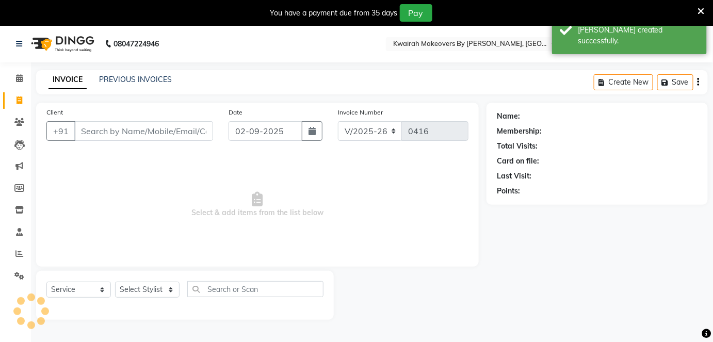
scroll to position [25, 0]
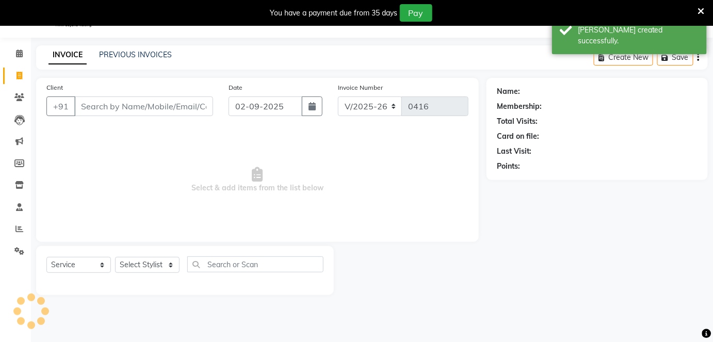
click at [265, 116] on div "Date [DATE]" at bounding box center [275, 103] width 109 height 42
click at [264, 108] on input "02-09-2025" at bounding box center [266, 107] width 74 height 20
select select "9"
select select "2025"
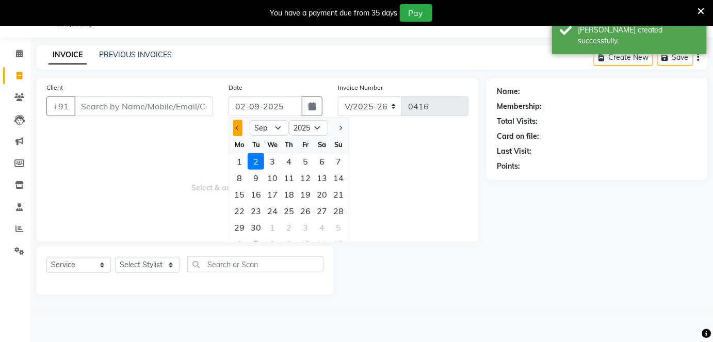
click at [240, 127] on button "Previous month" at bounding box center [237, 128] width 9 height 17
select select "8"
click at [322, 191] on div "16" at bounding box center [322, 194] width 17 height 17
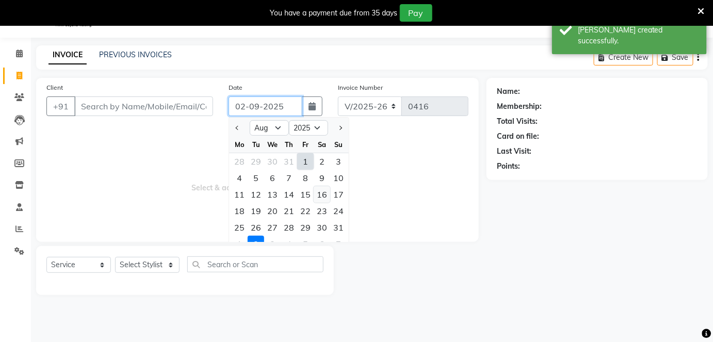
type input "[DATE]"
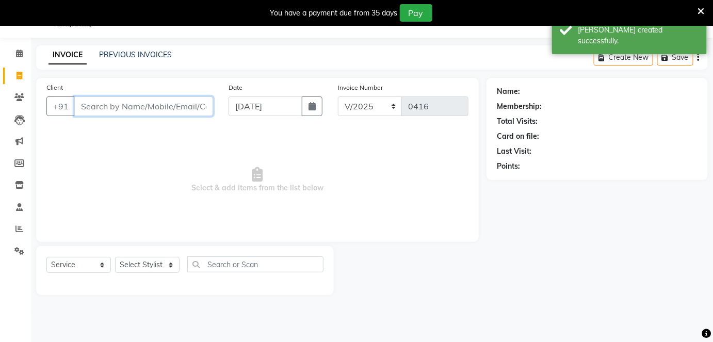
click at [192, 106] on input "Client" at bounding box center [143, 107] width 139 height 20
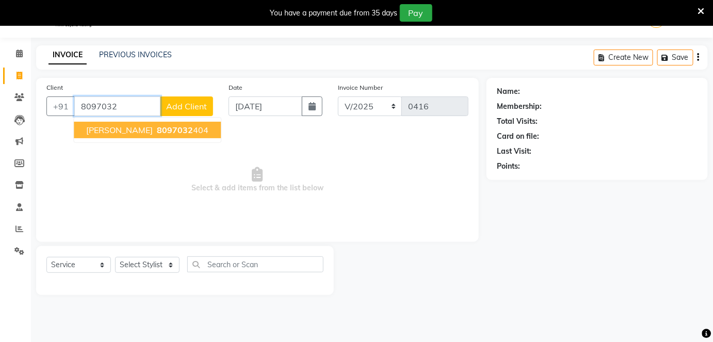
click at [172, 128] on span "8097032" at bounding box center [175, 130] width 36 height 10
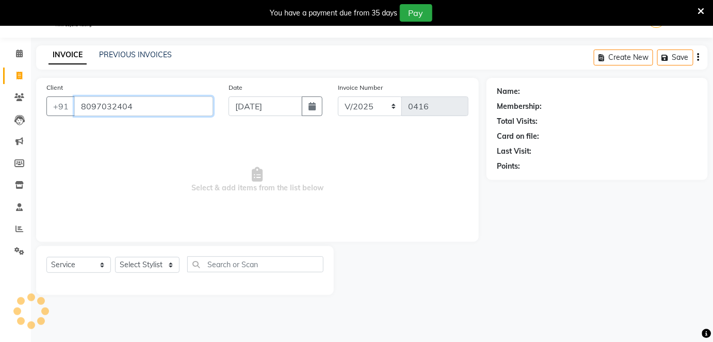
type input "8097032404"
select select "1: Object"
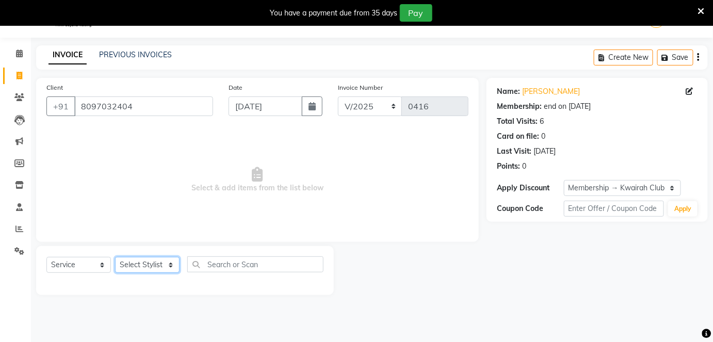
click at [165, 266] on select "Select Stylist [PERSON_NAME] [PERSON_NAME] Neha More rakhi [PERSON_NAME]" at bounding box center [147, 265] width 65 height 16
select select "76834"
click at [115, 257] on select "Select Stylist [PERSON_NAME] [PERSON_NAME] Neha More rakhi [PERSON_NAME]" at bounding box center [147, 265] width 65 height 16
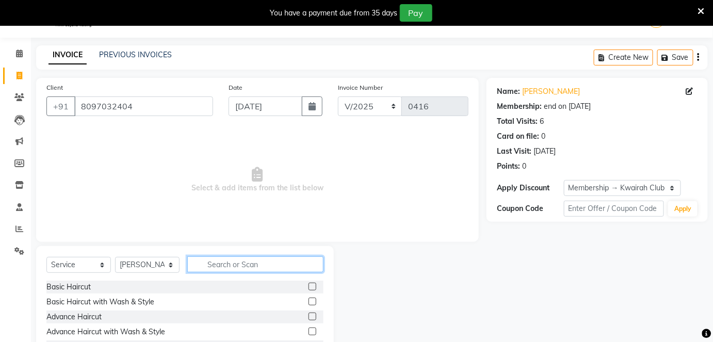
click at [216, 262] on input "text" at bounding box center [255, 265] width 136 height 16
type input "thread"
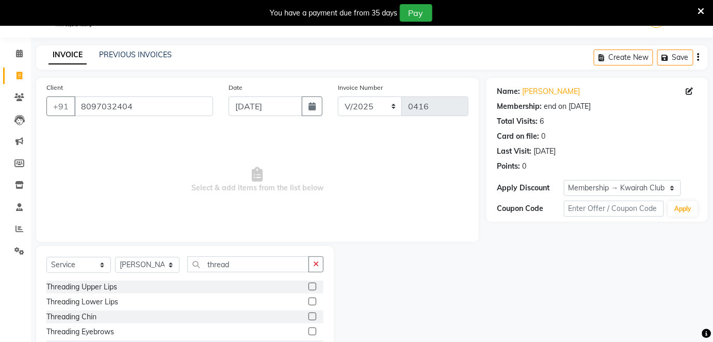
click at [309, 332] on label at bounding box center [313, 332] width 8 height 8
click at [309, 332] on input "checkbox" at bounding box center [312, 332] width 7 height 7
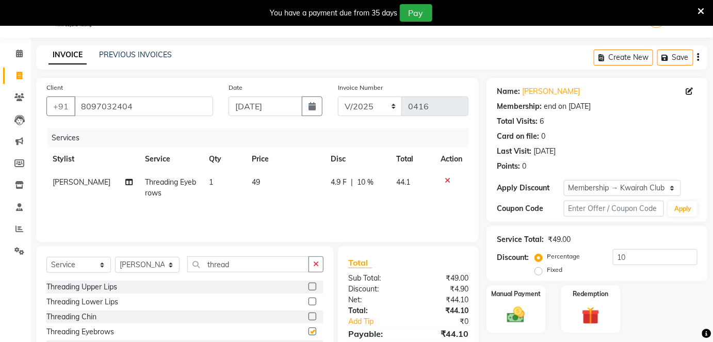
checkbox input "false"
click at [269, 197] on td "49" at bounding box center [285, 188] width 79 height 34
select select "76834"
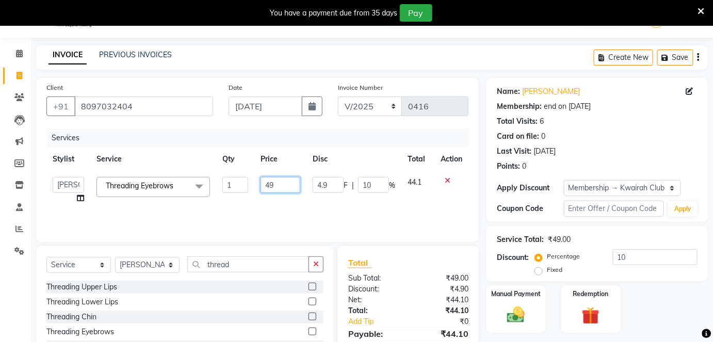
click at [269, 186] on input "49" at bounding box center [281, 185] width 40 height 16
drag, startPoint x: 278, startPoint y: 187, endPoint x: 251, endPoint y: 184, distance: 27.0
click at [251, 184] on tr "[PERSON_NAME] Anjali [PERSON_NAME] Neha More rakhi [PERSON_NAME] Threading Eyeb…" at bounding box center [257, 190] width 422 height 39
type input "50"
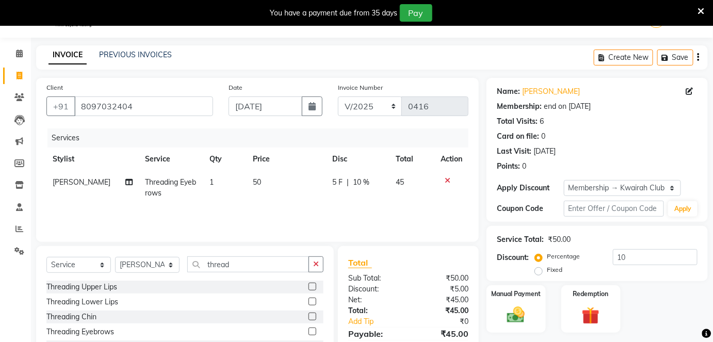
click at [276, 203] on td "50" at bounding box center [286, 188] width 79 height 34
select select "76834"
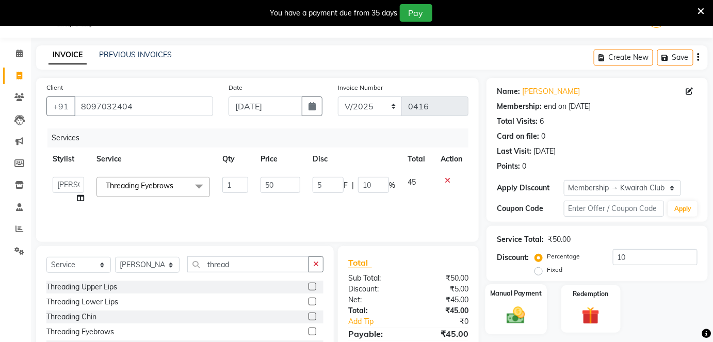
click at [508, 306] on img at bounding box center [516, 315] width 30 height 21
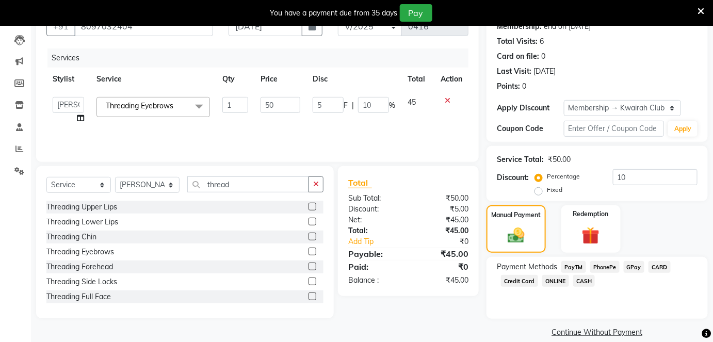
scroll to position [118, 0]
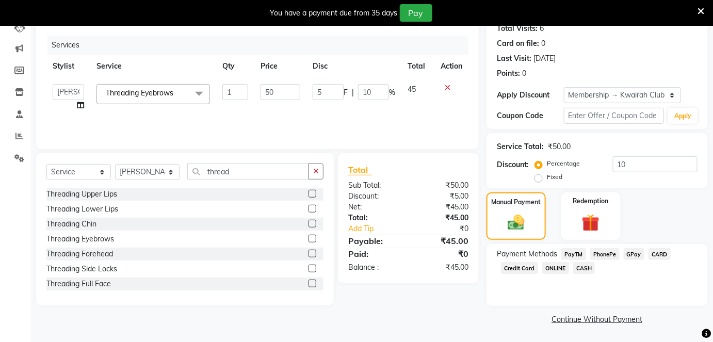
drag, startPoint x: 630, startPoint y: 255, endPoint x: 634, endPoint y: 280, distance: 25.2
click at [630, 254] on span "GPay" at bounding box center [634, 254] width 21 height 12
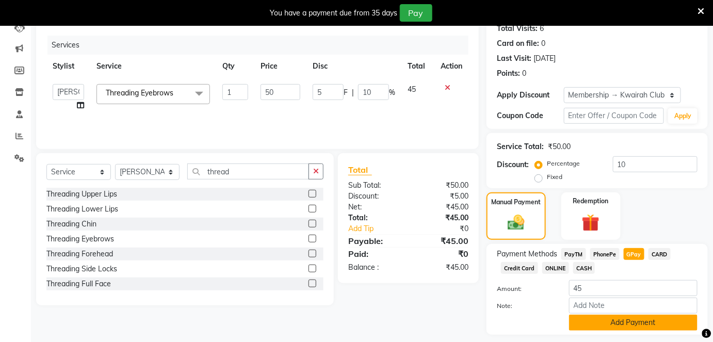
click at [632, 325] on button "Add Payment" at bounding box center [633, 323] width 129 height 16
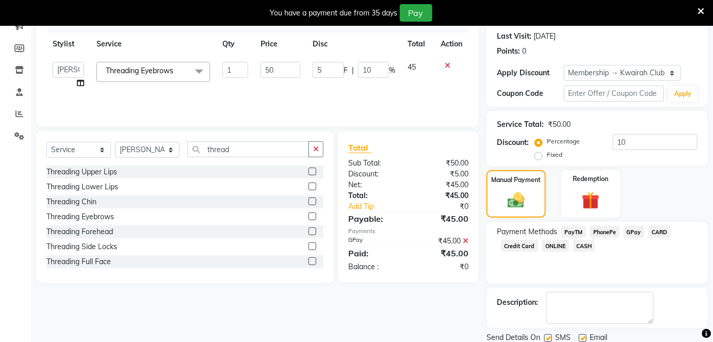
scroll to position [175, 0]
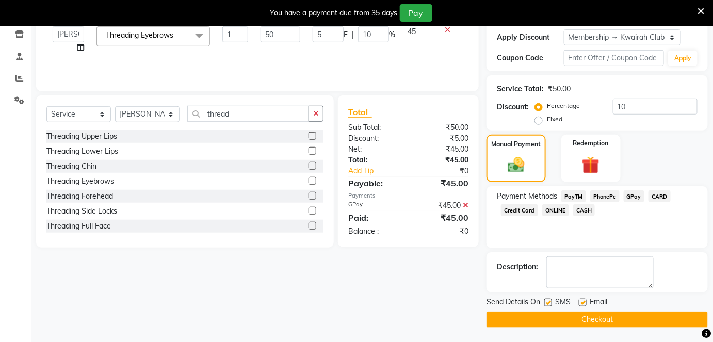
click at [581, 301] on label at bounding box center [583, 303] width 8 height 8
click at [581, 301] on input "checkbox" at bounding box center [582, 303] width 7 height 7
checkbox input "false"
click at [544, 299] on div "Send Details On SMS Email" at bounding box center [597, 303] width 221 height 13
click at [551, 303] on label at bounding box center [549, 303] width 8 height 8
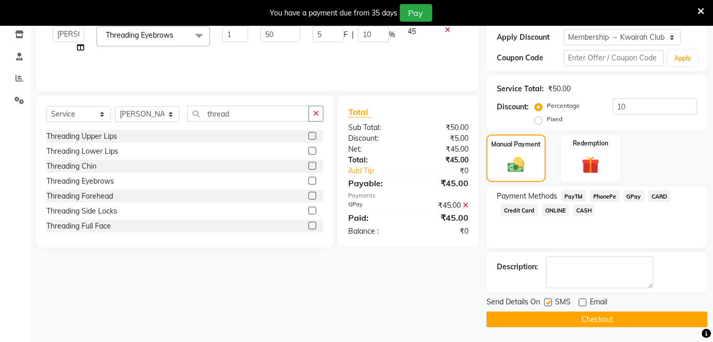
click at [551, 303] on input "checkbox" at bounding box center [548, 303] width 7 height 7
checkbox input "false"
click at [566, 314] on button "Checkout" at bounding box center [597, 320] width 221 height 16
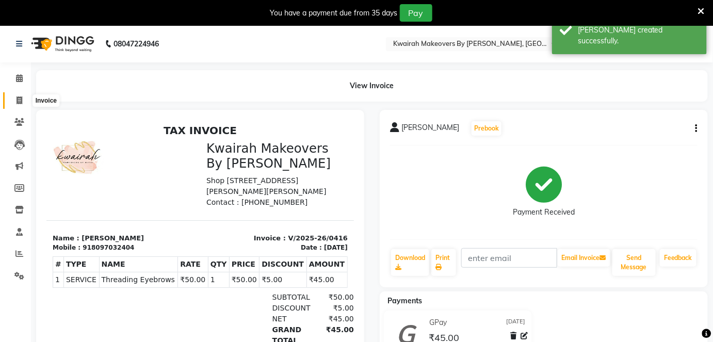
click at [22, 104] on span at bounding box center [19, 101] width 18 height 12
select select "4082"
select select "service"
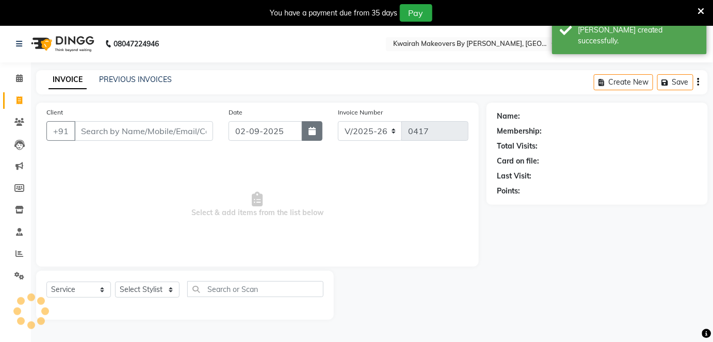
scroll to position [25, 0]
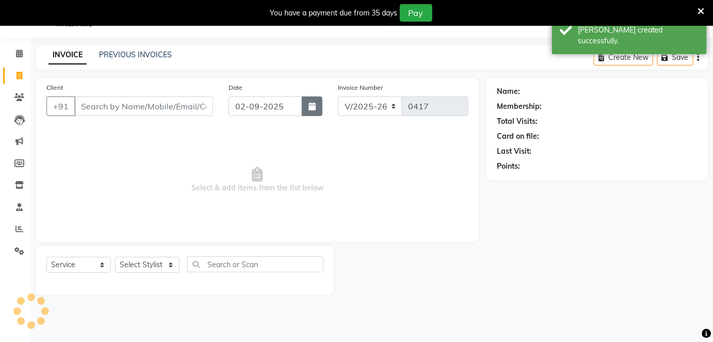
click at [315, 107] on icon "button" at bounding box center [312, 106] width 7 height 8
select select "9"
select select "2025"
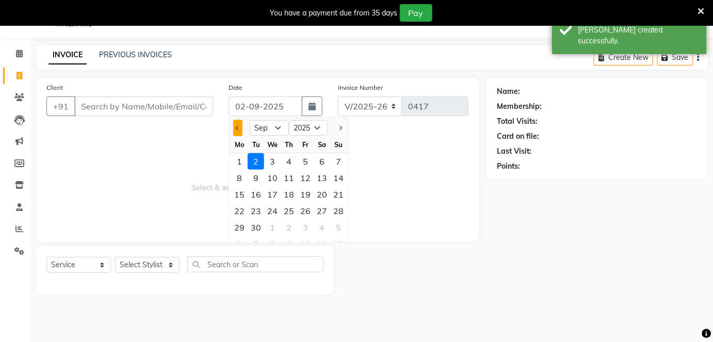
click at [238, 127] on span "Previous month" at bounding box center [238, 128] width 4 height 4
select select "8"
drag, startPoint x: 323, startPoint y: 200, endPoint x: 317, endPoint y: 196, distance: 6.6
click at [323, 198] on div "16" at bounding box center [322, 194] width 17 height 17
type input "[DATE]"
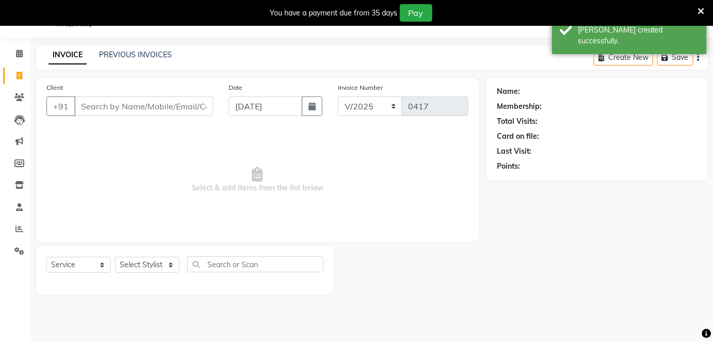
click at [184, 94] on div "Client +91" at bounding box center [130, 103] width 182 height 42
click at [191, 104] on input "Client" at bounding box center [143, 107] width 139 height 20
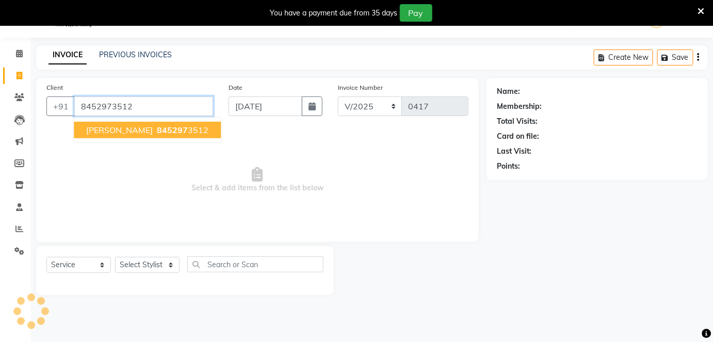
type input "8452973512"
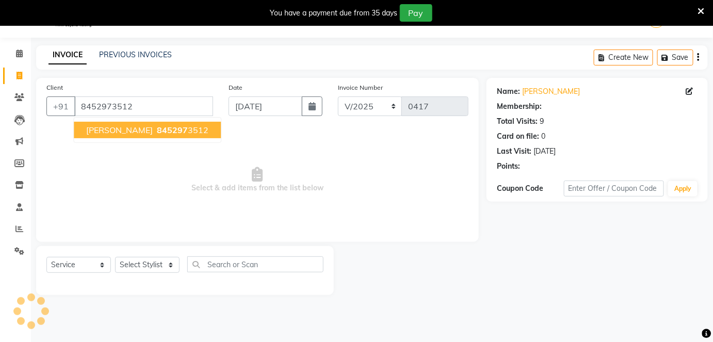
select select "1: Object"
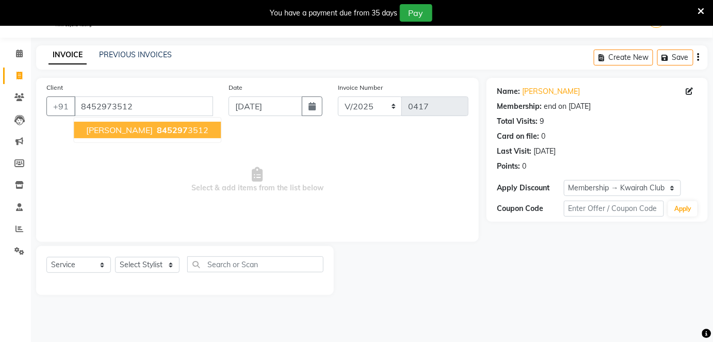
click at [188, 125] on ngb-highlight "845297 3512" at bounding box center [182, 130] width 54 height 10
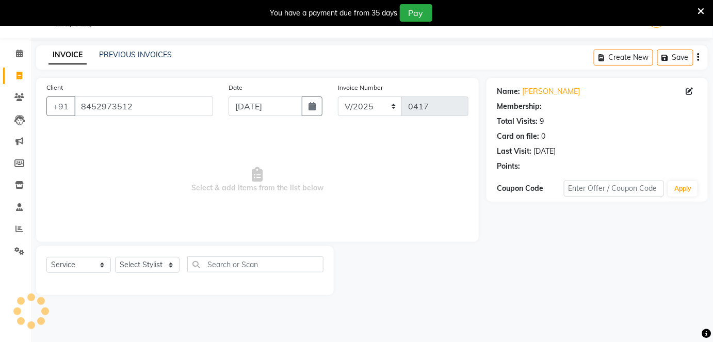
select select "1: Object"
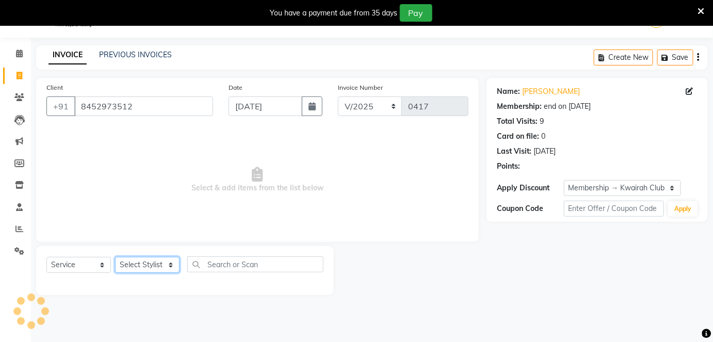
click at [169, 263] on select "Select Stylist [PERSON_NAME] [PERSON_NAME] Neha More rakhi [PERSON_NAME]" at bounding box center [147, 265] width 65 height 16
select select "76834"
click at [115, 257] on select "Select Stylist [PERSON_NAME] [PERSON_NAME] Neha More rakhi [PERSON_NAME]" at bounding box center [147, 265] width 65 height 16
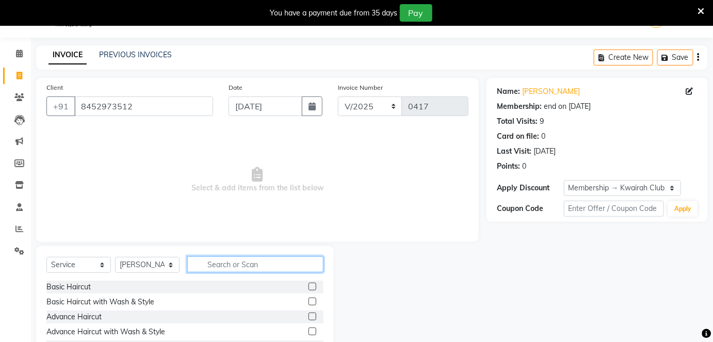
click at [211, 266] on input "text" at bounding box center [255, 265] width 136 height 16
type input "thread"
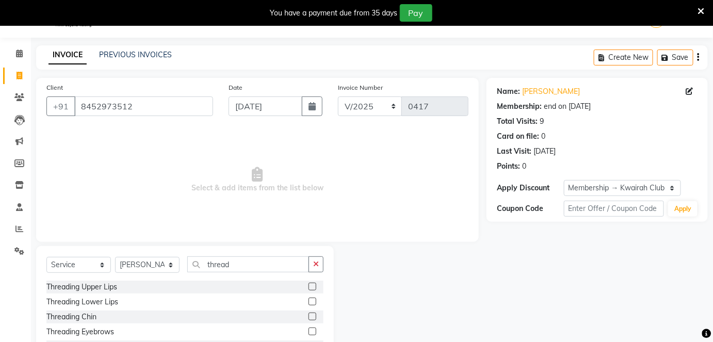
click at [309, 329] on label at bounding box center [313, 332] width 8 height 8
click at [309, 329] on input "checkbox" at bounding box center [312, 332] width 7 height 7
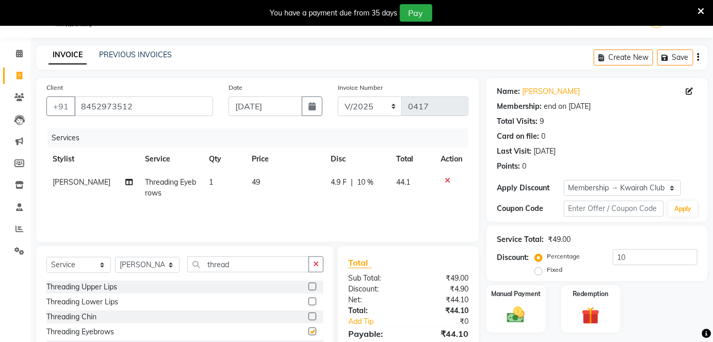
checkbox input "false"
click at [294, 183] on td "49" at bounding box center [285, 188] width 79 height 34
select select "76834"
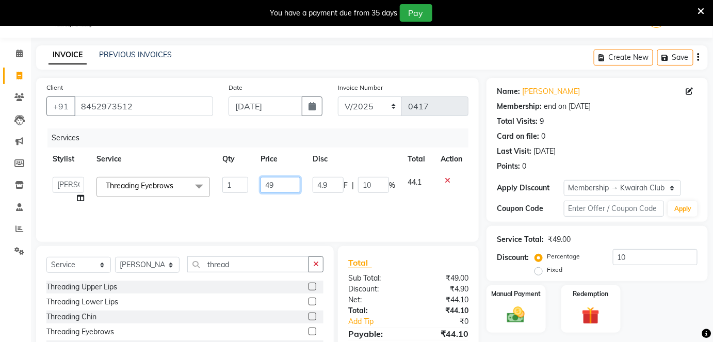
drag, startPoint x: 290, startPoint y: 181, endPoint x: 225, endPoint y: 178, distance: 65.1
click at [225, 178] on tr "[PERSON_NAME] Anjali [PERSON_NAME] Neha More rakhi [PERSON_NAME] Threading Eyeb…" at bounding box center [257, 190] width 422 height 39
type input "50"
click at [292, 210] on div "Services Stylist Service Qty Price Disc Total Action [PERSON_NAME] Anjali [PERS…" at bounding box center [257, 180] width 422 height 103
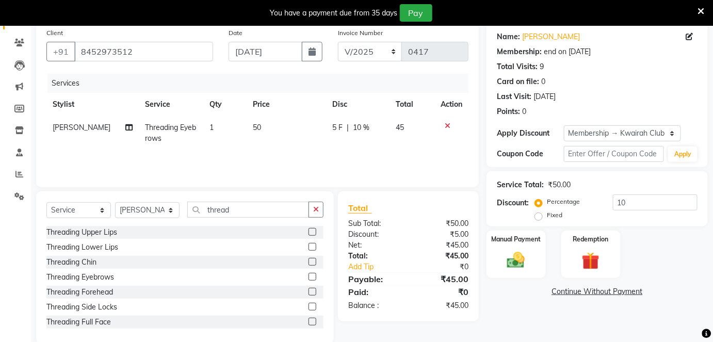
scroll to position [96, 0]
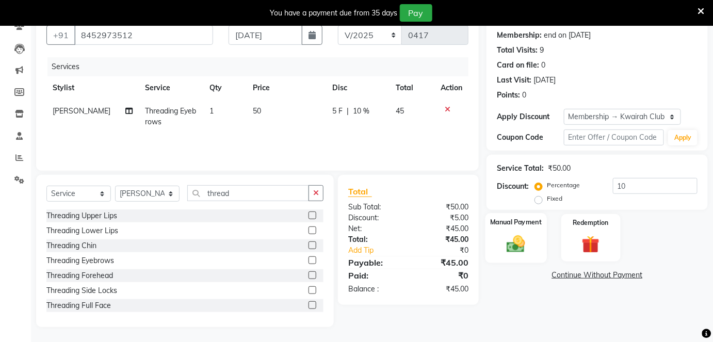
click at [528, 240] on img at bounding box center [516, 243] width 30 height 21
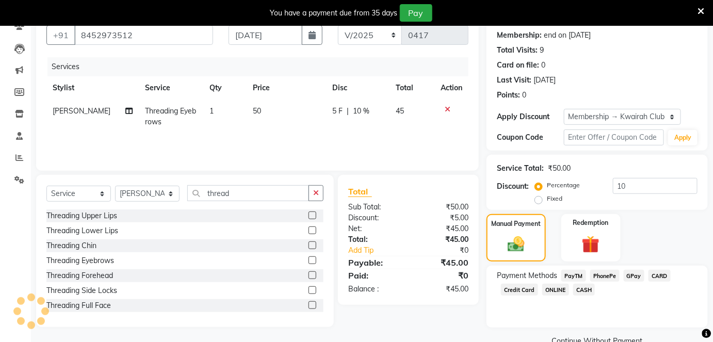
drag, startPoint x: 637, startPoint y: 272, endPoint x: 633, endPoint y: 285, distance: 14.0
click at [636, 273] on span "GPay" at bounding box center [634, 276] width 21 height 12
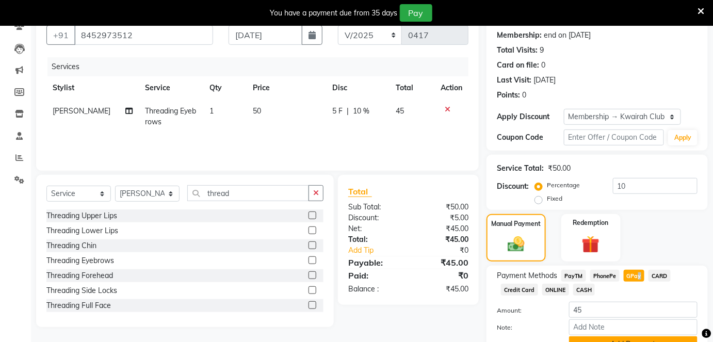
click at [644, 337] on button "Add Payment" at bounding box center [633, 345] width 129 height 16
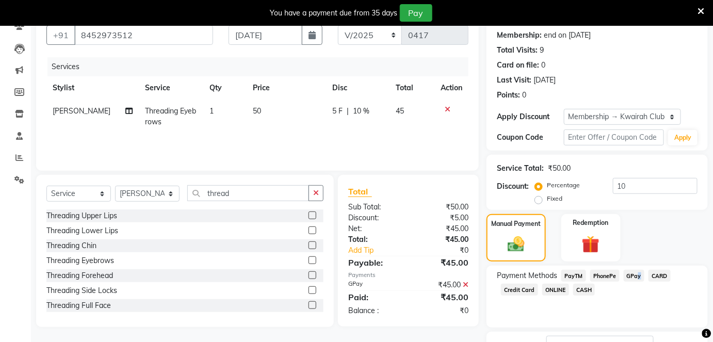
scroll to position [175, 0]
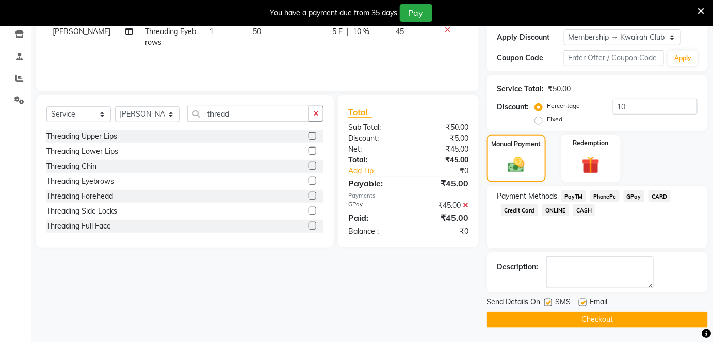
click at [549, 301] on label at bounding box center [549, 303] width 8 height 8
click at [549, 301] on input "checkbox" at bounding box center [548, 303] width 7 height 7
checkbox input "false"
click at [581, 302] on label at bounding box center [583, 303] width 8 height 8
click at [581, 302] on input "checkbox" at bounding box center [582, 303] width 7 height 7
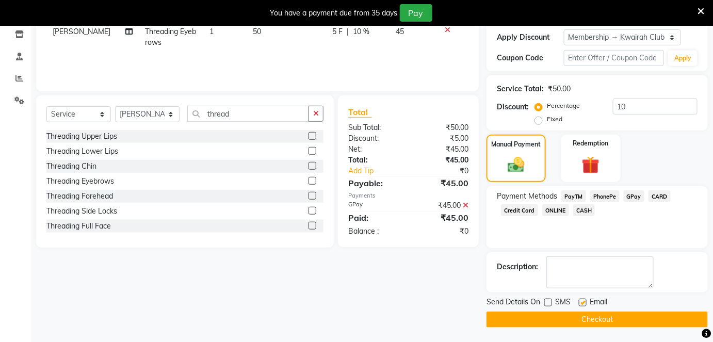
checkbox input "false"
click at [580, 320] on button "Checkout" at bounding box center [597, 320] width 221 height 16
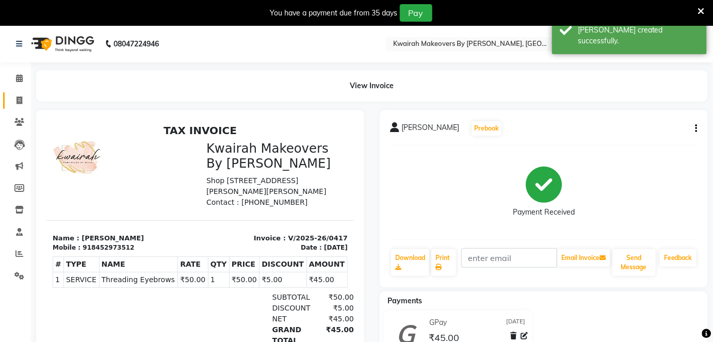
click at [8, 100] on link "Invoice" at bounding box center [15, 100] width 25 height 17
select select "4082"
select select "service"
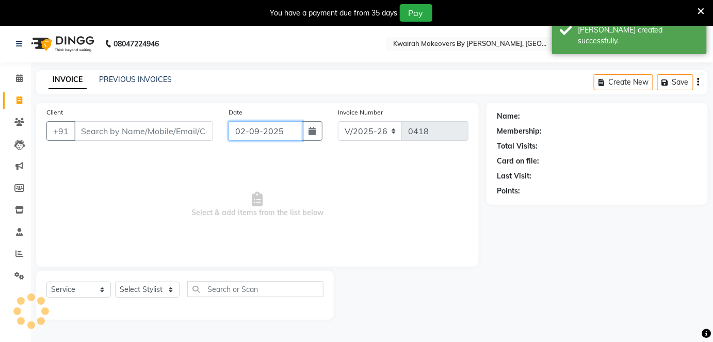
click at [275, 121] on input "02-09-2025" at bounding box center [266, 131] width 74 height 20
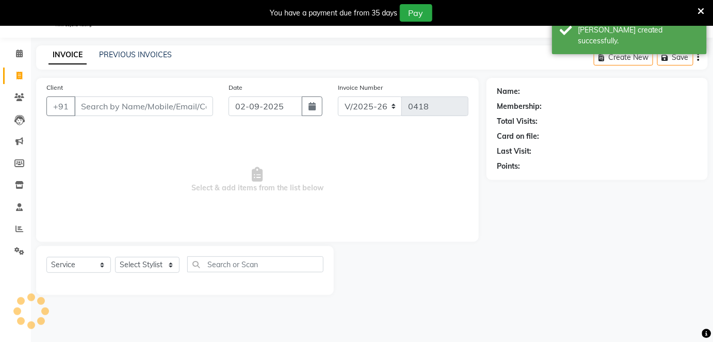
select select "9"
select select "2025"
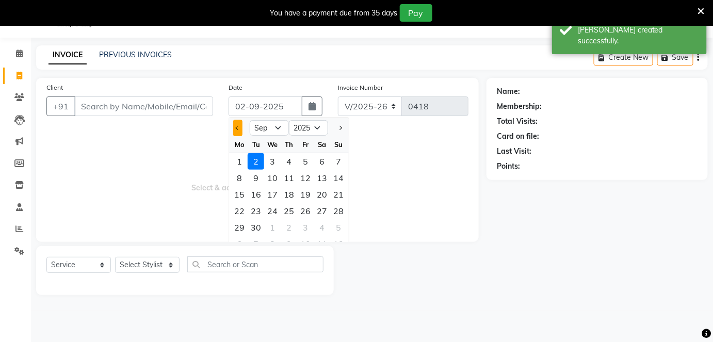
click at [238, 126] on span "Previous month" at bounding box center [238, 128] width 4 height 4
select select "8"
click at [337, 195] on div "17" at bounding box center [338, 194] width 17 height 17
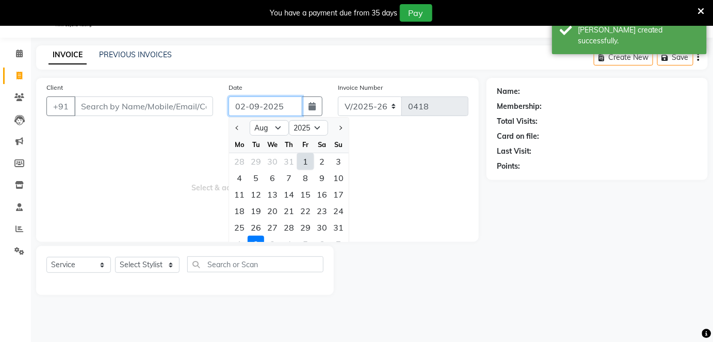
type input "[DATE]"
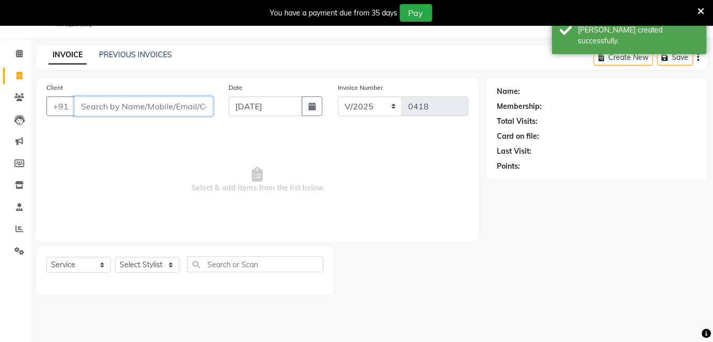
click at [136, 99] on input "Client" at bounding box center [143, 107] width 139 height 20
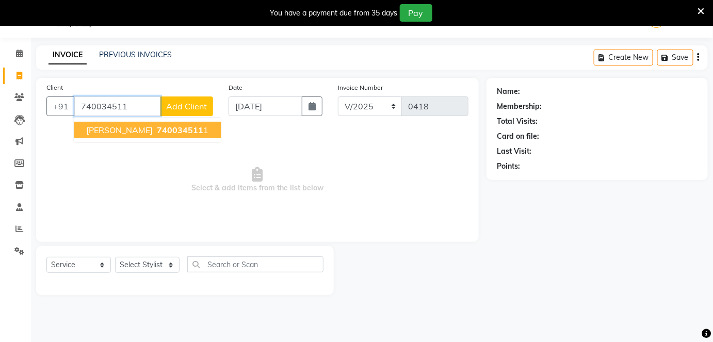
click at [143, 125] on span "[PERSON_NAME]" at bounding box center [119, 130] width 67 height 10
type input "7400345111"
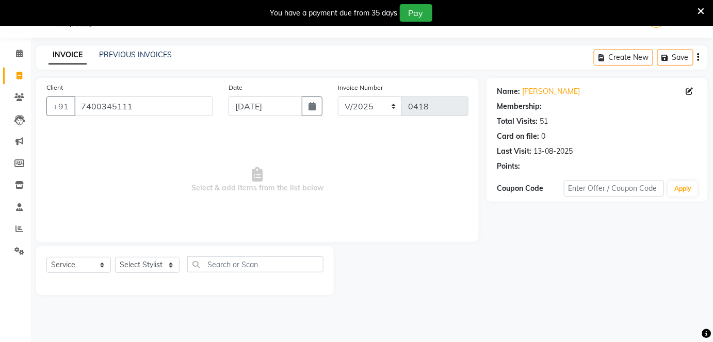
select select "1: Object"
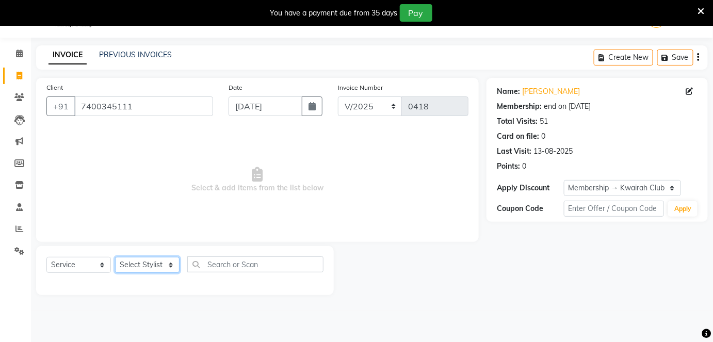
click at [159, 259] on select "Select Stylist [PERSON_NAME] [PERSON_NAME] Neha More rakhi [PERSON_NAME]" at bounding box center [147, 265] width 65 height 16
select select "54393"
click at [115, 257] on select "Select Stylist [PERSON_NAME] [PERSON_NAME] Neha More rakhi [PERSON_NAME]" at bounding box center [147, 265] width 65 height 16
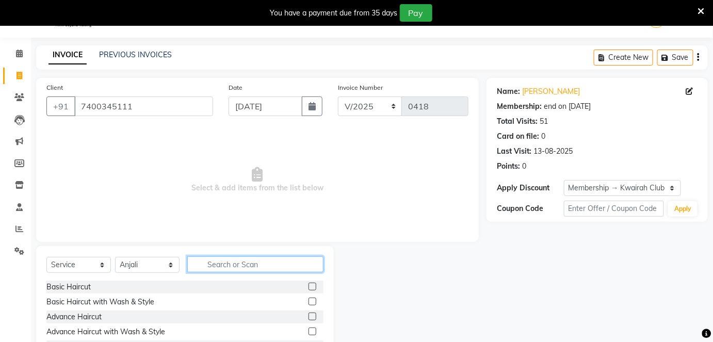
click at [204, 265] on input "text" at bounding box center [255, 265] width 136 height 16
type input "root"
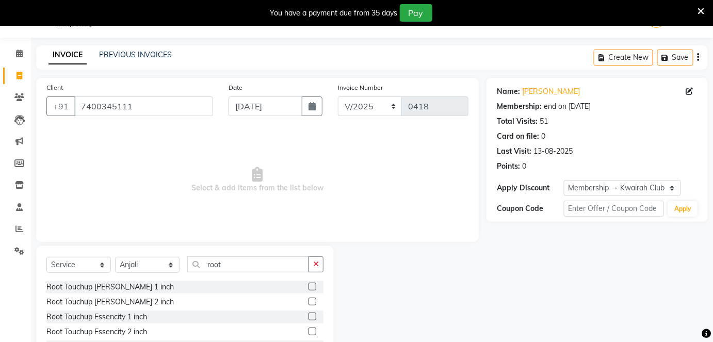
drag, startPoint x: 306, startPoint y: 285, endPoint x: 311, endPoint y: 284, distance: 5.2
click at [308, 285] on div "Root Touchup [PERSON_NAME] 1 inch" at bounding box center [184, 287] width 277 height 13
click at [311, 284] on label at bounding box center [313, 287] width 8 height 8
click at [311, 284] on input "checkbox" at bounding box center [312, 287] width 7 height 7
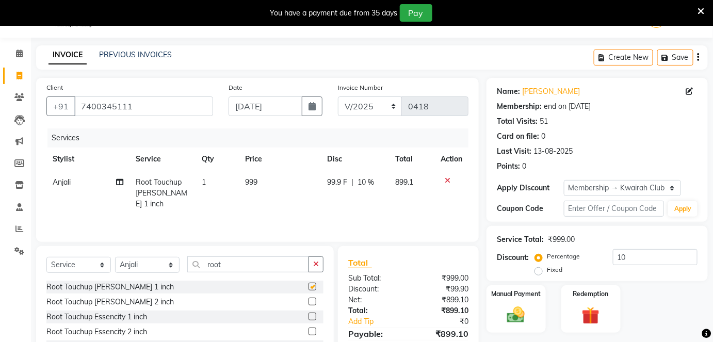
checkbox input "false"
click at [121, 179] on icon at bounding box center [119, 182] width 7 height 7
select select "54393"
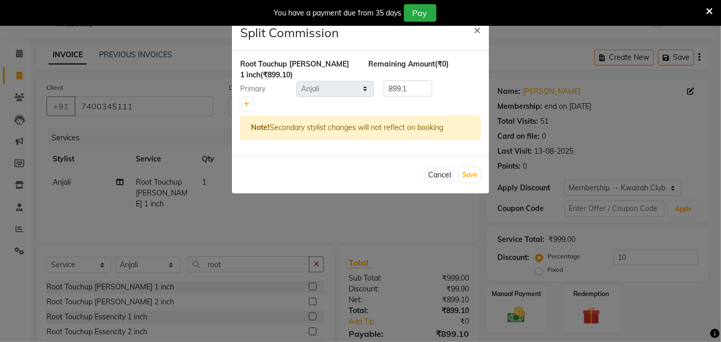
click at [253, 103] on div at bounding box center [360, 104] width 241 height 14
click at [245, 103] on icon at bounding box center [247, 104] width 6 height 6
type input "449.55"
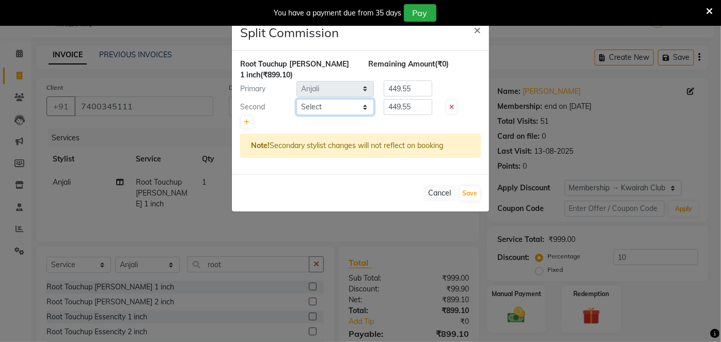
click at [300, 107] on select "Select [PERSON_NAME] [PERSON_NAME] Neha More rakhi [PERSON_NAME]" at bounding box center [334, 107] width 77 height 16
select select "76834"
click at [296, 99] on select "Select [PERSON_NAME] [PERSON_NAME] Neha More rakhi [PERSON_NAME]" at bounding box center [334, 107] width 77 height 16
click at [473, 189] on button "Save" at bounding box center [469, 193] width 20 height 14
select select "Select"
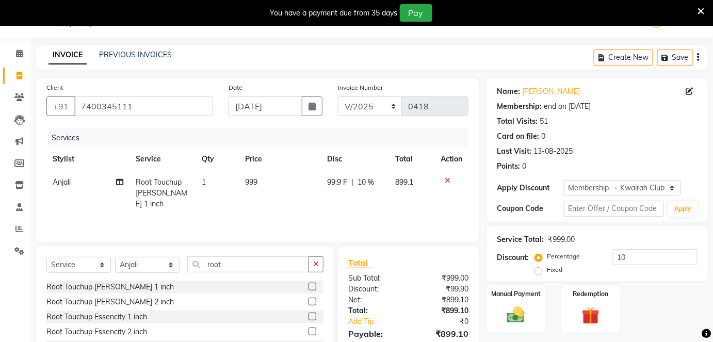
click at [252, 181] on span "999" at bounding box center [252, 182] width 12 height 9
select select "54393"
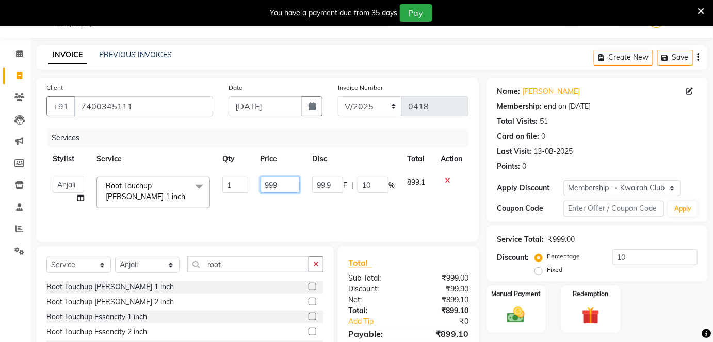
drag, startPoint x: 276, startPoint y: 180, endPoint x: 224, endPoint y: 181, distance: 51.6
click at [225, 181] on tr "[PERSON_NAME] Anjali [PERSON_NAME] Neha More [PERSON_NAME] [PERSON_NAME] Touchu…" at bounding box center [257, 193] width 422 height 44
type input "1300"
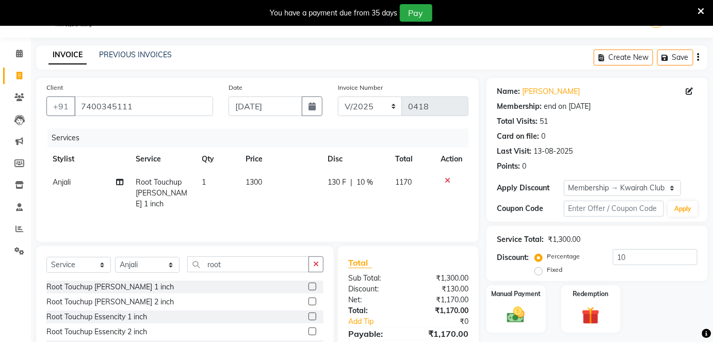
click at [246, 207] on div "Services Stylist Service Qty Price Disc Total Action Anjali Root Touchup Igora …" at bounding box center [257, 180] width 422 height 103
drag, startPoint x: 230, startPoint y: 264, endPoint x: 164, endPoint y: 254, distance: 66.9
click at [164, 254] on div "Select Service Product Membership Package Voucher Prepaid Gift Card Select Styl…" at bounding box center [185, 308] width 298 height 124
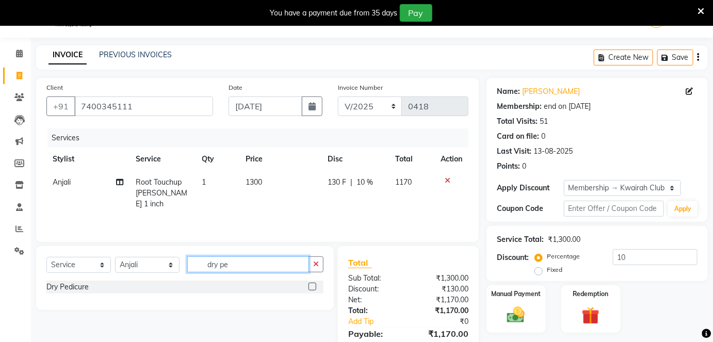
type input "dry pe"
click at [314, 284] on label at bounding box center [313, 287] width 8 height 8
click at [314, 284] on input "checkbox" at bounding box center [312, 287] width 7 height 7
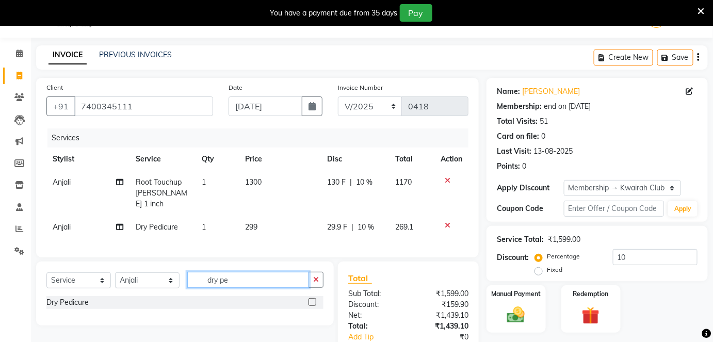
checkbox input "false"
drag, startPoint x: 259, startPoint y: 275, endPoint x: 197, endPoint y: 274, distance: 62.5
click at [197, 274] on input "dry pe" at bounding box center [248, 280] width 122 height 16
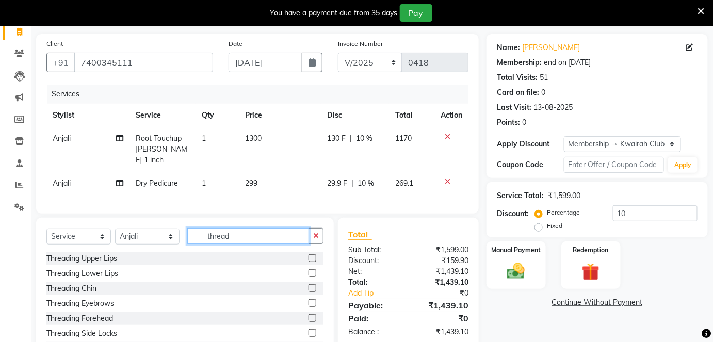
scroll to position [108, 0]
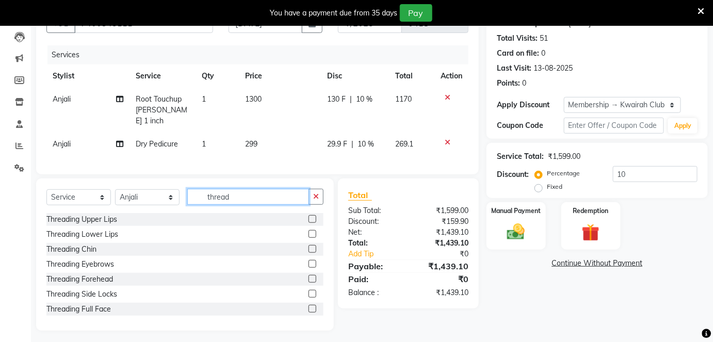
type input "thread"
click at [309, 260] on label at bounding box center [313, 264] width 8 height 8
click at [309, 261] on input "checkbox" at bounding box center [312, 264] width 7 height 7
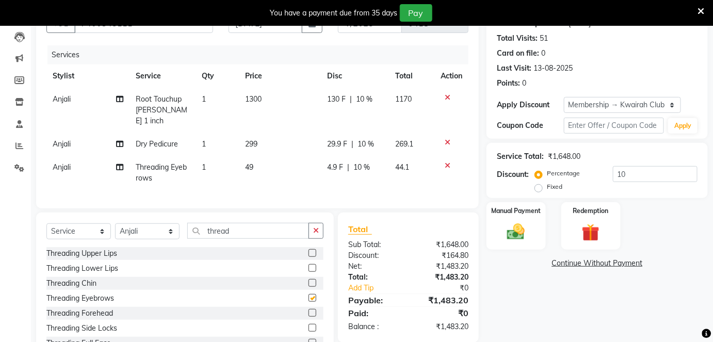
checkbox input "false"
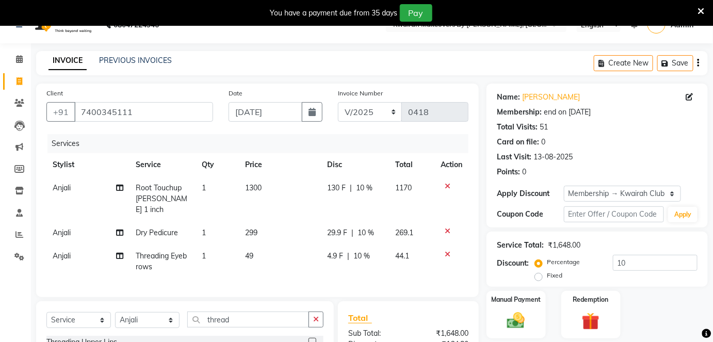
scroll to position [14, 0]
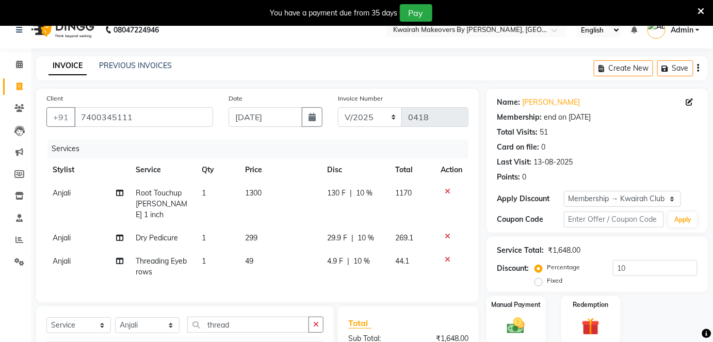
click at [268, 250] on td "49" at bounding box center [281, 267] width 82 height 34
select select "54393"
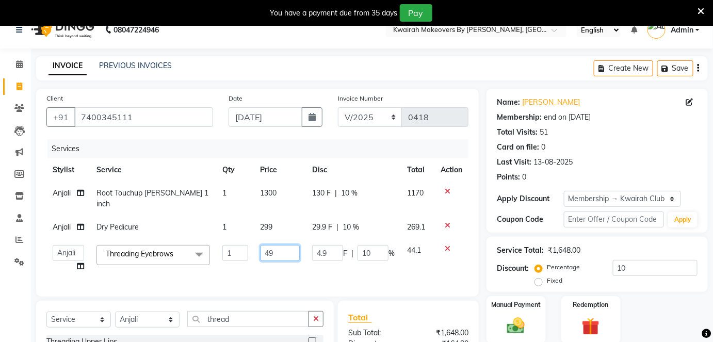
click at [268, 245] on input "49" at bounding box center [281, 253] width 40 height 16
type input "50"
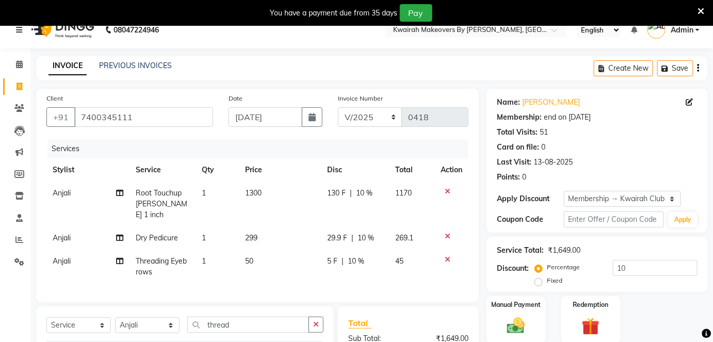
click at [271, 227] on td "299" at bounding box center [281, 238] width 82 height 23
select select "54393"
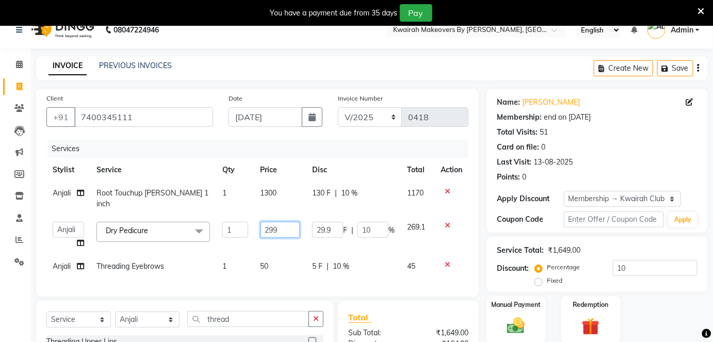
drag, startPoint x: 280, startPoint y: 219, endPoint x: 245, endPoint y: 217, distance: 35.2
click at [245, 217] on tr "[PERSON_NAME] Anjali [PERSON_NAME] Neha More rakhi [PERSON_NAME] Dry Pedicure x…" at bounding box center [257, 235] width 422 height 39
type input "500"
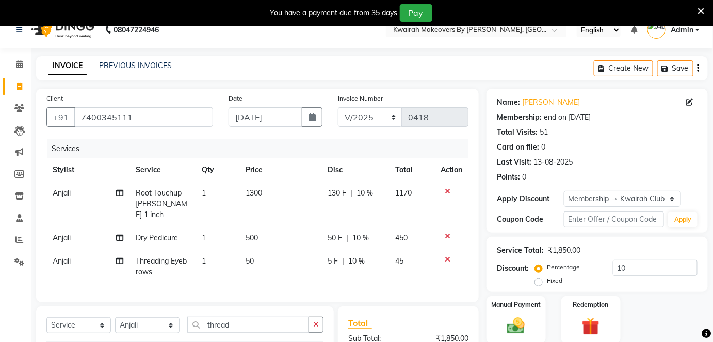
click at [378, 233] on div "50 F | 10 %" at bounding box center [355, 238] width 55 height 11
select select "54393"
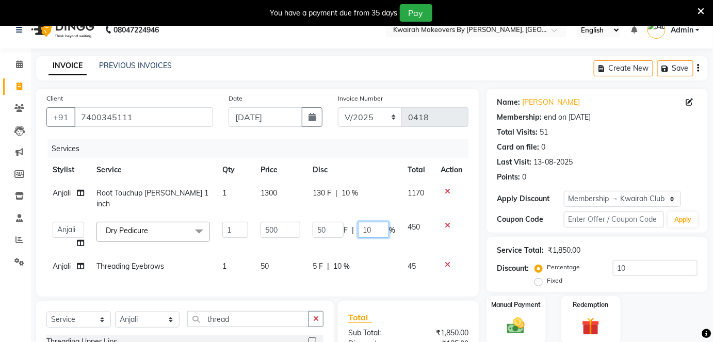
drag, startPoint x: 373, startPoint y: 219, endPoint x: 348, endPoint y: 217, distance: 24.8
click at [348, 222] on div "50 F | 10 %" at bounding box center [354, 230] width 83 height 16
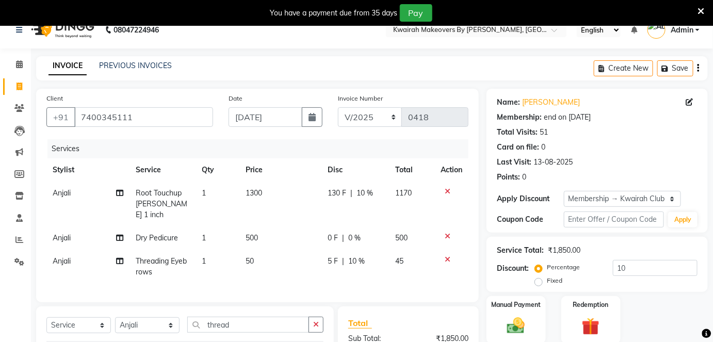
click at [352, 250] on td "5 F | 10 %" at bounding box center [356, 267] width 68 height 34
select select "54393"
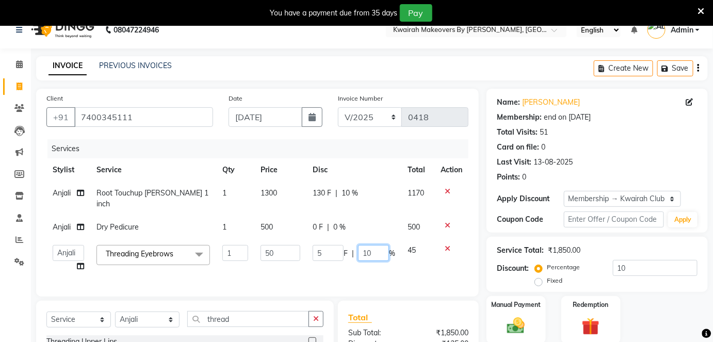
drag, startPoint x: 373, startPoint y: 241, endPoint x: 297, endPoint y: 232, distance: 76.4
click at [297, 239] on tr "[PERSON_NAME] Anjali [PERSON_NAME] Neha More rakhi [PERSON_NAME] Threading Eyeb…" at bounding box center [257, 258] width 422 height 39
click at [362, 219] on td "0 F | 0 %" at bounding box center [354, 227] width 95 height 23
select select "54393"
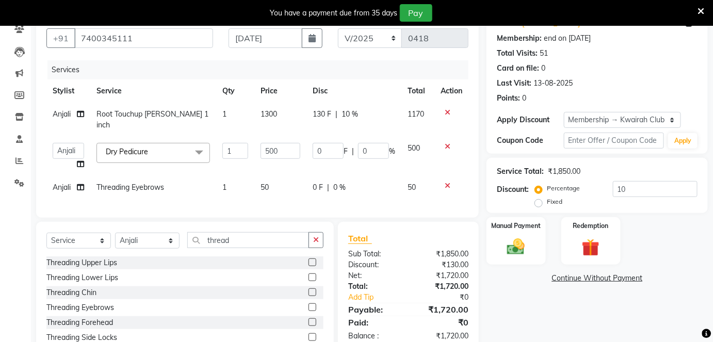
scroll to position [136, 0]
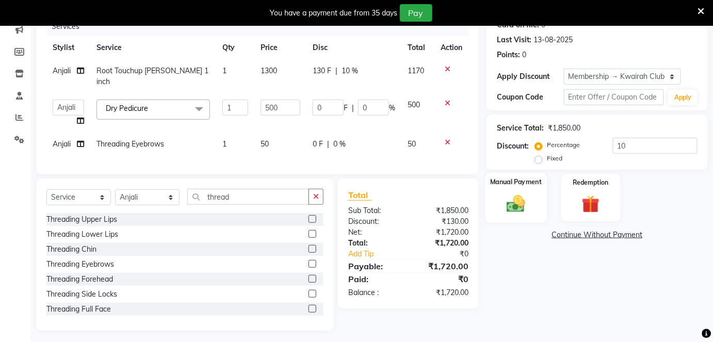
click at [525, 197] on img at bounding box center [516, 203] width 30 height 21
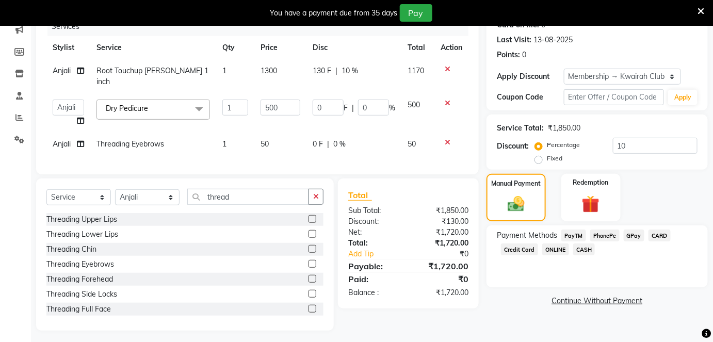
click at [650, 236] on span "CARD" at bounding box center [660, 236] width 22 height 12
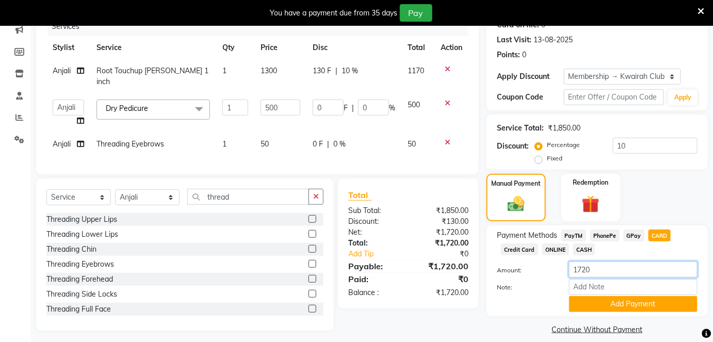
drag, startPoint x: 597, startPoint y: 263, endPoint x: 541, endPoint y: 268, distance: 56.0
click at [542, 269] on div "Amount: 1720" at bounding box center [597, 271] width 216 height 18
type input "1170"
click at [603, 303] on button "Add Payment" at bounding box center [633, 304] width 129 height 16
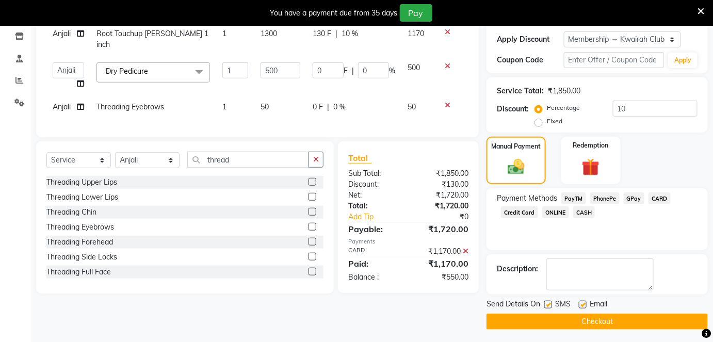
scroll to position [175, 0]
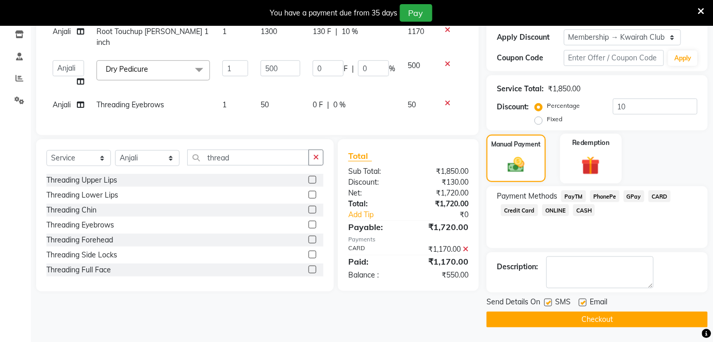
click at [582, 162] on img at bounding box center [591, 165] width 30 height 23
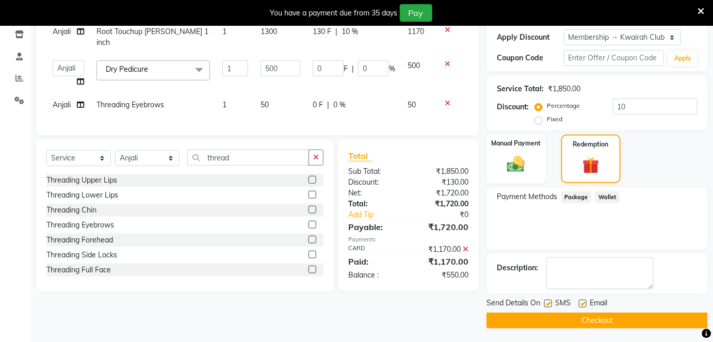
click at [573, 197] on span "Package" at bounding box center [577, 197] width 30 height 12
click at [574, 216] on div "No Packages Available" at bounding box center [597, 215] width 201 height 11
click at [604, 198] on span "Wallet" at bounding box center [608, 197] width 24 height 12
click at [583, 212] on div "Balance Not Available" at bounding box center [597, 215] width 201 height 11
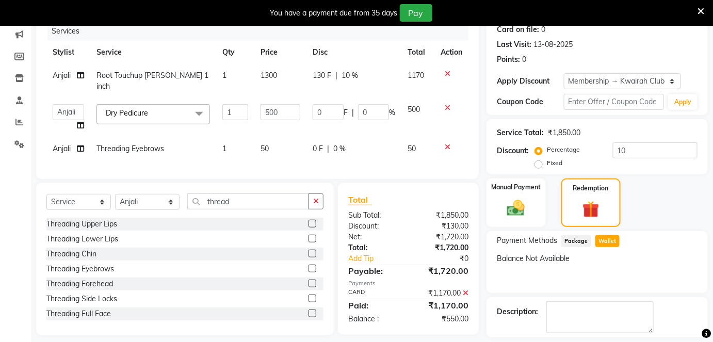
scroll to position [129, 0]
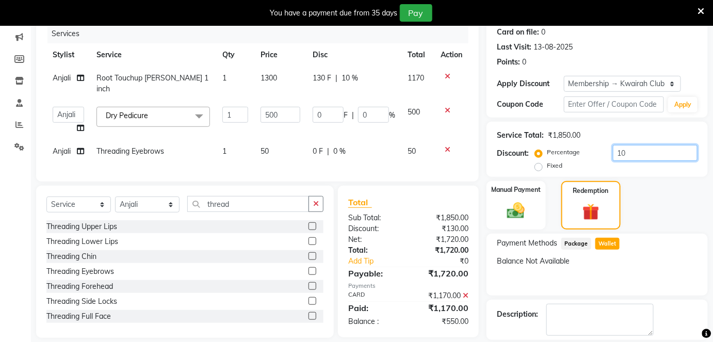
drag, startPoint x: 625, startPoint y: 152, endPoint x: 599, endPoint y: 153, distance: 25.8
click at [599, 153] on div "Percentage Fixed 10" at bounding box center [617, 159] width 161 height 28
type input "6"
type input "30"
type input "6"
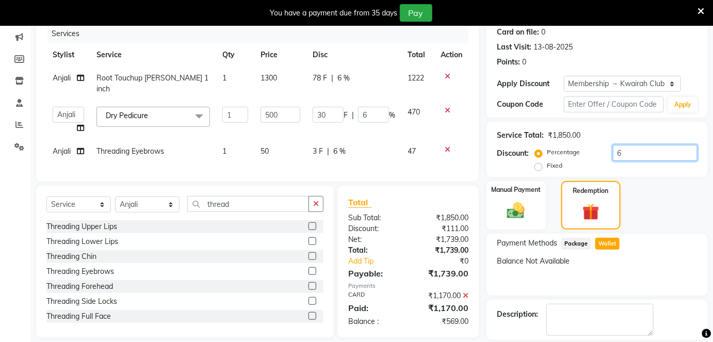
type input "68"
type input "340"
type input "68"
type input "100"
type input "500"
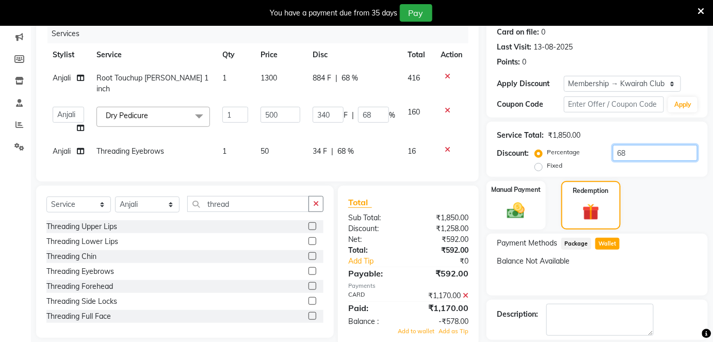
type input "100"
drag, startPoint x: 593, startPoint y: 169, endPoint x: 622, endPoint y: 169, distance: 29.4
click at [622, 169] on div "Percentage Fixed 100" at bounding box center [617, 159] width 161 height 28
click at [543, 165] on div "Fixed" at bounding box center [549, 165] width 25 height 12
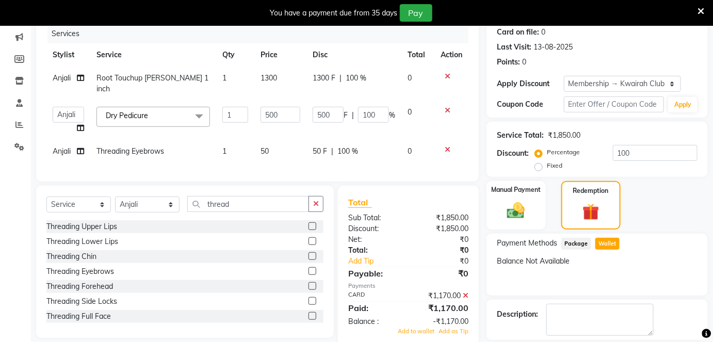
click at [547, 165] on label "Fixed" at bounding box center [554, 165] width 15 height 9
click at [542, 165] on input "Fixed" at bounding box center [540, 165] width 7 height 7
radio input "true"
type input "27.03"
type input "5.41"
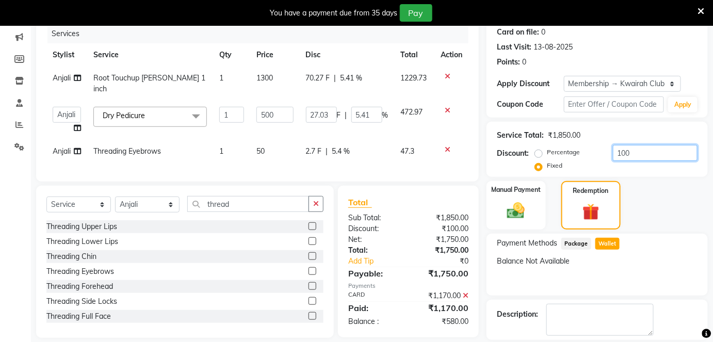
drag, startPoint x: 648, startPoint y: 151, endPoint x: 597, endPoint y: 152, distance: 51.1
click at [597, 152] on div "Percentage Fixed 100" at bounding box center [617, 159] width 161 height 28
type input "6"
type input "1.62"
type input "0.32"
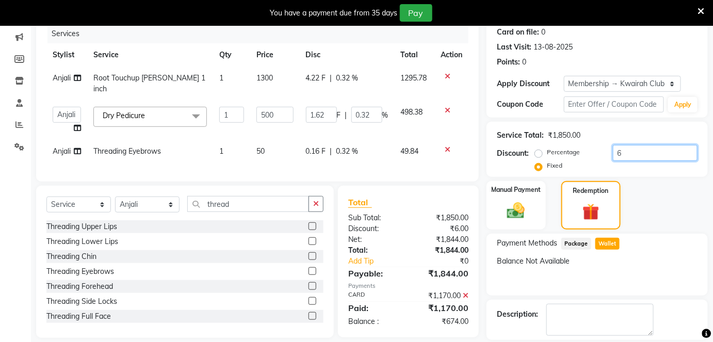
type input "68"
type input "18.38"
type input "3.68"
type input "680"
type input "183.78"
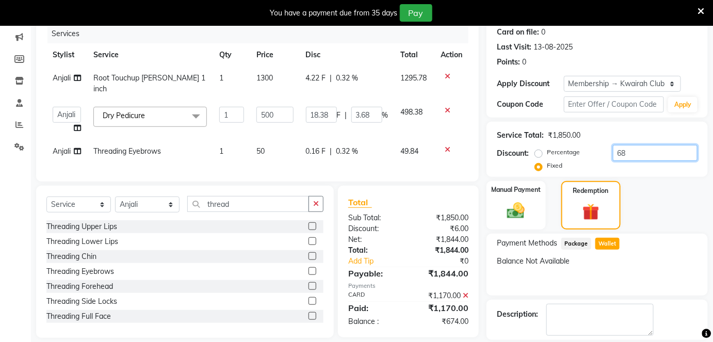
type input "36.76"
type input "680"
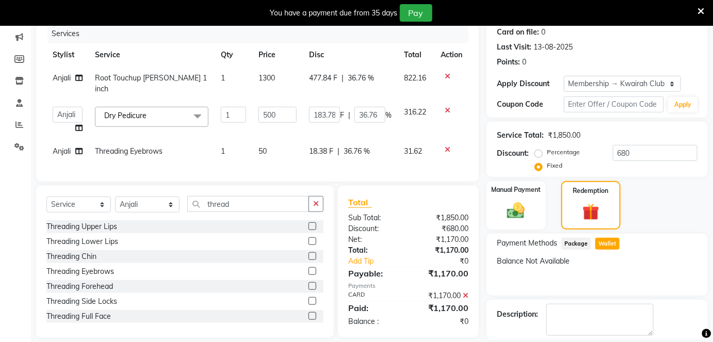
click at [643, 181] on div "Manual Payment Redemption" at bounding box center [597, 205] width 237 height 49
click at [534, 214] on div "Manual Payment" at bounding box center [516, 205] width 61 height 51
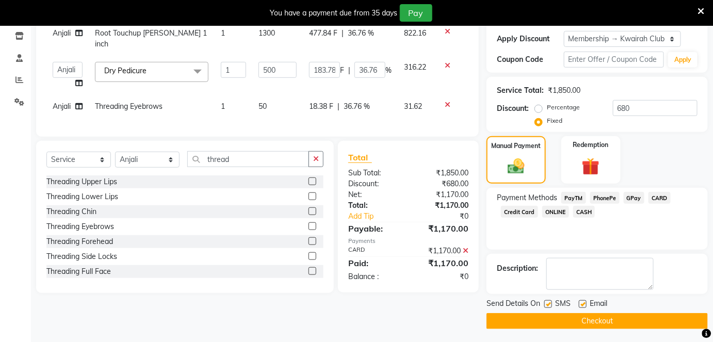
scroll to position [175, 0]
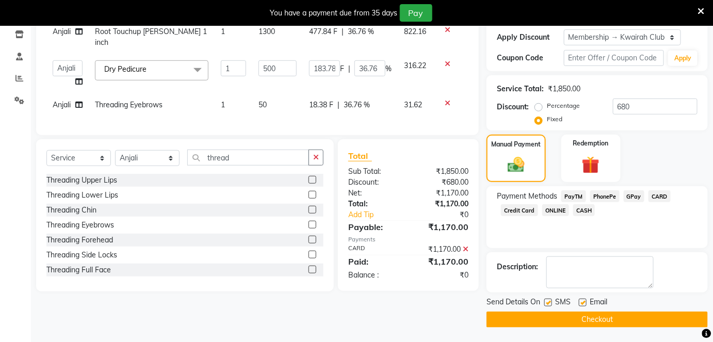
click at [584, 299] on label at bounding box center [583, 303] width 8 height 8
click at [584, 300] on input "checkbox" at bounding box center [582, 303] width 7 height 7
checkbox input "false"
click at [551, 300] on label at bounding box center [549, 303] width 8 height 8
click at [551, 300] on input "checkbox" at bounding box center [548, 303] width 7 height 7
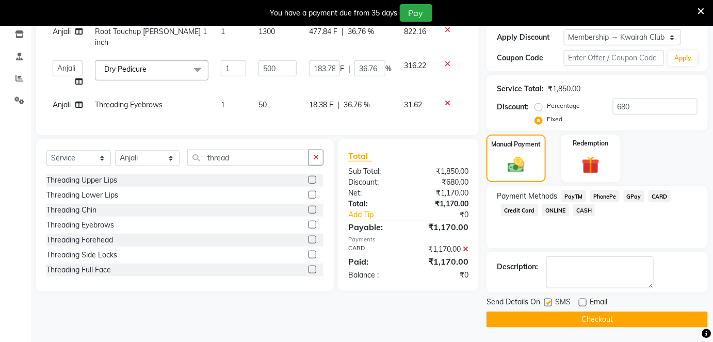
checkbox input "false"
click at [562, 317] on button "Checkout" at bounding box center [597, 320] width 221 height 16
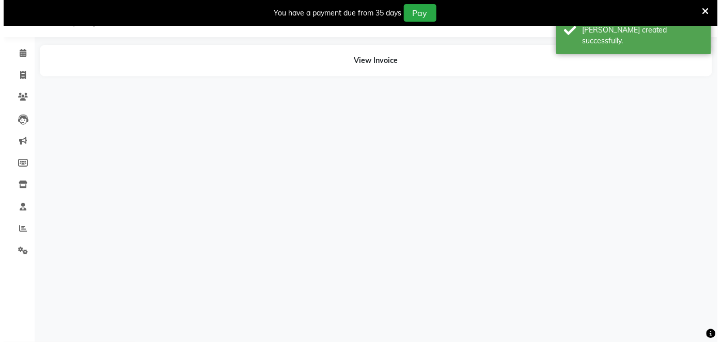
scroll to position [25, 0]
select select "54393"
select select "76834"
select select "54393"
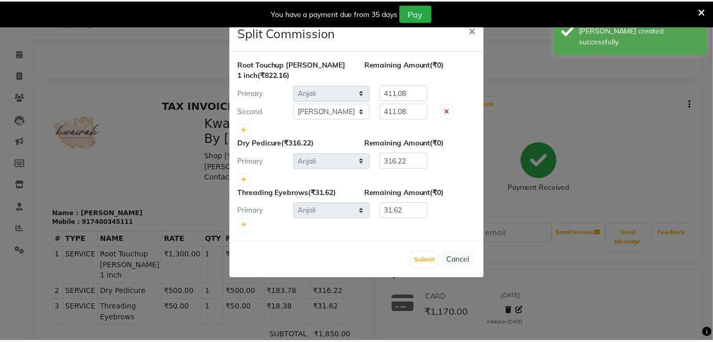
scroll to position [0, 0]
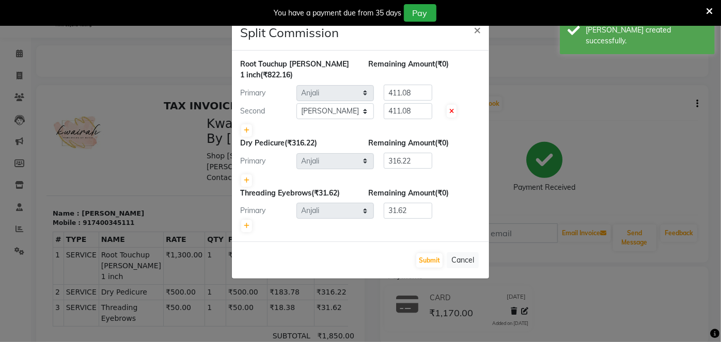
click at [434, 248] on div "Submit Cancel" at bounding box center [360, 260] width 257 height 37
click at [435, 259] on button "Submit" at bounding box center [429, 260] width 26 height 14
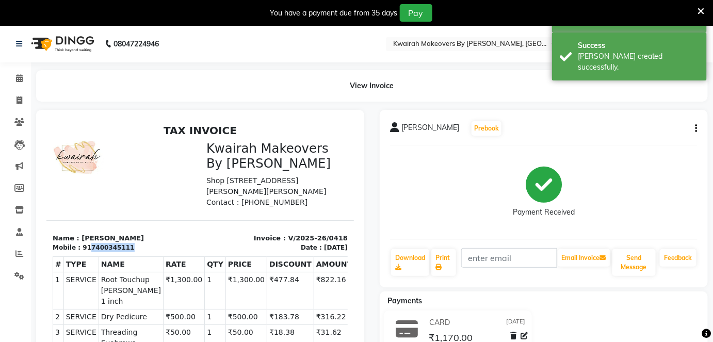
drag, startPoint x: 84, startPoint y: 245, endPoint x: 141, endPoint y: 247, distance: 57.4
click at [141, 247] on div "Mobile : 917400345111" at bounding box center [122, 247] width 141 height 9
copy div "7400345111"
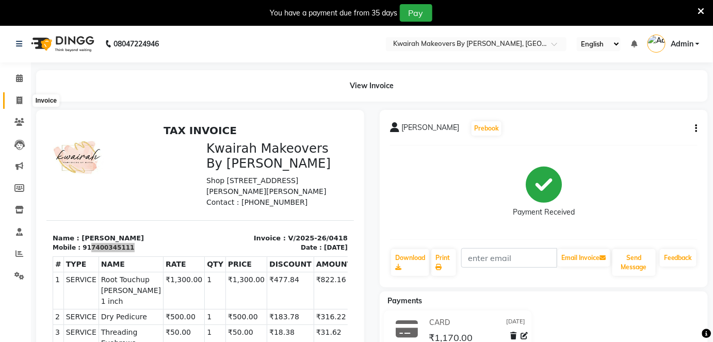
click at [15, 100] on span at bounding box center [19, 101] width 18 height 12
select select "service"
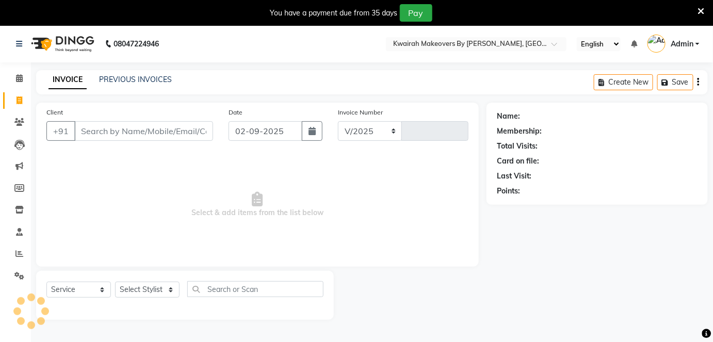
select select "4082"
type input "0419"
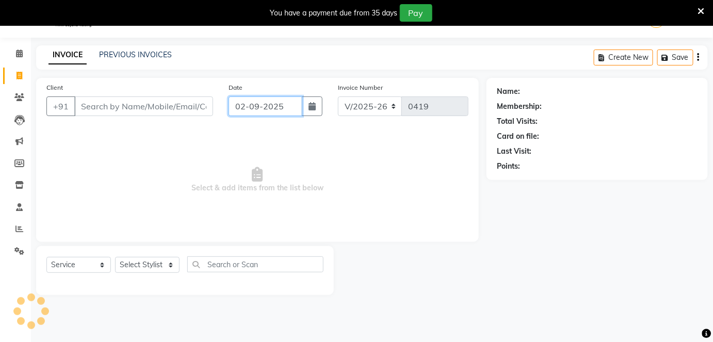
click at [274, 107] on input "02-09-2025" at bounding box center [266, 107] width 74 height 20
select select "9"
select select "2025"
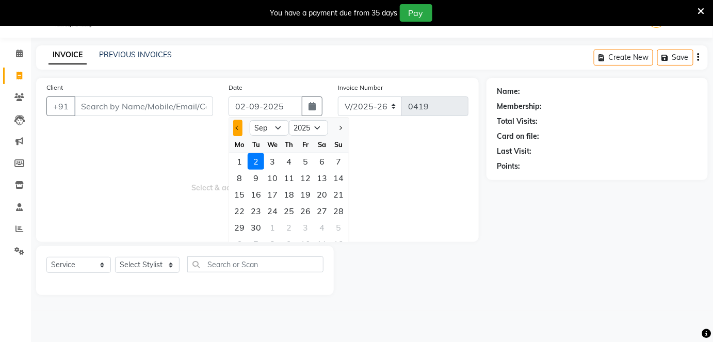
click at [236, 123] on button "Previous month" at bounding box center [237, 128] width 9 height 17
select select "8"
click at [342, 195] on div "17" at bounding box center [338, 194] width 17 height 17
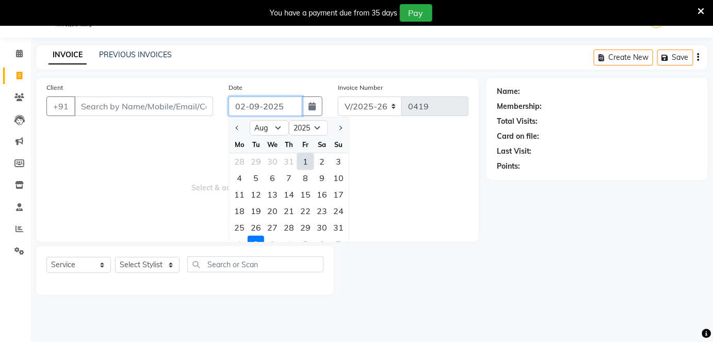
type input "[DATE]"
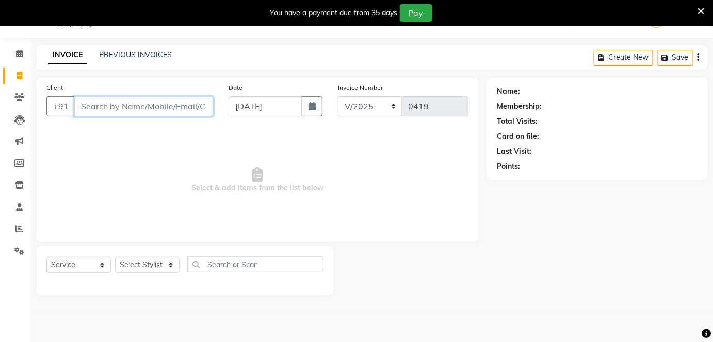
click at [163, 107] on input "Client" at bounding box center [143, 107] width 139 height 20
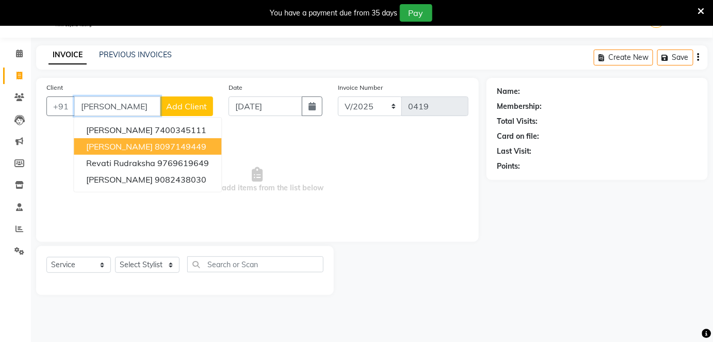
click at [173, 142] on ngb-highlight "8097149449" at bounding box center [181, 146] width 52 height 10
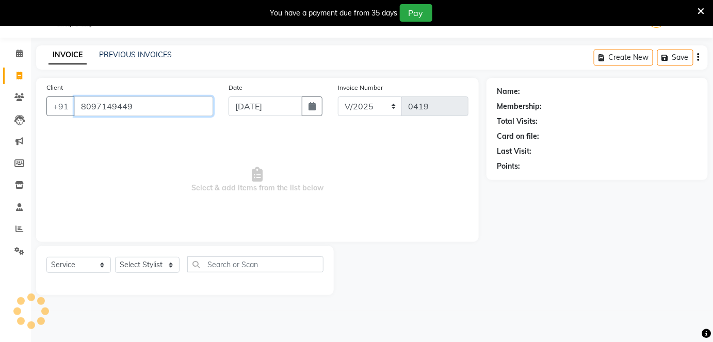
type input "8097149449"
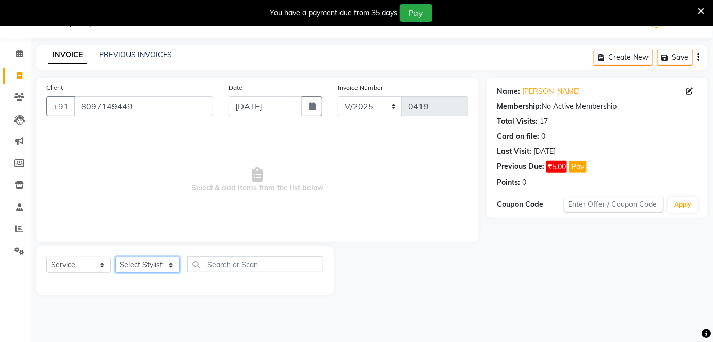
click at [155, 264] on select "Select Stylist [PERSON_NAME] [PERSON_NAME] Neha More rakhi [PERSON_NAME]" at bounding box center [147, 265] width 65 height 16
select select "54393"
click at [115, 257] on select "Select Stylist [PERSON_NAME] [PERSON_NAME] Neha More rakhi [PERSON_NAME]" at bounding box center [147, 265] width 65 height 16
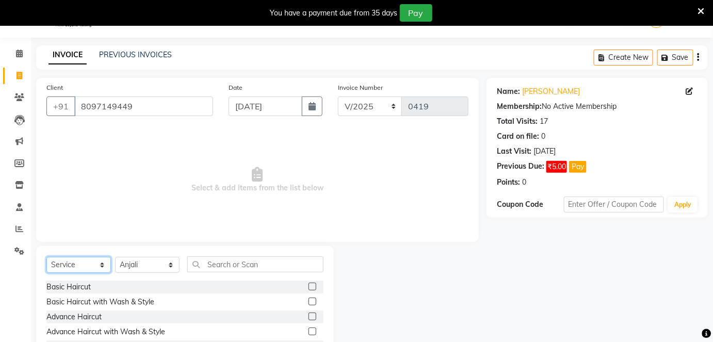
click at [88, 262] on select "Select Service Product Membership Package Voucher Prepaid Gift Card" at bounding box center [78, 265] width 65 height 16
click at [46, 257] on select "Select Service Product Membership Package Voucher Prepaid Gift Card" at bounding box center [78, 265] width 65 height 16
click at [313, 331] on label at bounding box center [313, 332] width 8 height 8
click at [313, 331] on input "checkbox" at bounding box center [312, 332] width 7 height 7
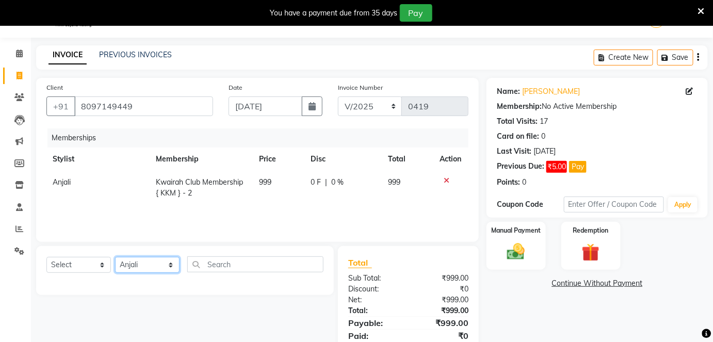
click at [120, 262] on select "Select Stylist [PERSON_NAME] [PERSON_NAME] Neha More rakhi [PERSON_NAME]" at bounding box center [147, 265] width 65 height 16
drag, startPoint x: 114, startPoint y: 265, endPoint x: 109, endPoint y: 263, distance: 5.6
click at [109, 263] on div "Select Service Product Package Voucher Prepaid Gift Card Select Stylist [PERSON…" at bounding box center [184, 269] width 277 height 24
click at [109, 263] on select "Select Service Product Package Voucher Prepaid Gift Card" at bounding box center [78, 265] width 65 height 16
select select "service"
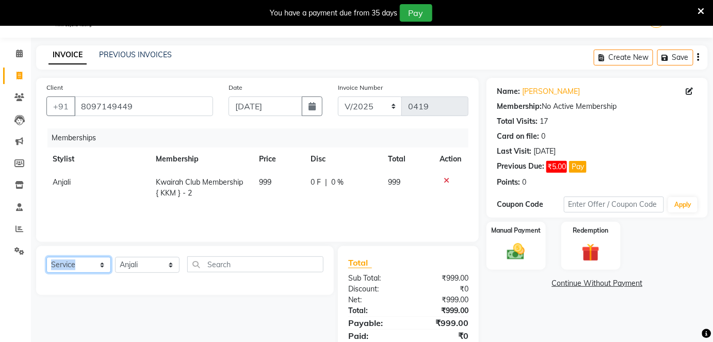
click at [46, 257] on select "Select Service Product Package Voucher Prepaid Gift Card" at bounding box center [78, 265] width 65 height 16
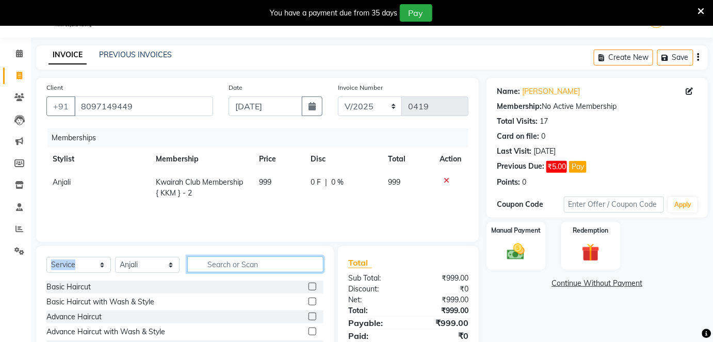
click at [242, 257] on input "text" at bounding box center [255, 265] width 136 height 16
type input "thread"
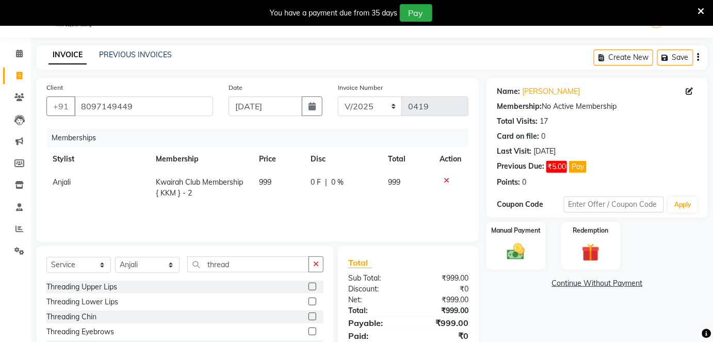
click at [300, 333] on div "Threading Eyebrows" at bounding box center [184, 332] width 277 height 13
click at [309, 330] on label at bounding box center [313, 332] width 8 height 8
click at [309, 330] on input "checkbox" at bounding box center [312, 332] width 7 height 7
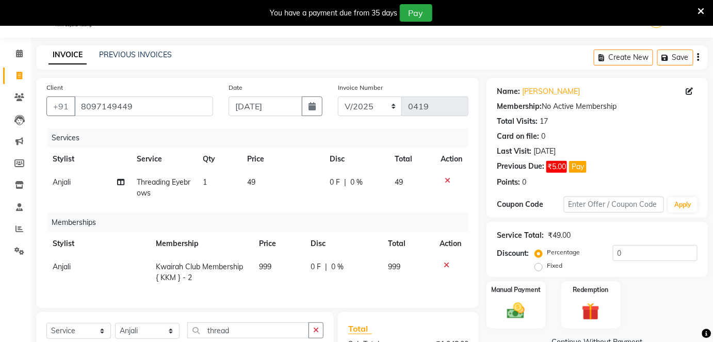
checkbox input "false"
click at [260, 183] on td "49" at bounding box center [282, 188] width 83 height 34
select select "54393"
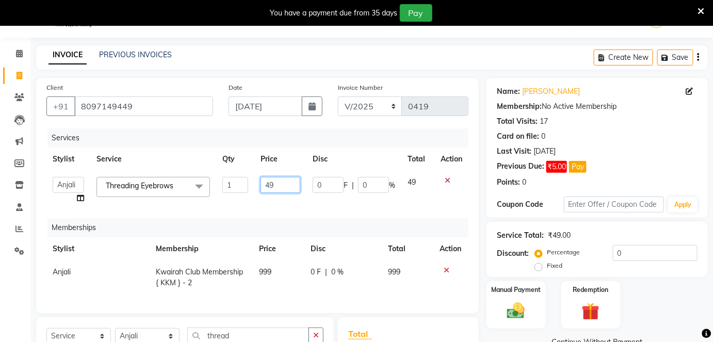
click at [264, 181] on input "49" at bounding box center [281, 185] width 40 height 16
drag, startPoint x: 276, startPoint y: 182, endPoint x: 265, endPoint y: 184, distance: 10.4
click at [265, 184] on input "49" at bounding box center [281, 185] width 40 height 16
type input "50"
click at [289, 278] on td "999" at bounding box center [279, 278] width 52 height 34
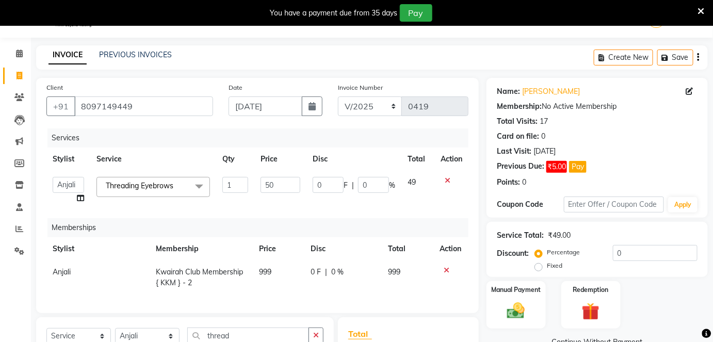
select select "54393"
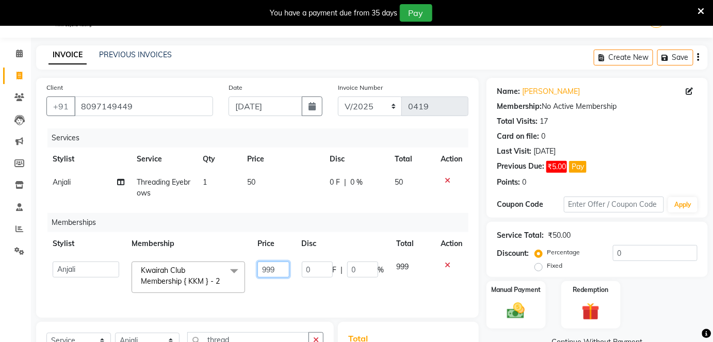
click at [286, 268] on input "999" at bounding box center [273, 270] width 31 height 16
click at [232, 265] on tr "[PERSON_NAME] [PERSON_NAME] Neha More rakhi [PERSON_NAME] Kwairah Club Membersh…" at bounding box center [257, 278] width 422 height 44
type input "1000"
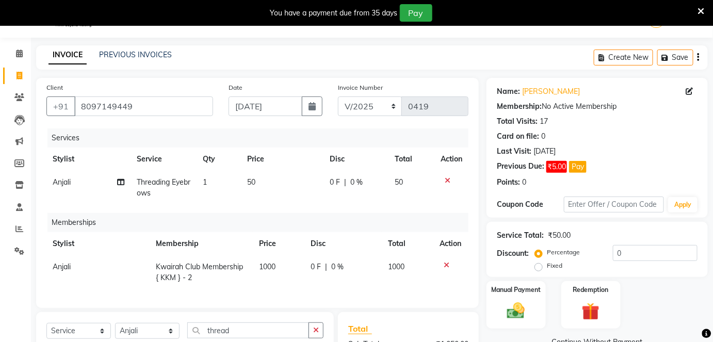
click at [289, 295] on div "Services Stylist Service Qty Price Disc Total Action Anjali Threading Eyebrows …" at bounding box center [257, 213] width 422 height 169
drag, startPoint x: 632, startPoint y: 251, endPoint x: 585, endPoint y: 252, distance: 47.0
click at [585, 252] on div "Percentage Fixed 0" at bounding box center [617, 259] width 161 height 28
type input "10"
click at [621, 291] on div "Redemption" at bounding box center [590, 305] width 61 height 50
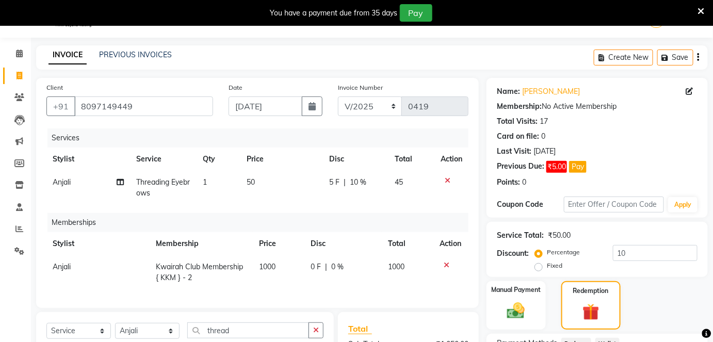
click at [627, 289] on div "Manual Payment Redemption" at bounding box center [597, 305] width 237 height 49
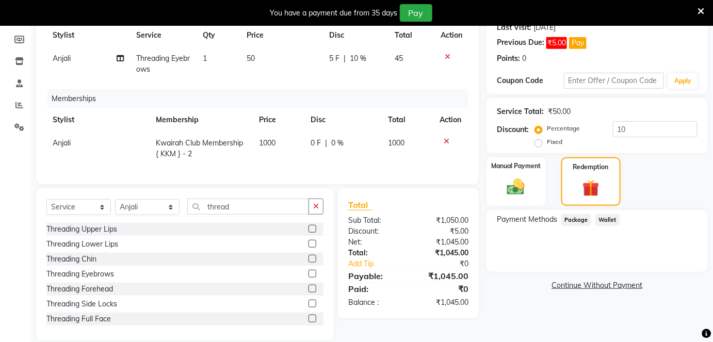
scroll to position [166, 0]
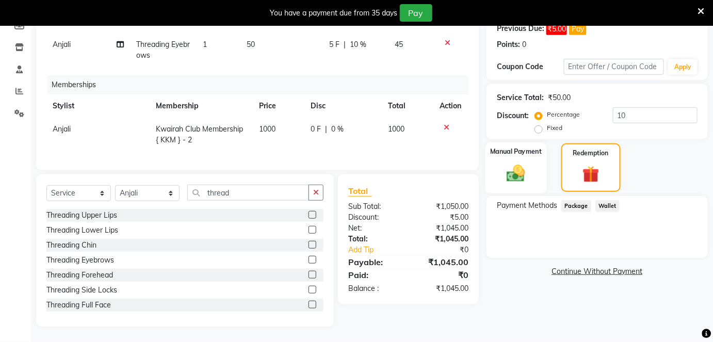
click at [505, 163] on img at bounding box center [516, 173] width 30 height 21
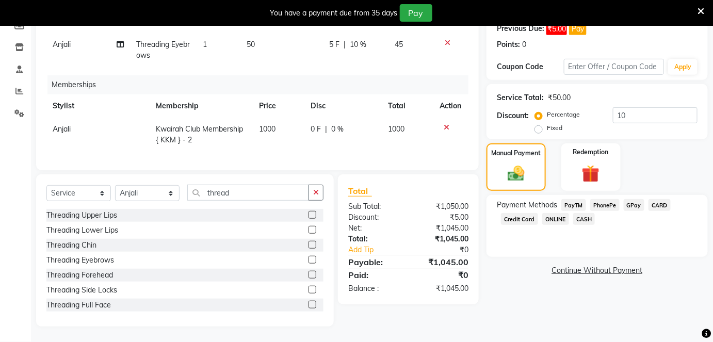
click at [631, 203] on span "GPay" at bounding box center [634, 205] width 21 height 12
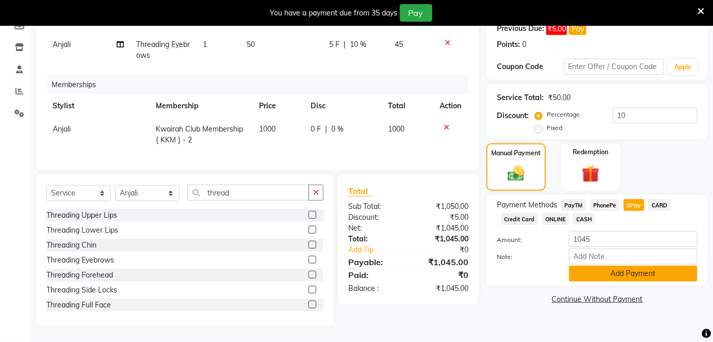
click at [615, 266] on button "Add Payment" at bounding box center [633, 274] width 129 height 16
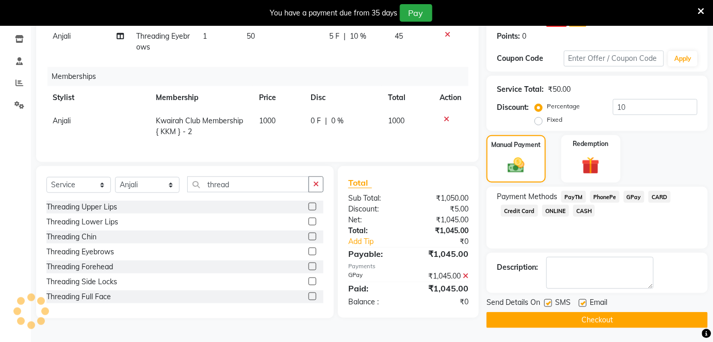
scroll to position [171, 0]
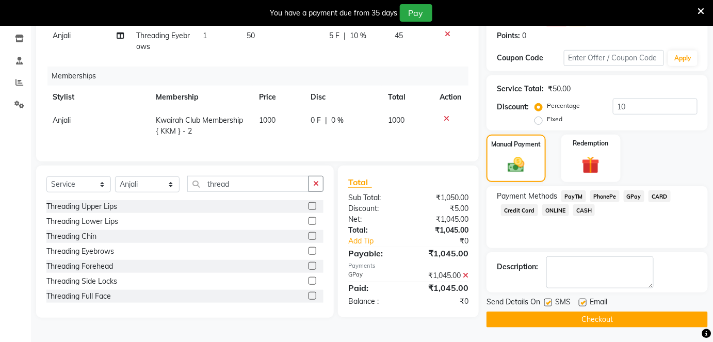
click at [579, 305] on div "Send Details On SMS Email" at bounding box center [597, 303] width 221 height 13
click at [580, 303] on label at bounding box center [583, 303] width 8 height 8
click at [580, 303] on input "checkbox" at bounding box center [582, 303] width 7 height 7
checkbox input "false"
click at [548, 301] on label at bounding box center [549, 303] width 8 height 8
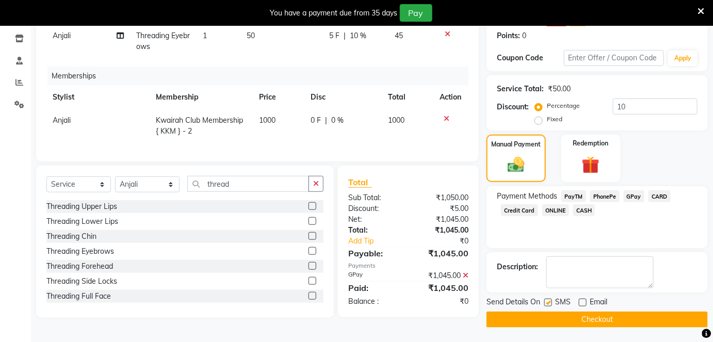
click at [548, 301] on input "checkbox" at bounding box center [548, 303] width 7 height 7
checkbox input "false"
click at [550, 316] on button "Checkout" at bounding box center [597, 320] width 221 height 16
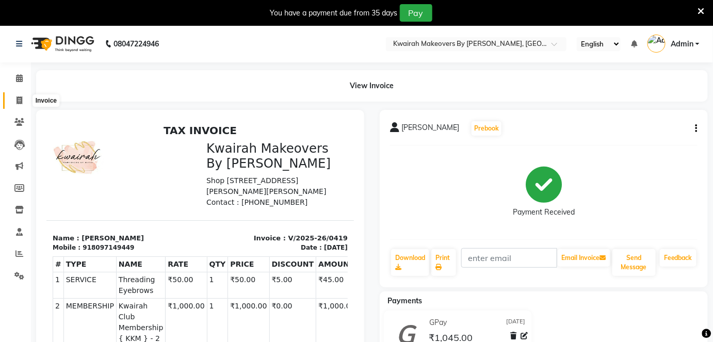
click at [18, 100] on icon at bounding box center [20, 101] width 6 height 8
select select "service"
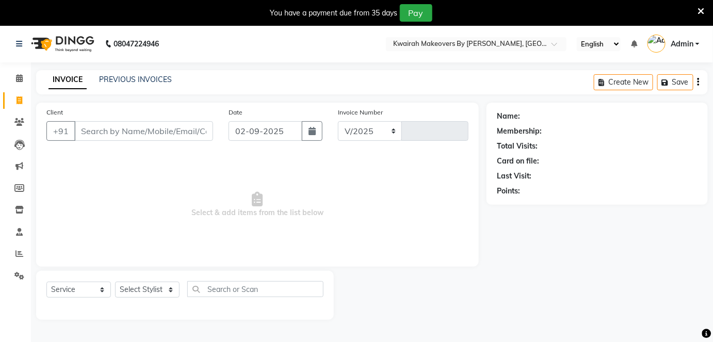
select select "4082"
type input "0420"
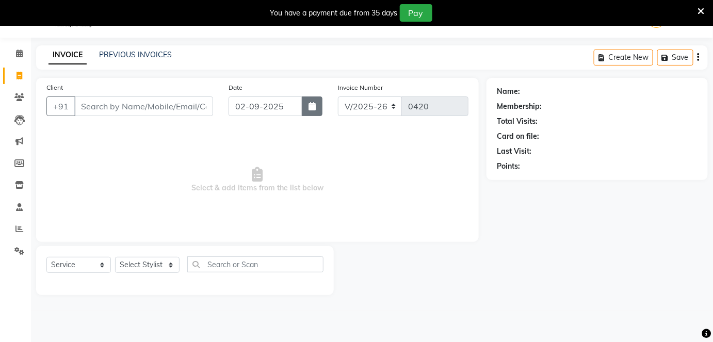
click at [306, 104] on button "button" at bounding box center [312, 107] width 21 height 20
select select "9"
select select "2025"
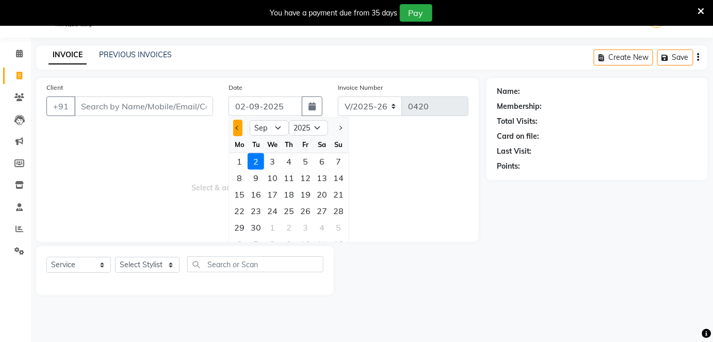
click at [239, 126] on span "Previous month" at bounding box center [238, 128] width 4 height 4
select select "8"
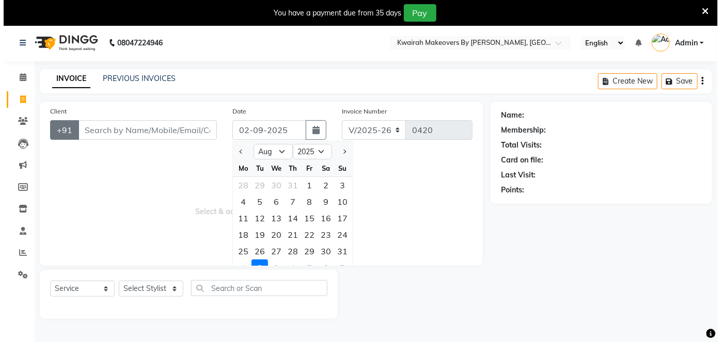
scroll to position [0, 0]
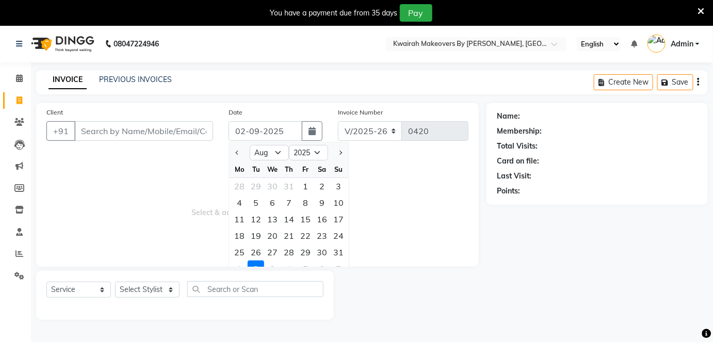
click at [698, 40] on link "Admin" at bounding box center [674, 44] width 52 height 17
